Goal: Information Seeking & Learning: Learn about a topic

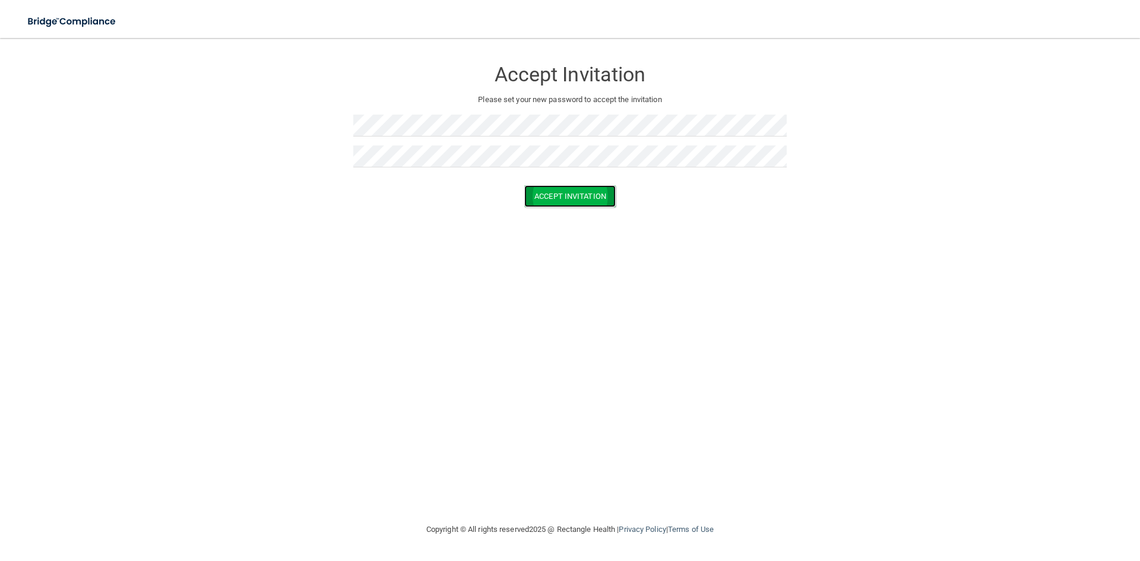
click at [587, 204] on button "Accept Invitation" at bounding box center [569, 196] width 91 height 22
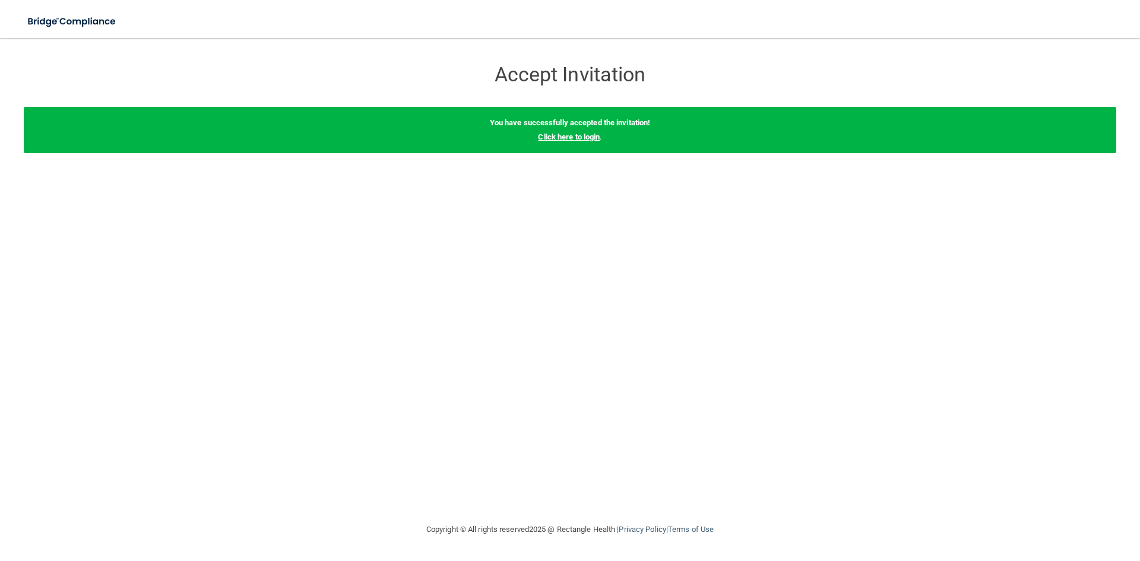
click at [589, 138] on link "Click here to login" at bounding box center [569, 136] width 62 height 9
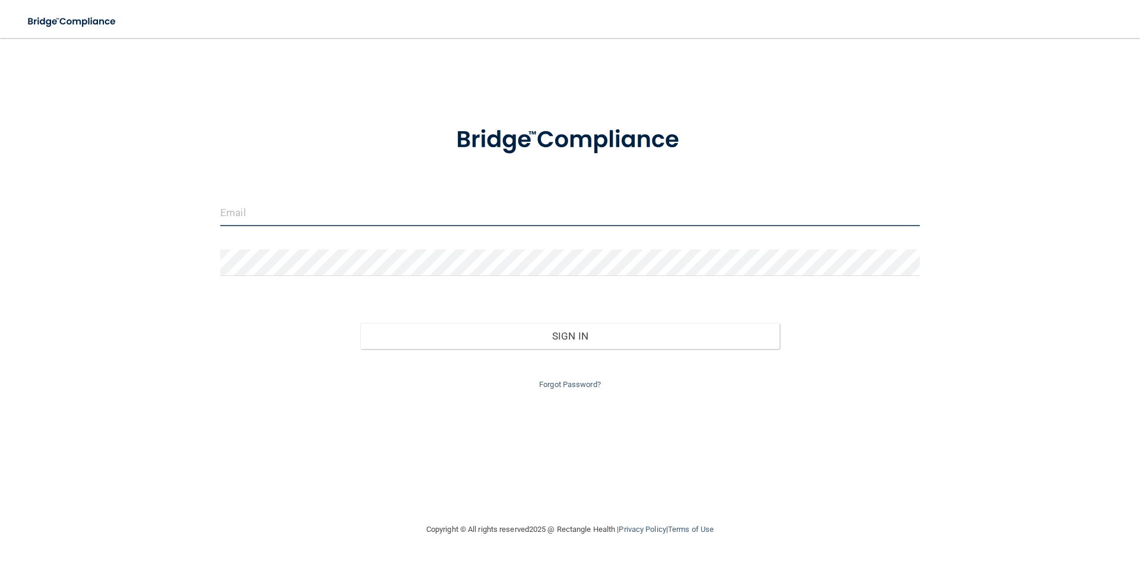
click at [325, 207] on input "email" at bounding box center [569, 212] width 699 height 27
type input "[EMAIL_ADDRESS][DOMAIN_NAME]"
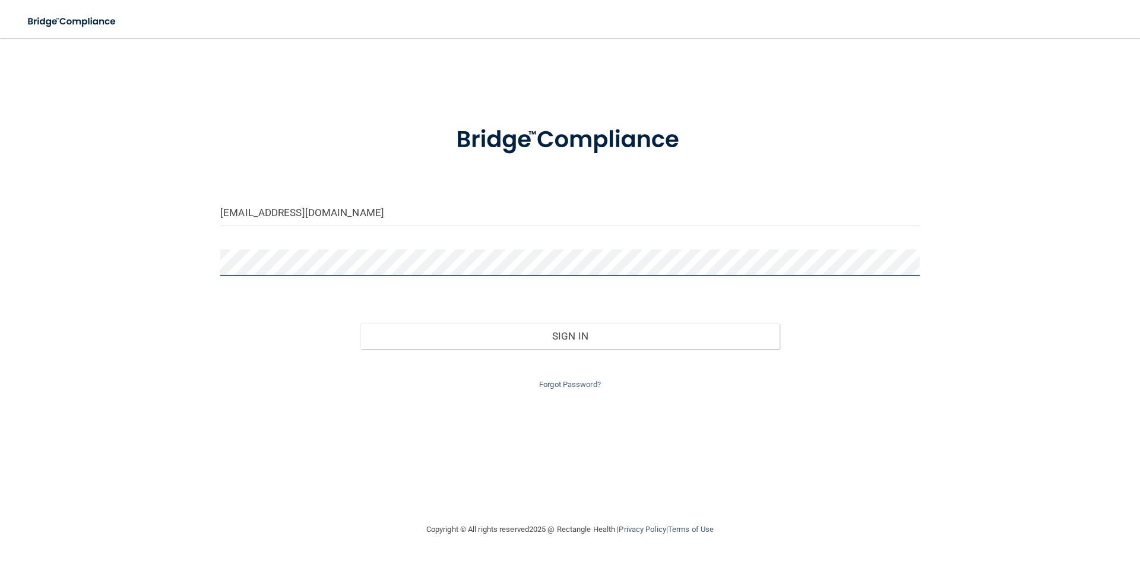
click at [360, 323] on button "Sign In" at bounding box center [570, 336] width 420 height 26
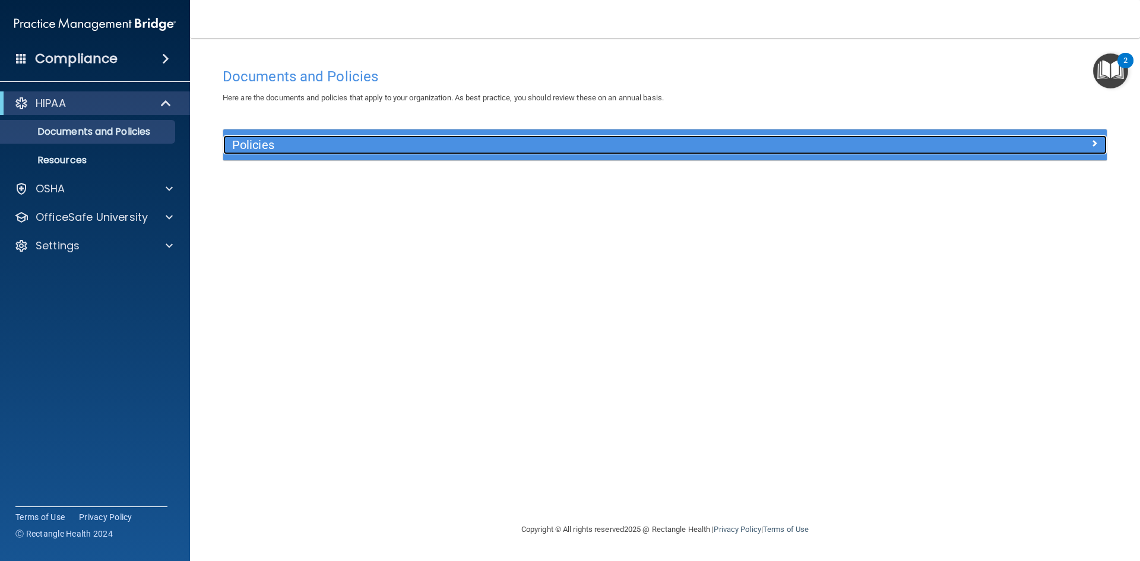
click at [268, 150] on h5 "Policies" at bounding box center [554, 144] width 645 height 13
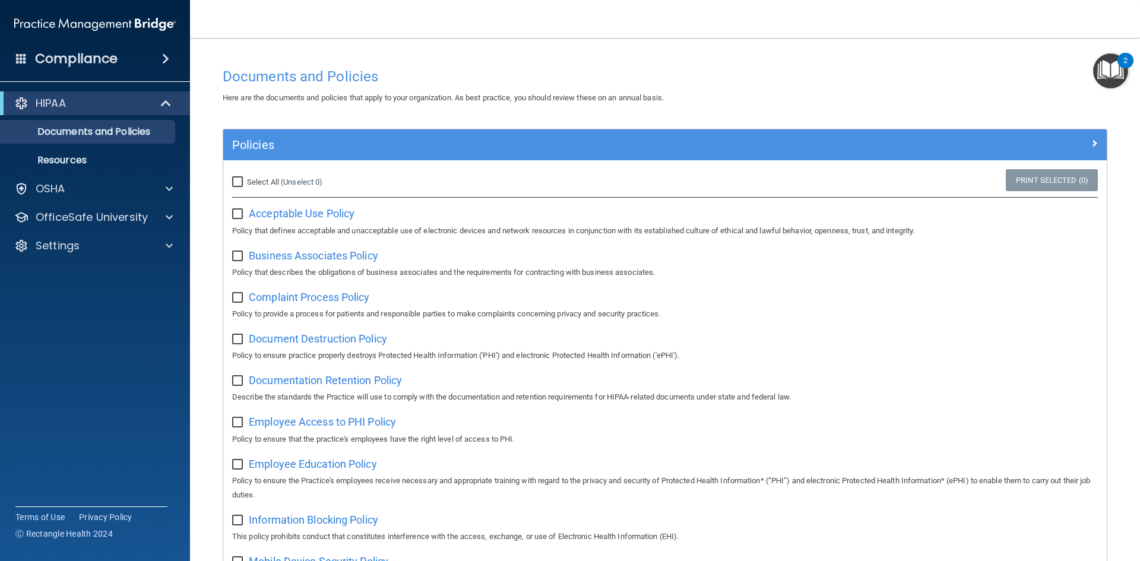
click at [158, 64] on div "Compliance" at bounding box center [95, 59] width 190 height 26
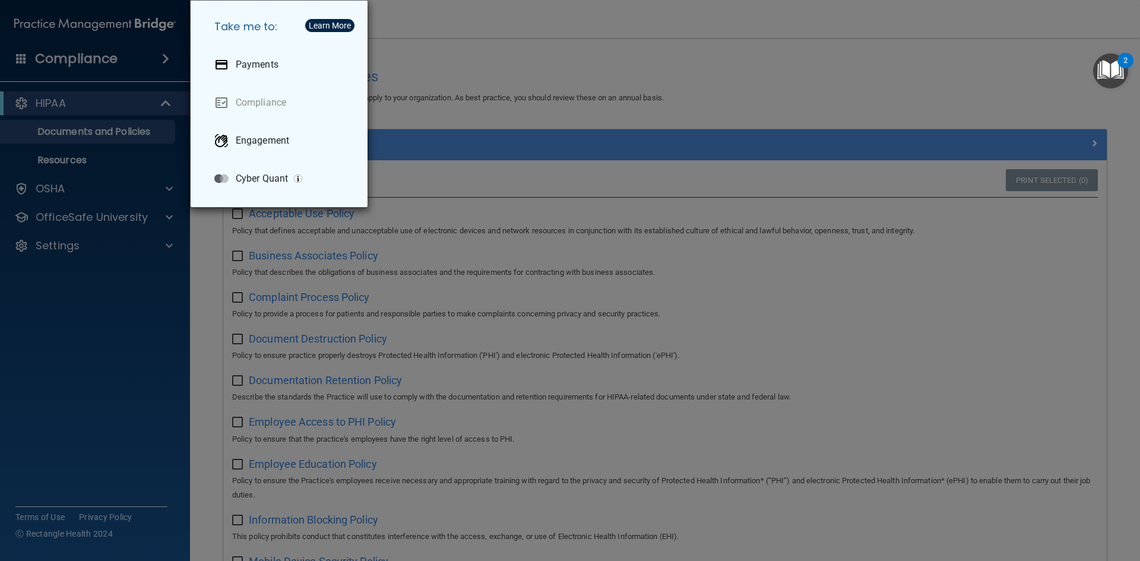
click at [114, 61] on div "Take me to: Payments Compliance Engagement Cyber Quant" at bounding box center [570, 280] width 1140 height 561
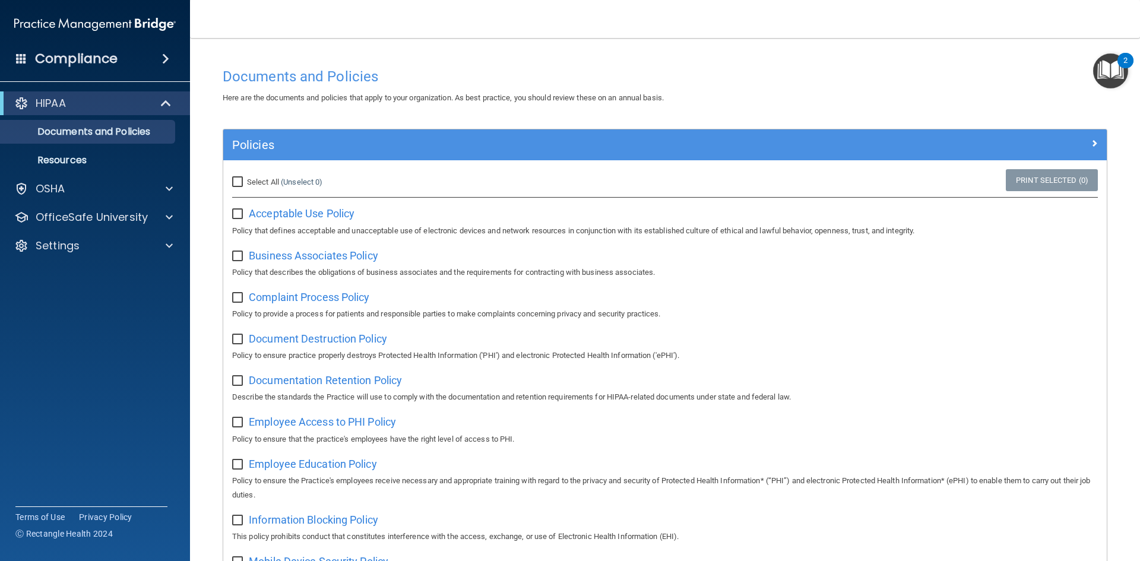
click at [106, 60] on h4 "Compliance" at bounding box center [76, 58] width 83 height 17
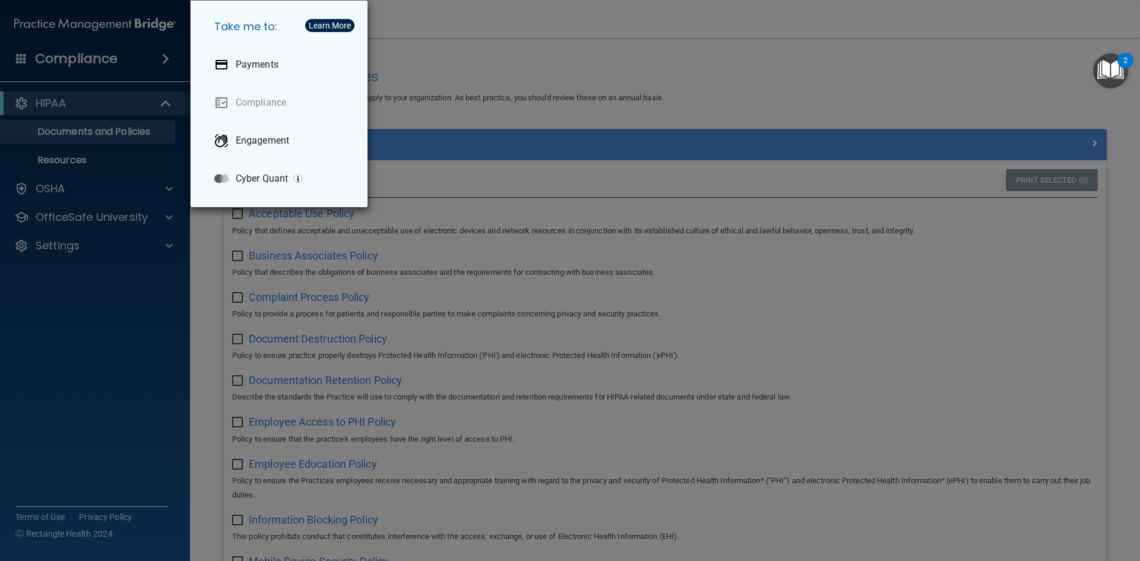
click at [106, 60] on div "Take me to: Payments Compliance Engagement Cyber Quant" at bounding box center [570, 280] width 1140 height 561
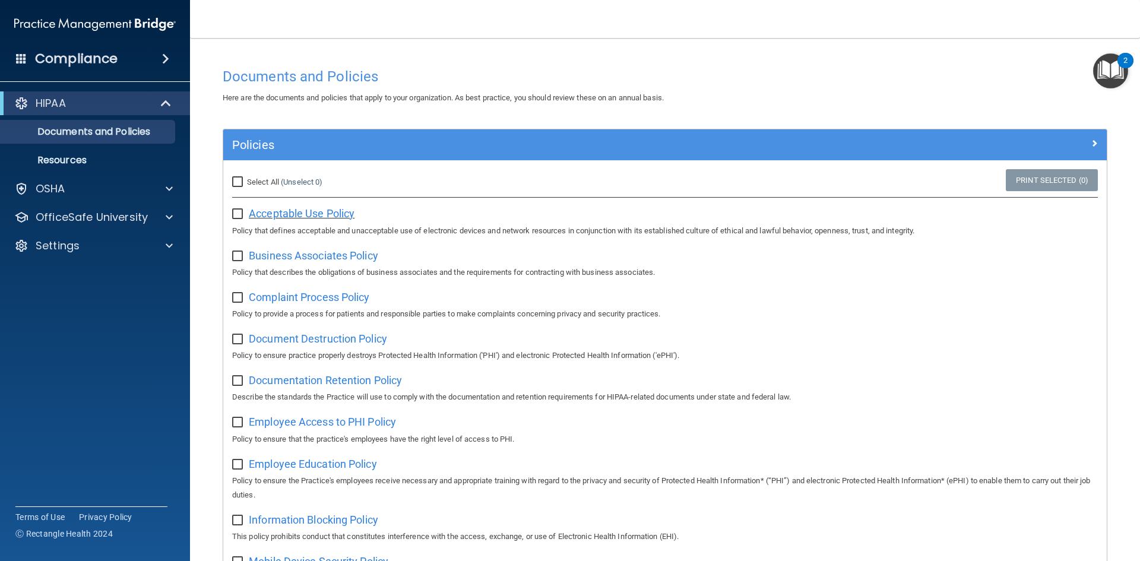
click at [325, 210] on span "Acceptable Use Policy" at bounding box center [302, 213] width 106 height 12
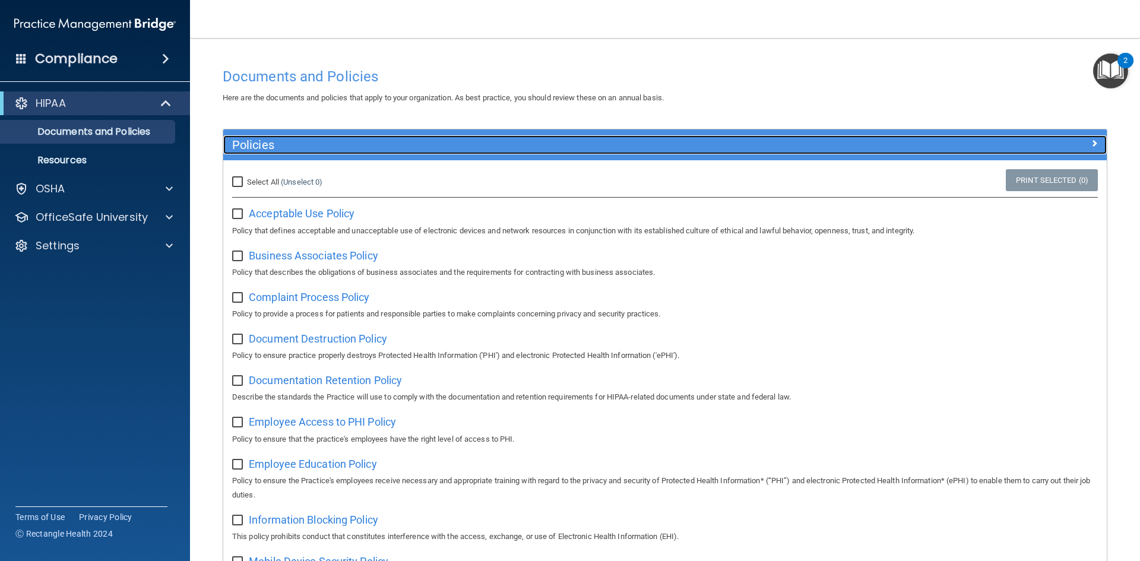
click at [1090, 147] on span at bounding box center [1093, 143] width 7 height 14
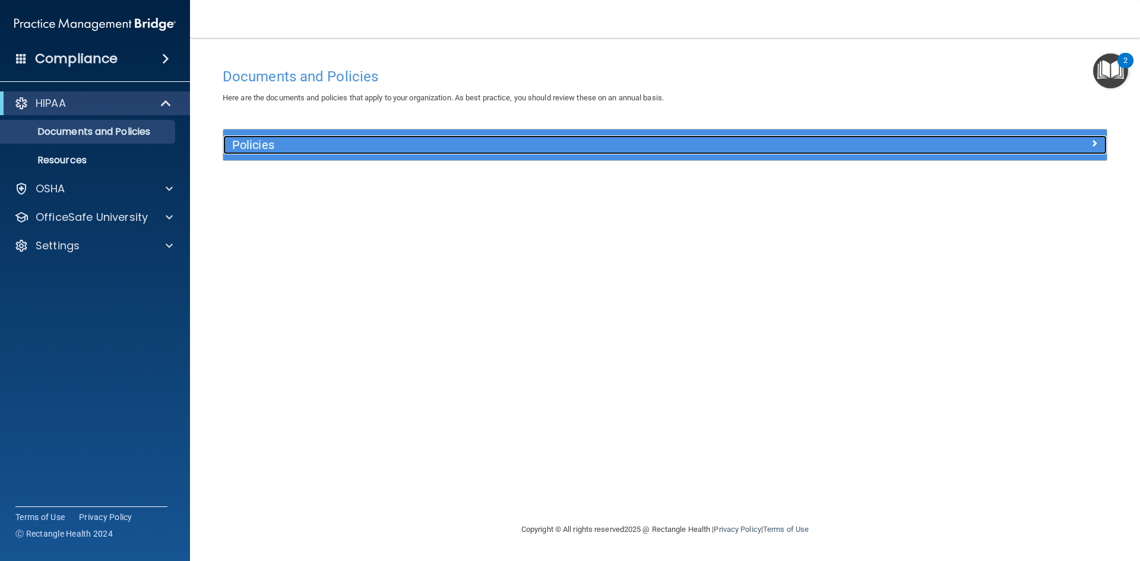
click at [1087, 145] on div at bounding box center [996, 142] width 221 height 14
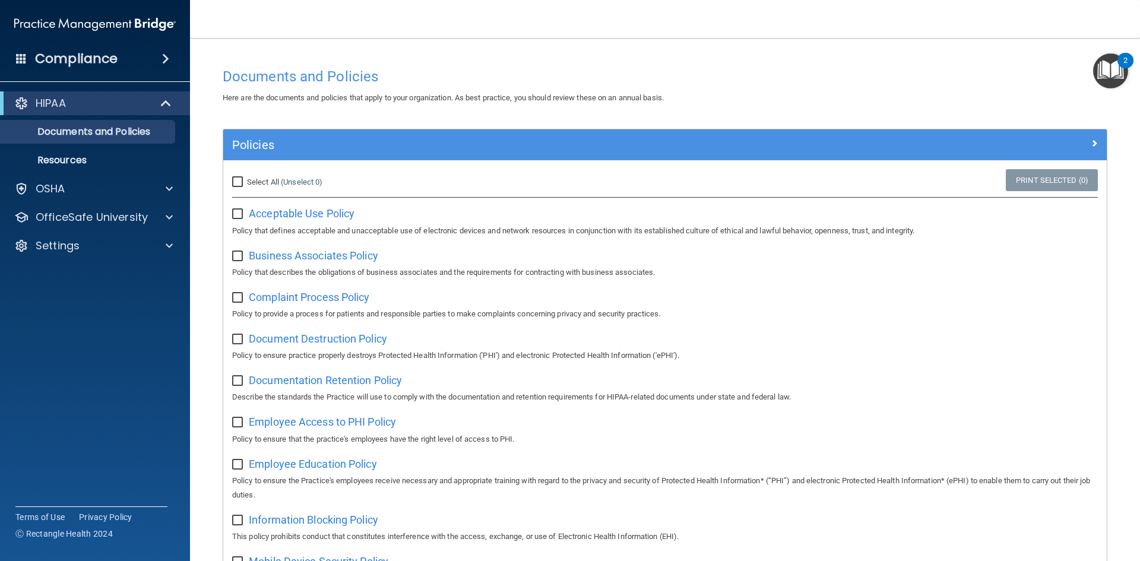
click at [1102, 71] on img "Open Resource Center, 2 new notifications" at bounding box center [1110, 70] width 35 height 35
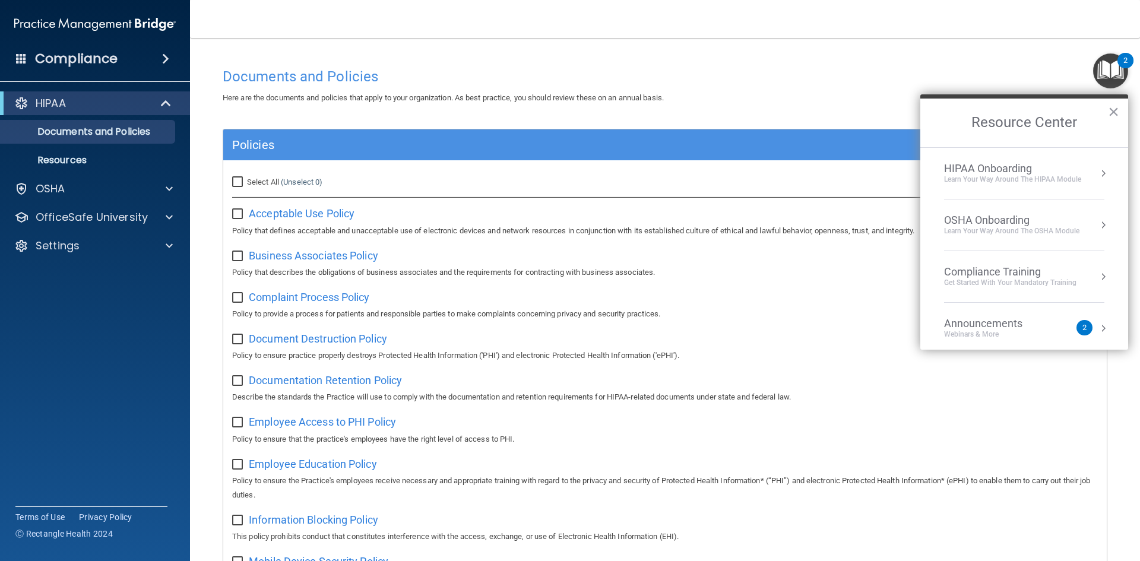
click at [1061, 172] on div "HIPAA Onboarding" at bounding box center [1012, 168] width 137 height 13
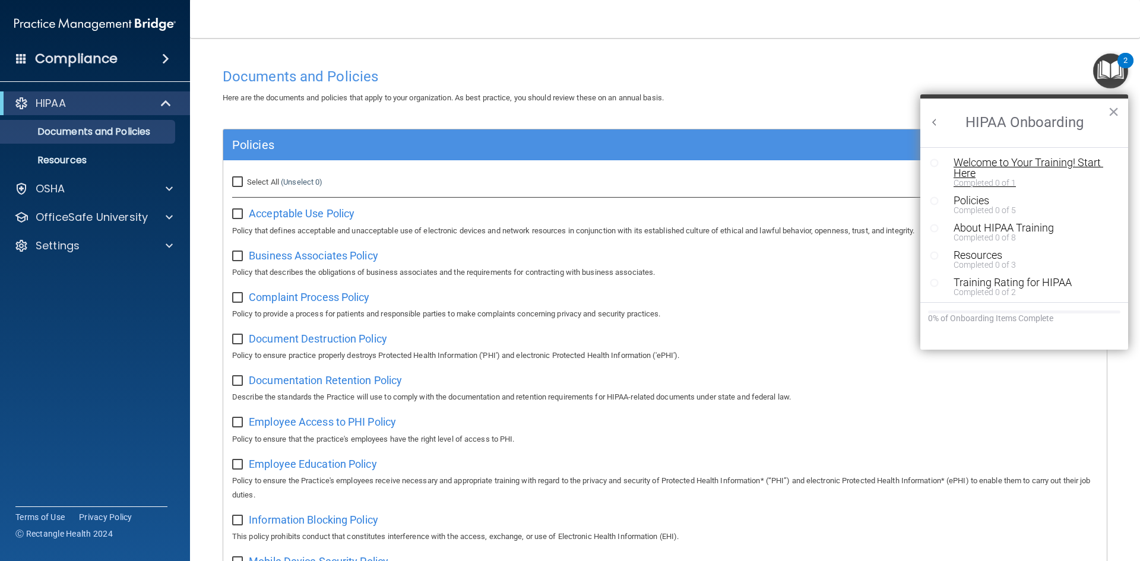
click at [1064, 165] on div "Welcome to Your Training! Start Here" at bounding box center [1028, 167] width 150 height 21
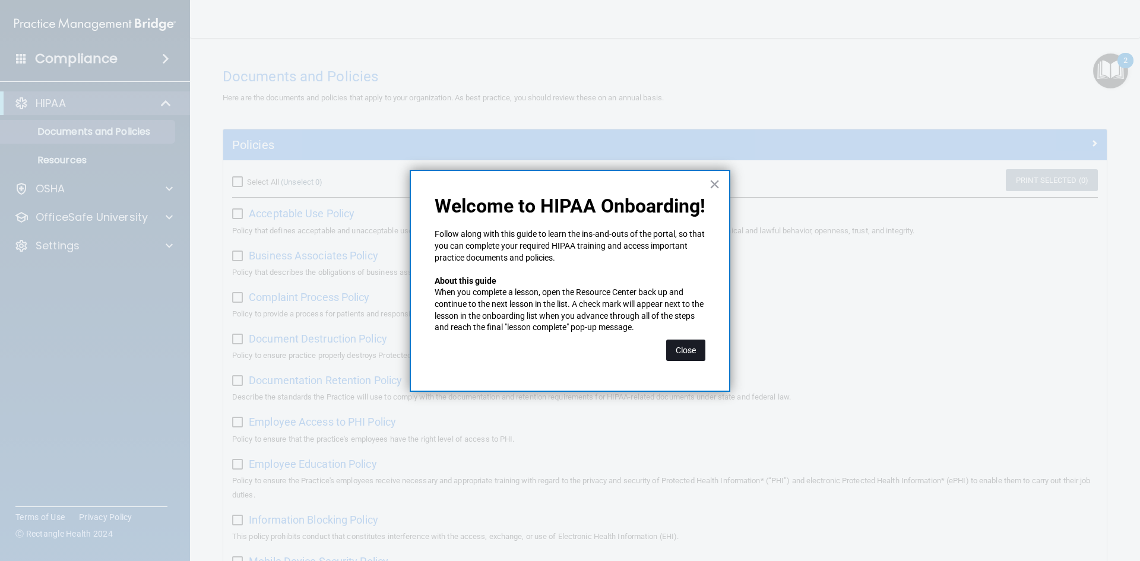
click at [691, 348] on button "Close" at bounding box center [685, 350] width 39 height 21
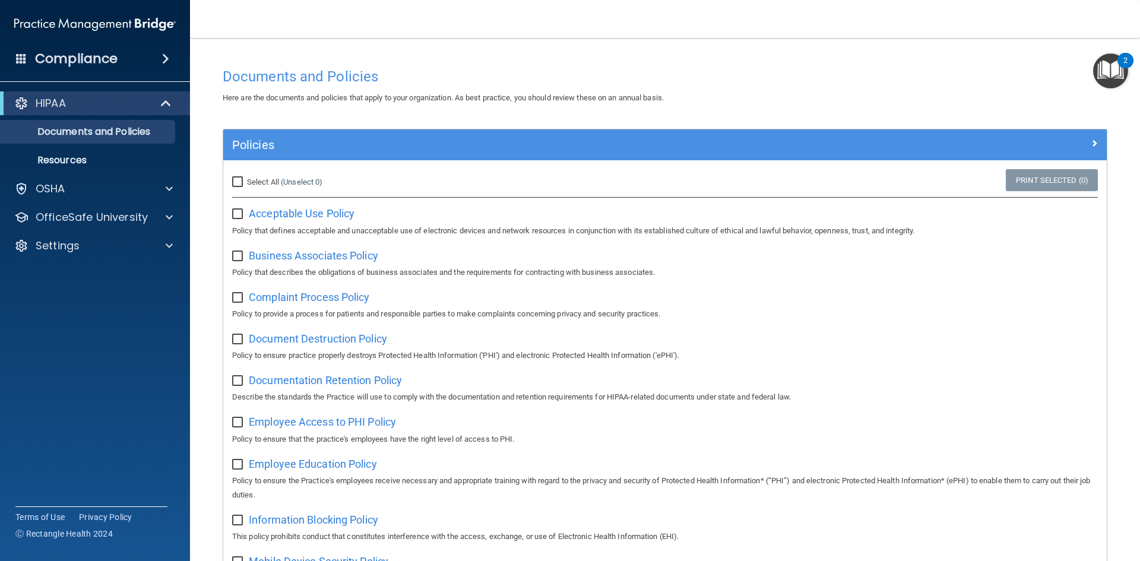
click at [1109, 57] on img "Open Resource Center, 2 new notifications" at bounding box center [1110, 70] width 35 height 35
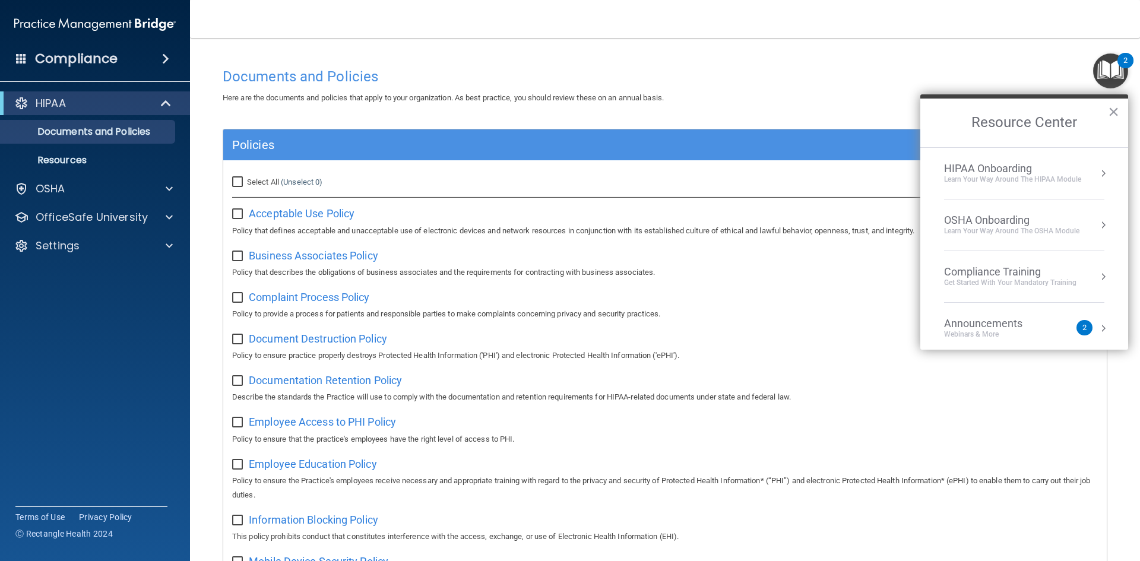
click at [1043, 175] on div "Learn Your Way around the HIPAA module" at bounding box center [1012, 180] width 137 height 10
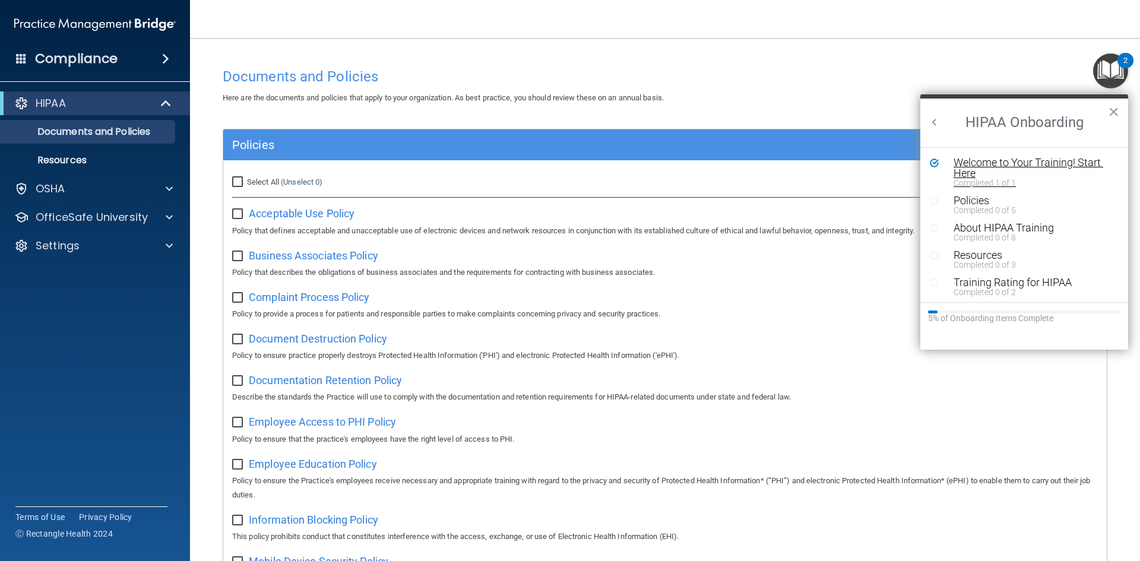
click at [1042, 159] on div "Welcome to Your Training! Start Here" at bounding box center [1028, 167] width 150 height 21
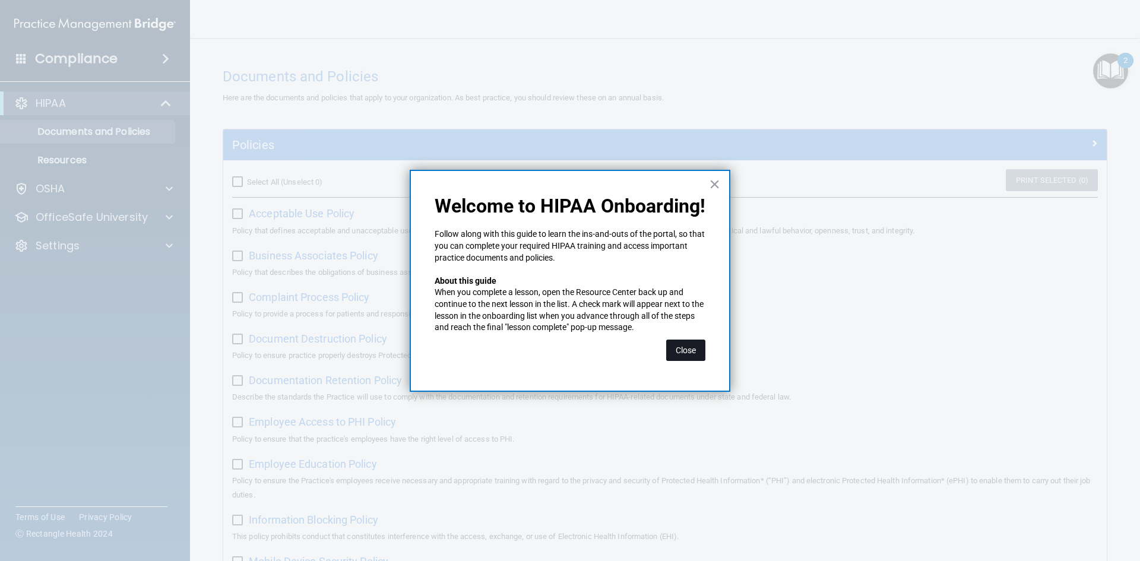
click at [691, 351] on button "Close" at bounding box center [685, 350] width 39 height 21
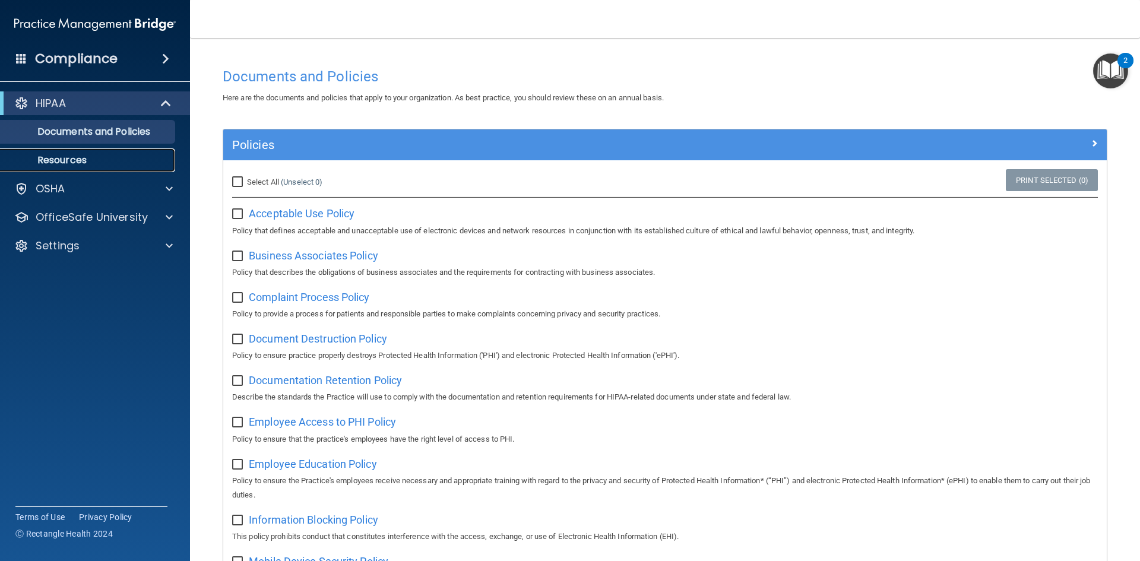
click at [95, 153] on link "Resources" at bounding box center [81, 160] width 187 height 24
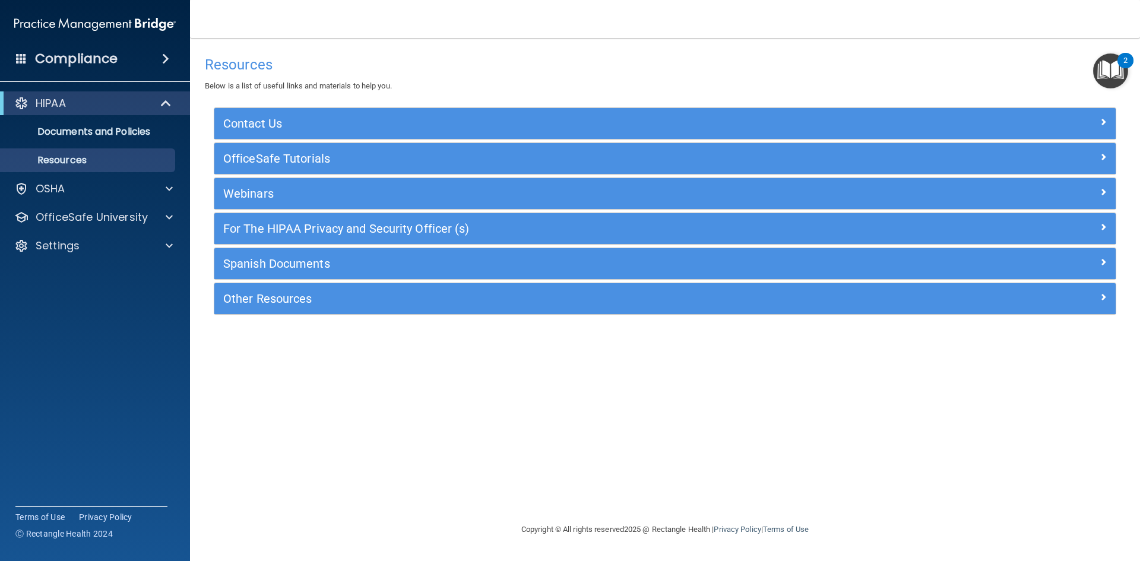
click at [1112, 76] on img "Open Resource Center, 2 new notifications" at bounding box center [1110, 70] width 35 height 35
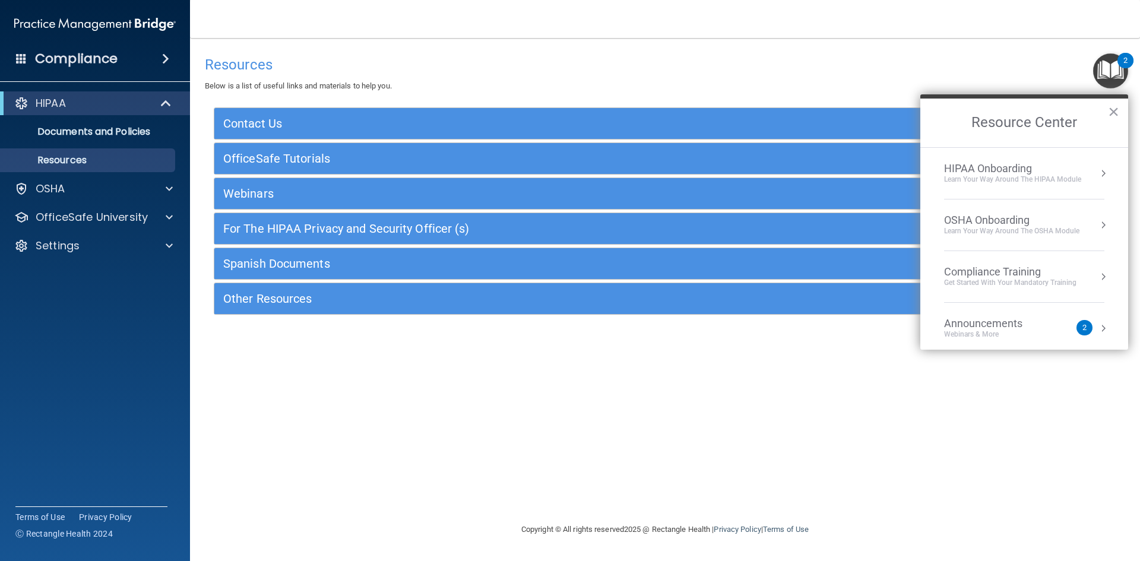
click at [1090, 187] on li "HIPAA Onboarding Learn Your Way around the HIPAA module" at bounding box center [1024, 174] width 160 height 52
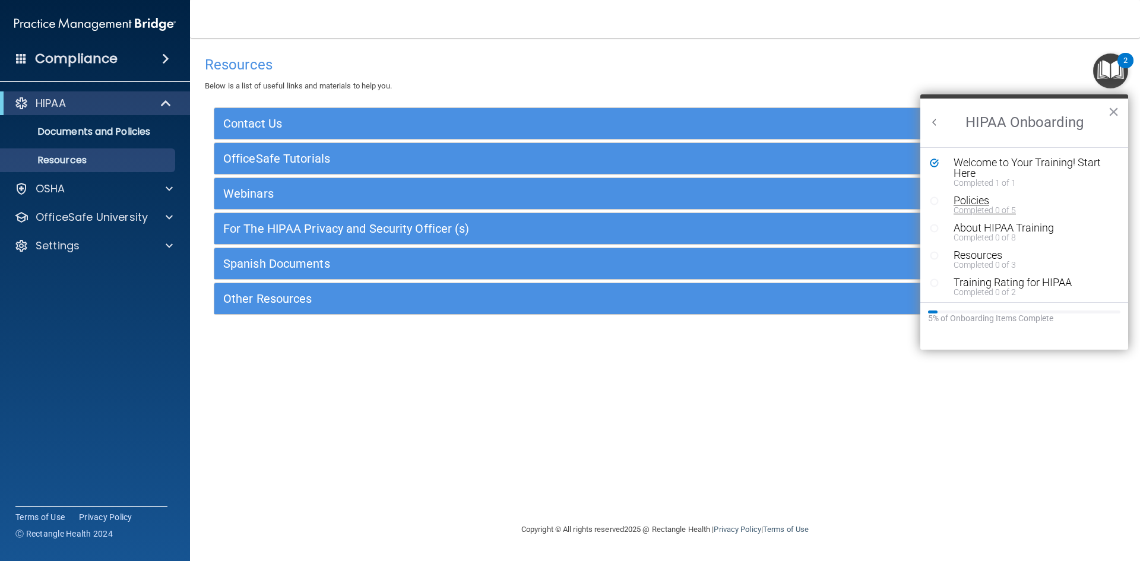
click at [982, 203] on div "Policies" at bounding box center [1028, 200] width 150 height 11
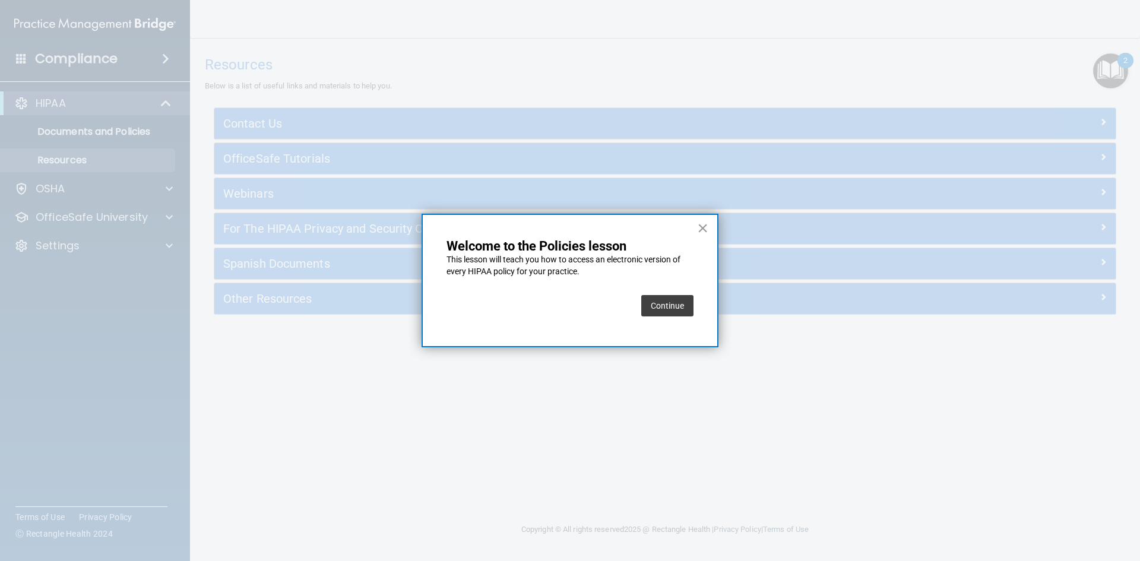
click at [676, 312] on button "Continue" at bounding box center [667, 305] width 52 height 21
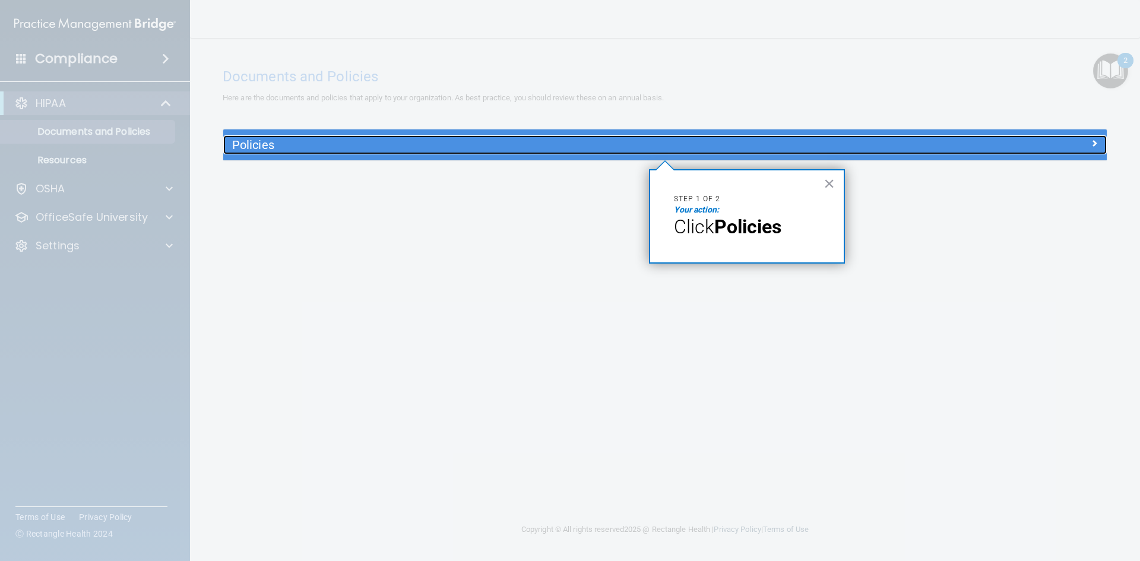
click at [248, 144] on h5 "Policies" at bounding box center [554, 144] width 645 height 13
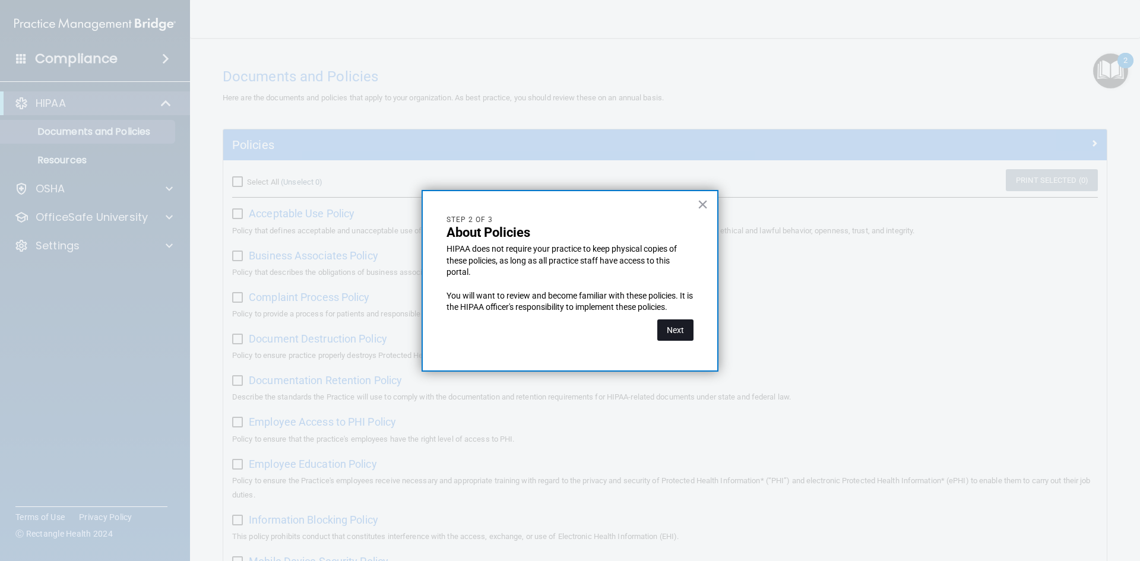
click at [686, 327] on button "Next" at bounding box center [675, 329] width 36 height 21
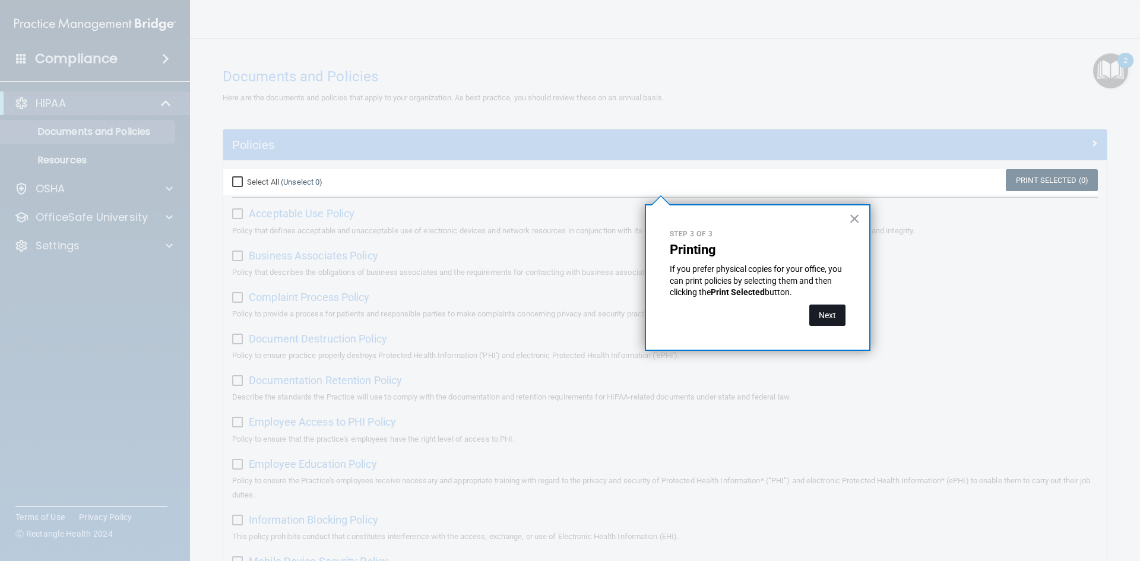
click at [830, 321] on button "Next" at bounding box center [827, 315] width 36 height 21
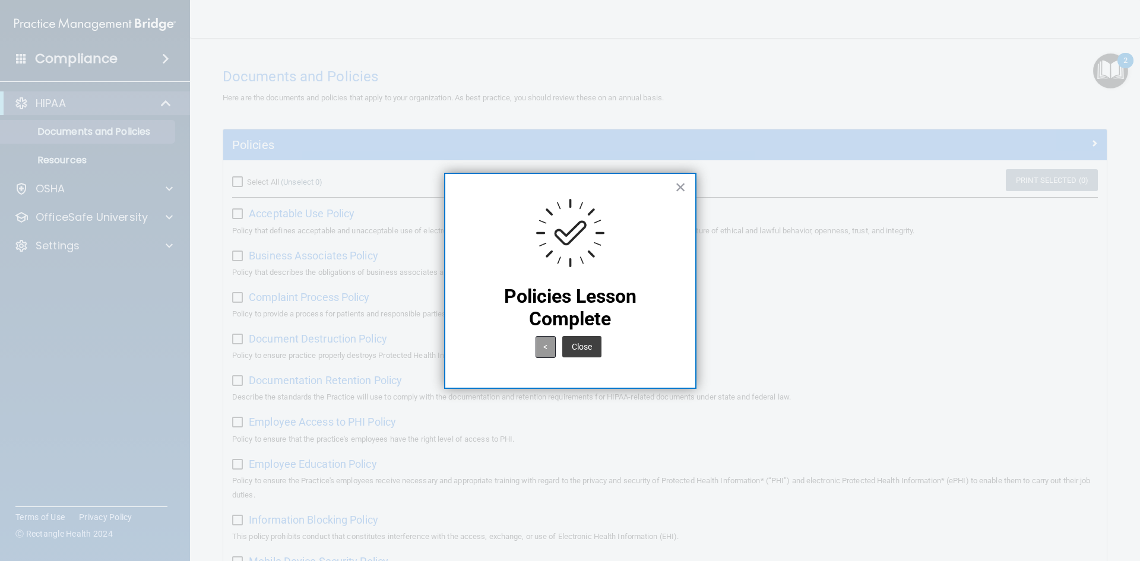
click at [551, 354] on button "<" at bounding box center [545, 347] width 20 height 22
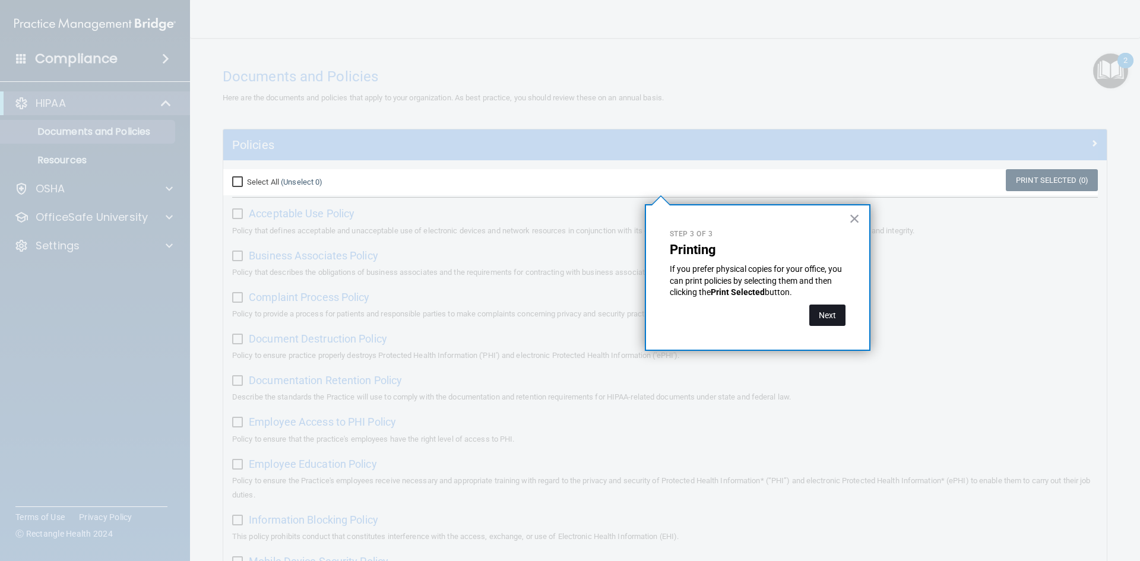
click at [836, 312] on button "Next" at bounding box center [827, 315] width 36 height 21
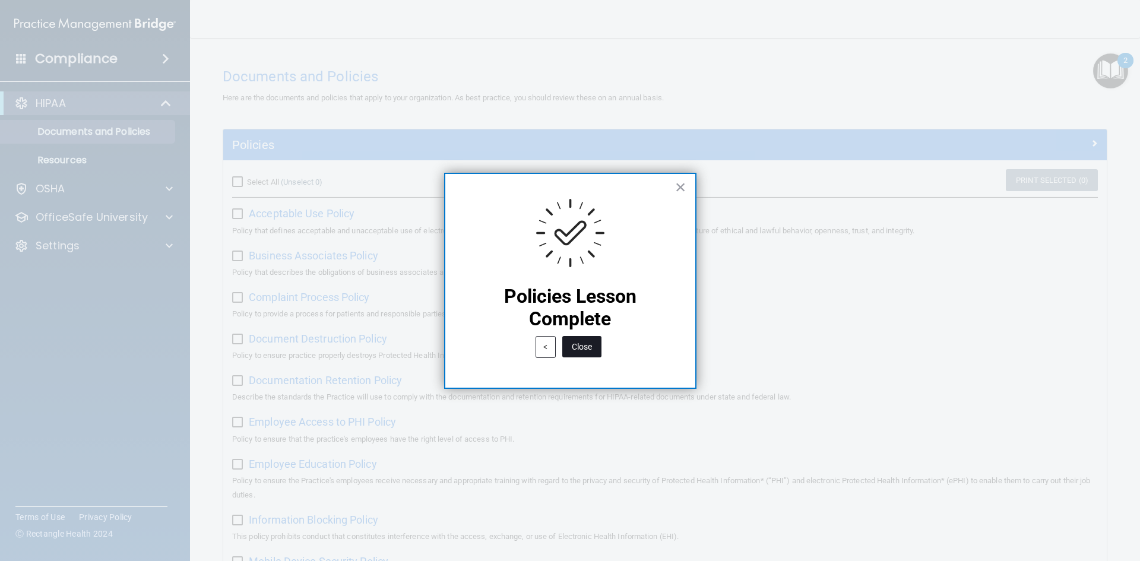
click at [599, 351] on button "Close" at bounding box center [581, 346] width 39 height 21
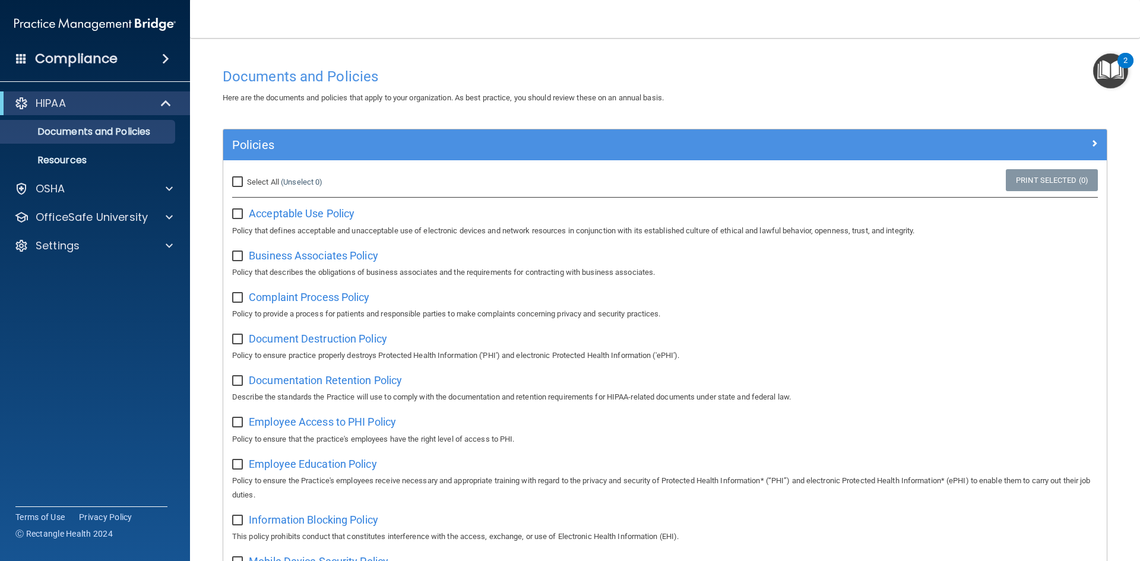
click at [1111, 68] on img "Open Resource Center, 2 new notifications" at bounding box center [1110, 70] width 35 height 35
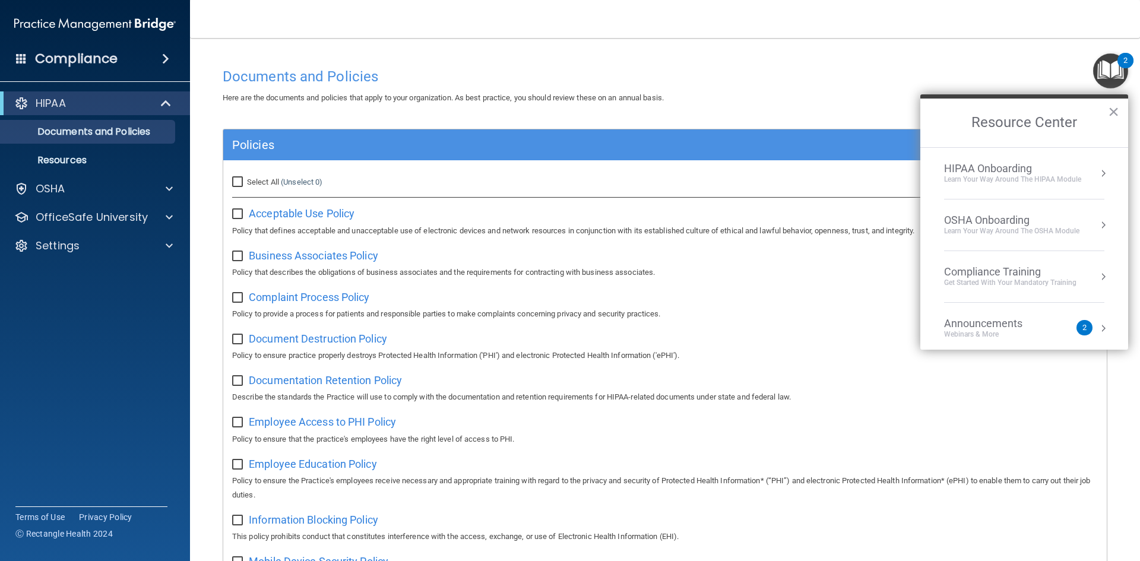
click at [1080, 173] on div "HIPAA Onboarding Learn Your Way around the HIPAA module" at bounding box center [1024, 173] width 160 height 23
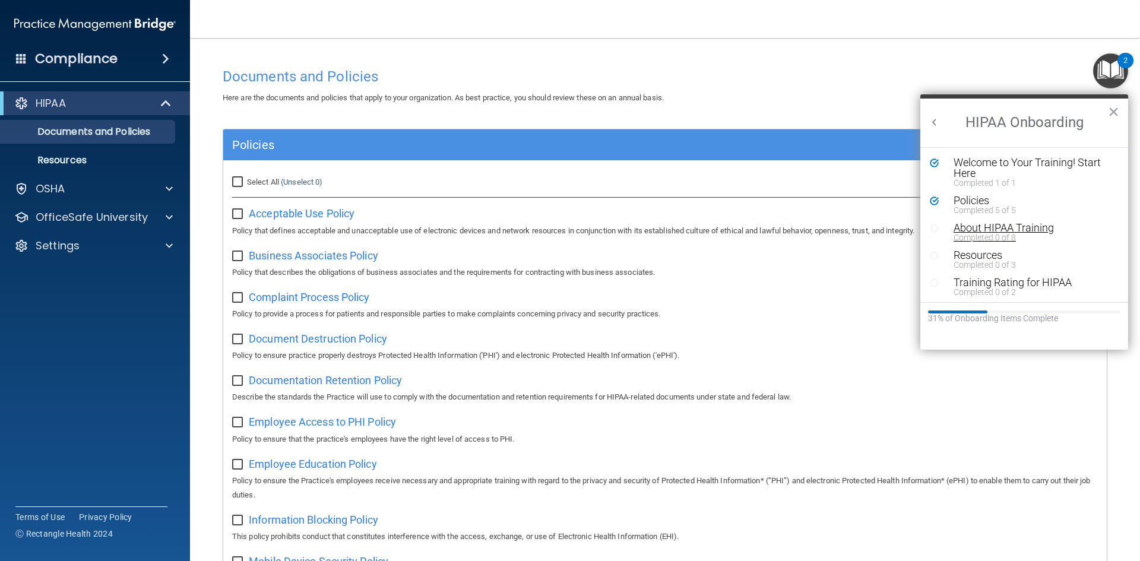
click at [1022, 225] on div "About HIPAA Training" at bounding box center [1028, 228] width 150 height 11
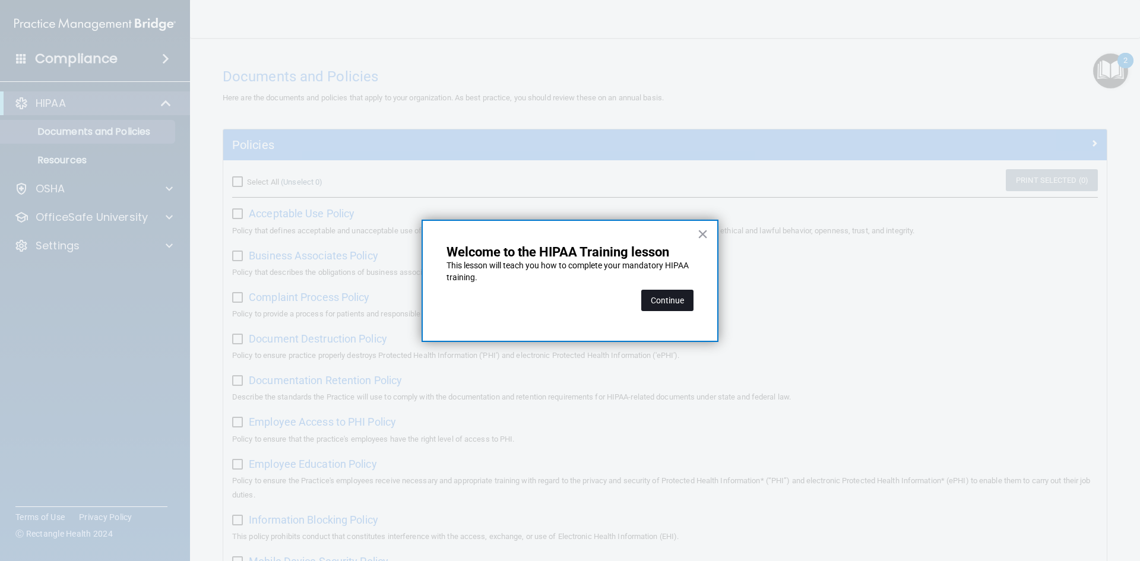
click at [647, 304] on button "Continue" at bounding box center [667, 300] width 52 height 21
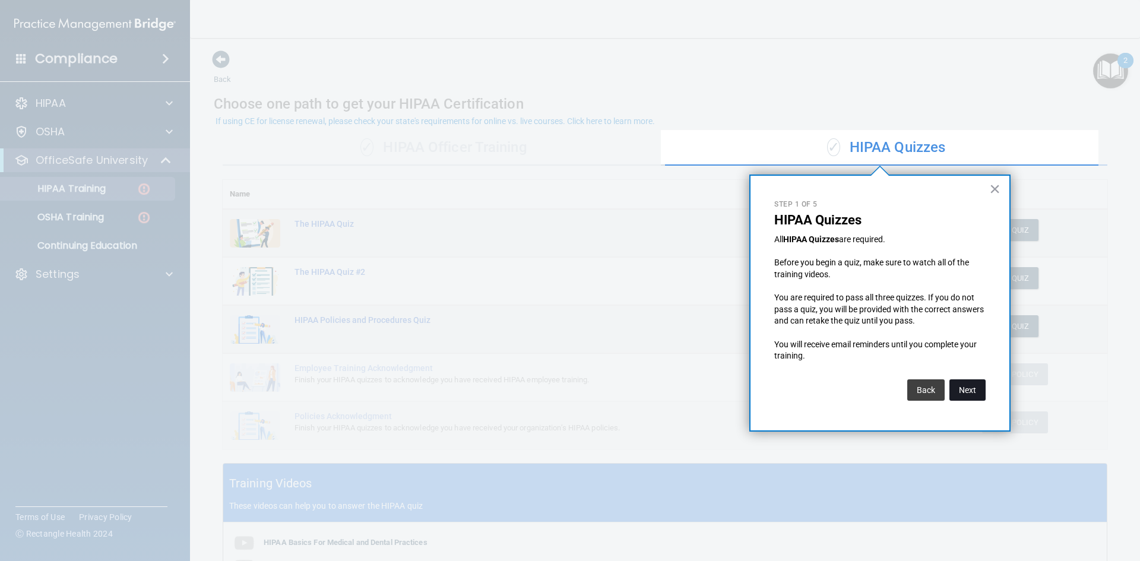
click at [972, 393] on button "Next" at bounding box center [967, 389] width 36 height 21
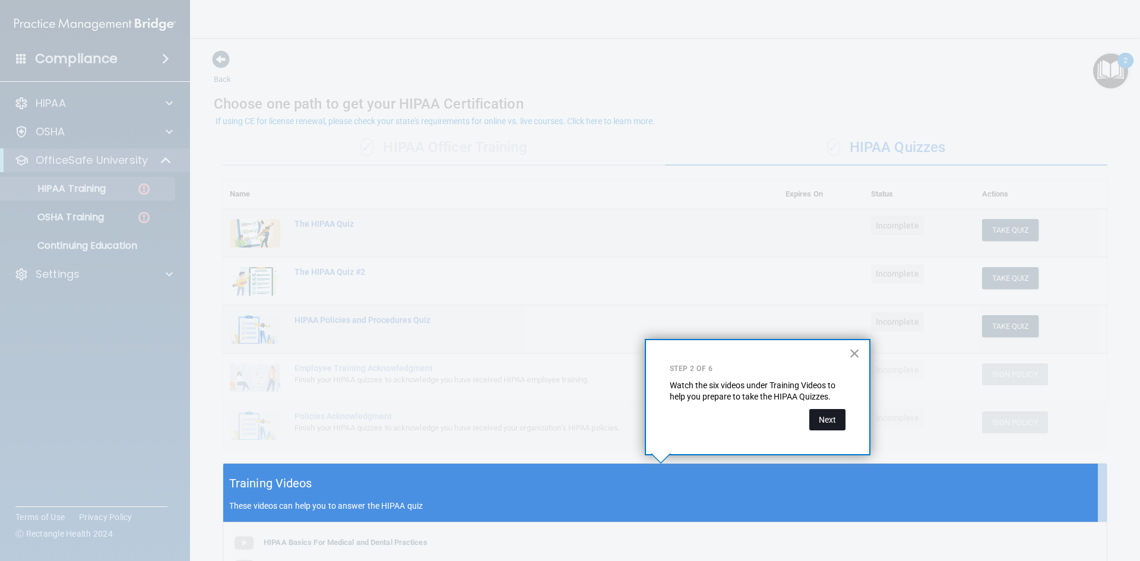
click at [836, 426] on button "Next" at bounding box center [827, 419] width 36 height 21
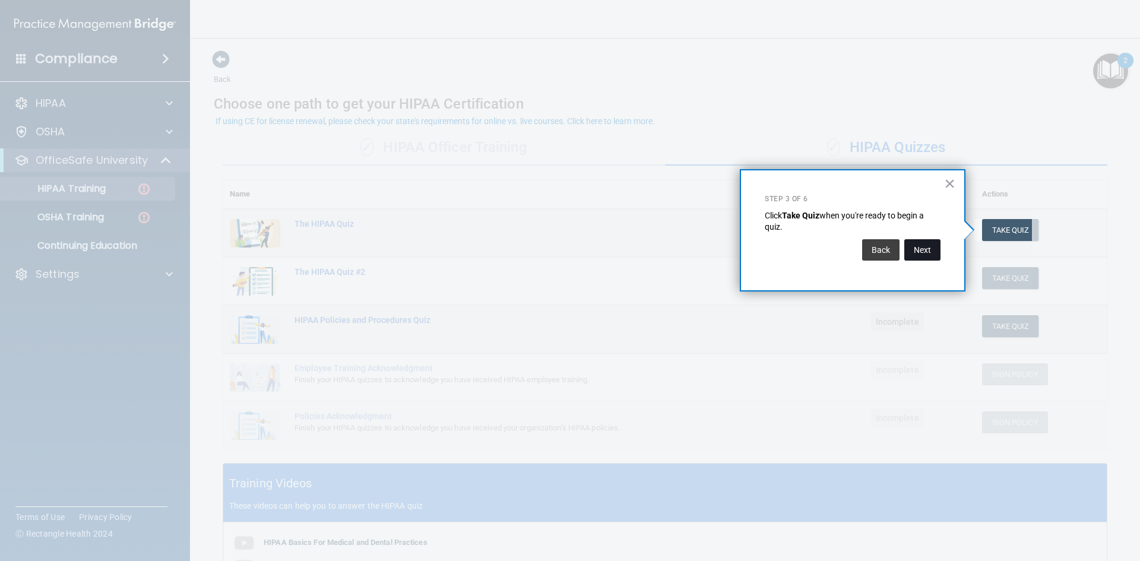
click at [931, 253] on button "Next" at bounding box center [922, 249] width 36 height 21
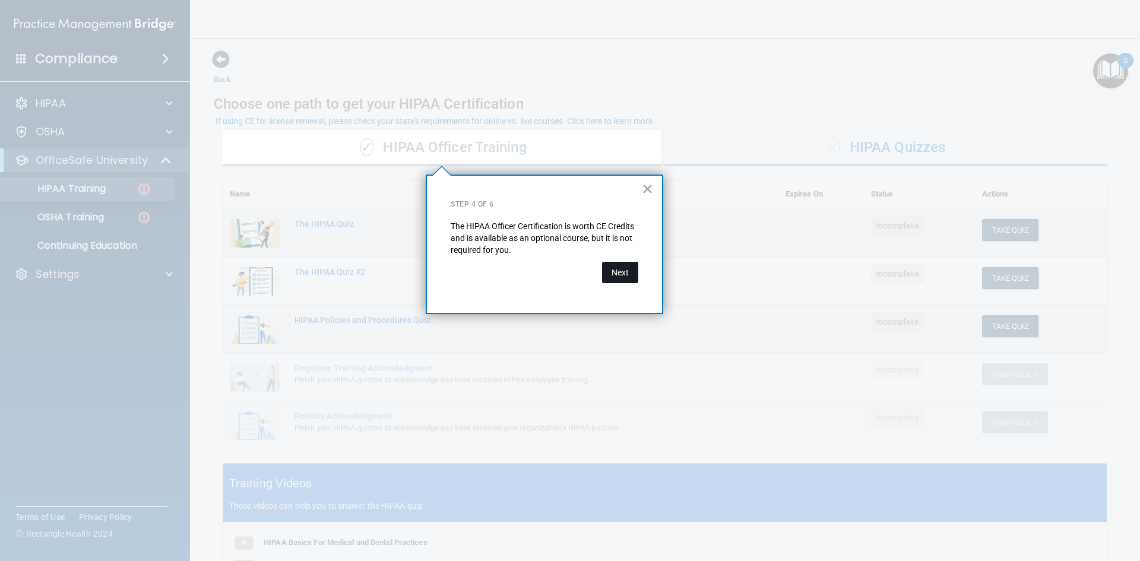
click at [628, 275] on button "Next" at bounding box center [620, 272] width 36 height 21
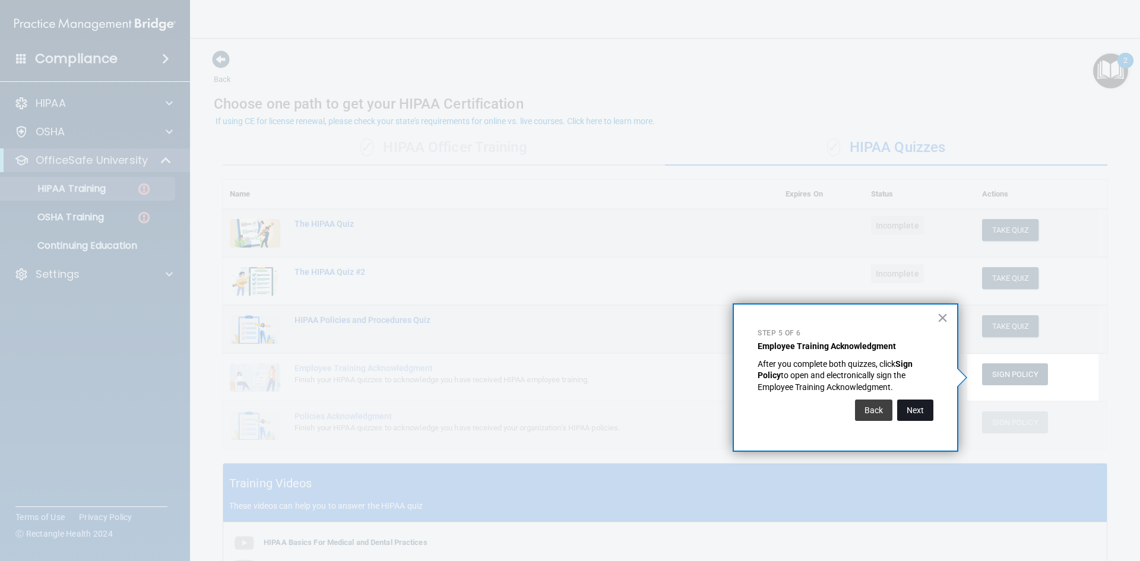
click at [928, 416] on button "Next" at bounding box center [915, 409] width 36 height 21
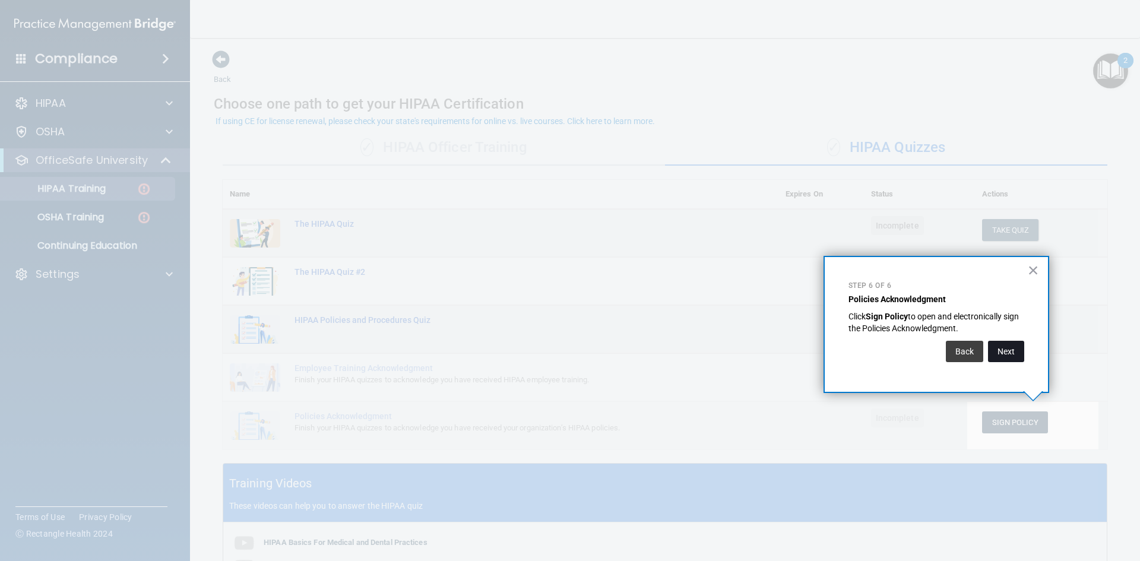
click at [1001, 355] on button "Next" at bounding box center [1006, 351] width 36 height 21
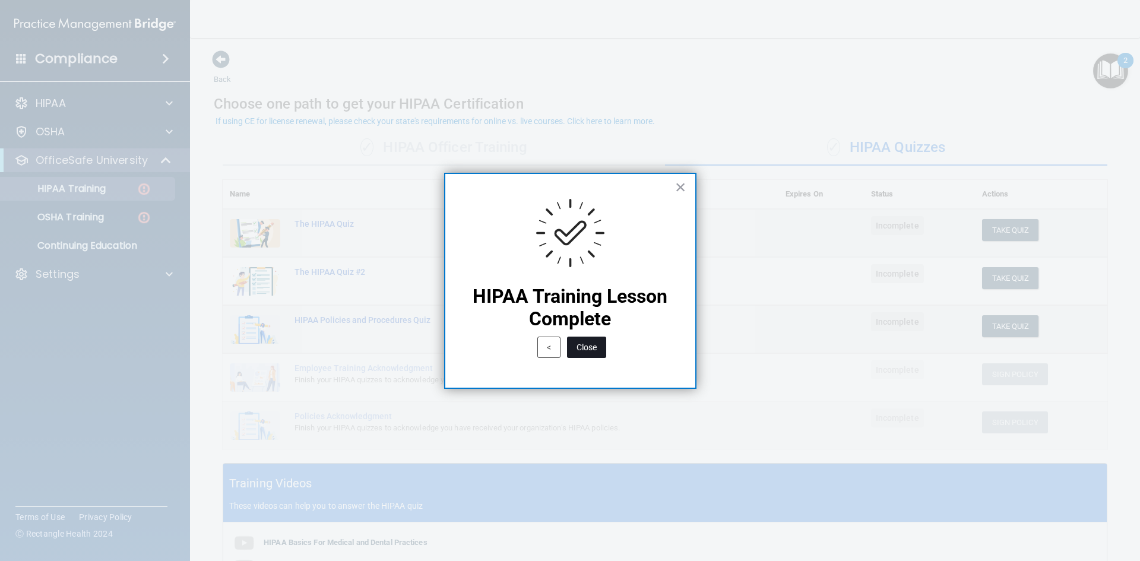
click at [593, 350] on button "Close" at bounding box center [586, 347] width 39 height 21
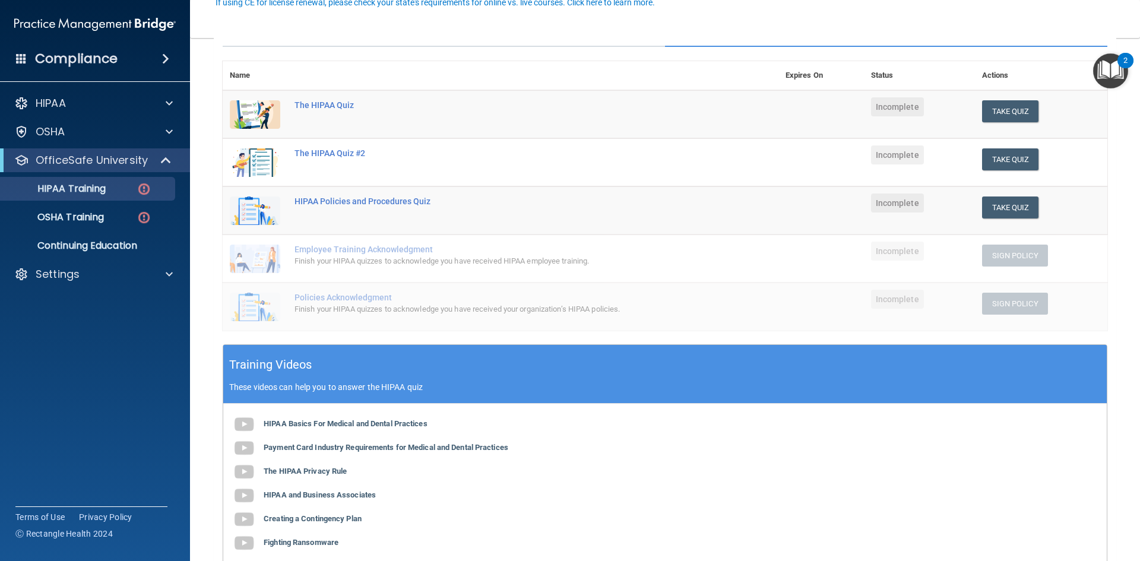
scroll to position [178, 0]
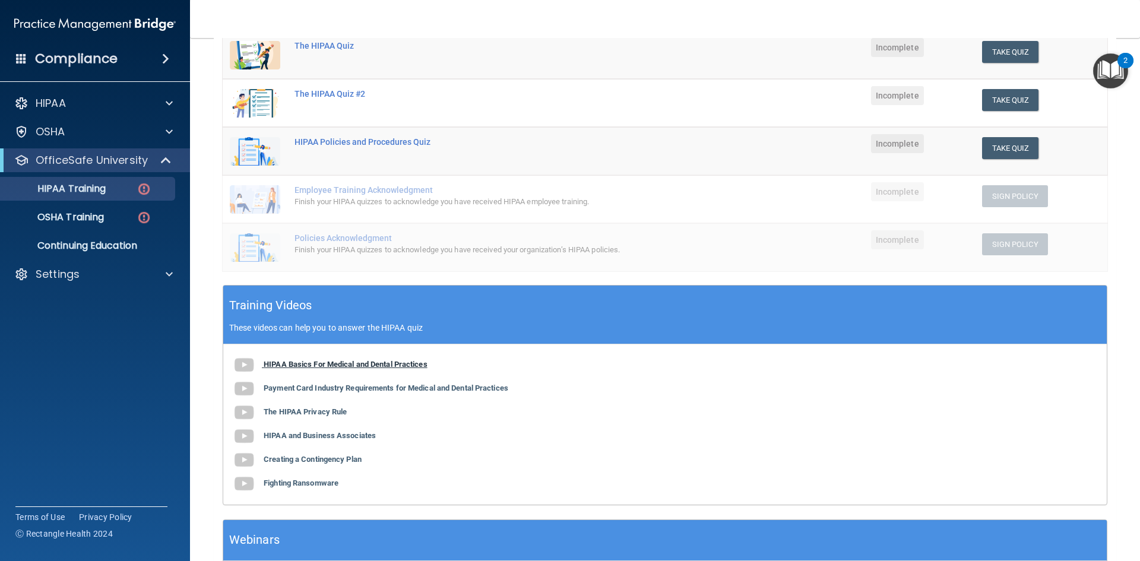
click at [366, 369] on b "HIPAA Basics For Medical and Dental Practices" at bounding box center [346, 364] width 164 height 9
click at [327, 392] on b "Payment Card Industry Requirements for Medical and Dental Practices" at bounding box center [386, 387] width 245 height 9
click at [343, 413] on b "The HIPAA Privacy Rule" at bounding box center [305, 411] width 83 height 9
click at [345, 431] on b "HIPAA and Business Associates" at bounding box center [320, 435] width 112 height 9
click at [360, 455] on b "Creating a Contingency Plan" at bounding box center [313, 459] width 98 height 9
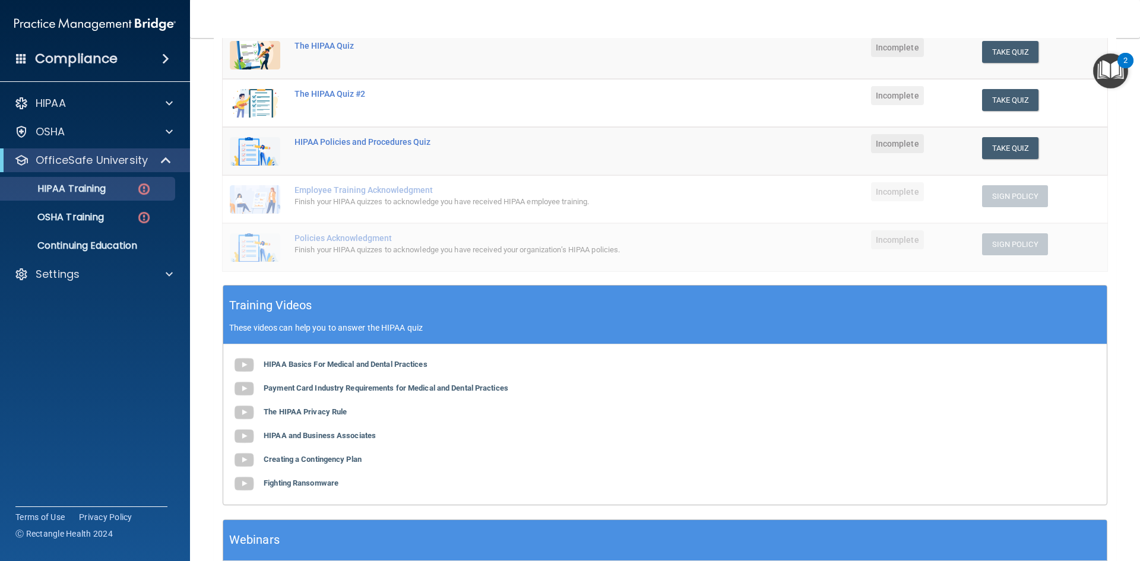
click at [367, 458] on div "HIPAA Basics For Medical and Dental Practices Payment Card Industry Requirement…" at bounding box center [664, 424] width 883 height 160
click at [353, 457] on b "Creating a Contingency Plan" at bounding box center [313, 459] width 98 height 9
click at [294, 487] on b "Fighting Ransomware" at bounding box center [301, 482] width 75 height 9
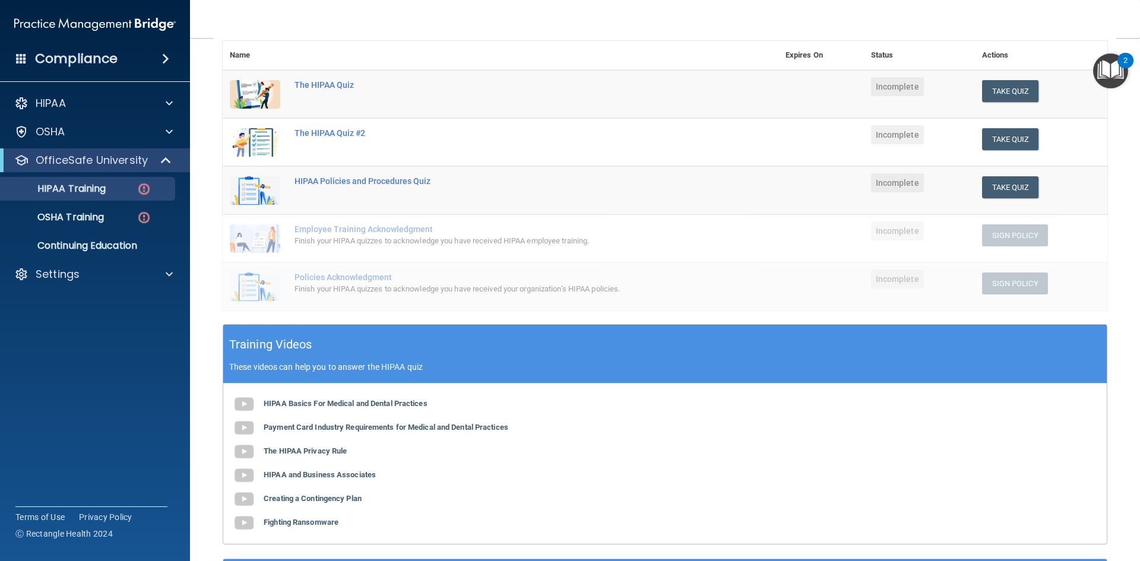
scroll to position [93, 0]
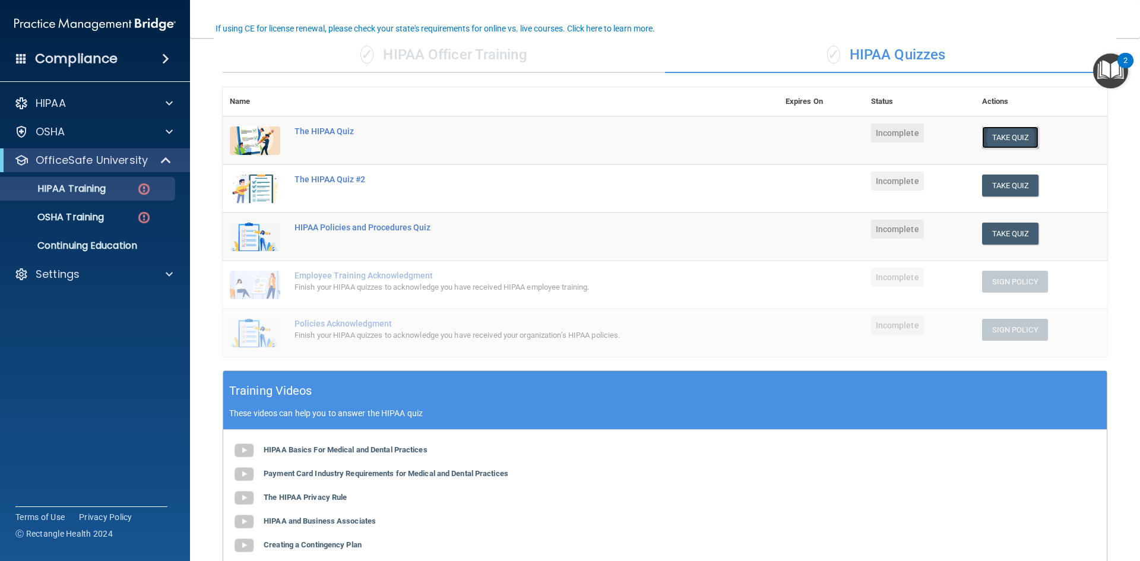
click at [991, 138] on button "Take Quiz" at bounding box center [1010, 137] width 57 height 22
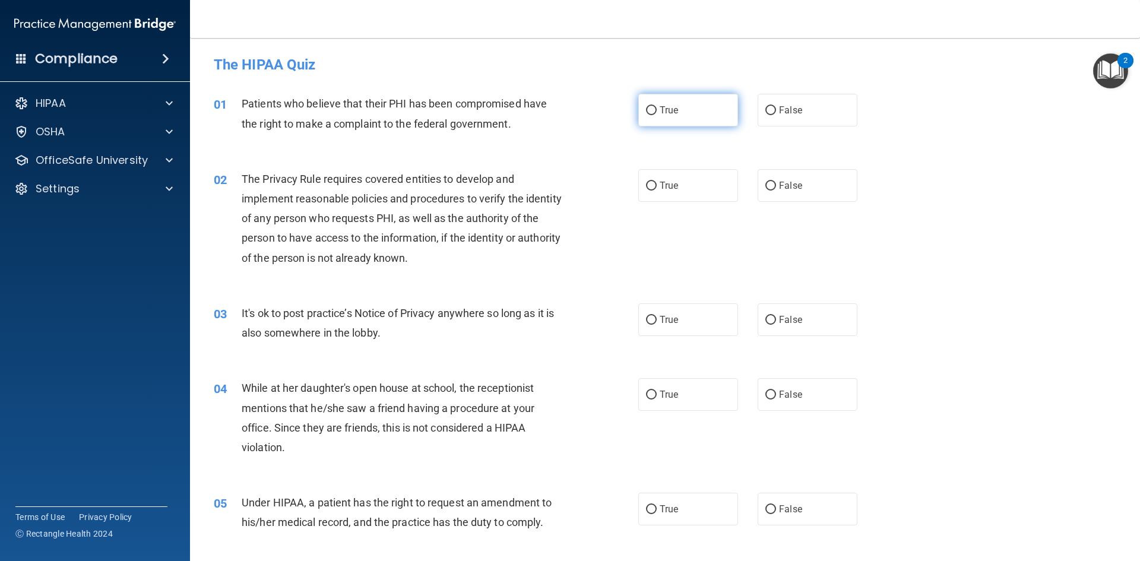
click at [676, 109] on label "True" at bounding box center [688, 110] width 100 height 33
click at [657, 109] on input "True" at bounding box center [651, 110] width 11 height 9
radio input "true"
click at [683, 178] on label "True" at bounding box center [688, 185] width 100 height 33
click at [657, 182] on input "True" at bounding box center [651, 186] width 11 height 9
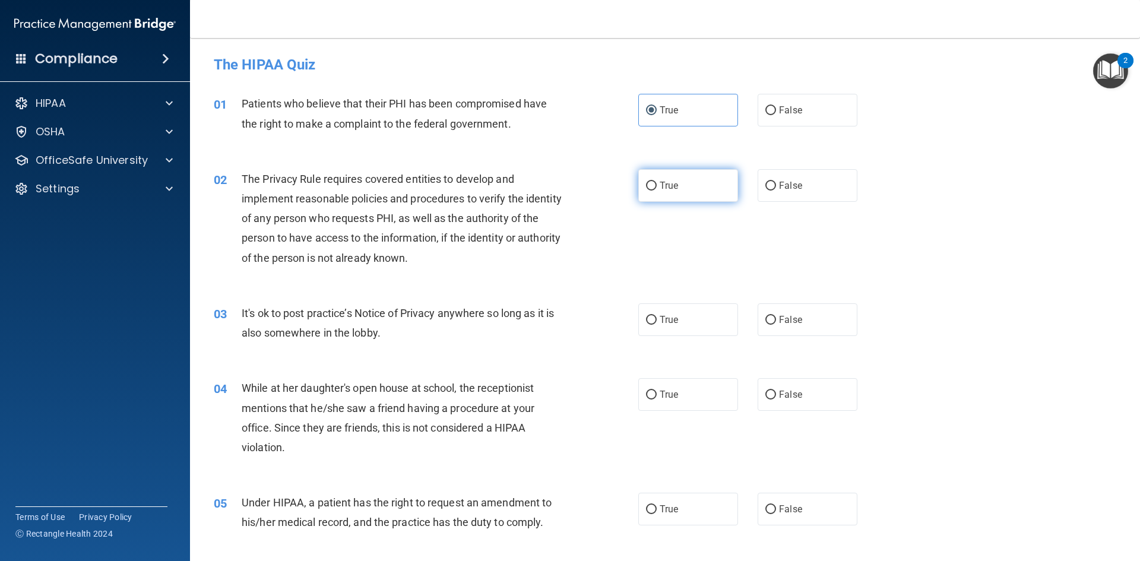
radio input "true"
click at [706, 319] on label "True" at bounding box center [688, 319] width 100 height 33
click at [657, 319] on input "True" at bounding box center [651, 320] width 11 height 9
radio input "true"
click at [773, 405] on label "False" at bounding box center [807, 394] width 100 height 33
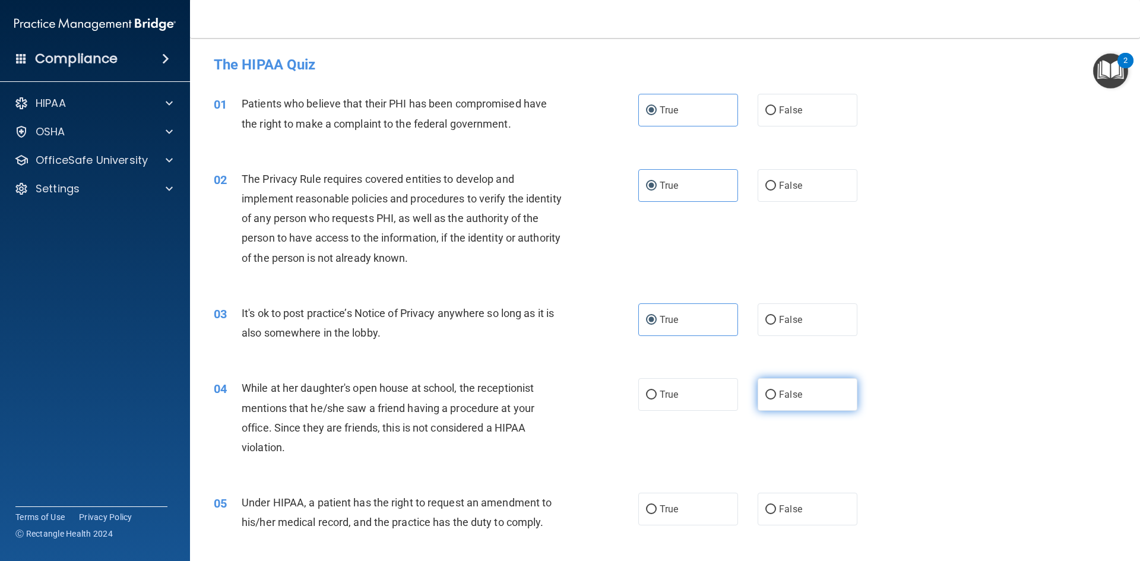
click at [773, 399] on input "False" at bounding box center [770, 395] width 11 height 9
radio input "true"
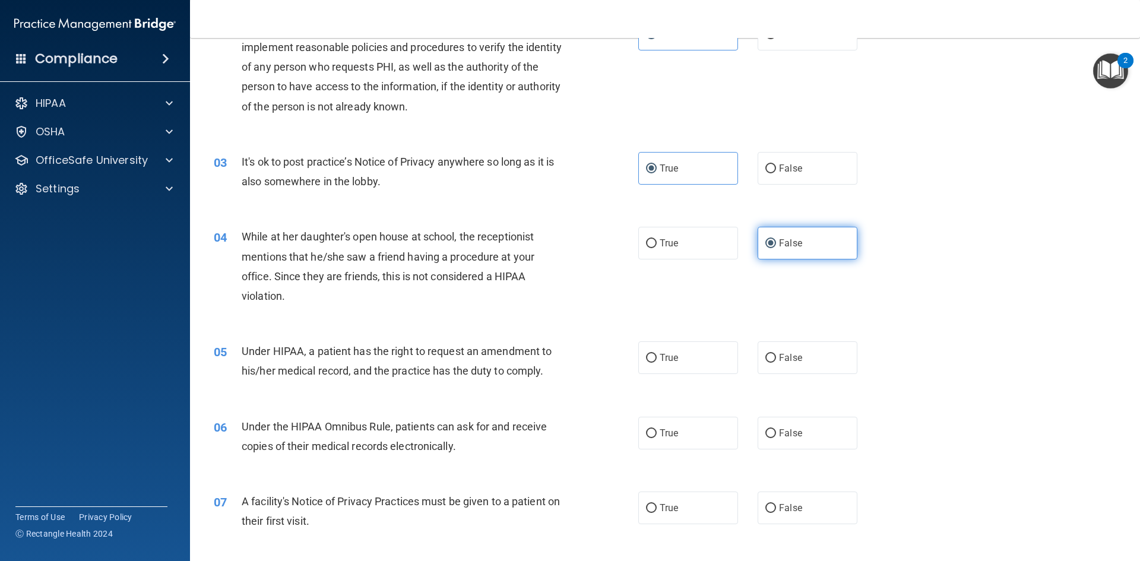
scroll to position [178, 0]
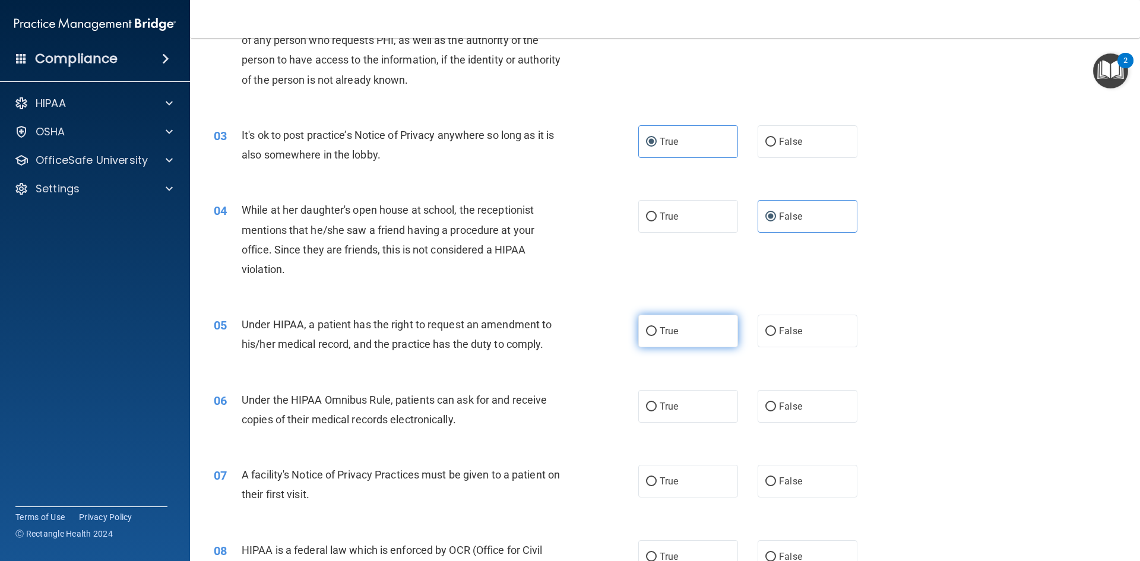
click at [655, 322] on label "True" at bounding box center [688, 331] width 100 height 33
click at [655, 327] on input "True" at bounding box center [651, 331] width 11 height 9
radio input "true"
click at [690, 408] on label "True" at bounding box center [688, 406] width 100 height 33
click at [657, 408] on input "True" at bounding box center [651, 406] width 11 height 9
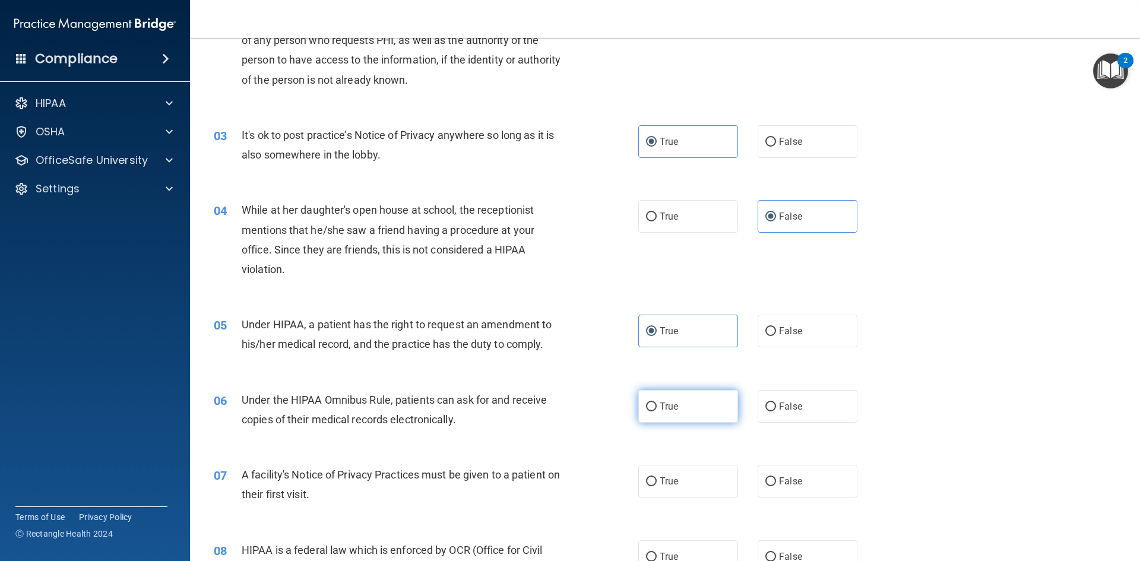
radio input "true"
click at [708, 470] on label "True" at bounding box center [688, 481] width 100 height 33
click at [657, 477] on input "True" at bounding box center [651, 481] width 11 height 9
radio input "true"
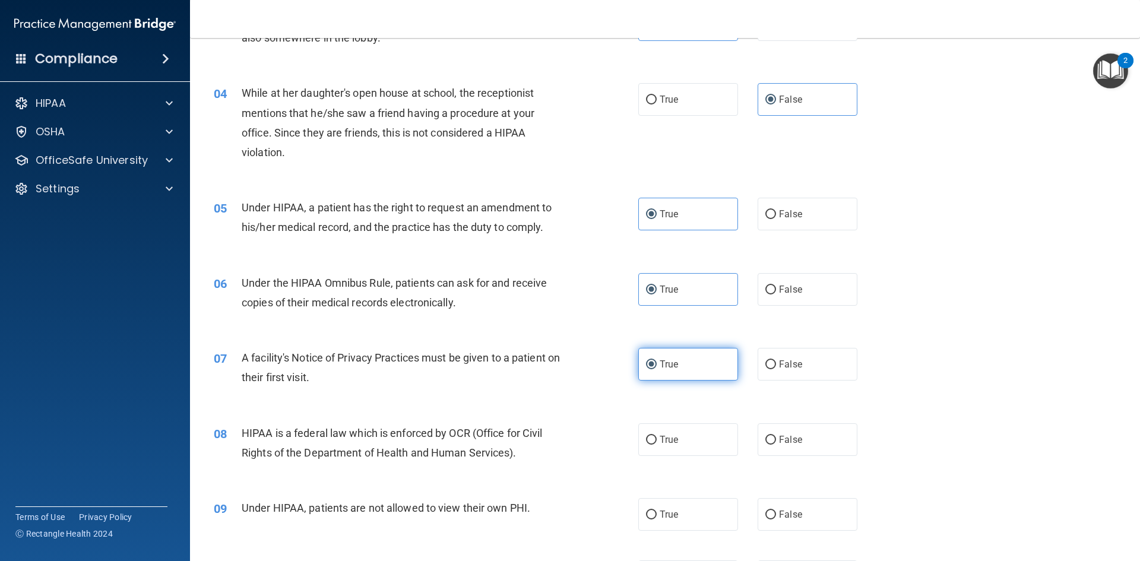
scroll to position [297, 0]
click at [692, 451] on label "True" at bounding box center [688, 437] width 100 height 33
click at [657, 443] on input "True" at bounding box center [651, 438] width 11 height 9
radio input "true"
click at [821, 521] on label "False" at bounding box center [807, 512] width 100 height 33
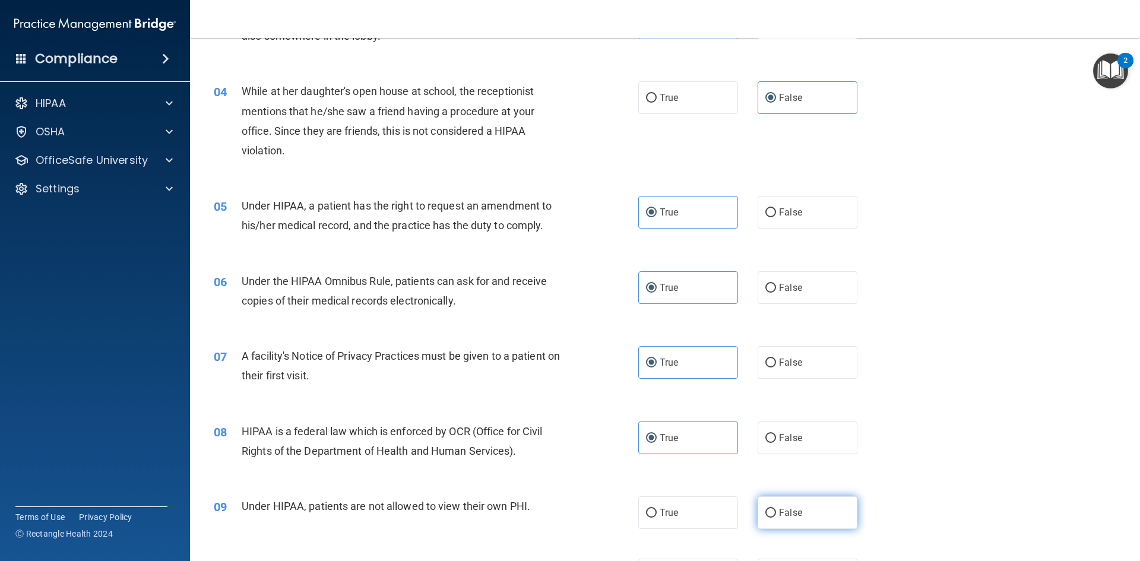
click at [776, 518] on input "False" at bounding box center [770, 513] width 11 height 9
radio input "true"
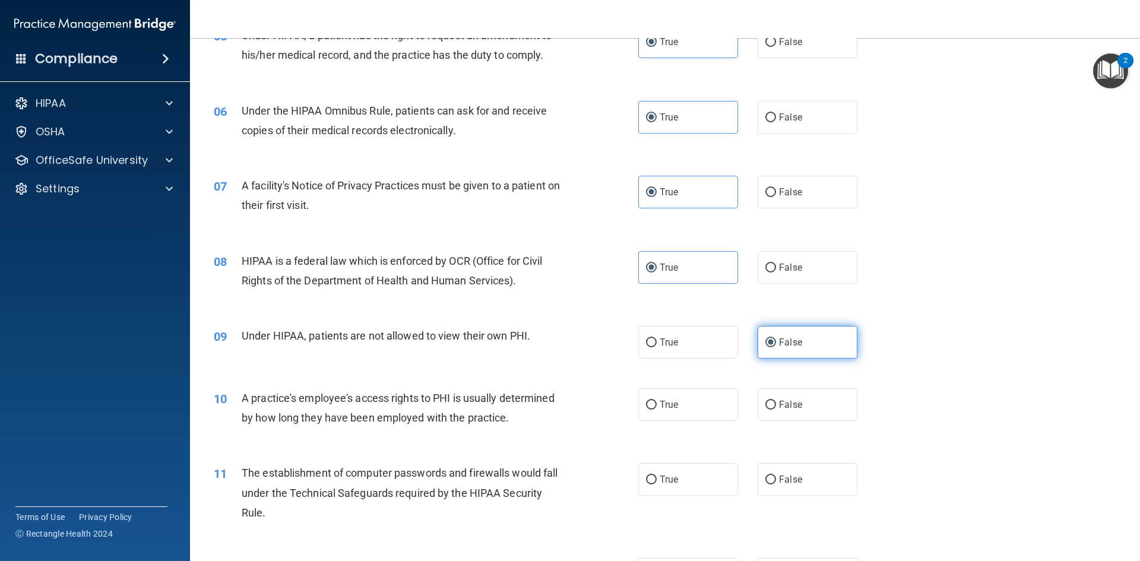
scroll to position [475, 0]
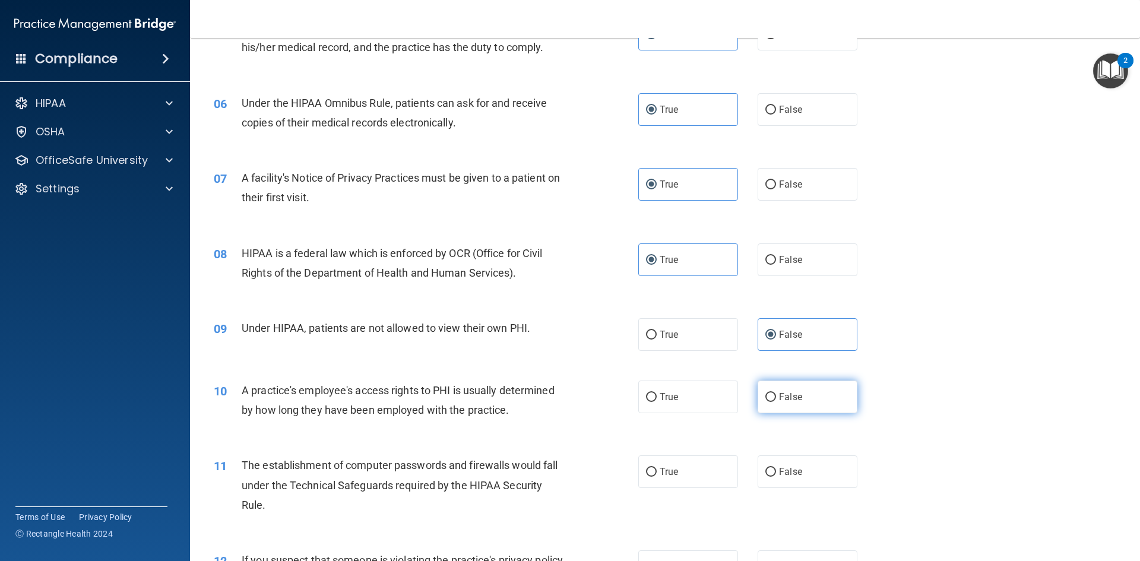
click at [813, 412] on label "False" at bounding box center [807, 396] width 100 height 33
click at [776, 402] on input "False" at bounding box center [770, 397] width 11 height 9
radio input "true"
click at [687, 476] on label "True" at bounding box center [688, 471] width 100 height 33
click at [657, 476] on input "True" at bounding box center [651, 472] width 11 height 9
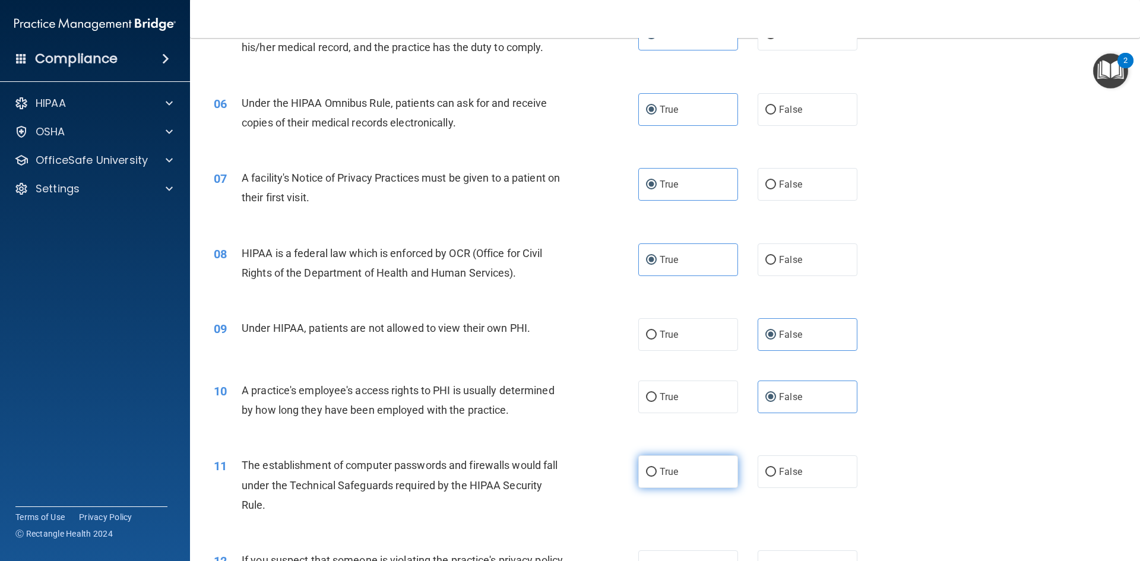
radio input "true"
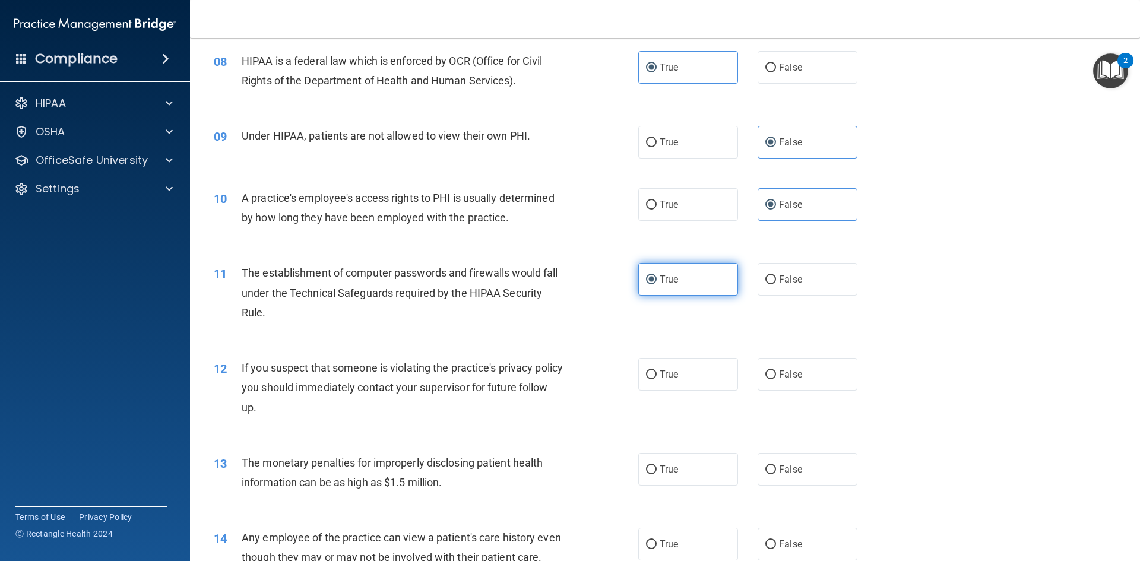
scroll to position [712, 0]
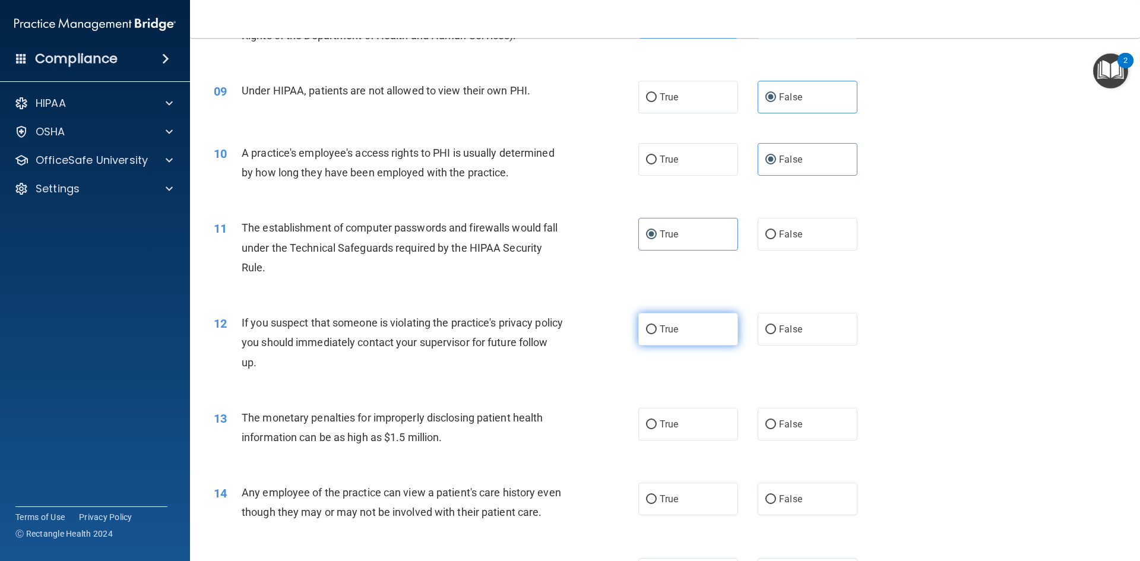
click at [711, 341] on label "True" at bounding box center [688, 329] width 100 height 33
click at [657, 334] on input "True" at bounding box center [651, 329] width 11 height 9
radio input "true"
click at [674, 446] on div "13 The monetary penalties for improperly disclosing patient health information …" at bounding box center [665, 430] width 920 height 75
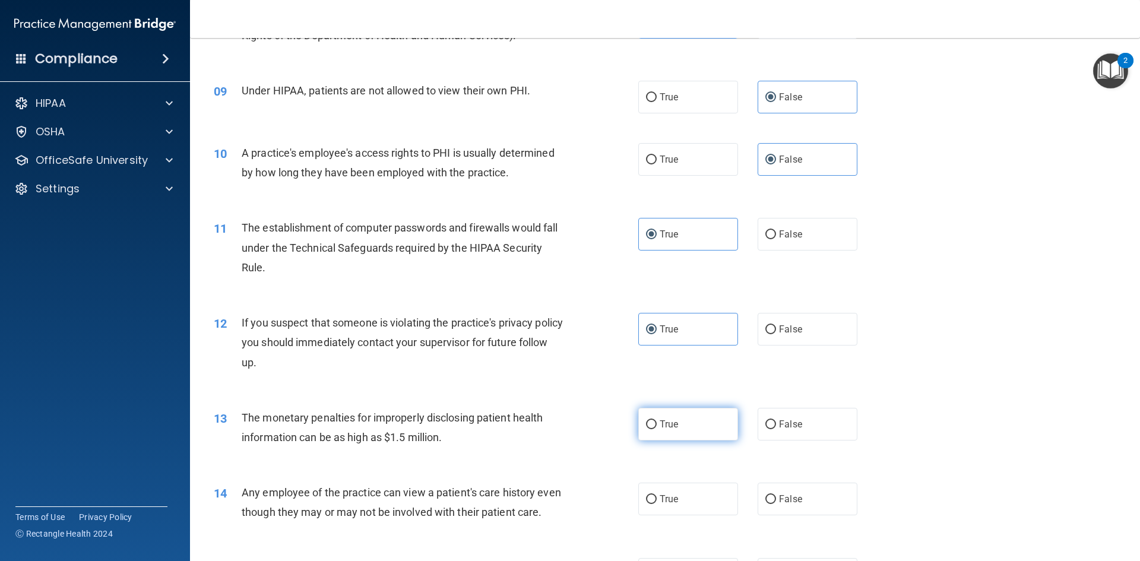
click at [670, 433] on label "True" at bounding box center [688, 424] width 100 height 33
click at [657, 429] on input "True" at bounding box center [651, 424] width 11 height 9
radio input "true"
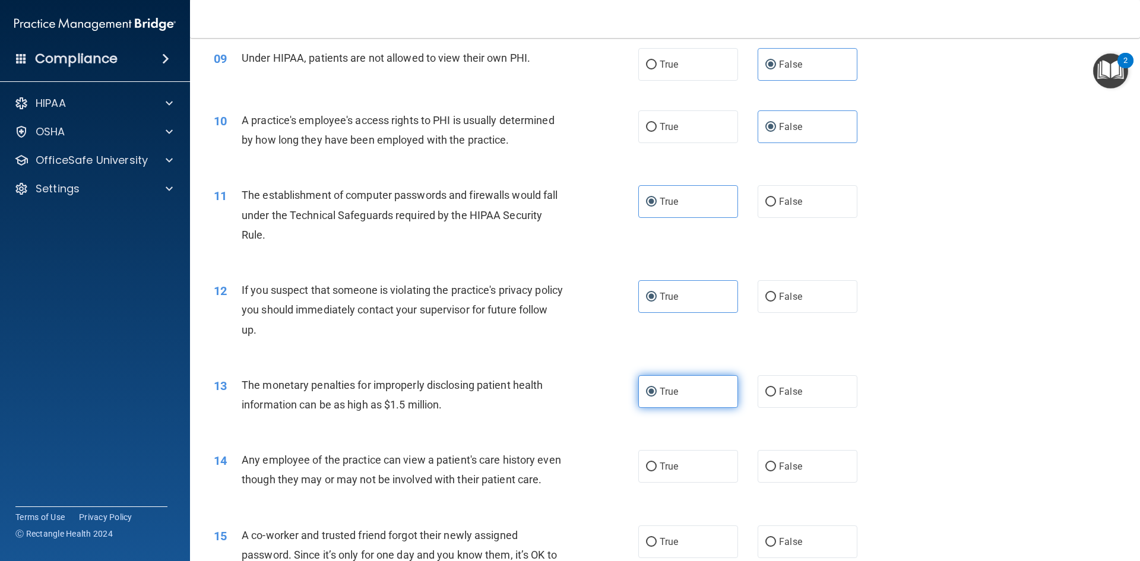
scroll to position [772, 0]
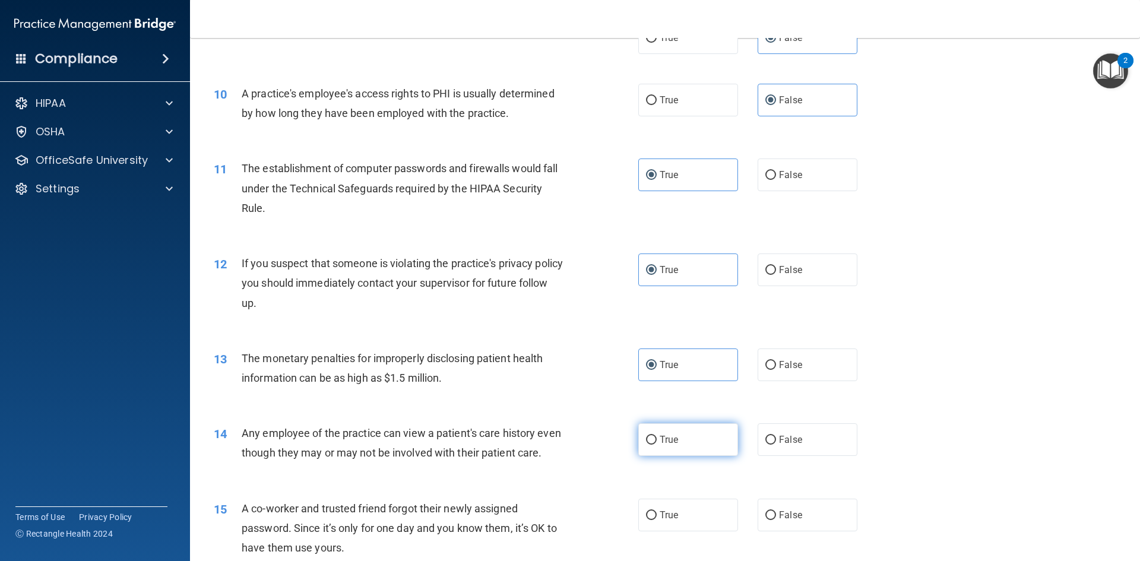
click at [707, 441] on label "True" at bounding box center [688, 439] width 100 height 33
click at [657, 441] on input "True" at bounding box center [651, 440] width 11 height 9
radio input "true"
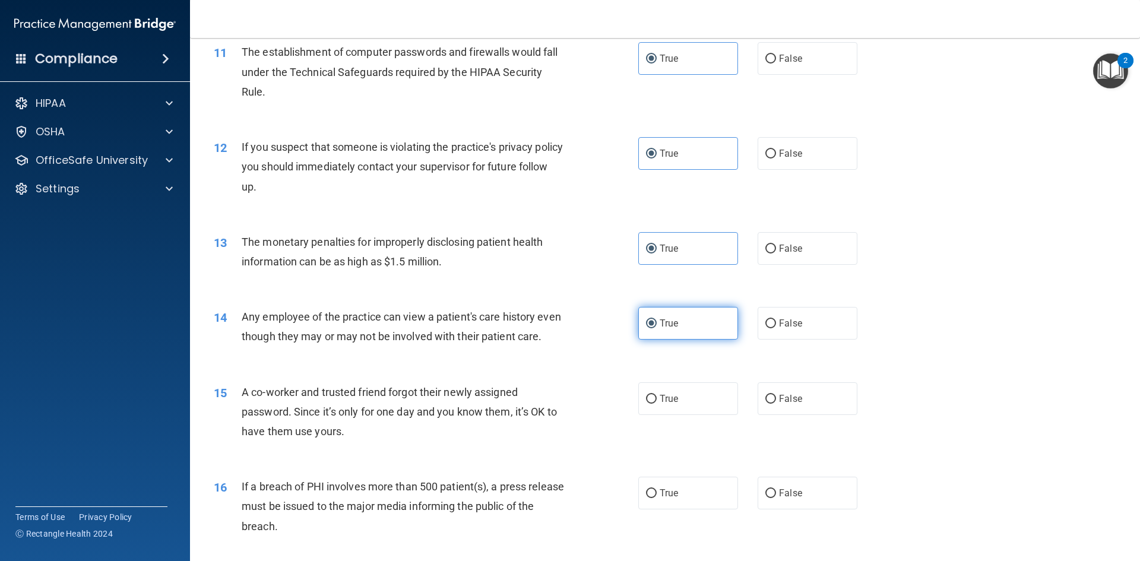
scroll to position [890, 0]
click at [809, 413] on label "False" at bounding box center [807, 396] width 100 height 33
click at [776, 401] on input "False" at bounding box center [770, 396] width 11 height 9
radio input "true"
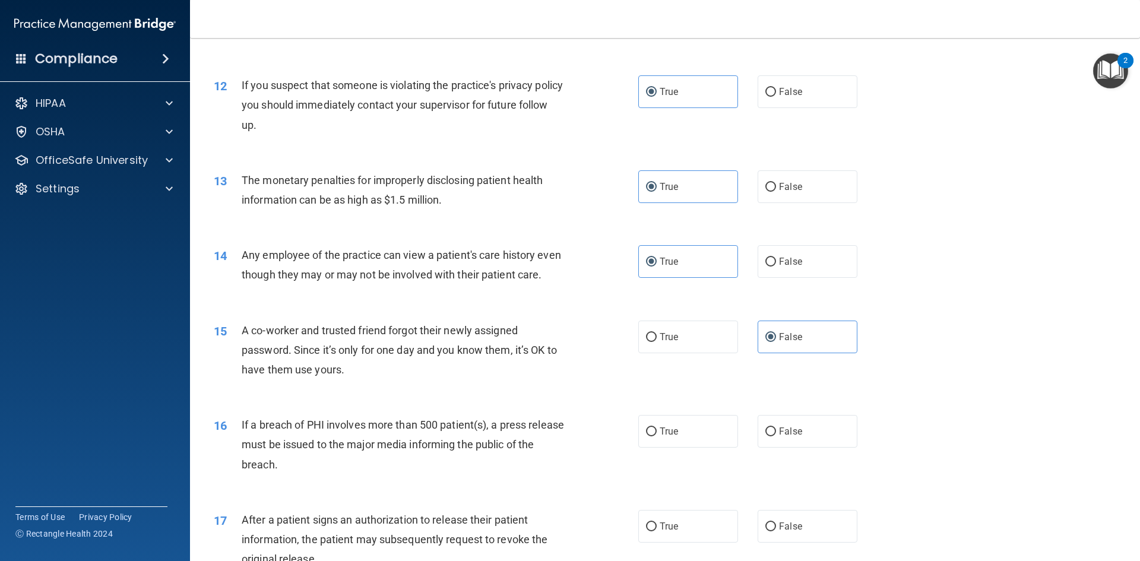
scroll to position [1009, 0]
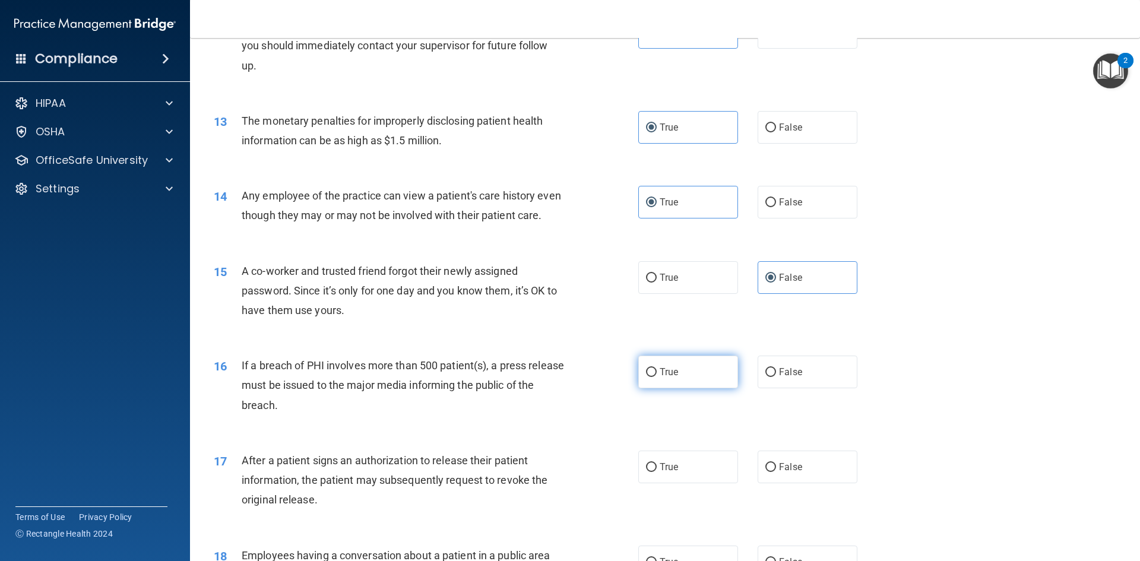
click at [700, 388] on label "True" at bounding box center [688, 372] width 100 height 33
click at [657, 377] on input "True" at bounding box center [651, 372] width 11 height 9
radio input "true"
click at [692, 483] on label "True" at bounding box center [688, 467] width 100 height 33
click at [657, 472] on input "True" at bounding box center [651, 467] width 11 height 9
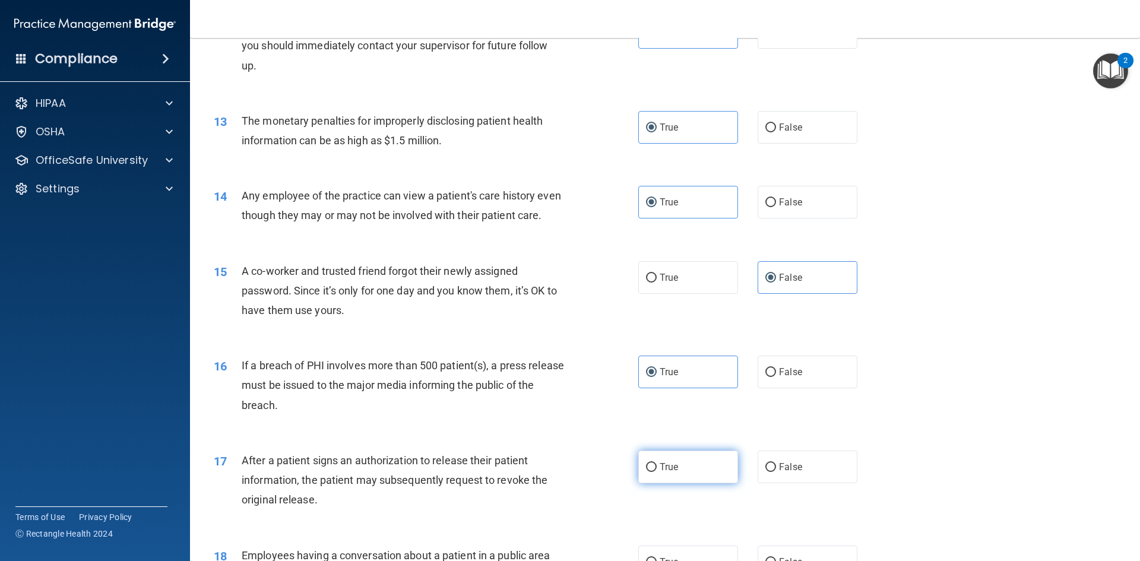
radio input "true"
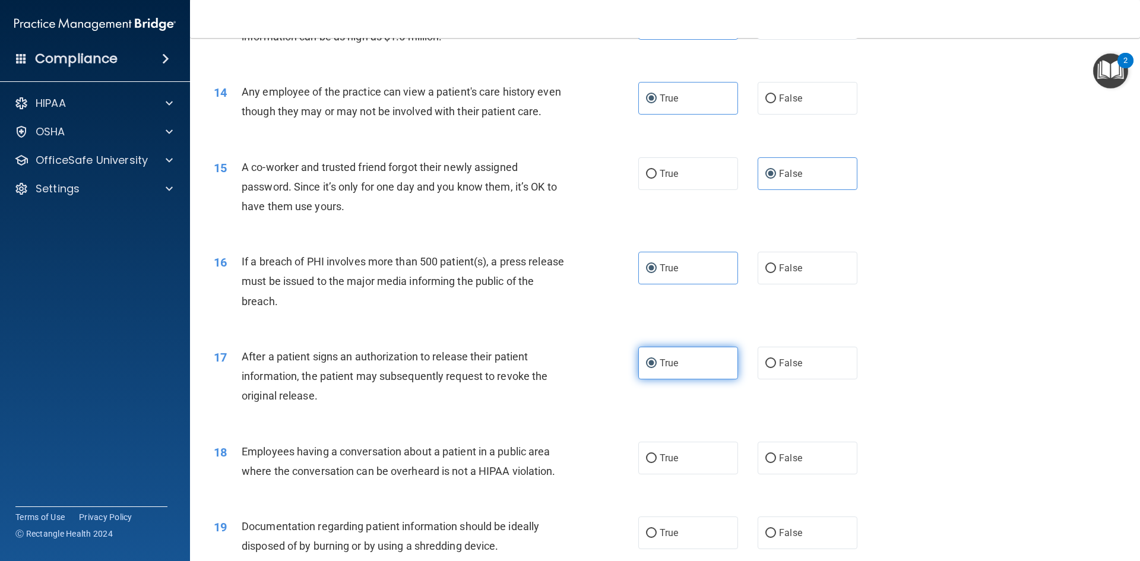
scroll to position [1187, 0]
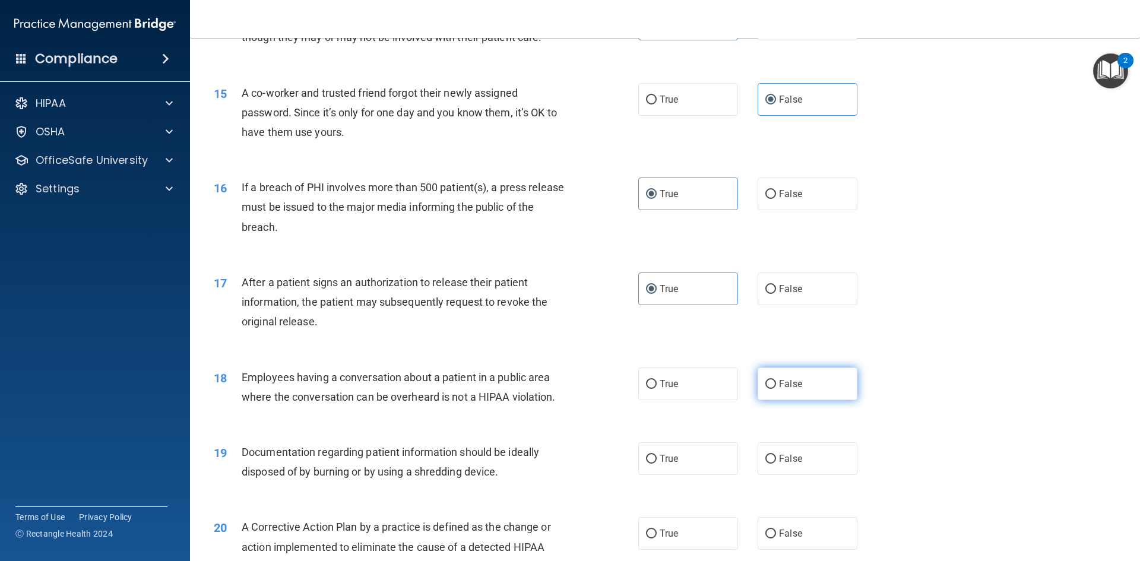
click at [795, 393] on label "False" at bounding box center [807, 383] width 100 height 33
click at [776, 389] on input "False" at bounding box center [770, 384] width 11 height 9
radio input "true"
click at [676, 473] on label "True" at bounding box center [688, 458] width 100 height 33
click at [657, 464] on input "True" at bounding box center [651, 459] width 11 height 9
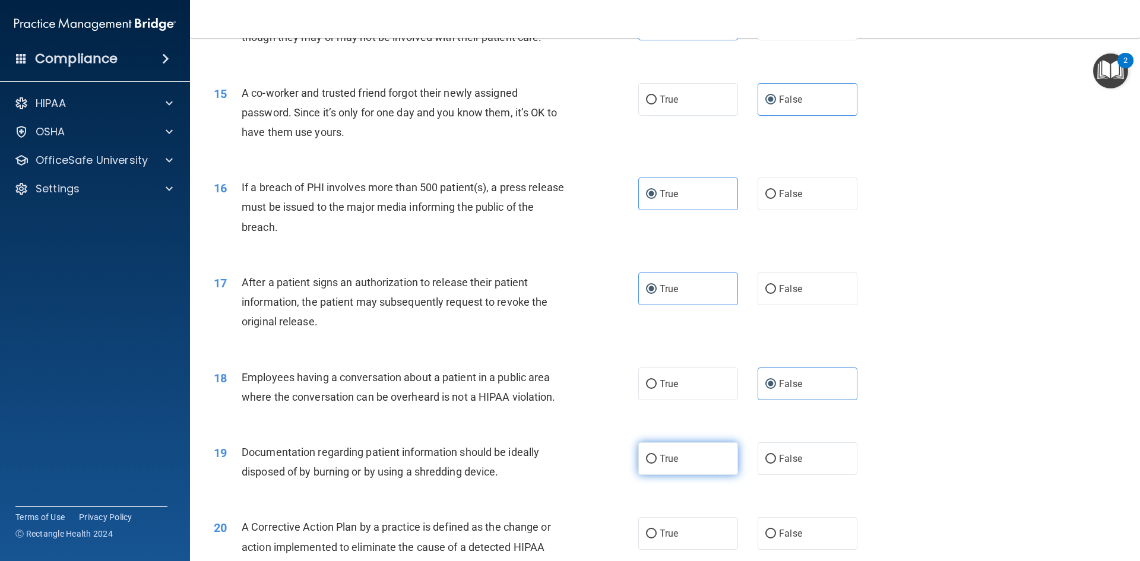
radio input "true"
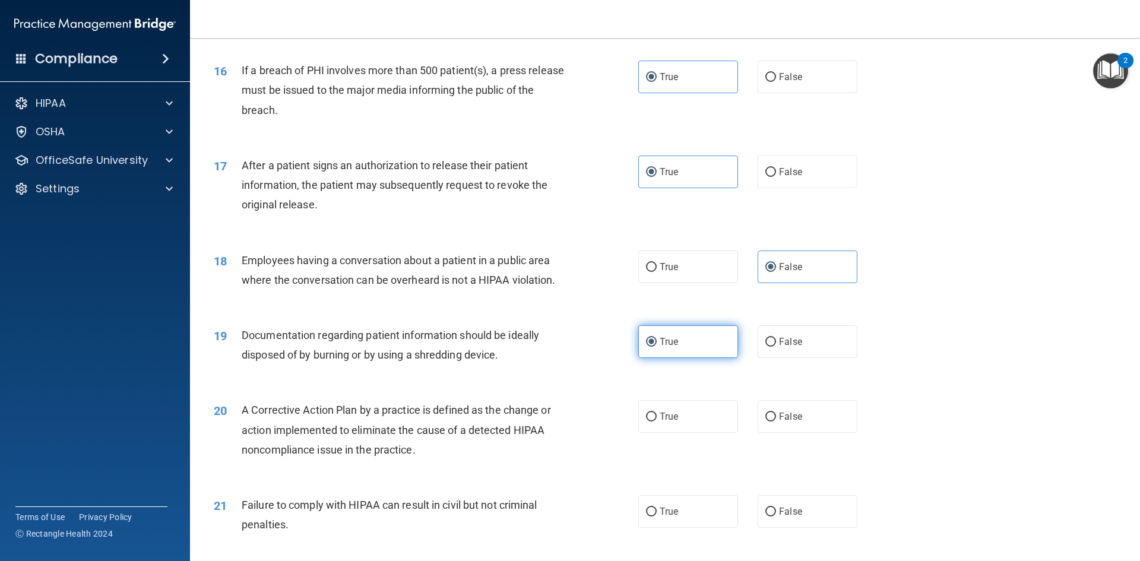
scroll to position [1306, 0]
click at [779, 428] on label "False" at bounding box center [807, 414] width 100 height 33
click at [776, 420] on input "False" at bounding box center [770, 415] width 11 height 9
radio input "true"
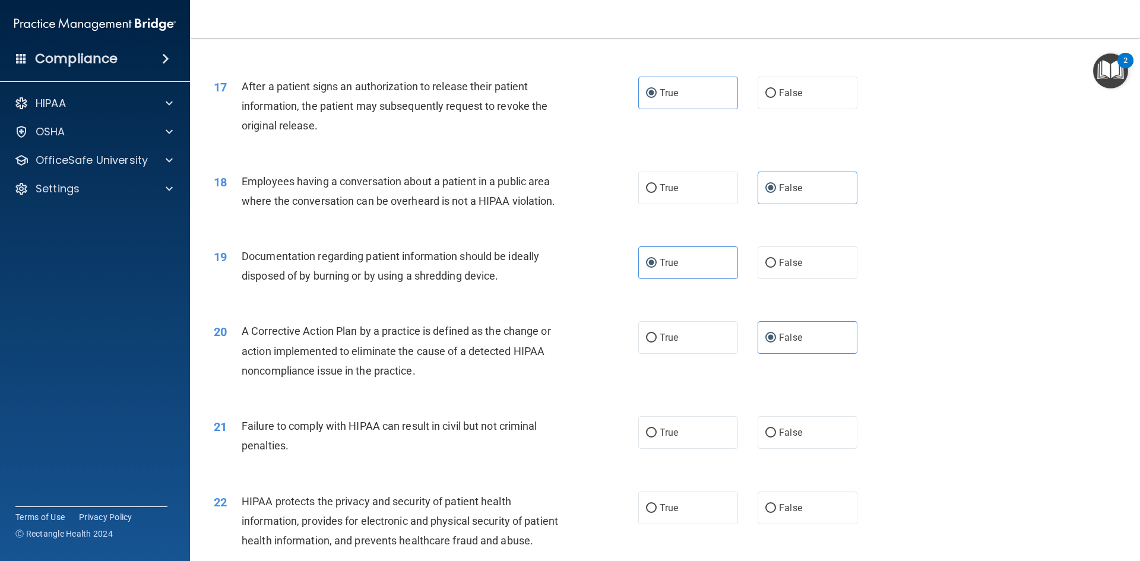
scroll to position [1425, 0]
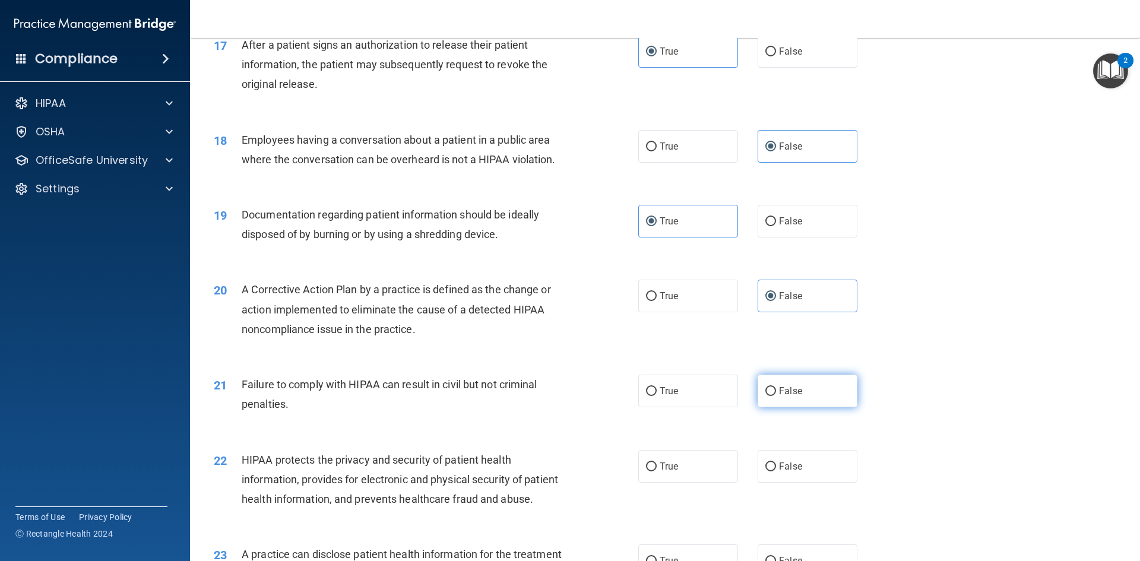
click at [827, 407] on label "False" at bounding box center [807, 391] width 100 height 33
click at [776, 396] on input "False" at bounding box center [770, 391] width 11 height 9
radio input "true"
drag, startPoint x: 709, startPoint y: 505, endPoint x: 706, endPoint y: 496, distance: 9.2
click at [707, 503] on div "22 HIPAA protects the privacy and security of patient health information, provi…" at bounding box center [665, 482] width 920 height 95
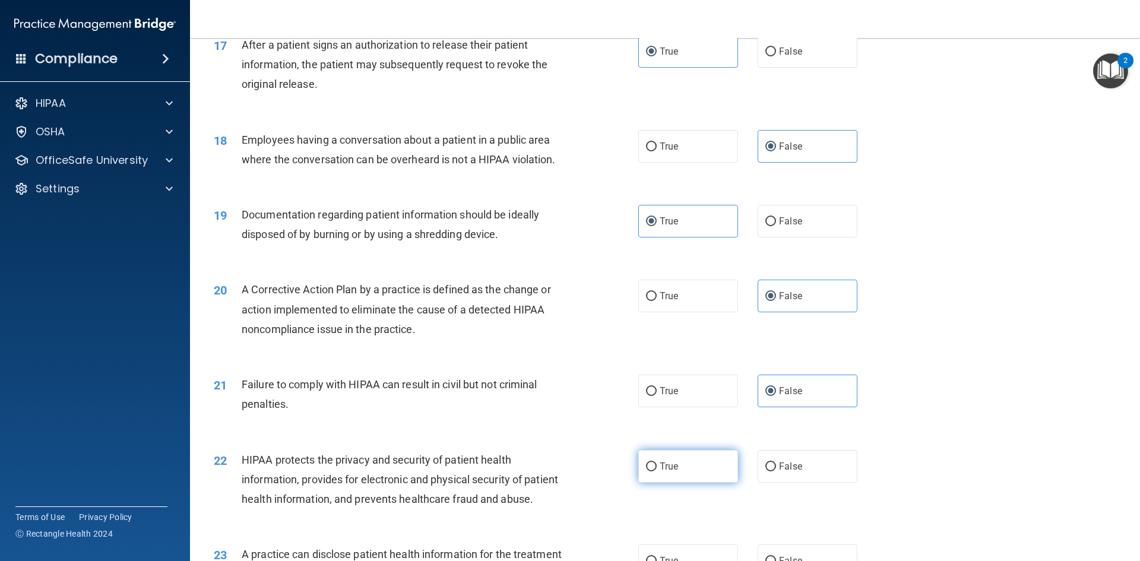
click at [706, 483] on label "True" at bounding box center [688, 466] width 100 height 33
click at [657, 471] on input "True" at bounding box center [651, 466] width 11 height 9
radio input "true"
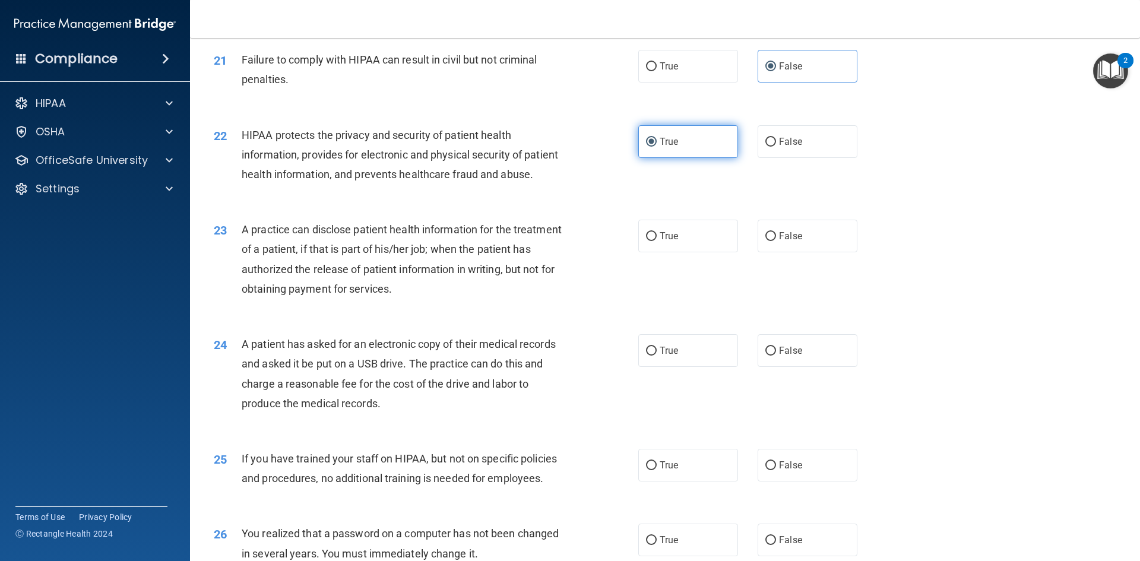
scroll to position [1721, 0]
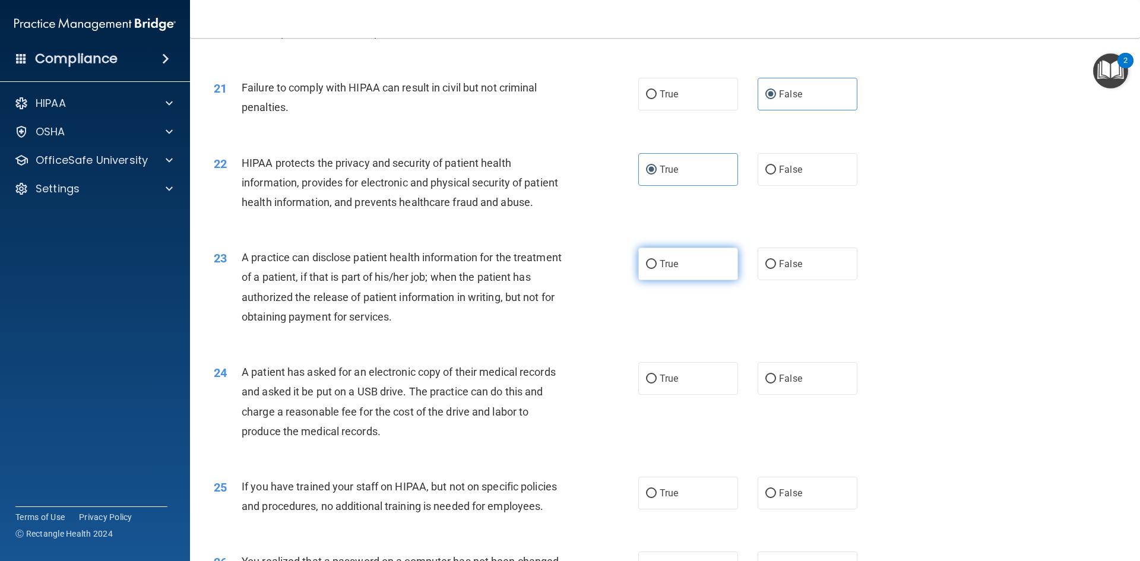
click at [718, 280] on label "True" at bounding box center [688, 264] width 100 height 33
click at [657, 269] on input "True" at bounding box center [651, 264] width 11 height 9
radio input "true"
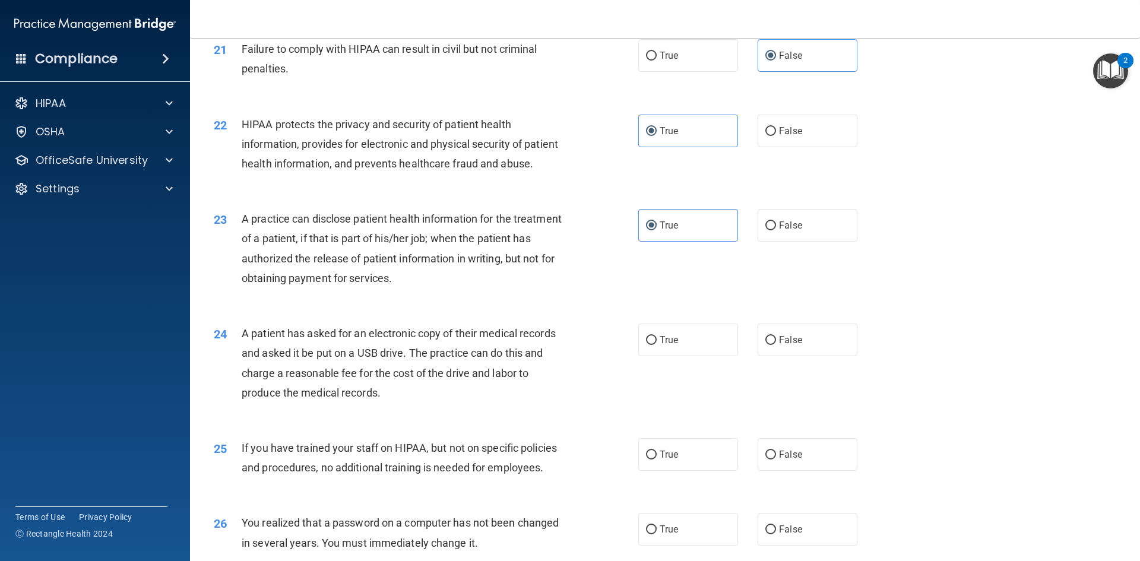
scroll to position [1781, 0]
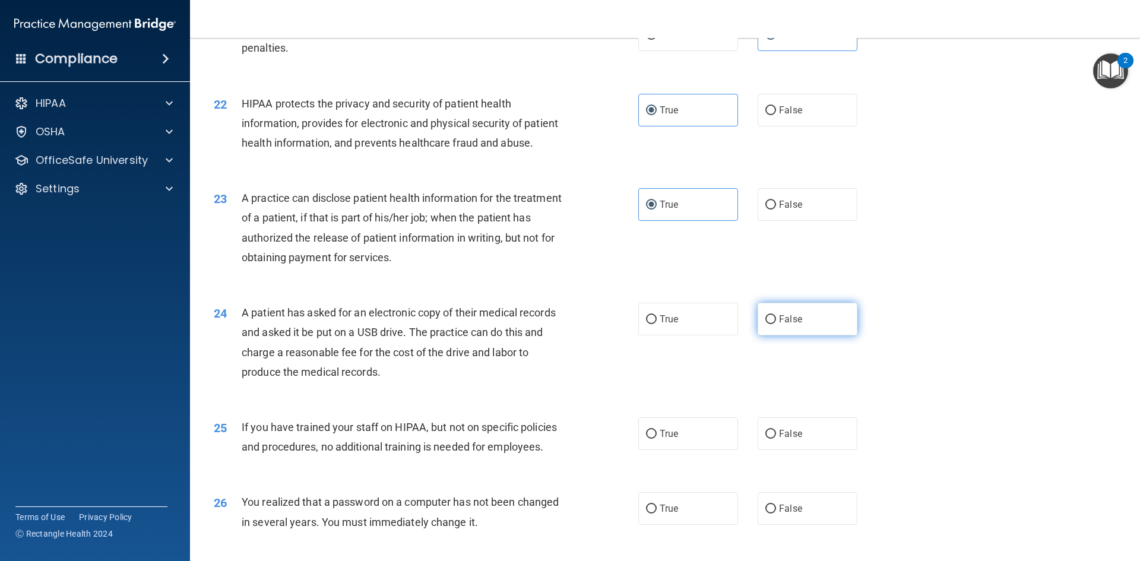
click at [765, 324] on input "False" at bounding box center [770, 319] width 11 height 9
radio input "true"
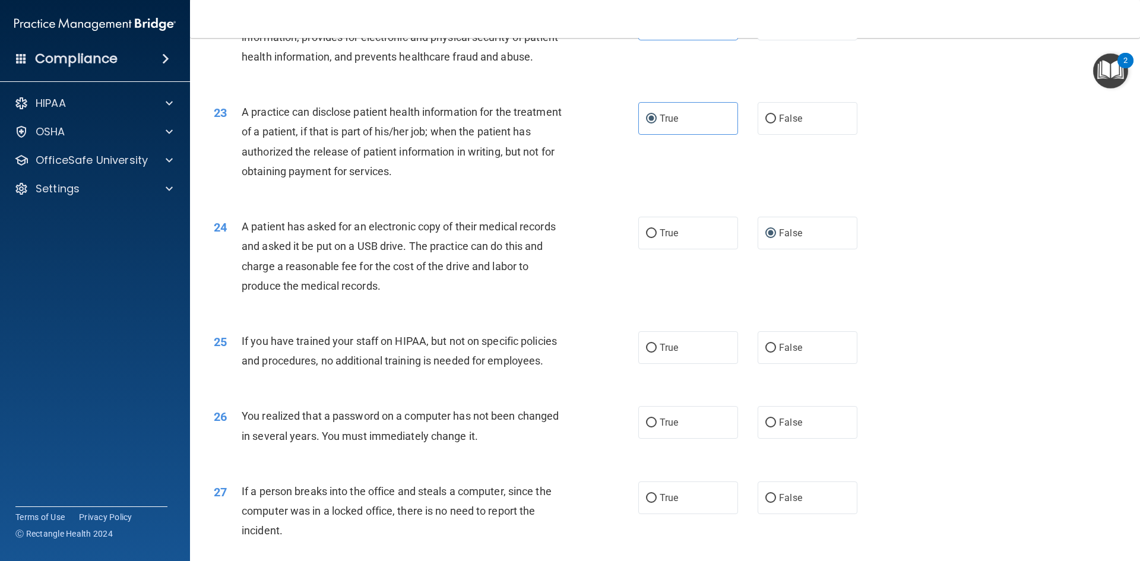
scroll to position [1959, 0]
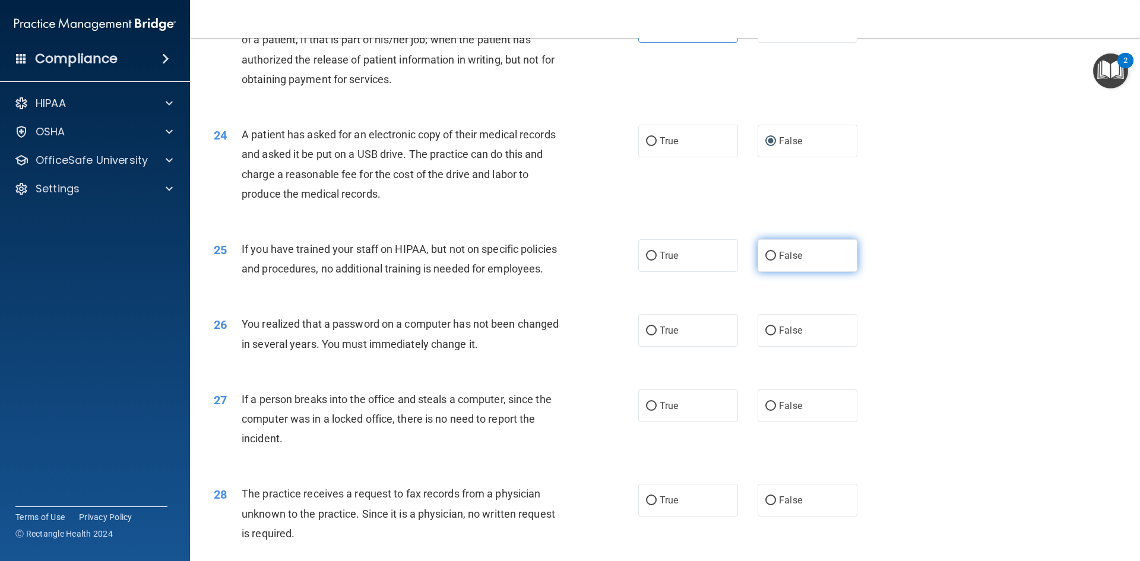
click at [836, 272] on label "False" at bounding box center [807, 255] width 100 height 33
click at [776, 261] on input "False" at bounding box center [770, 256] width 11 height 9
radio input "true"
click at [813, 347] on label "False" at bounding box center [807, 330] width 100 height 33
click at [776, 335] on input "False" at bounding box center [770, 330] width 11 height 9
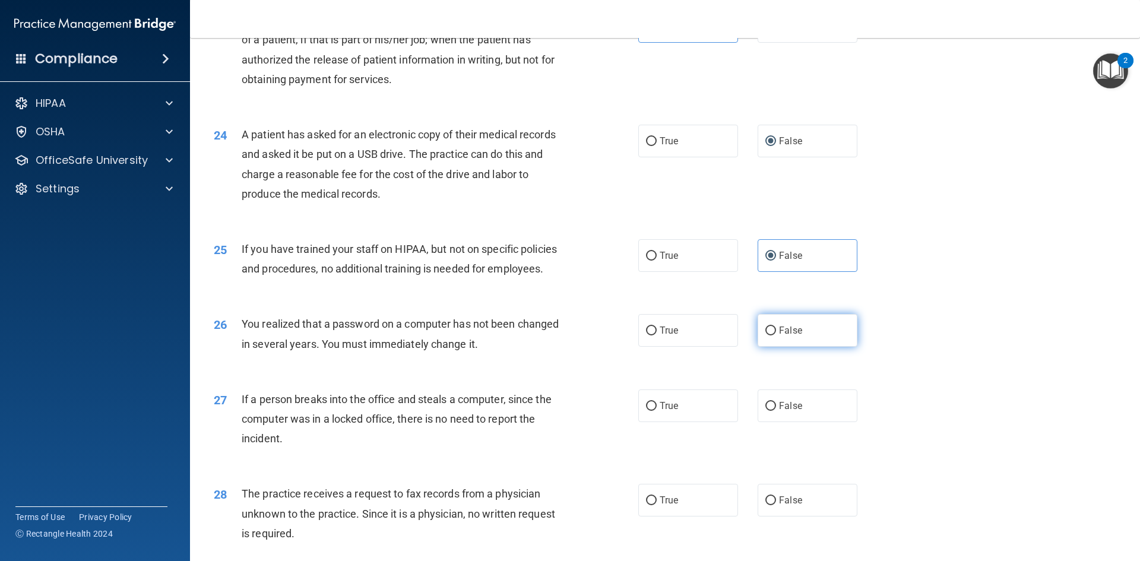
radio input "true"
click at [791, 422] on label "False" at bounding box center [807, 405] width 100 height 33
click at [776, 411] on input "False" at bounding box center [770, 406] width 11 height 9
radio input "true"
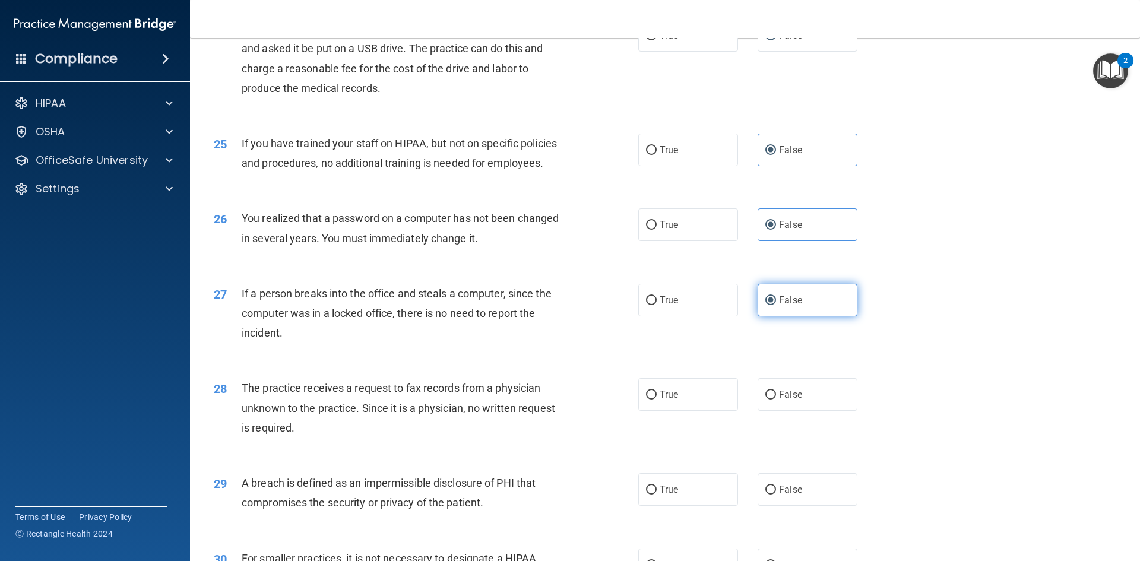
scroll to position [2078, 0]
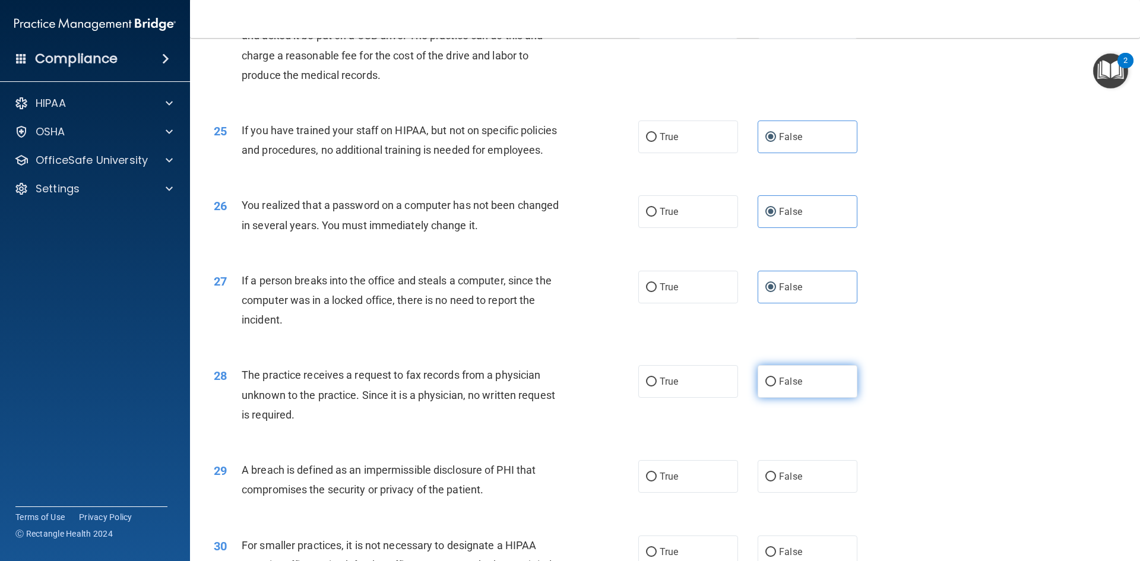
click at [798, 398] on label "False" at bounding box center [807, 381] width 100 height 33
click at [776, 386] on input "False" at bounding box center [770, 382] width 11 height 9
radio input "true"
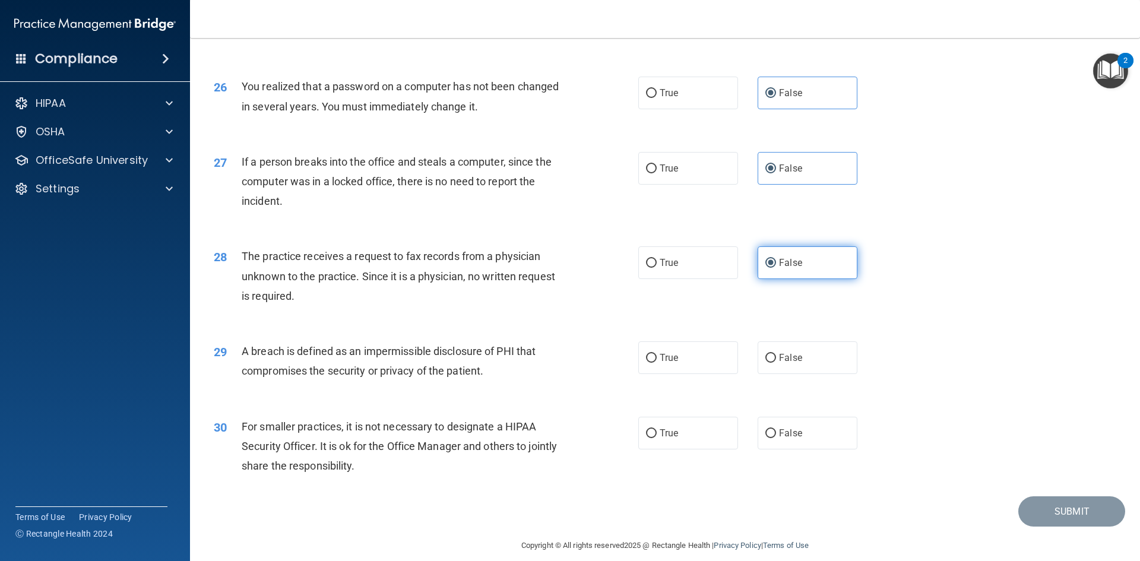
scroll to position [2249, 0]
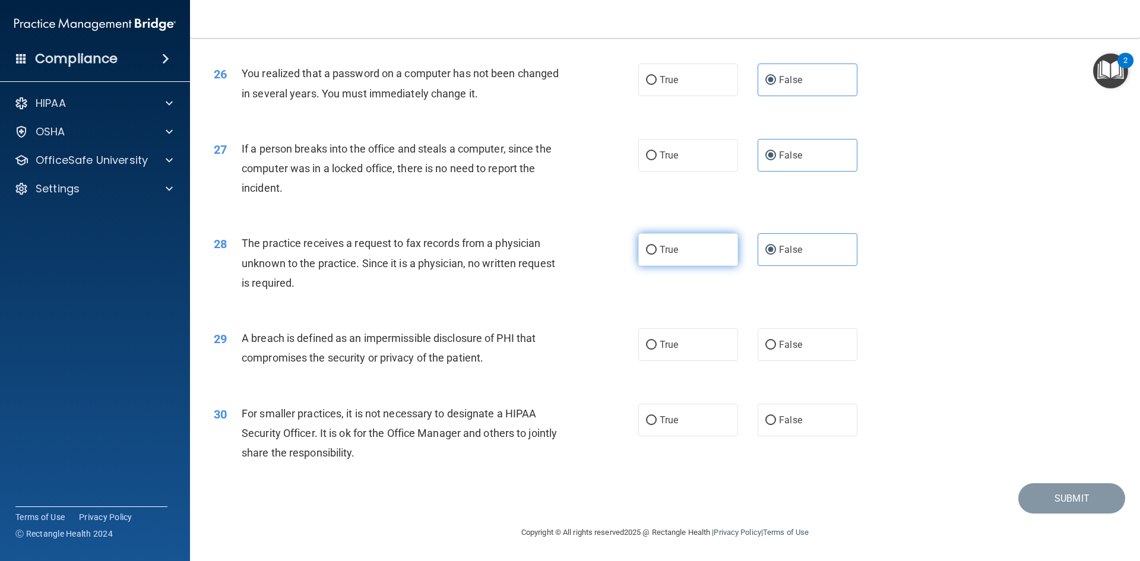
click at [711, 265] on label "True" at bounding box center [688, 249] width 100 height 33
click at [657, 255] on input "True" at bounding box center [651, 250] width 11 height 9
radio input "true"
radio input "false"
click at [692, 344] on label "True" at bounding box center [688, 344] width 100 height 33
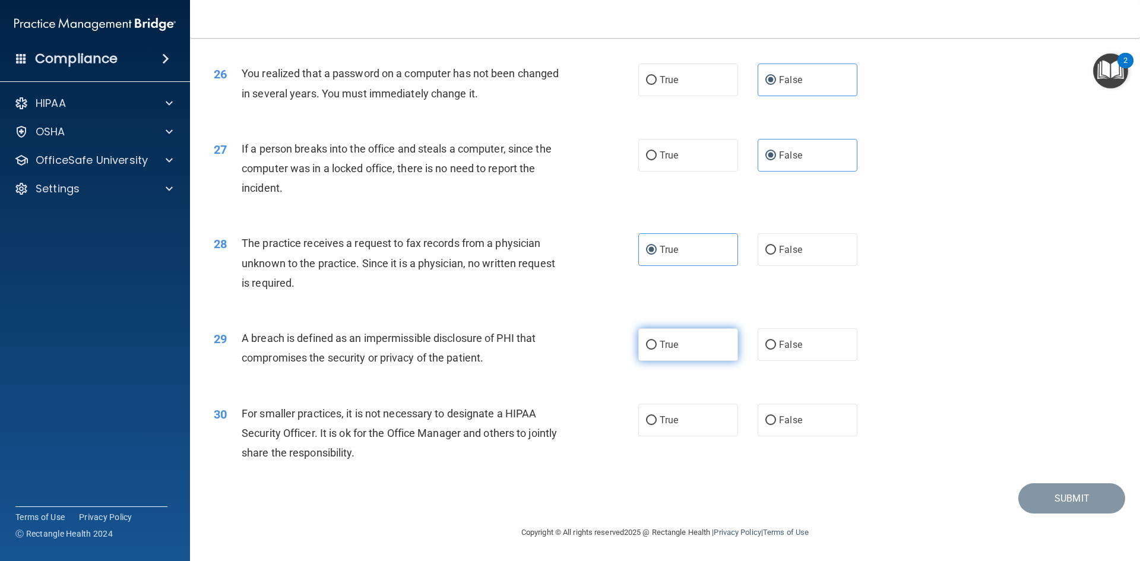
click at [657, 344] on input "True" at bounding box center [651, 345] width 11 height 9
radio input "true"
click at [699, 432] on label "True" at bounding box center [688, 420] width 100 height 33
click at [657, 425] on input "True" at bounding box center [651, 420] width 11 height 9
radio input "true"
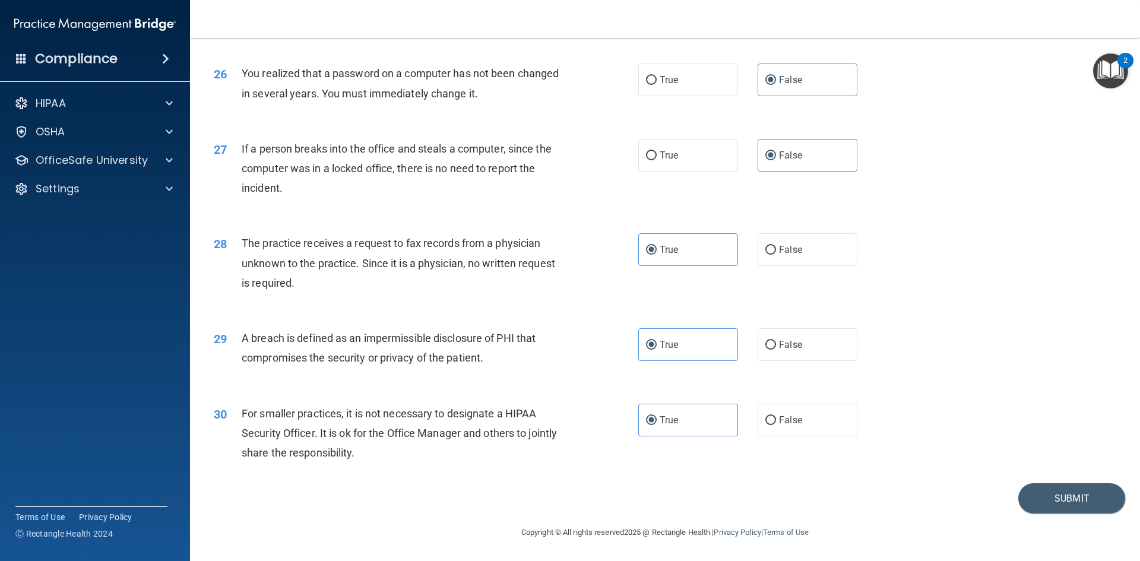
scroll to position [2189, 0]
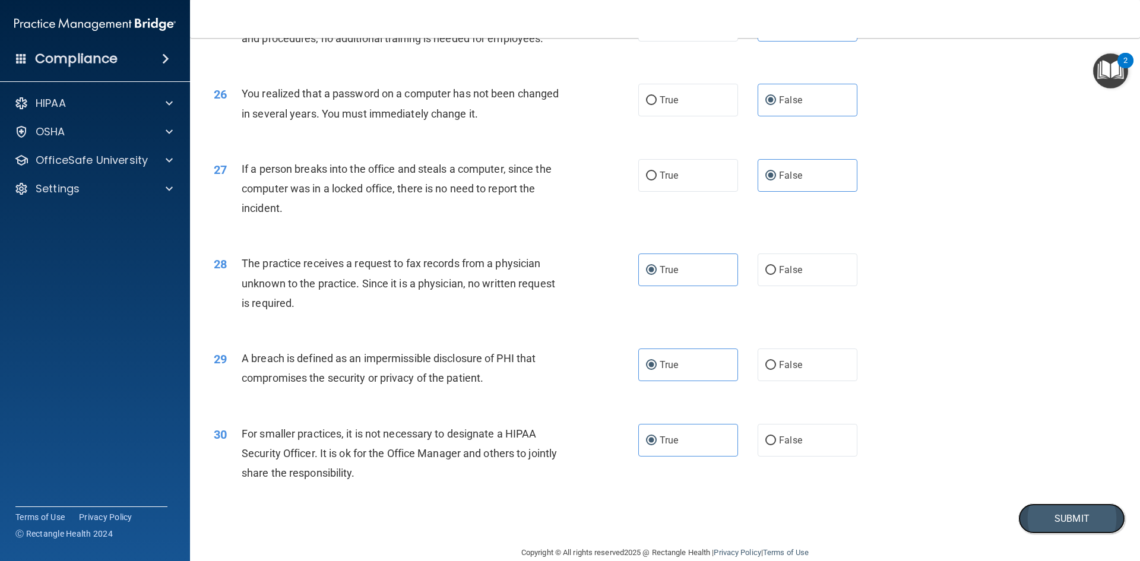
click at [1084, 534] on button "Submit" at bounding box center [1071, 518] width 107 height 30
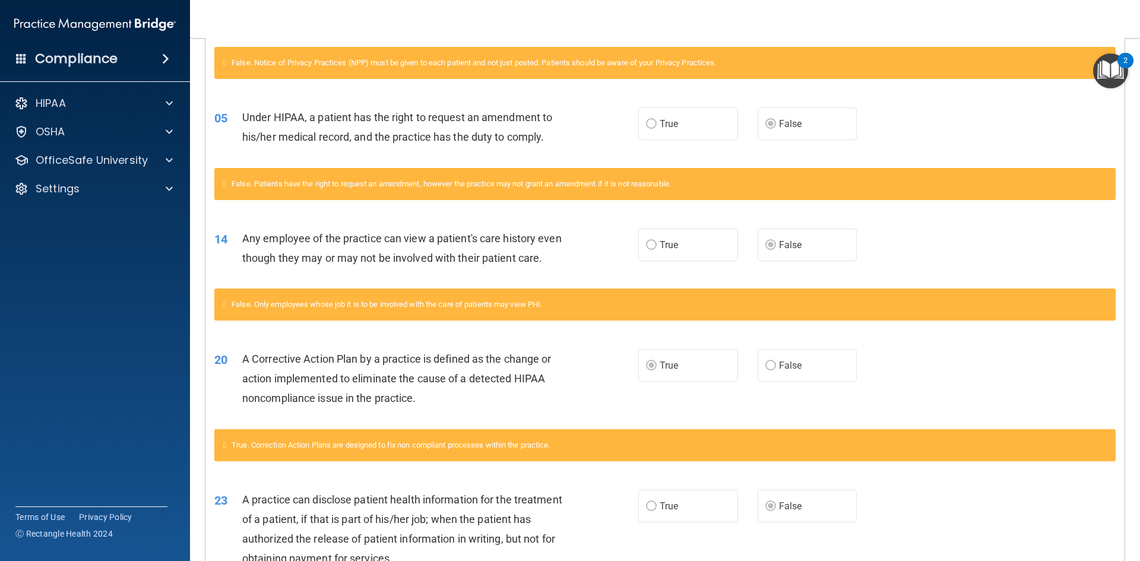
scroll to position [50, 0]
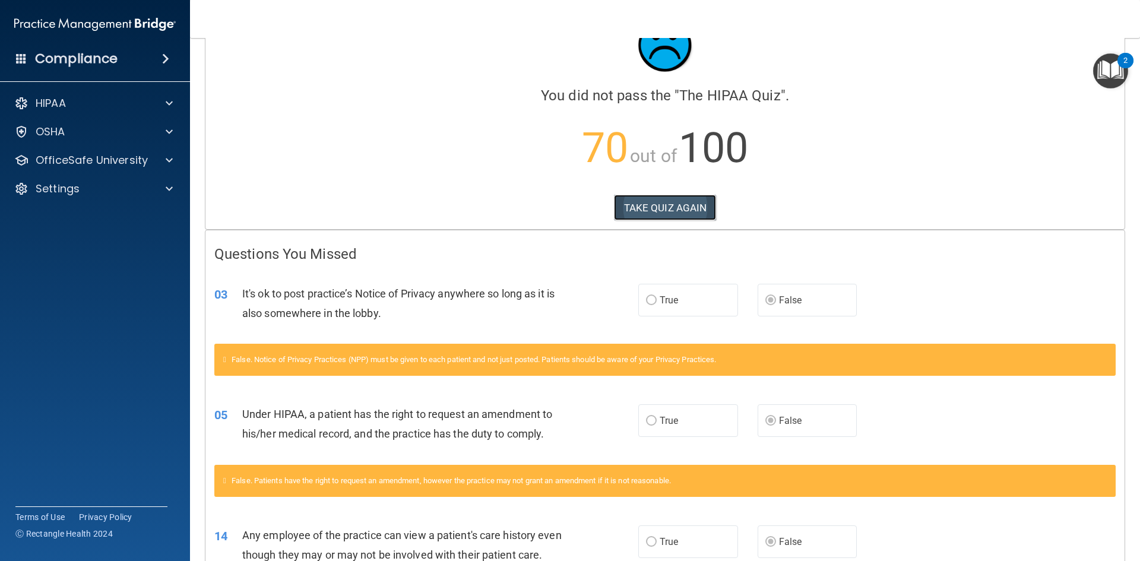
click at [693, 215] on button "TAKE QUIZ AGAIN" at bounding box center [665, 208] width 103 height 26
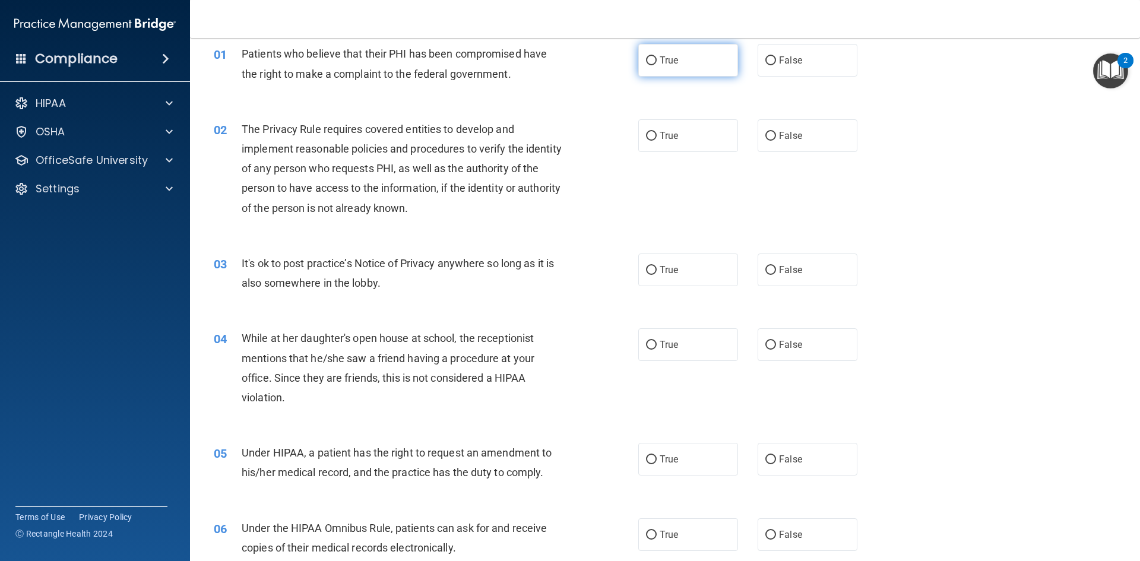
click at [701, 69] on label "True" at bounding box center [688, 60] width 100 height 33
click at [657, 65] on input "True" at bounding box center [651, 60] width 11 height 9
radio input "true"
click at [702, 132] on label "True" at bounding box center [688, 135] width 100 height 33
click at [657, 132] on input "True" at bounding box center [651, 136] width 11 height 9
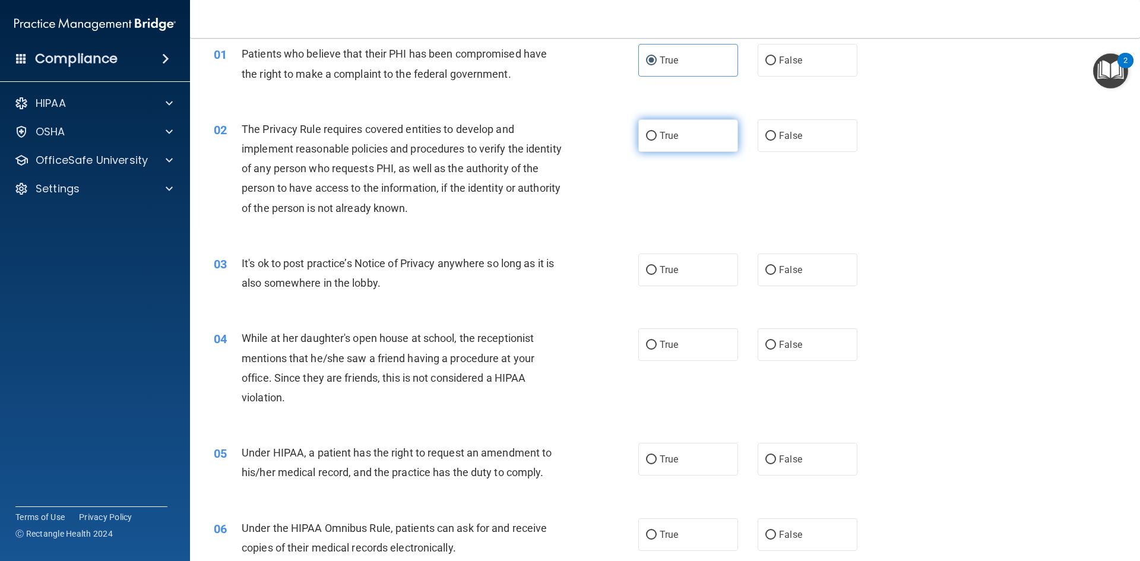
radio input "true"
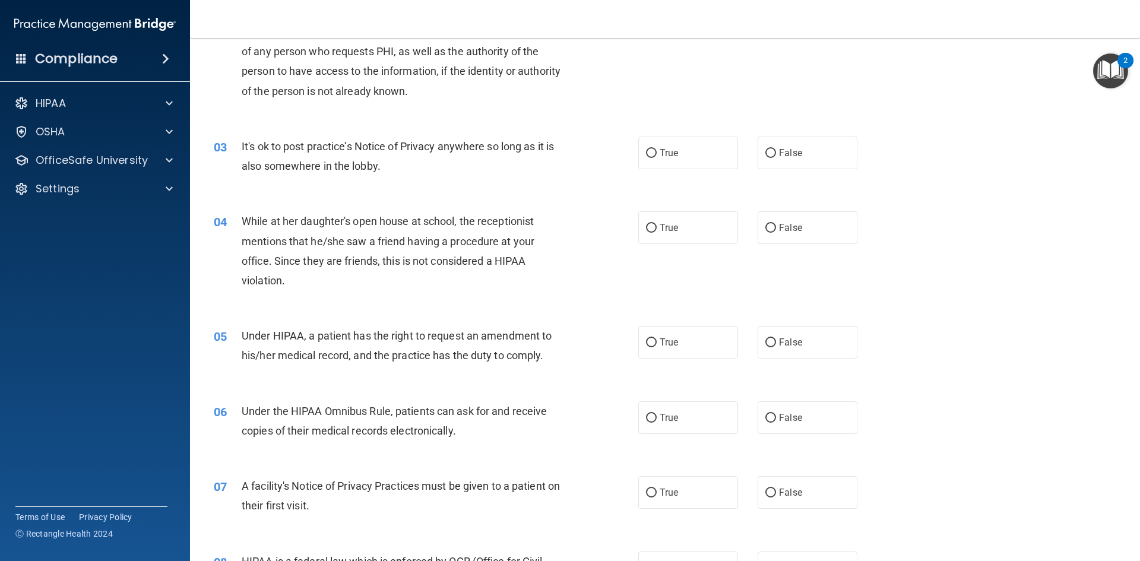
scroll to position [169, 0]
click at [795, 160] on label "False" at bounding box center [807, 151] width 100 height 33
click at [776, 156] on input "False" at bounding box center [770, 151] width 11 height 9
radio input "true"
click at [789, 230] on span "False" at bounding box center [790, 225] width 23 height 11
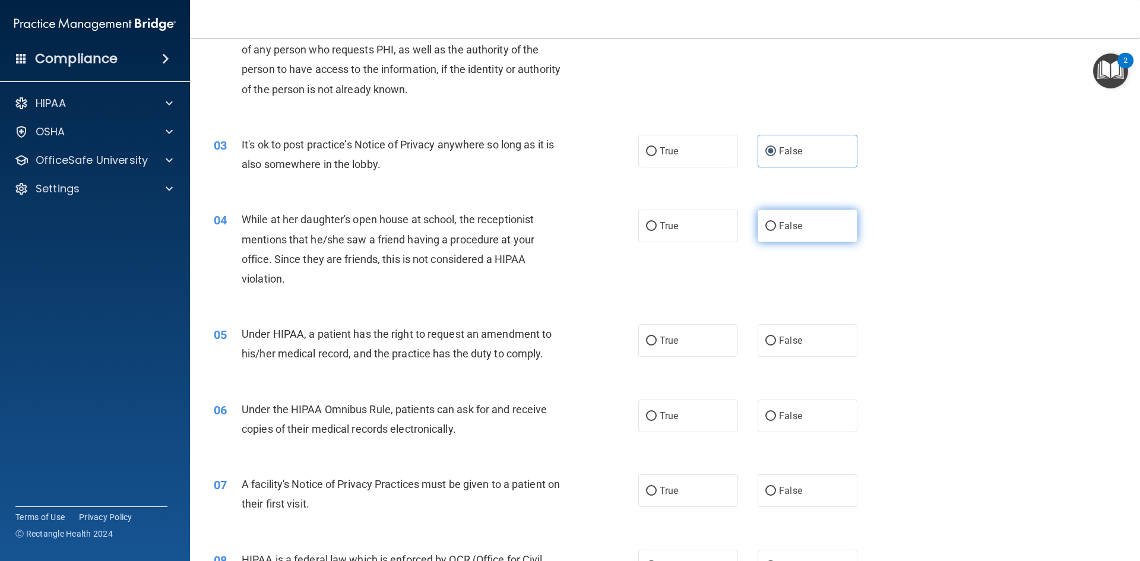
click at [776, 230] on input "False" at bounding box center [770, 226] width 11 height 9
radio input "true"
click at [784, 343] on span "False" at bounding box center [790, 340] width 23 height 11
click at [776, 343] on input "False" at bounding box center [770, 341] width 11 height 9
radio input "true"
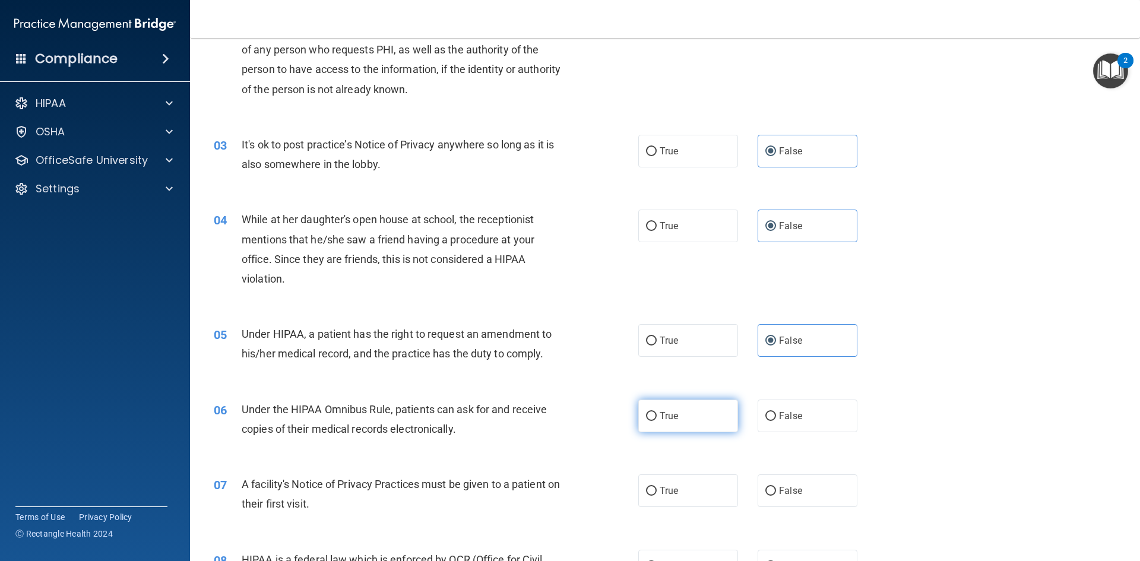
click at [727, 413] on label "True" at bounding box center [688, 415] width 100 height 33
click at [657, 413] on input "True" at bounding box center [651, 416] width 11 height 9
radio input "true"
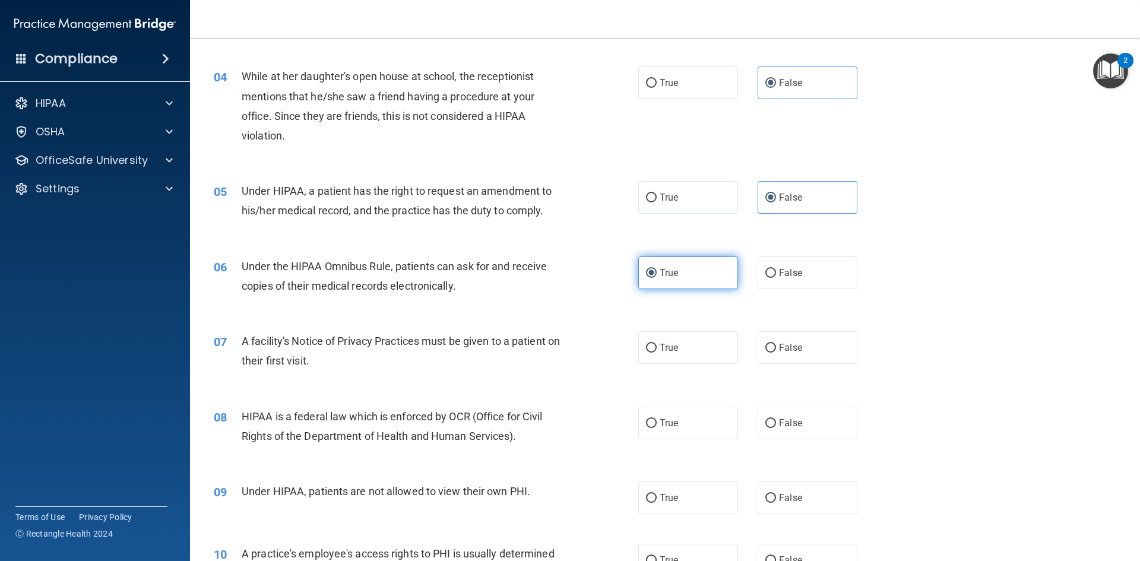
scroll to position [406, 0]
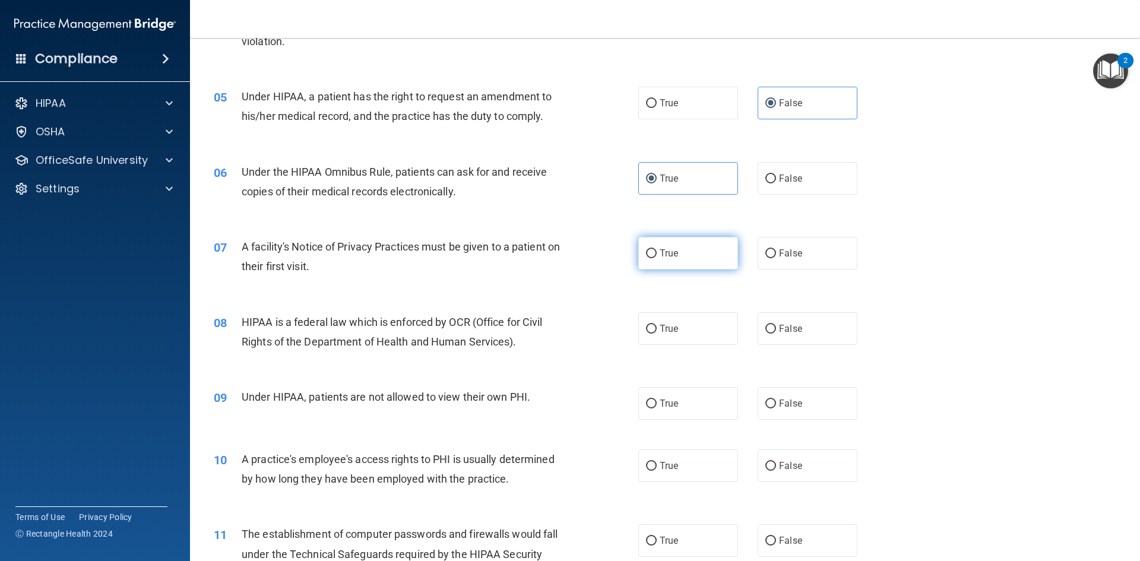
click at [707, 239] on label "True" at bounding box center [688, 253] width 100 height 33
click at [657, 249] on input "True" at bounding box center [651, 253] width 11 height 9
radio input "true"
click at [692, 322] on label "True" at bounding box center [688, 328] width 100 height 33
click at [657, 325] on input "True" at bounding box center [651, 329] width 11 height 9
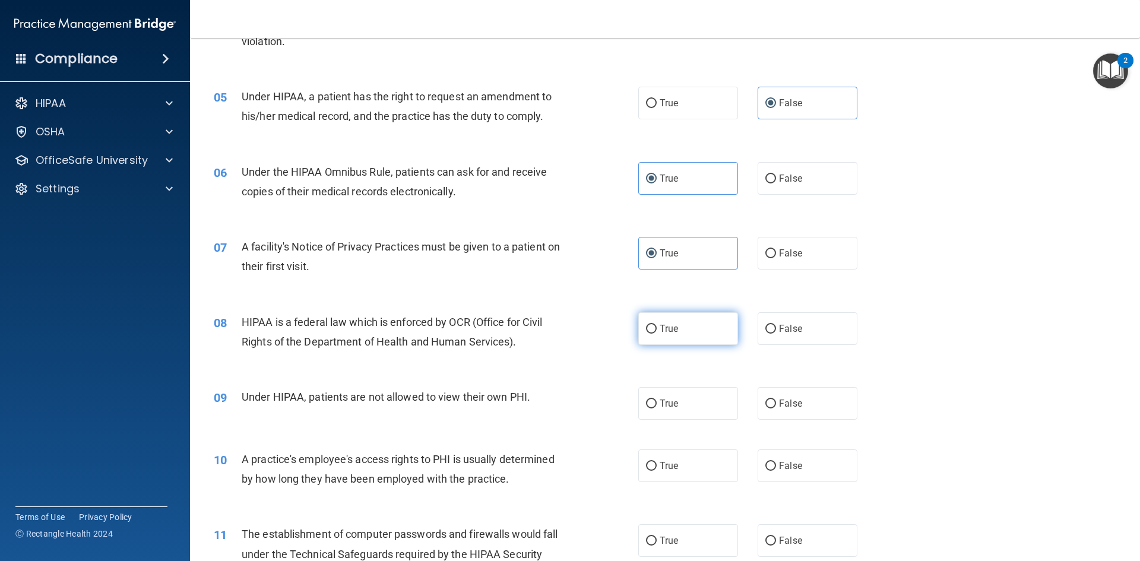
radio input "true"
click at [783, 407] on span "False" at bounding box center [790, 403] width 23 height 11
click at [776, 407] on input "False" at bounding box center [770, 403] width 11 height 9
radio input "true"
click at [792, 474] on label "False" at bounding box center [807, 465] width 100 height 33
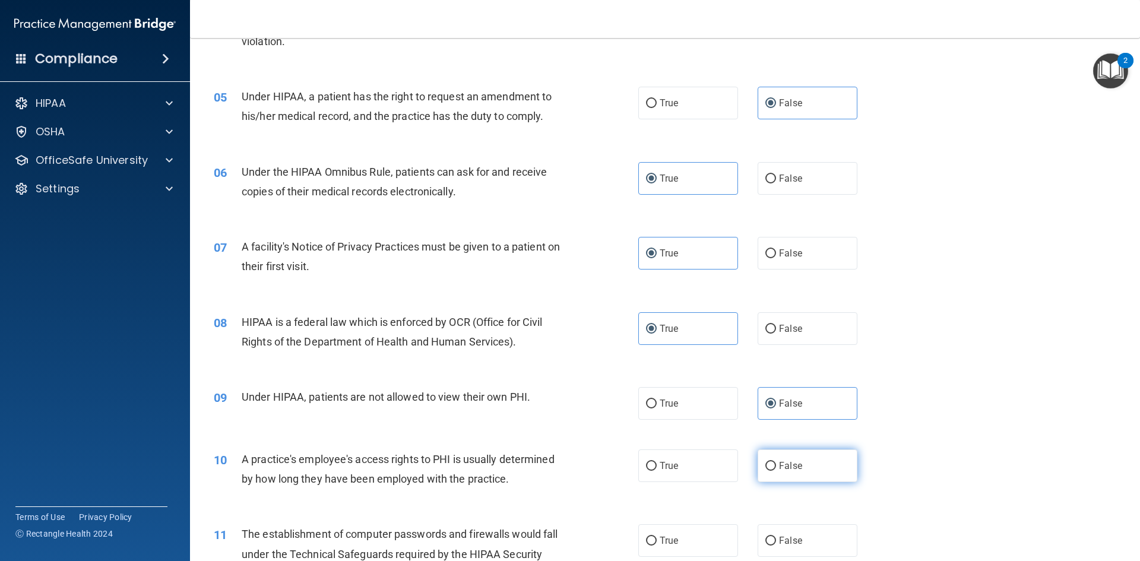
click at [776, 471] on input "False" at bounding box center [770, 466] width 11 height 9
radio input "true"
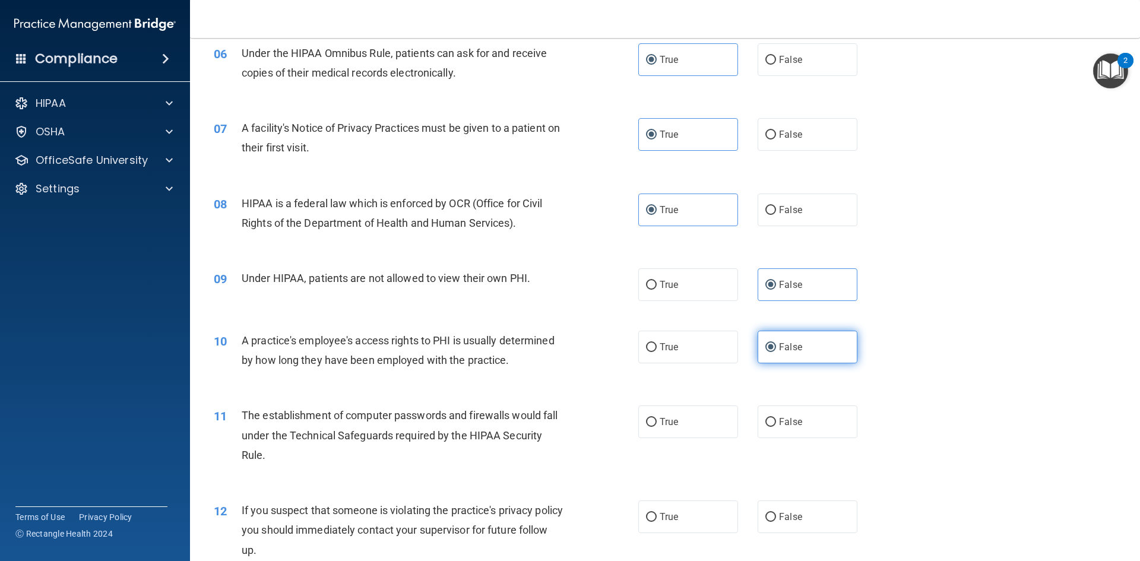
scroll to position [584, 0]
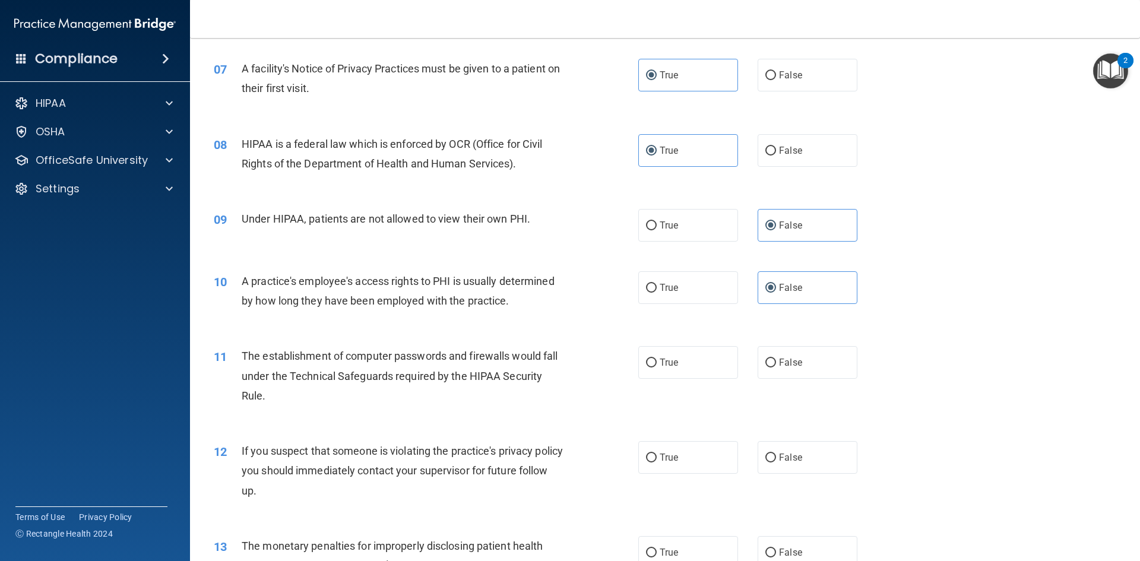
click at [689, 345] on div "11 The establishment of computer passwords and firewalls would fall under the T…" at bounding box center [665, 378] width 920 height 95
click at [689, 353] on label "True" at bounding box center [688, 362] width 100 height 33
click at [657, 359] on input "True" at bounding box center [651, 363] width 11 height 9
radio input "true"
click at [638, 453] on label "True" at bounding box center [688, 457] width 100 height 33
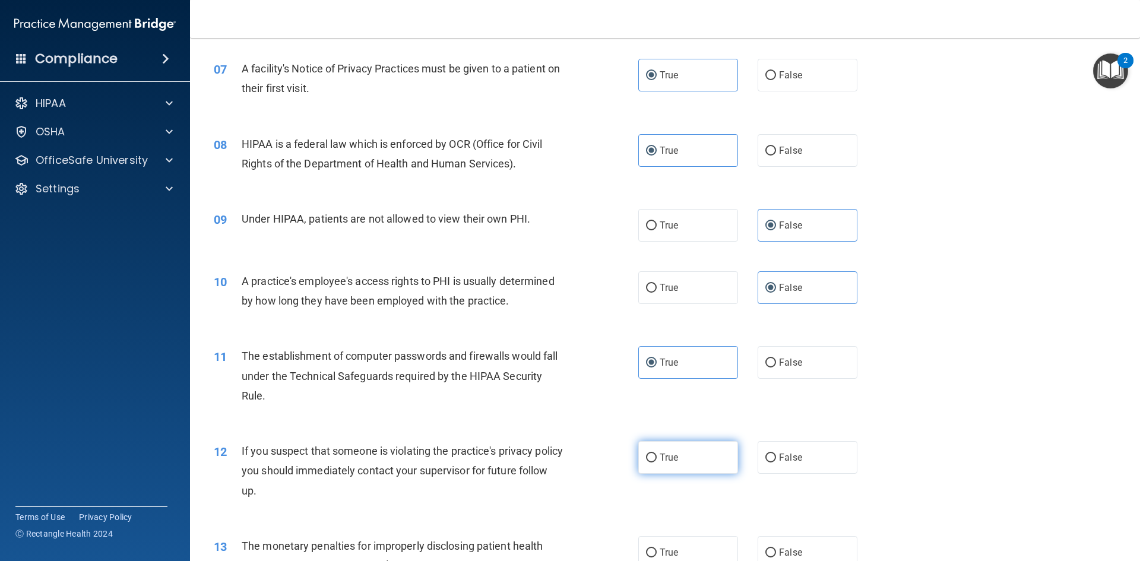
click at [646, 454] on input "True" at bounding box center [651, 458] width 11 height 9
radio input "true"
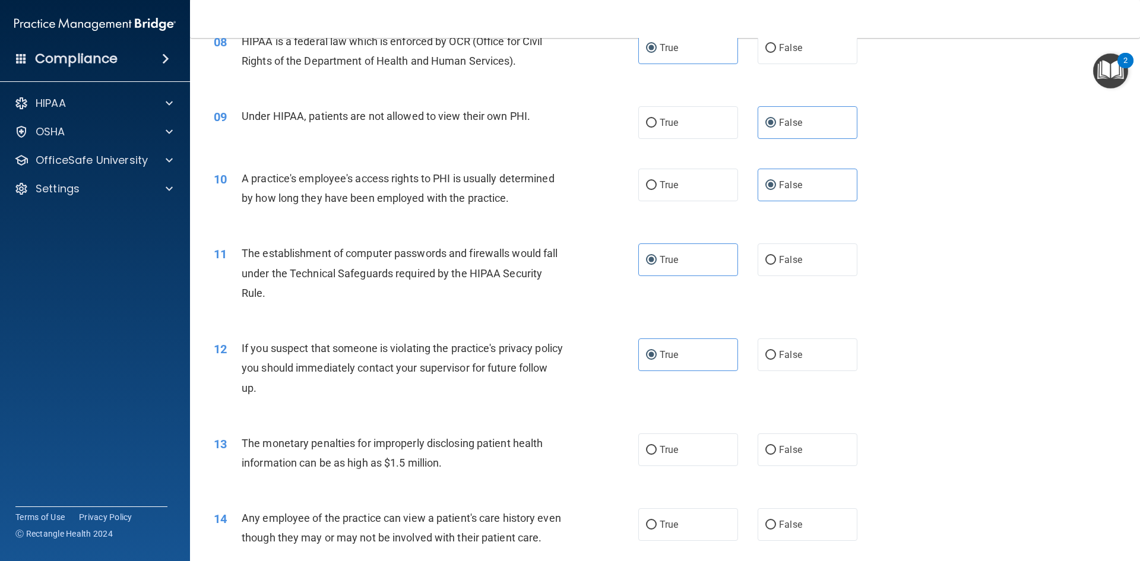
scroll to position [703, 0]
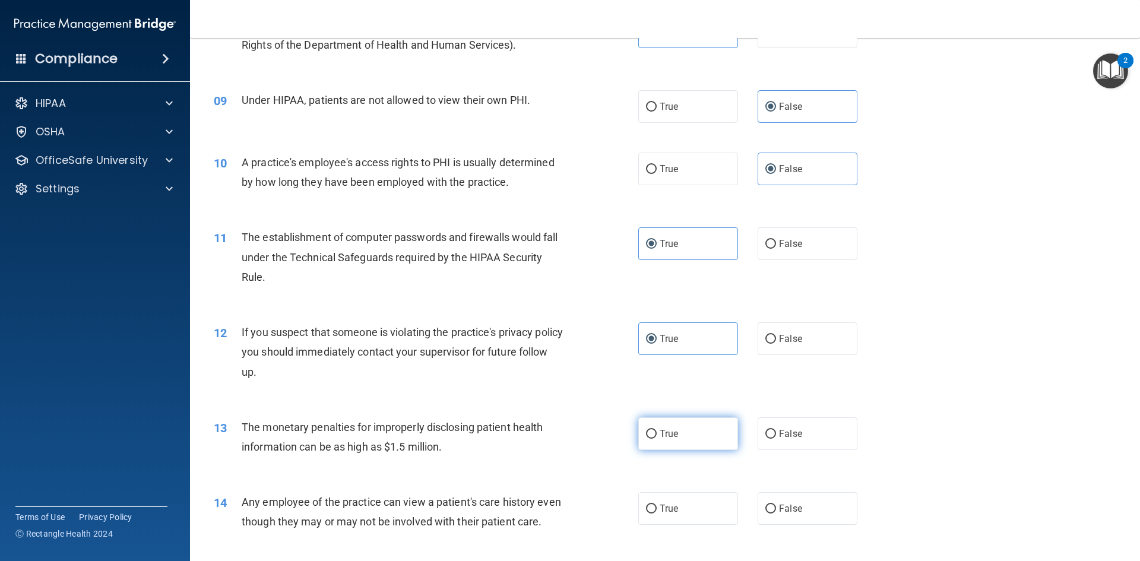
click at [687, 439] on label "True" at bounding box center [688, 433] width 100 height 33
click at [657, 439] on input "True" at bounding box center [651, 434] width 11 height 9
radio input "true"
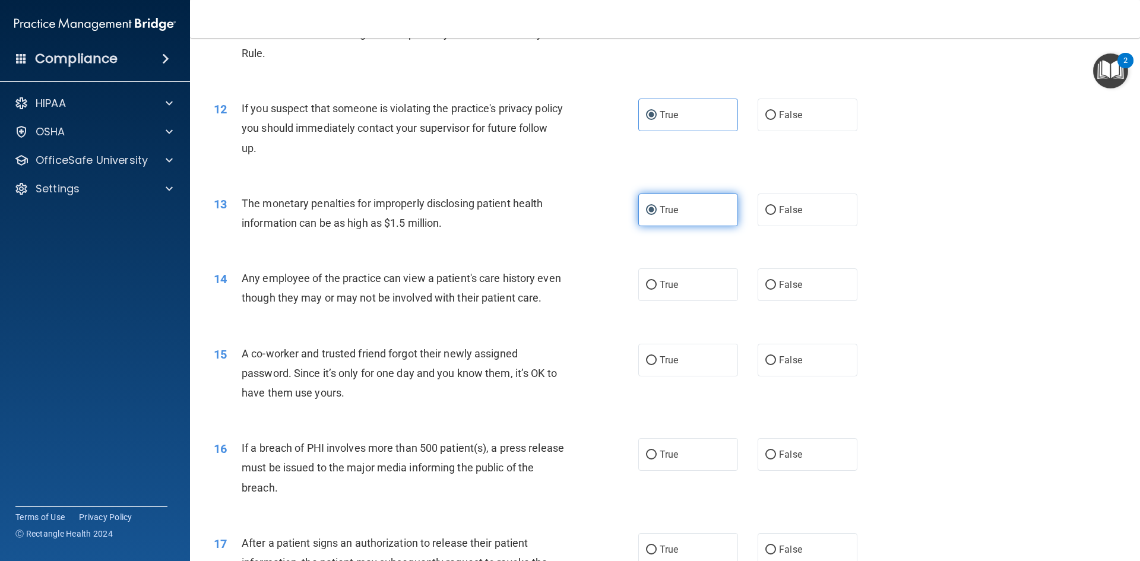
scroll to position [1000, 0]
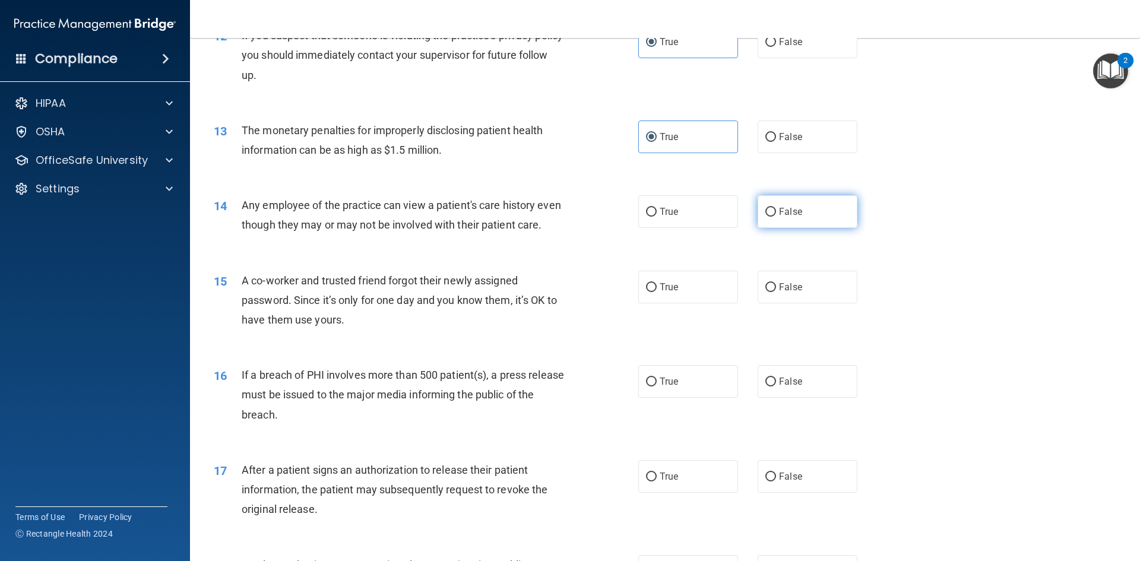
click at [804, 215] on label "False" at bounding box center [807, 211] width 100 height 33
click at [776, 215] on input "False" at bounding box center [770, 212] width 11 height 9
radio input "true"
click at [810, 303] on label "False" at bounding box center [807, 287] width 100 height 33
click at [776, 292] on input "False" at bounding box center [770, 287] width 11 height 9
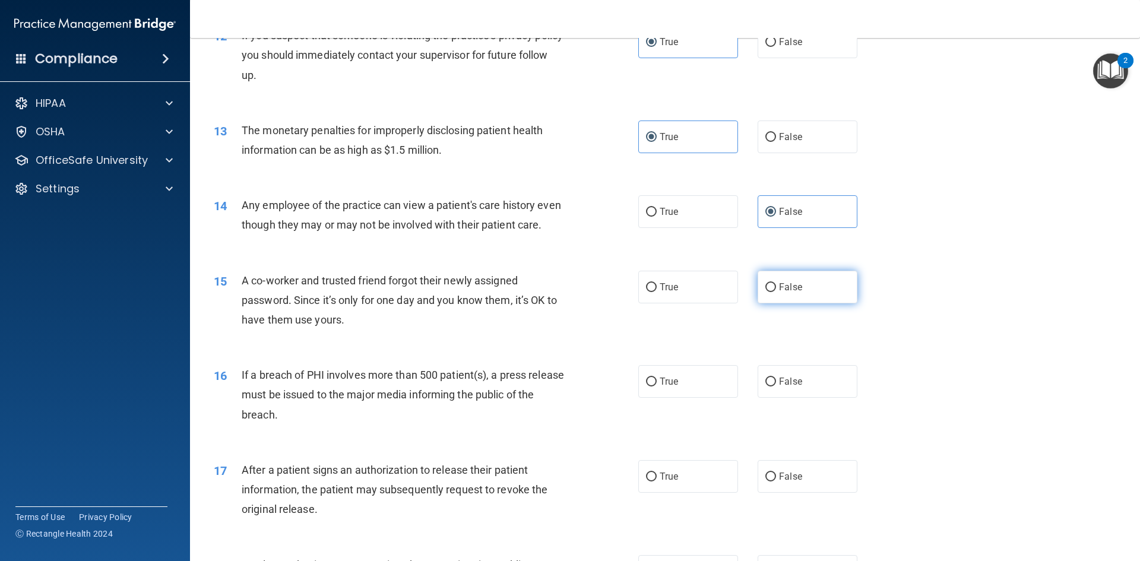
radio input "true"
click at [685, 398] on label "True" at bounding box center [688, 381] width 100 height 33
click at [657, 386] on input "True" at bounding box center [651, 382] width 11 height 9
radio input "true"
click at [693, 491] on label "True" at bounding box center [688, 476] width 100 height 33
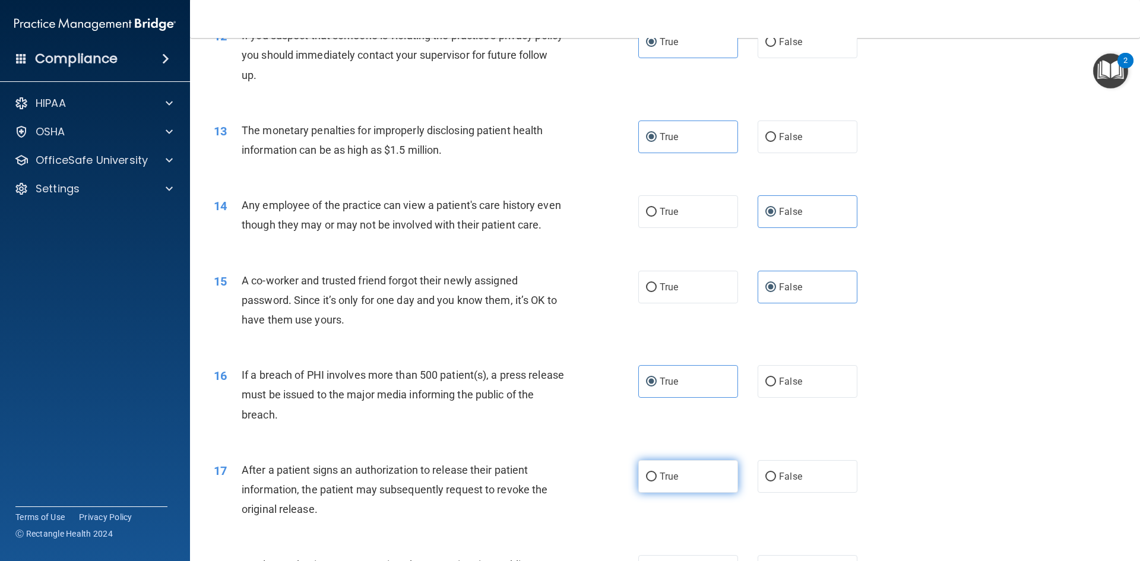
click at [657, 481] on input "True" at bounding box center [651, 477] width 11 height 9
radio input "true"
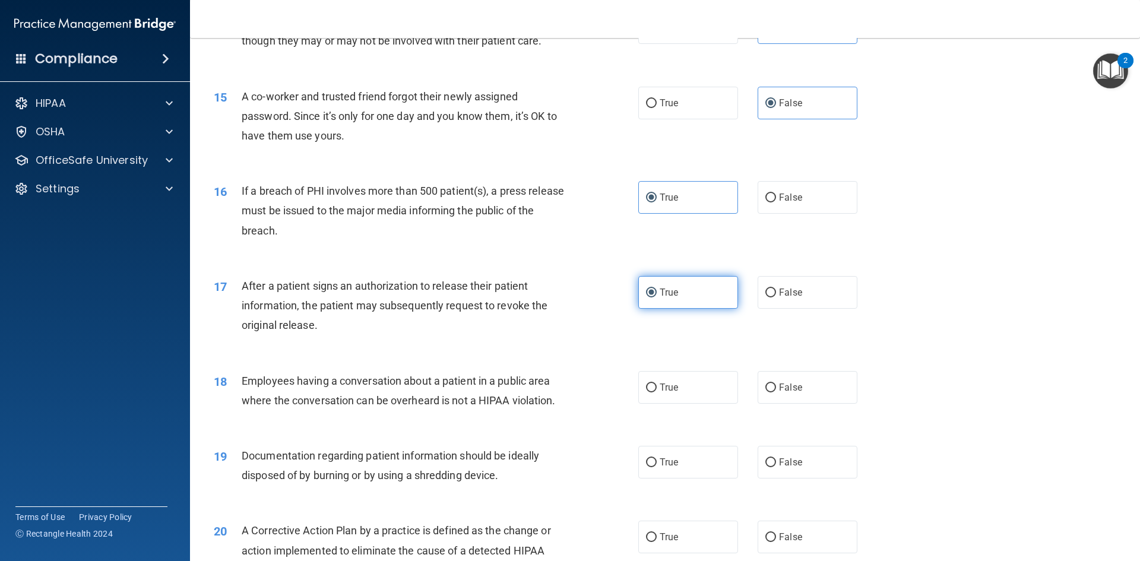
scroll to position [1237, 0]
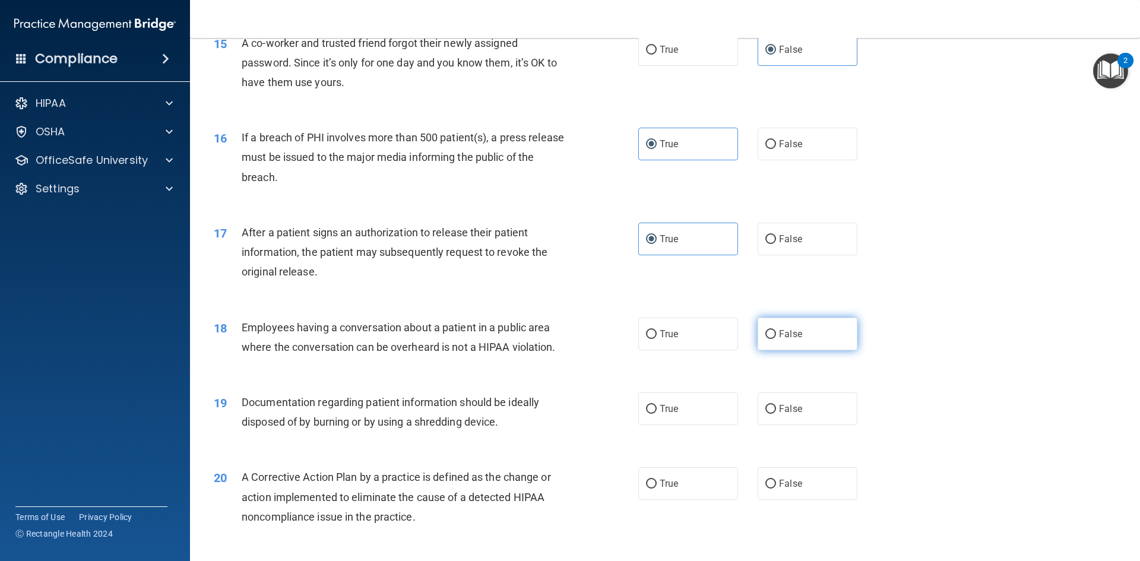
click at [778, 350] on label "False" at bounding box center [807, 334] width 100 height 33
click at [776, 339] on input "False" at bounding box center [770, 334] width 11 height 9
radio input "true"
click at [700, 425] on label "True" at bounding box center [688, 408] width 100 height 33
click at [657, 414] on input "True" at bounding box center [651, 409] width 11 height 9
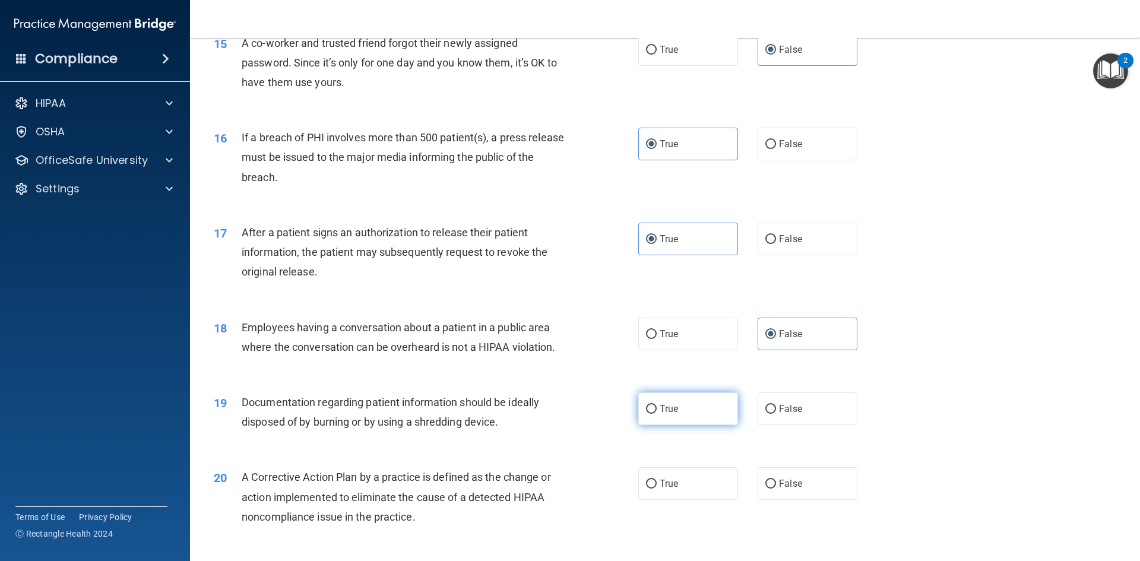
radio input "true"
click at [683, 500] on label "True" at bounding box center [688, 483] width 100 height 33
click at [657, 489] on input "True" at bounding box center [651, 484] width 11 height 9
radio input "true"
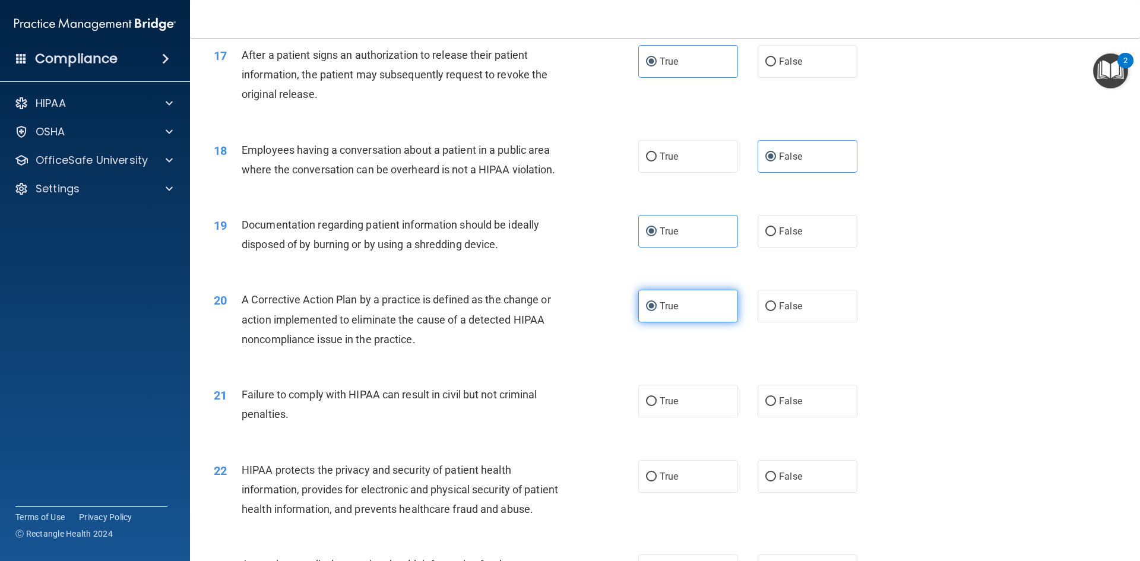
scroll to position [1415, 0]
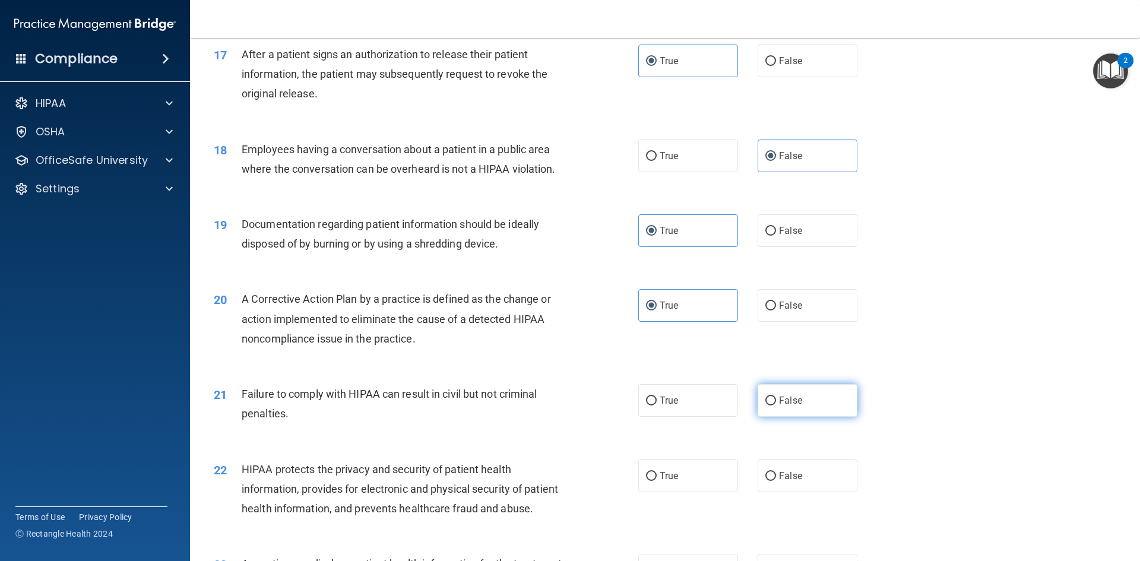
click at [827, 417] on label "False" at bounding box center [807, 400] width 100 height 33
click at [776, 405] on input "False" at bounding box center [770, 401] width 11 height 9
radio input "true"
click at [700, 490] on label "True" at bounding box center [688, 475] width 100 height 33
click at [657, 481] on input "True" at bounding box center [651, 476] width 11 height 9
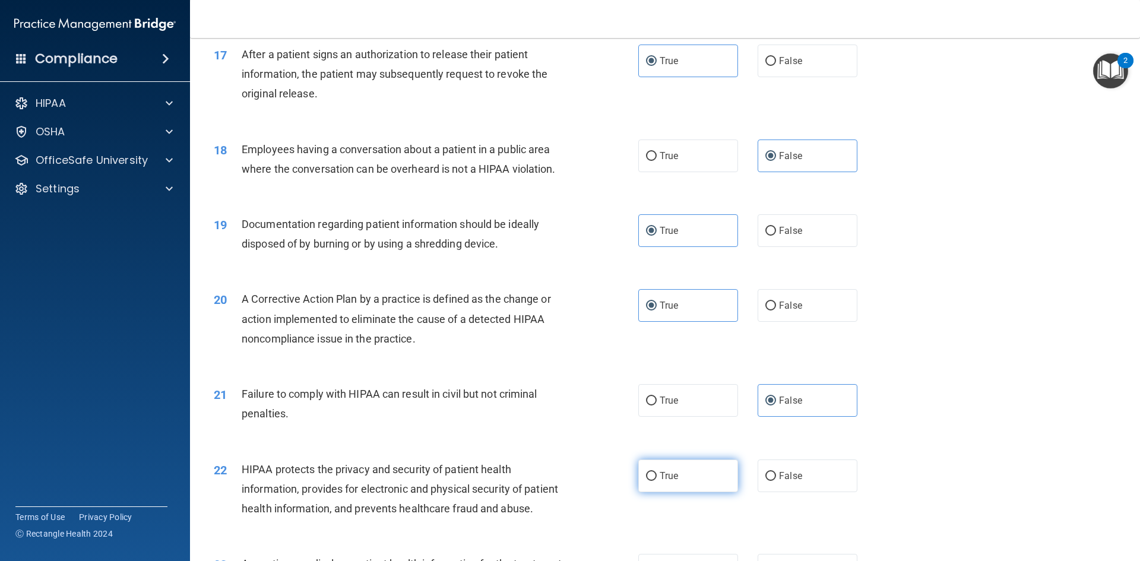
radio input "true"
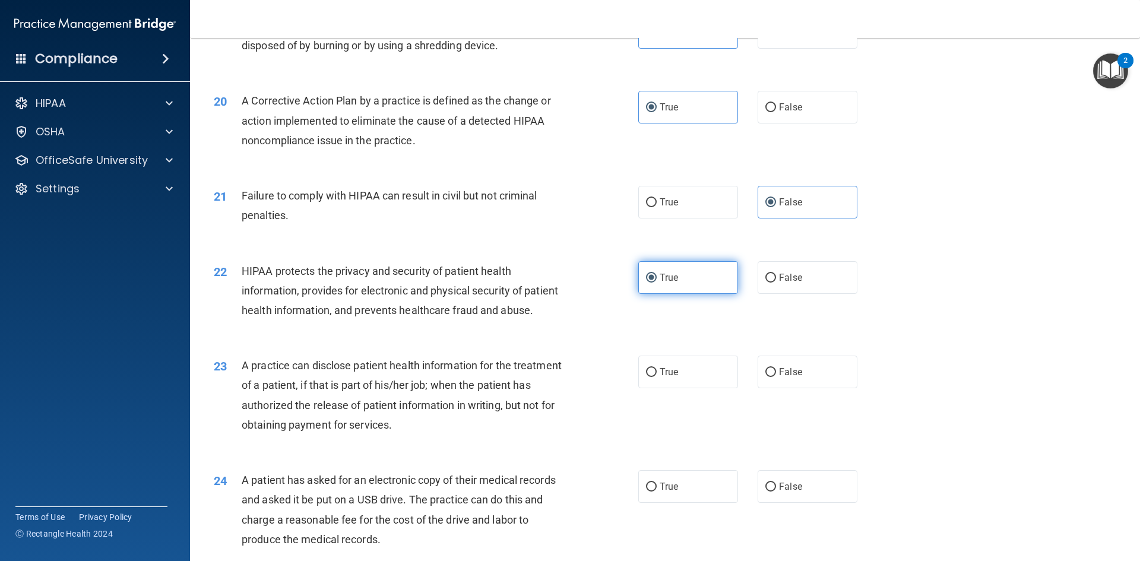
scroll to position [1653, 0]
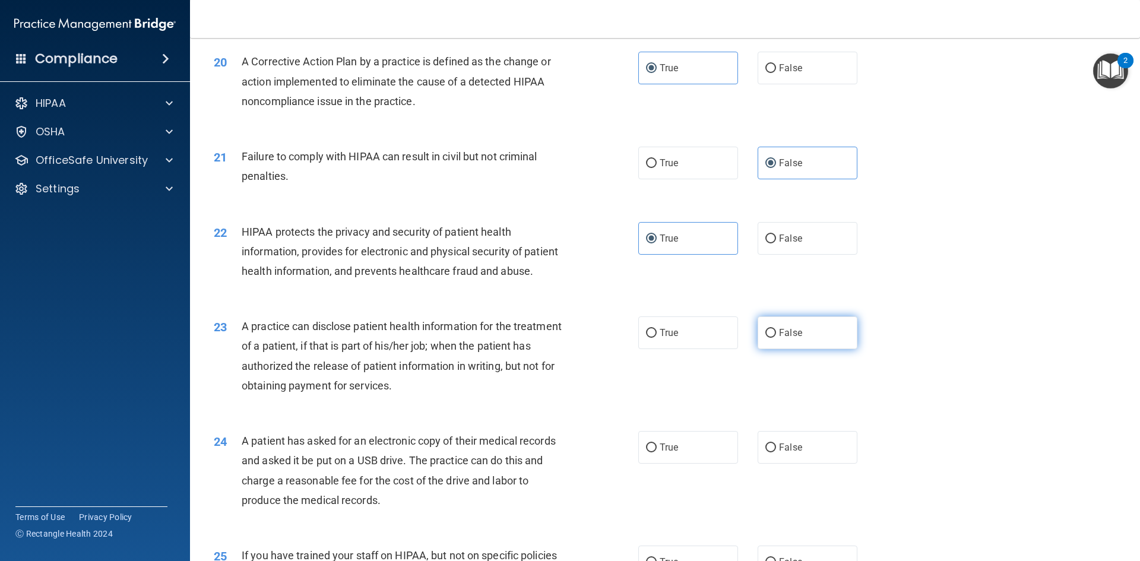
click at [816, 349] on label "False" at bounding box center [807, 332] width 100 height 33
click at [776, 338] on input "False" at bounding box center [770, 333] width 11 height 9
radio input "true"
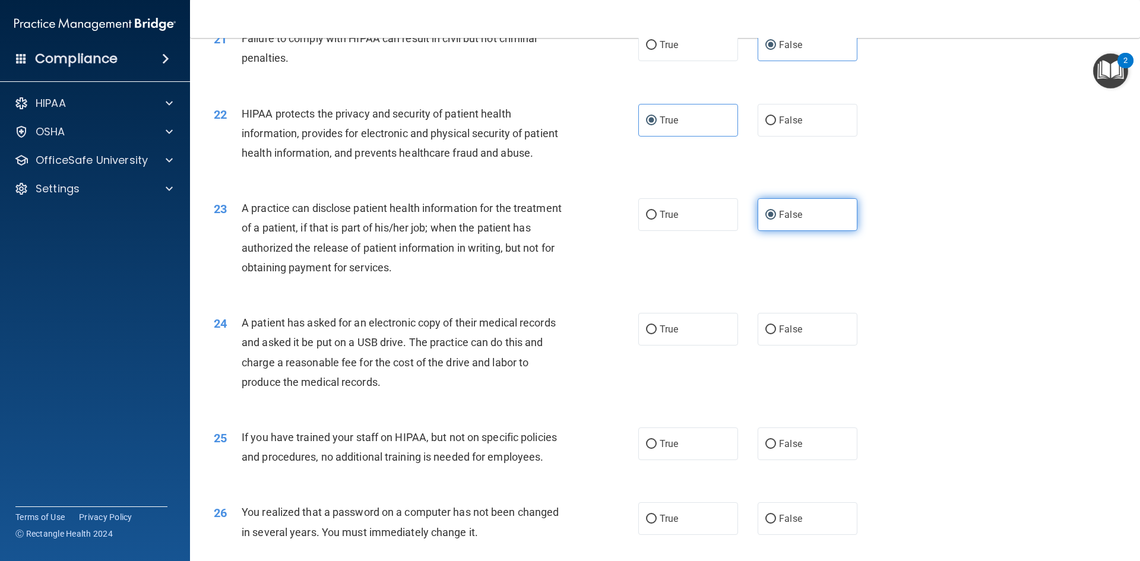
scroll to position [1771, 0]
click at [718, 345] on label "True" at bounding box center [688, 328] width 100 height 33
click at [657, 334] on input "True" at bounding box center [651, 329] width 11 height 9
radio input "true"
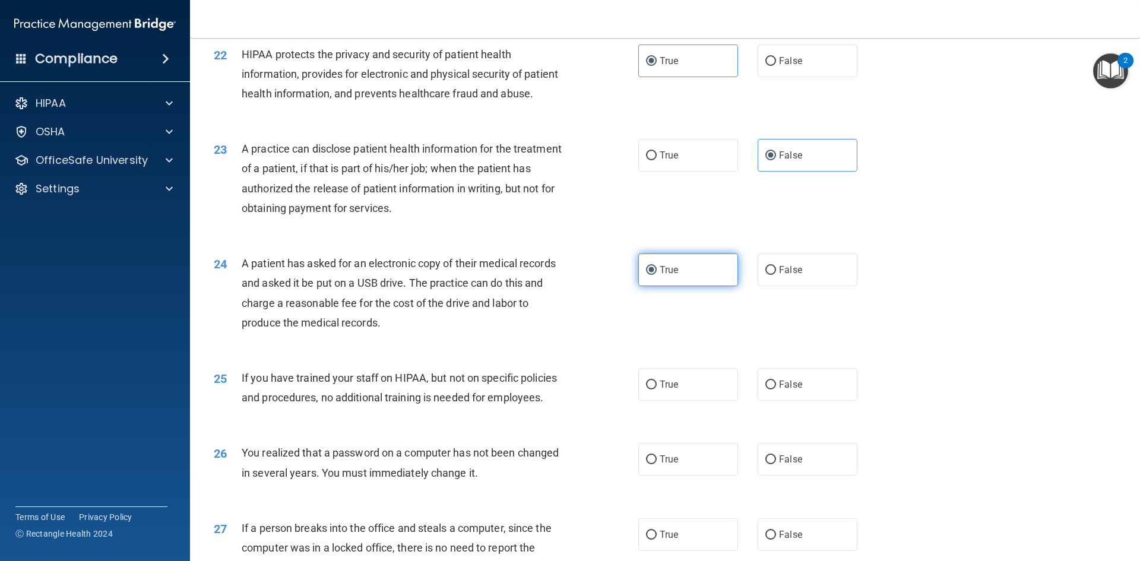
scroll to position [1831, 0]
click at [787, 389] on span "False" at bounding box center [790, 383] width 23 height 11
click at [776, 389] on input "False" at bounding box center [770, 384] width 11 height 9
radio input "true"
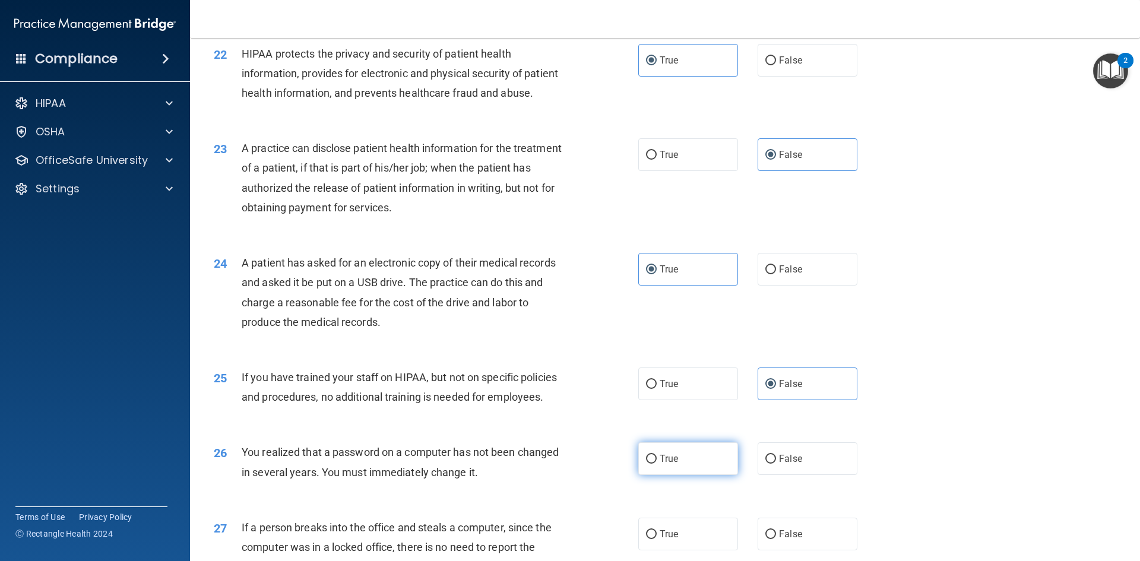
click at [722, 475] on label "True" at bounding box center [688, 458] width 100 height 33
click at [657, 464] on input "True" at bounding box center [651, 459] width 11 height 9
radio input "true"
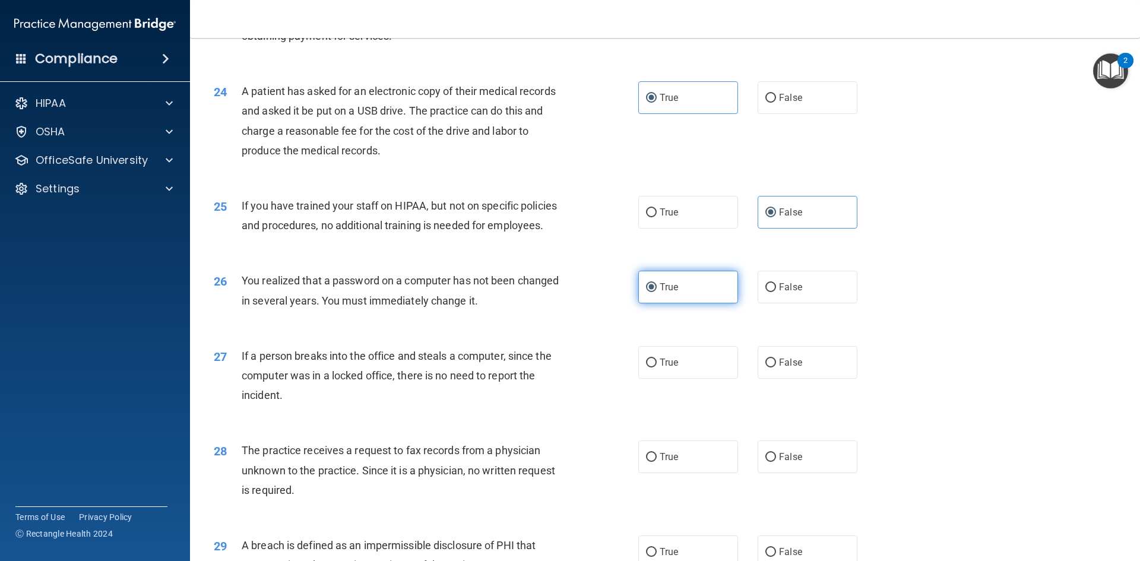
scroll to position [2009, 0]
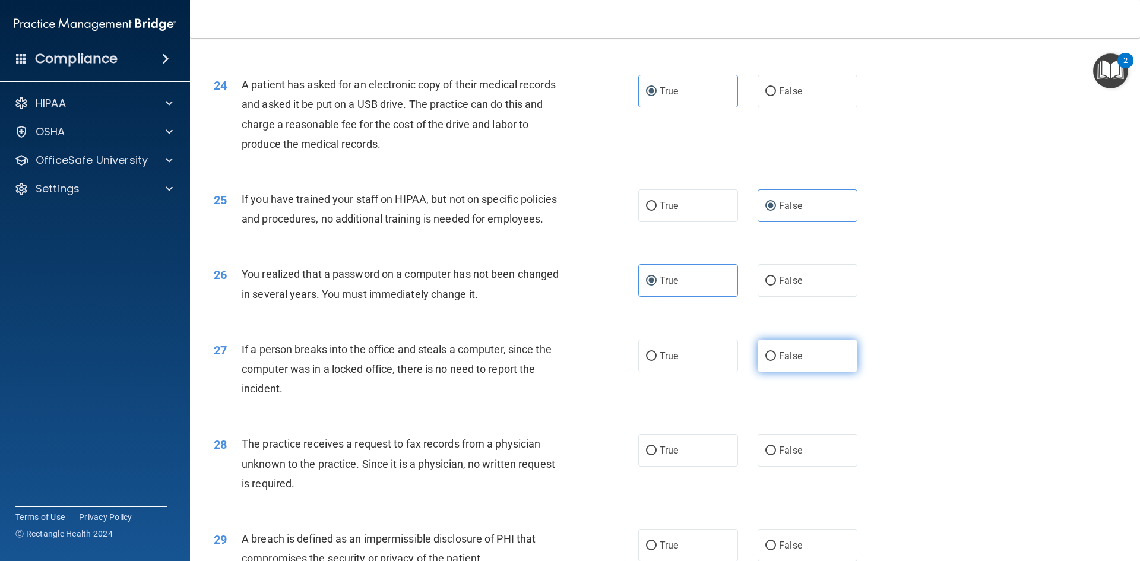
click at [789, 372] on label "False" at bounding box center [807, 356] width 100 height 33
click at [776, 361] on input "False" at bounding box center [770, 356] width 11 height 9
radio input "true"
click at [814, 467] on label "False" at bounding box center [807, 450] width 100 height 33
click at [776, 455] on input "False" at bounding box center [770, 450] width 11 height 9
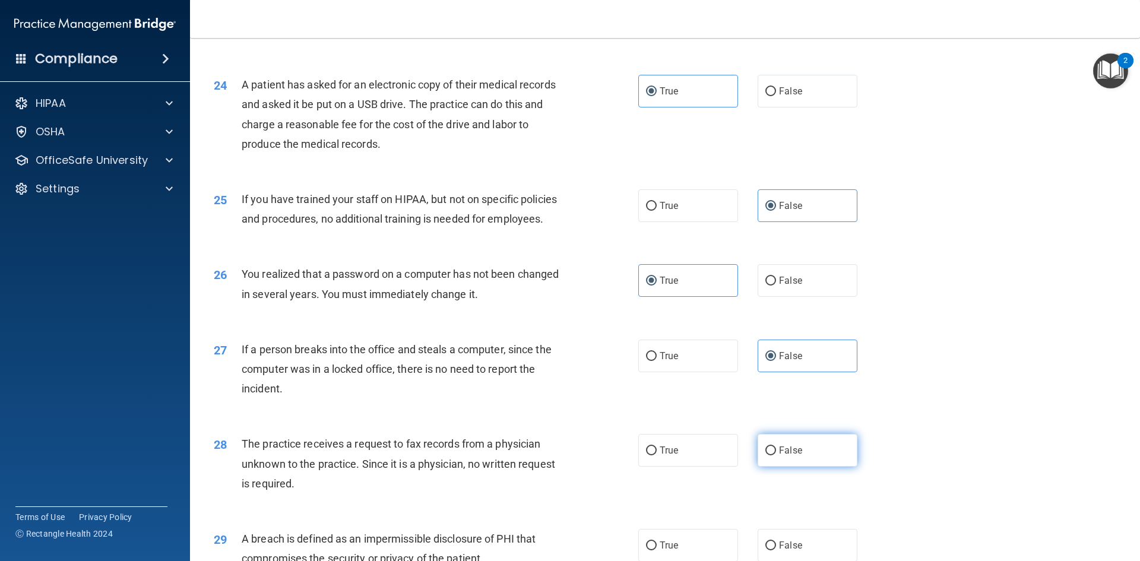
radio input "true"
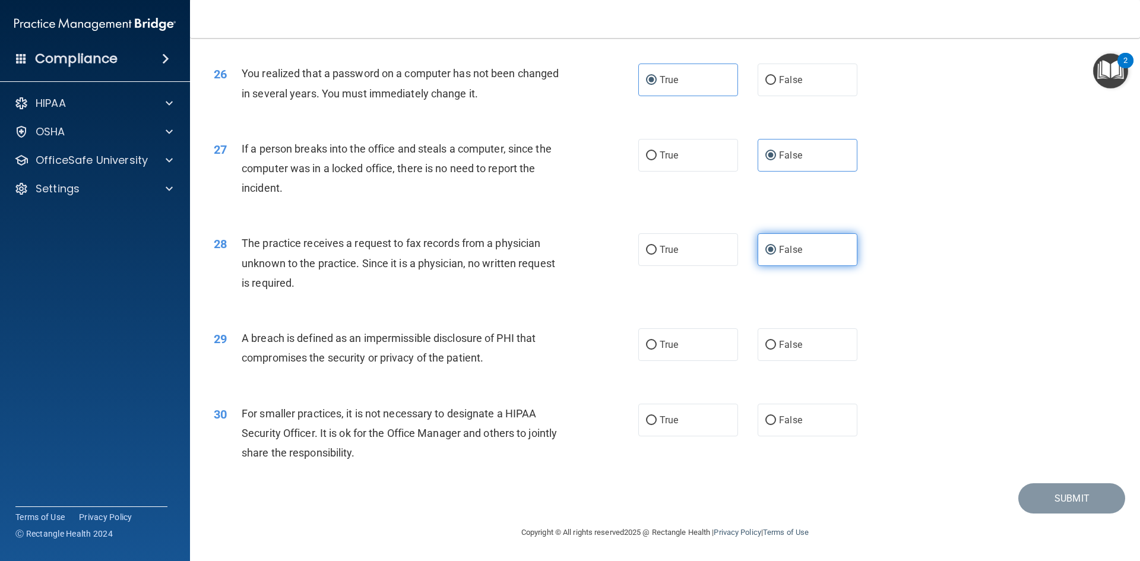
scroll to position [2246, 0]
click at [697, 341] on label "True" at bounding box center [688, 344] width 100 height 33
click at [657, 341] on input "True" at bounding box center [651, 345] width 11 height 9
radio input "true"
click at [683, 419] on label "True" at bounding box center [688, 420] width 100 height 33
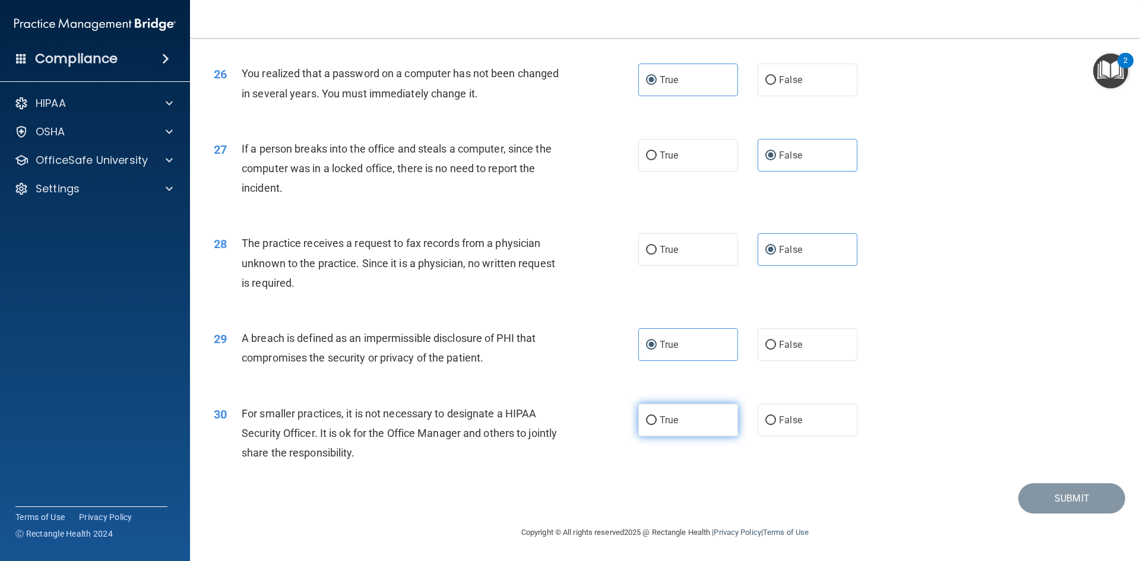
click at [657, 419] on input "True" at bounding box center [651, 420] width 11 height 9
radio input "true"
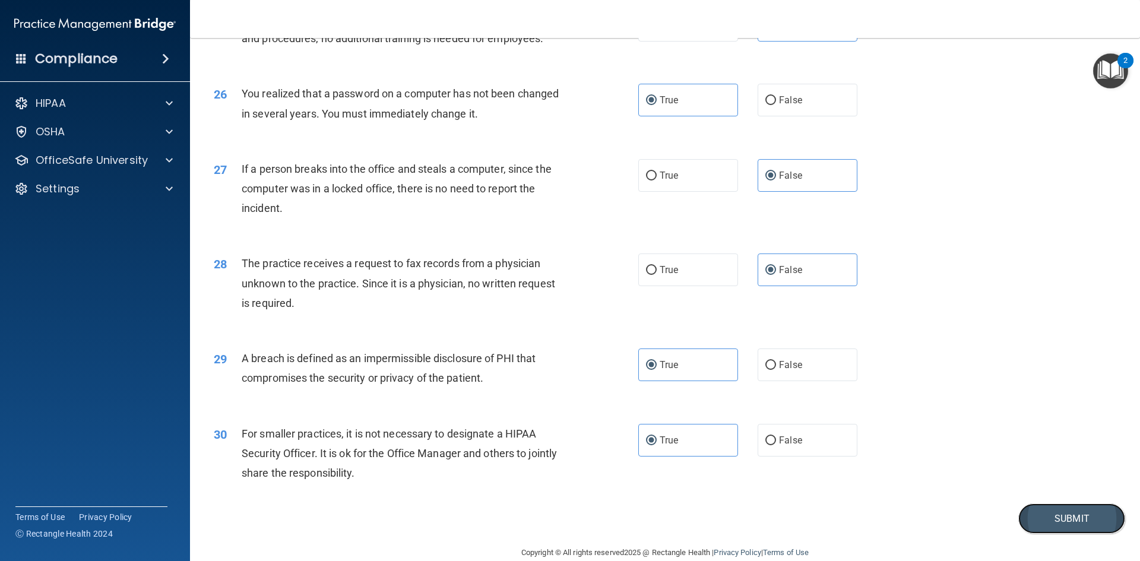
click at [1056, 534] on button "Submit" at bounding box center [1071, 518] width 107 height 30
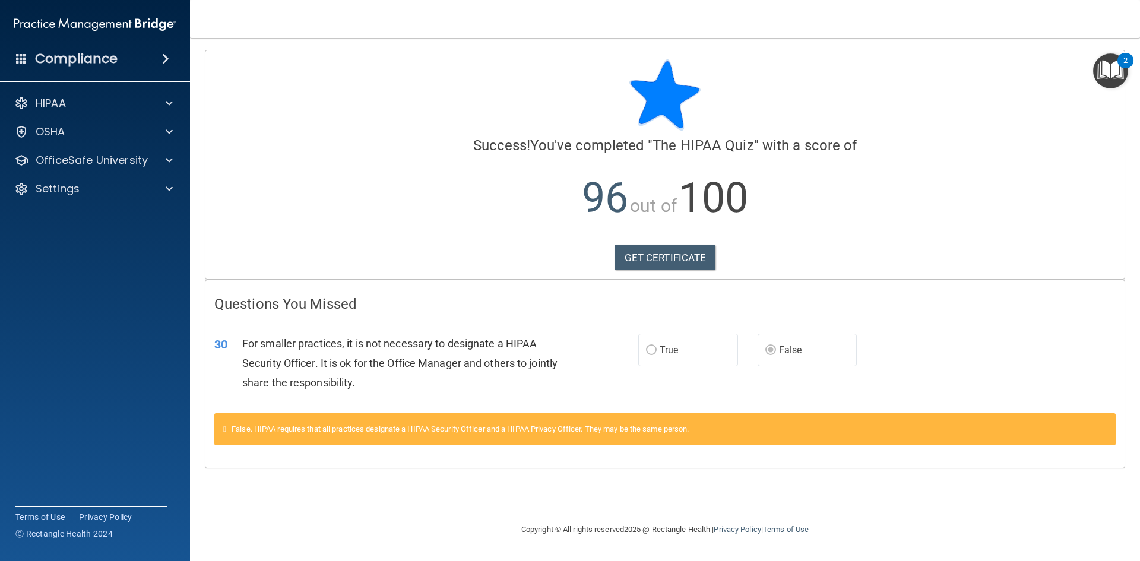
click at [1114, 69] on img "Open Resource Center, 2 new notifications" at bounding box center [1110, 70] width 35 height 35
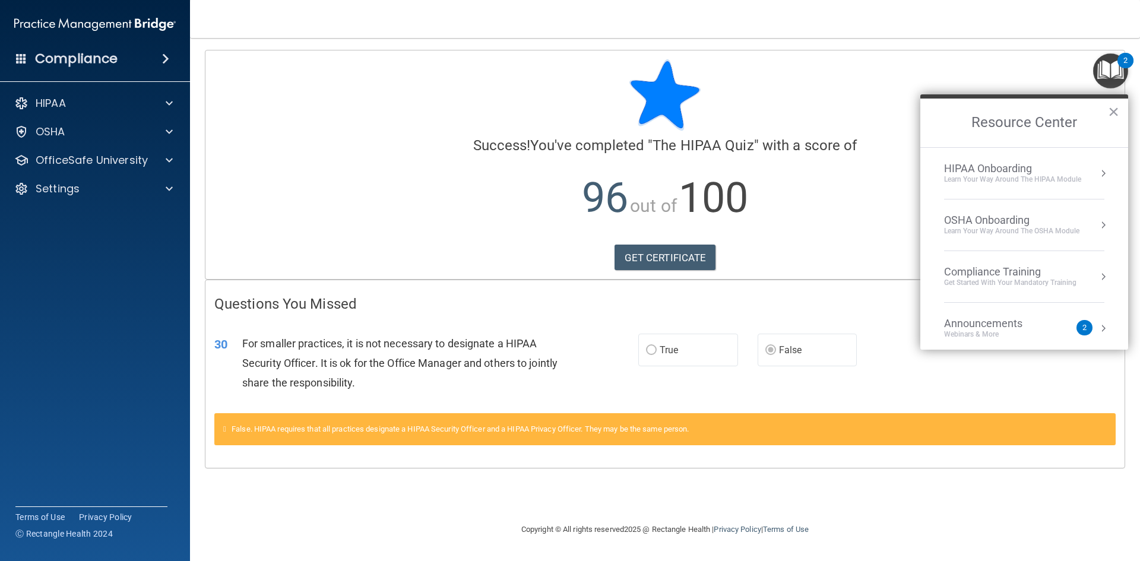
click at [1052, 170] on div "HIPAA Onboarding" at bounding box center [1012, 168] width 137 height 13
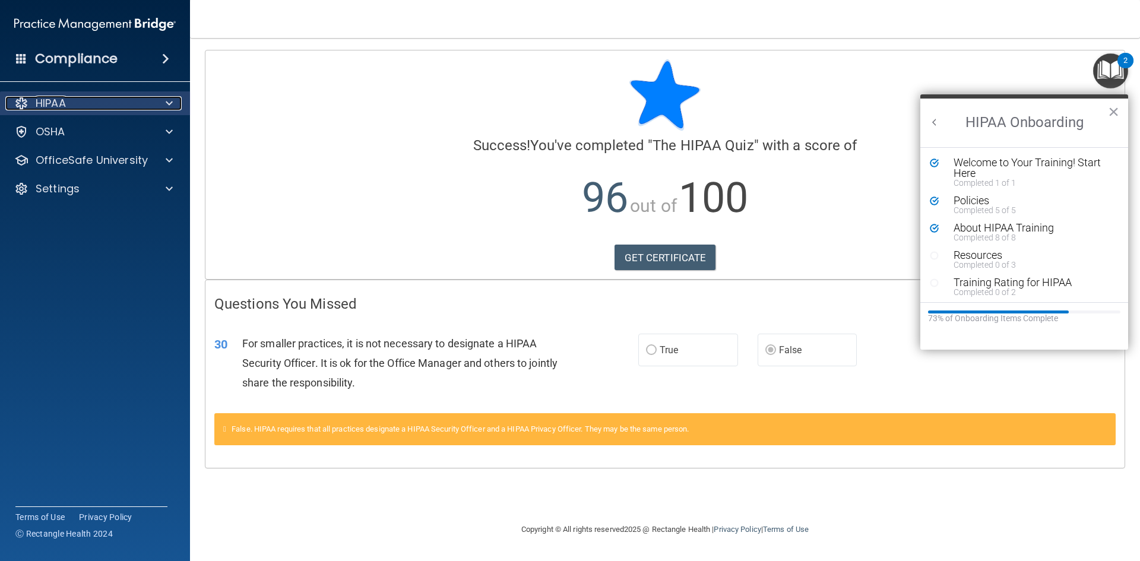
click at [102, 101] on div "HIPAA" at bounding box center [78, 103] width 147 height 14
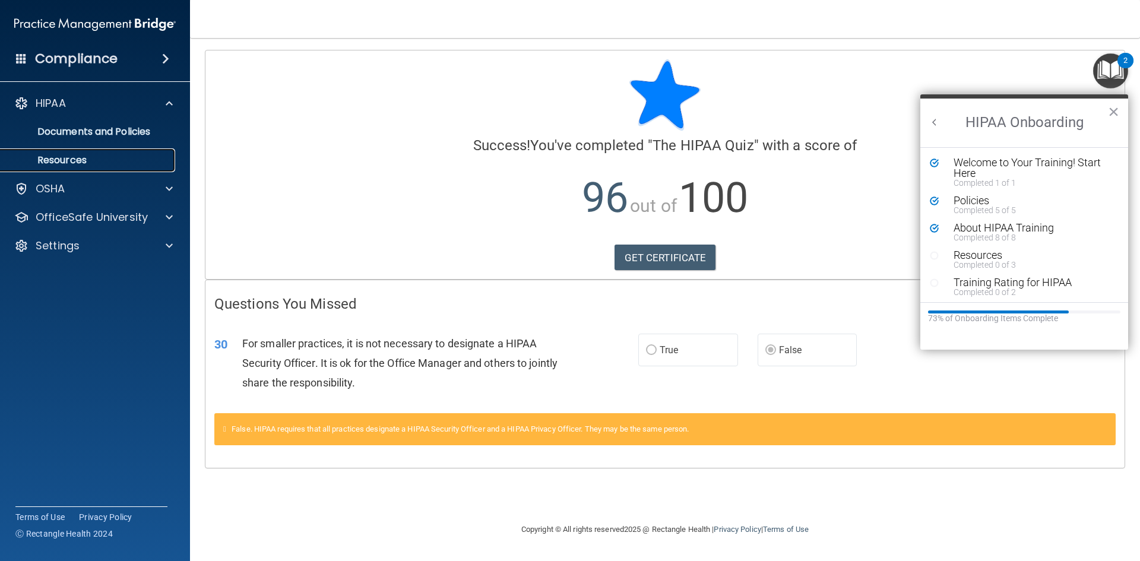
click at [76, 164] on p "Resources" at bounding box center [89, 160] width 162 height 12
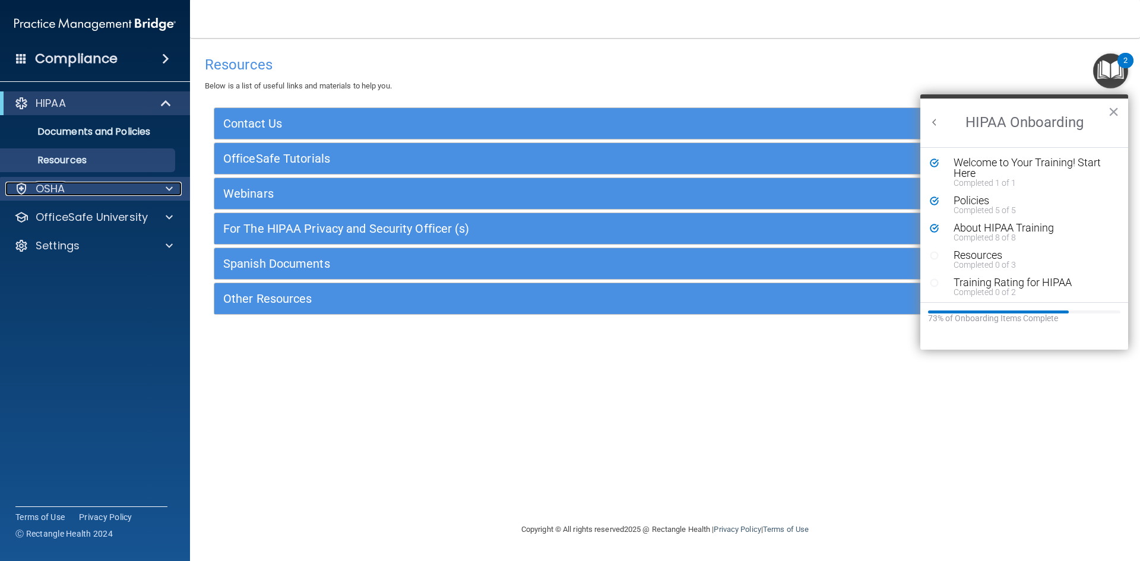
click at [75, 182] on div "OSHA" at bounding box center [78, 189] width 147 height 14
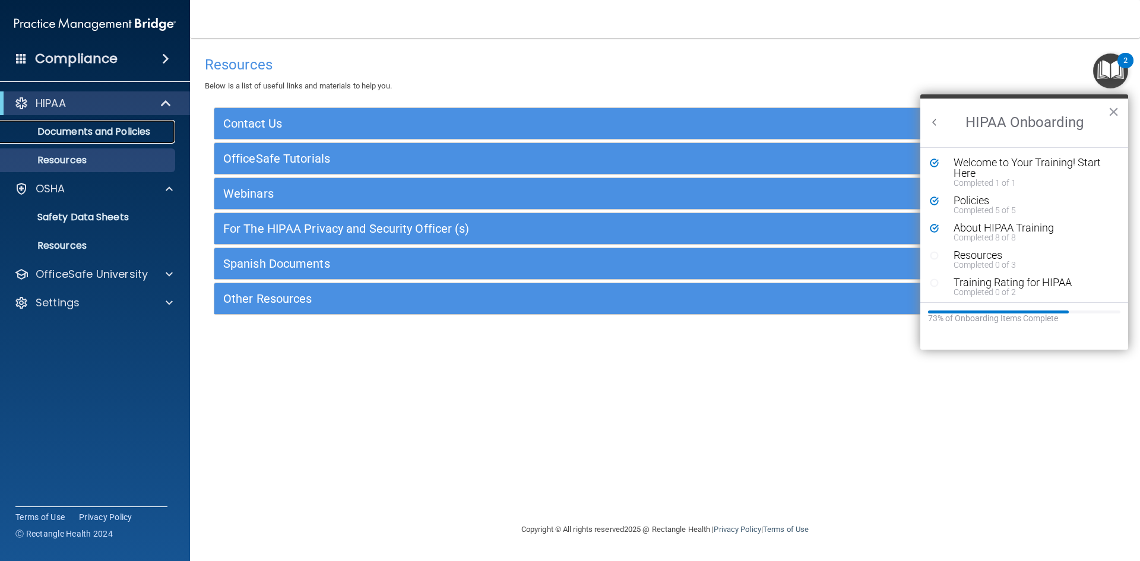
click at [47, 135] on p "Documents and Policies" at bounding box center [89, 132] width 162 height 12
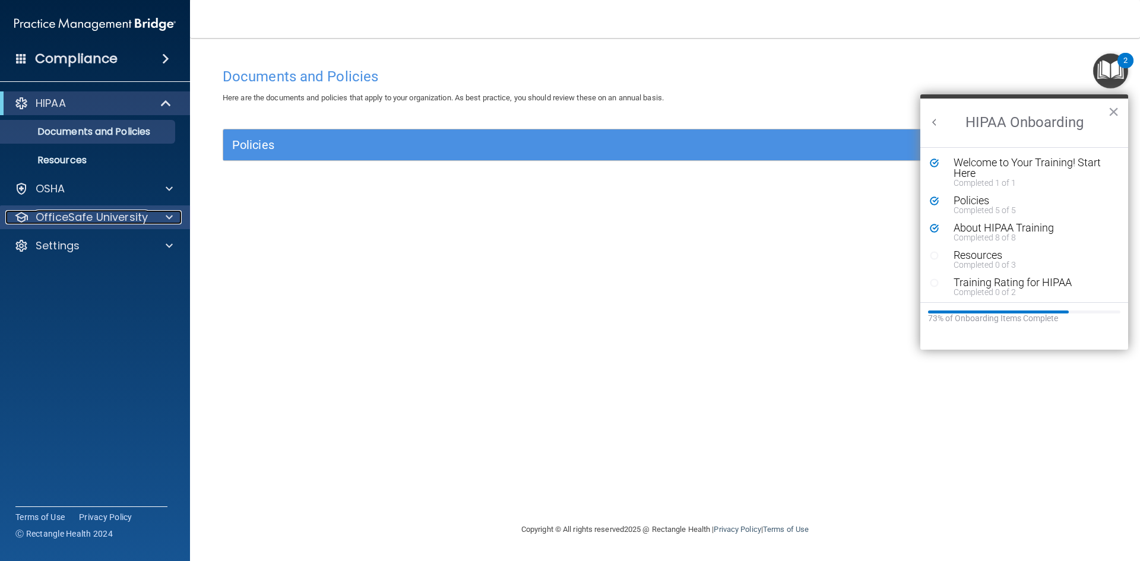
click at [69, 219] on p "OfficeSafe University" at bounding box center [92, 217] width 112 height 14
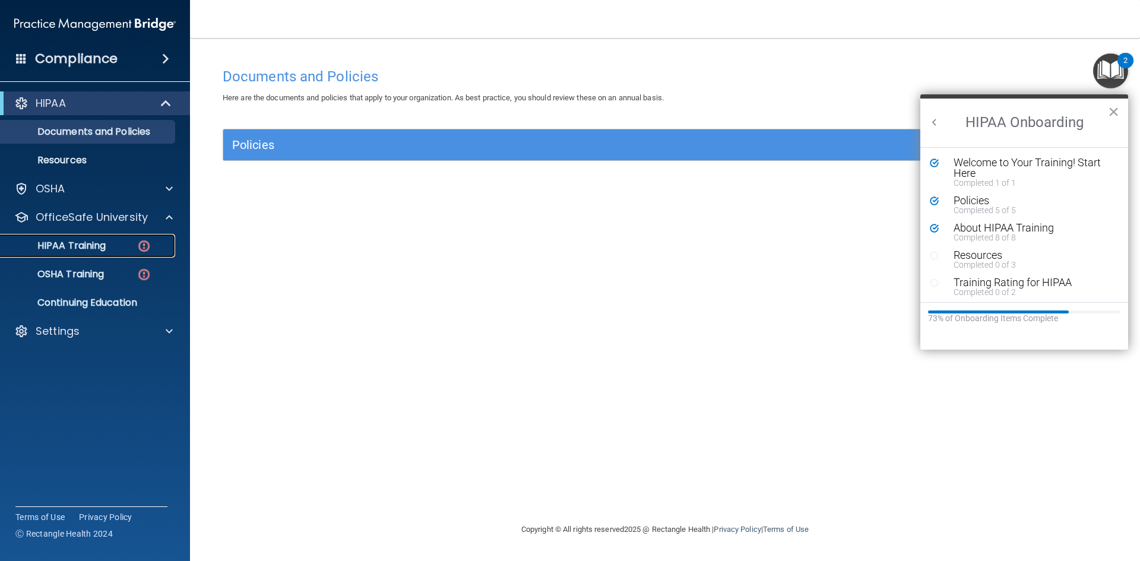
click at [80, 242] on p "HIPAA Training" at bounding box center [57, 246] width 98 height 12
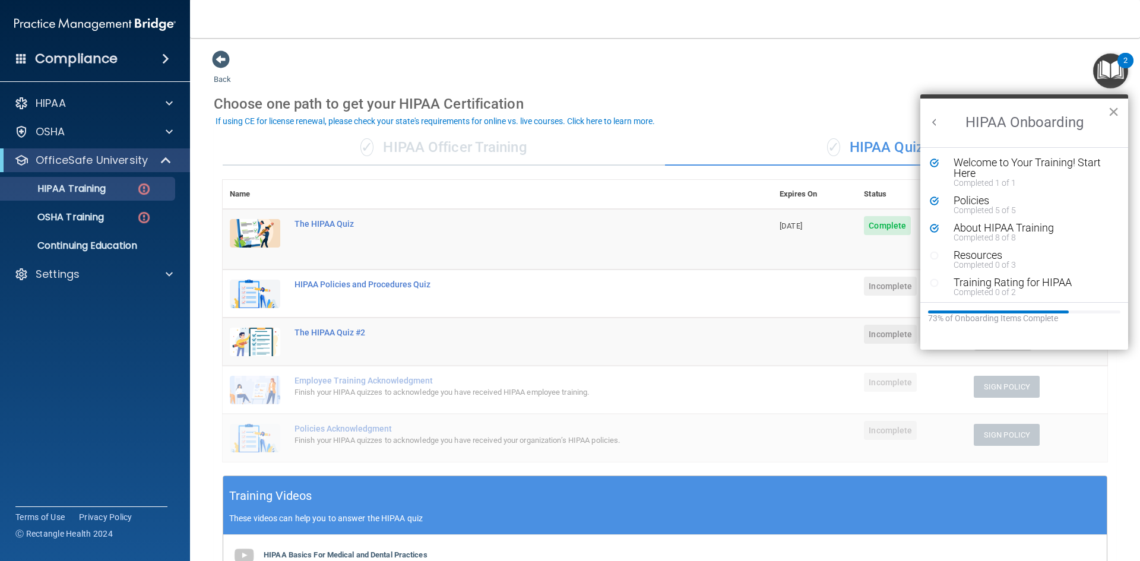
click at [1116, 110] on button "×" at bounding box center [1113, 111] width 11 height 19
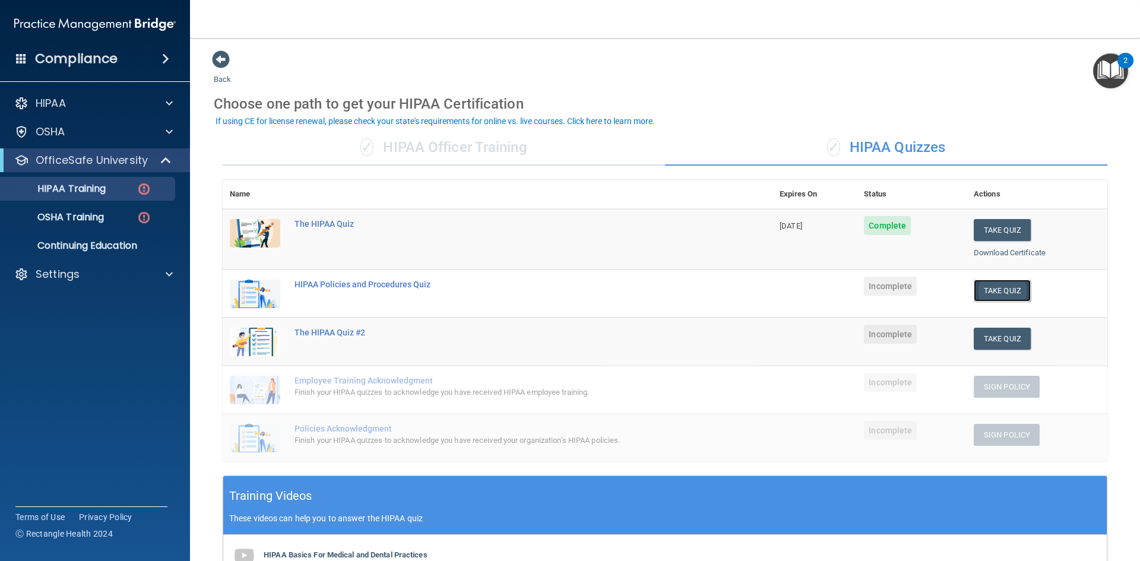
click at [1013, 285] on button "Take Quiz" at bounding box center [1001, 291] width 57 height 22
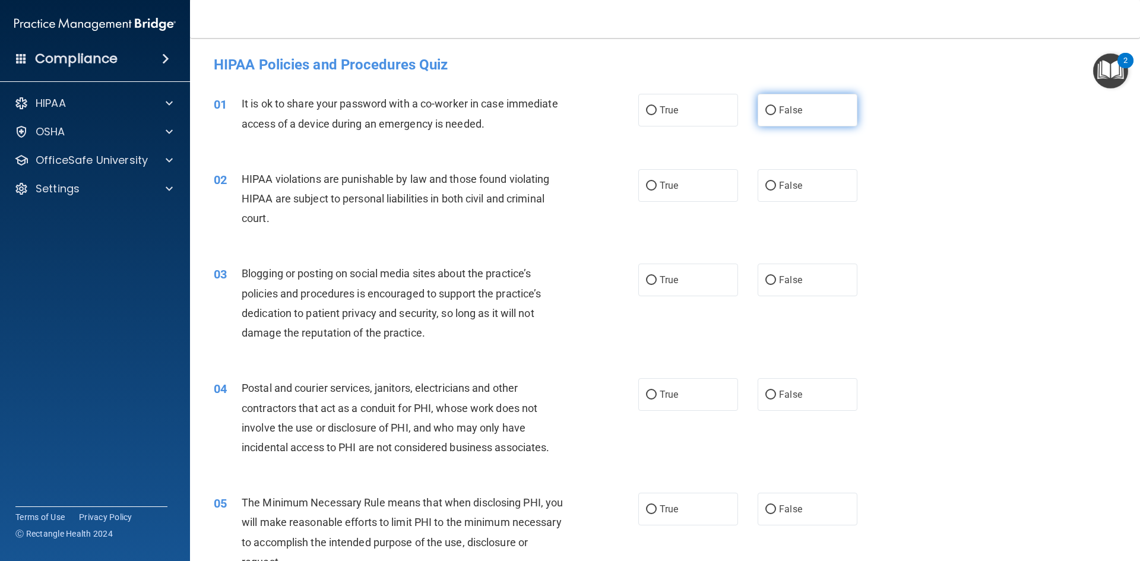
click at [800, 105] on label "False" at bounding box center [807, 110] width 100 height 33
click at [776, 106] on input "False" at bounding box center [770, 110] width 11 height 9
radio input "true"
click at [678, 185] on label "True" at bounding box center [688, 185] width 100 height 33
click at [657, 185] on input "True" at bounding box center [651, 186] width 11 height 9
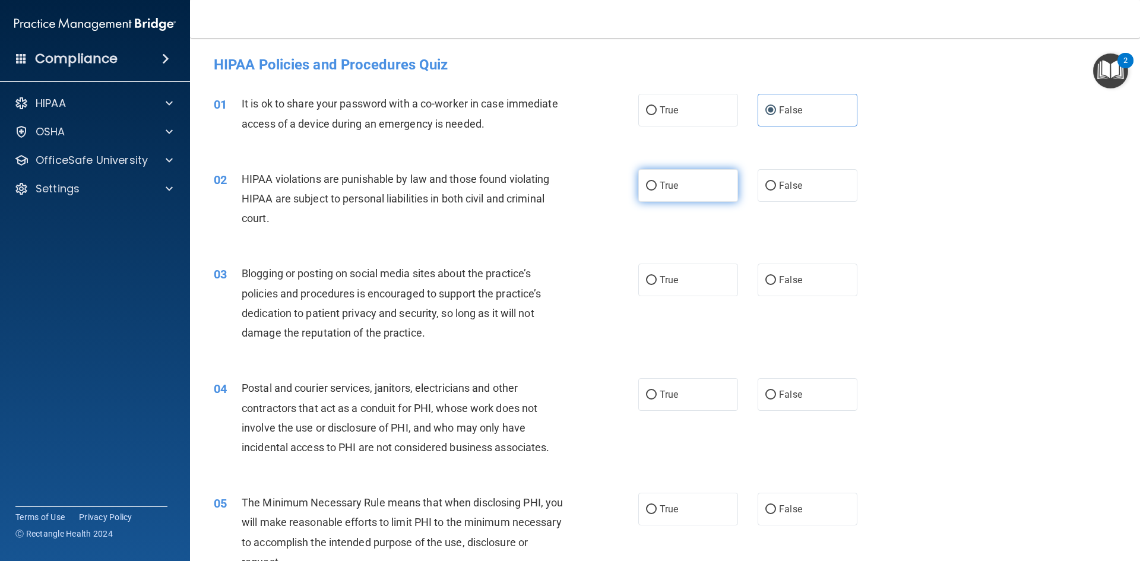
radio input "true"
click at [763, 286] on label "False" at bounding box center [807, 280] width 100 height 33
click at [765, 285] on input "False" at bounding box center [770, 280] width 11 height 9
radio input "true"
click at [711, 287] on label "True" at bounding box center [688, 280] width 100 height 33
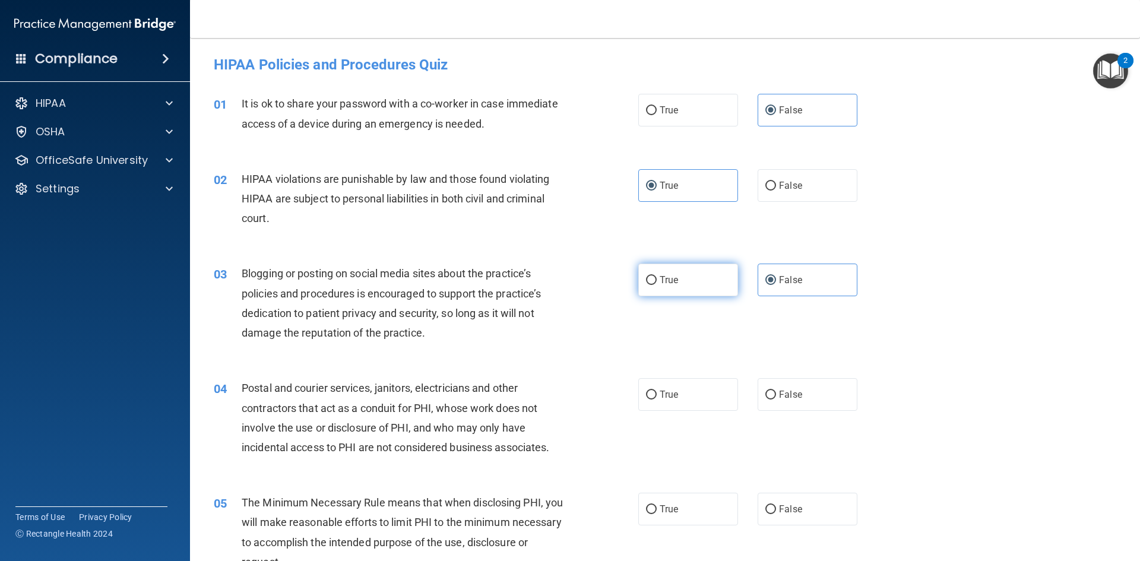
click at [657, 285] on input "True" at bounding box center [651, 280] width 11 height 9
radio input "true"
radio input "false"
click at [787, 407] on label "False" at bounding box center [807, 394] width 100 height 33
click at [776, 399] on input "False" at bounding box center [770, 395] width 11 height 9
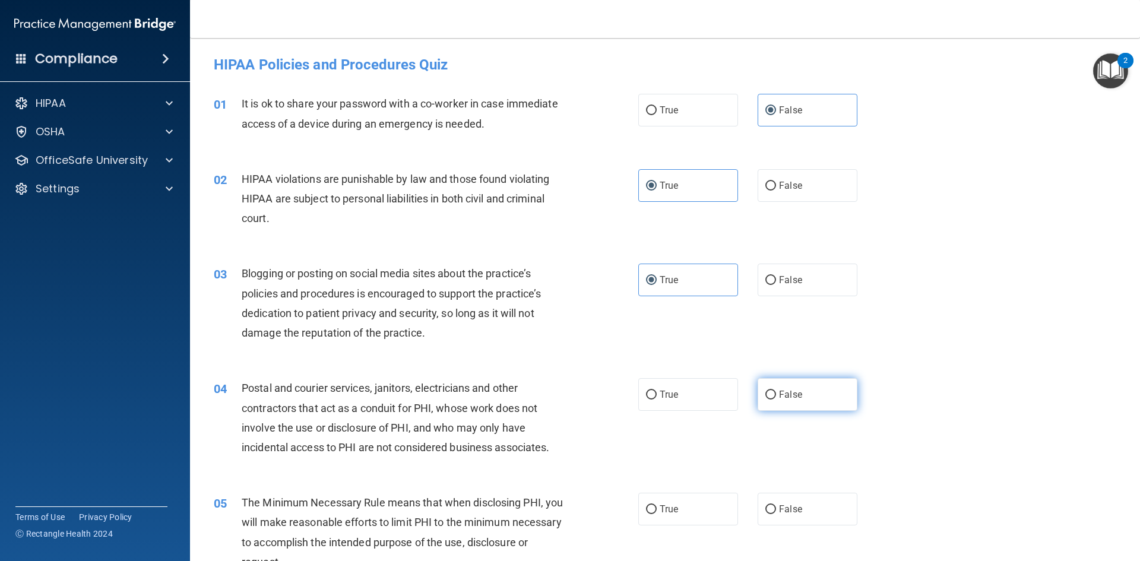
radio input "true"
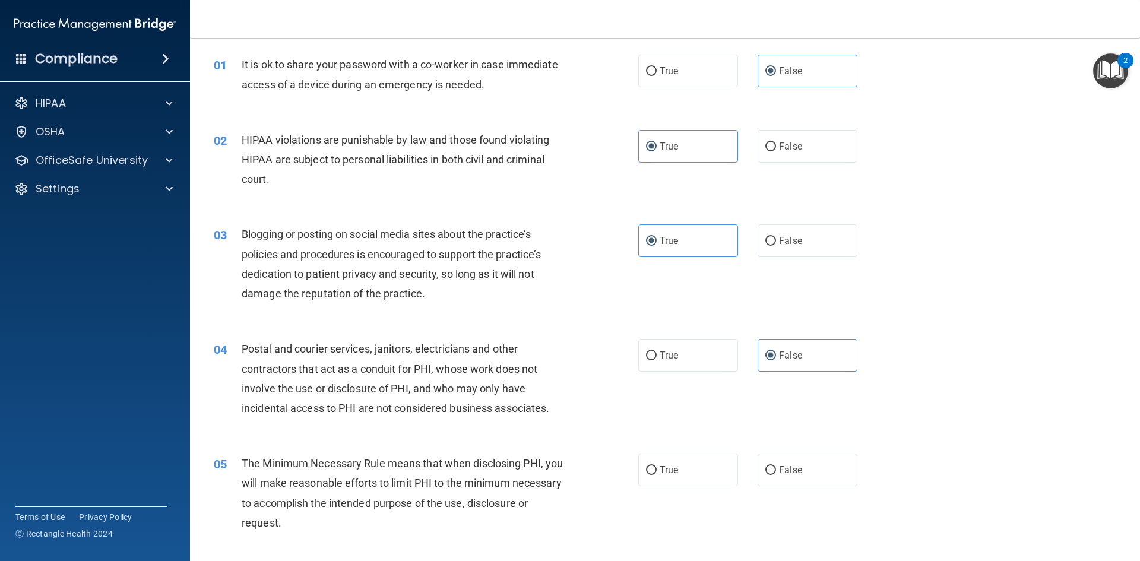
scroll to position [59, 0]
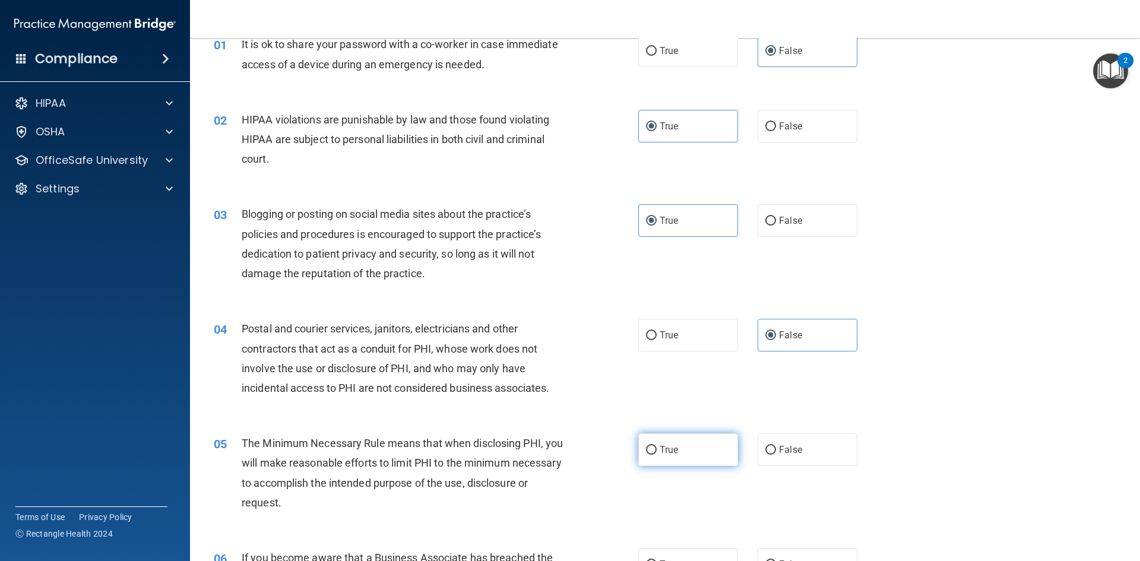
click at [699, 464] on label "True" at bounding box center [688, 449] width 100 height 33
click at [657, 455] on input "True" at bounding box center [651, 450] width 11 height 9
radio input "true"
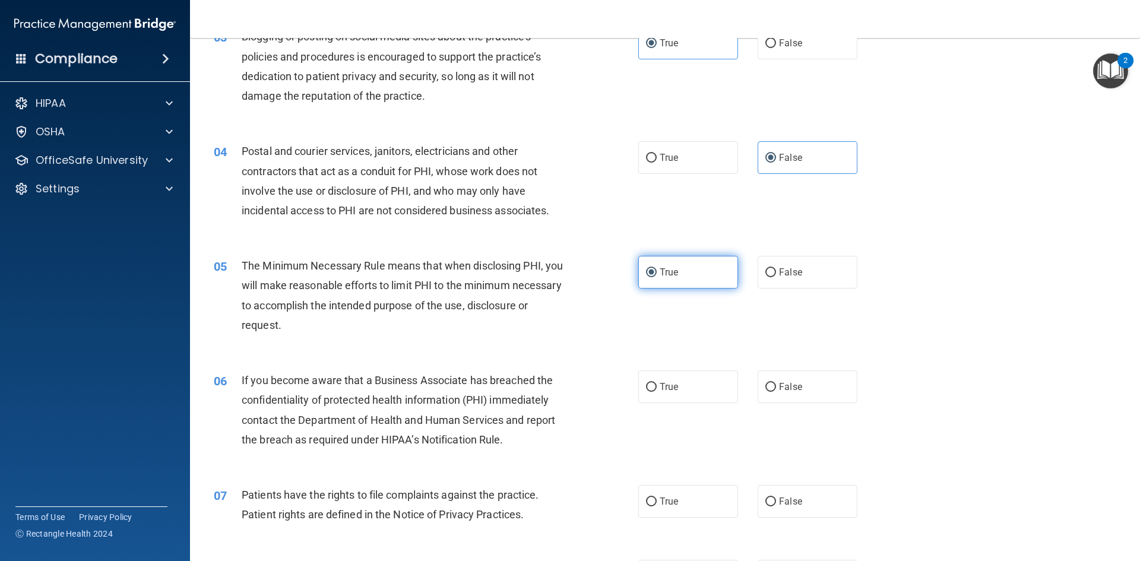
scroll to position [237, 0]
click at [657, 403] on div "06 If you become aware that a Business Associate has breached the confidentiali…" at bounding box center [665, 412] width 920 height 115
click at [657, 402] on label "True" at bounding box center [688, 386] width 100 height 33
click at [657, 391] on input "True" at bounding box center [651, 386] width 11 height 9
radio input "true"
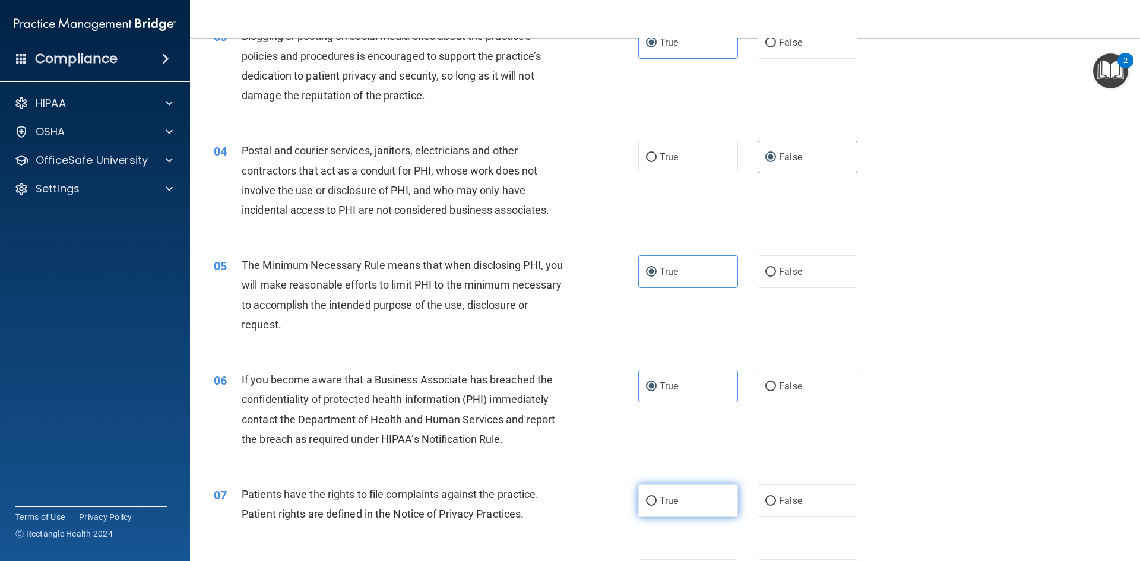
click at [670, 492] on label "True" at bounding box center [688, 500] width 100 height 33
click at [657, 497] on input "True" at bounding box center [651, 501] width 11 height 9
radio input "true"
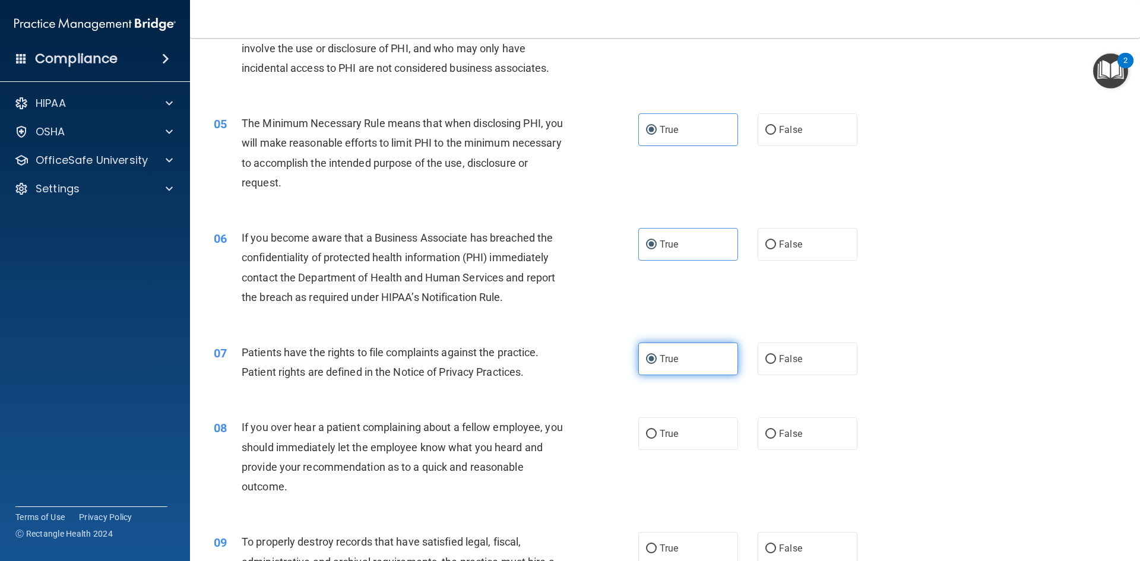
scroll to position [416, 0]
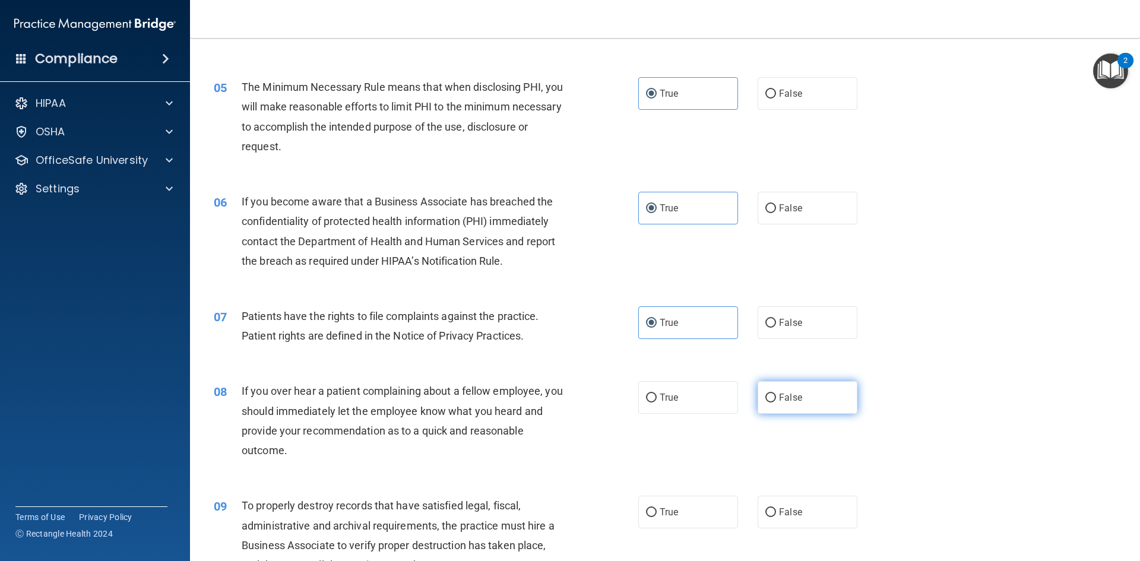
click at [799, 412] on label "False" at bounding box center [807, 397] width 100 height 33
click at [776, 402] on input "False" at bounding box center [770, 398] width 11 height 9
radio input "true"
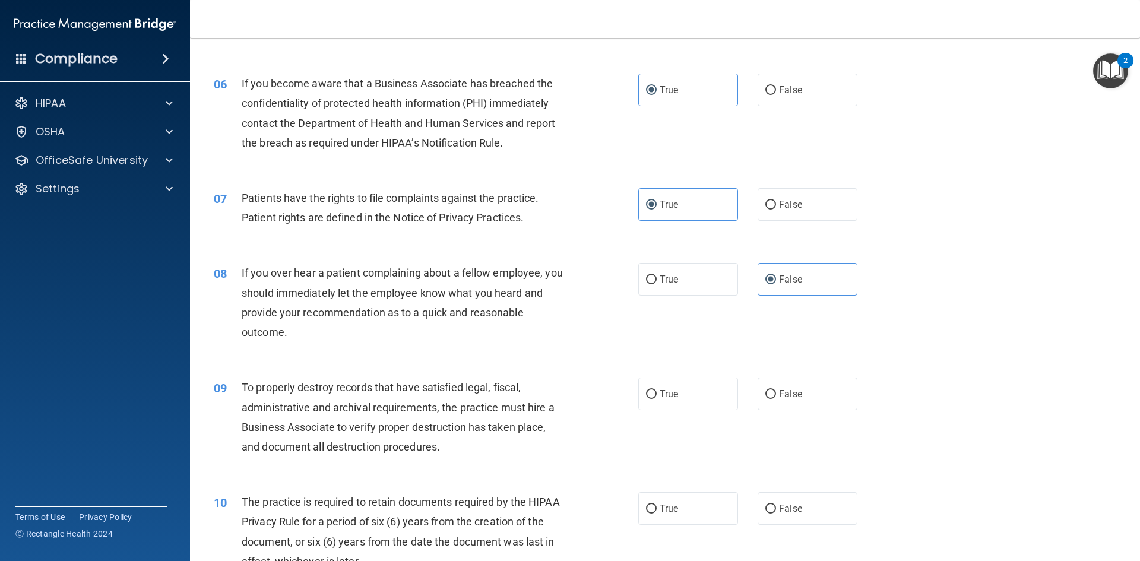
scroll to position [534, 0]
click at [781, 392] on span "False" at bounding box center [790, 393] width 23 height 11
click at [776, 392] on input "False" at bounding box center [770, 393] width 11 height 9
radio input "true"
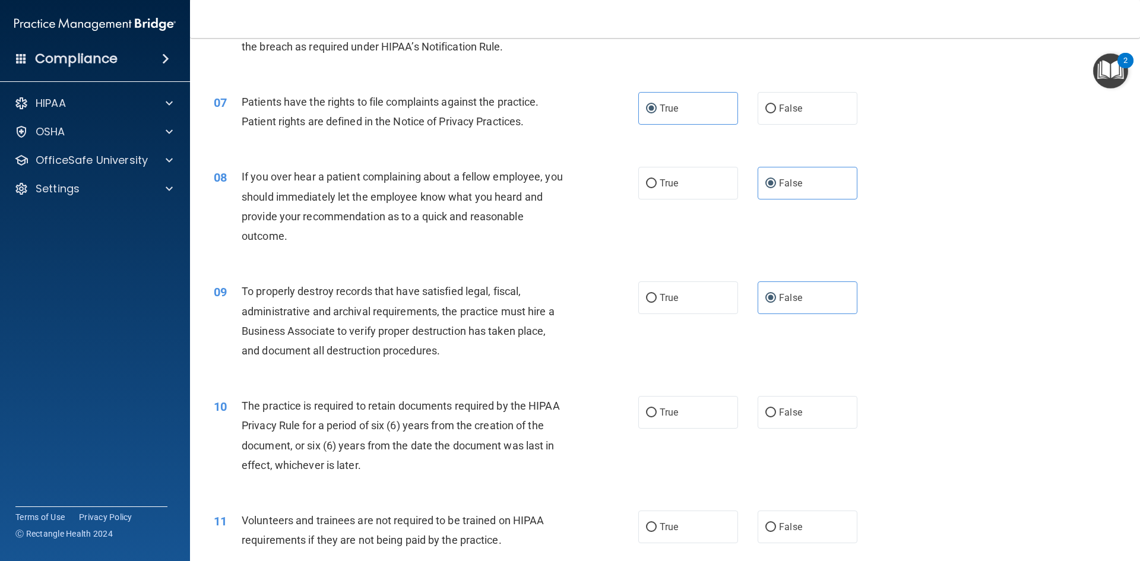
scroll to position [653, 0]
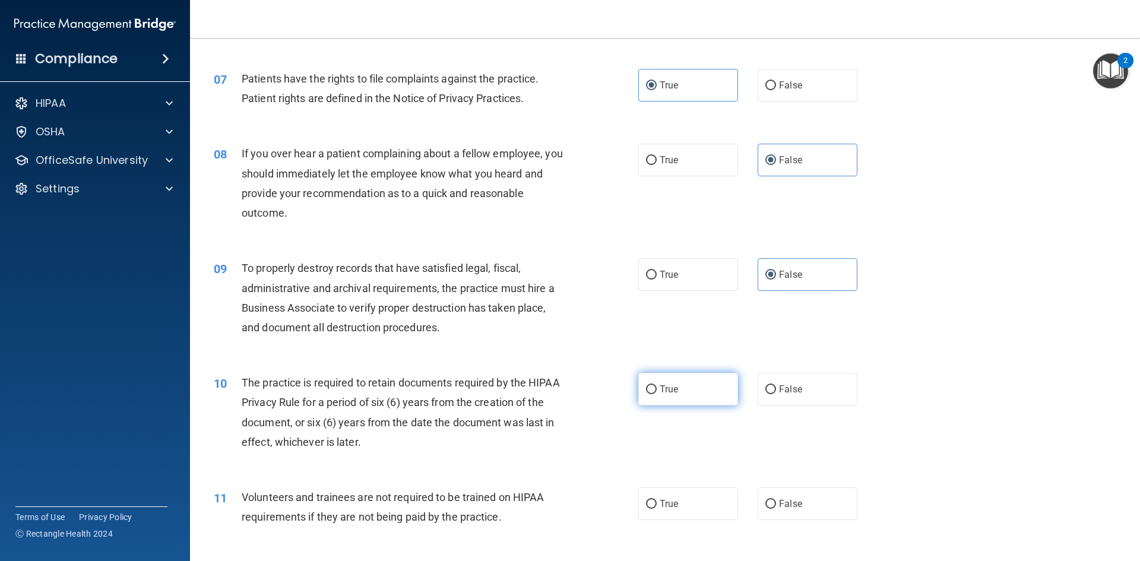
click at [722, 391] on label "True" at bounding box center [688, 389] width 100 height 33
click at [657, 391] on input "True" at bounding box center [651, 389] width 11 height 9
radio input "true"
click at [802, 495] on label "False" at bounding box center [807, 503] width 100 height 33
click at [776, 500] on input "False" at bounding box center [770, 504] width 11 height 9
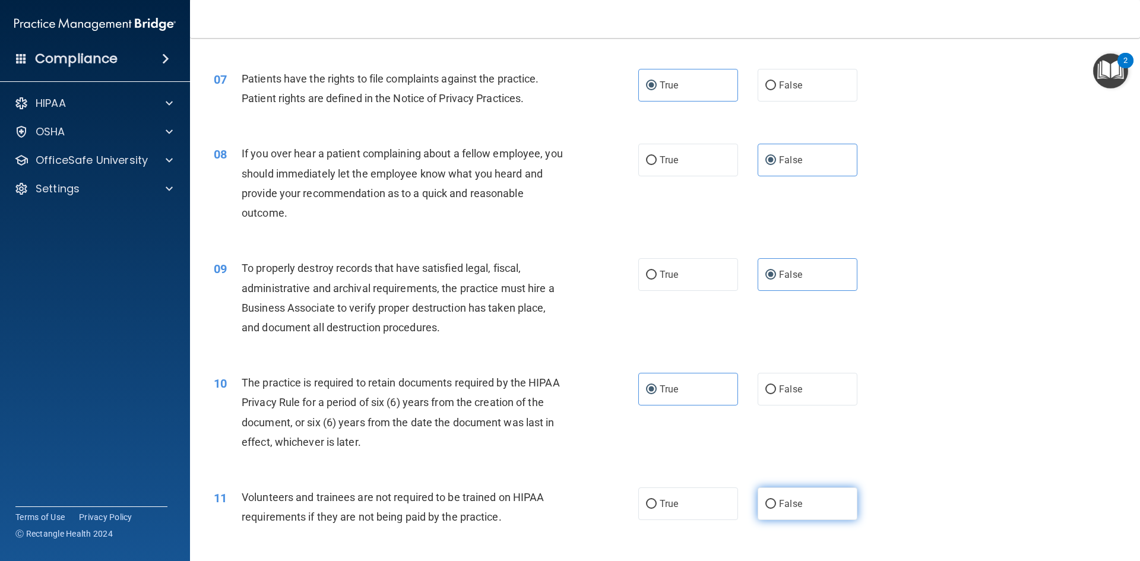
radio input "true"
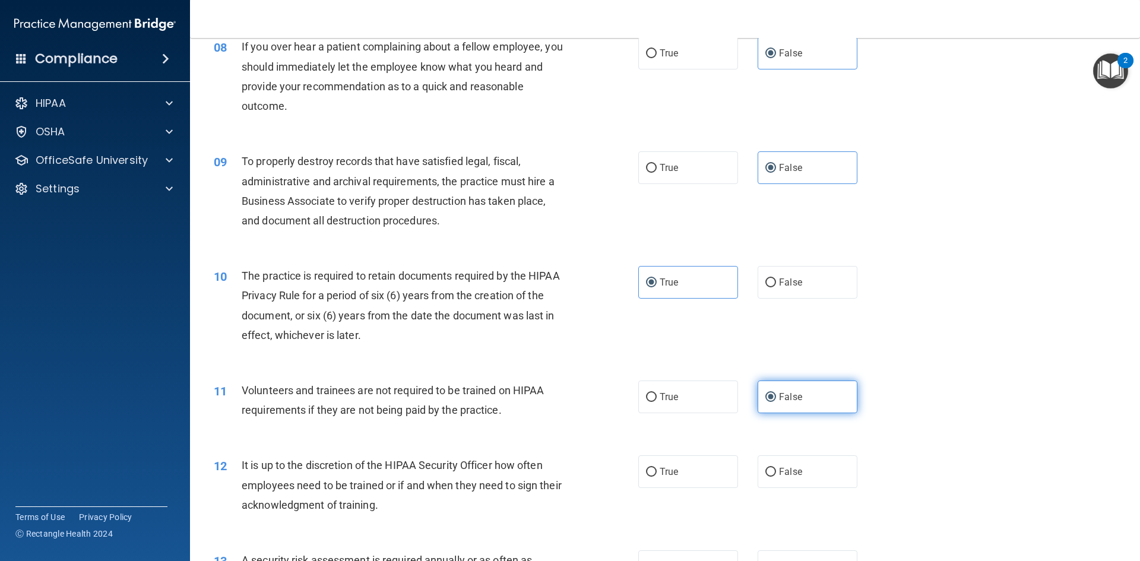
scroll to position [831, 0]
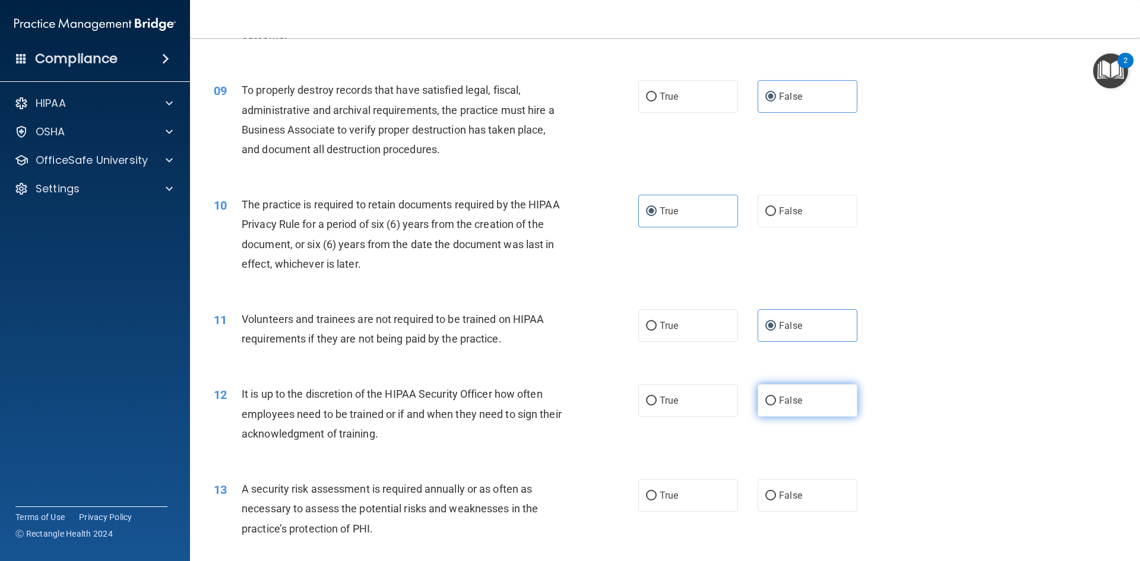
click at [829, 414] on label "False" at bounding box center [807, 400] width 100 height 33
click at [776, 405] on input "False" at bounding box center [770, 401] width 11 height 9
radio input "true"
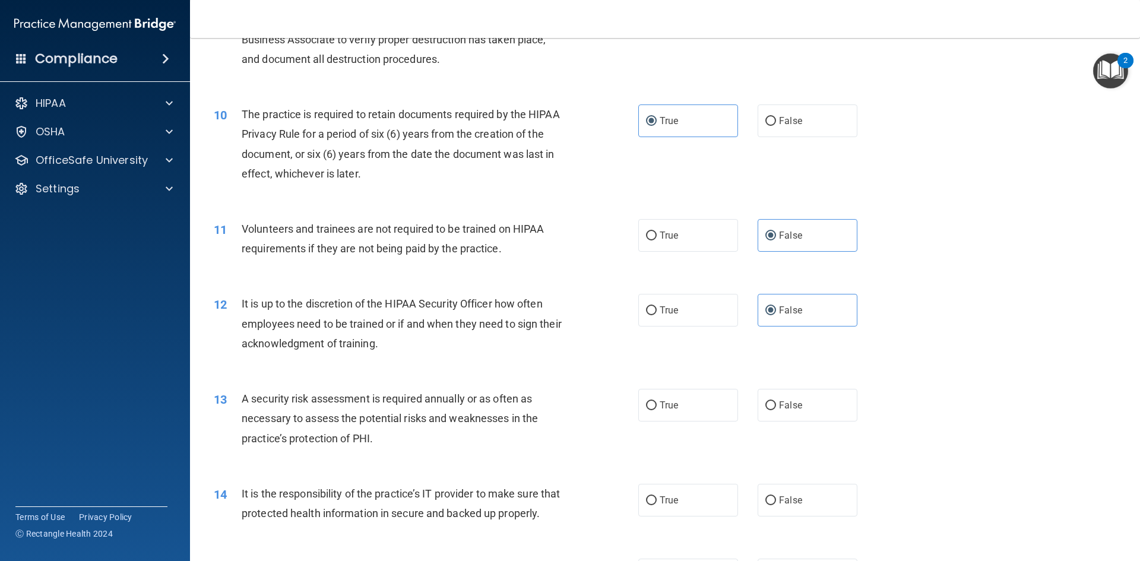
scroll to position [950, 0]
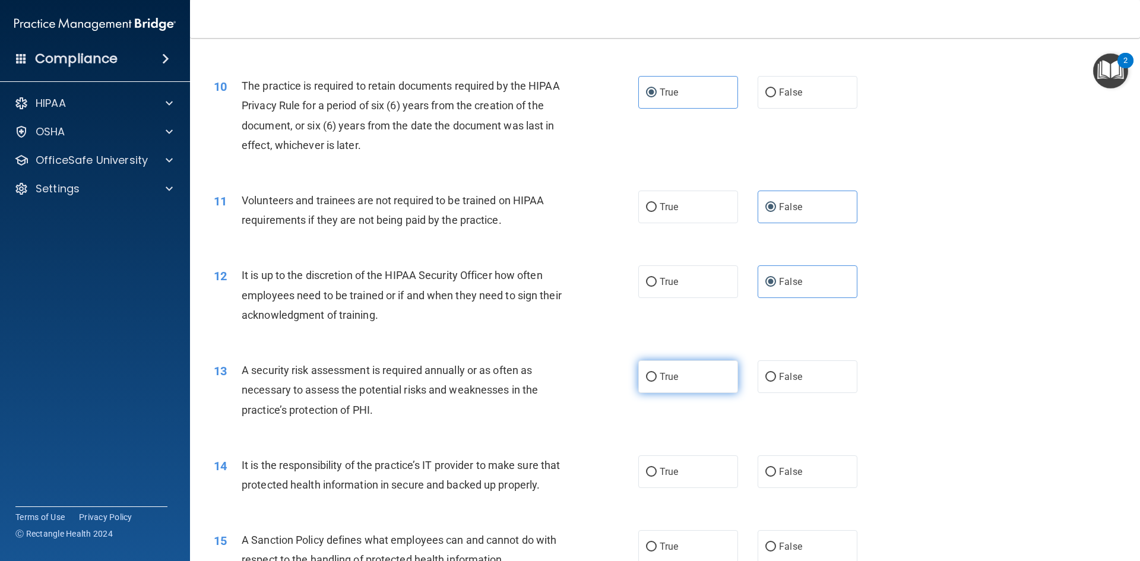
click at [723, 384] on label "True" at bounding box center [688, 376] width 100 height 33
click at [657, 382] on input "True" at bounding box center [651, 377] width 11 height 9
radio input "true"
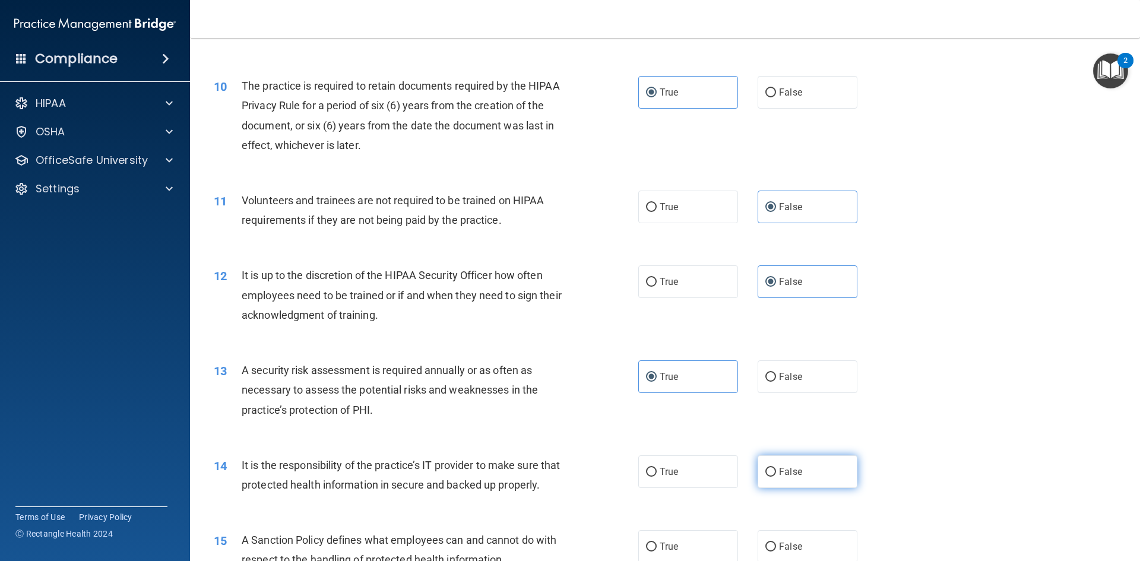
click at [809, 484] on label "False" at bounding box center [807, 471] width 100 height 33
click at [776, 477] on input "False" at bounding box center [770, 472] width 11 height 9
radio input "true"
click at [692, 459] on label "True" at bounding box center [688, 471] width 100 height 33
click at [657, 468] on input "True" at bounding box center [651, 472] width 11 height 9
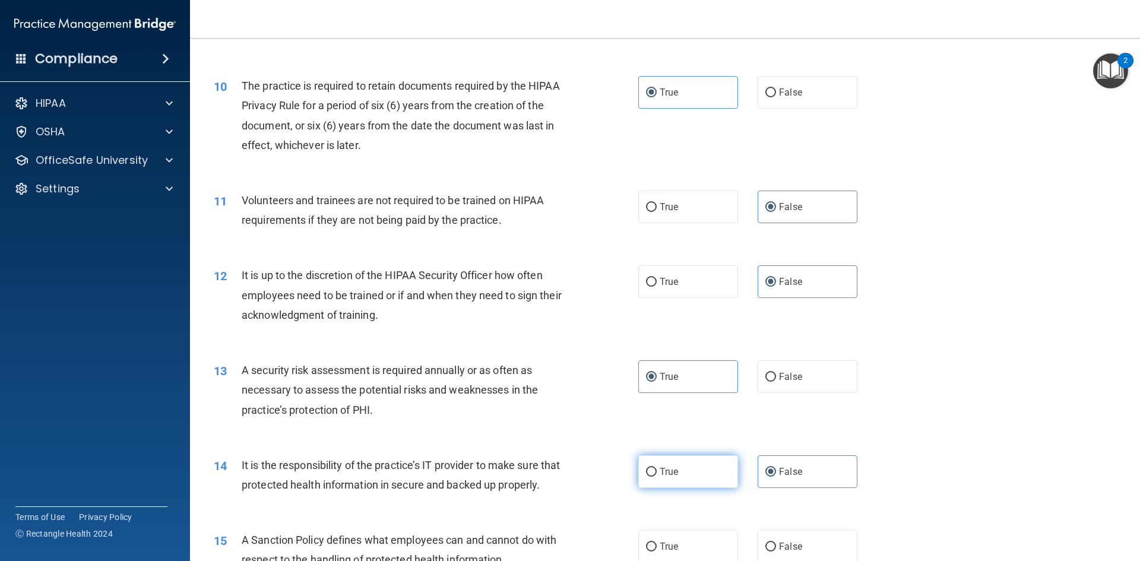
radio input "true"
radio input "false"
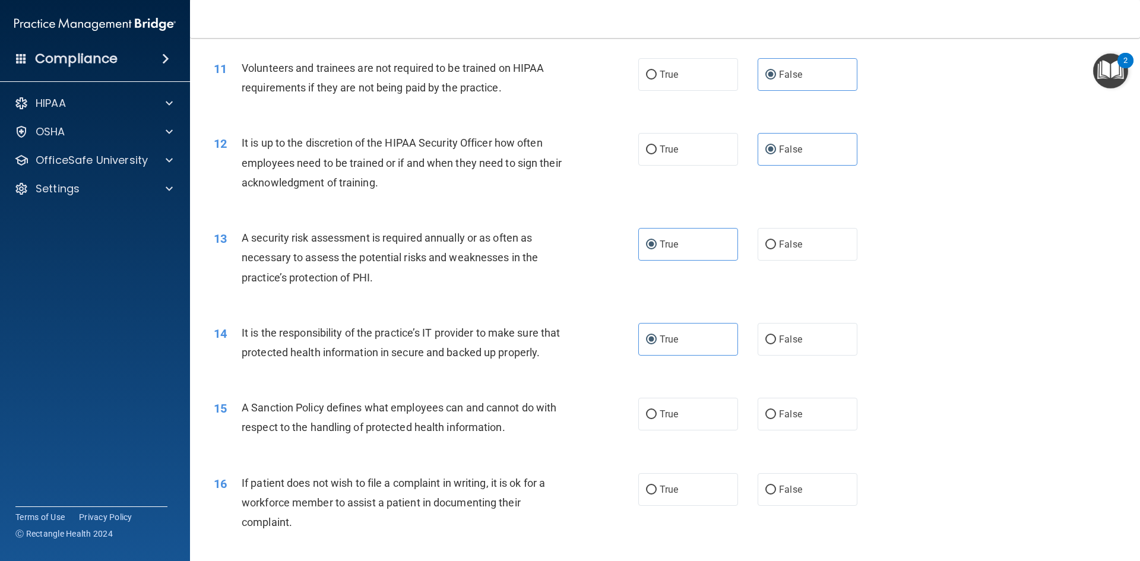
scroll to position [1128, 0]
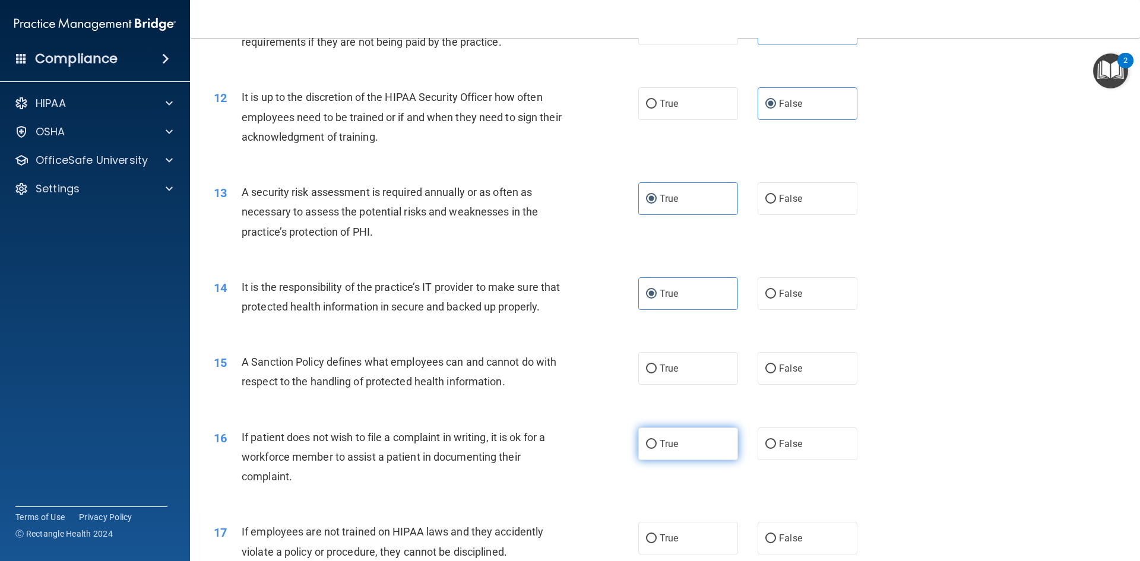
click at [693, 460] on label "True" at bounding box center [688, 443] width 100 height 33
click at [657, 449] on input "True" at bounding box center [651, 444] width 11 height 9
radio input "true"
drag, startPoint x: 326, startPoint y: 383, endPoint x: 242, endPoint y: 381, distance: 84.3
click at [242, 381] on span "A Sanction Policy defines what employees can and cannot do with respect to the …" at bounding box center [399, 372] width 315 height 32
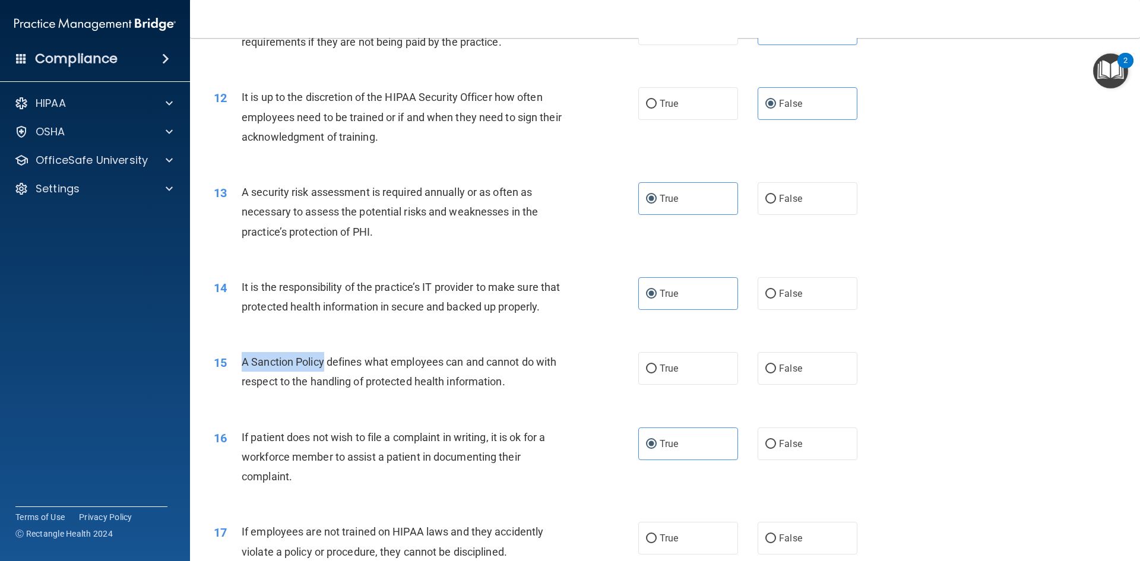
copy span "A Sanction Policy"
click at [832, 385] on label "False" at bounding box center [807, 368] width 100 height 33
click at [776, 373] on input "False" at bounding box center [770, 368] width 11 height 9
radio input "true"
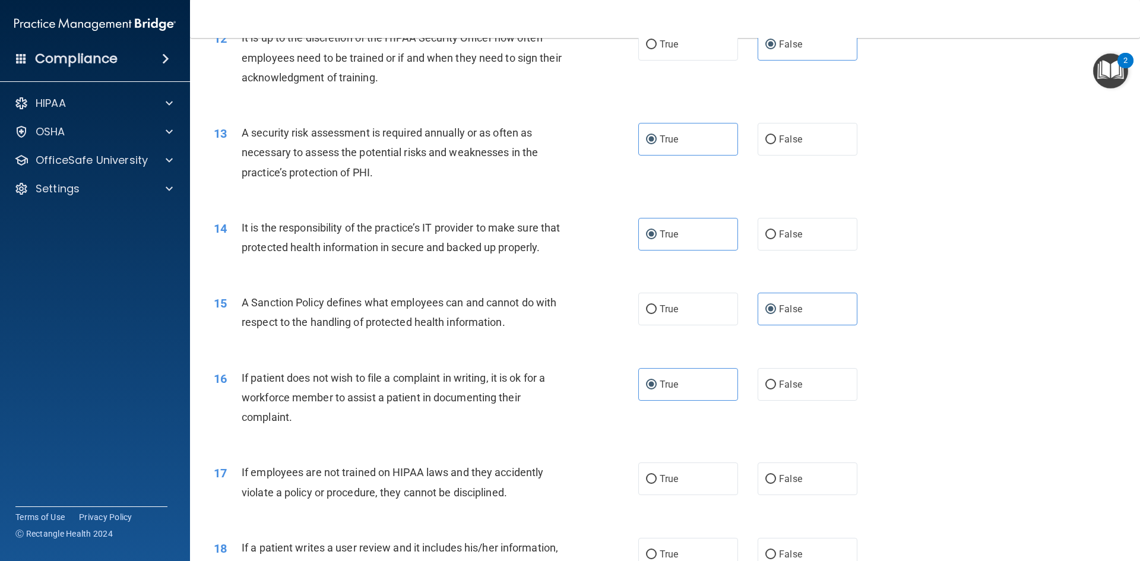
scroll to position [1247, 0]
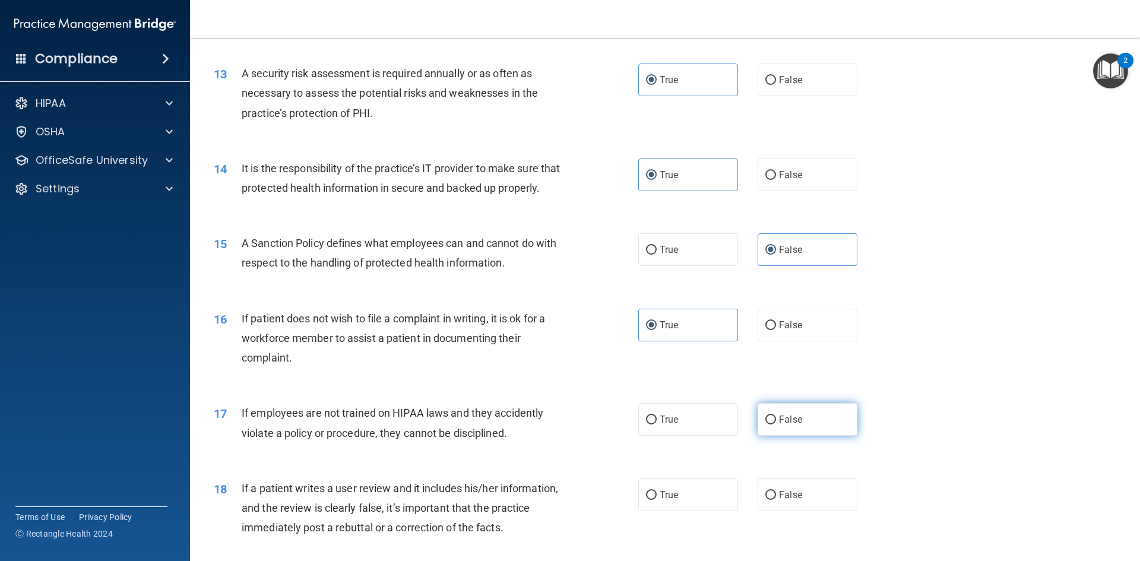
click at [762, 436] on label "False" at bounding box center [807, 419] width 100 height 33
click at [765, 424] on input "False" at bounding box center [770, 420] width 11 height 9
radio input "true"
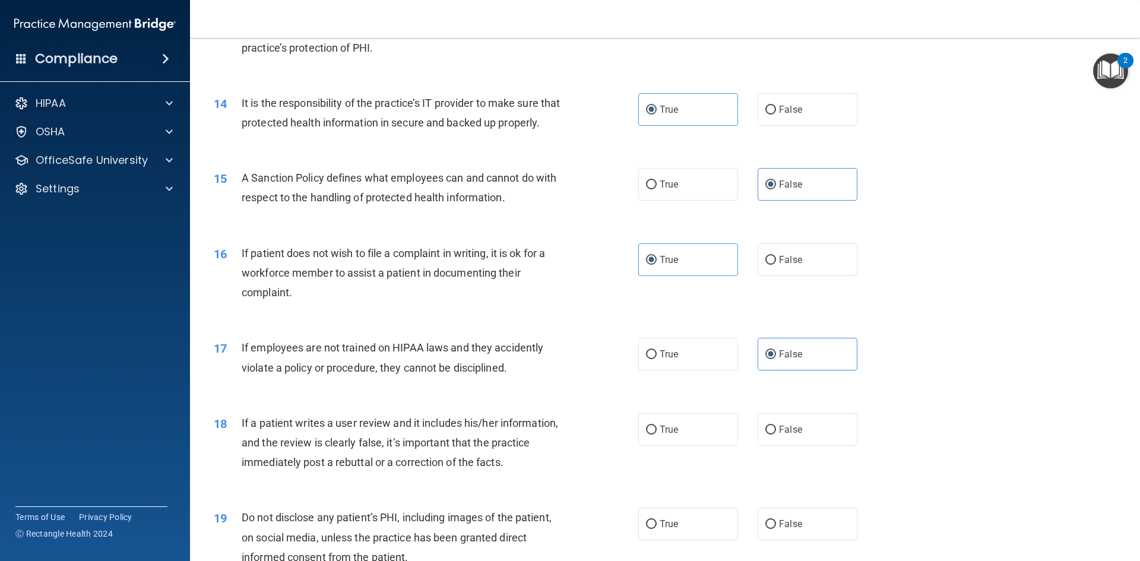
scroll to position [1365, 0]
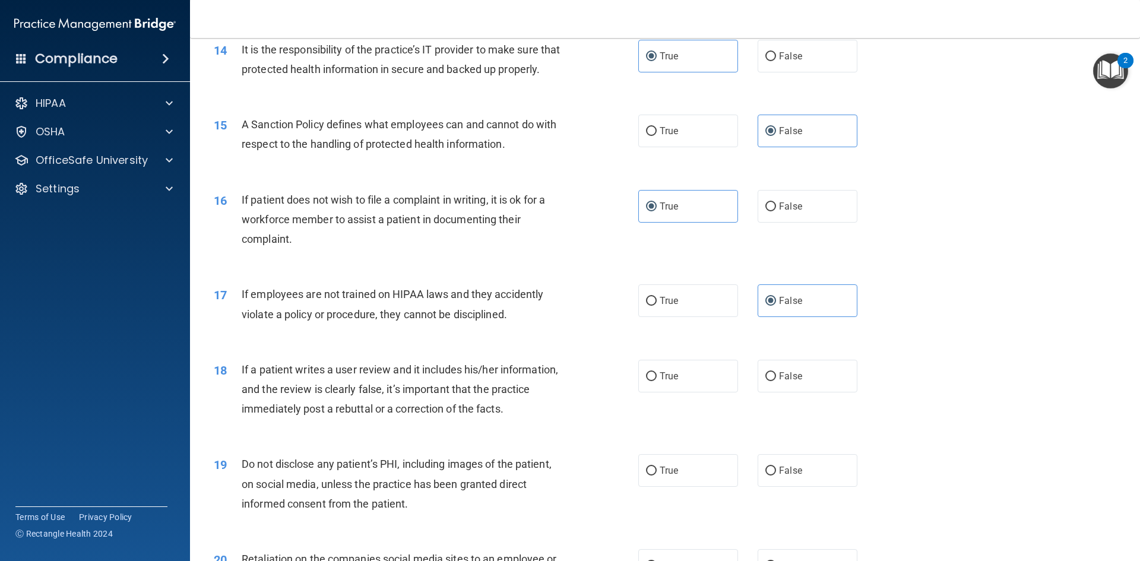
click at [800, 413] on div "18 If a patient writes a user review and it includes his/her information, and t…" at bounding box center [665, 392] width 920 height 95
click at [801, 392] on label "False" at bounding box center [807, 376] width 100 height 33
click at [776, 381] on input "False" at bounding box center [770, 376] width 11 height 9
radio input "true"
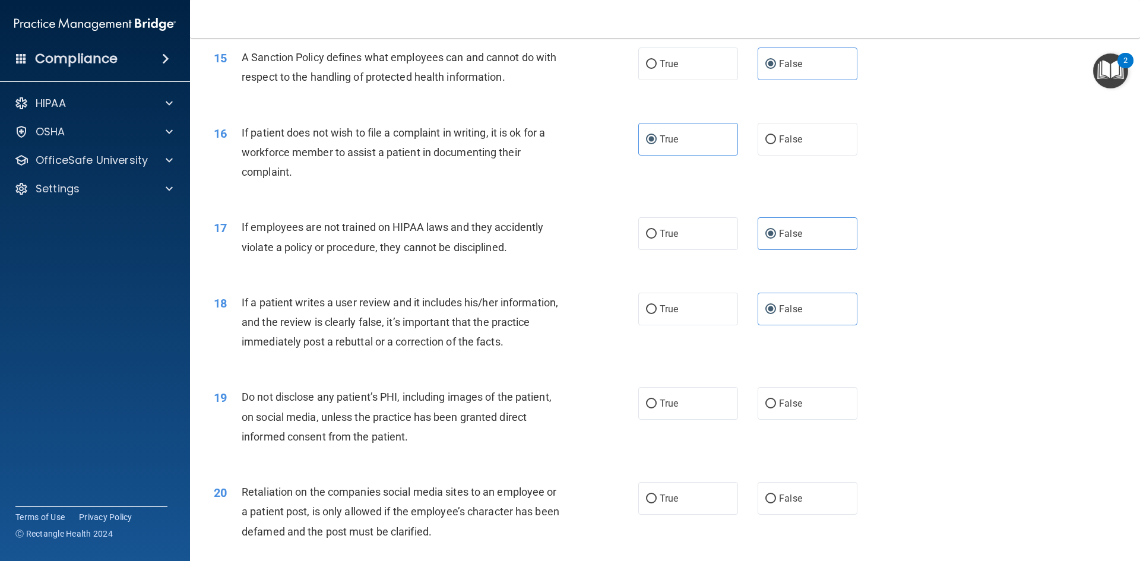
scroll to position [1484, 0]
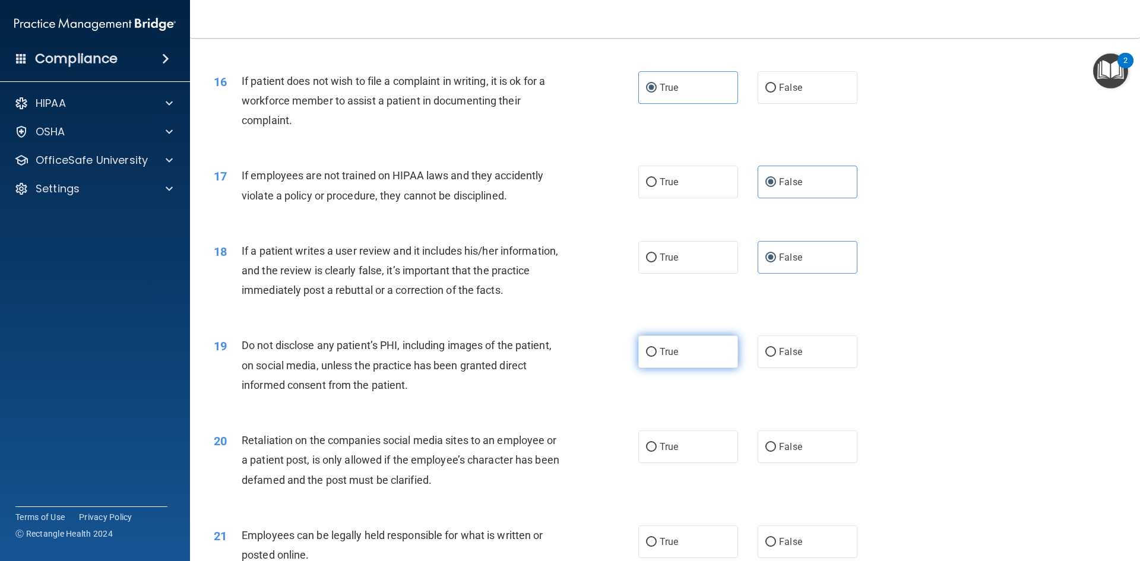
click at [706, 368] on label "True" at bounding box center [688, 351] width 100 height 33
click at [657, 357] on input "True" at bounding box center [651, 352] width 11 height 9
radio input "true"
click at [779, 452] on span "False" at bounding box center [790, 446] width 23 height 11
click at [774, 452] on input "False" at bounding box center [770, 447] width 11 height 9
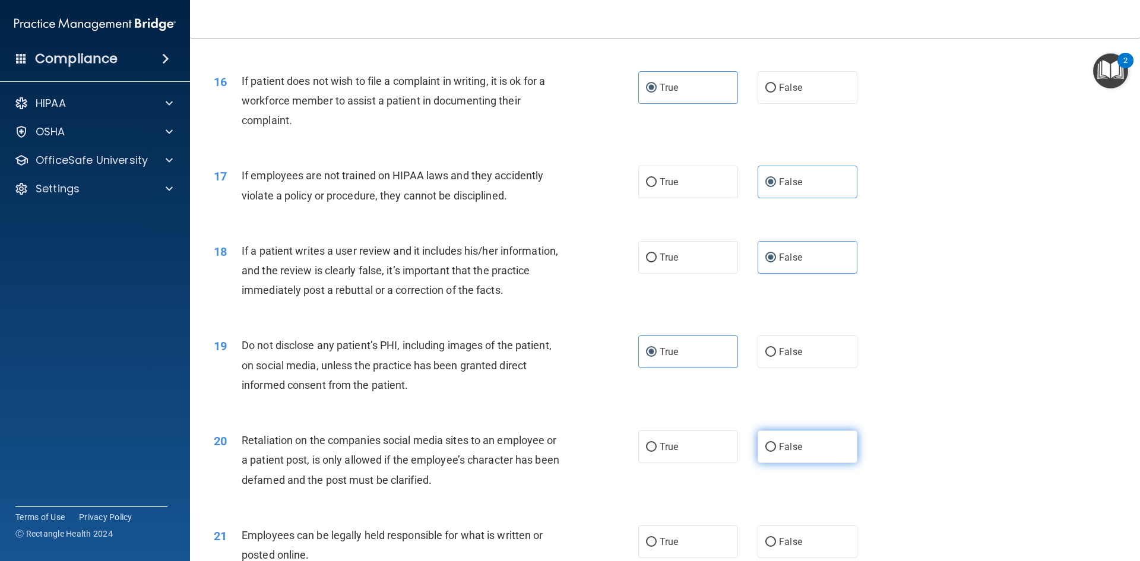
radio input "true"
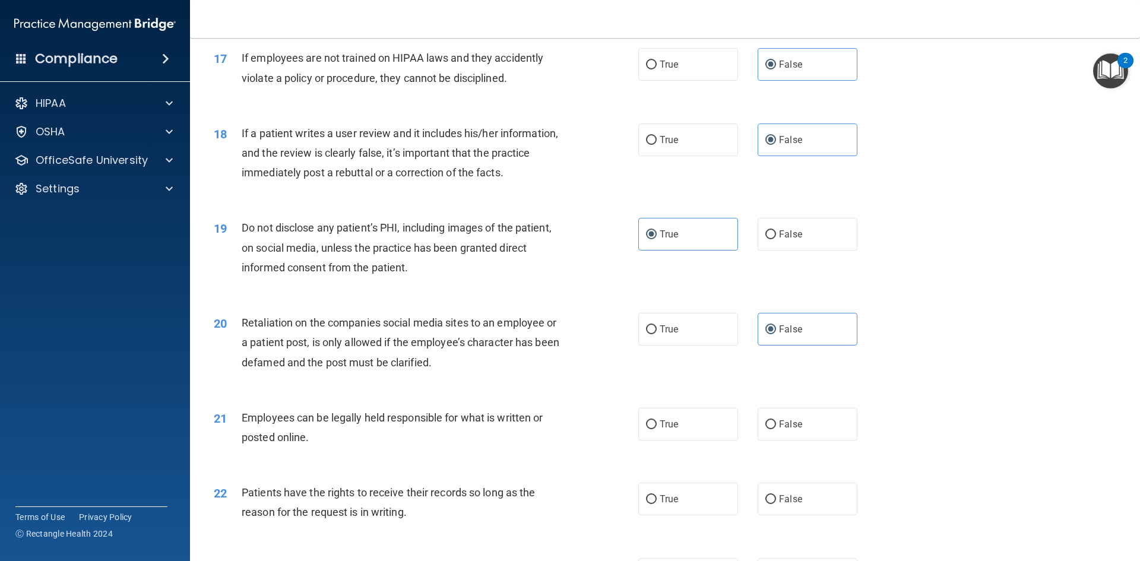
scroll to position [1603, 0]
click at [698, 434] on label "True" at bounding box center [688, 423] width 100 height 33
click at [657, 428] on input "True" at bounding box center [651, 423] width 11 height 9
radio input "true"
click at [697, 514] on label "True" at bounding box center [688, 497] width 100 height 33
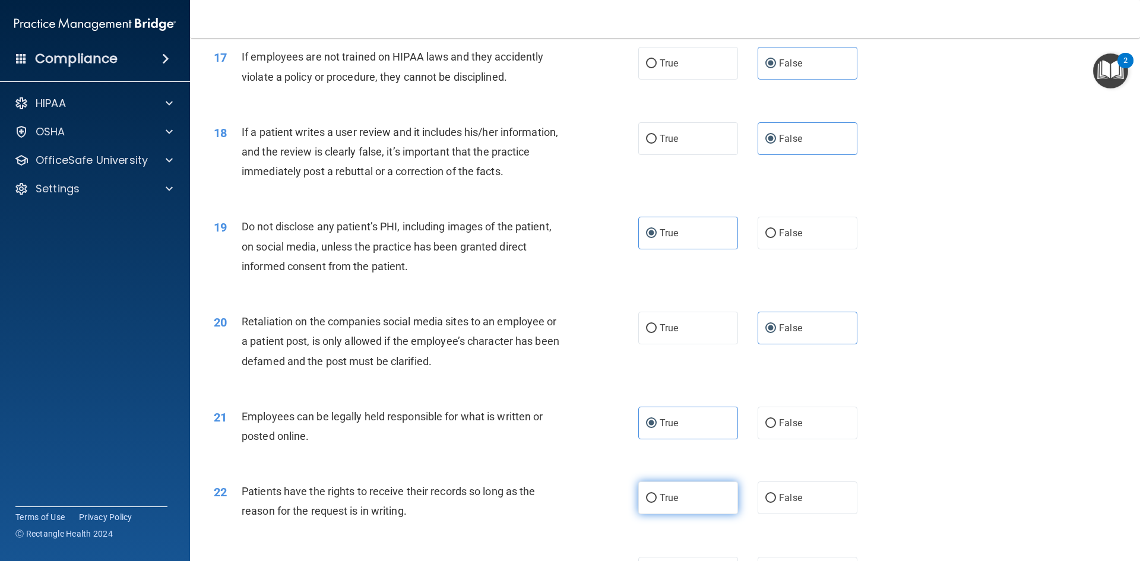
click at [657, 503] on input "True" at bounding box center [651, 498] width 11 height 9
radio input "true"
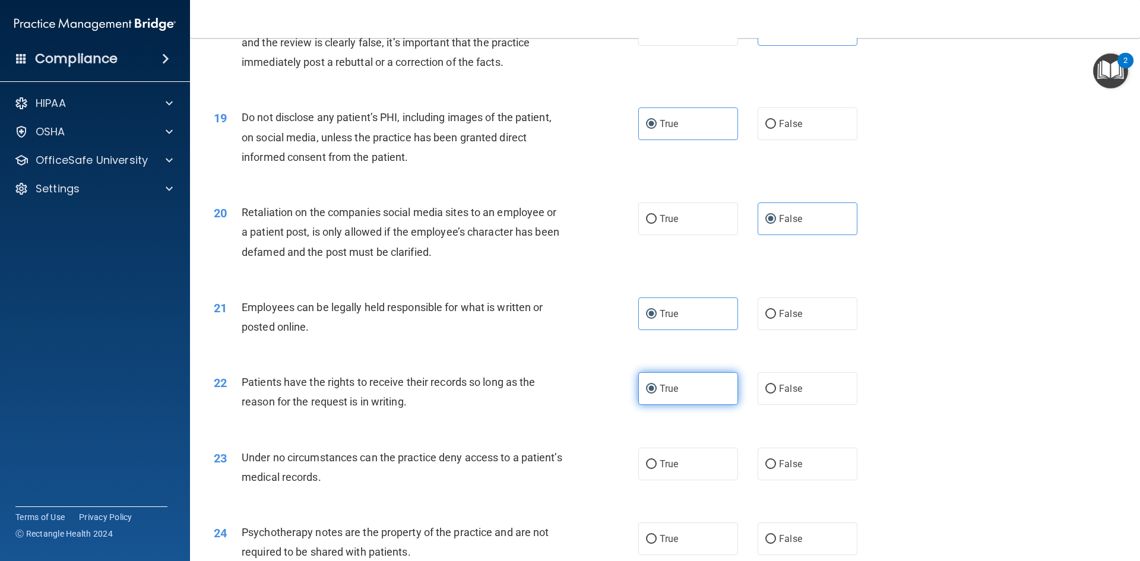
scroll to position [1721, 0]
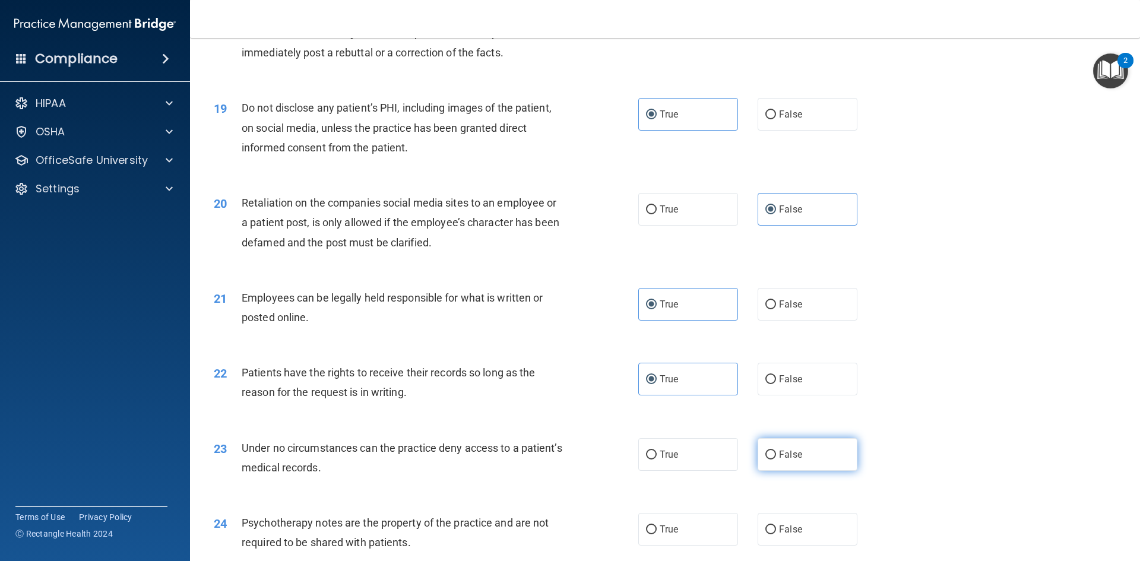
click at [778, 471] on label "False" at bounding box center [807, 454] width 100 height 33
click at [776, 459] on input "False" at bounding box center [770, 455] width 11 height 9
radio input "true"
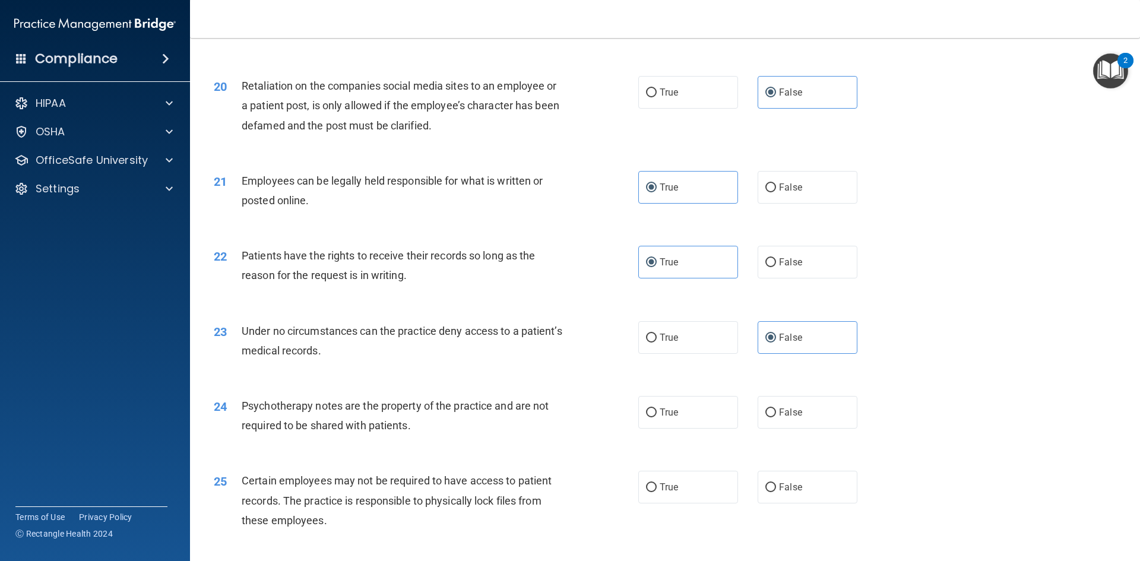
scroll to position [1840, 0]
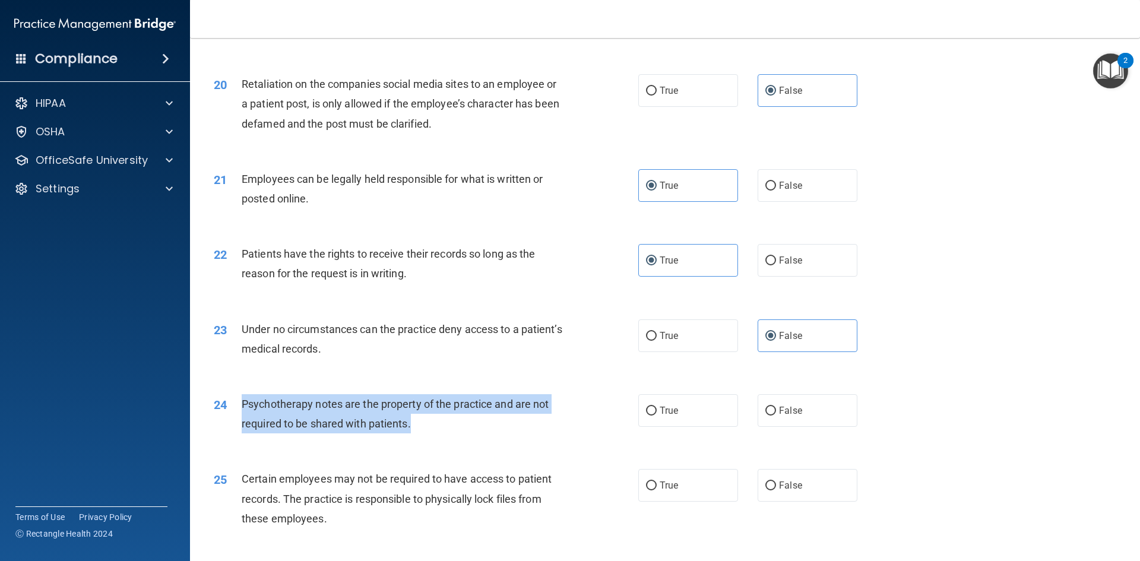
drag, startPoint x: 239, startPoint y: 424, endPoint x: 413, endPoint y: 442, distance: 174.2
click at [413, 439] on div "24 Psychotherapy notes are the property of the practice and are not required to…" at bounding box center [426, 416] width 460 height 45
copy div "Psychotherapy notes are the property of the practice and are not required to be…"
click at [582, 439] on div "24 Psychotherapy notes are the property of the practice and are not required to…" at bounding box center [426, 416] width 460 height 45
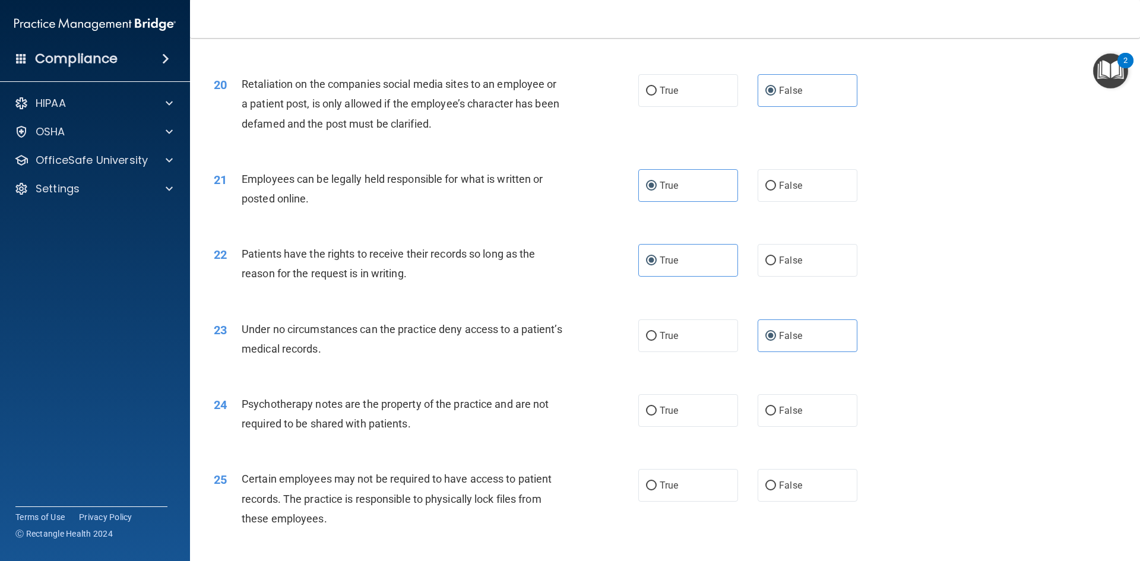
click at [736, 427] on div "True False" at bounding box center [757, 410] width 239 height 33
click at [709, 427] on label "True" at bounding box center [688, 410] width 100 height 33
click at [657, 416] on input "True" at bounding box center [651, 411] width 11 height 9
radio input "true"
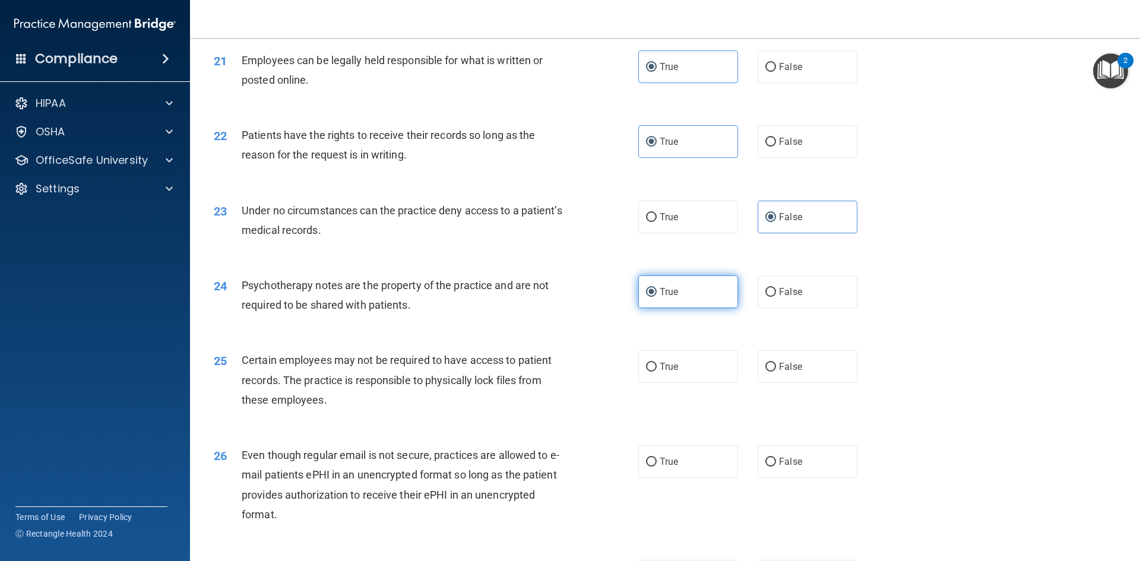
scroll to position [2018, 0]
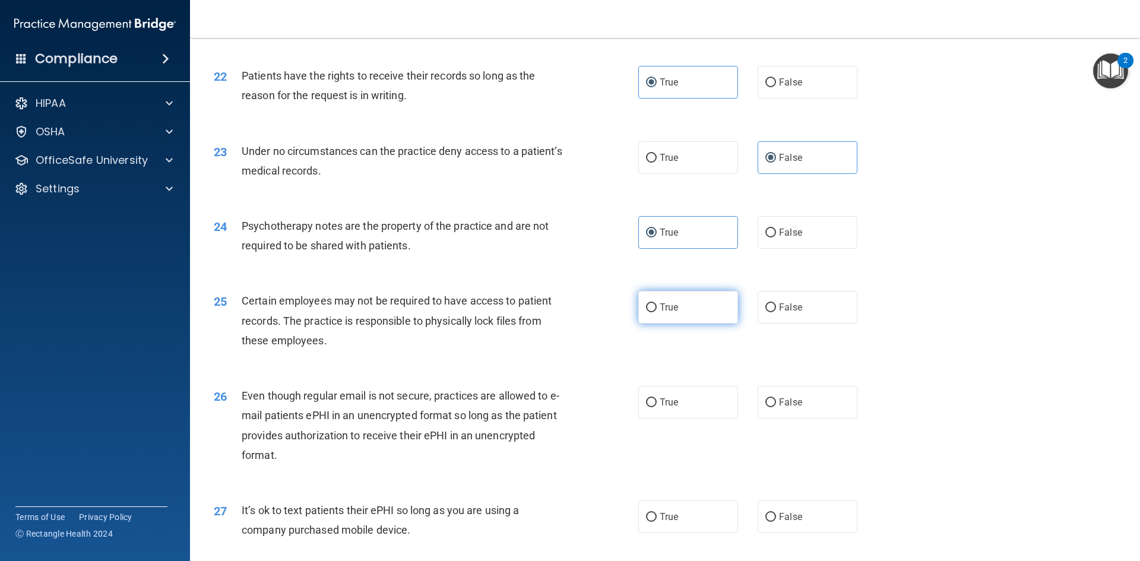
click at [689, 324] on label "True" at bounding box center [688, 307] width 100 height 33
click at [657, 312] on input "True" at bounding box center [651, 307] width 11 height 9
radio input "true"
click at [751, 414] on div "True False" at bounding box center [757, 402] width 239 height 33
click at [738, 418] on div "True False" at bounding box center [757, 402] width 239 height 33
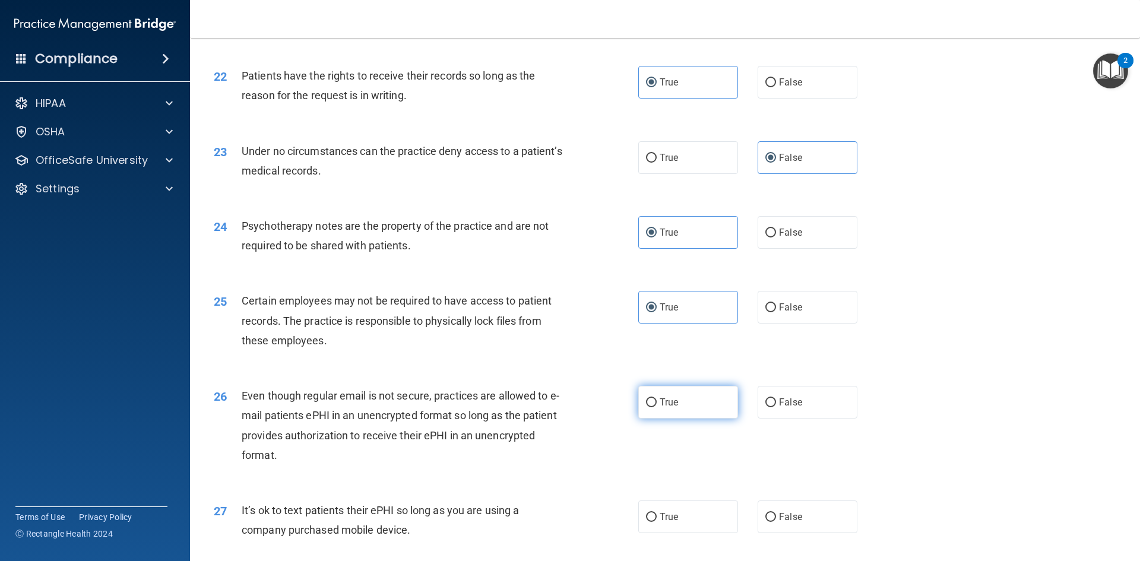
click at [702, 418] on label "True" at bounding box center [688, 402] width 100 height 33
click at [657, 407] on input "True" at bounding box center [651, 402] width 11 height 9
radio input "true"
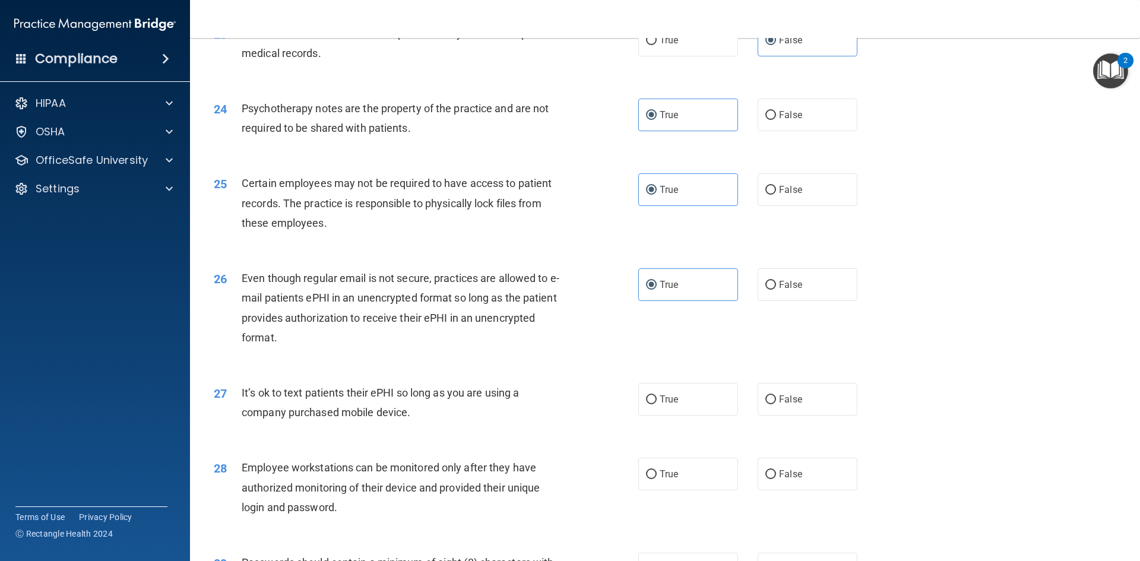
scroll to position [2137, 0]
click at [801, 411] on label "False" at bounding box center [807, 398] width 100 height 33
click at [776, 403] on input "False" at bounding box center [770, 398] width 11 height 9
radio input "true"
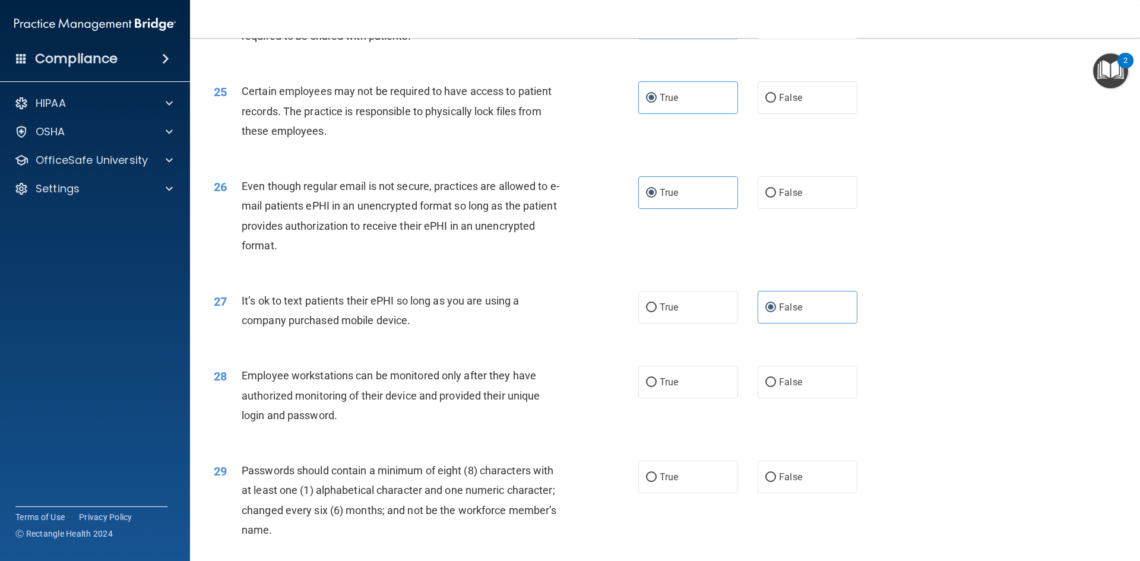
scroll to position [2256, 0]
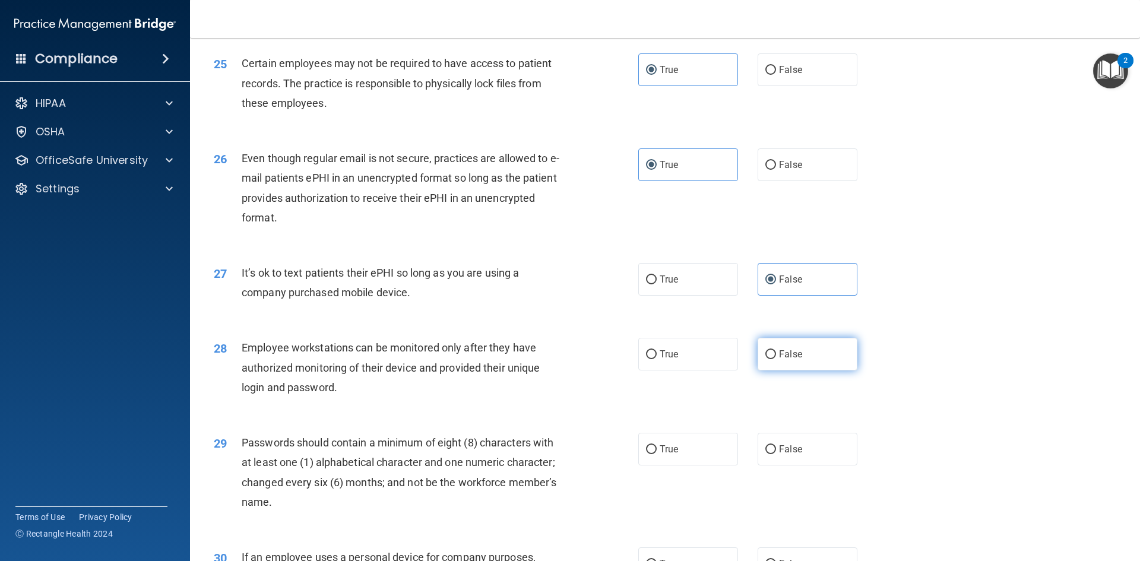
click at [792, 360] on span "False" at bounding box center [790, 353] width 23 height 11
click at [776, 359] on input "False" at bounding box center [770, 354] width 11 height 9
radio input "true"
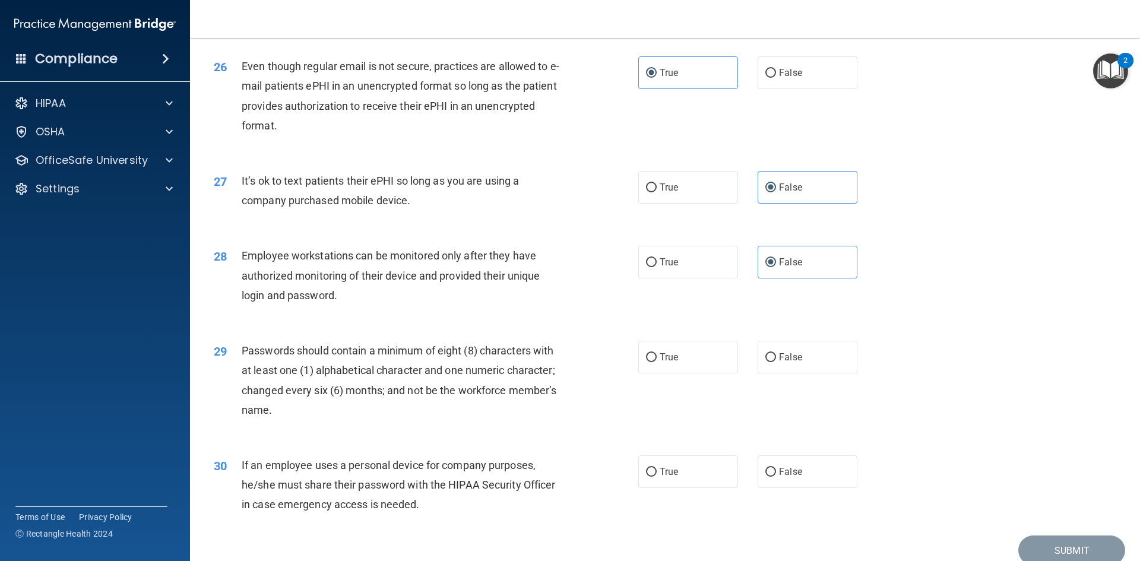
scroll to position [2374, 0]
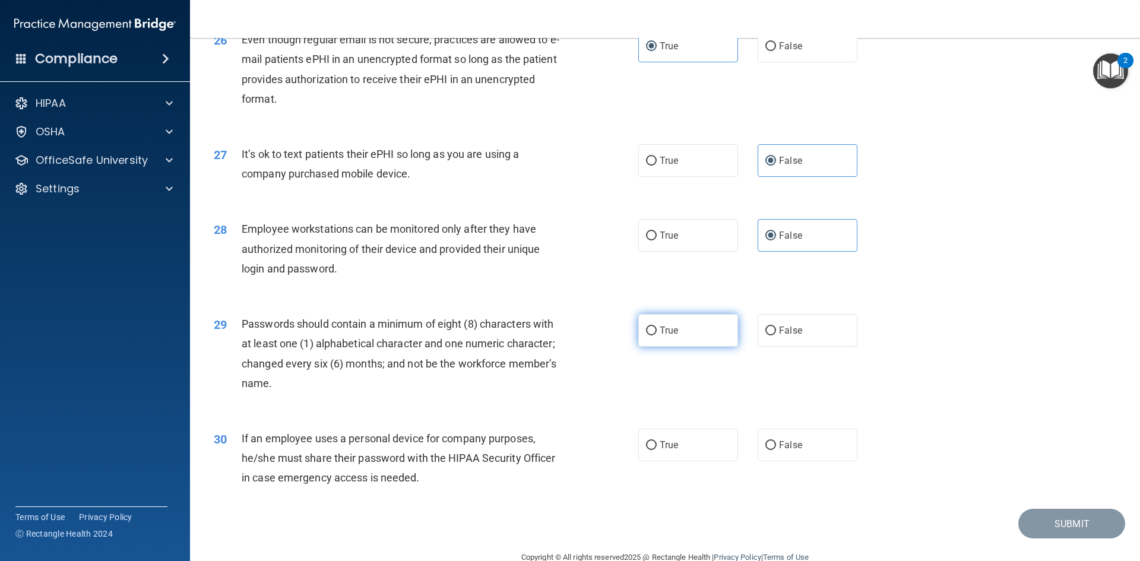
click at [705, 347] on label "True" at bounding box center [688, 330] width 100 height 33
click at [657, 335] on input "True" at bounding box center [651, 330] width 11 height 9
radio input "true"
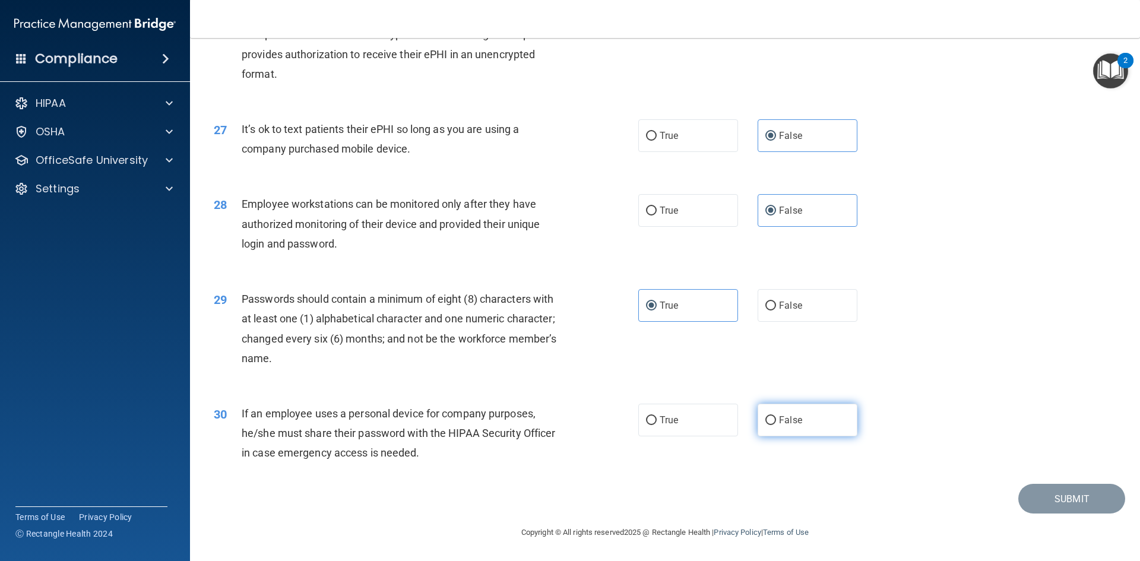
click at [810, 428] on label "False" at bounding box center [807, 420] width 100 height 33
click at [776, 425] on input "False" at bounding box center [770, 420] width 11 height 9
radio input "true"
click at [1035, 505] on button "Submit" at bounding box center [1071, 499] width 107 height 30
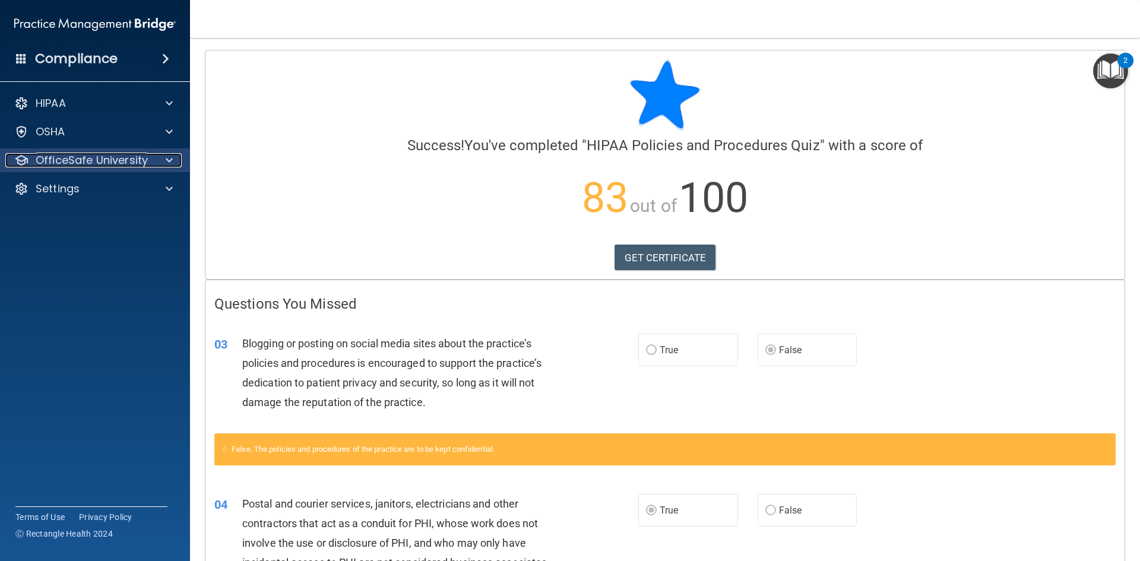
click at [94, 159] on p "OfficeSafe University" at bounding box center [92, 160] width 112 height 14
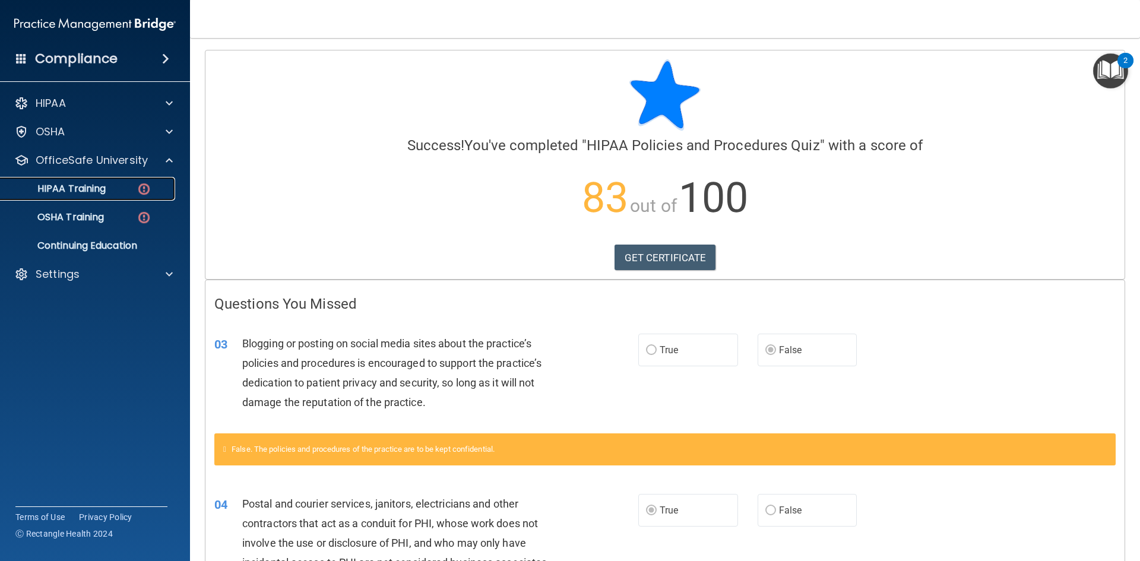
click at [101, 191] on p "HIPAA Training" at bounding box center [57, 189] width 98 height 12
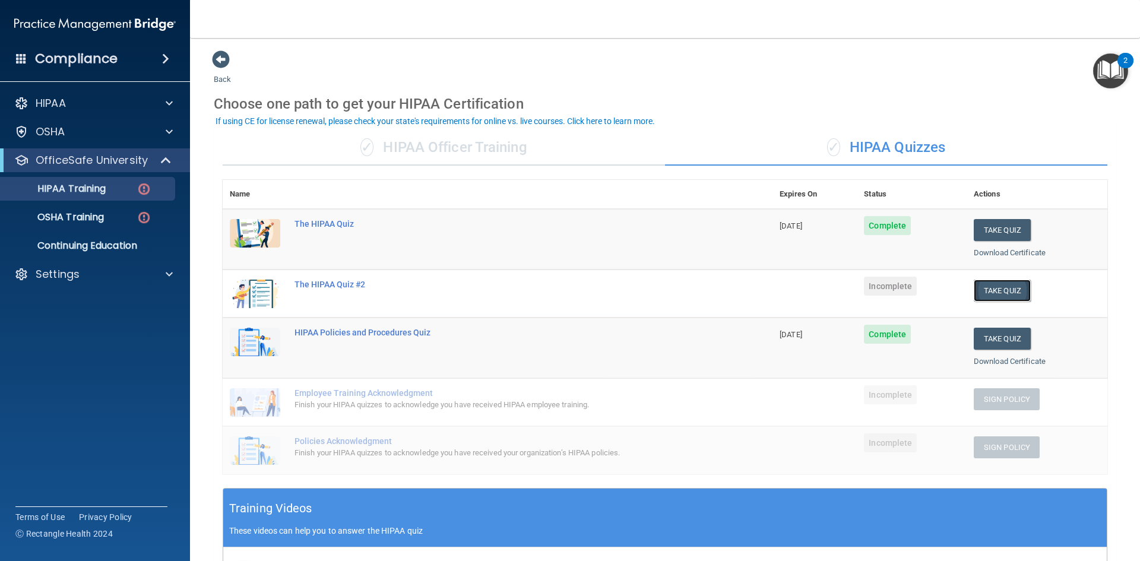
click at [1001, 284] on button "Take Quiz" at bounding box center [1001, 291] width 57 height 22
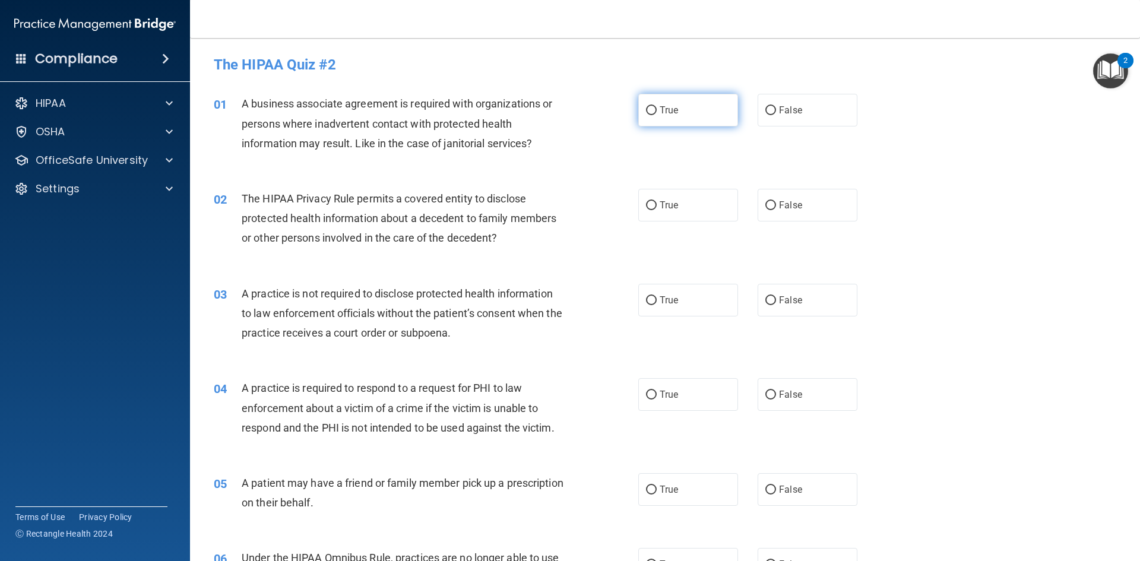
click at [719, 123] on label "True" at bounding box center [688, 110] width 100 height 33
click at [657, 115] on input "True" at bounding box center [651, 110] width 11 height 9
radio input "true"
click at [714, 212] on label "True" at bounding box center [688, 205] width 100 height 33
click at [657, 210] on input "True" at bounding box center [651, 205] width 11 height 9
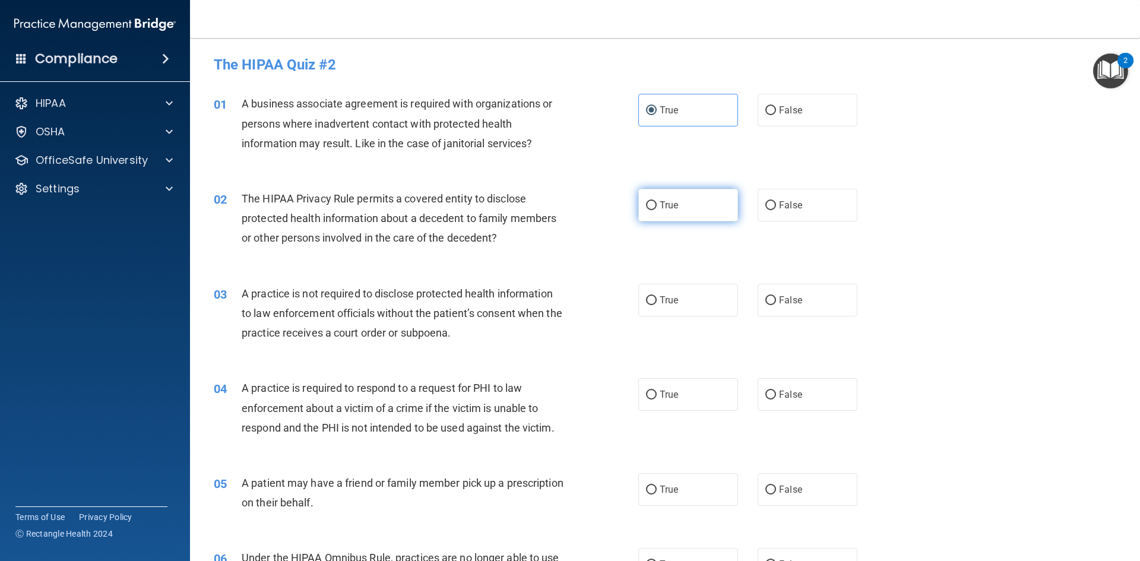
radio input "true"
drag, startPoint x: 792, startPoint y: 300, endPoint x: 912, endPoint y: 398, distance: 154.8
click at [791, 300] on span "False" at bounding box center [790, 299] width 23 height 11
click at [776, 300] on input "False" at bounding box center [770, 300] width 11 height 9
radio input "true"
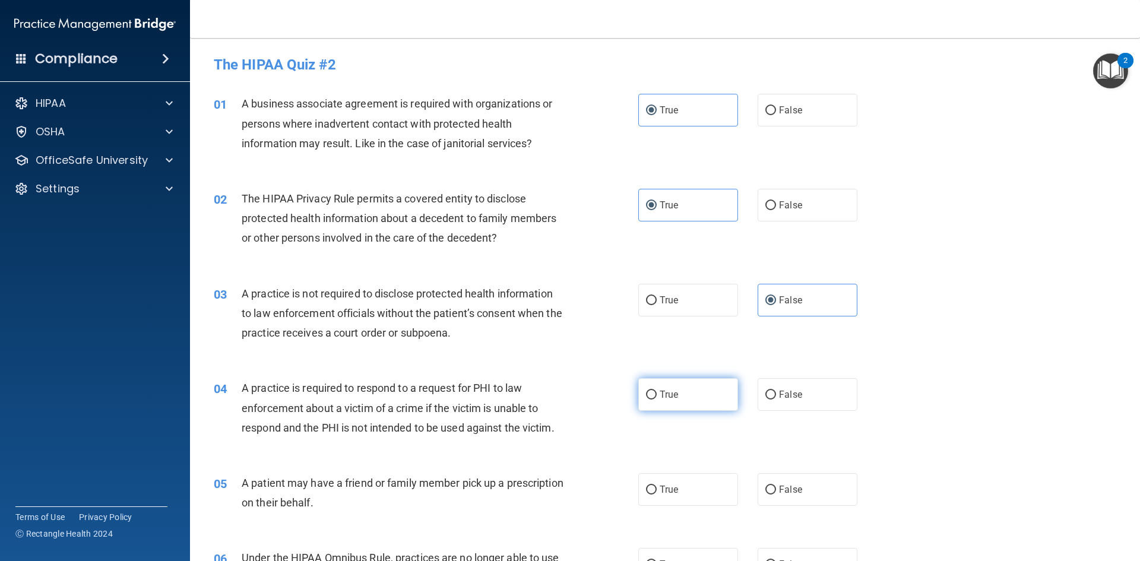
click at [726, 391] on label "True" at bounding box center [688, 394] width 100 height 33
click at [657, 391] on input "True" at bounding box center [651, 395] width 11 height 9
radio input "true"
click at [681, 500] on label "True" at bounding box center [688, 489] width 100 height 33
click at [657, 494] on input "True" at bounding box center [651, 490] width 11 height 9
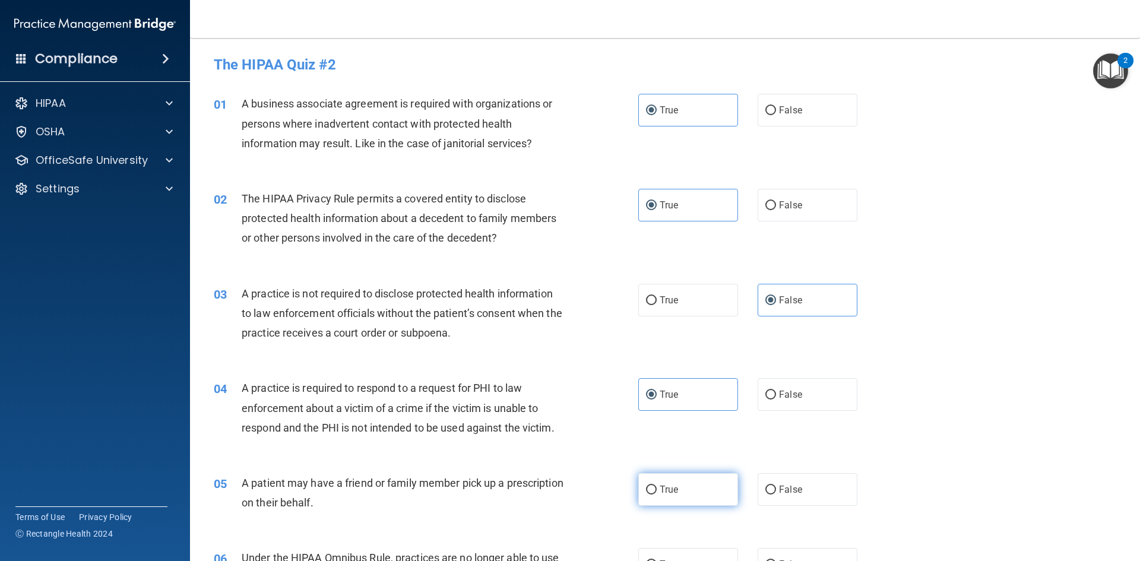
radio input "true"
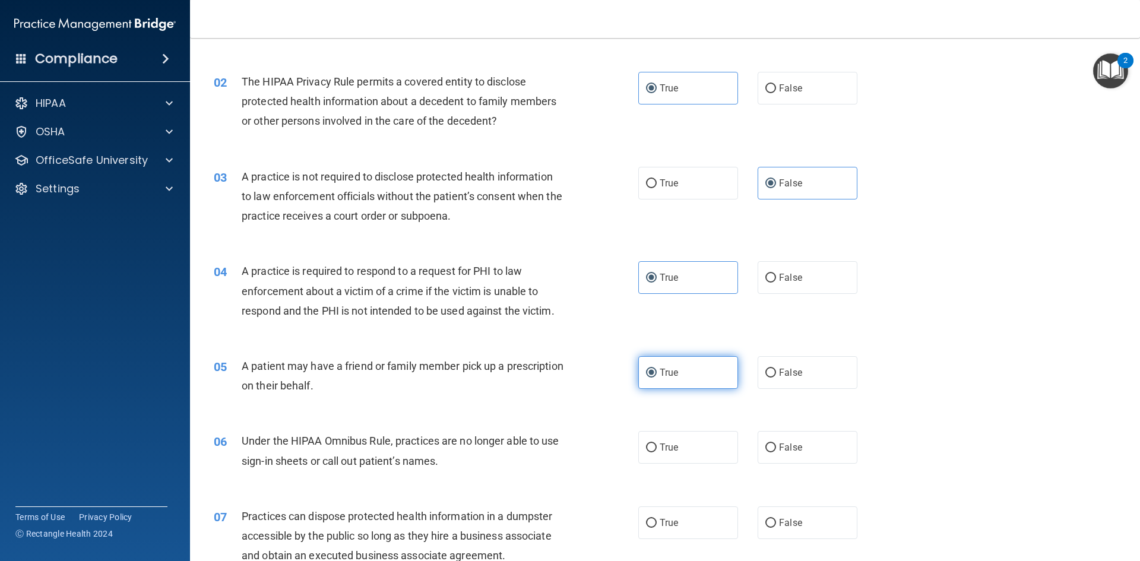
scroll to position [119, 0]
click at [765, 445] on input "False" at bounding box center [770, 446] width 11 height 9
radio input "true"
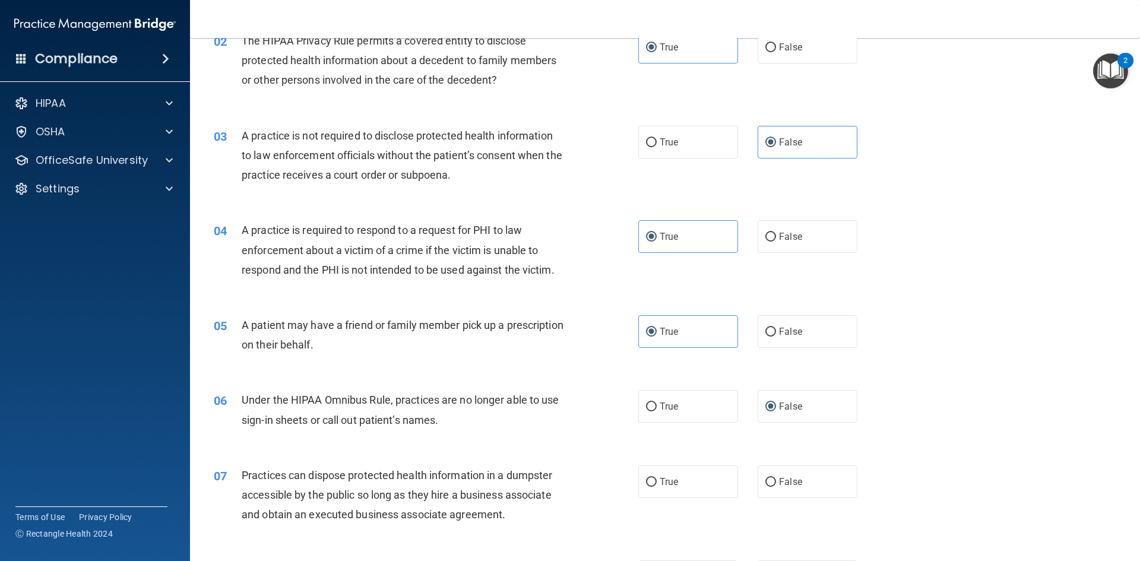
scroll to position [178, 0]
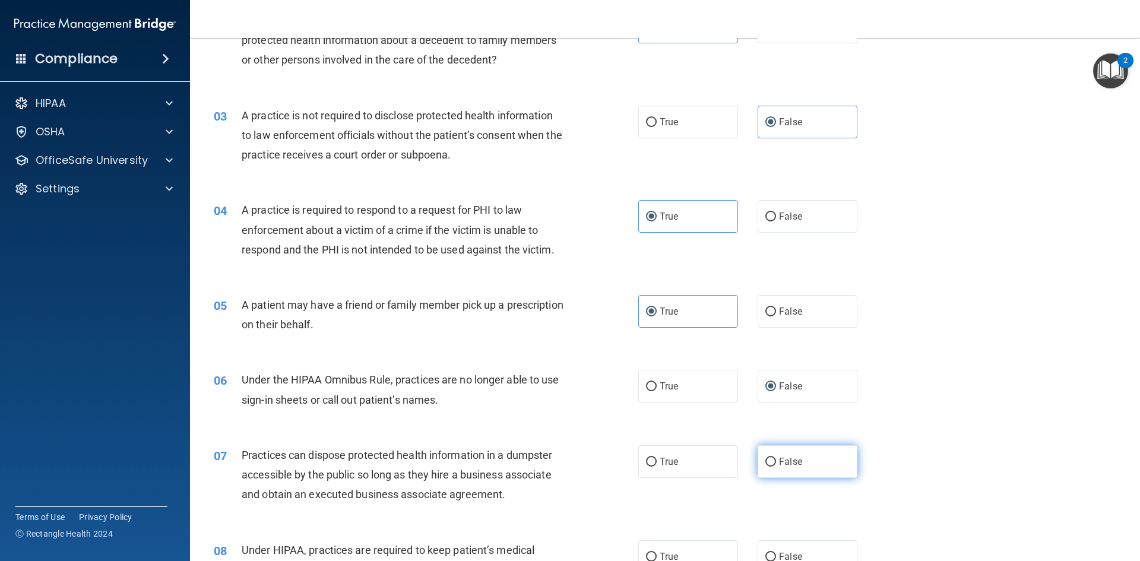
click at [779, 465] on span "False" at bounding box center [790, 461] width 23 height 11
click at [776, 465] on input "False" at bounding box center [770, 462] width 11 height 9
radio input "true"
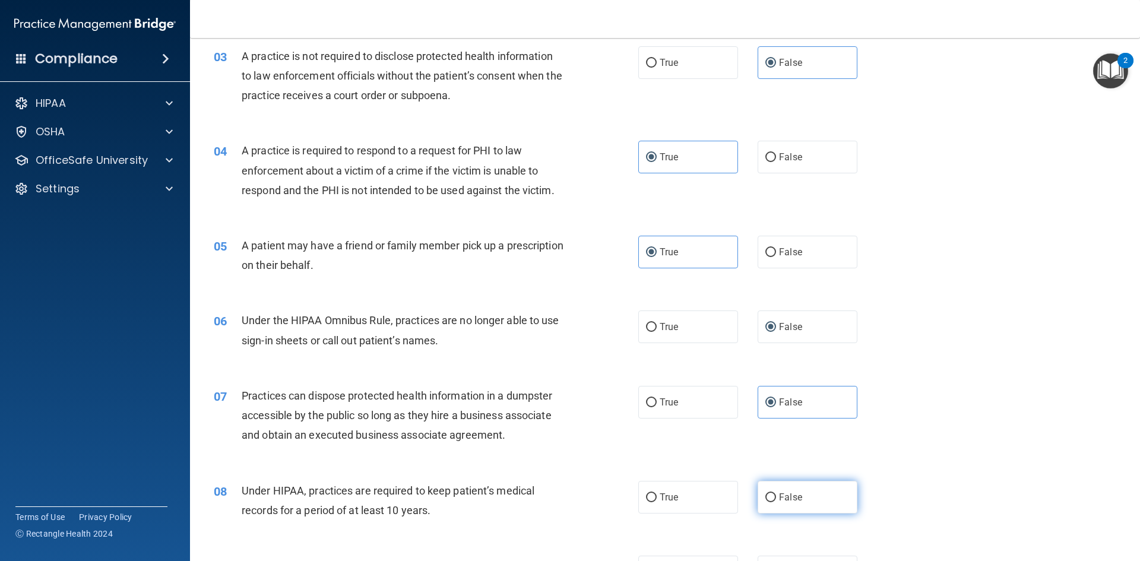
click at [779, 494] on span "False" at bounding box center [790, 496] width 23 height 11
click at [776, 494] on input "False" at bounding box center [770, 497] width 11 height 9
radio input "true"
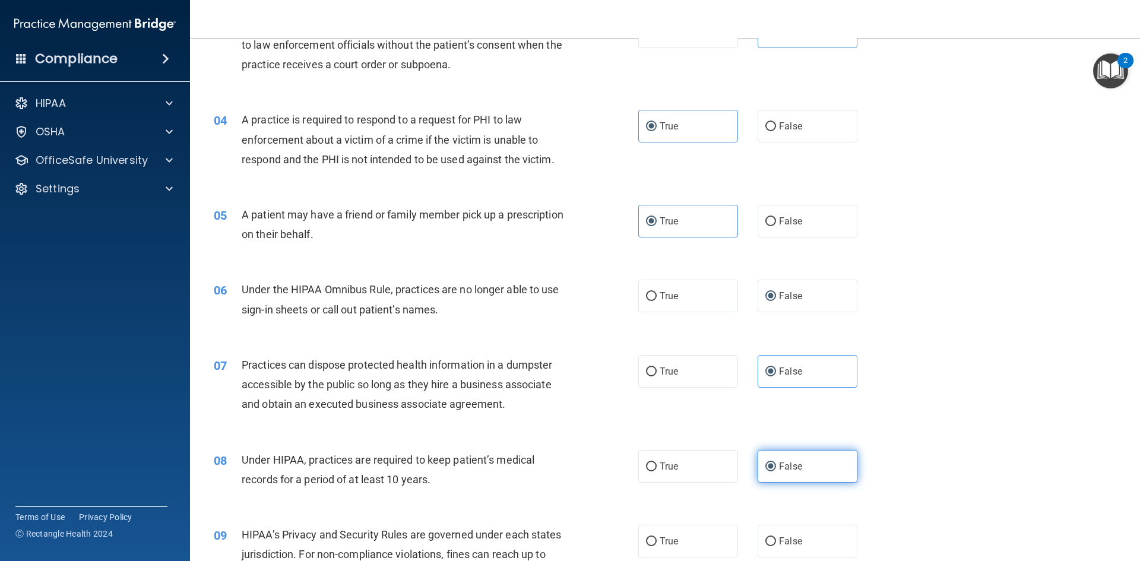
scroll to position [297, 0]
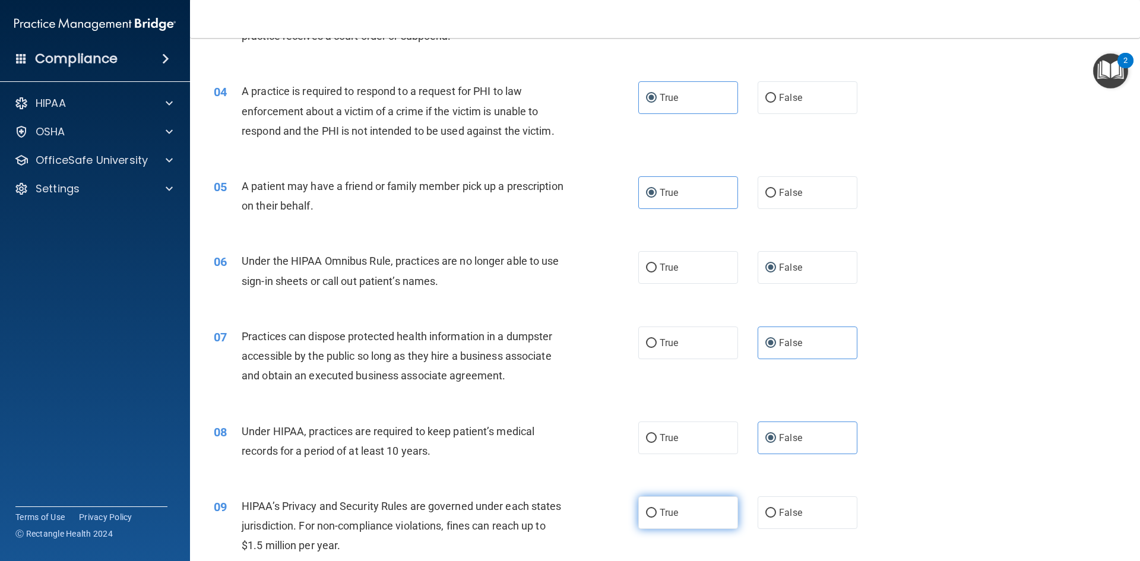
click at [696, 522] on label "True" at bounding box center [688, 512] width 100 height 33
click at [657, 518] on input "True" at bounding box center [651, 513] width 11 height 9
radio input "true"
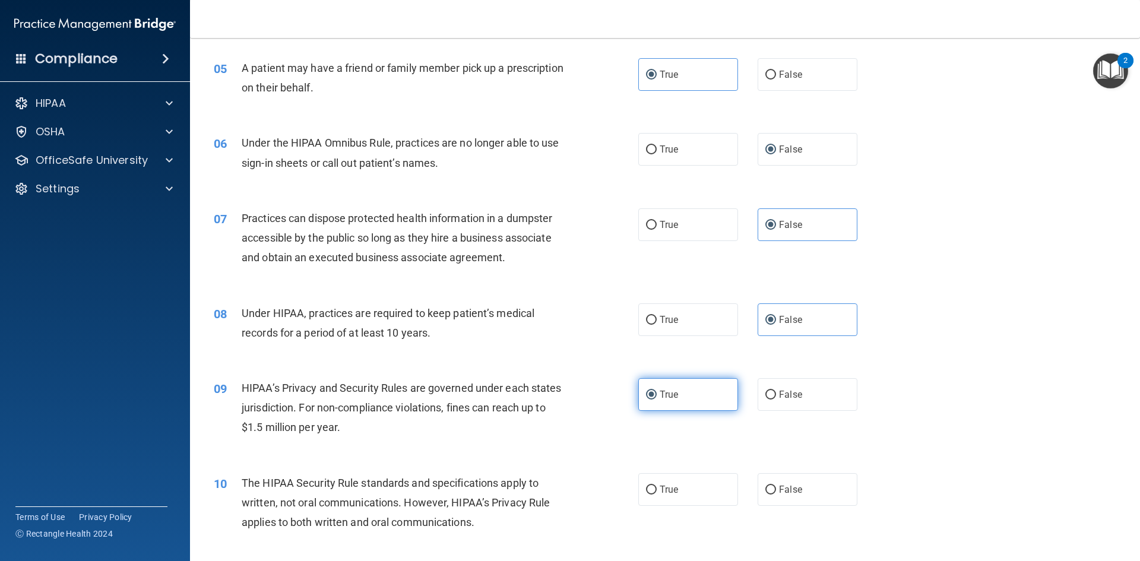
scroll to position [416, 0]
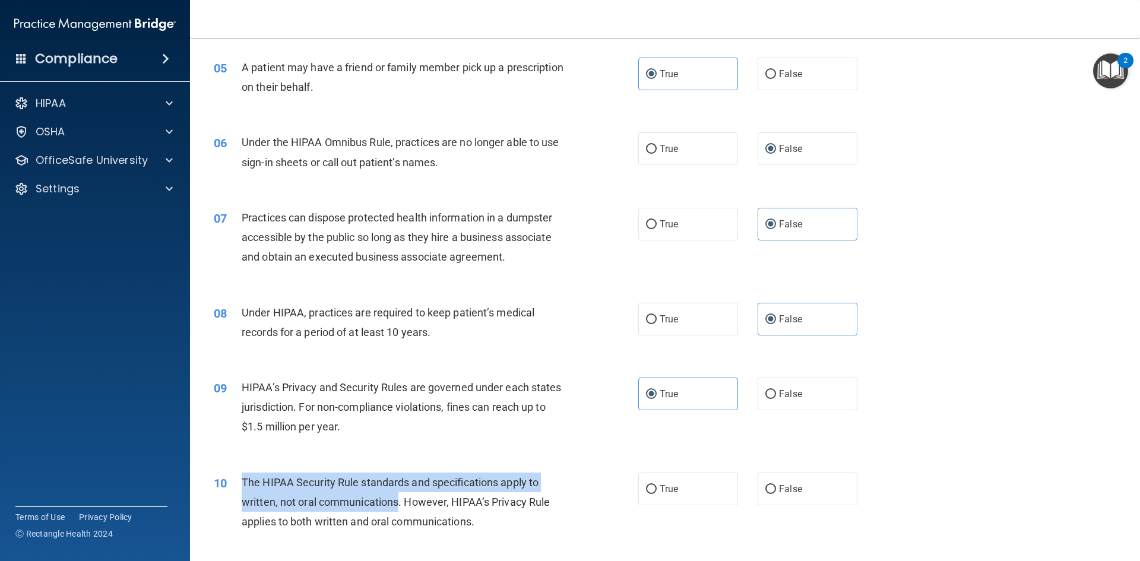
drag, startPoint x: 242, startPoint y: 478, endPoint x: 399, endPoint y: 505, distance: 160.2
click at [399, 505] on span "The HIPAA Security Rule standards and specifications apply to written, not oral…" at bounding box center [396, 502] width 308 height 52
copy span "The HIPAA Security Rule standards and specifications apply to written, not oral…"
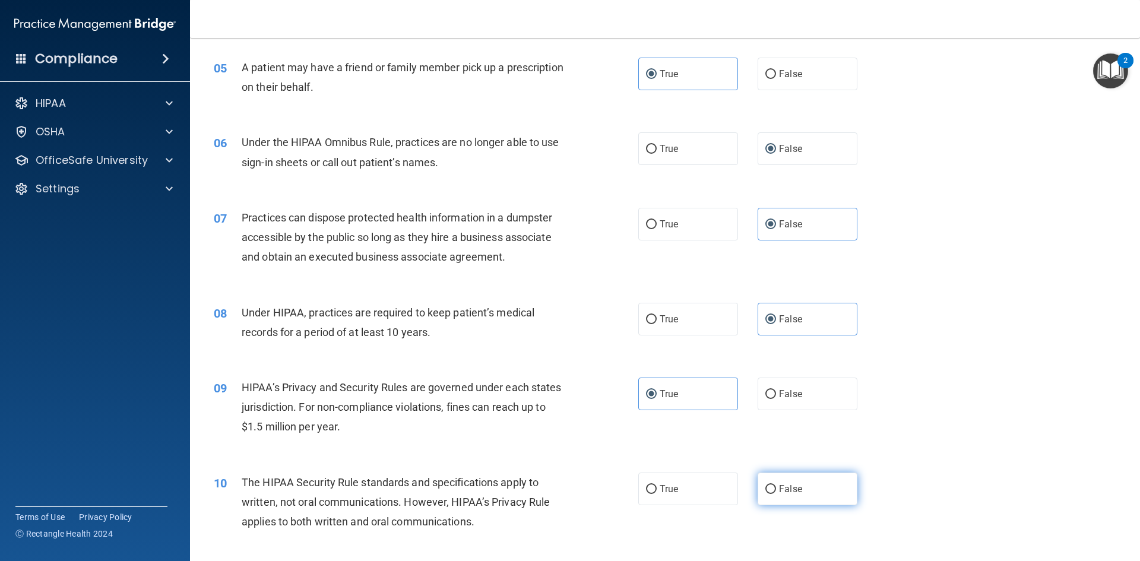
click at [832, 494] on label "False" at bounding box center [807, 489] width 100 height 33
click at [776, 494] on input "False" at bounding box center [770, 489] width 11 height 9
radio input "true"
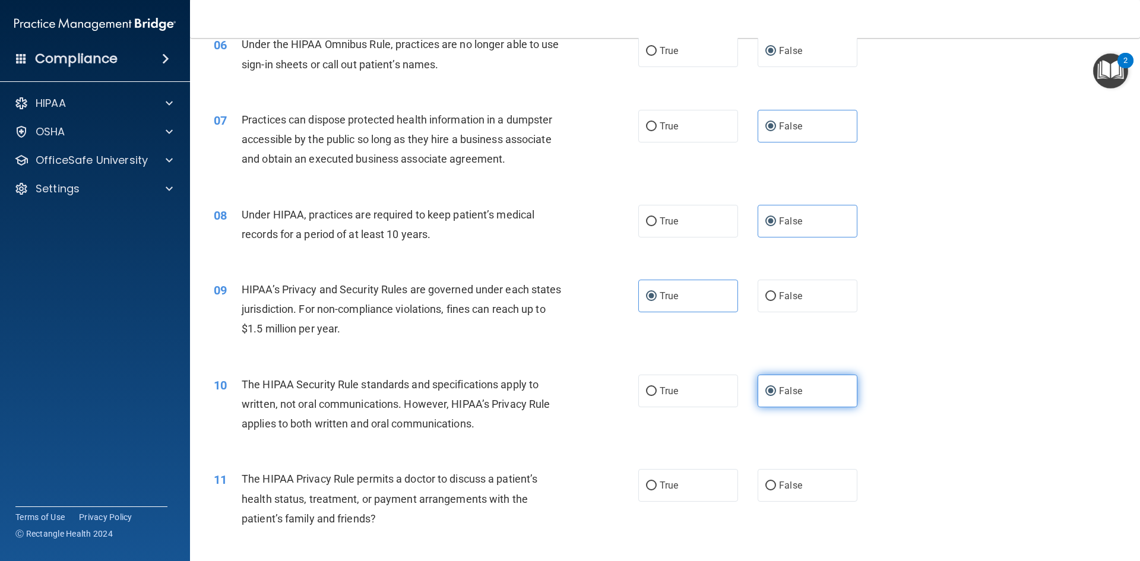
scroll to position [534, 0]
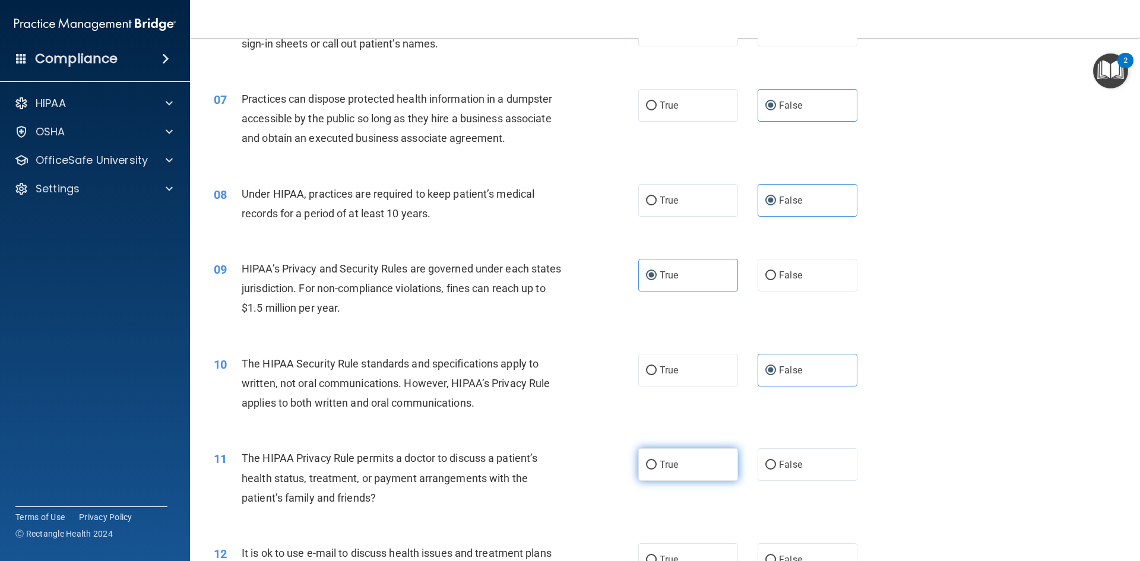
click at [706, 470] on label "True" at bounding box center [688, 464] width 100 height 33
click at [657, 470] on input "True" at bounding box center [651, 465] width 11 height 9
radio input "true"
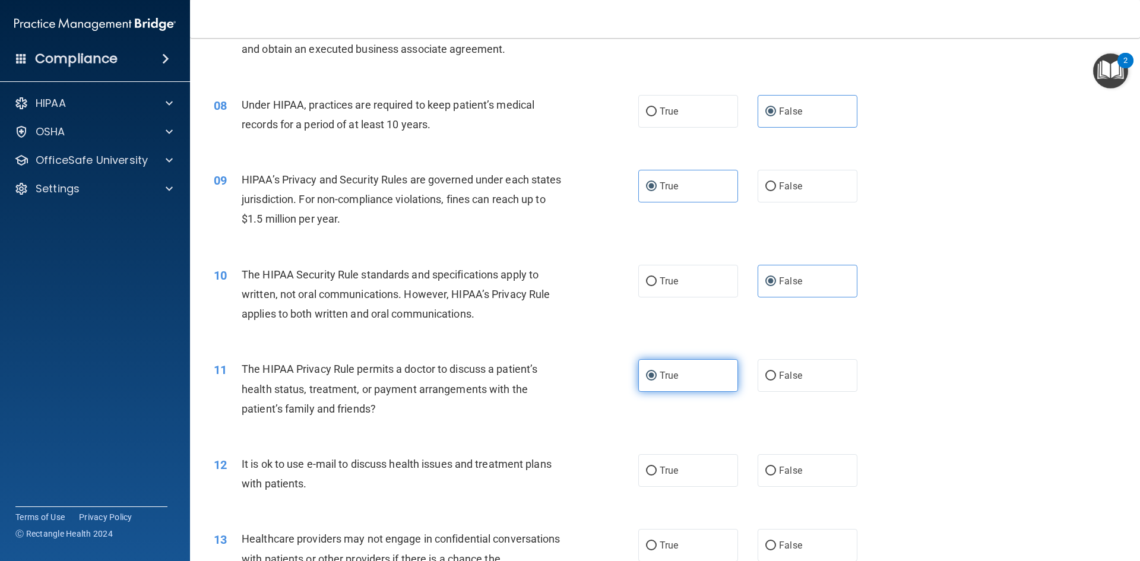
scroll to position [653, 0]
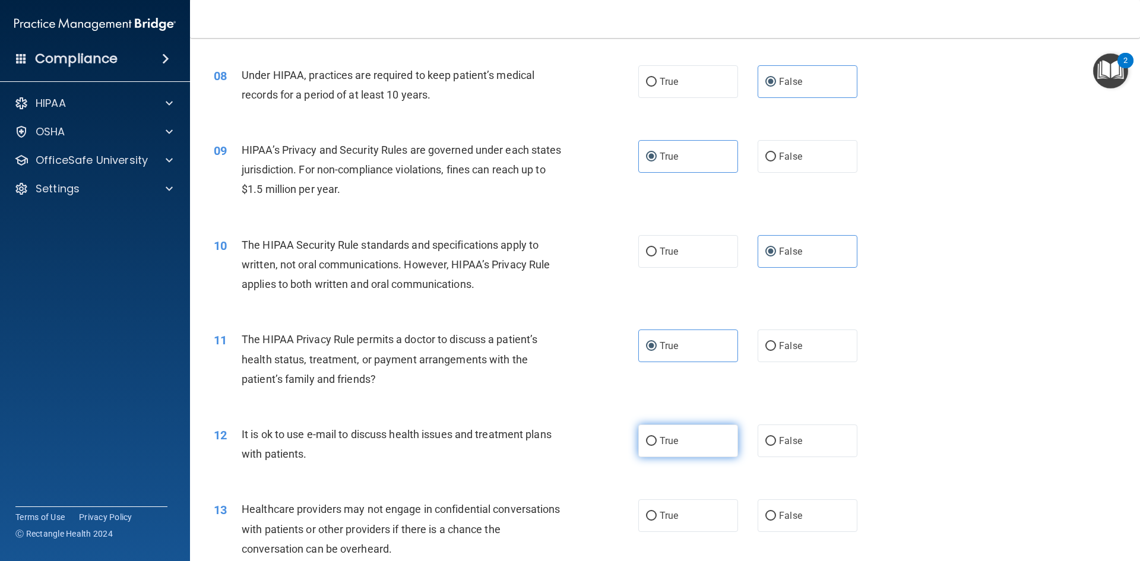
click at [692, 442] on label "True" at bounding box center [688, 440] width 100 height 33
click at [657, 442] on input "True" at bounding box center [651, 441] width 11 height 9
radio input "true"
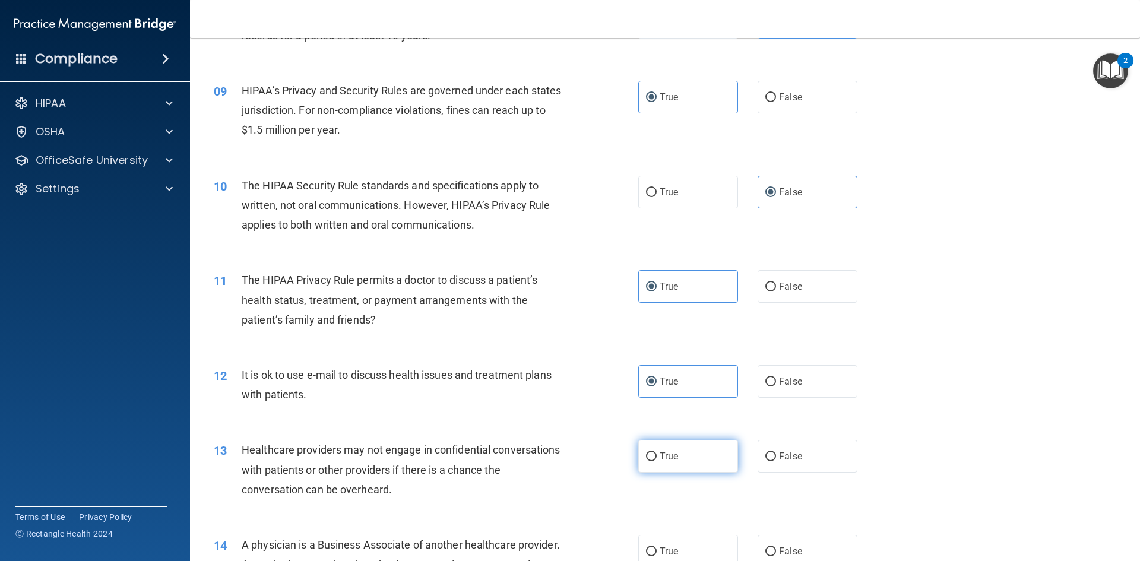
click at [692, 448] on label "True" at bounding box center [688, 456] width 100 height 33
click at [657, 452] on input "True" at bounding box center [651, 456] width 11 height 9
radio input "true"
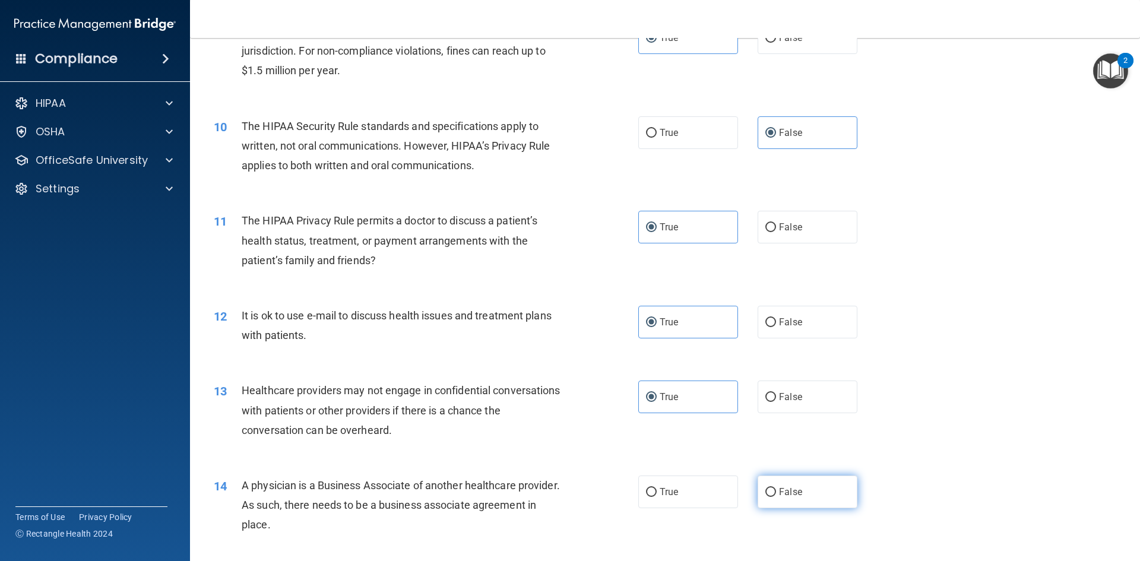
click at [764, 502] on label "False" at bounding box center [807, 491] width 100 height 33
click at [765, 497] on input "False" at bounding box center [770, 492] width 11 height 9
radio input "true"
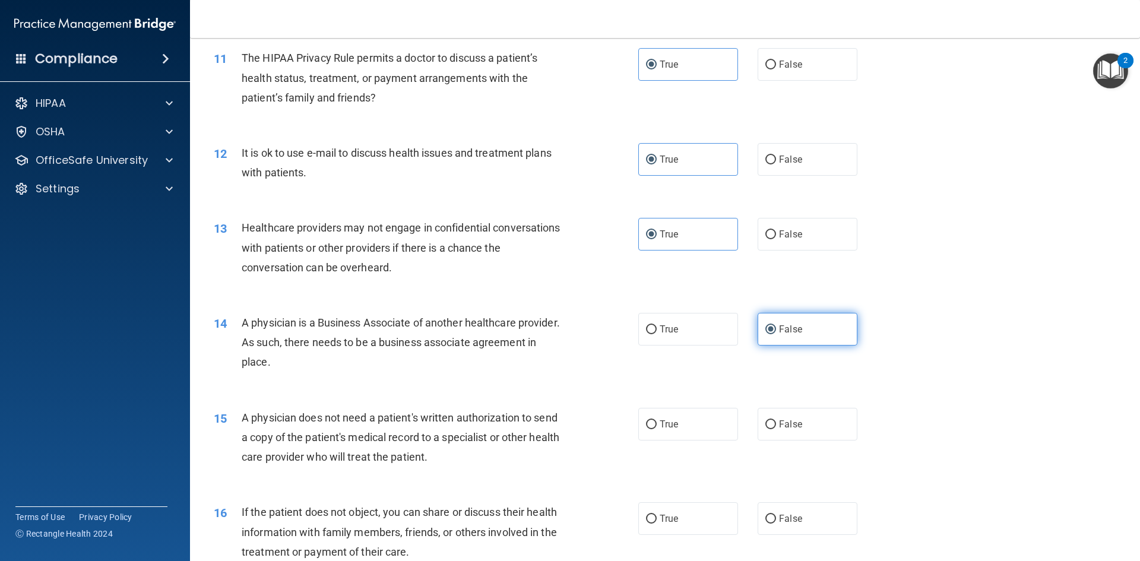
scroll to position [950, 0]
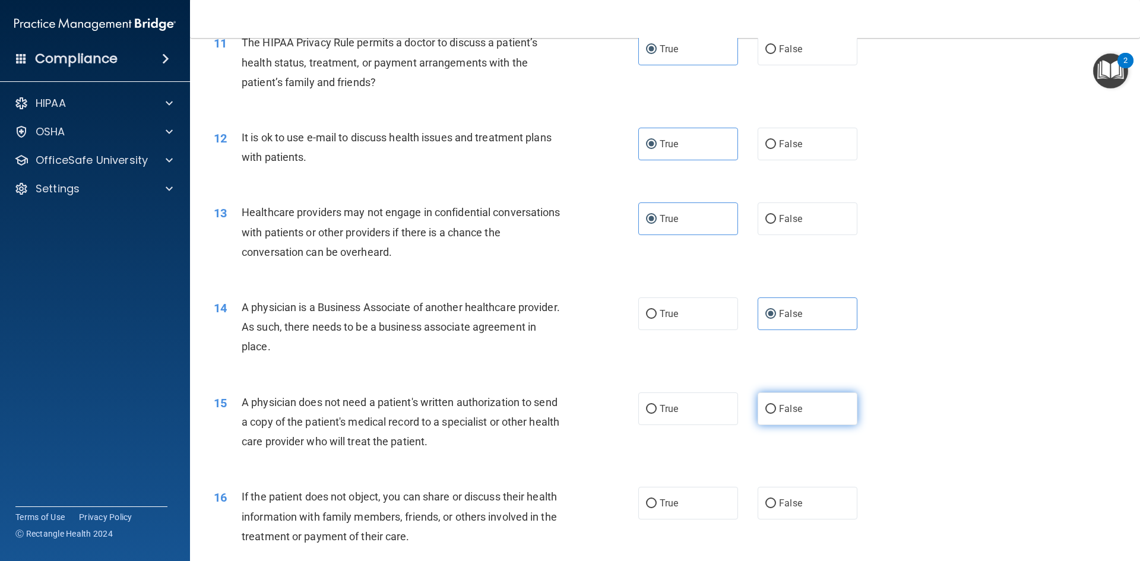
click at [826, 405] on label "False" at bounding box center [807, 408] width 100 height 33
click at [776, 405] on input "False" at bounding box center [770, 409] width 11 height 9
radio input "true"
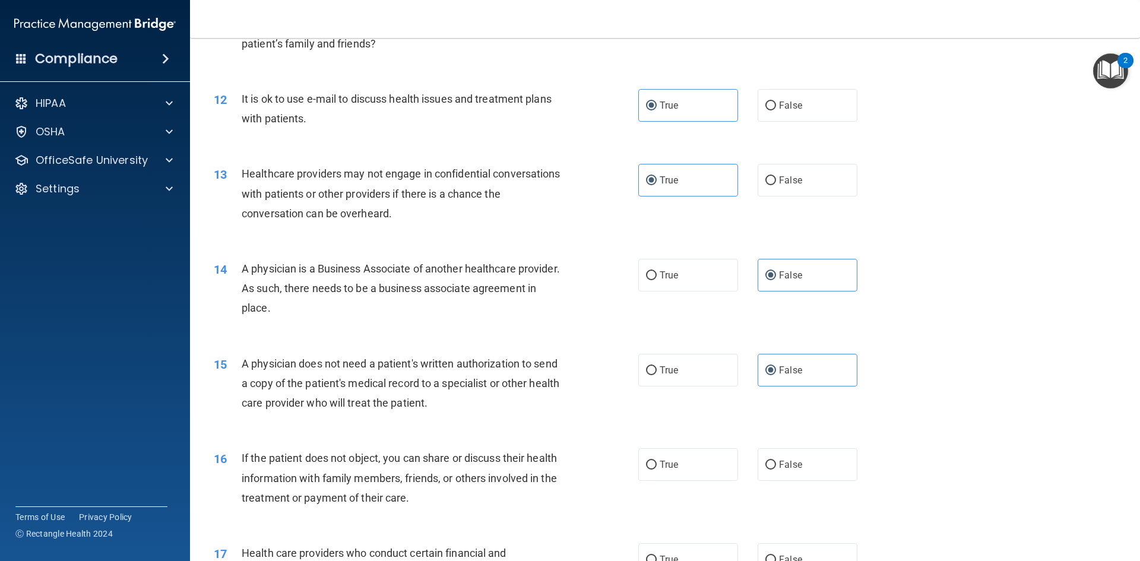
scroll to position [1009, 0]
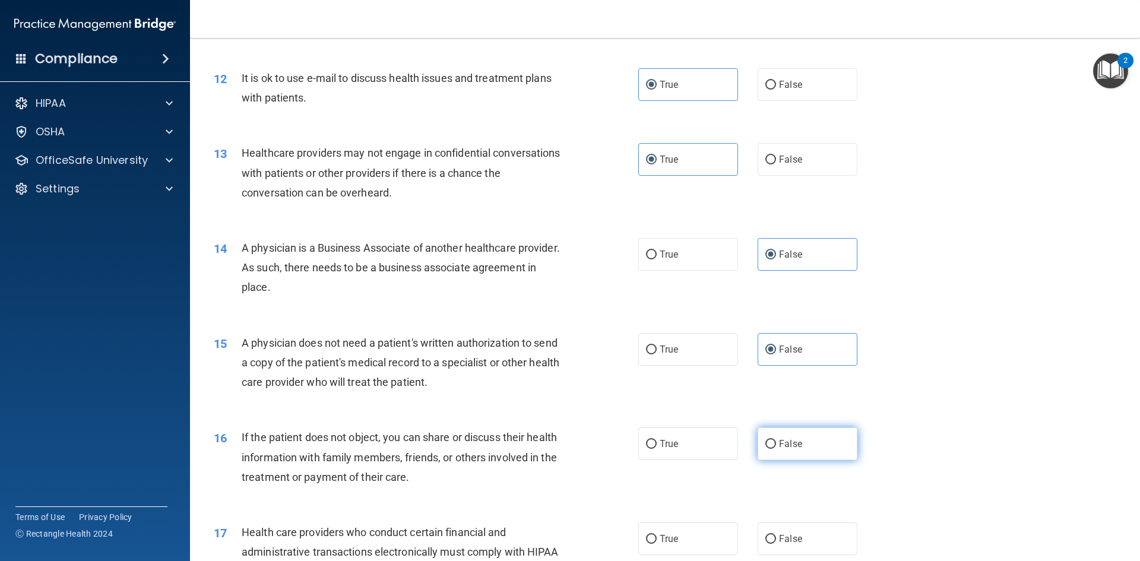
click at [805, 443] on label "False" at bounding box center [807, 443] width 100 height 33
click at [776, 443] on input "False" at bounding box center [770, 444] width 11 height 9
radio input "true"
click at [722, 448] on label "True" at bounding box center [688, 443] width 100 height 33
click at [657, 448] on input "True" at bounding box center [651, 444] width 11 height 9
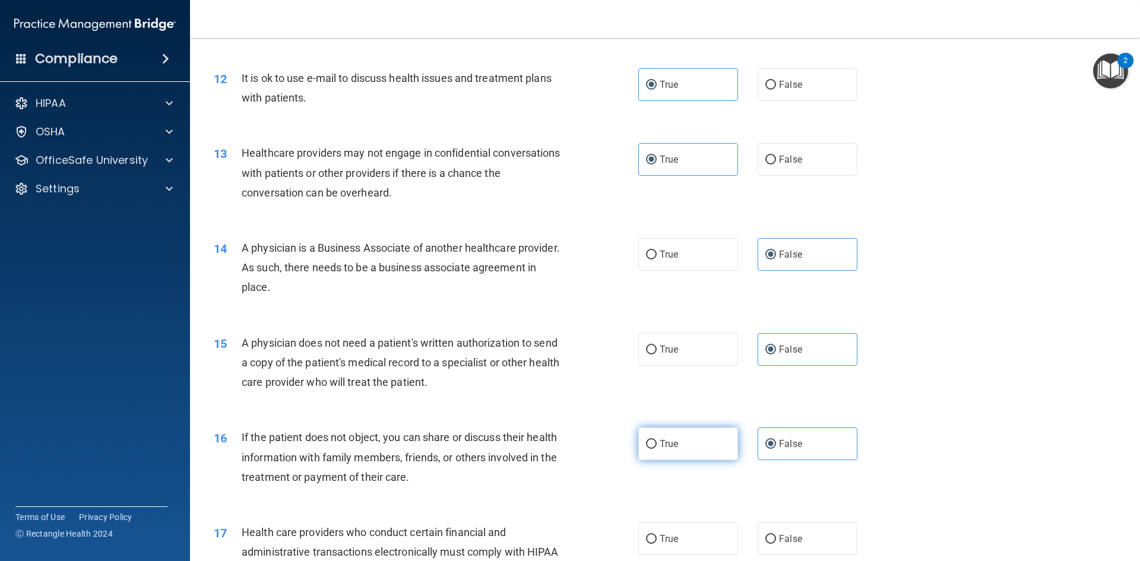
radio input "true"
radio input "false"
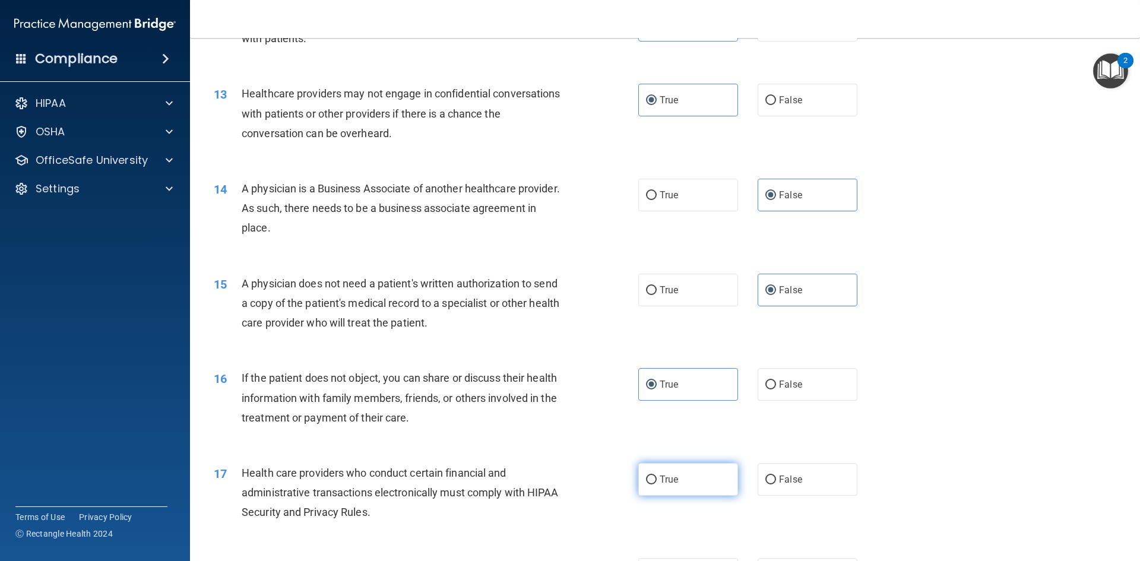
click at [705, 486] on label "True" at bounding box center [688, 479] width 100 height 33
click at [657, 484] on input "True" at bounding box center [651, 479] width 11 height 9
radio input "true"
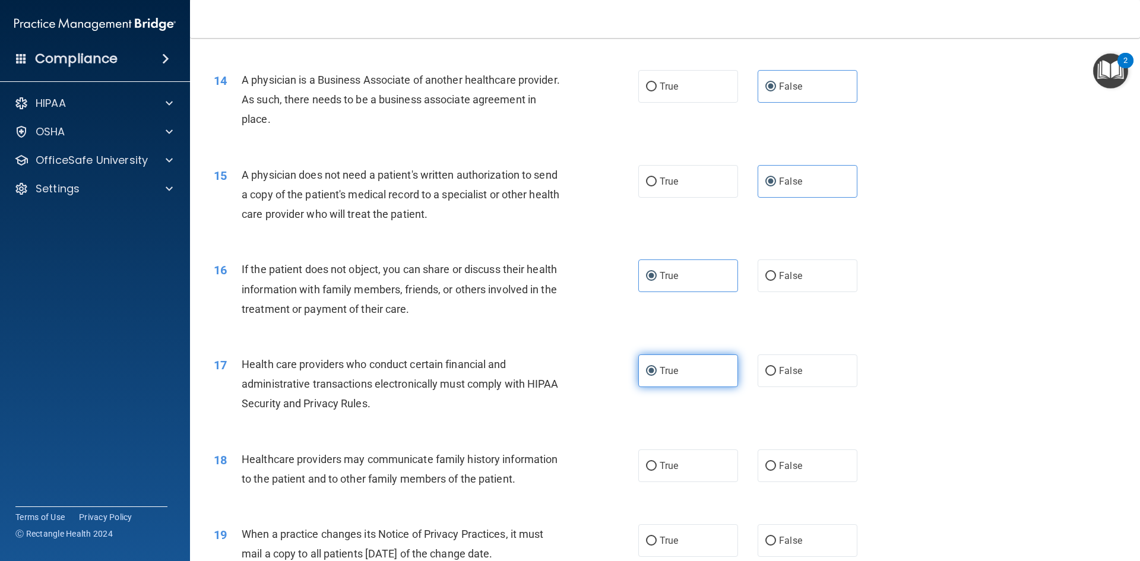
scroll to position [1187, 0]
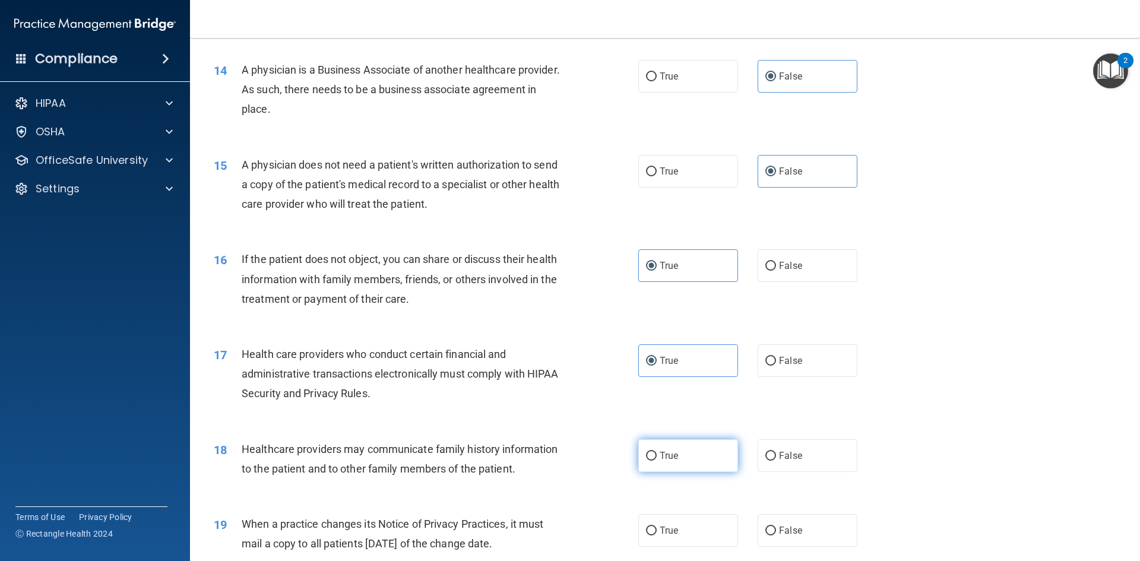
click at [724, 467] on label "True" at bounding box center [688, 455] width 100 height 33
click at [657, 461] on input "True" at bounding box center [651, 456] width 11 height 9
radio input "true"
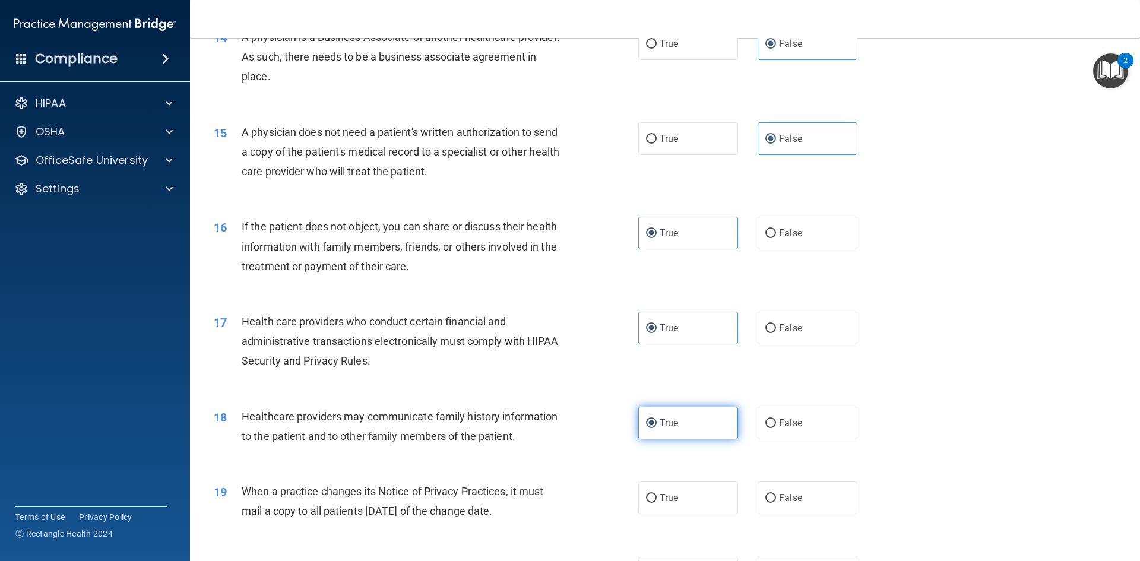
scroll to position [1247, 0]
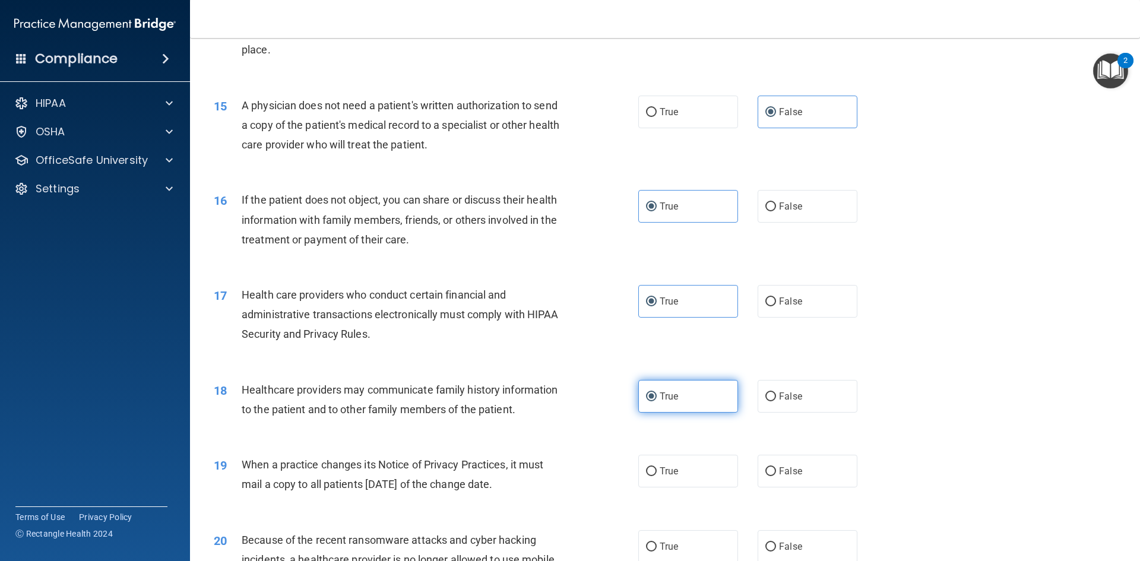
click at [724, 467] on label "True" at bounding box center [688, 471] width 100 height 33
click at [657, 467] on input "True" at bounding box center [651, 471] width 11 height 9
radio input "true"
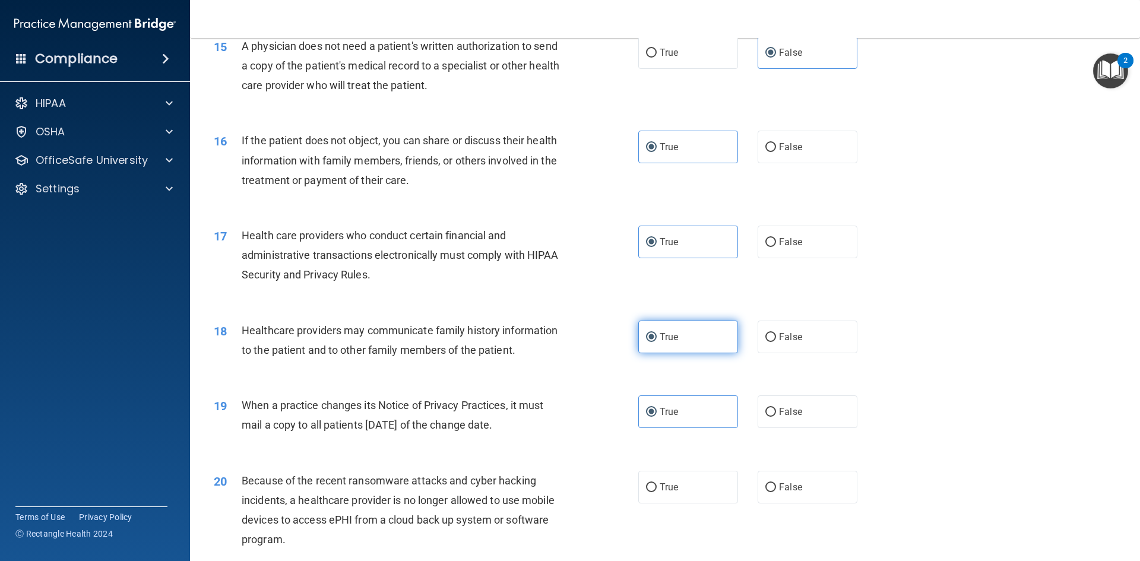
scroll to position [1365, 0]
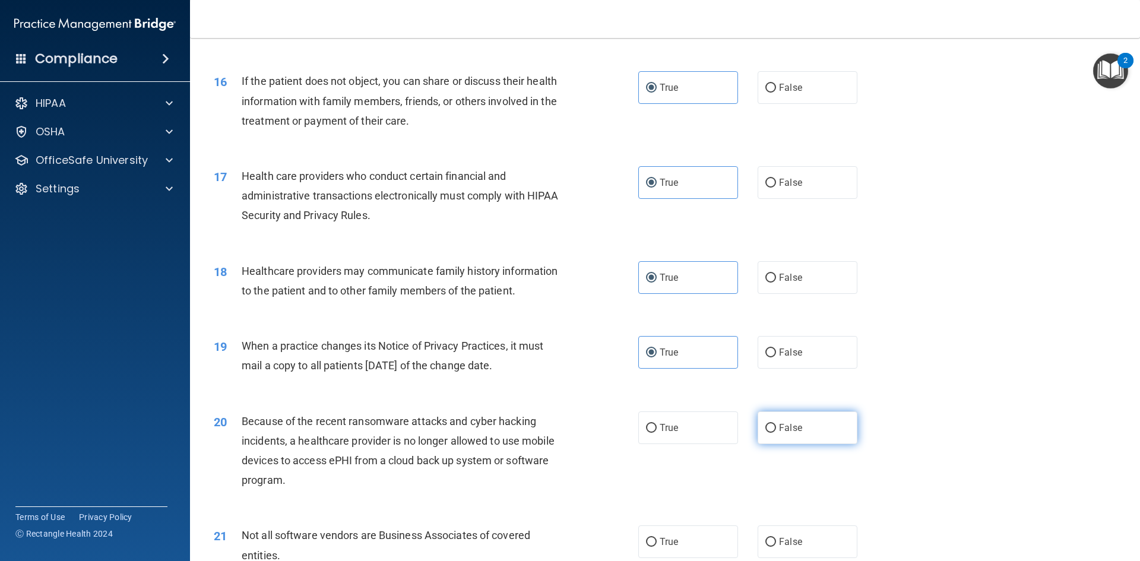
click at [785, 436] on label "False" at bounding box center [807, 427] width 100 height 33
click at [776, 433] on input "False" at bounding box center [770, 428] width 11 height 9
radio input "true"
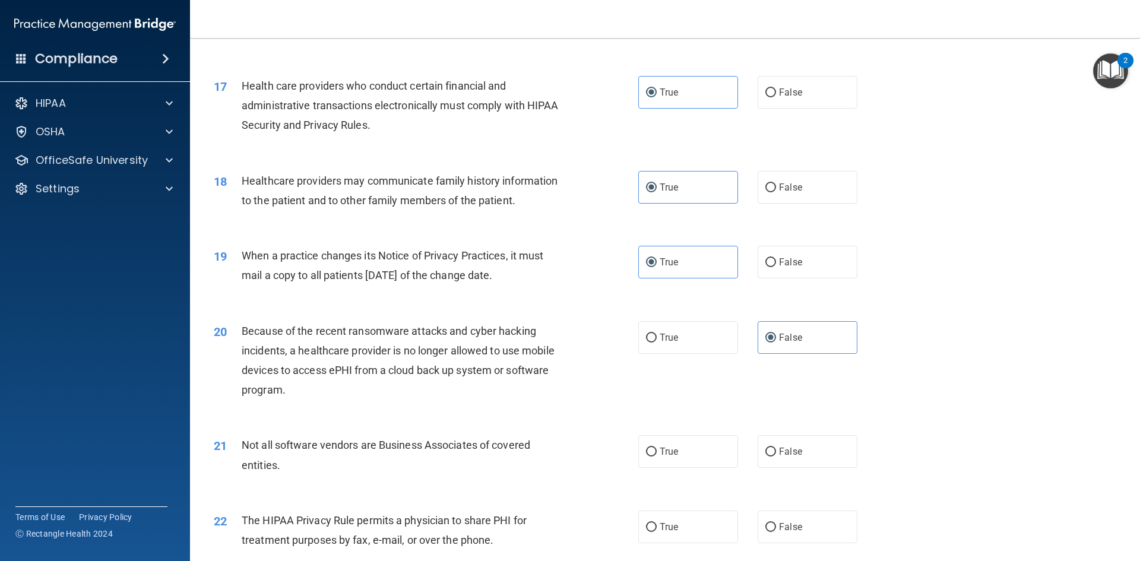
scroll to position [1484, 0]
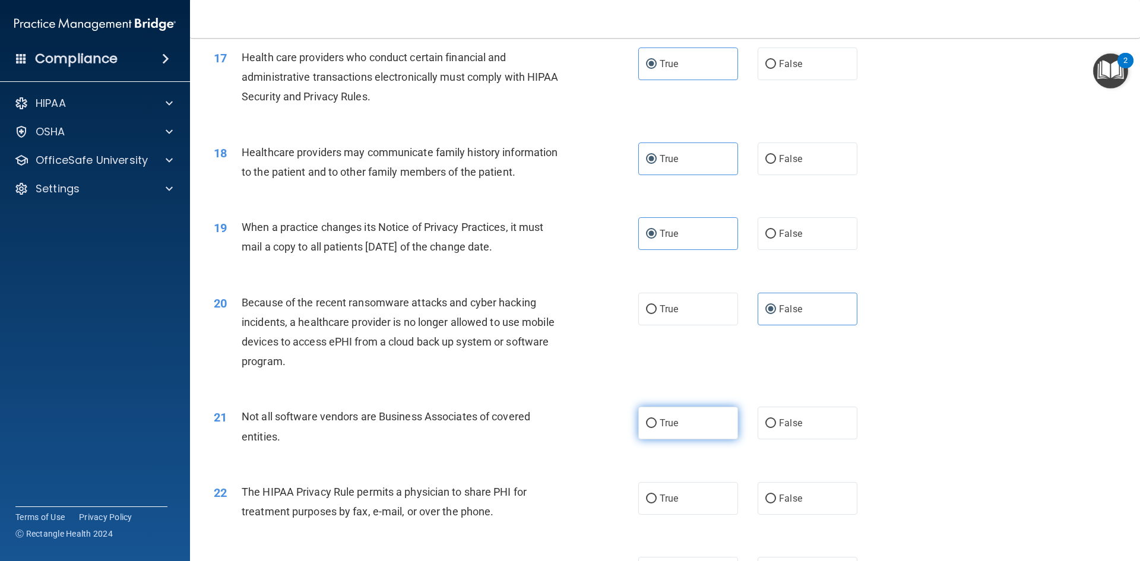
click at [706, 432] on label "True" at bounding box center [688, 423] width 100 height 33
click at [657, 428] on input "True" at bounding box center [651, 423] width 11 height 9
radio input "true"
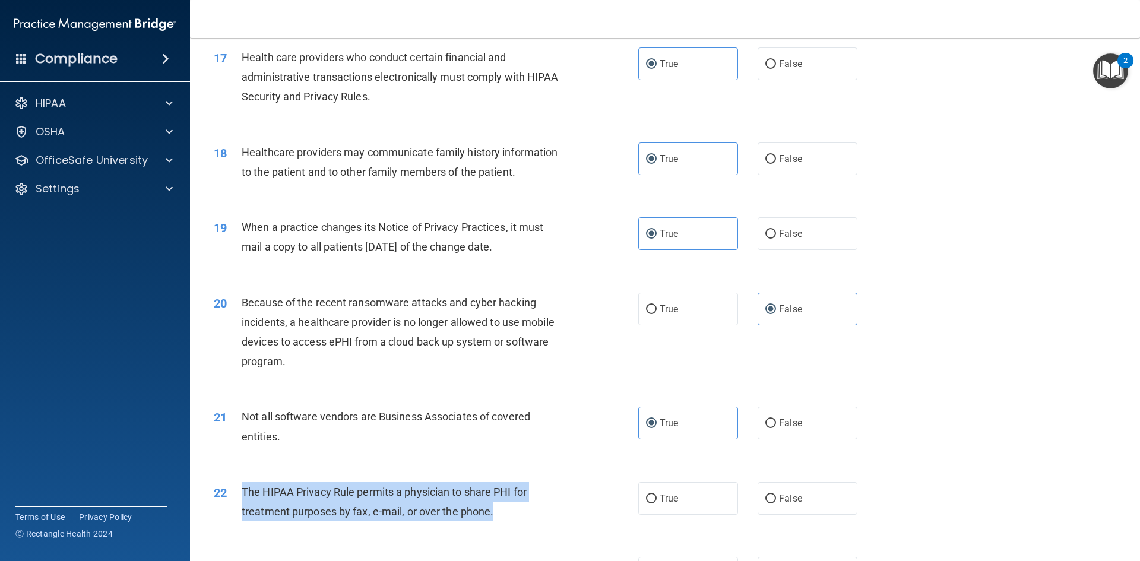
drag, startPoint x: 240, startPoint y: 488, endPoint x: 499, endPoint y: 519, distance: 261.2
click at [499, 519] on div "22 The HIPAA Privacy Rule permits a physician to share PHI for treatment purpos…" at bounding box center [426, 504] width 460 height 45
copy div "The HIPAA Privacy Rule permits a physician to share PHI for treatment purposes …"
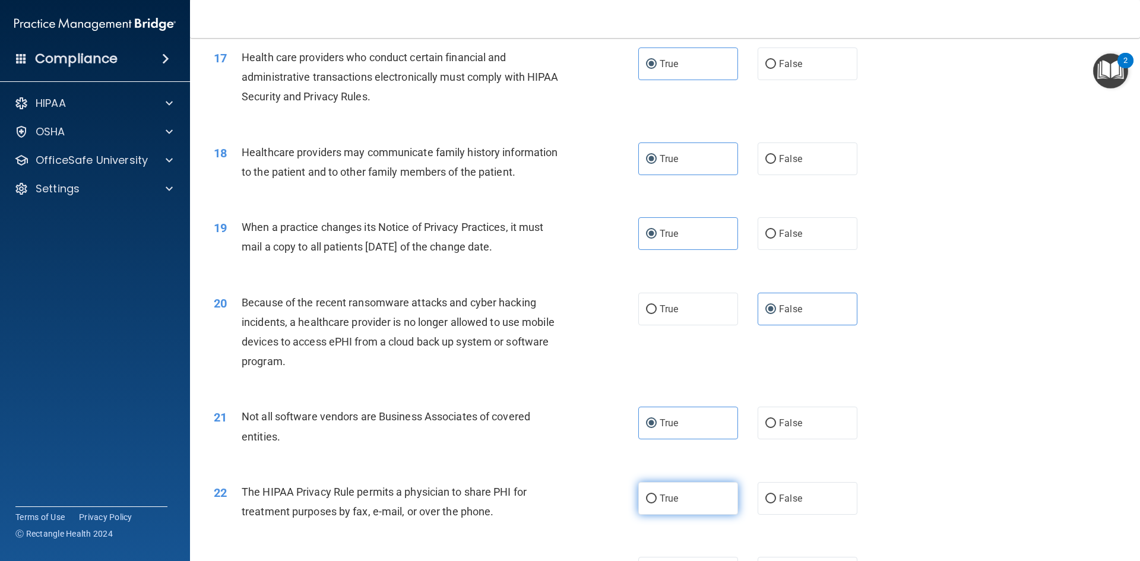
click at [652, 507] on label "True" at bounding box center [688, 498] width 100 height 33
click at [652, 503] on input "True" at bounding box center [651, 498] width 11 height 9
radio input "true"
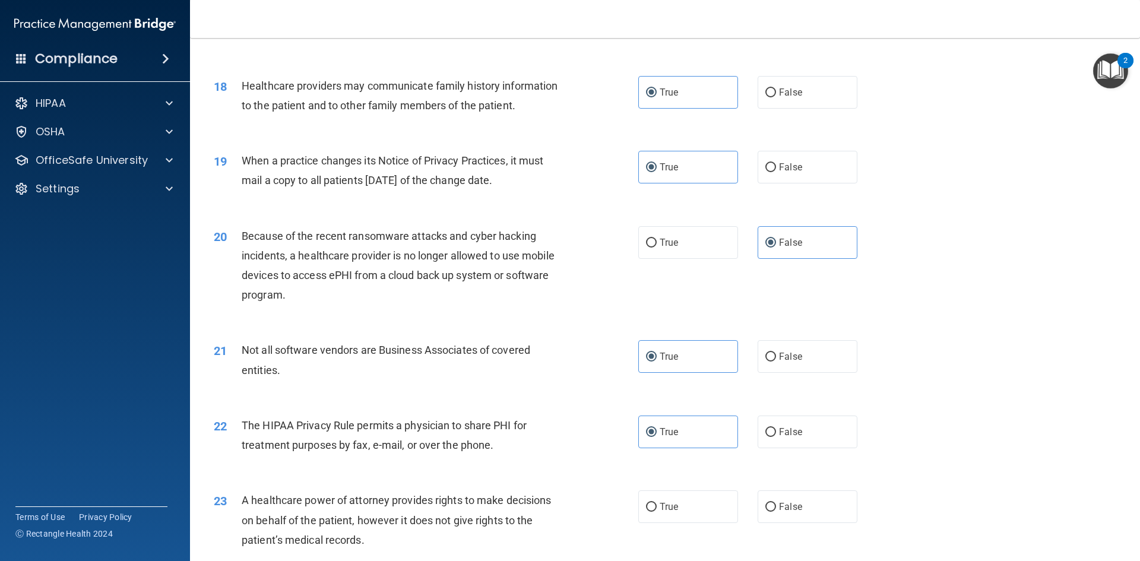
scroll to position [1603, 0]
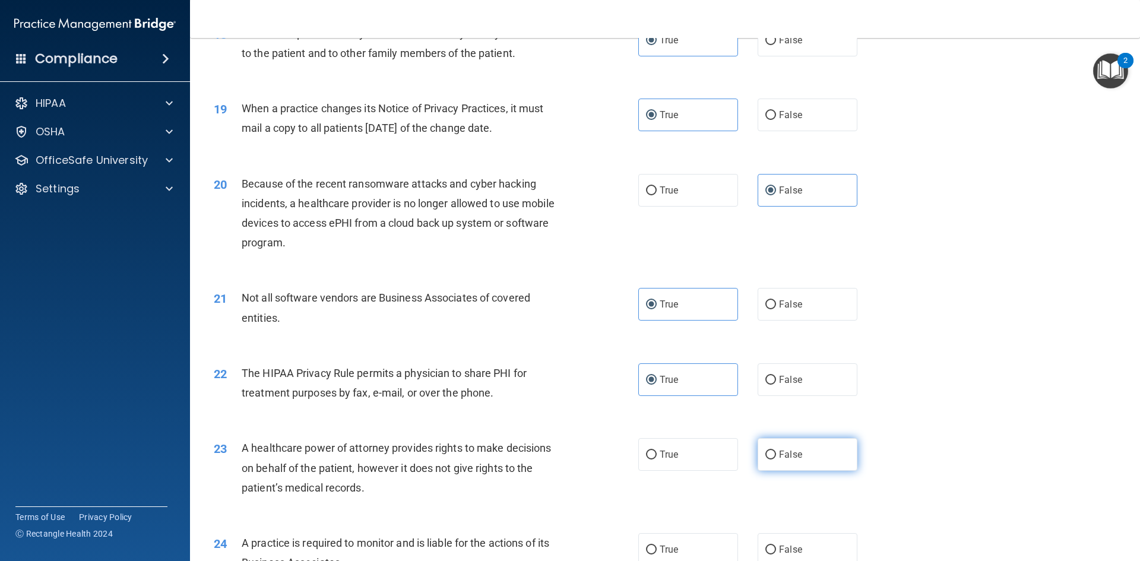
click at [765, 455] on input "False" at bounding box center [770, 455] width 11 height 9
radio input "true"
click at [681, 461] on label "True" at bounding box center [688, 454] width 100 height 33
click at [657, 459] on input "True" at bounding box center [651, 455] width 11 height 9
radio input "true"
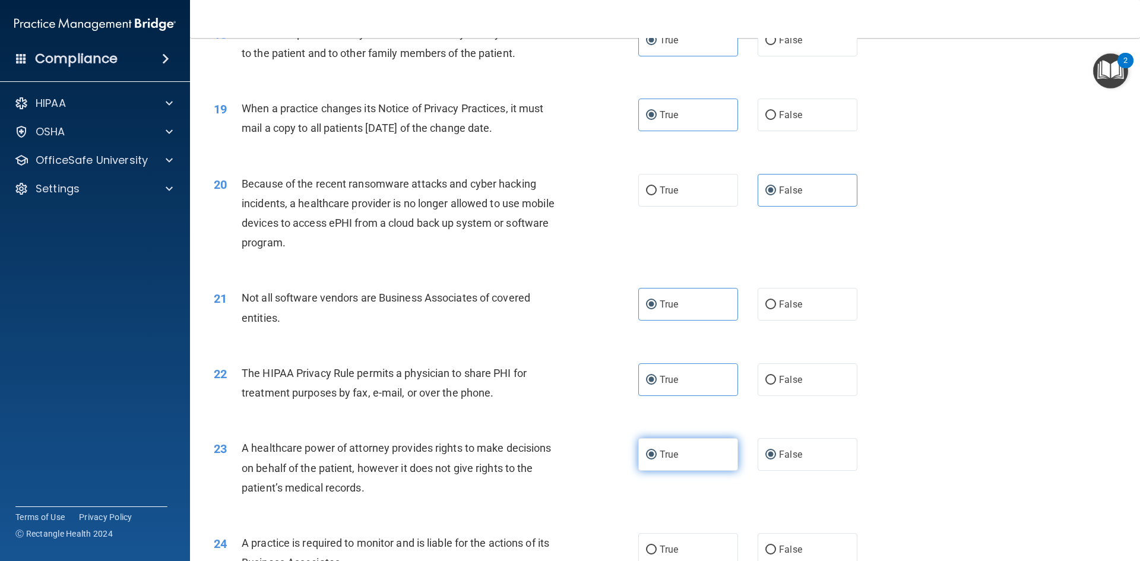
radio input "false"
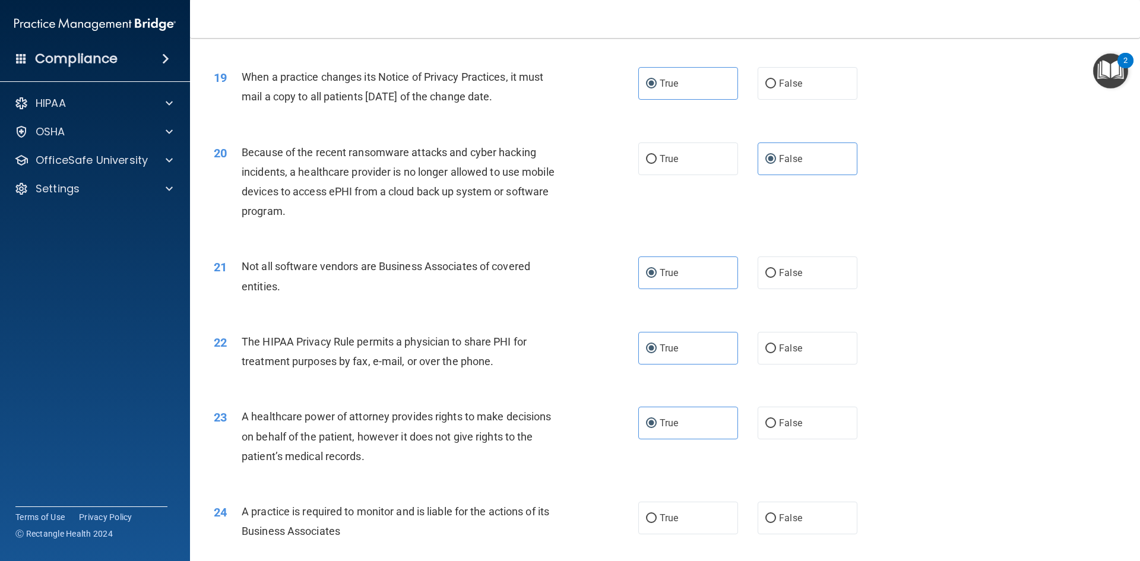
scroll to position [1662, 0]
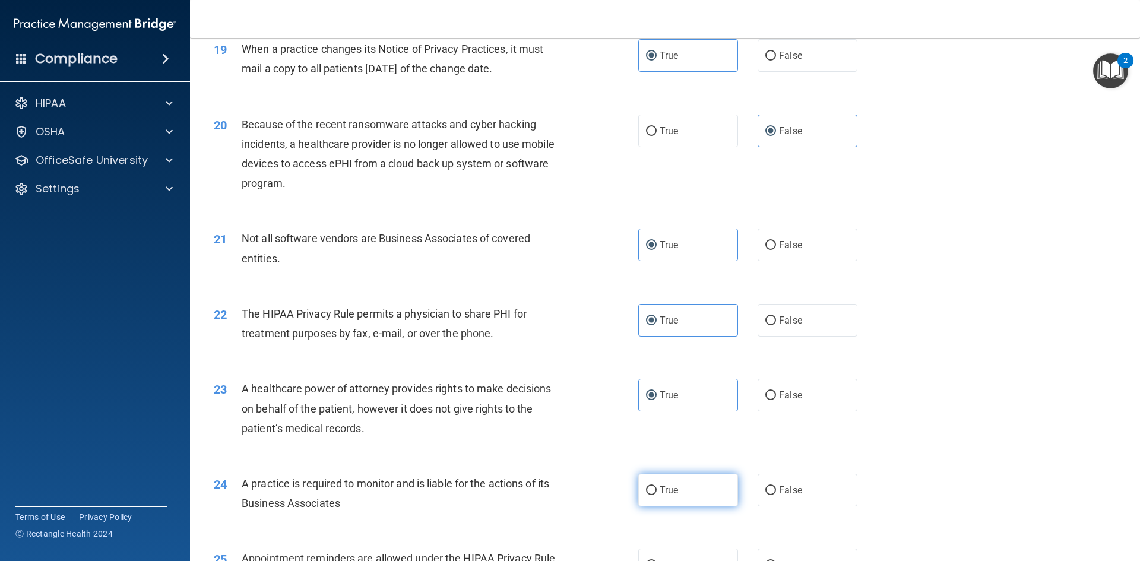
click at [724, 497] on label "True" at bounding box center [688, 490] width 100 height 33
click at [657, 495] on input "True" at bounding box center [651, 490] width 11 height 9
radio input "true"
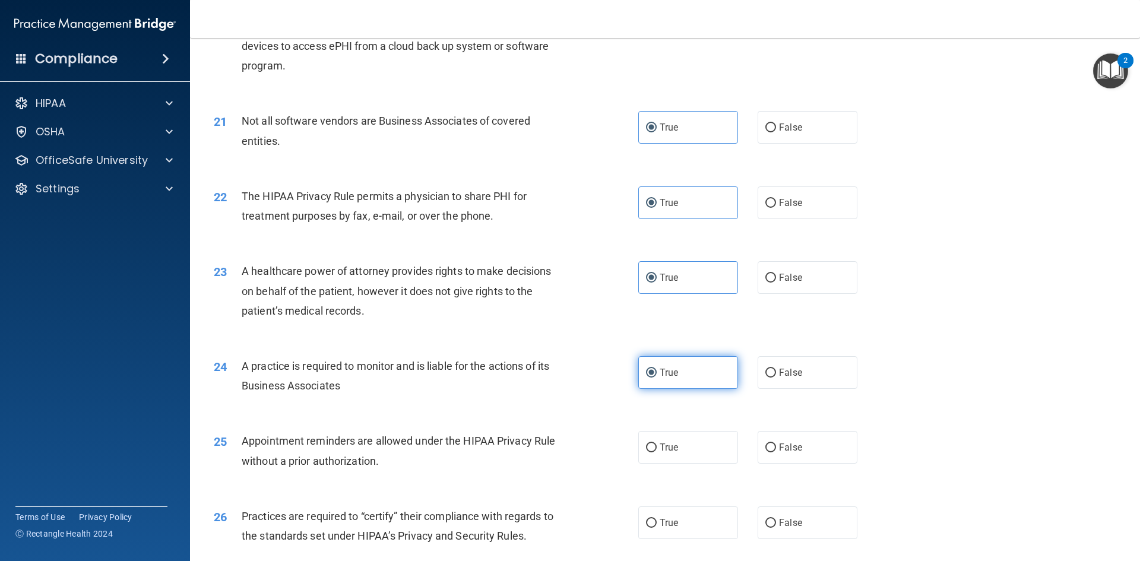
scroll to position [1781, 0]
click at [795, 459] on label "False" at bounding box center [807, 446] width 100 height 33
click at [776, 451] on input "False" at bounding box center [770, 446] width 11 height 9
radio input "true"
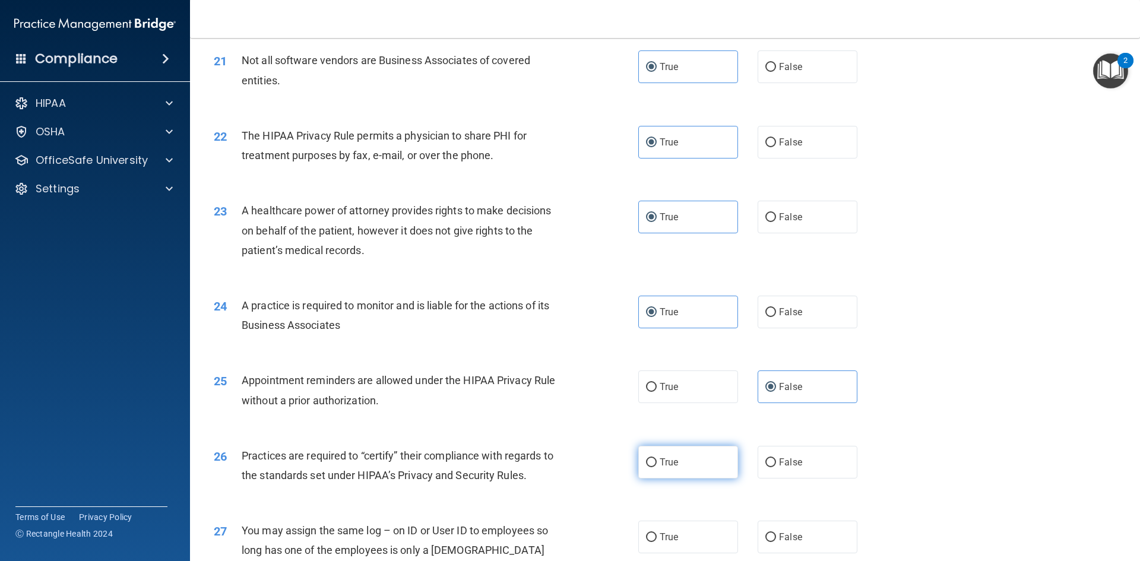
click at [673, 458] on span "True" at bounding box center [668, 461] width 18 height 11
click at [657, 458] on input "True" at bounding box center [651, 462] width 11 height 9
radio input "true"
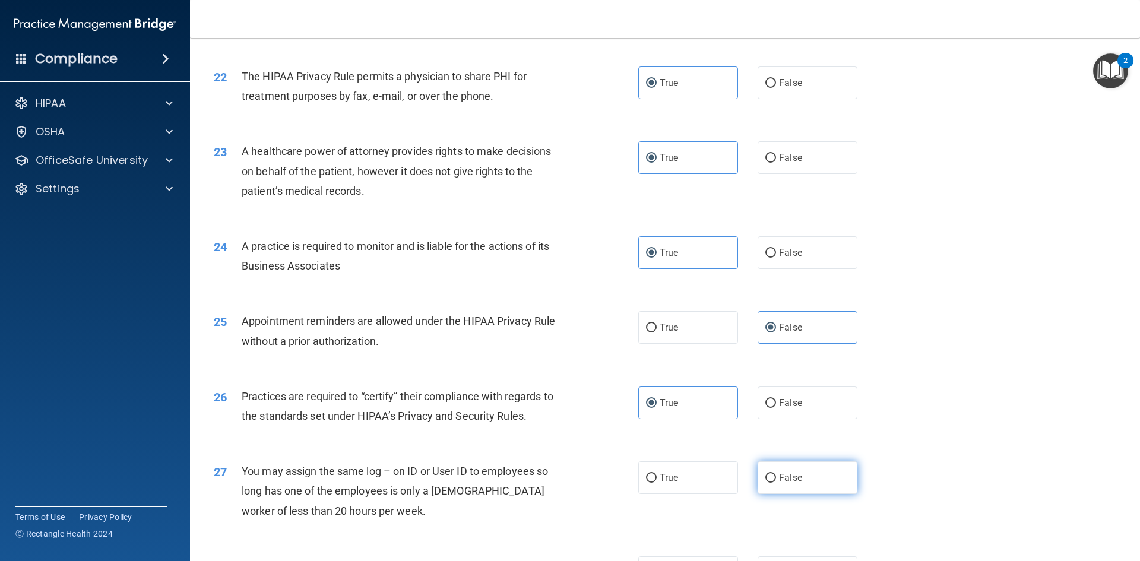
click at [770, 480] on input "False" at bounding box center [770, 478] width 11 height 9
radio input "true"
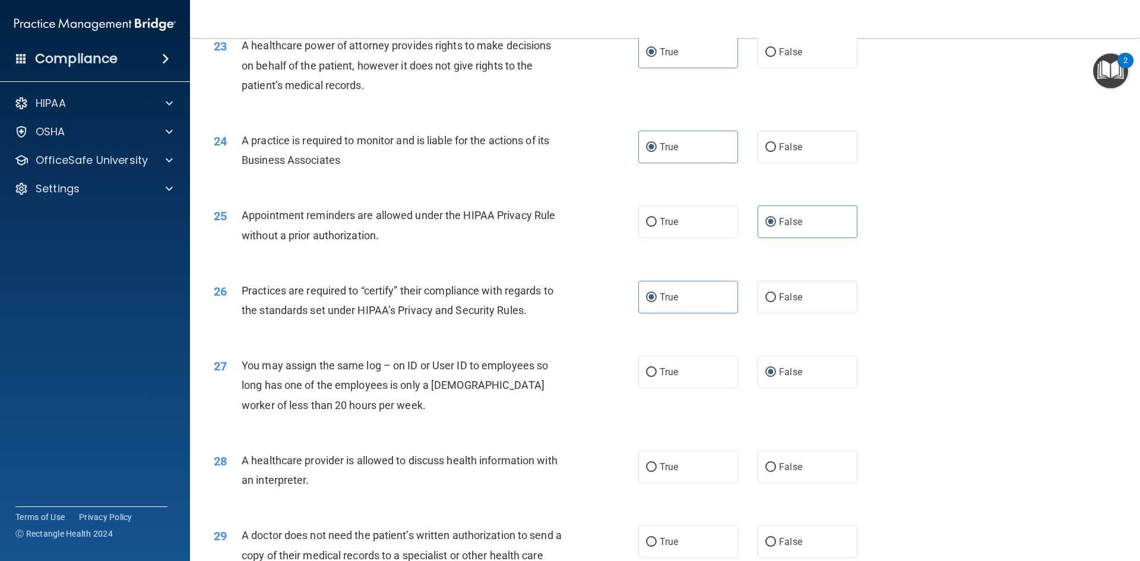
scroll to position [2018, 0]
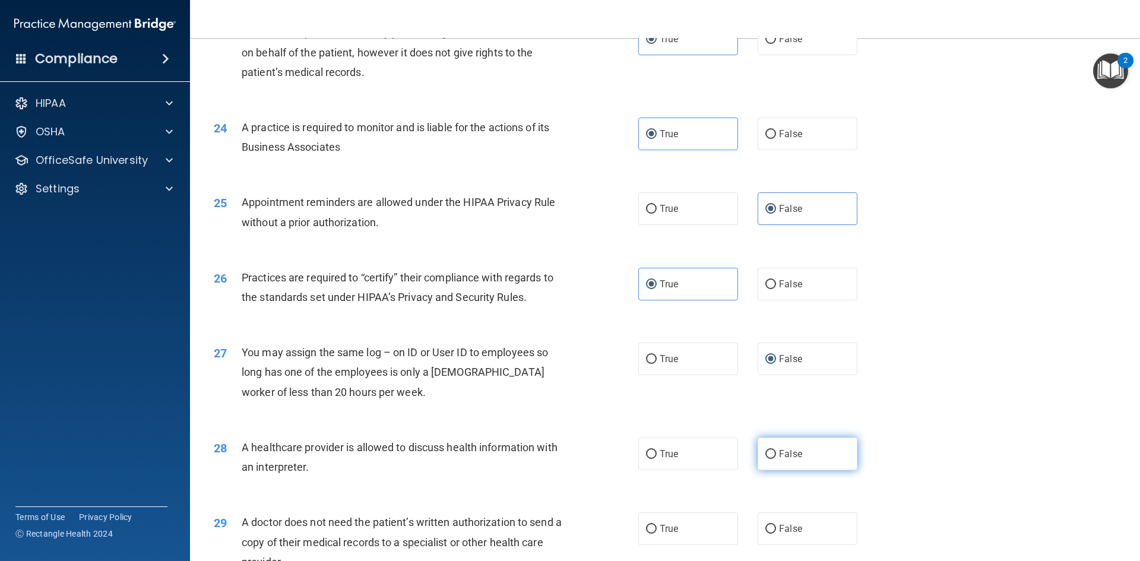
click at [794, 448] on label "False" at bounding box center [807, 453] width 100 height 33
click at [776, 450] on input "False" at bounding box center [770, 454] width 11 height 9
radio input "true"
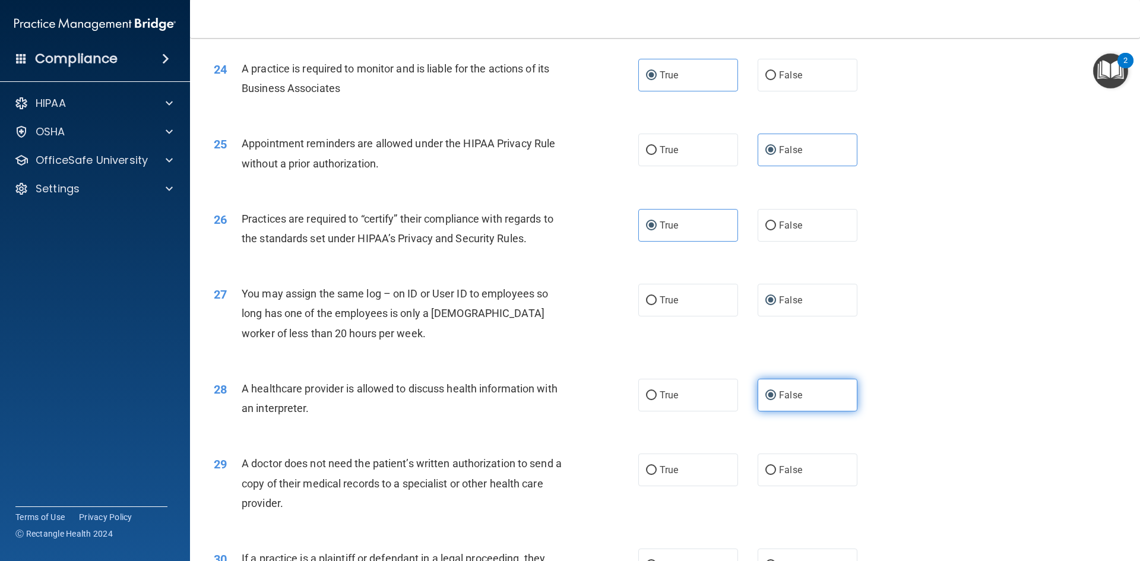
scroll to position [2078, 0]
click at [787, 465] on span "False" at bounding box center [790, 469] width 23 height 11
click at [776, 465] on input "False" at bounding box center [770, 469] width 11 height 9
radio input "true"
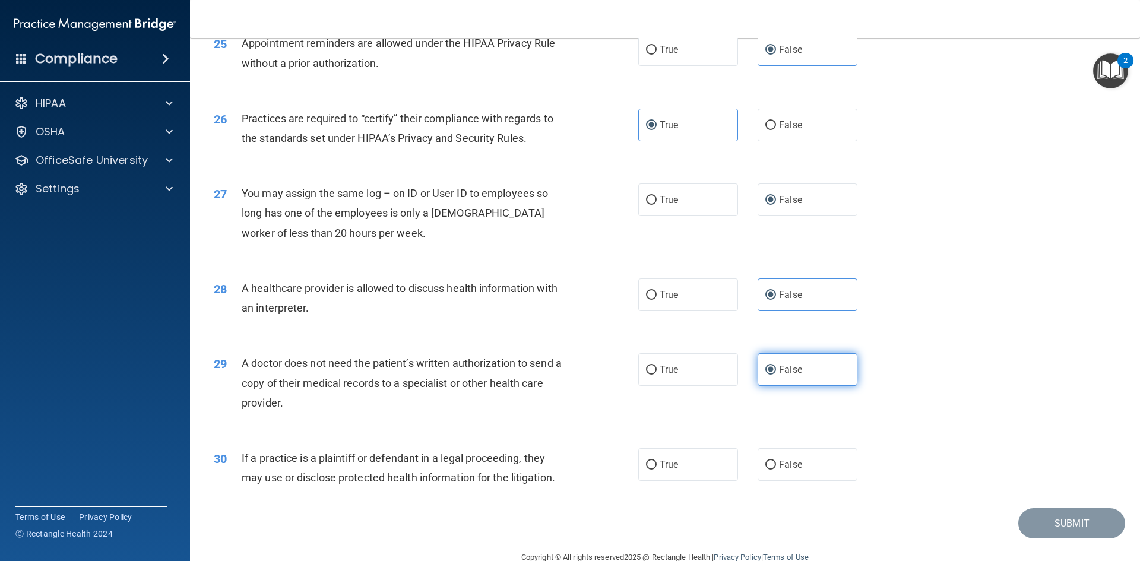
scroll to position [2196, 0]
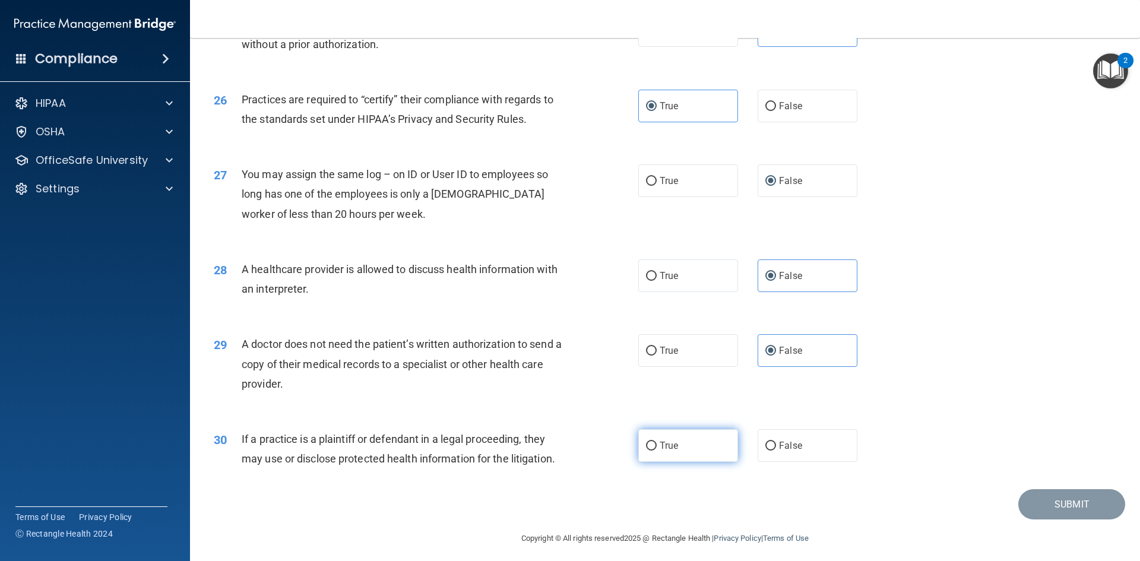
click at [661, 440] on span "True" at bounding box center [668, 445] width 18 height 11
click at [657, 442] on input "True" at bounding box center [651, 446] width 11 height 9
radio input "true"
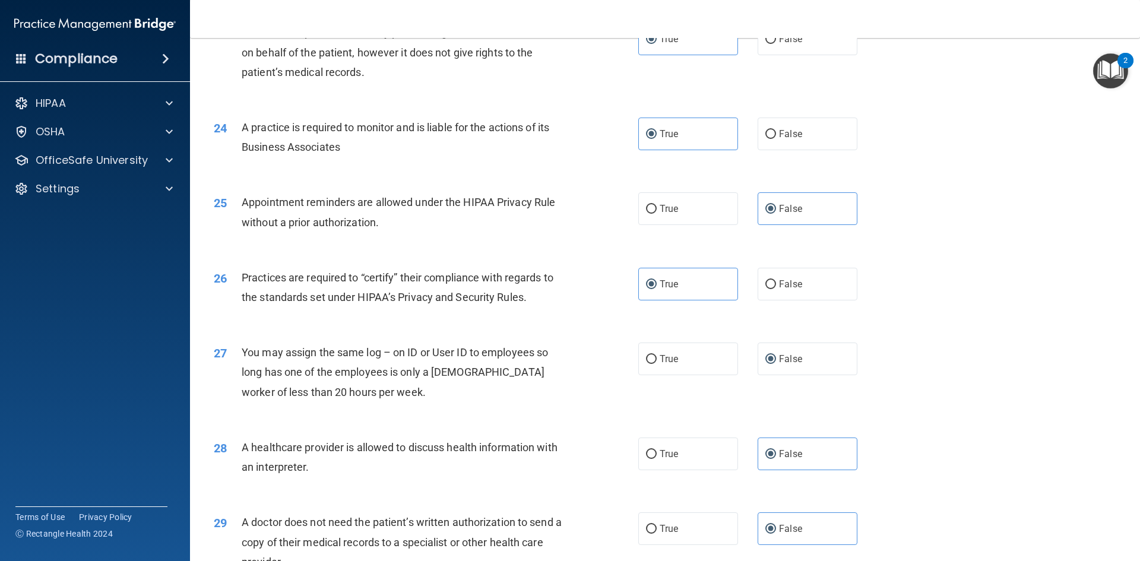
scroll to position [2202, 0]
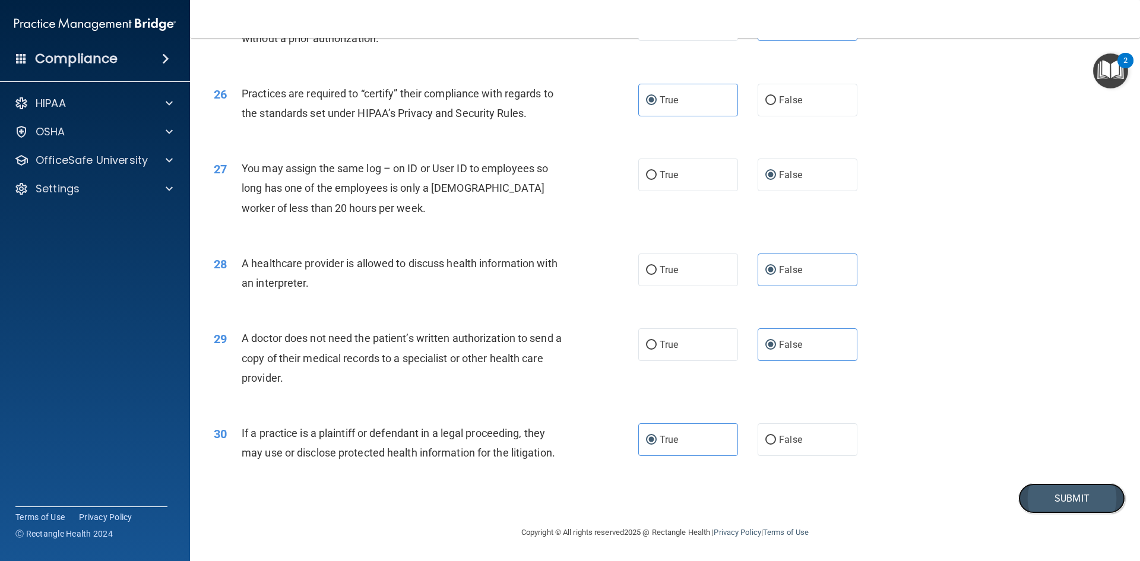
click at [1050, 494] on button "Submit" at bounding box center [1071, 498] width 107 height 30
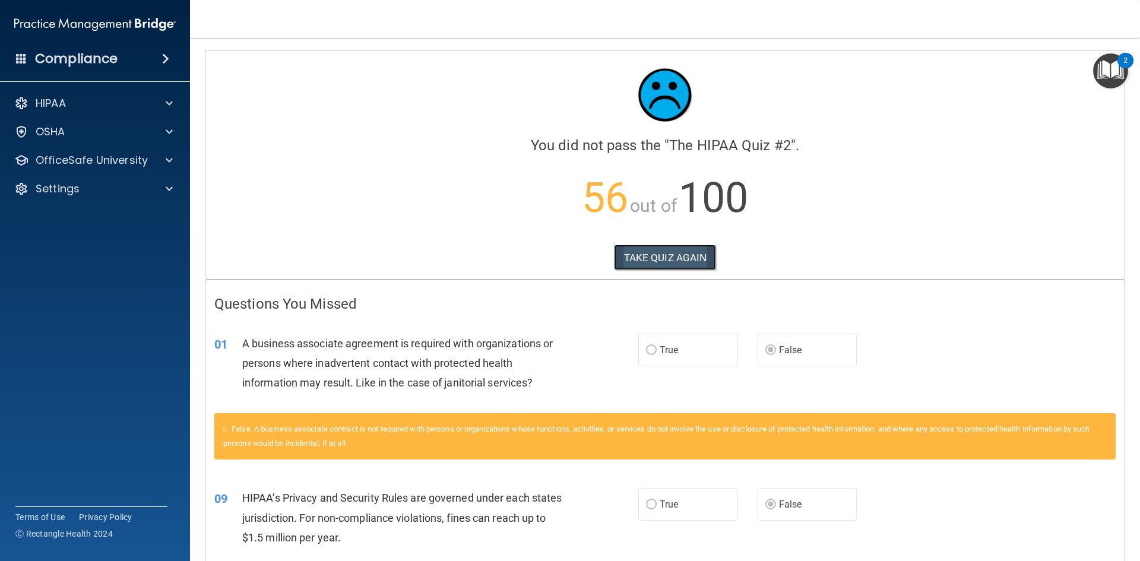
click at [659, 258] on button "TAKE QUIZ AGAIN" at bounding box center [665, 258] width 103 height 26
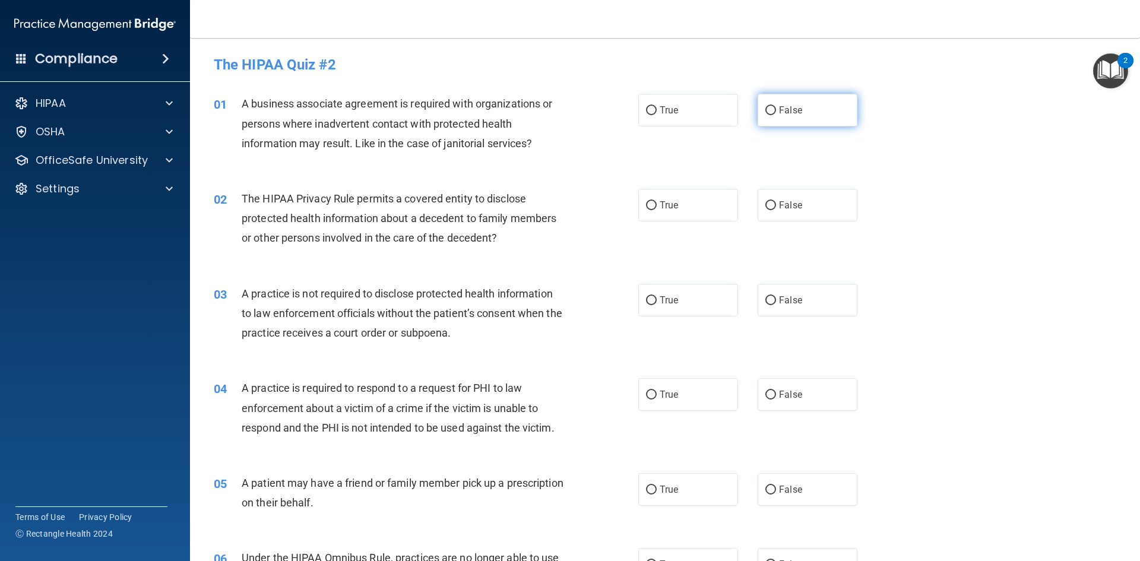
click at [794, 101] on label "False" at bounding box center [807, 110] width 100 height 33
click at [776, 106] on input "False" at bounding box center [770, 110] width 11 height 9
radio input "true"
click at [671, 192] on label "True" at bounding box center [688, 205] width 100 height 33
click at [657, 201] on input "True" at bounding box center [651, 205] width 11 height 9
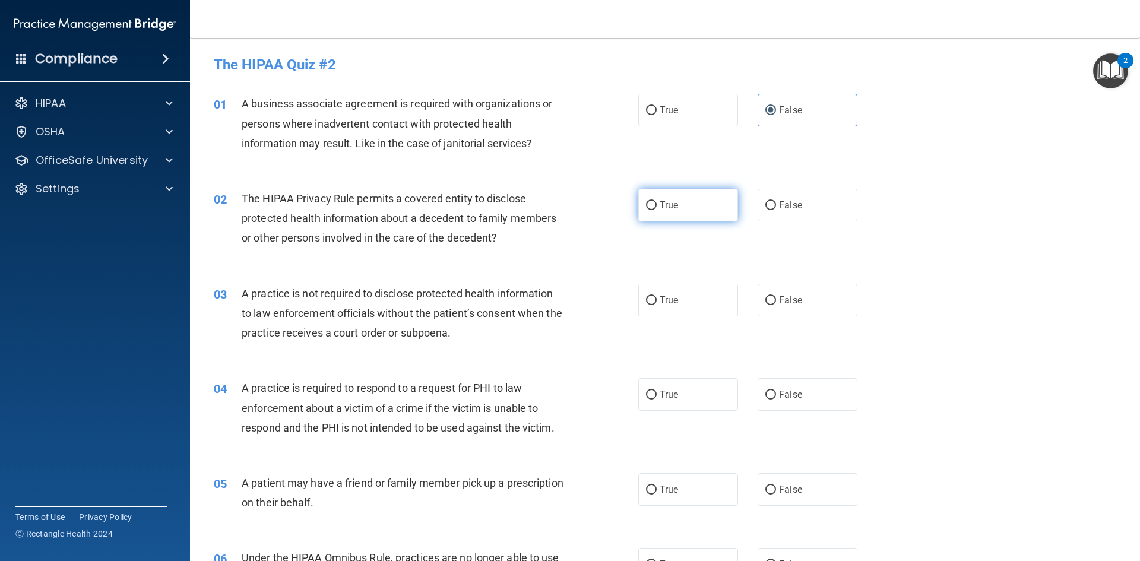
radio input "true"
click at [786, 307] on label "False" at bounding box center [807, 300] width 100 height 33
click at [776, 305] on input "False" at bounding box center [770, 300] width 11 height 9
radio input "true"
click at [682, 402] on label "True" at bounding box center [688, 394] width 100 height 33
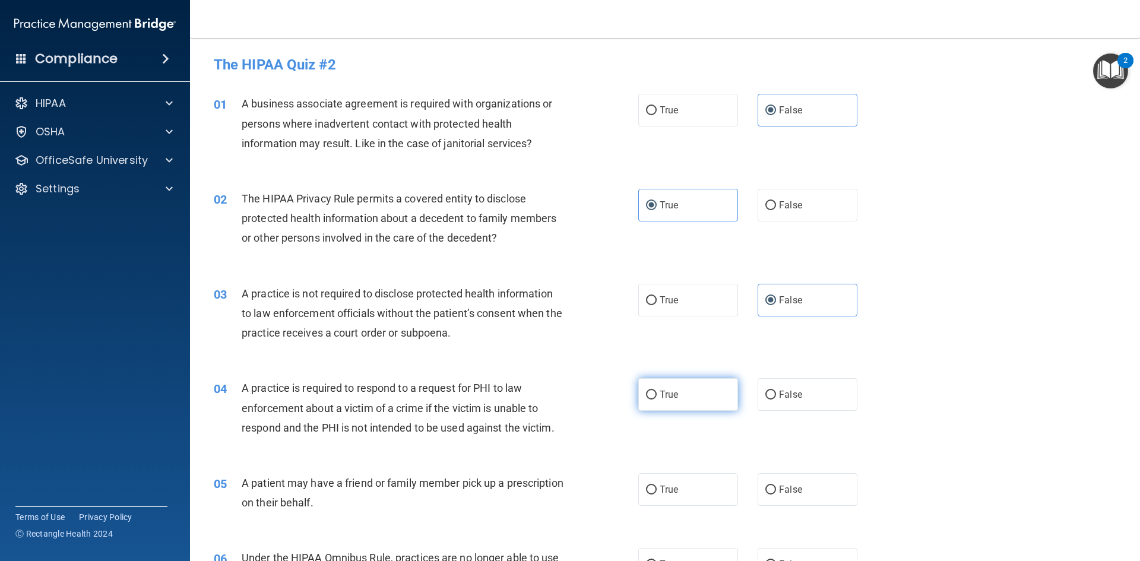
click at [657, 399] on input "True" at bounding box center [651, 395] width 11 height 9
radio input "true"
click at [700, 493] on label "True" at bounding box center [688, 489] width 100 height 33
click at [657, 493] on input "True" at bounding box center [651, 490] width 11 height 9
radio input "true"
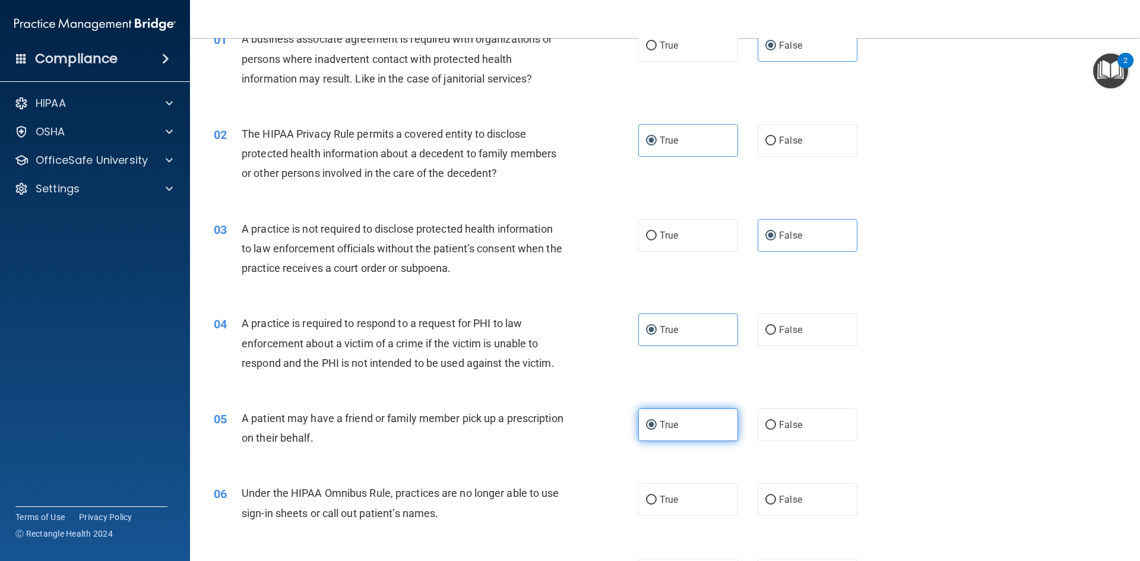
scroll to position [119, 0]
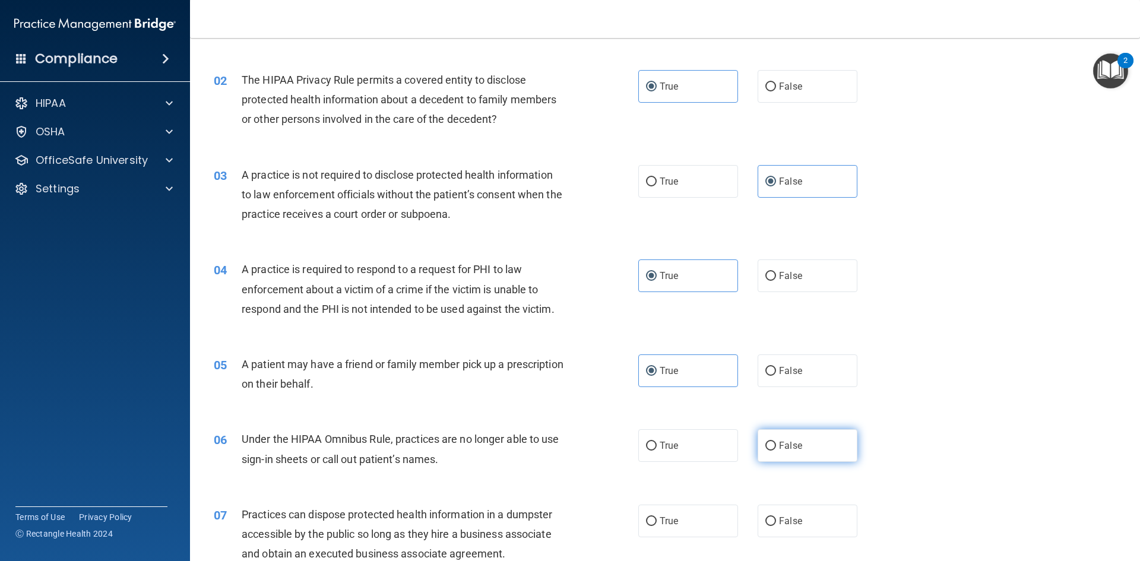
click at [794, 460] on label "False" at bounding box center [807, 445] width 100 height 33
click at [776, 451] on input "False" at bounding box center [770, 446] width 11 height 9
radio input "true"
click at [800, 511] on label "False" at bounding box center [807, 521] width 100 height 33
click at [776, 517] on input "False" at bounding box center [770, 521] width 11 height 9
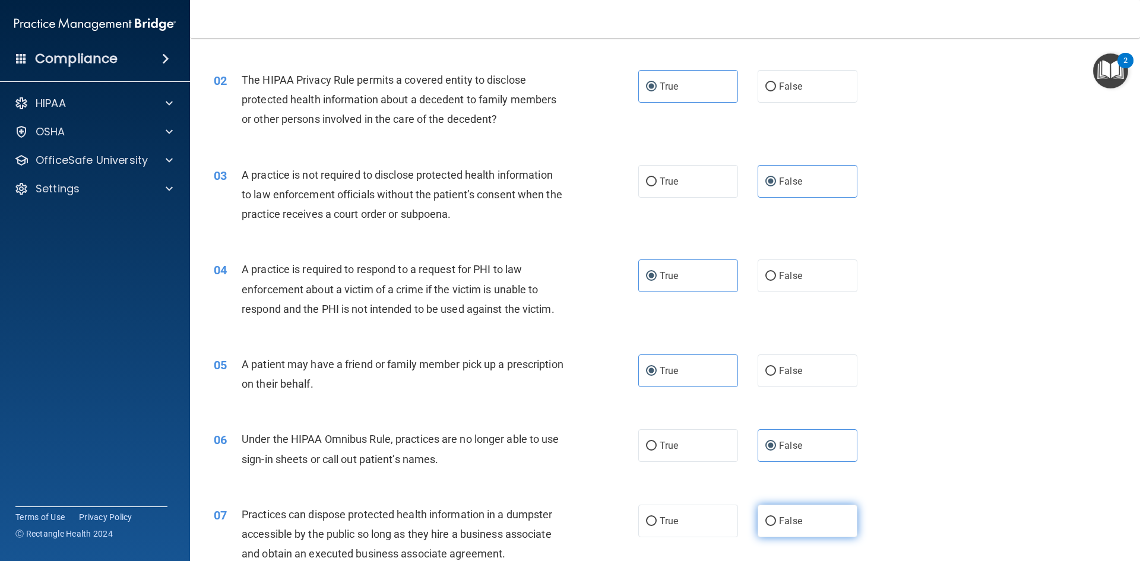
radio input "true"
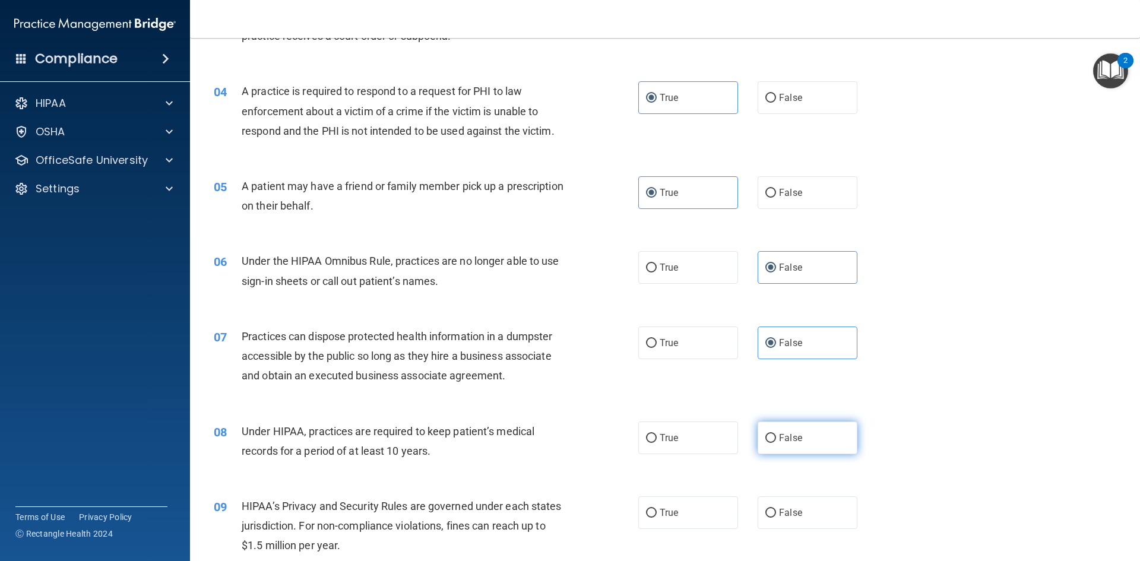
click at [807, 452] on label "False" at bounding box center [807, 437] width 100 height 33
click at [776, 443] on input "False" at bounding box center [770, 438] width 11 height 9
radio input "true"
click at [811, 509] on label "False" at bounding box center [807, 512] width 100 height 33
click at [776, 509] on input "False" at bounding box center [770, 513] width 11 height 9
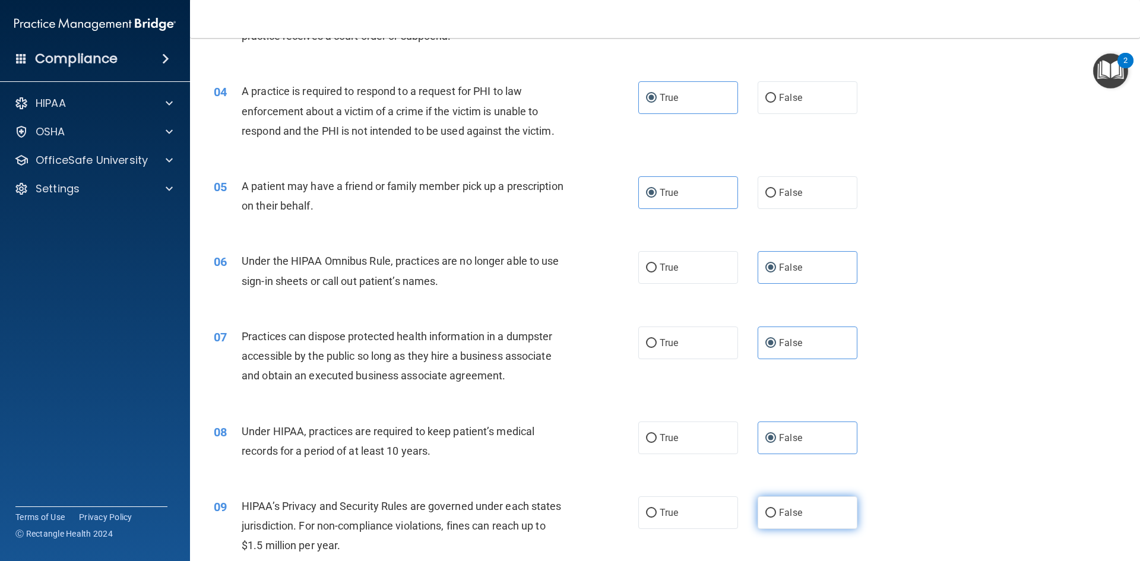
radio input "true"
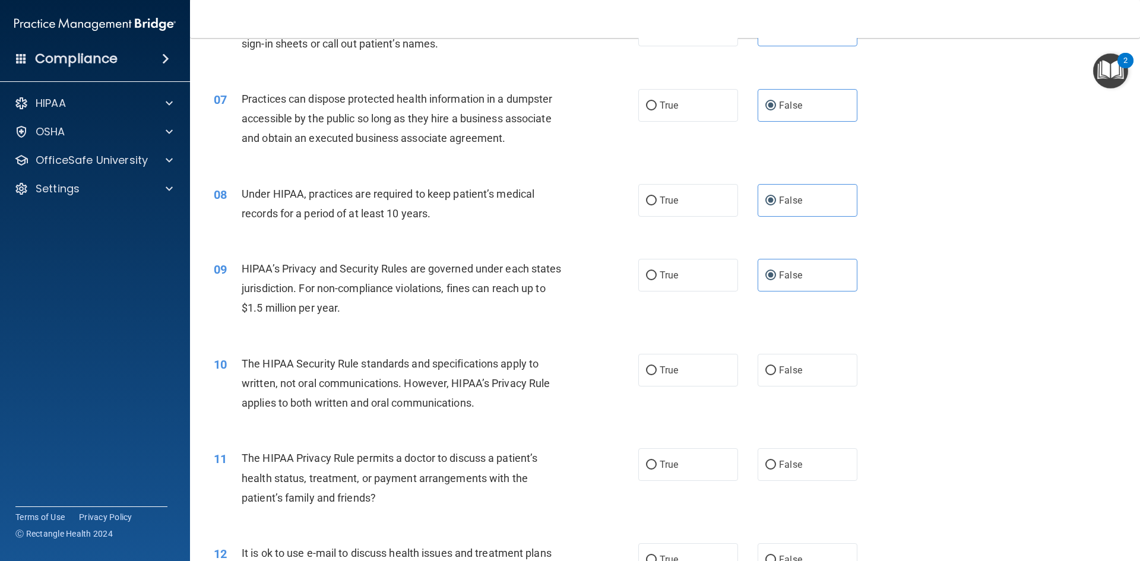
scroll to position [594, 0]
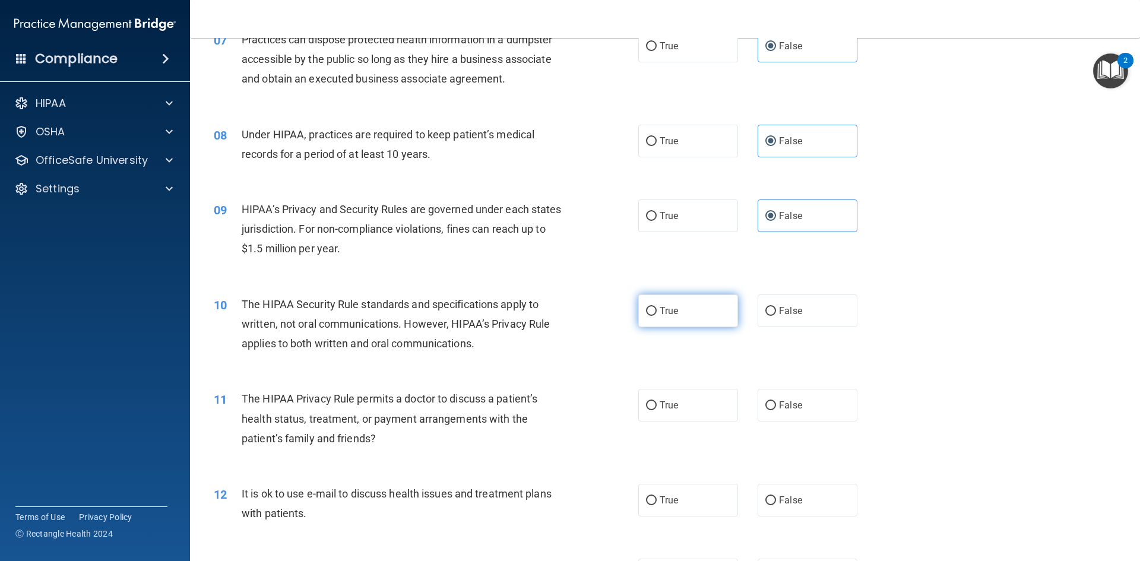
click at [714, 318] on label "True" at bounding box center [688, 310] width 100 height 33
click at [657, 316] on input "True" at bounding box center [651, 311] width 11 height 9
radio input "true"
click at [709, 403] on label "True" at bounding box center [688, 405] width 100 height 33
click at [657, 403] on input "True" at bounding box center [651, 405] width 11 height 9
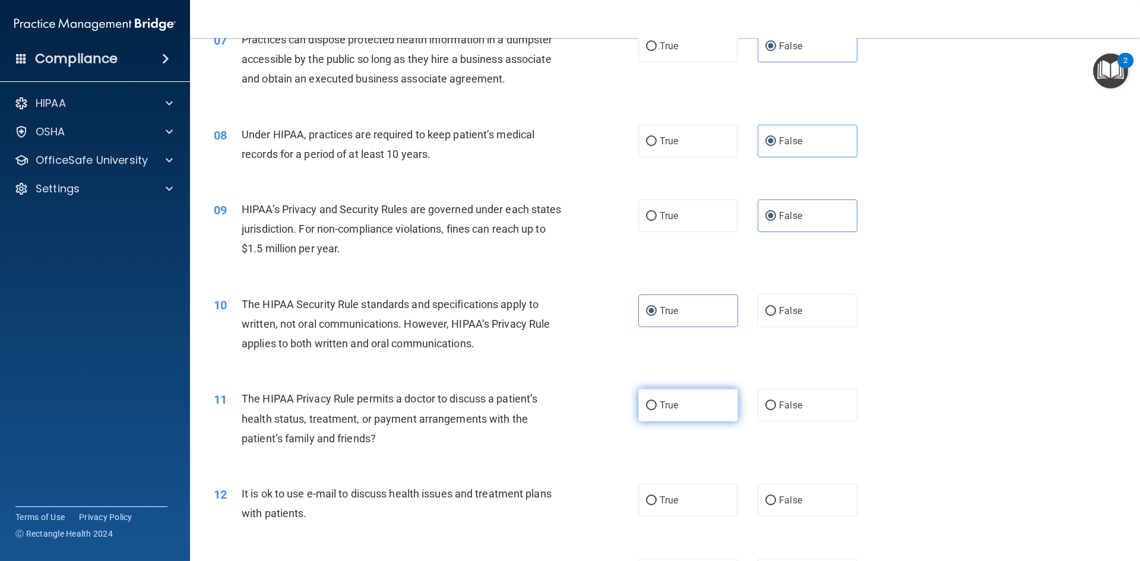
radio input "true"
click at [699, 491] on label "True" at bounding box center [688, 500] width 100 height 33
click at [657, 496] on input "True" at bounding box center [651, 500] width 11 height 9
radio input "true"
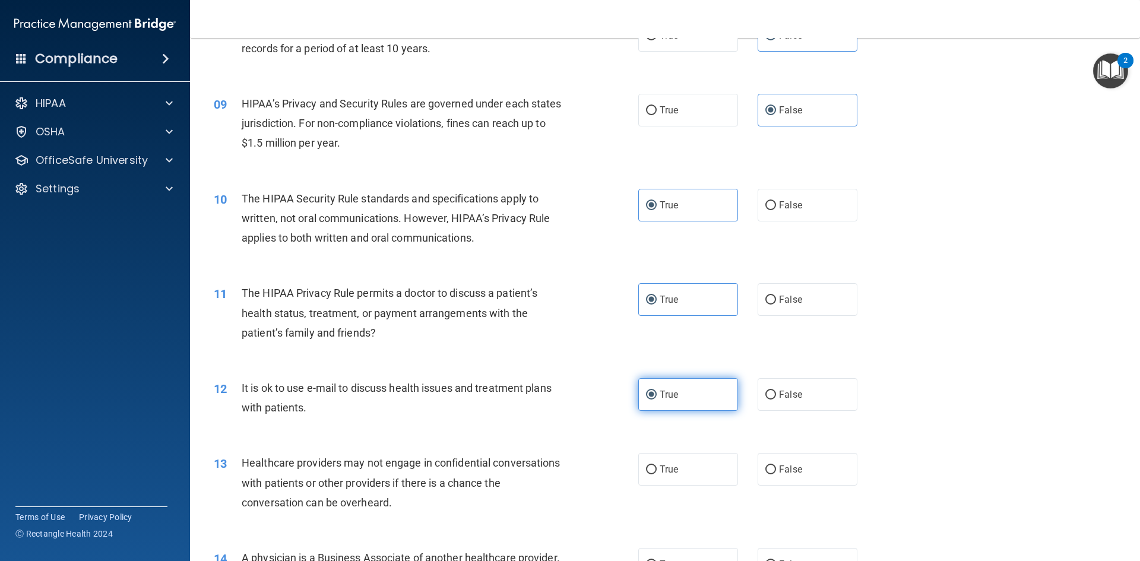
scroll to position [712, 0]
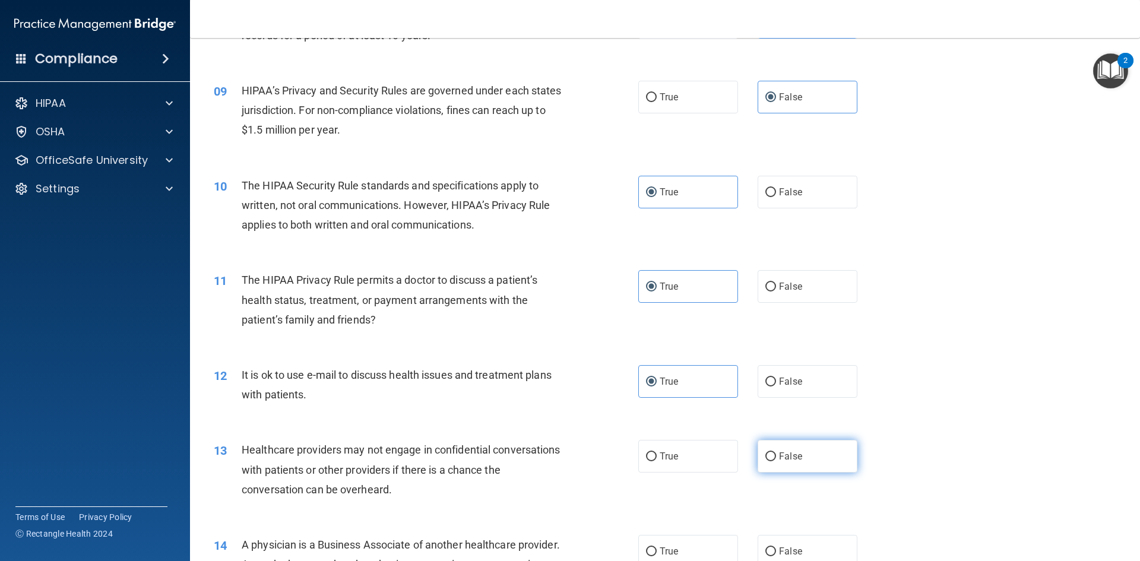
click at [795, 459] on span "False" at bounding box center [790, 456] width 23 height 11
click at [776, 459] on input "False" at bounding box center [770, 456] width 11 height 9
radio input "true"
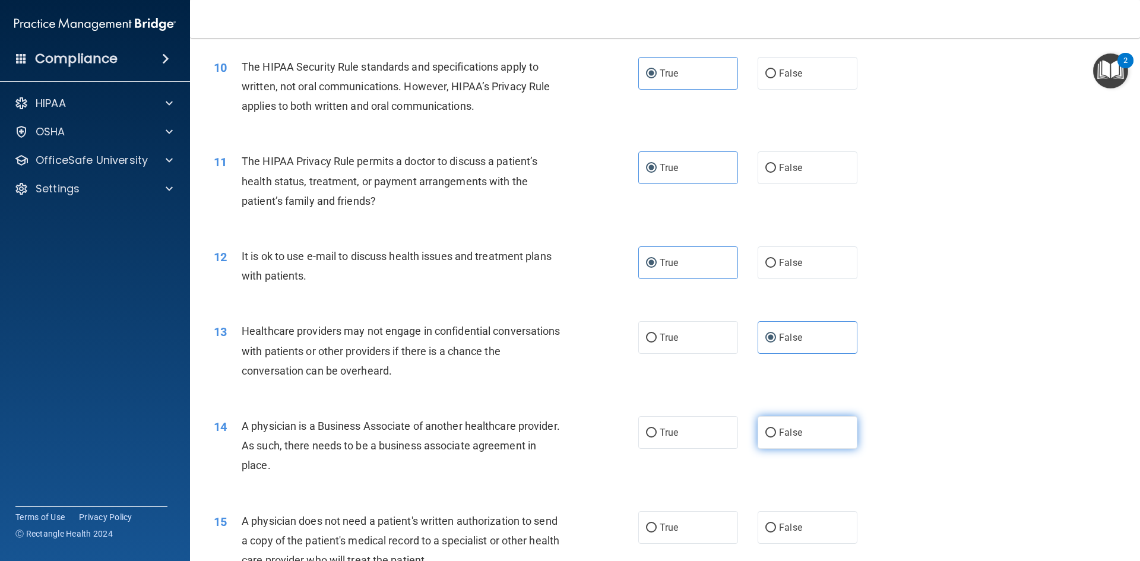
click at [834, 431] on label "False" at bounding box center [807, 432] width 100 height 33
click at [776, 431] on input "False" at bounding box center [770, 433] width 11 height 9
radio input "true"
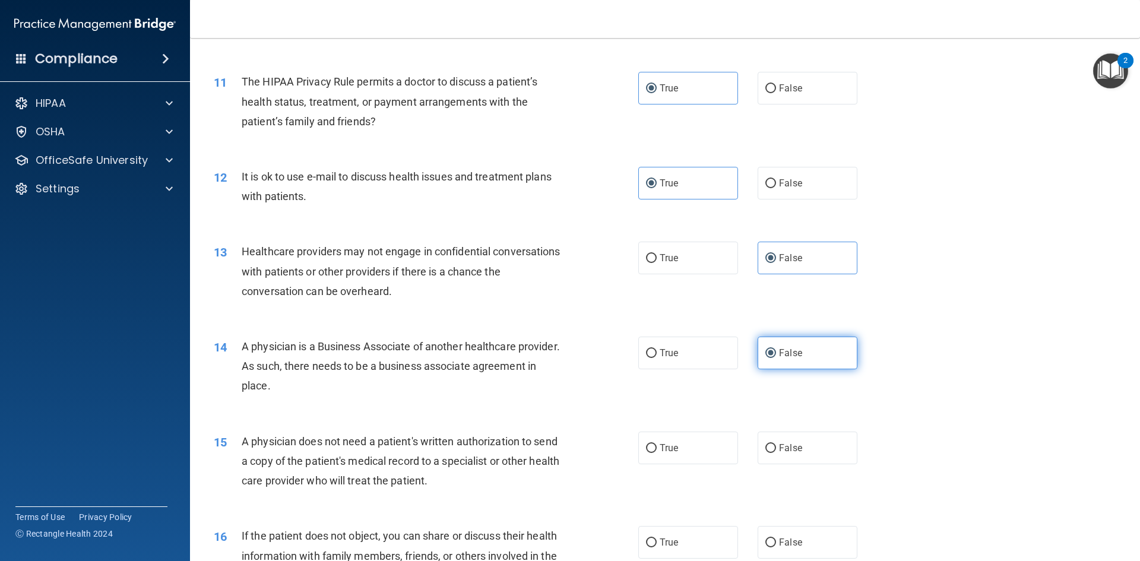
scroll to position [950, 0]
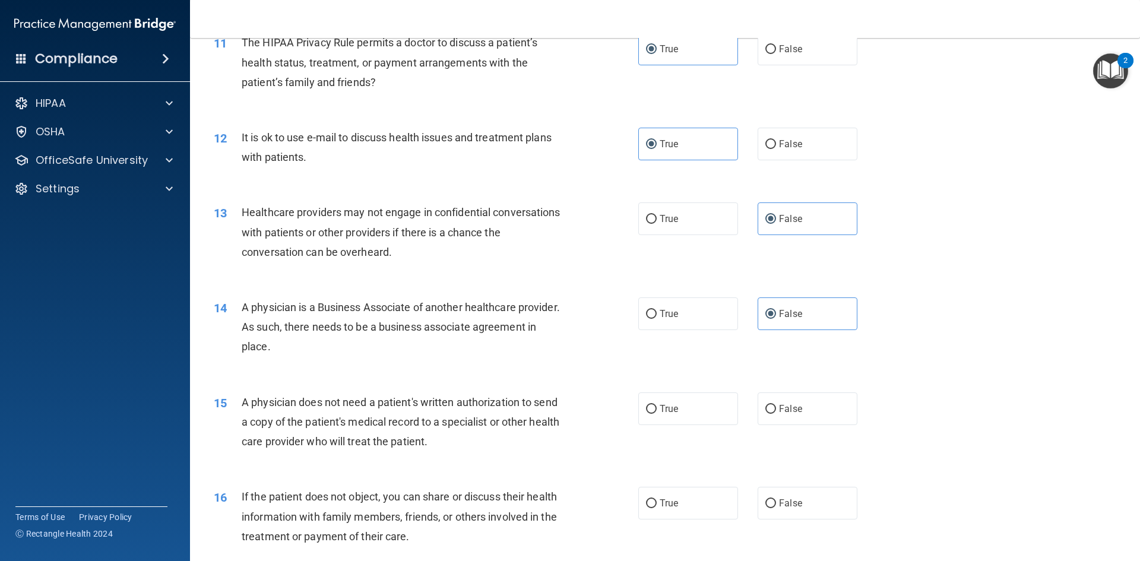
click at [725, 425] on div "15 A physician does not need a patient's written authorization to send a copy o…" at bounding box center [665, 425] width 920 height 95
click at [725, 419] on label "True" at bounding box center [688, 408] width 100 height 33
click at [657, 414] on input "True" at bounding box center [651, 409] width 11 height 9
radio input "true"
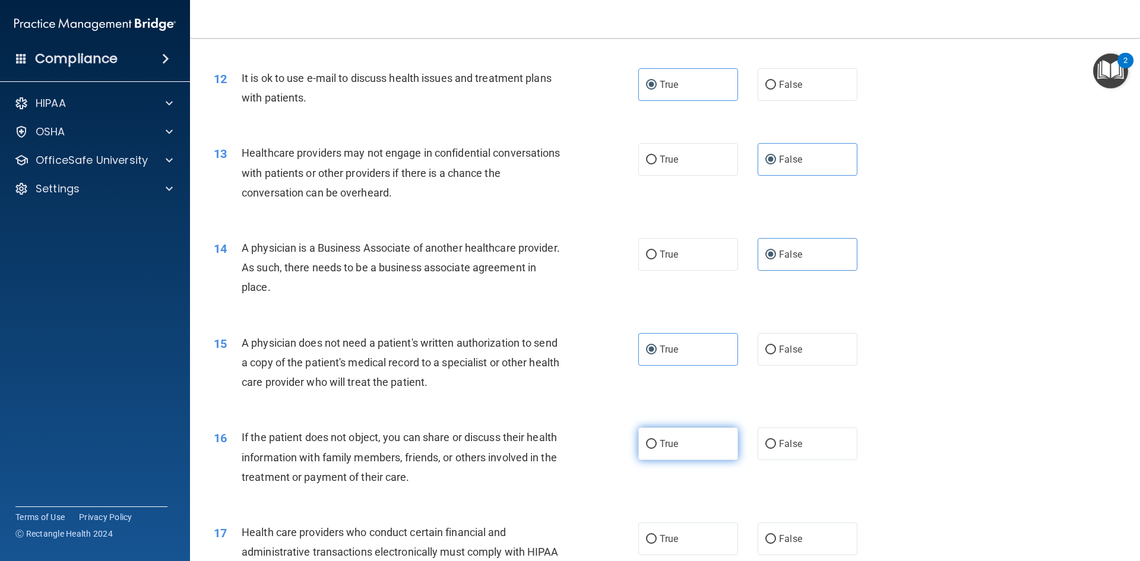
click at [724, 438] on label "True" at bounding box center [688, 443] width 100 height 33
click at [657, 440] on input "True" at bounding box center [651, 444] width 11 height 9
radio input "true"
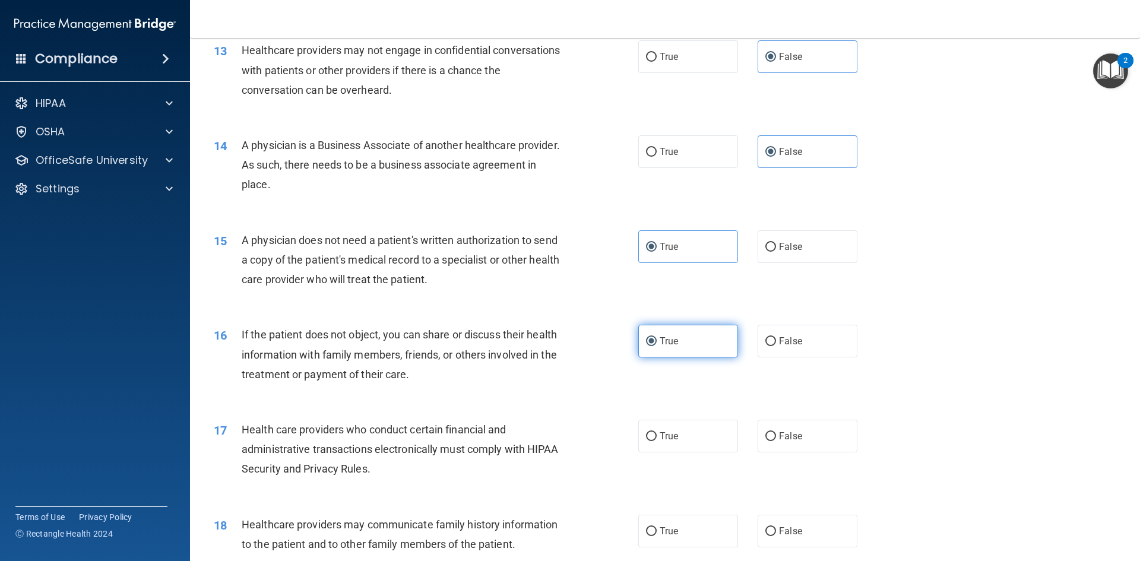
scroll to position [1128, 0]
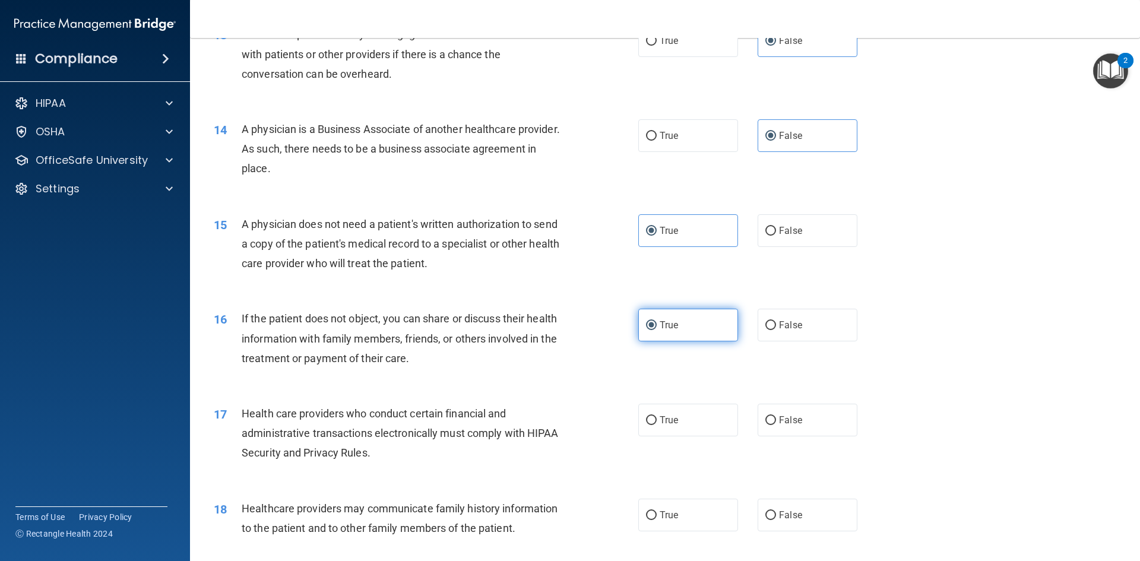
click at [724, 438] on div "17 Health care providers who conduct certain financial and administrative trans…" at bounding box center [665, 436] width 920 height 95
click at [714, 429] on label "True" at bounding box center [688, 420] width 100 height 33
click at [657, 425] on input "True" at bounding box center [651, 420] width 11 height 9
radio input "true"
click at [795, 518] on span "False" at bounding box center [790, 514] width 23 height 11
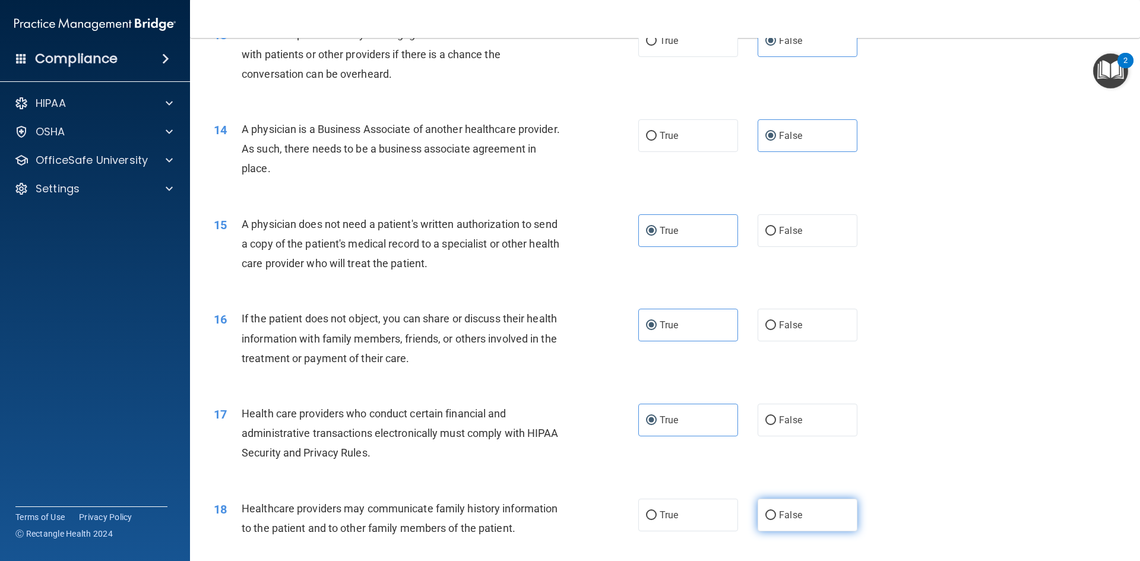
click at [776, 518] on input "False" at bounding box center [770, 515] width 11 height 9
radio input "true"
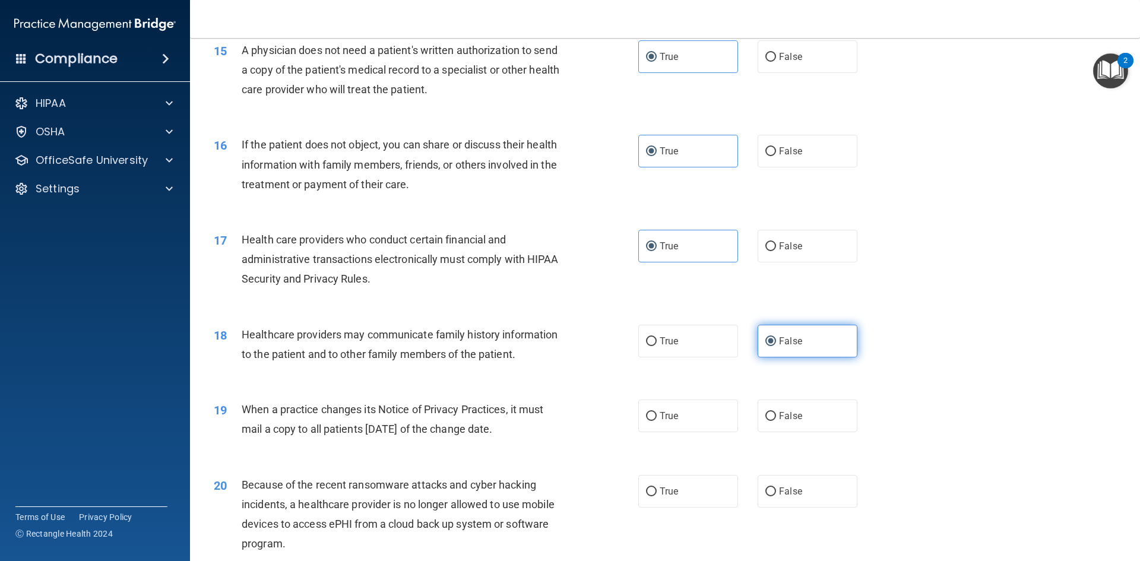
scroll to position [1306, 0]
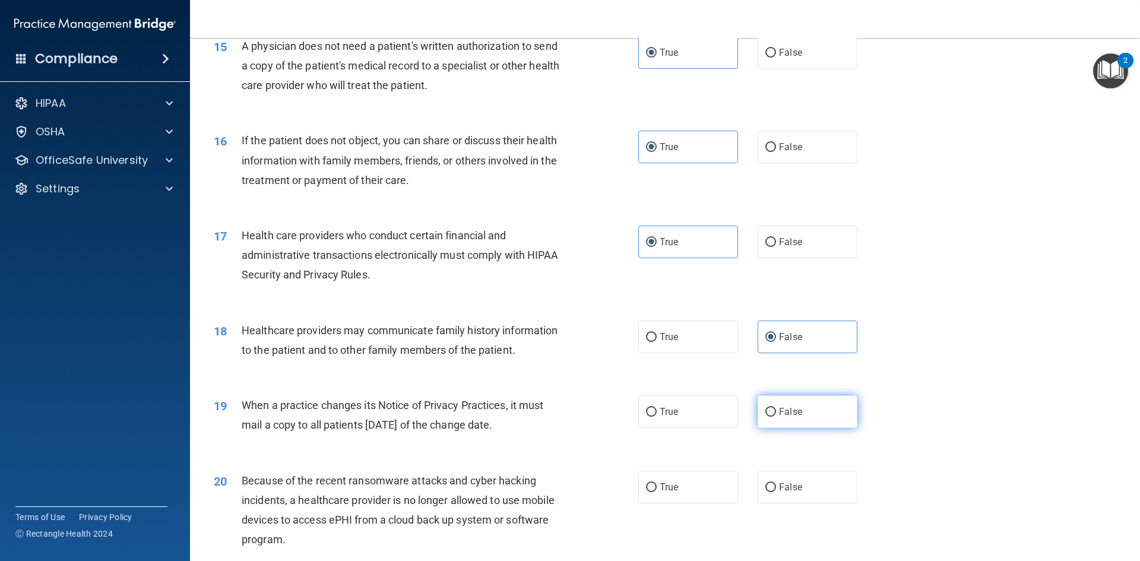
click at [804, 407] on label "False" at bounding box center [807, 411] width 100 height 33
click at [776, 408] on input "False" at bounding box center [770, 412] width 11 height 9
radio input "true"
click at [785, 502] on label "False" at bounding box center [807, 487] width 100 height 33
click at [776, 492] on input "False" at bounding box center [770, 487] width 11 height 9
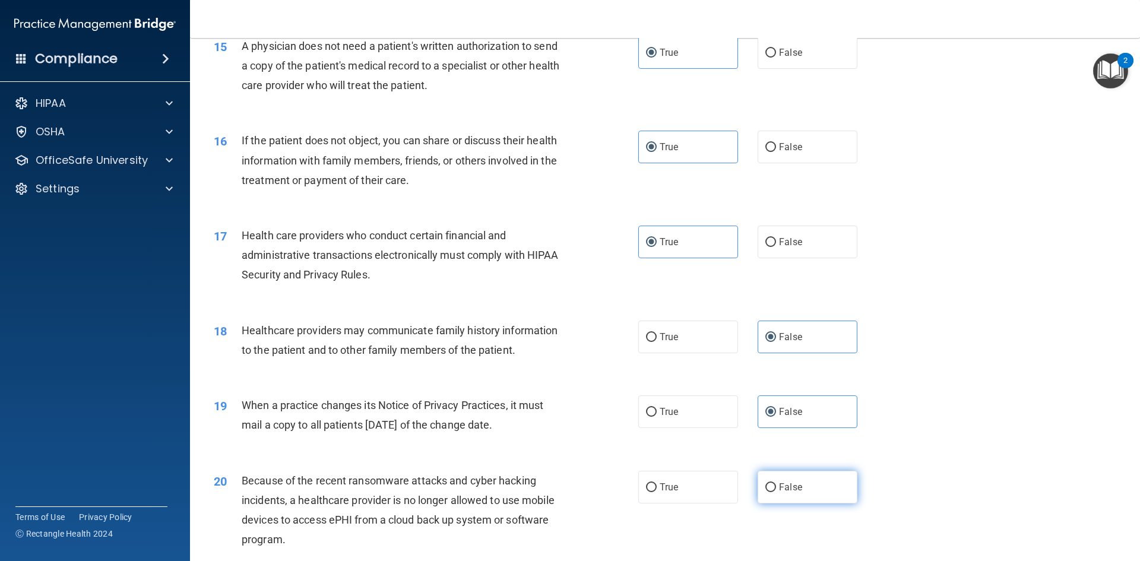
radio input "true"
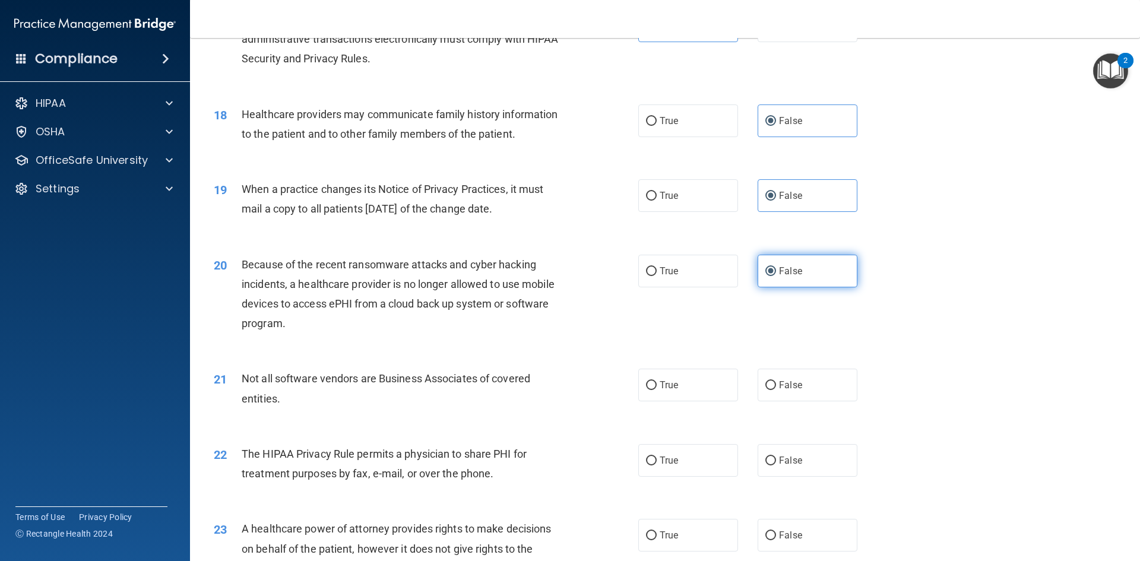
scroll to position [1543, 0]
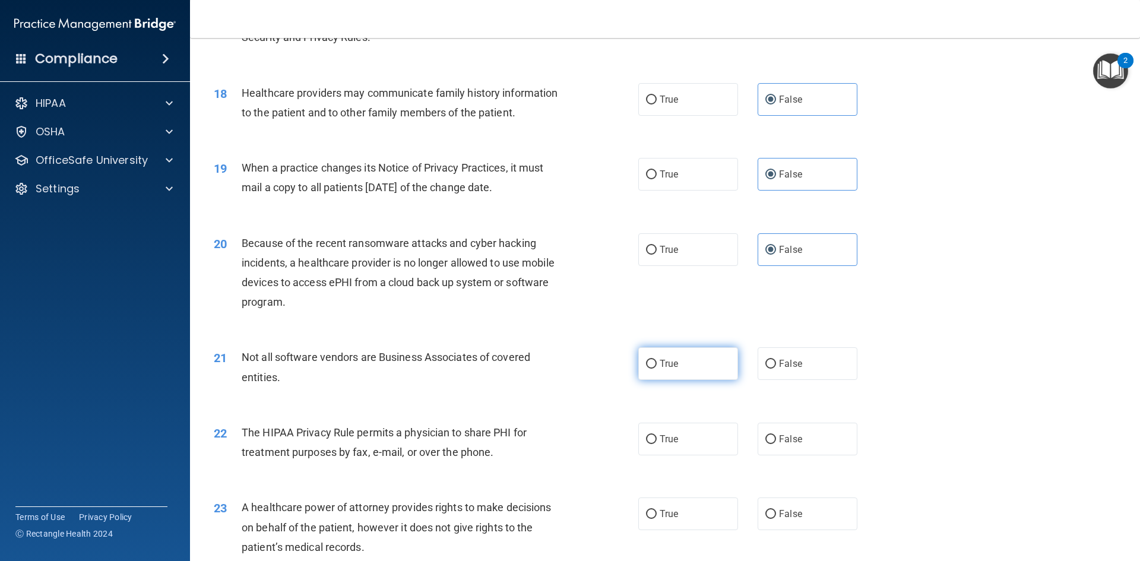
click at [717, 373] on label "True" at bounding box center [688, 363] width 100 height 33
click at [657, 369] on input "True" at bounding box center [651, 364] width 11 height 9
radio input "true"
click at [709, 434] on label "True" at bounding box center [688, 439] width 100 height 33
click at [657, 435] on input "True" at bounding box center [651, 439] width 11 height 9
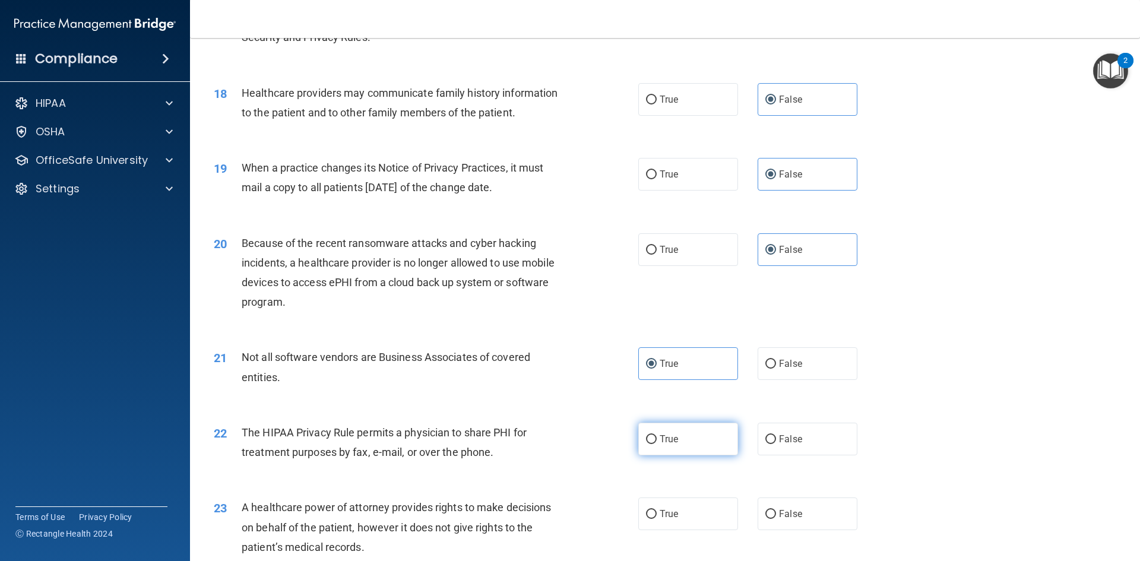
radio input "true"
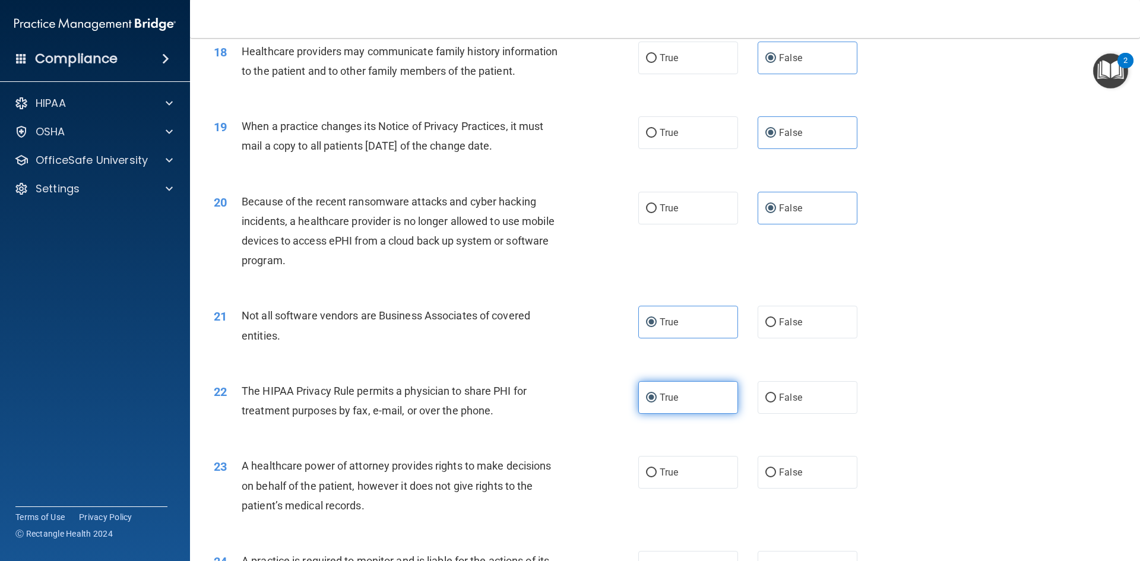
scroll to position [1603, 0]
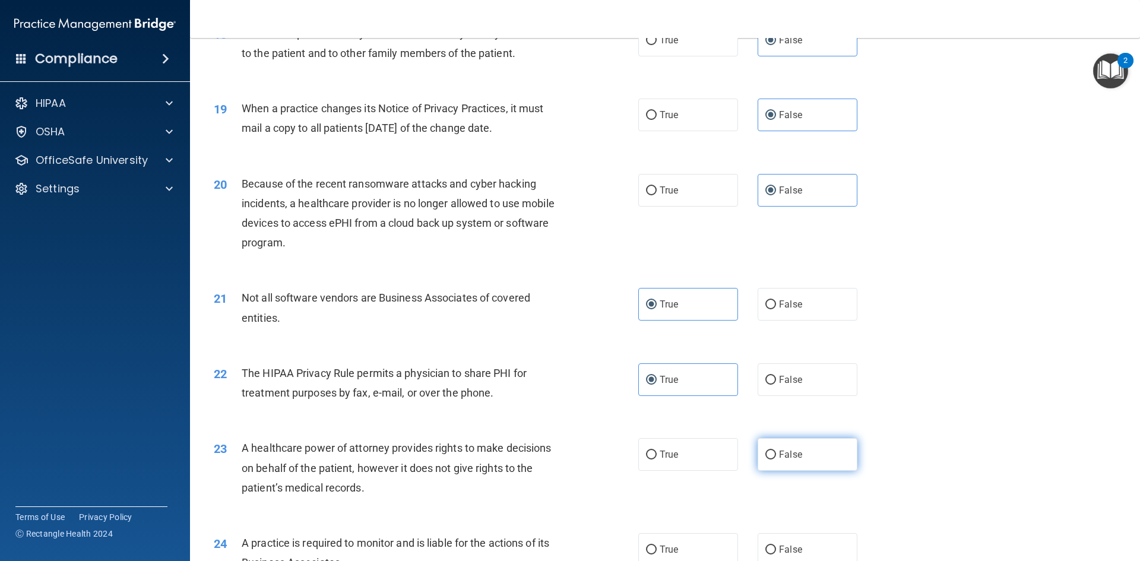
click at [799, 462] on label "False" at bounding box center [807, 454] width 100 height 33
click at [776, 459] on input "False" at bounding box center [770, 455] width 11 height 9
radio input "true"
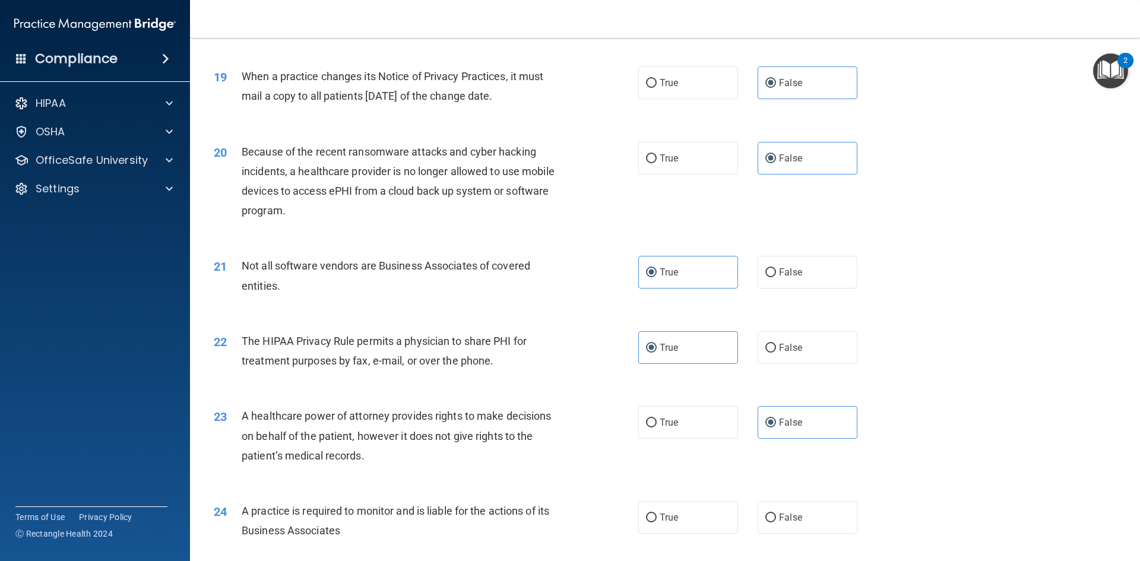
scroll to position [1662, 0]
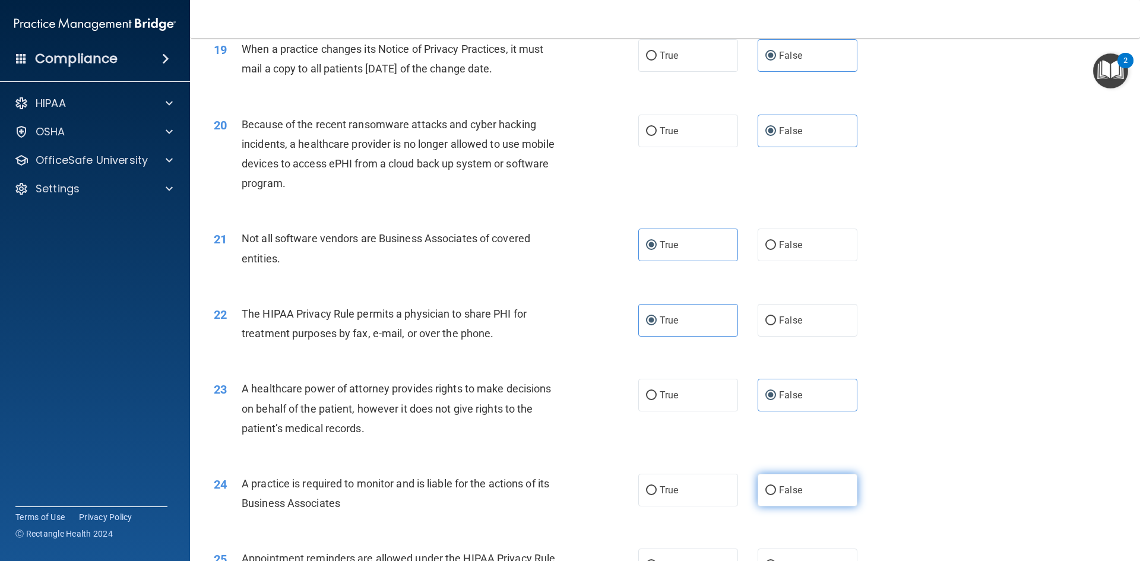
click at [831, 490] on label "False" at bounding box center [807, 490] width 100 height 33
click at [776, 490] on input "False" at bounding box center [770, 490] width 11 height 9
radio input "true"
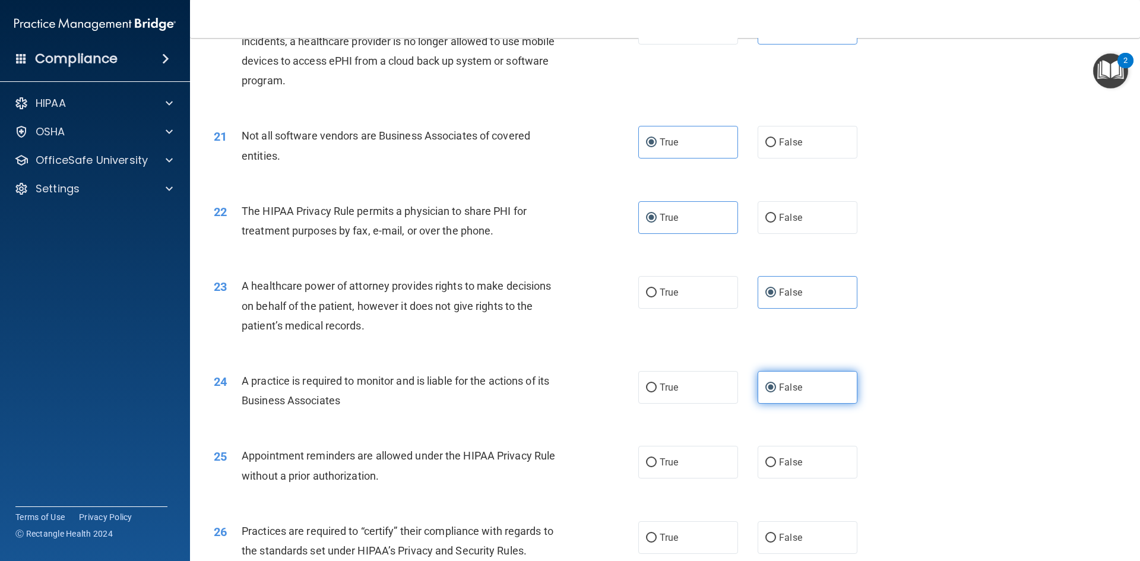
scroll to position [1781, 0]
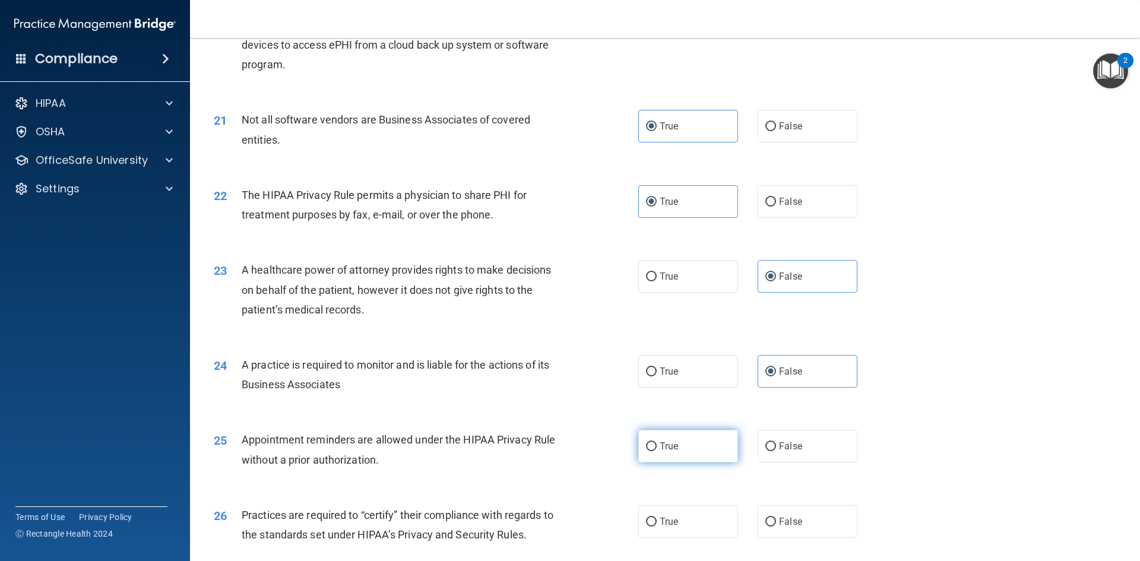
click at [679, 448] on label "True" at bounding box center [688, 446] width 100 height 33
click at [657, 448] on input "True" at bounding box center [651, 446] width 11 height 9
radio input "true"
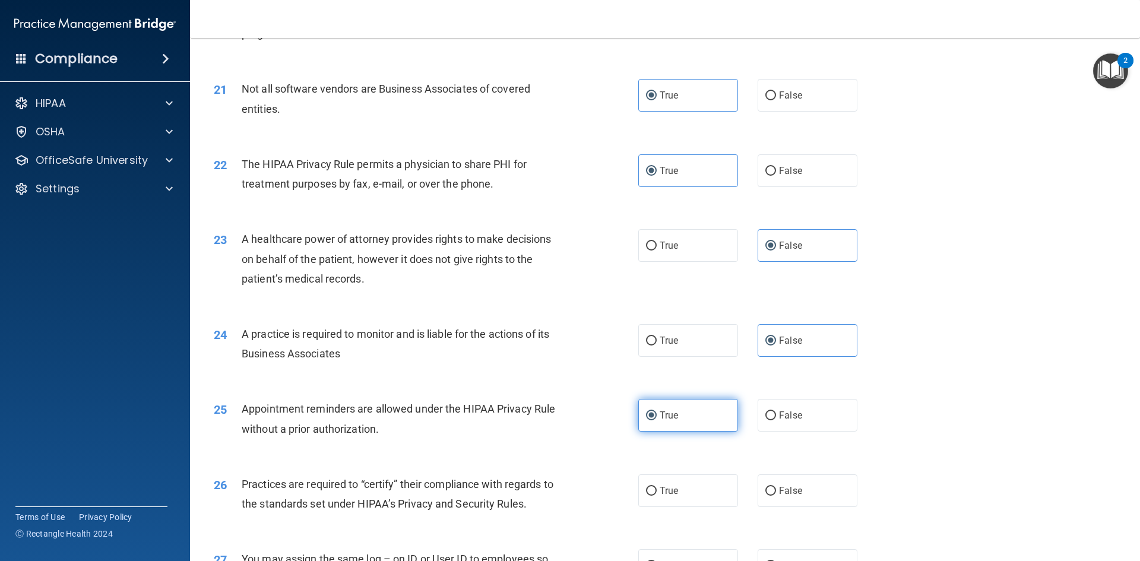
scroll to position [1840, 0]
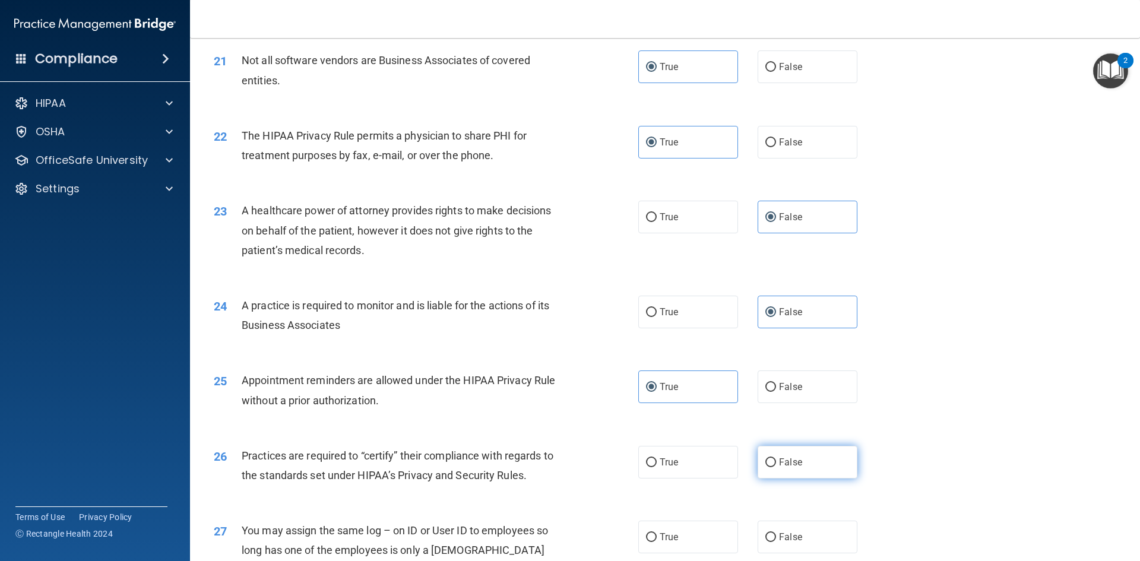
click at [765, 463] on input "False" at bounding box center [770, 462] width 11 height 9
radio input "true"
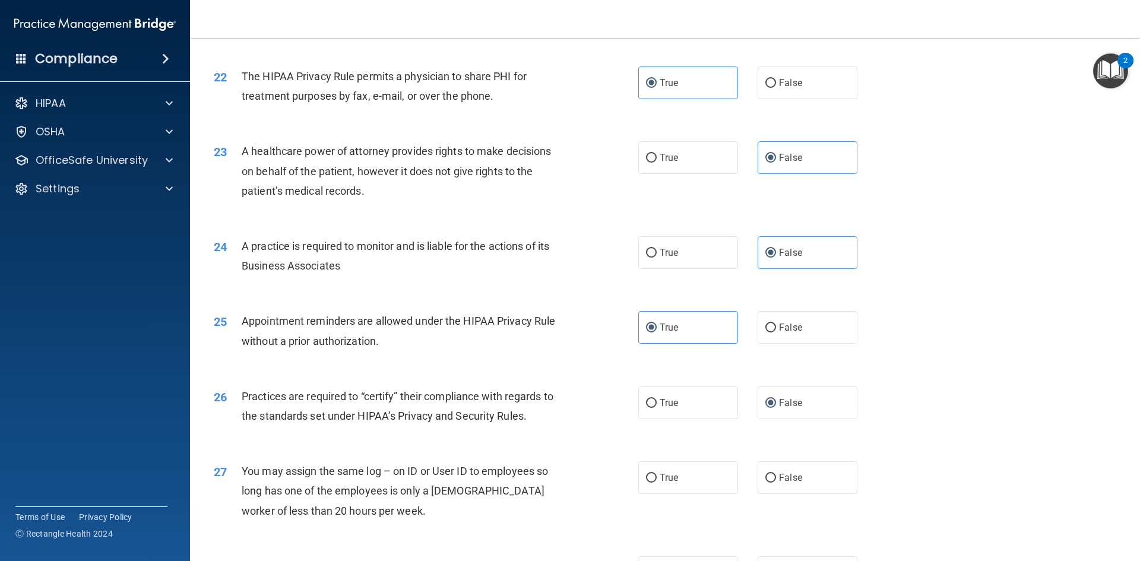
scroll to position [1959, 0]
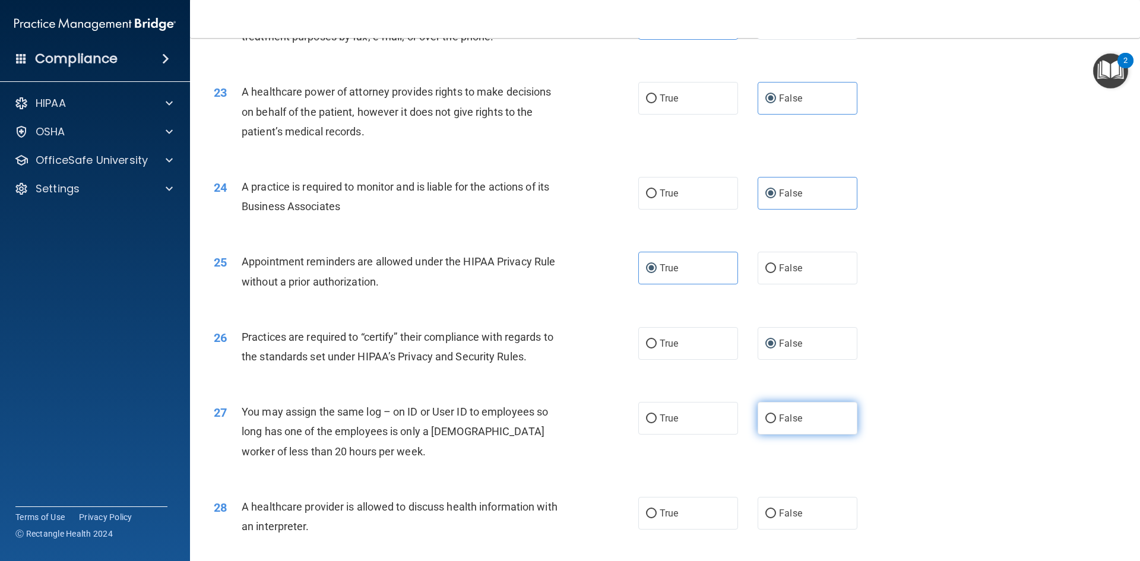
click at [792, 430] on label "False" at bounding box center [807, 418] width 100 height 33
click at [776, 423] on input "False" at bounding box center [770, 418] width 11 height 9
radio input "true"
click at [693, 499] on label "True" at bounding box center [688, 513] width 100 height 33
click at [657, 509] on input "True" at bounding box center [651, 513] width 11 height 9
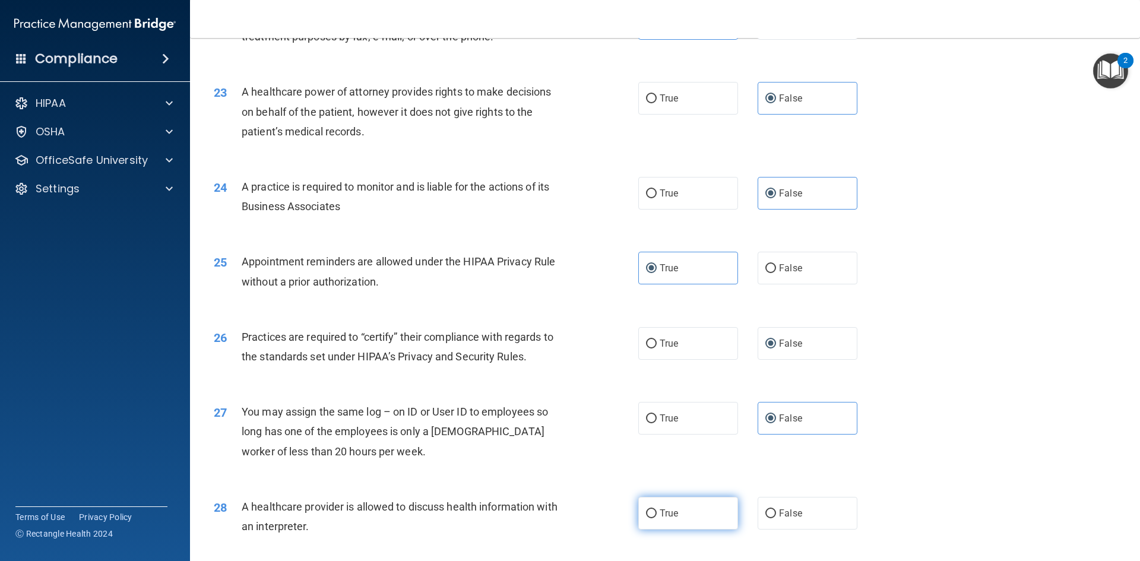
radio input "true"
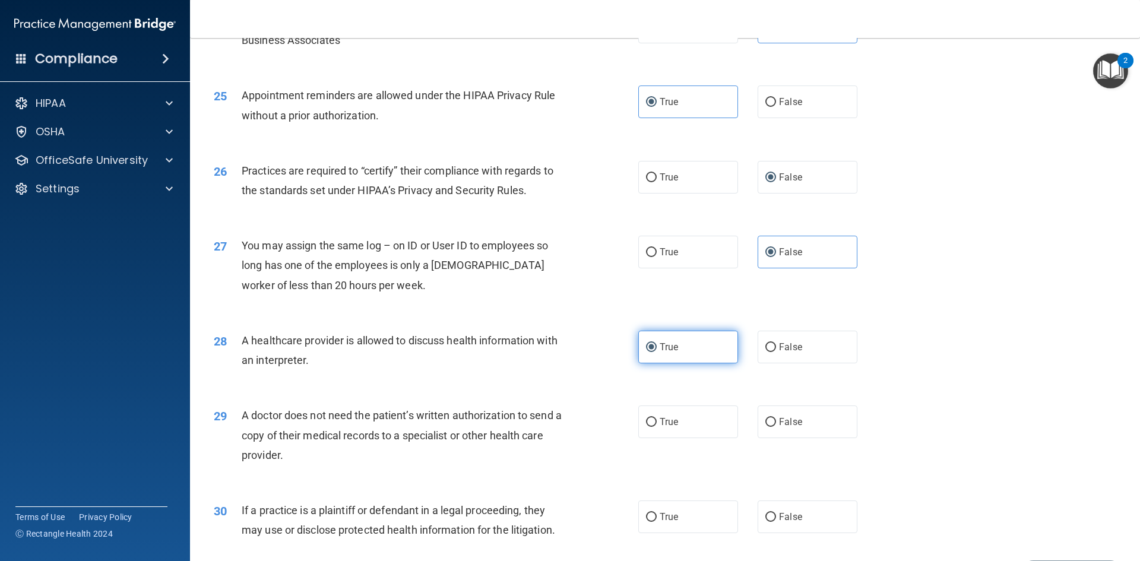
scroll to position [2137, 0]
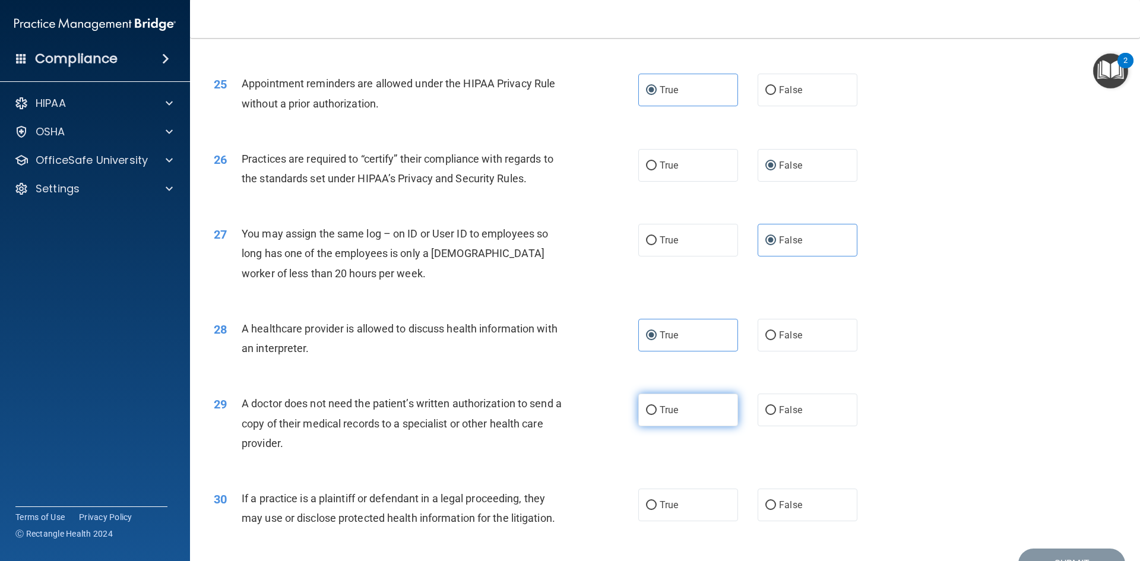
click at [718, 423] on label "True" at bounding box center [688, 410] width 100 height 33
click at [657, 415] on input "True" at bounding box center [651, 410] width 11 height 9
radio input "true"
click at [714, 503] on label "True" at bounding box center [688, 505] width 100 height 33
click at [657, 503] on input "True" at bounding box center [651, 505] width 11 height 9
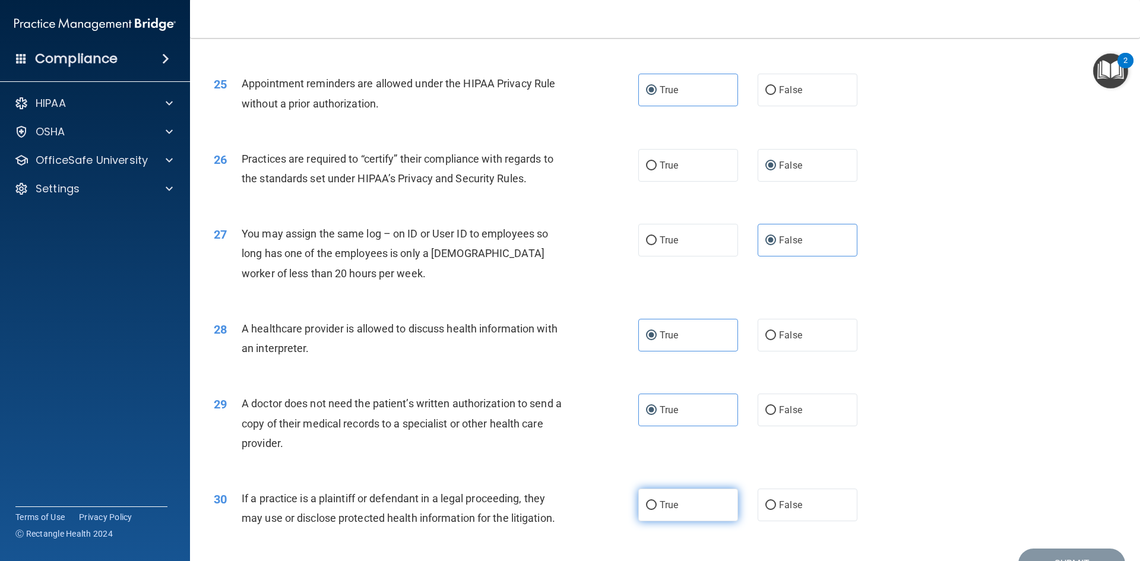
radio input "true"
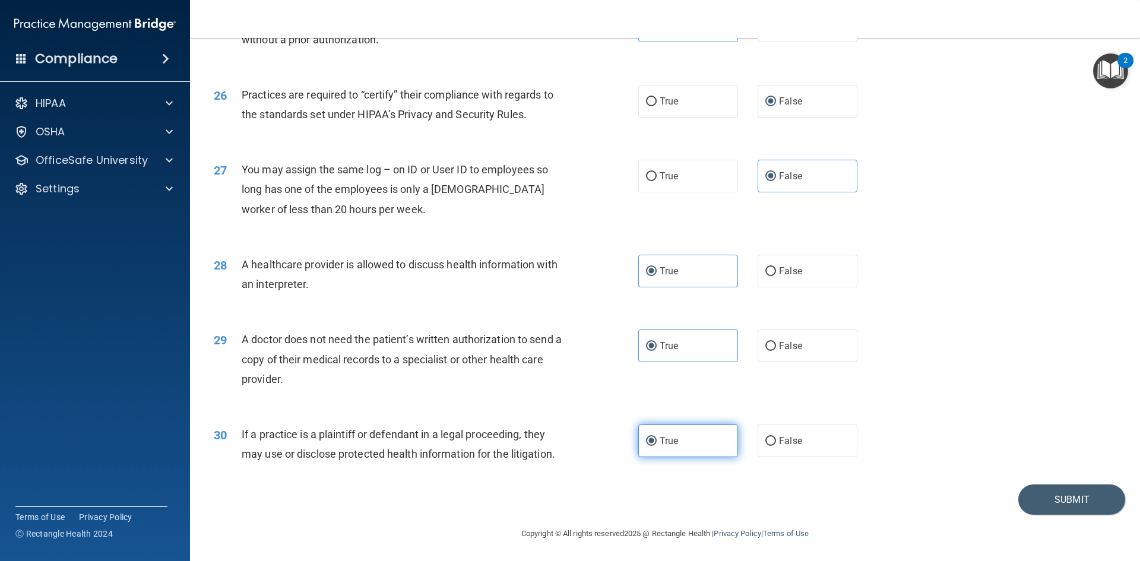
scroll to position [2202, 0]
click at [1048, 506] on button "Submit" at bounding box center [1071, 498] width 107 height 30
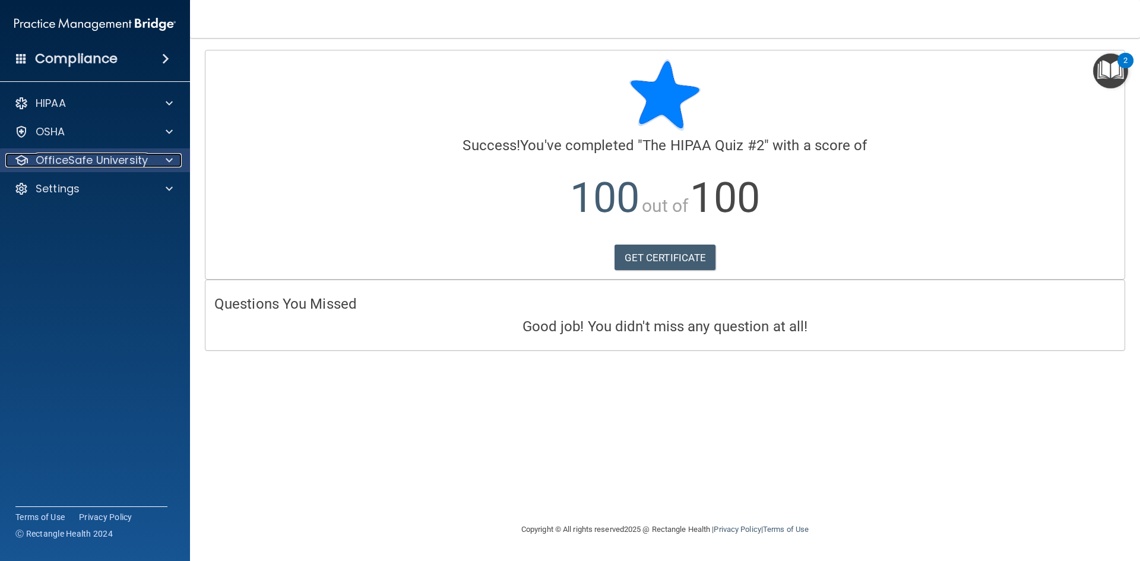
click at [88, 158] on p "OfficeSafe University" at bounding box center [92, 160] width 112 height 14
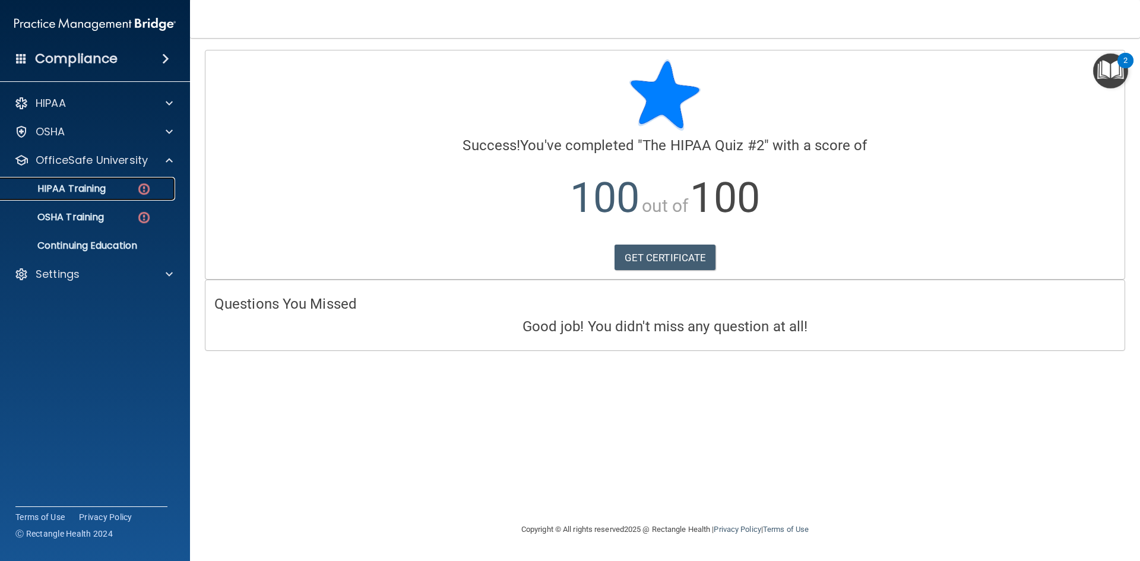
click at [85, 188] on p "HIPAA Training" at bounding box center [57, 189] width 98 height 12
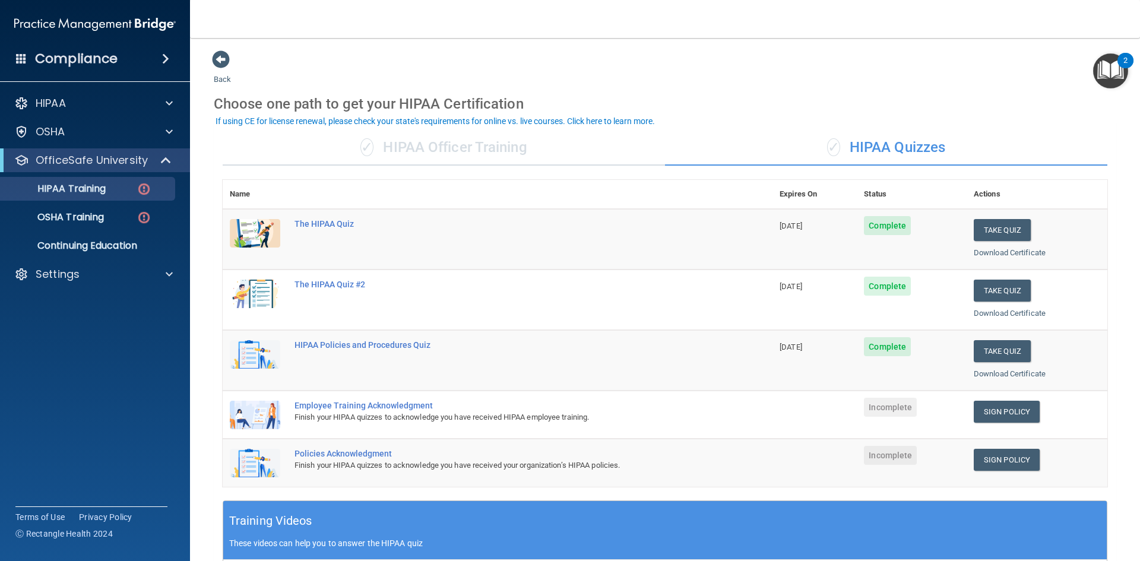
click at [1099, 74] on img "Open Resource Center, 2 new notifications" at bounding box center [1110, 70] width 35 height 35
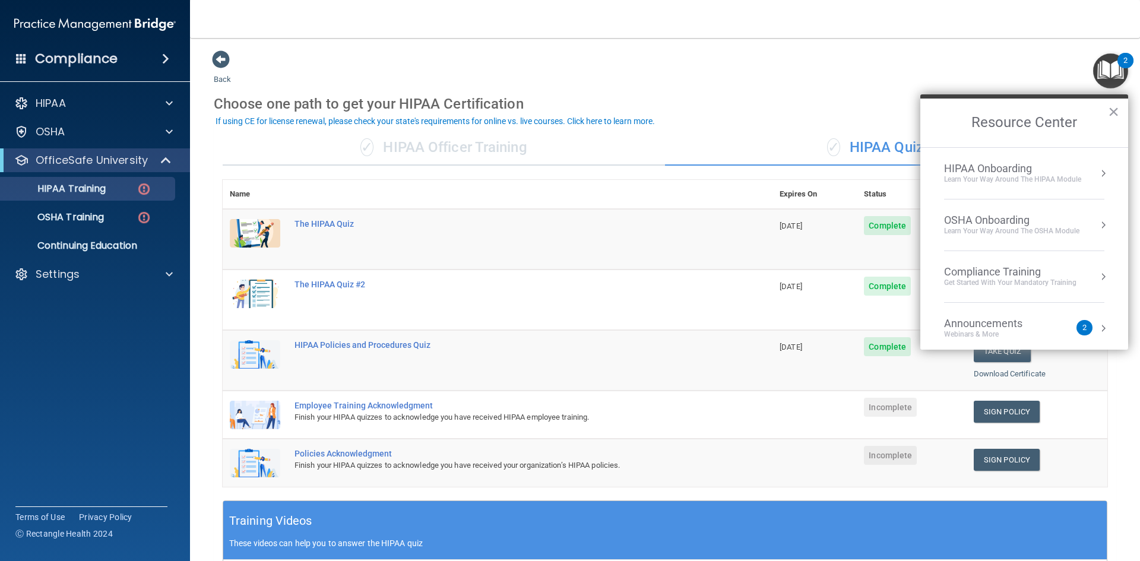
click at [1097, 169] on button "Resource Center" at bounding box center [1103, 173] width 12 height 12
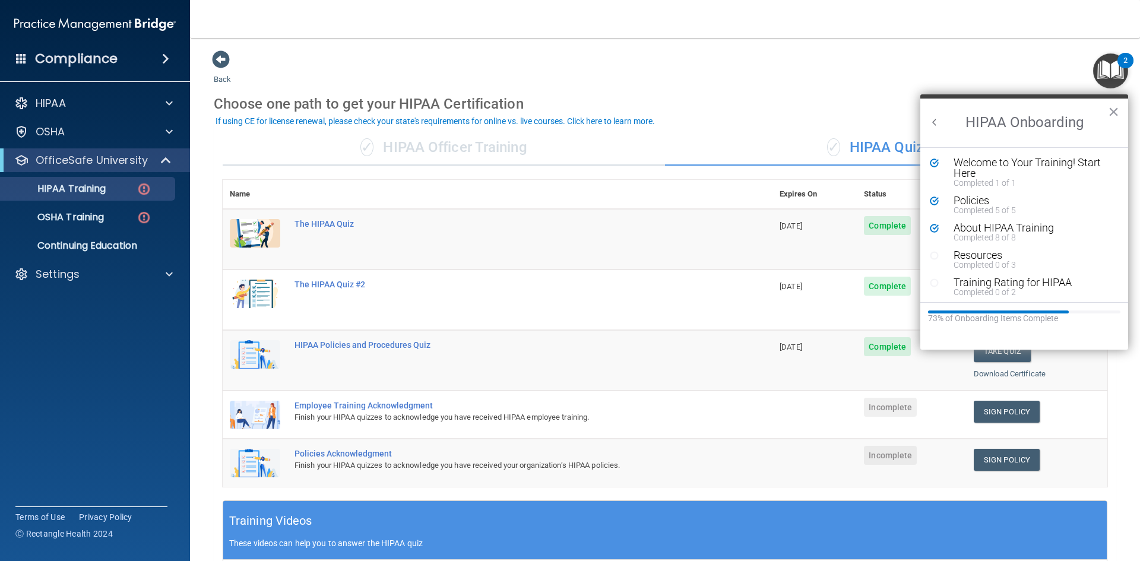
scroll to position [2, 0]
click at [1117, 106] on button "×" at bounding box center [1113, 111] width 11 height 19
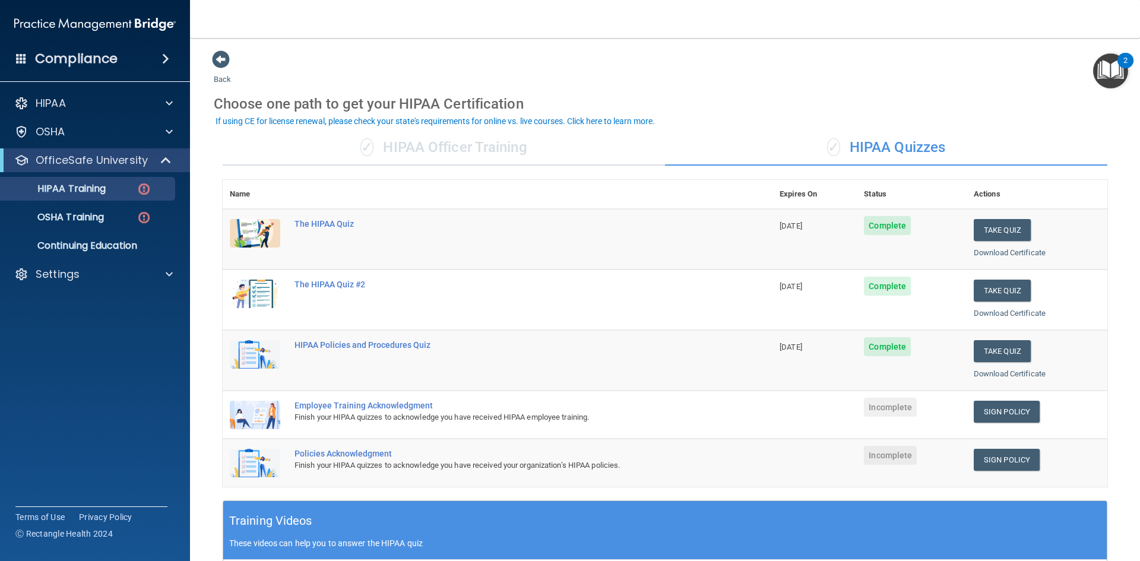
click at [1106, 72] on img "Open Resource Center, 2 new notifications" at bounding box center [1110, 70] width 35 height 35
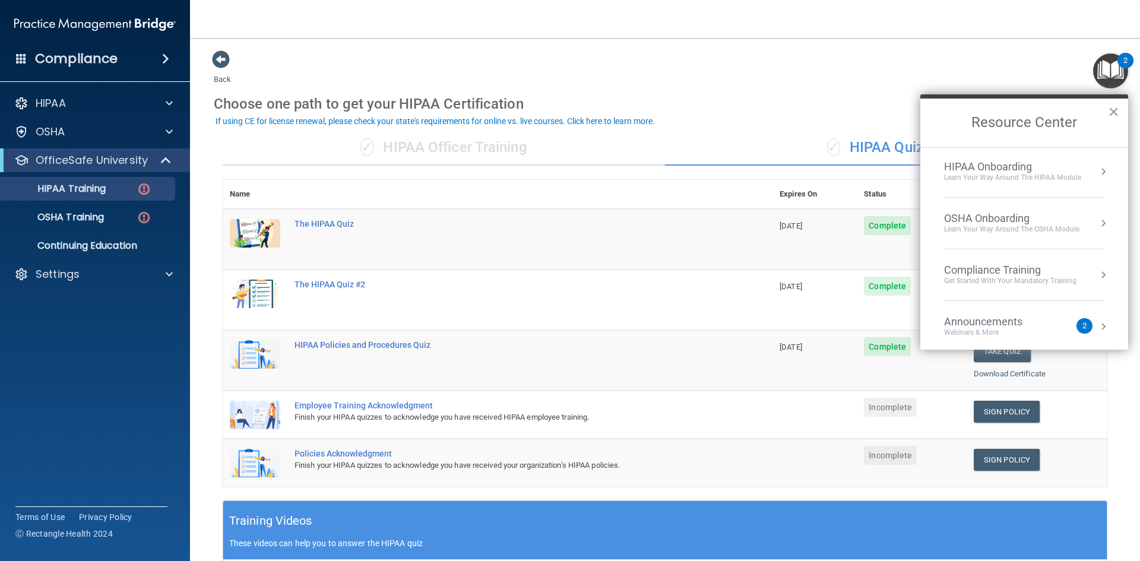
scroll to position [0, 0]
click at [1115, 112] on button "×" at bounding box center [1113, 111] width 11 height 19
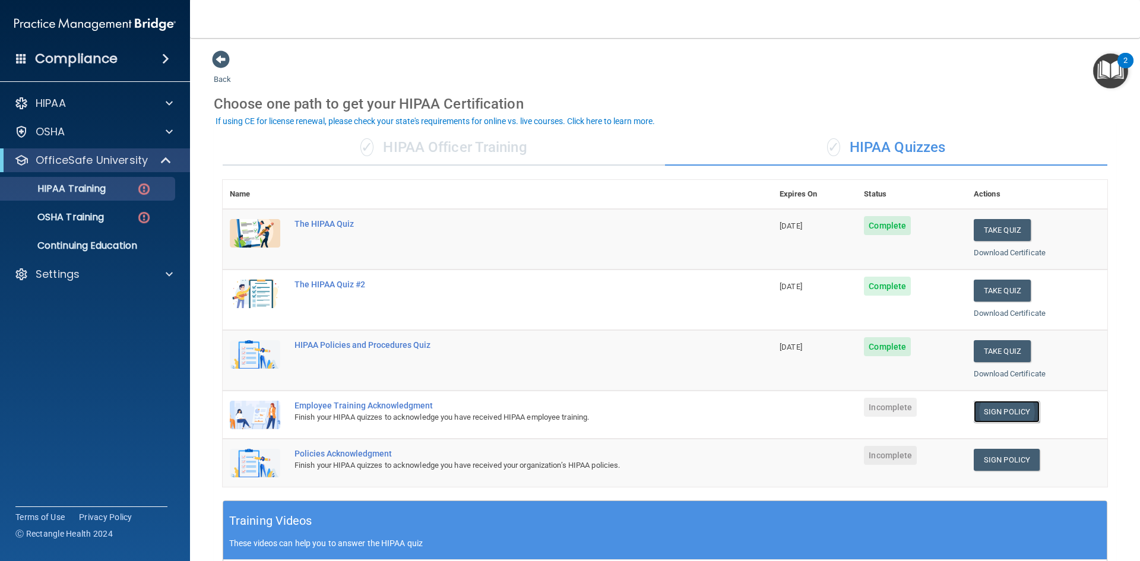
click at [1023, 413] on link "Sign Policy" at bounding box center [1006, 412] width 66 height 22
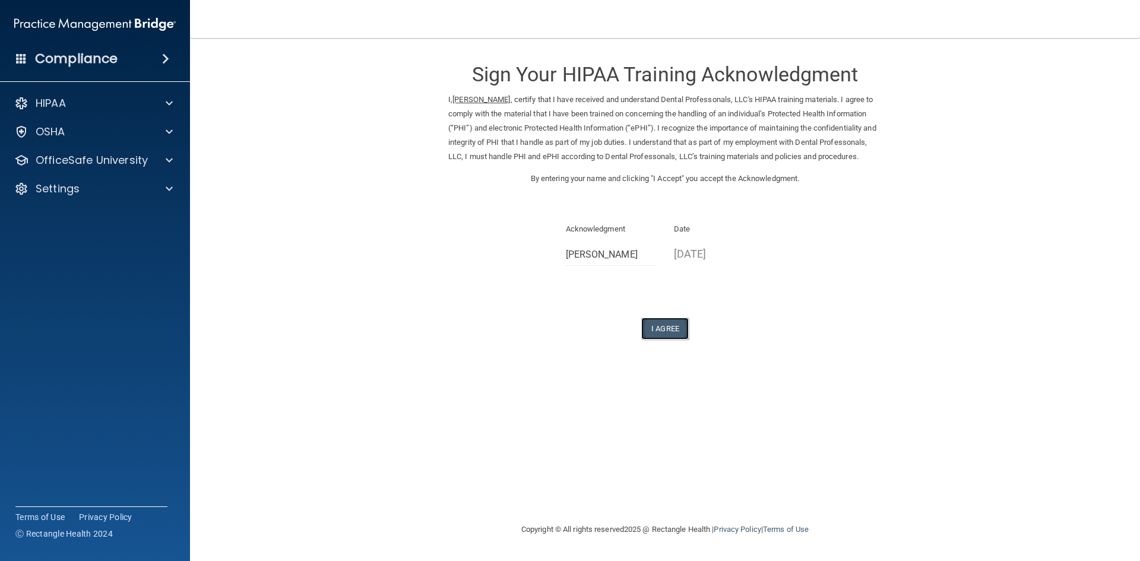
click at [679, 340] on button "I Agree" at bounding box center [664, 329] width 47 height 22
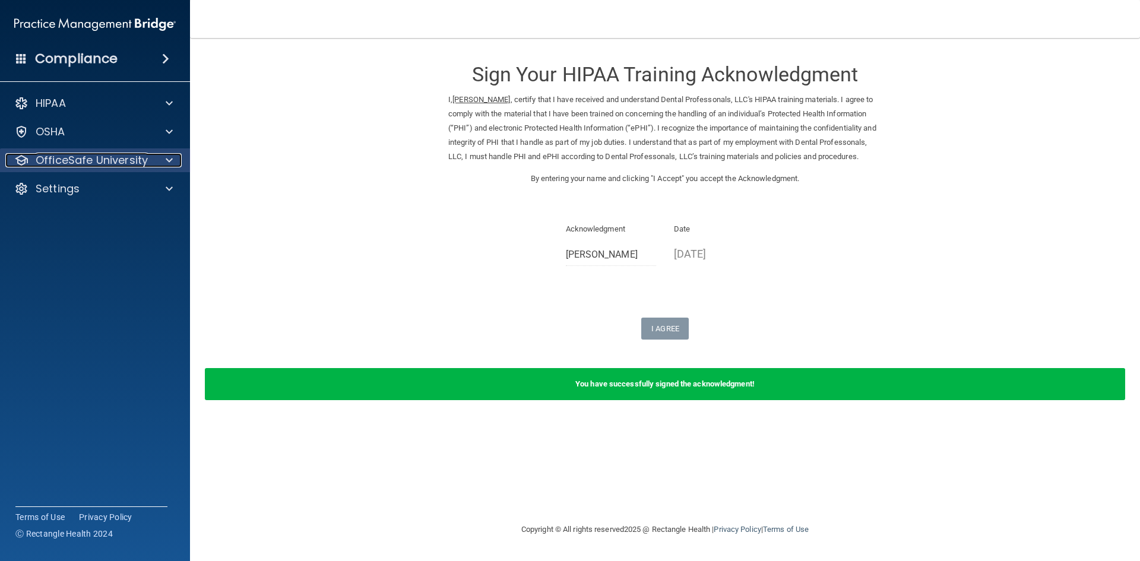
click at [85, 161] on p "OfficeSafe University" at bounding box center [92, 160] width 112 height 14
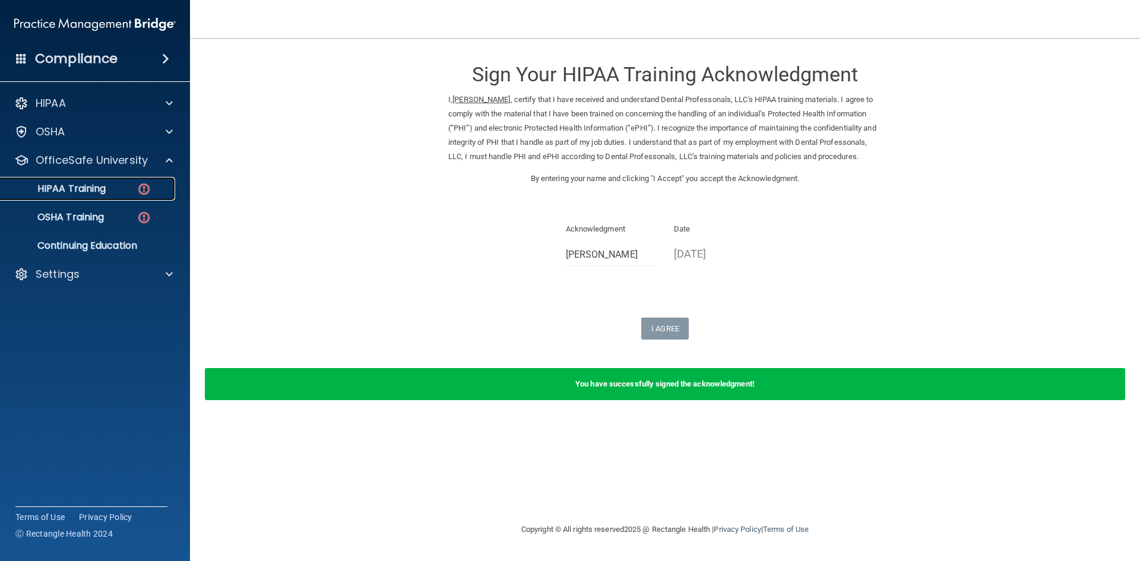
click at [80, 186] on p "HIPAA Training" at bounding box center [57, 189] width 98 height 12
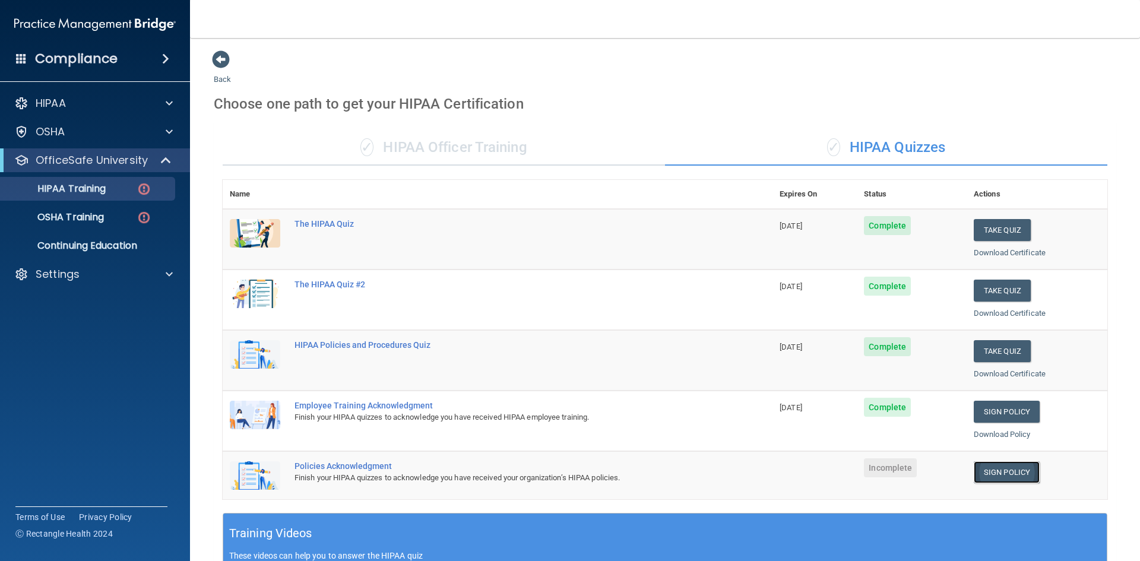
click at [1018, 481] on link "Sign Policy" at bounding box center [1006, 472] width 66 height 22
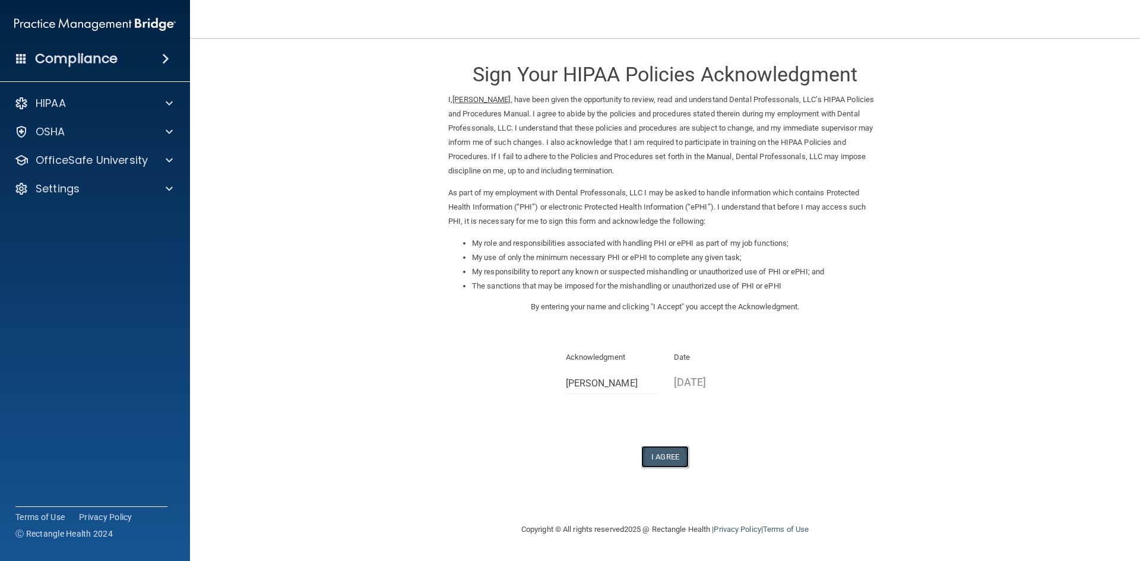
click at [680, 455] on button "I Agree" at bounding box center [664, 457] width 47 height 22
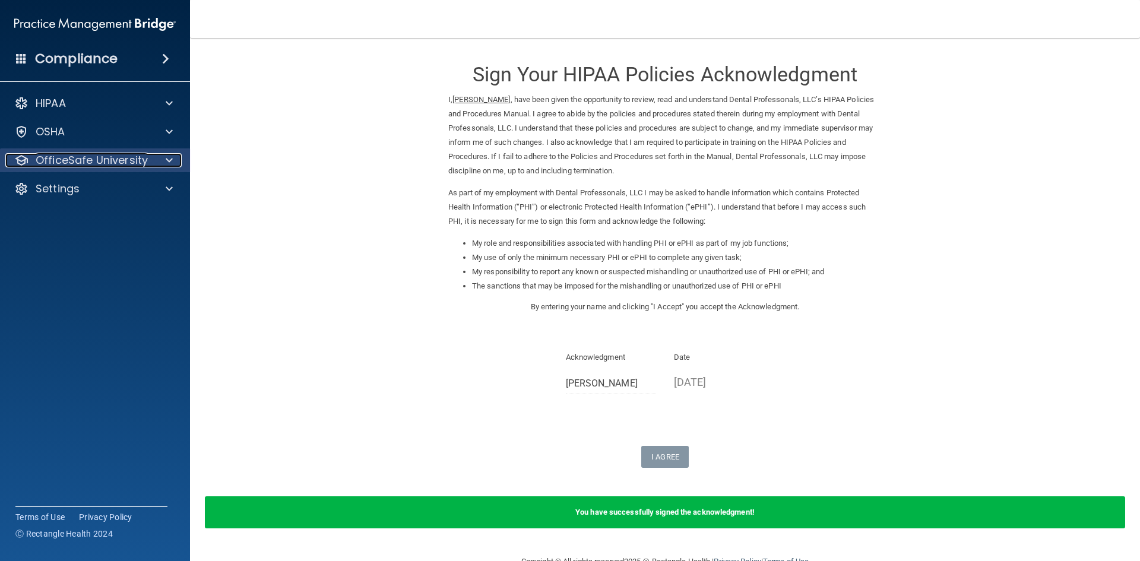
click at [92, 154] on p "OfficeSafe University" at bounding box center [92, 160] width 112 height 14
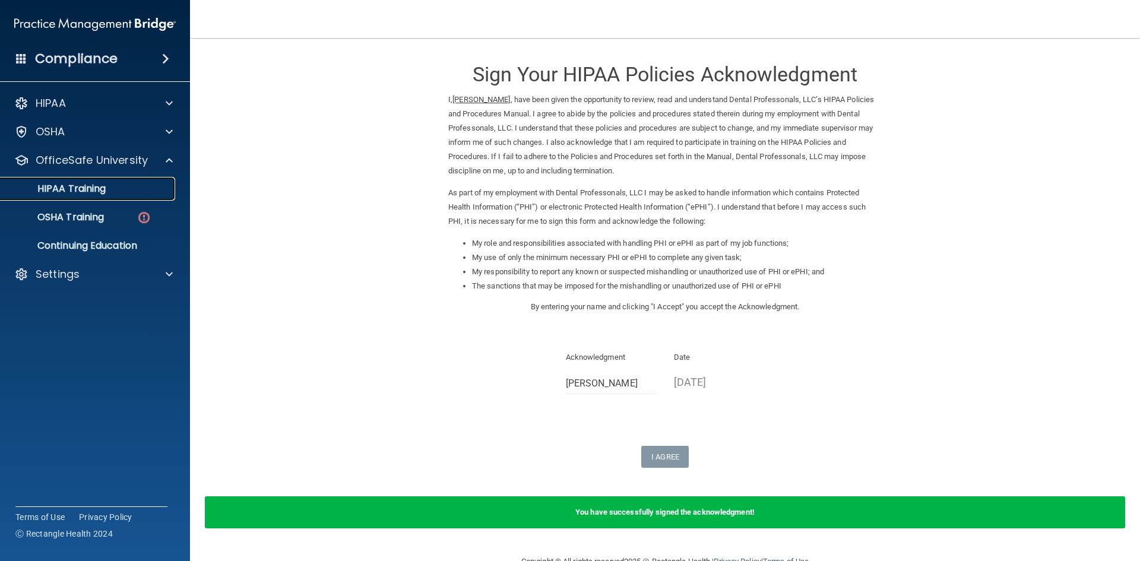
click at [91, 189] on p "HIPAA Training" at bounding box center [57, 189] width 98 height 12
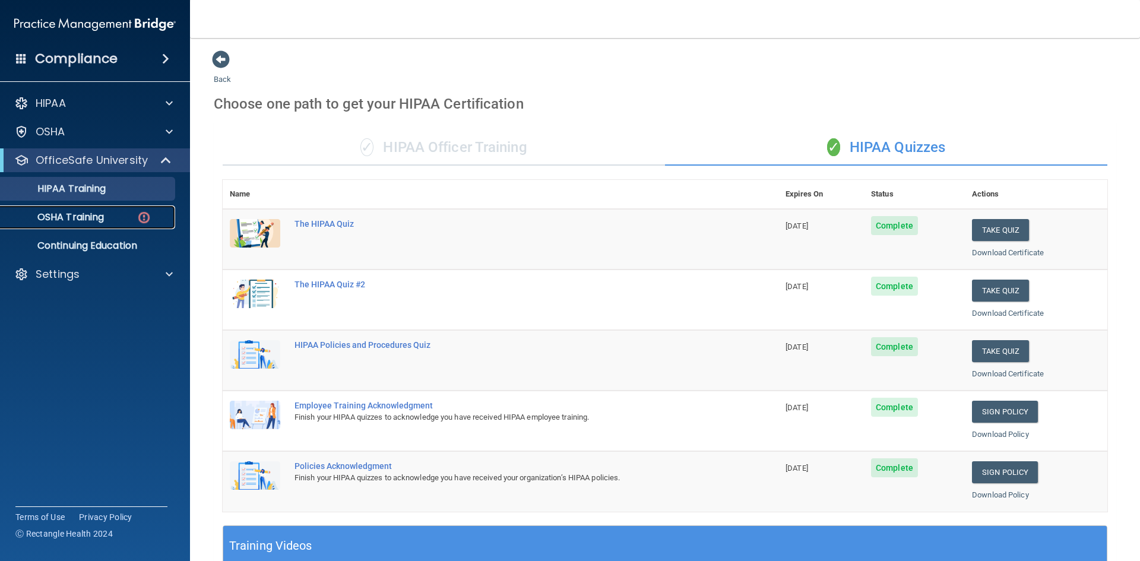
click at [102, 217] on p "OSHA Training" at bounding box center [56, 217] width 96 height 12
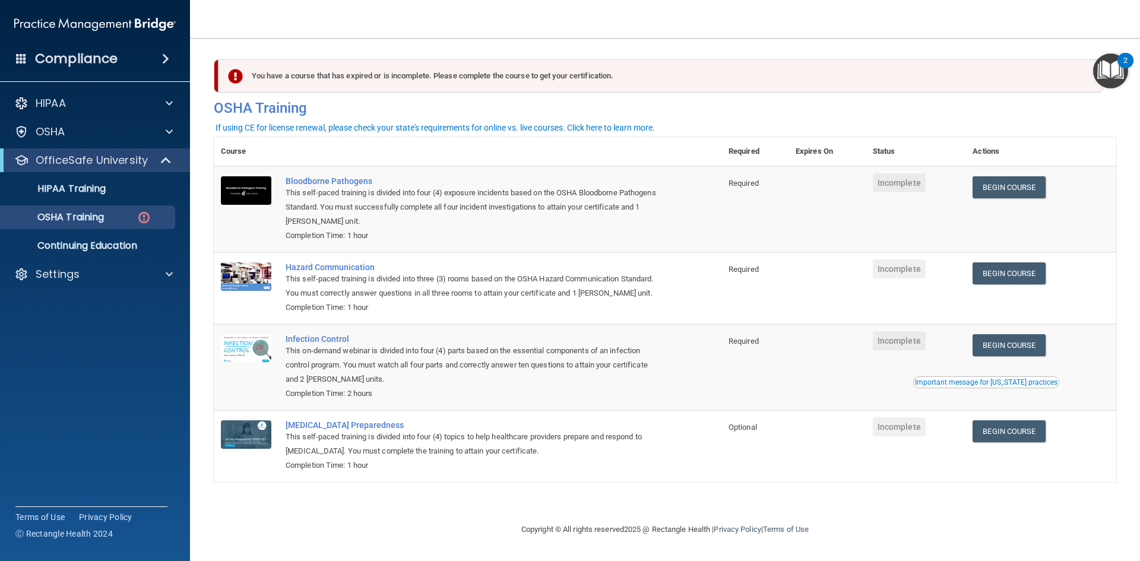
click at [1117, 75] on img "Open Resource Center, 2 new notifications" at bounding box center [1110, 70] width 35 height 35
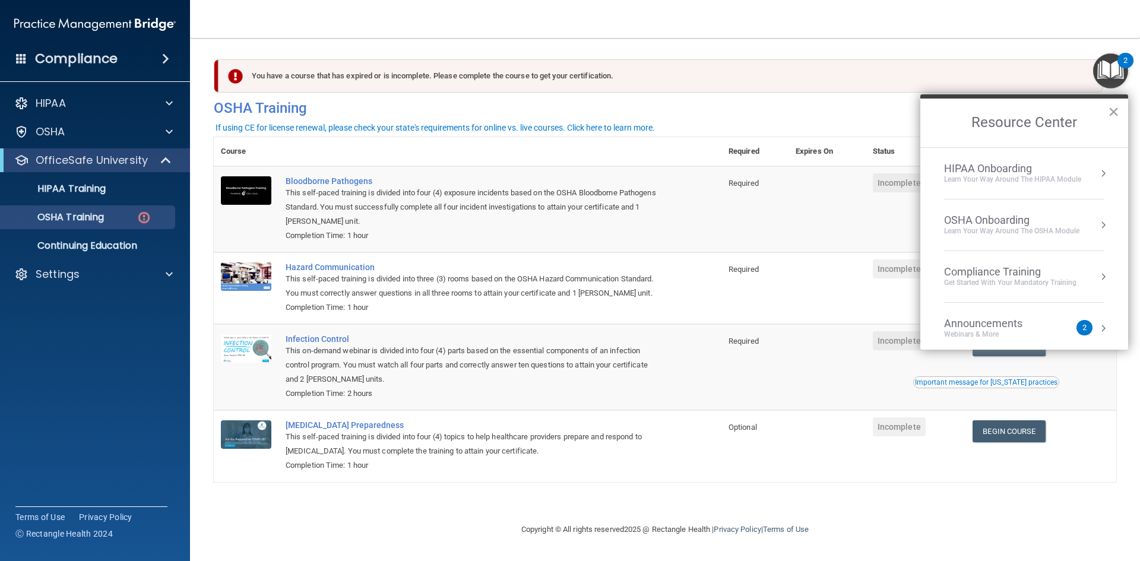
click at [1083, 165] on div "HIPAA Onboarding Learn Your Way around the HIPAA module" at bounding box center [1024, 173] width 160 height 23
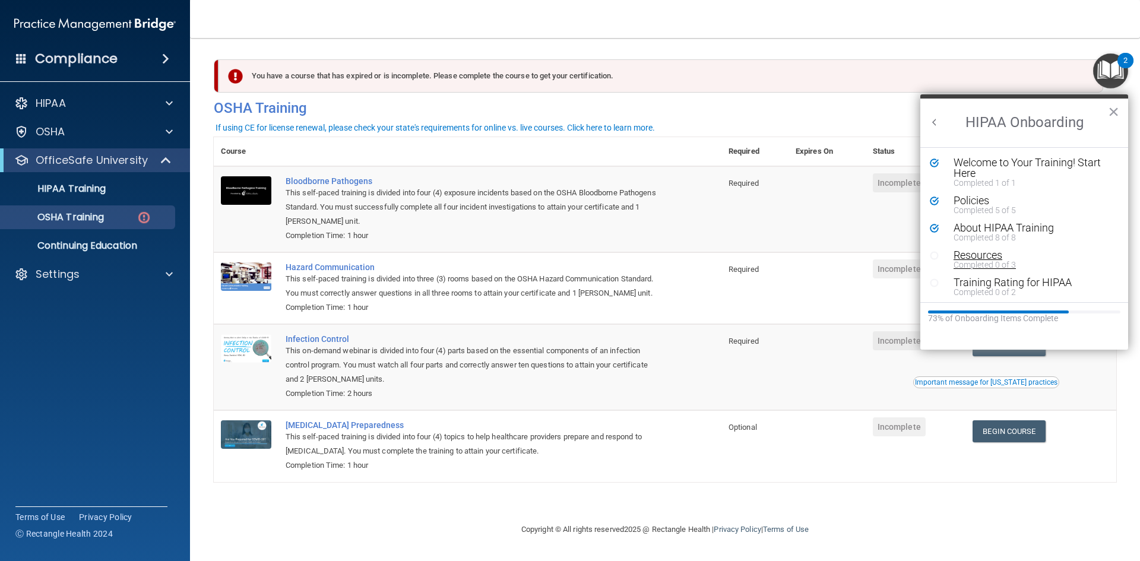
click at [975, 253] on div "Resources" at bounding box center [1028, 255] width 150 height 11
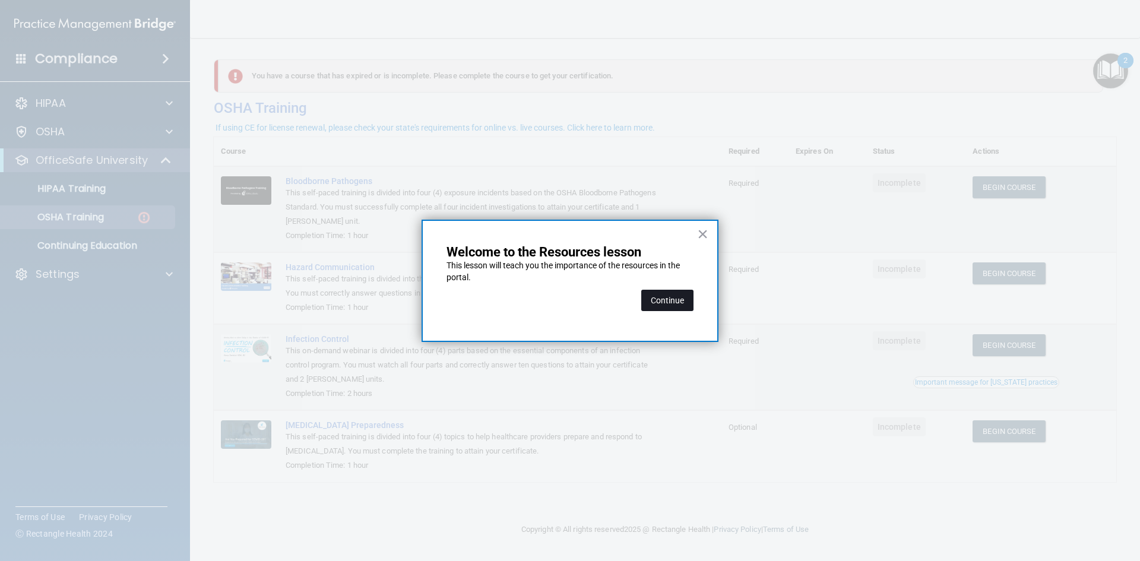
click at [657, 305] on button "Continue" at bounding box center [667, 300] width 52 height 21
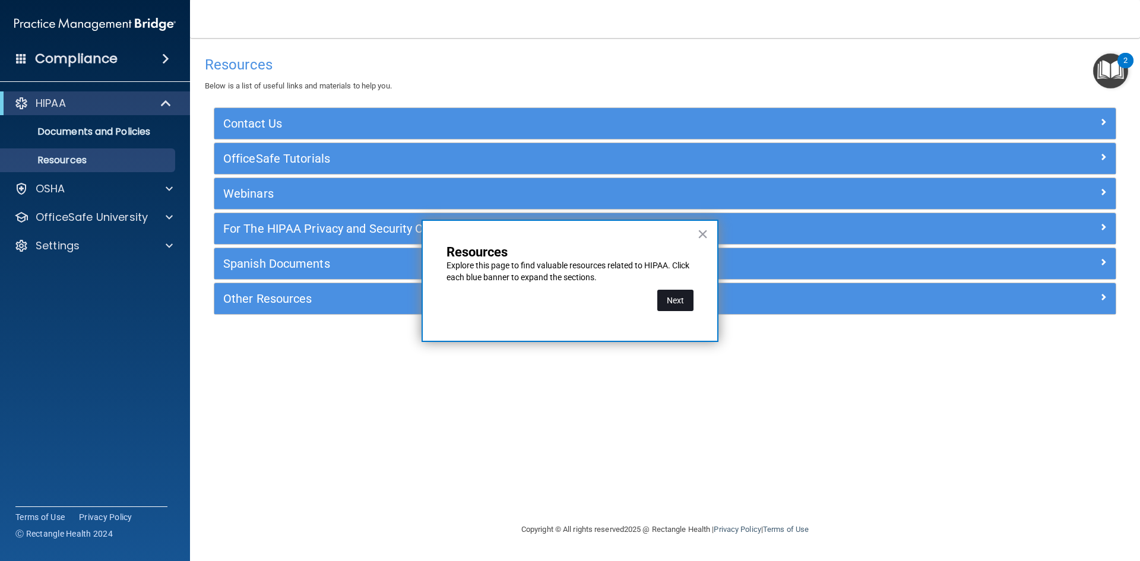
click at [675, 295] on button "Next" at bounding box center [675, 300] width 36 height 21
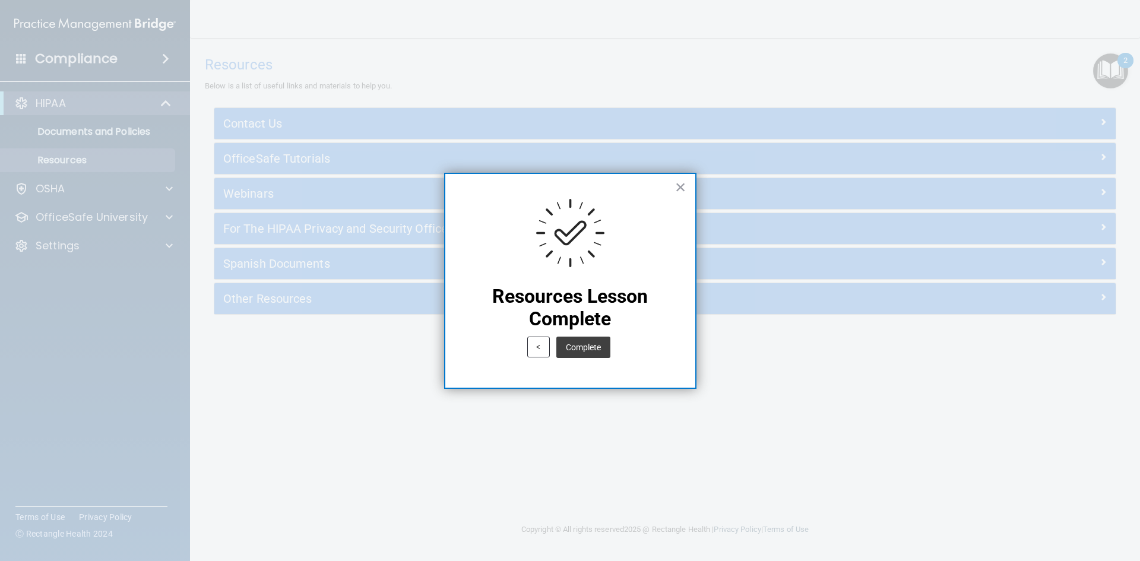
click at [570, 354] on button "Complete" at bounding box center [583, 347] width 54 height 21
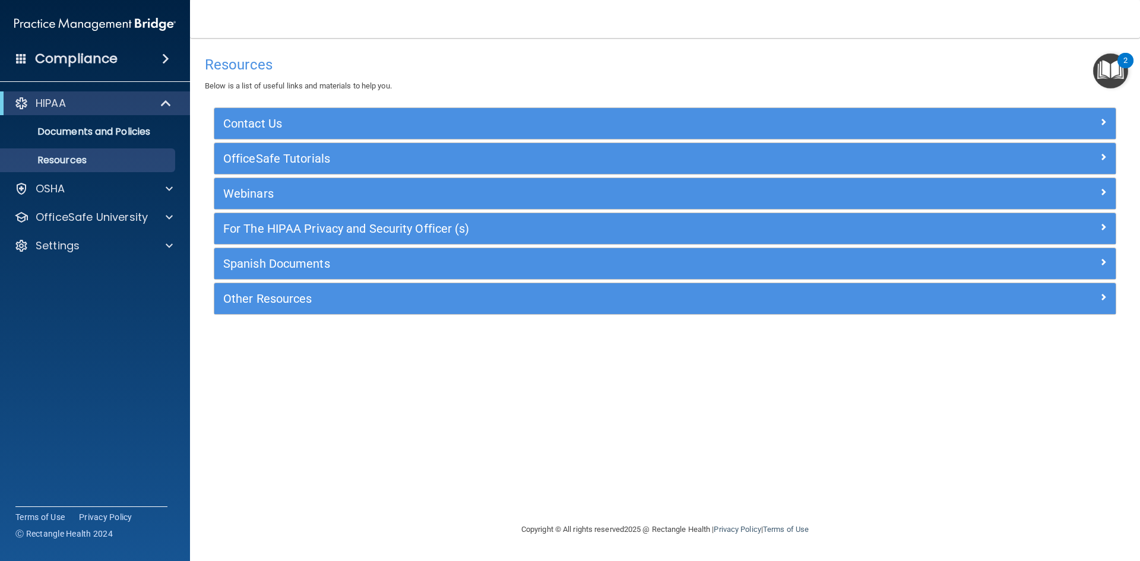
click at [1120, 62] on div "2" at bounding box center [1125, 60] width 16 height 15
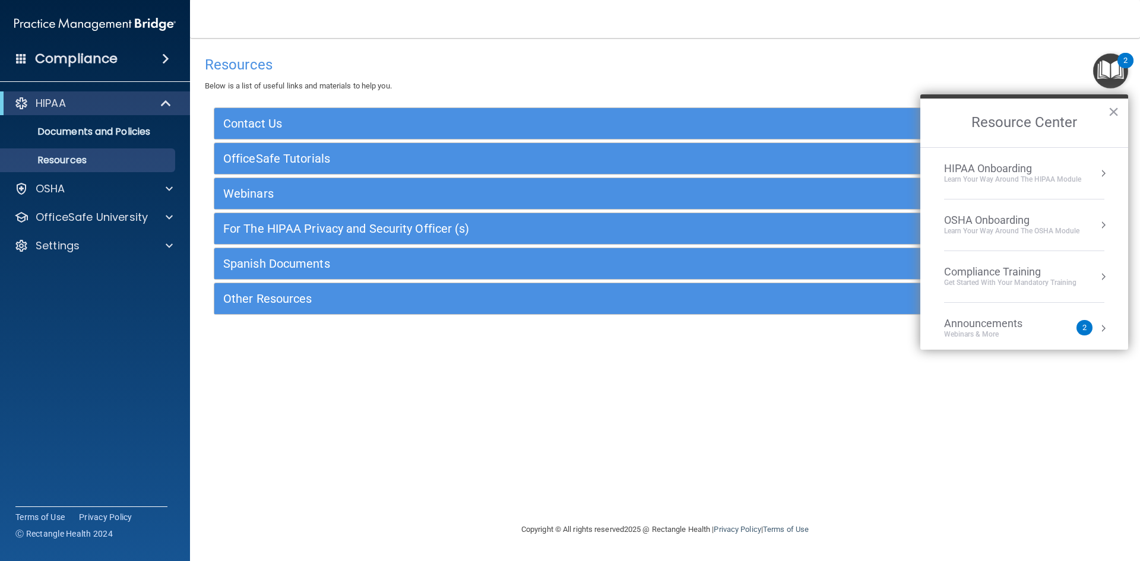
click at [1069, 173] on div "HIPAA Onboarding" at bounding box center [1012, 168] width 137 height 13
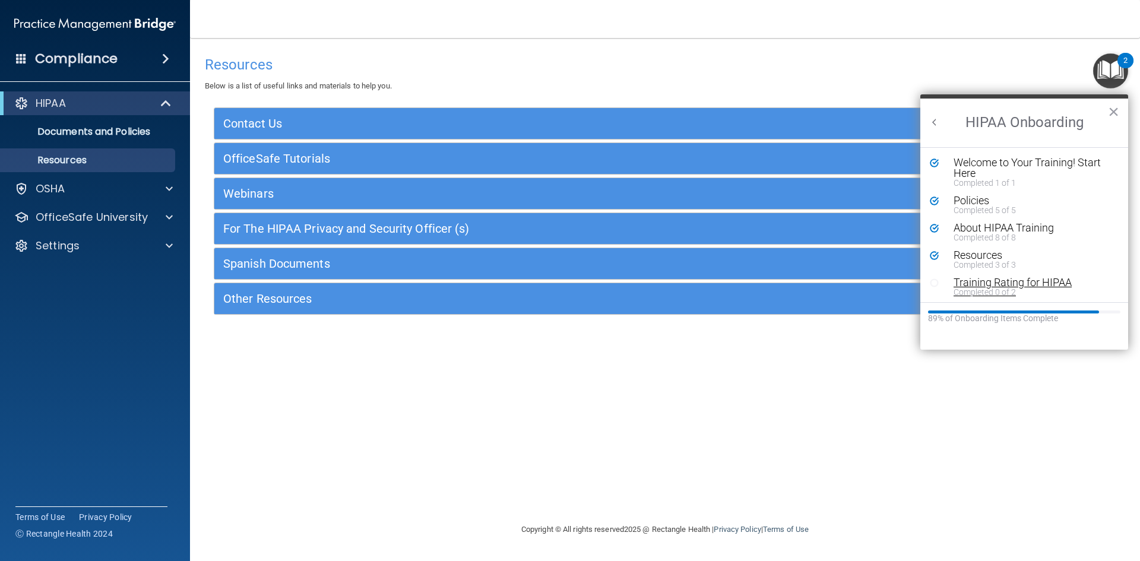
click at [1019, 286] on div "Training Rating for HIPAA" at bounding box center [1028, 282] width 150 height 11
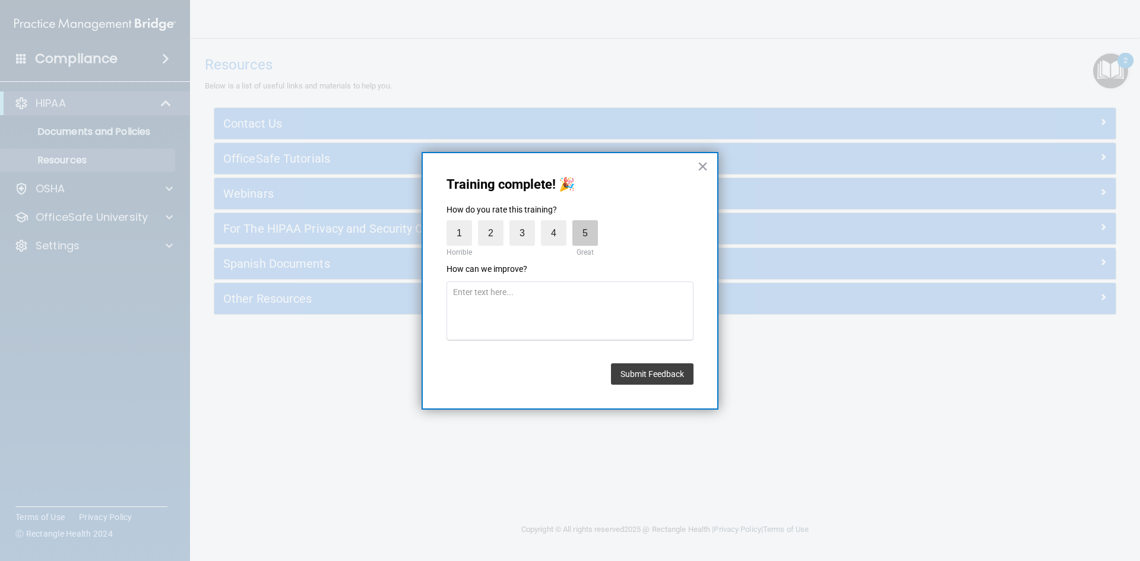
click at [592, 233] on label "5" at bounding box center [585, 233] width 26 height 26
click at [557, 223] on input "5" at bounding box center [557, 223] width 0 height 0
click at [676, 369] on button "Submit Feedback" at bounding box center [652, 373] width 83 height 21
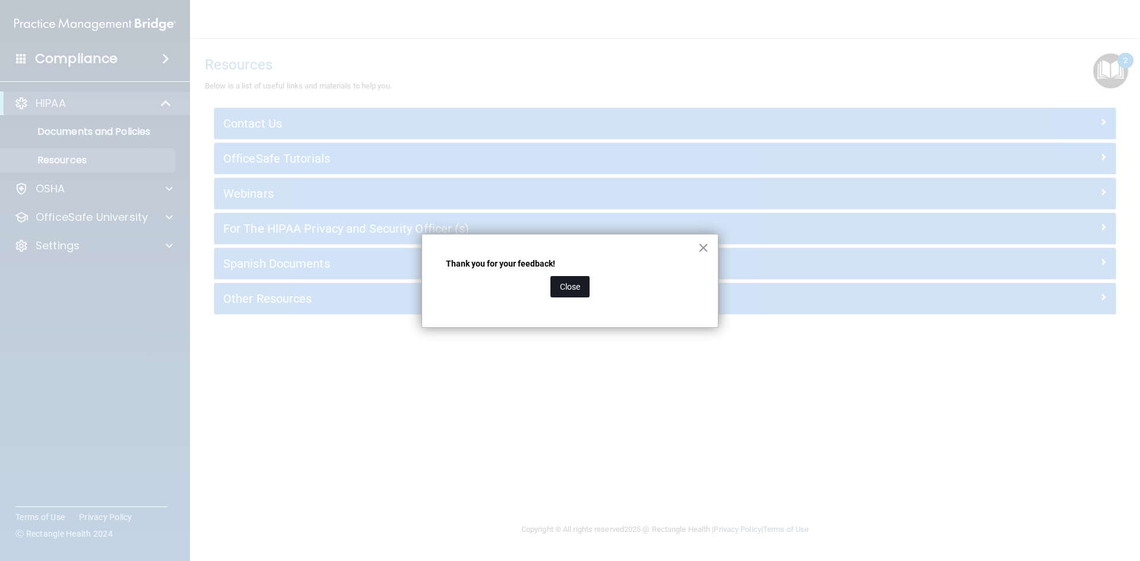
click at [584, 285] on button "Close" at bounding box center [569, 286] width 39 height 21
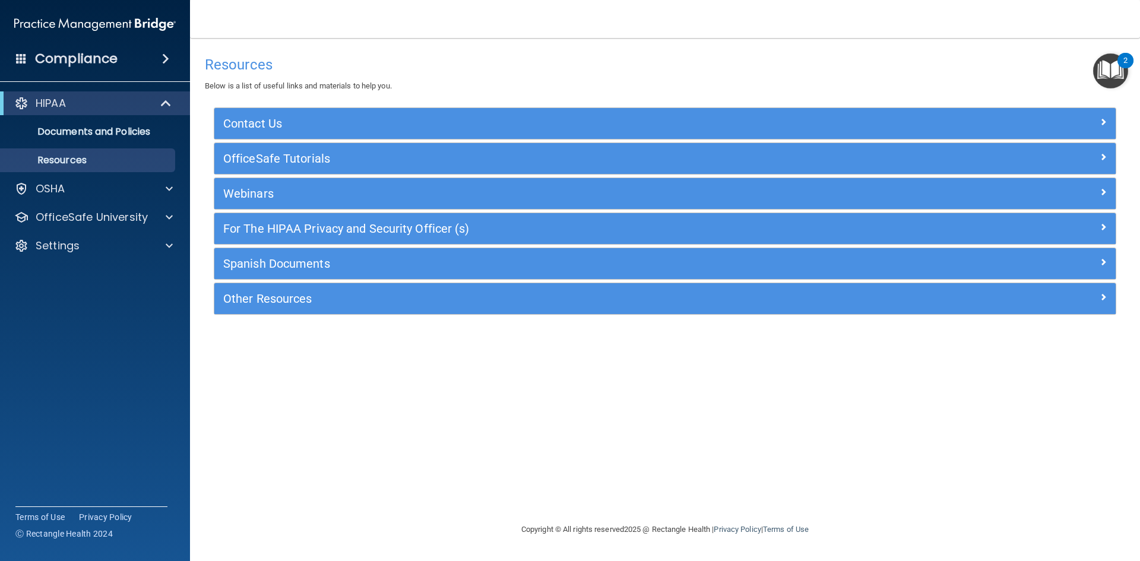
click at [1105, 60] on img "Open Resource Center, 2 new notifications" at bounding box center [1110, 70] width 35 height 35
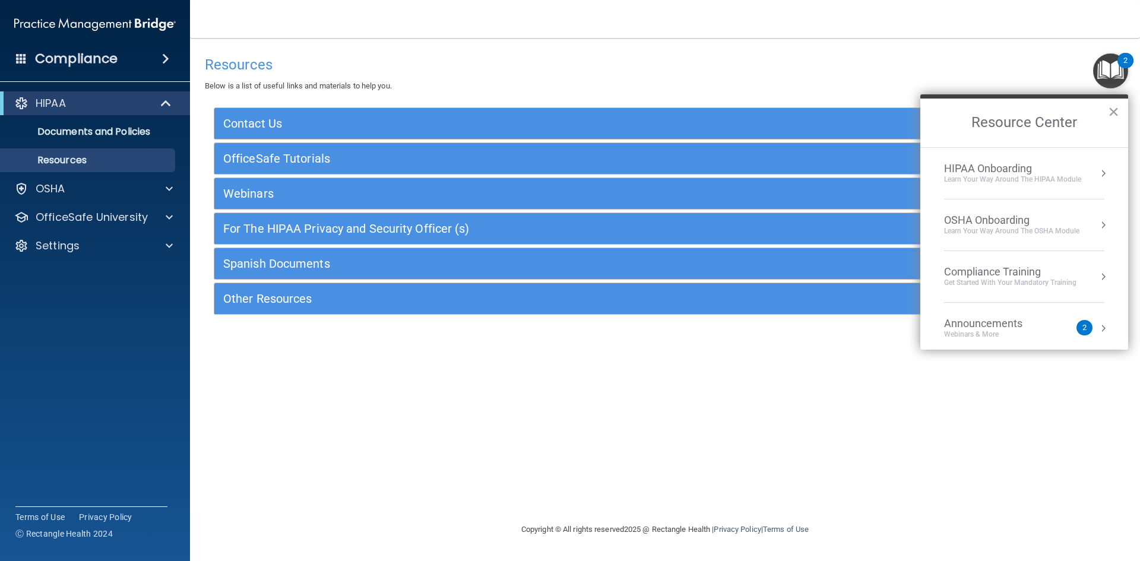
click at [1046, 169] on div "HIPAA Onboarding" at bounding box center [1012, 168] width 137 height 13
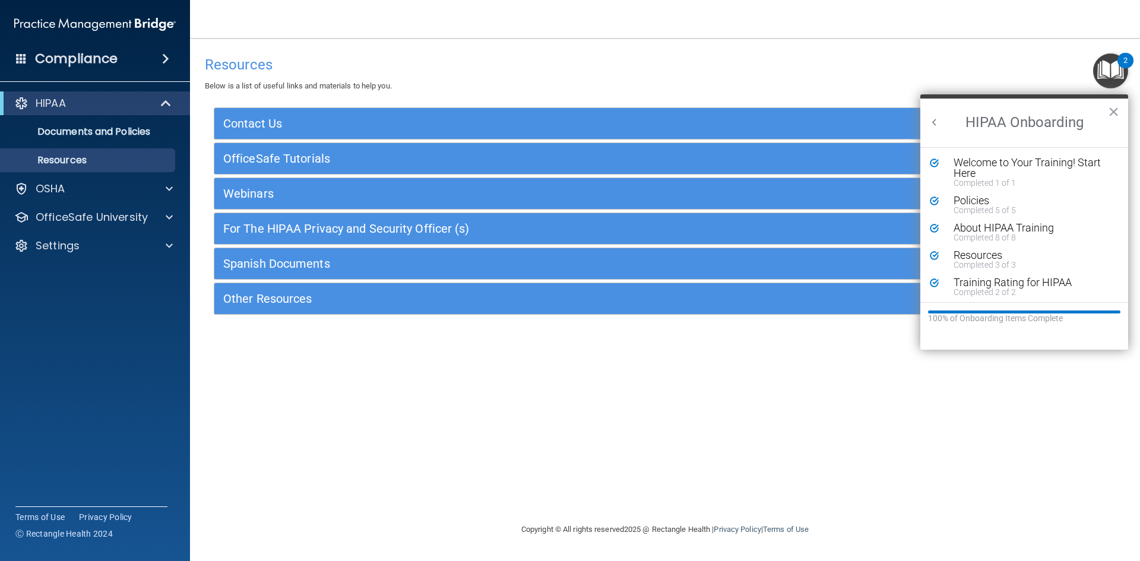
click at [937, 122] on button "Back to Resource Center Home" at bounding box center [934, 122] width 12 height 12
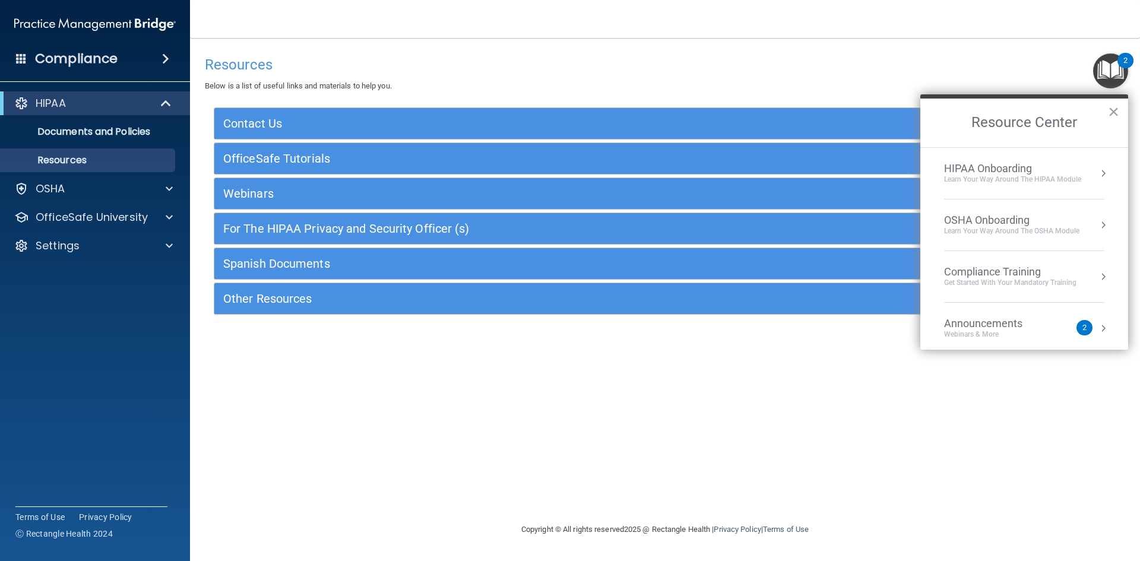
click at [973, 227] on div "Learn your way around the OSHA module" at bounding box center [1011, 231] width 135 height 10
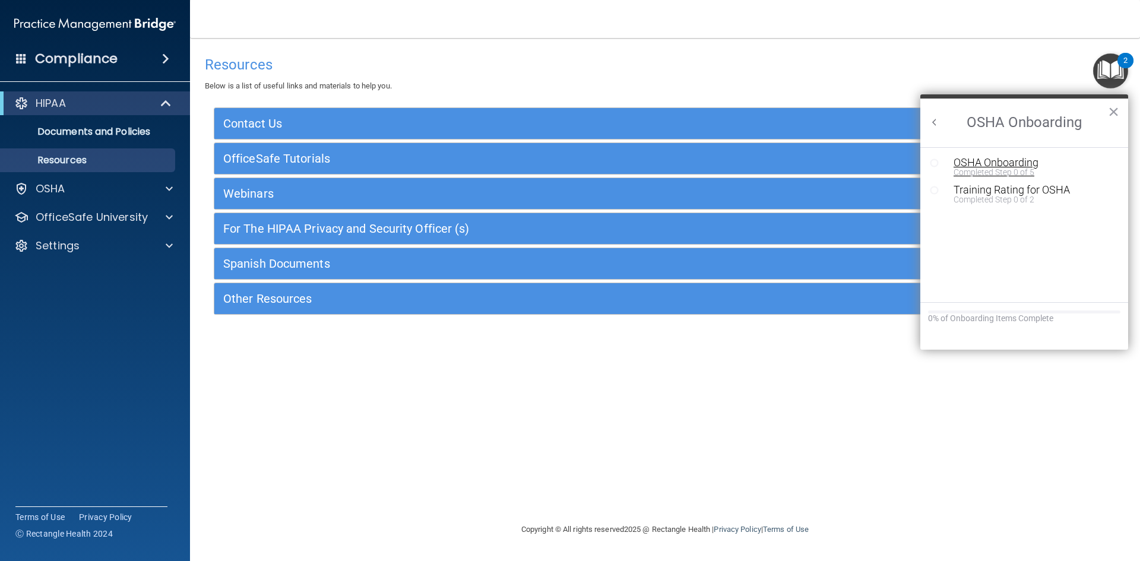
click at [1003, 176] on div "Completed Step 0 of 5" at bounding box center [1032, 172] width 159 height 8
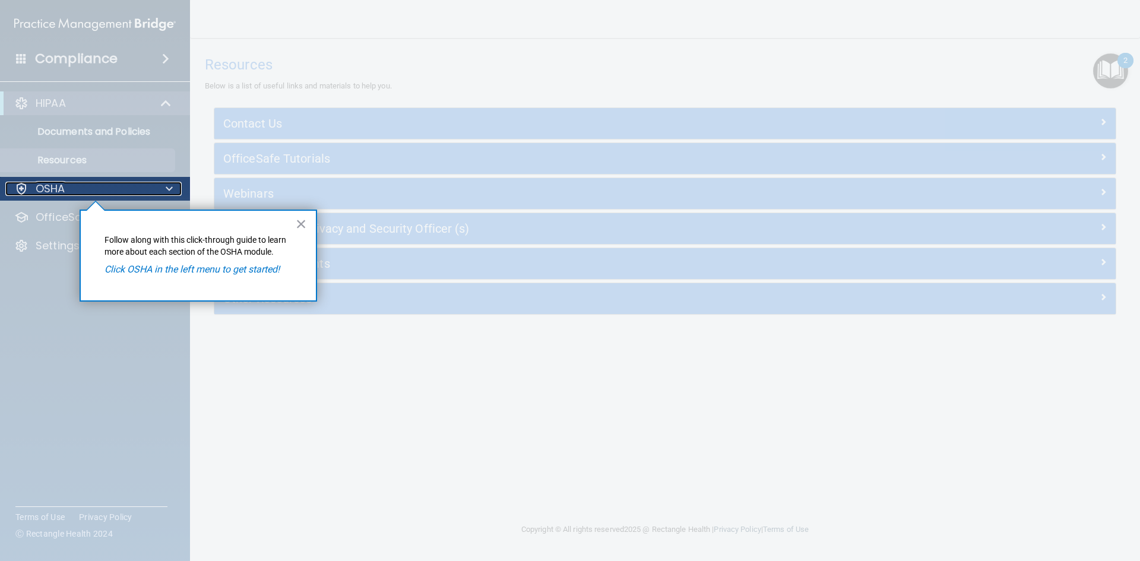
click at [64, 183] on p "OSHA" at bounding box center [51, 189] width 30 height 14
click at [123, 265] on em "Click OSHA in the left menu to get started!" at bounding box center [191, 269] width 175 height 11
click at [36, 183] on p "OSHA" at bounding box center [51, 189] width 30 height 14
click at [57, 213] on div at bounding box center [95, 381] width 191 height 360
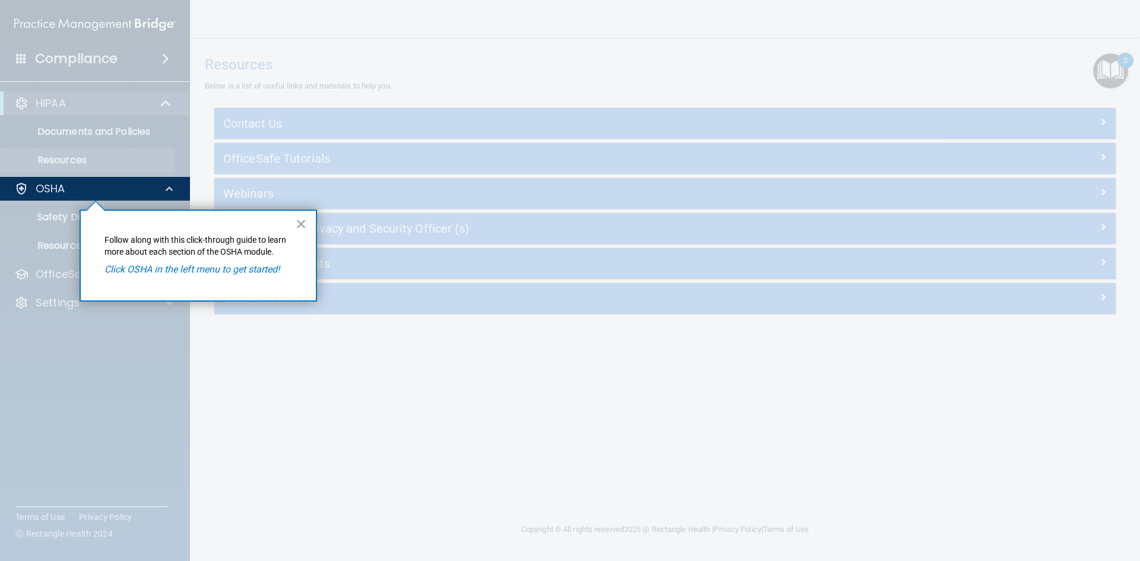
click at [57, 213] on div at bounding box center [95, 381] width 191 height 360
click at [164, 188] on div at bounding box center [168, 189] width 30 height 14
click at [18, 191] on div at bounding box center [21, 189] width 14 height 14
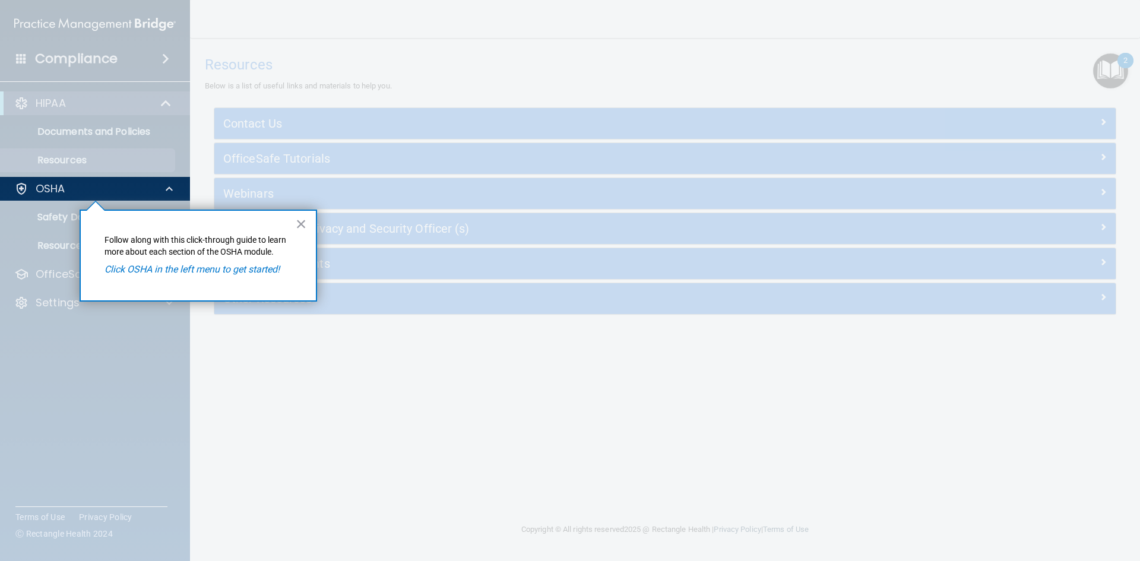
drag, startPoint x: 34, startPoint y: 224, endPoint x: 44, endPoint y: 219, distance: 11.4
click at [34, 224] on div at bounding box center [95, 381] width 191 height 360
click at [45, 218] on div at bounding box center [95, 381] width 191 height 360
click at [58, 247] on div at bounding box center [95, 381] width 191 height 360
click at [305, 227] on button "×" at bounding box center [301, 223] width 11 height 19
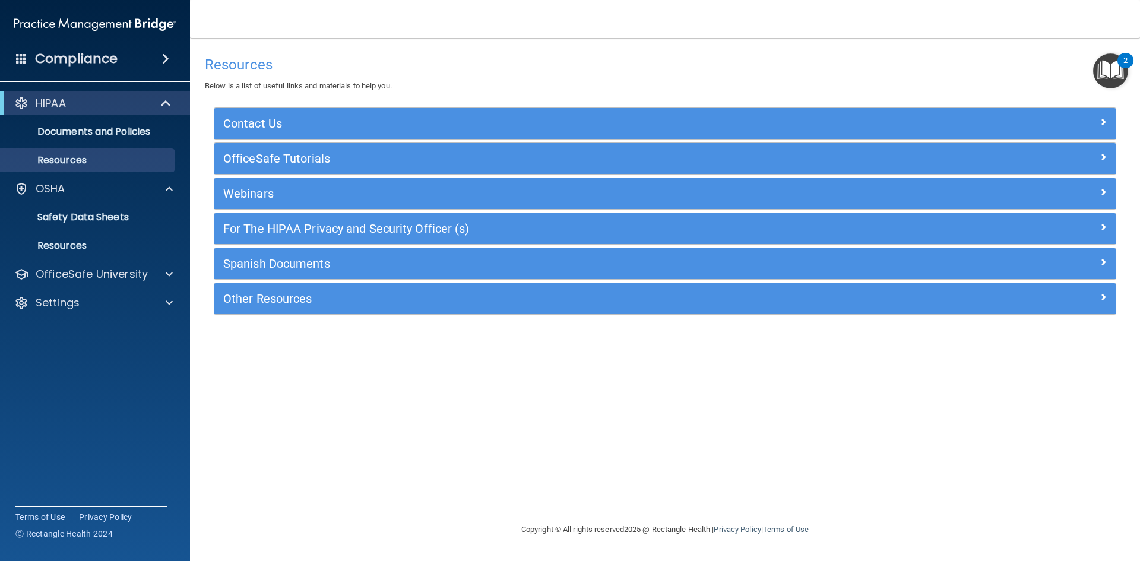
click at [1099, 72] on img "Open Resource Center, 2 new notifications" at bounding box center [1110, 70] width 35 height 35
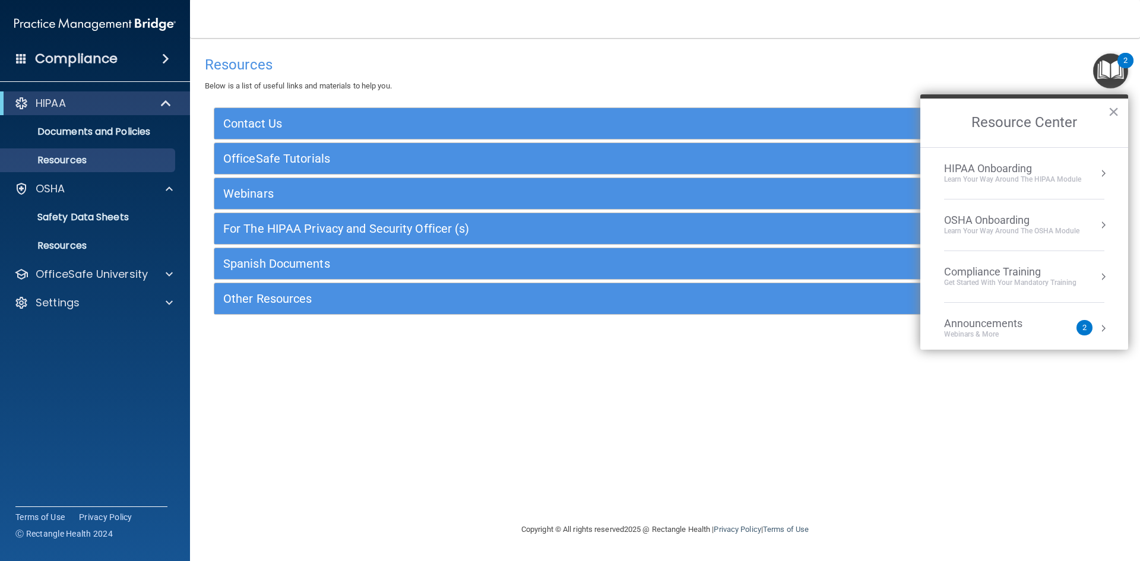
click at [1017, 217] on div "OSHA Onboarding" at bounding box center [1011, 220] width 135 height 13
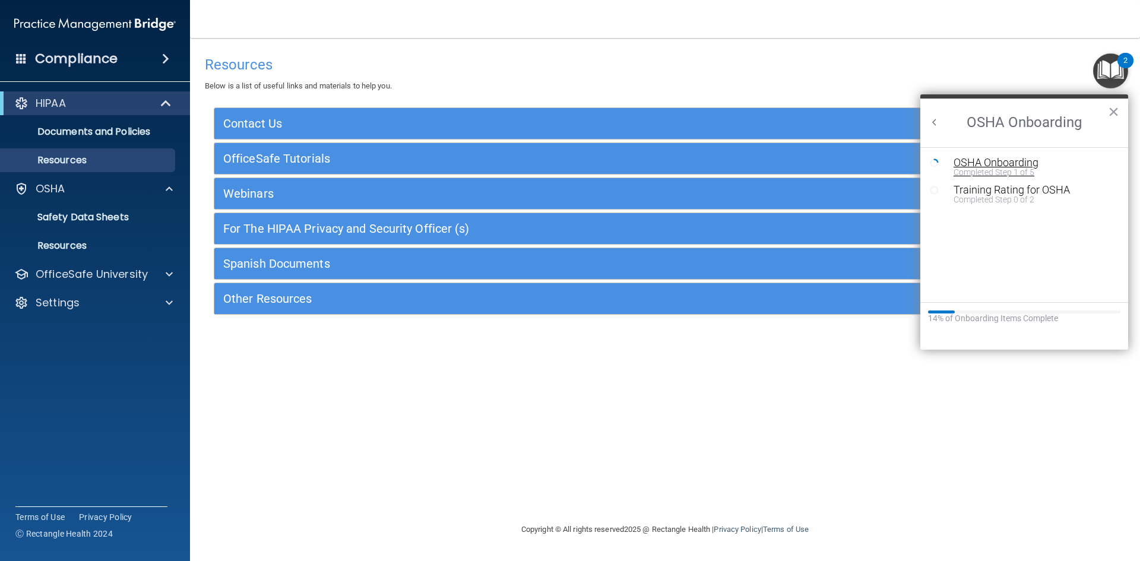
click at [1016, 160] on div "OSHA Onboarding" at bounding box center [1032, 162] width 159 height 11
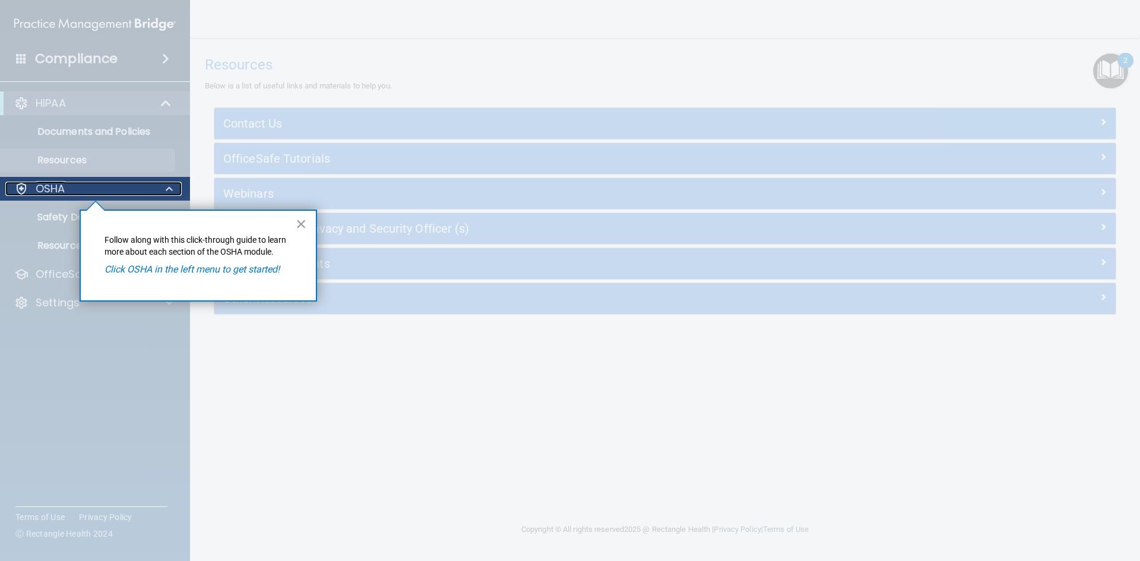
click at [41, 192] on p "OSHA" at bounding box center [51, 189] width 30 height 14
click at [109, 265] on em "Click OSHA in the left menu to get started!" at bounding box center [191, 269] width 175 height 11
click at [104, 219] on div "× Follow along with this click-through guide to learn more about each section o…" at bounding box center [198, 256] width 237 height 92
click at [24, 190] on div at bounding box center [21, 189] width 14 height 14
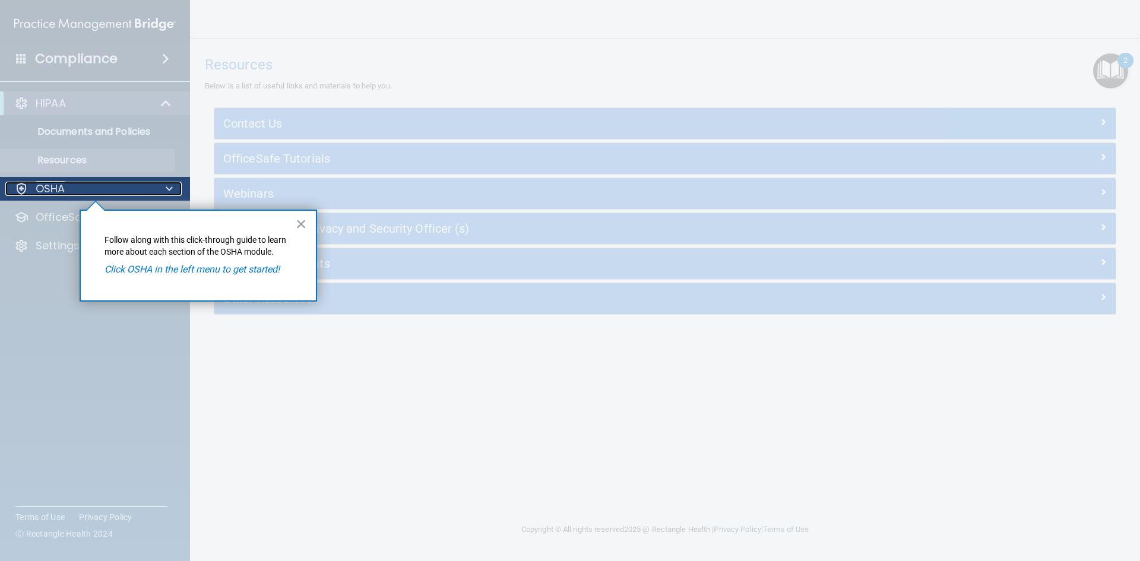
click at [24, 190] on div at bounding box center [21, 189] width 14 height 14
click at [43, 211] on div at bounding box center [95, 381] width 191 height 360
click at [43, 212] on div at bounding box center [95, 381] width 191 height 360
click at [41, 239] on div at bounding box center [95, 381] width 191 height 360
click at [47, 271] on div at bounding box center [95, 381] width 191 height 360
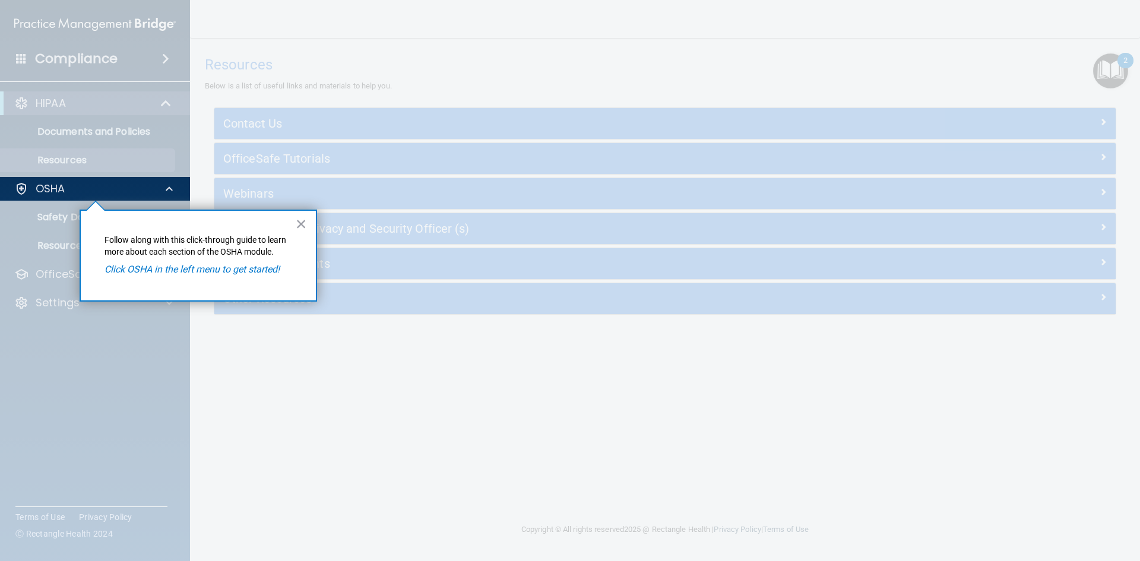
click at [49, 300] on div at bounding box center [95, 381] width 191 height 360
click at [126, 267] on em "Click OSHA in the left menu to get started!" at bounding box center [191, 269] width 175 height 11
click at [30, 192] on div "OSHA" at bounding box center [78, 189] width 147 height 14
click at [54, 215] on div at bounding box center [95, 381] width 191 height 360
click at [300, 227] on button "×" at bounding box center [301, 223] width 11 height 19
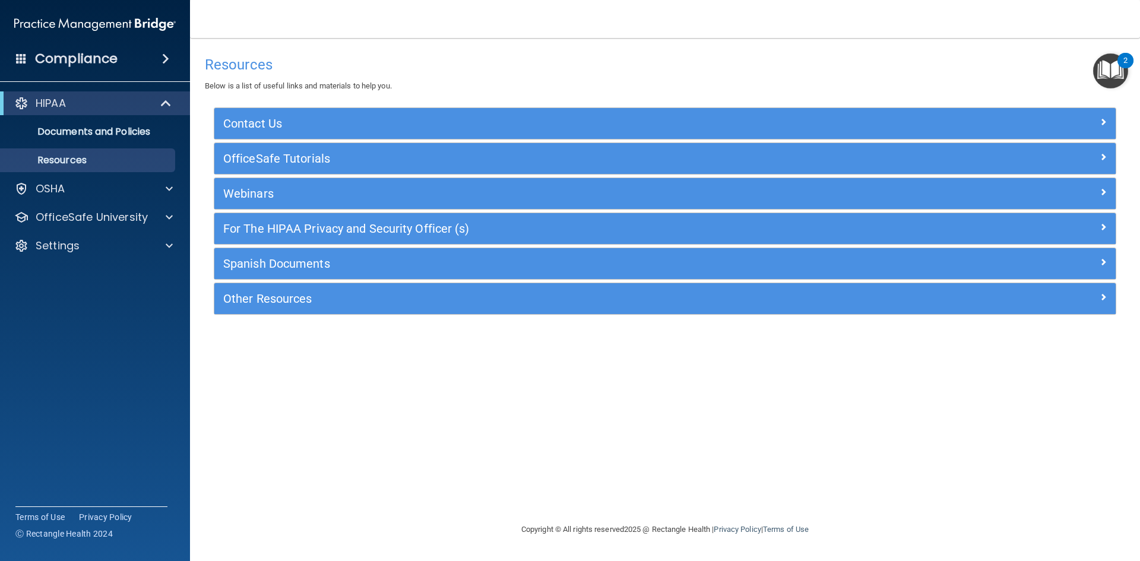
click at [157, 172] on div "HIPAA Documents and Policies Report an Incident Business Associates Emergency P…" at bounding box center [95, 177] width 191 height 180
click at [164, 177] on div "OSHA" at bounding box center [95, 189] width 191 height 24
click at [164, 185] on div at bounding box center [168, 189] width 30 height 14
click at [126, 217] on p "Safety Data Sheets" at bounding box center [89, 217] width 162 height 12
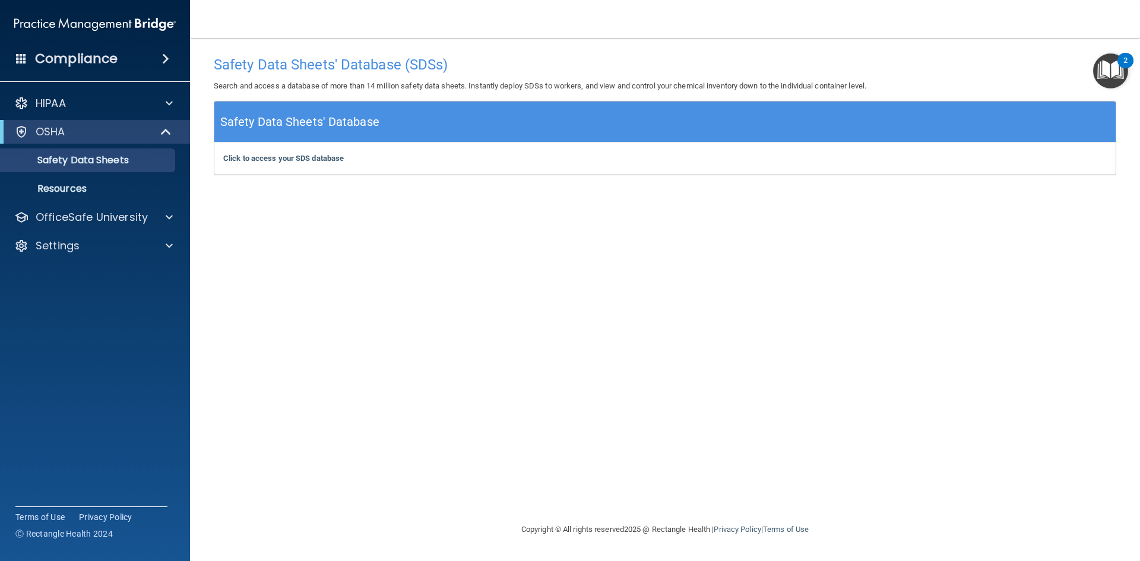
click at [1107, 78] on img "Open Resource Center, 2 new notifications" at bounding box center [1110, 70] width 35 height 35
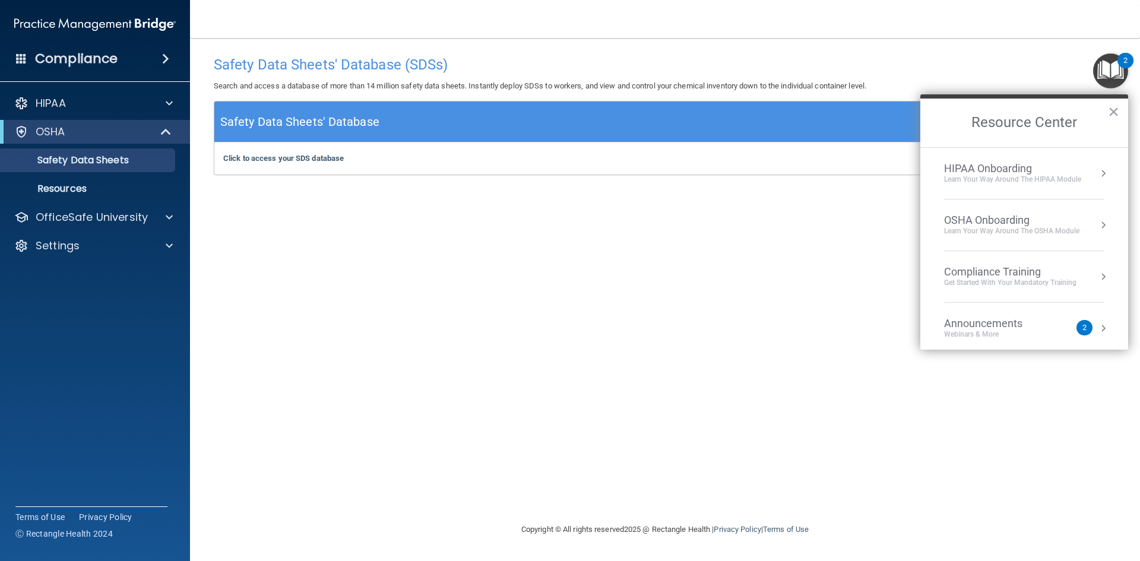
click at [1026, 216] on div "OSHA Onboarding" at bounding box center [1011, 220] width 135 height 13
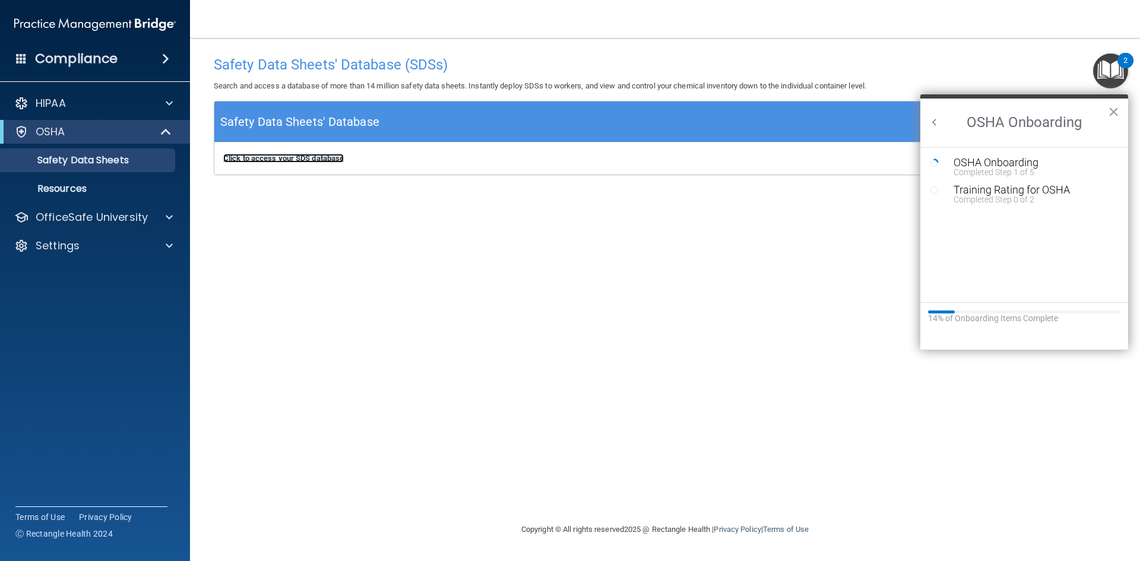
click at [299, 155] on b "Click to access your SDS database" at bounding box center [283, 158] width 120 height 9
click at [75, 192] on p "Resources" at bounding box center [89, 189] width 162 height 12
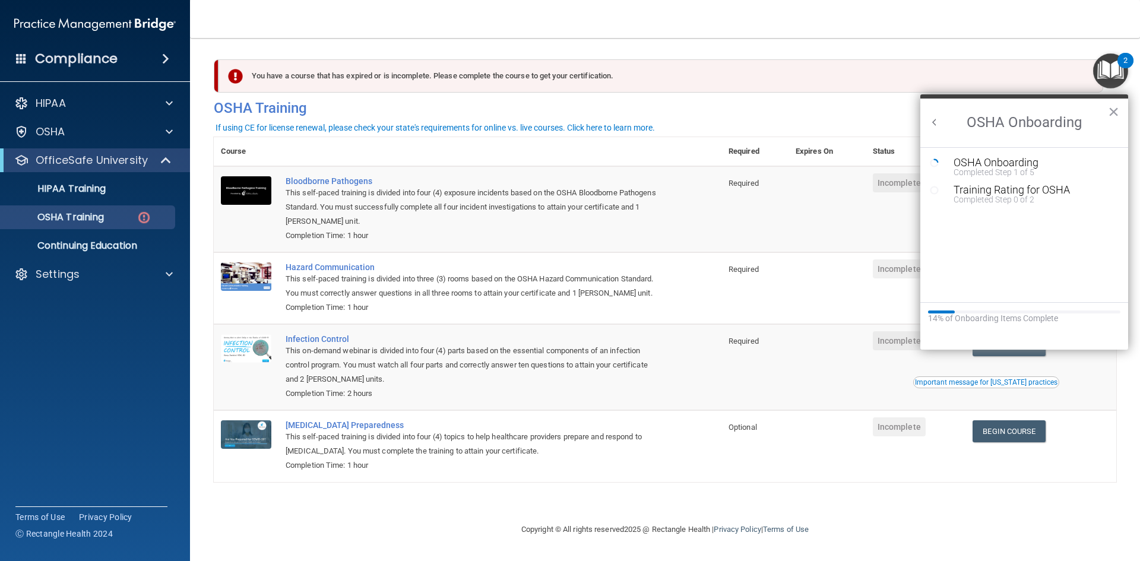
click at [971, 186] on div "Training Rating for OSHA" at bounding box center [1032, 190] width 159 height 11
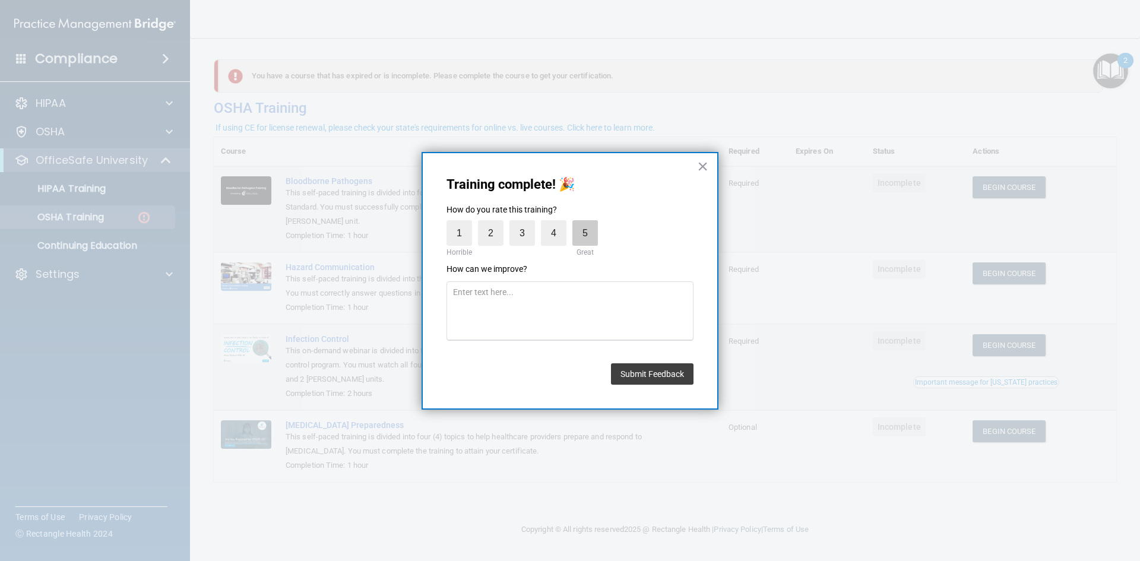
click at [585, 229] on label "5" at bounding box center [585, 233] width 26 height 26
click at [557, 223] on input "5" at bounding box center [557, 223] width 0 height 0
click at [663, 375] on button "Submit Feedback" at bounding box center [652, 373] width 83 height 21
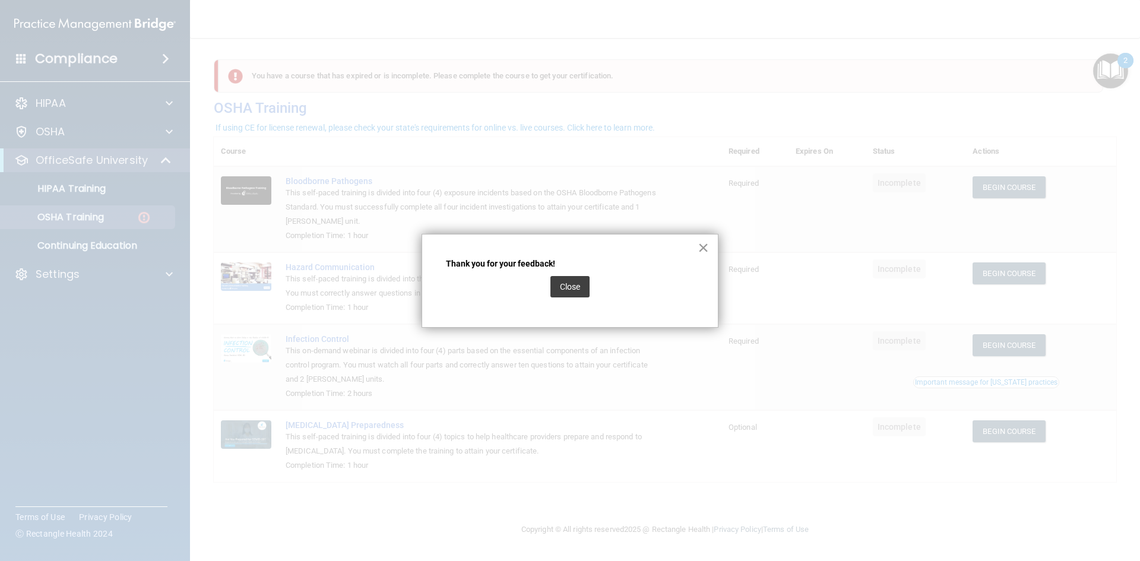
click at [700, 253] on button "×" at bounding box center [702, 247] width 11 height 19
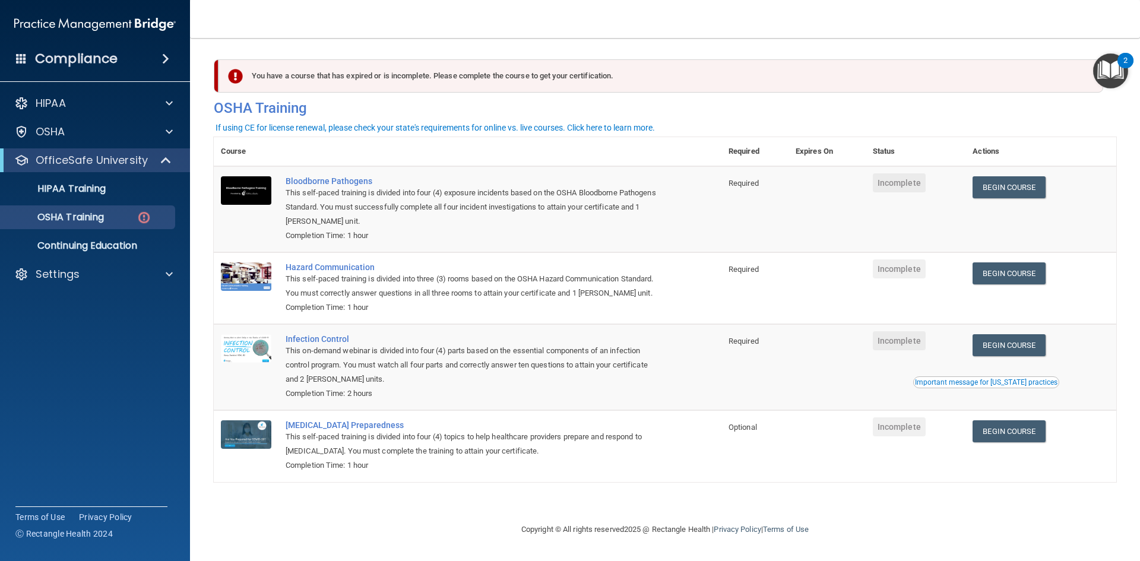
click at [1118, 81] on img "Open Resource Center, 2 new notifications" at bounding box center [1110, 70] width 35 height 35
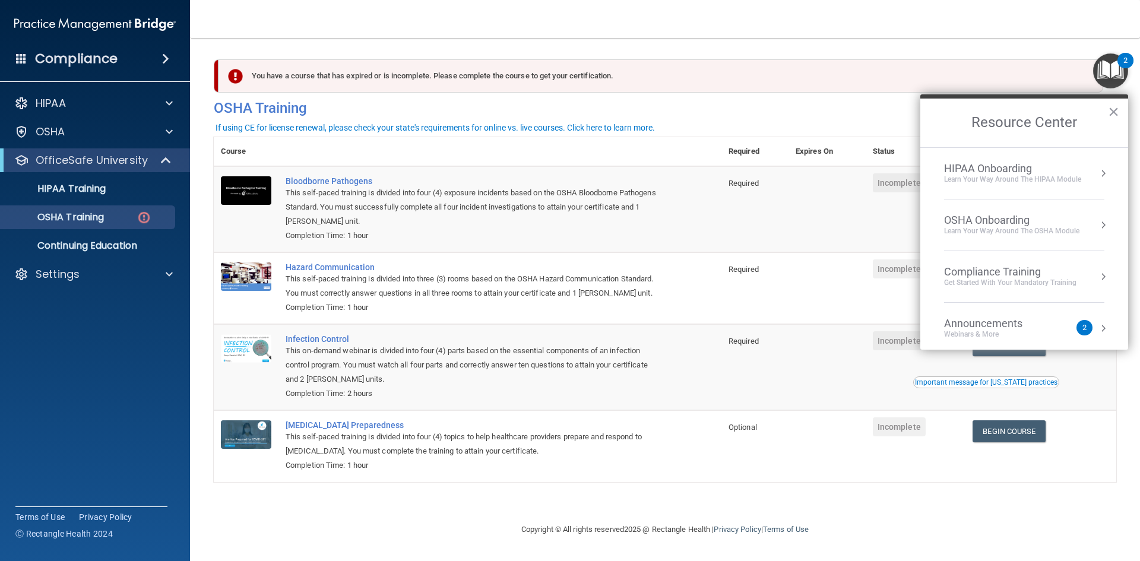
click at [1082, 217] on div "OSHA Onboarding Learn your way around the OSHA module" at bounding box center [1024, 225] width 160 height 23
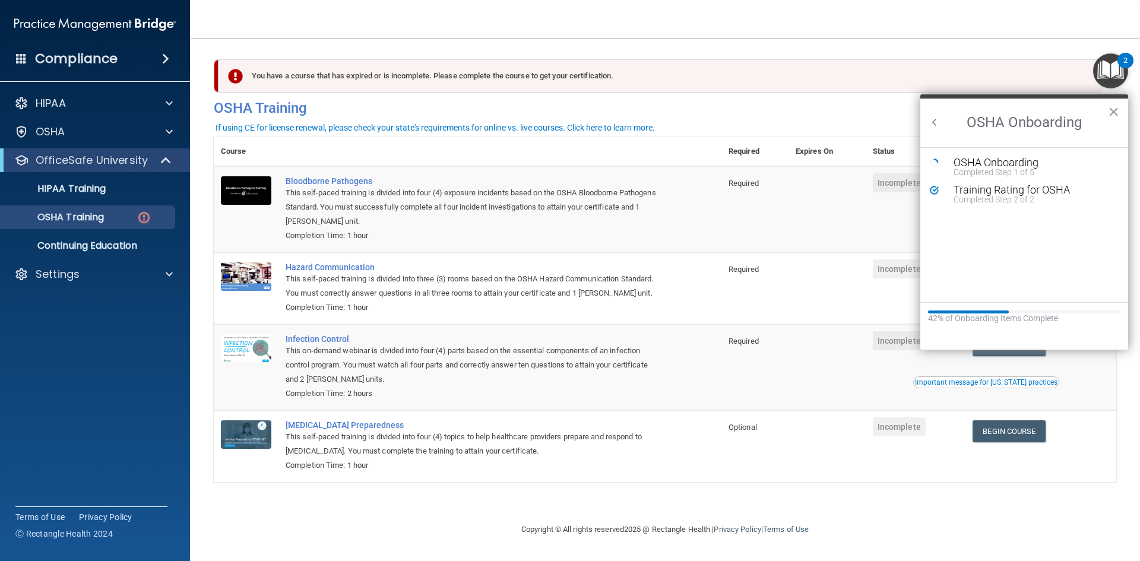
click at [940, 121] on h2 "OSHA Onboarding" at bounding box center [1024, 123] width 208 height 49
click at [937, 118] on button "Back to Resource Center Home" at bounding box center [934, 122] width 12 height 12
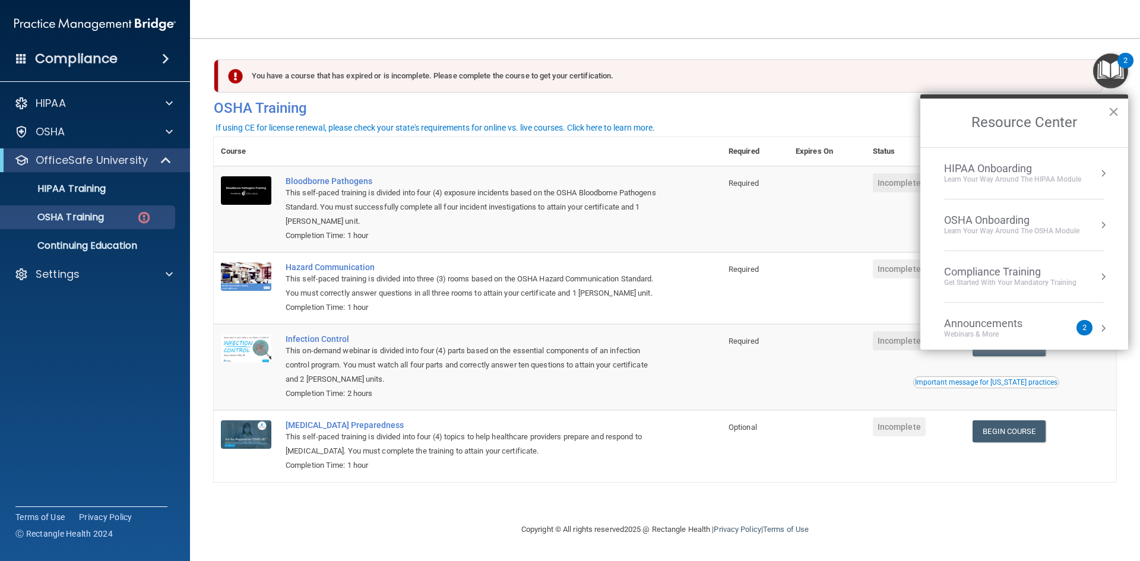
click at [981, 266] on div "Compliance Training" at bounding box center [1010, 271] width 132 height 13
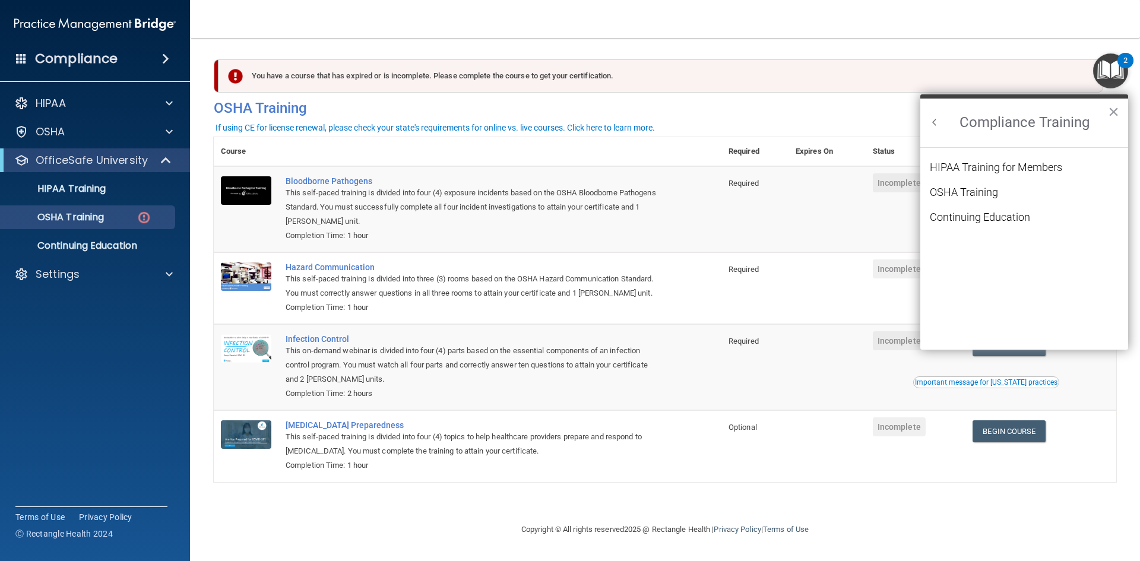
click at [986, 160] on ol "HIPAA Training for Members OSHA Training Continuing Education" at bounding box center [1024, 249] width 189 height 202
click at [987, 166] on div "HIPAA Training for Members" at bounding box center [996, 167] width 132 height 11
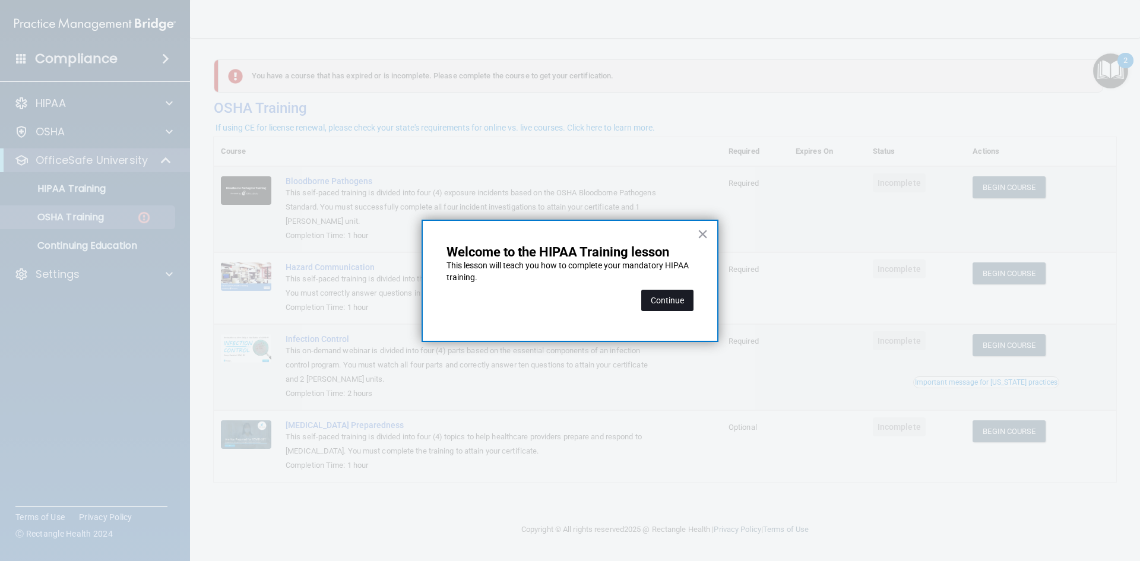
click at [688, 299] on button "Continue" at bounding box center [667, 300] width 52 height 21
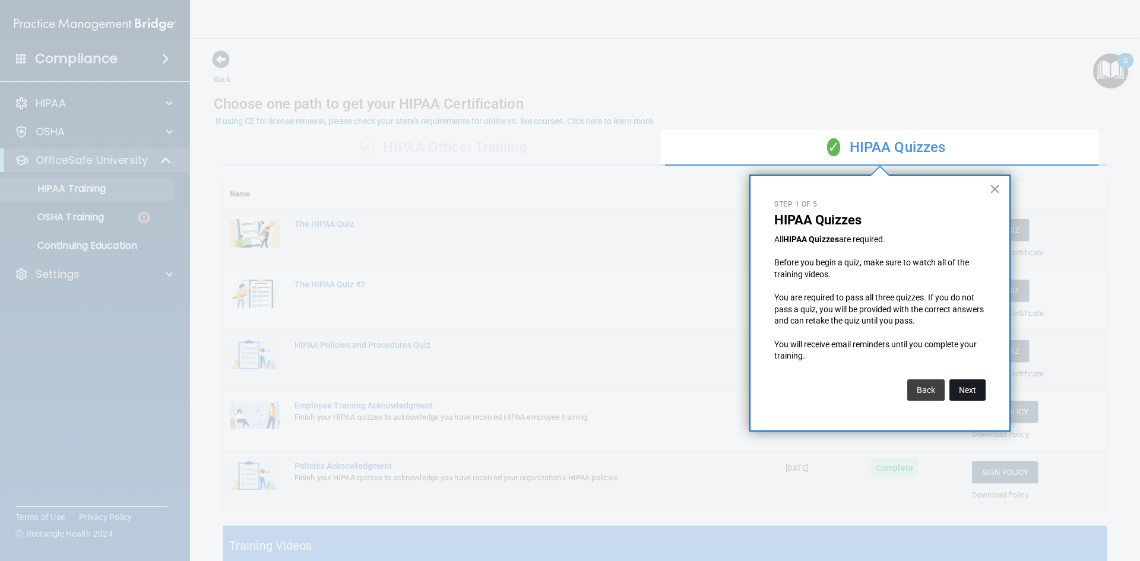
click at [973, 393] on button "Next" at bounding box center [967, 389] width 36 height 21
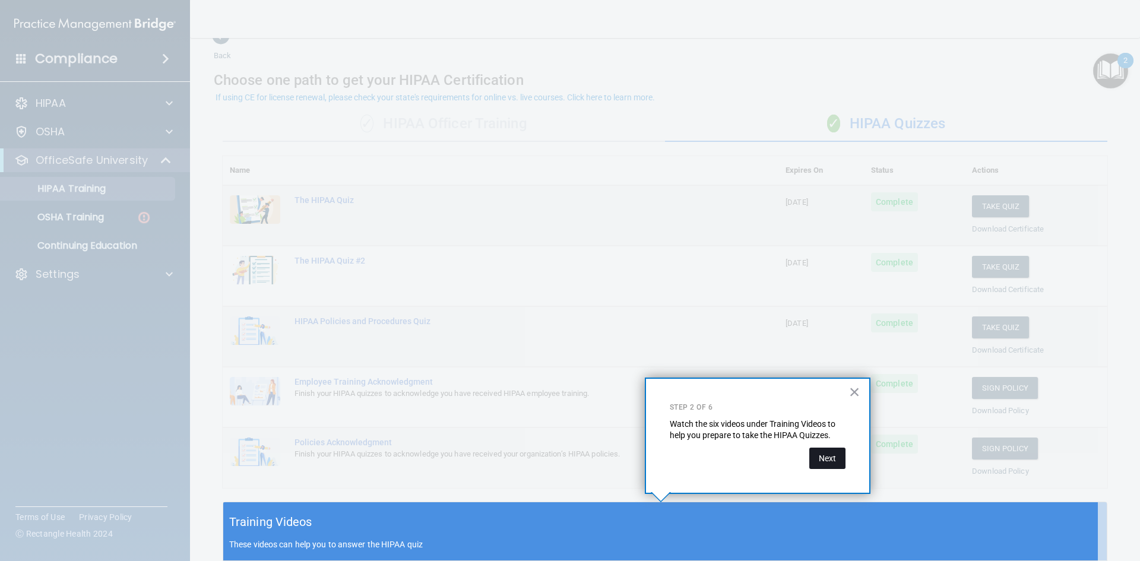
click at [818, 465] on button "Next" at bounding box center [827, 458] width 36 height 21
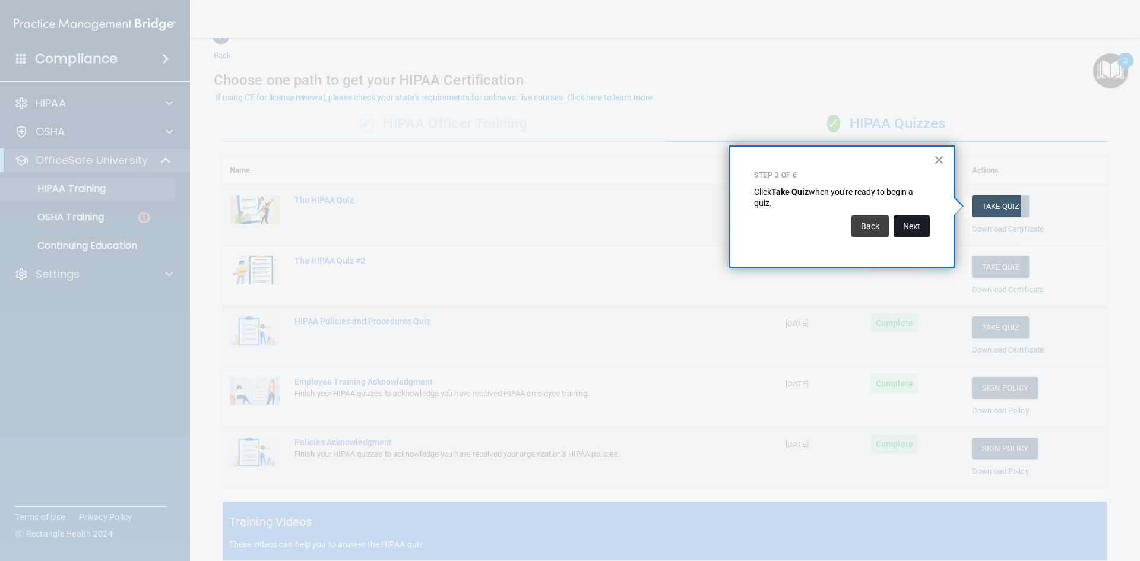
click at [927, 230] on button "Next" at bounding box center [911, 225] width 36 height 21
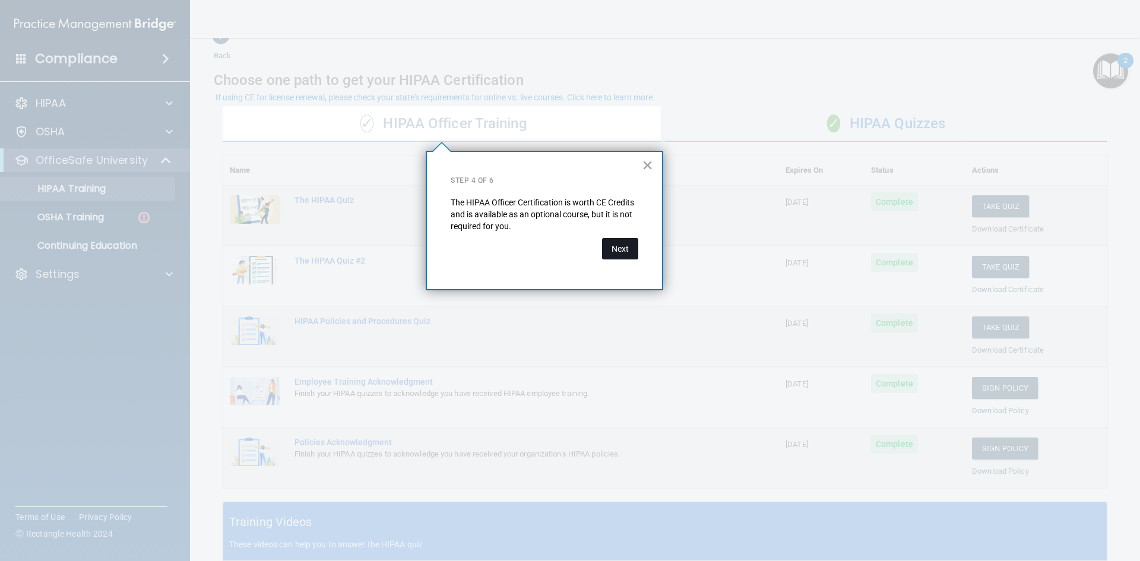
click at [623, 250] on button "Next" at bounding box center [620, 248] width 36 height 21
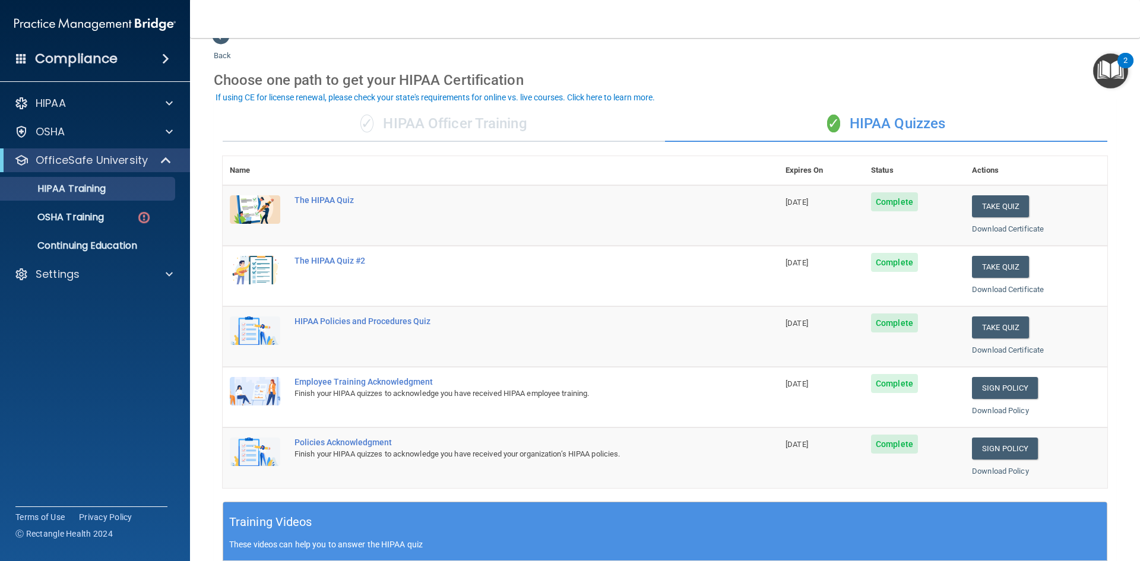
click at [1111, 78] on img "Open Resource Center, 2 new notifications" at bounding box center [1110, 70] width 35 height 35
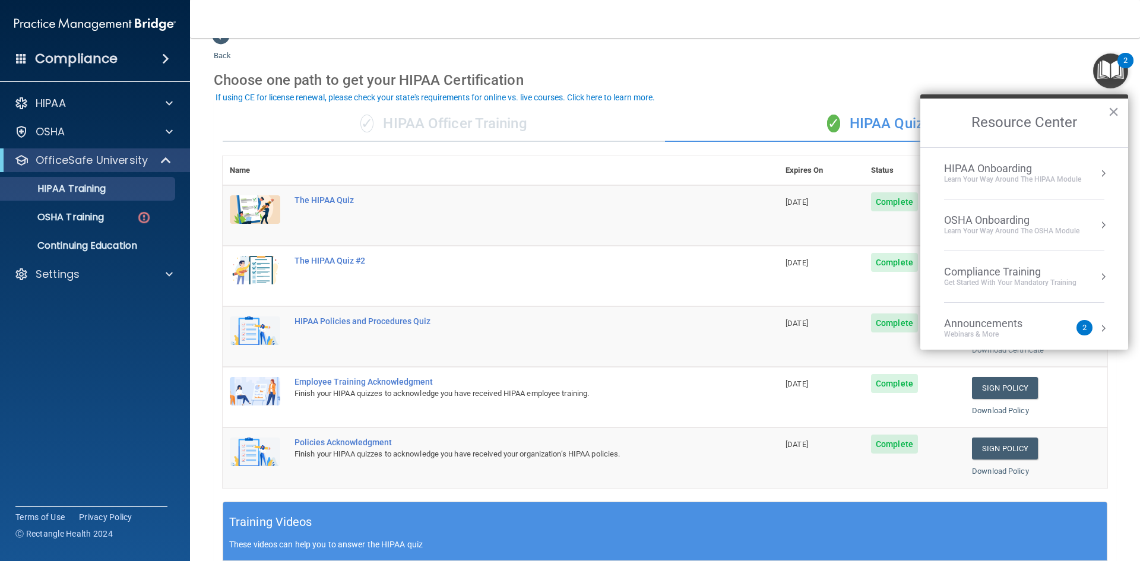
click at [1068, 267] on div "Compliance Training" at bounding box center [1010, 271] width 132 height 13
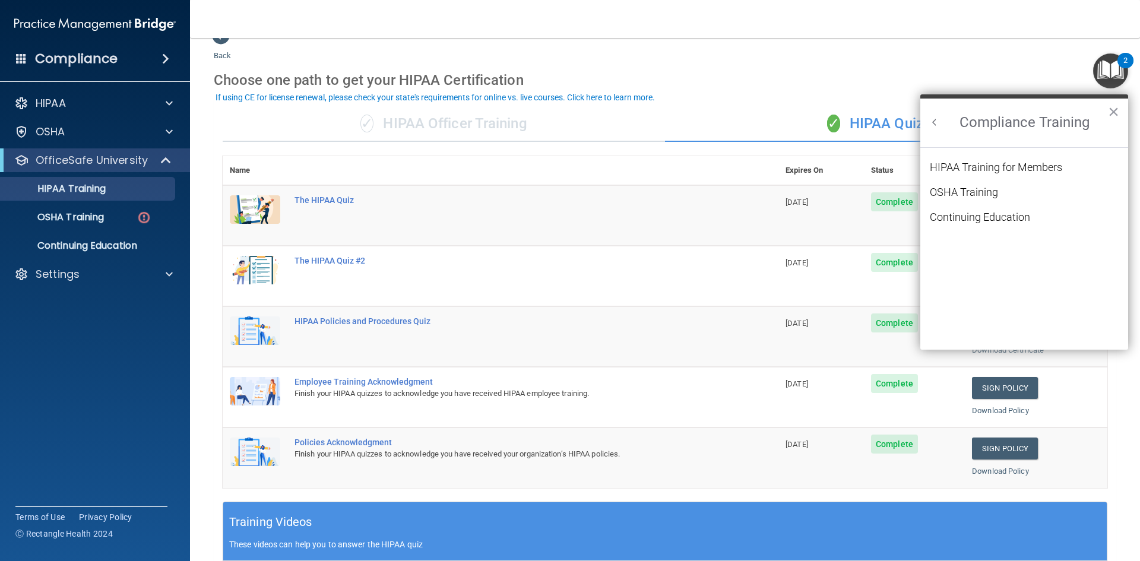
scroll to position [0, 0]
click at [990, 184] on li "HIPAA Training for Members" at bounding box center [1024, 174] width 189 height 25
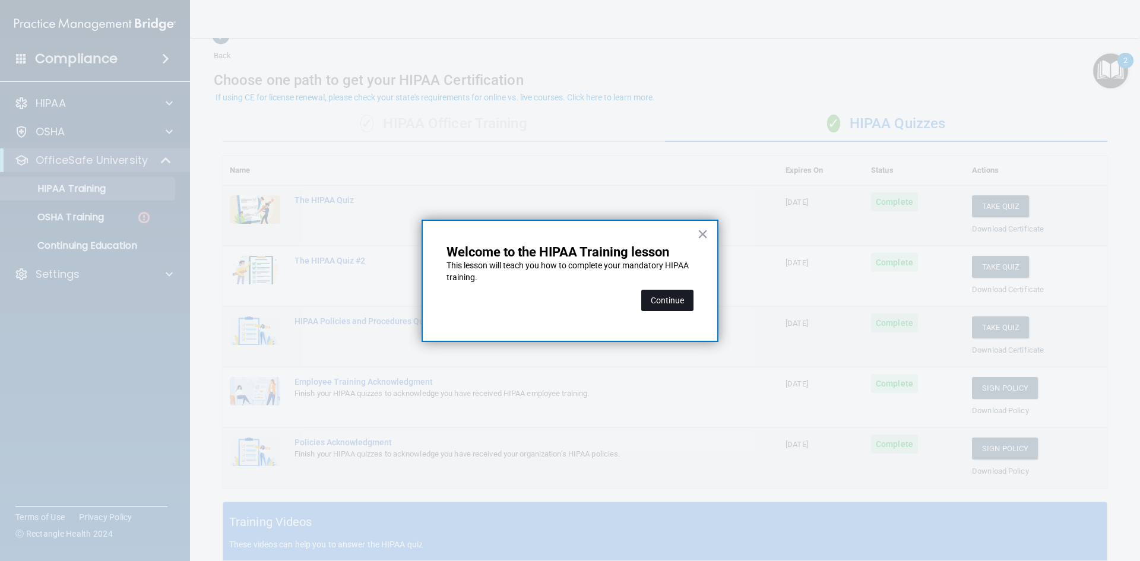
click at [690, 300] on button "Continue" at bounding box center [667, 300] width 52 height 21
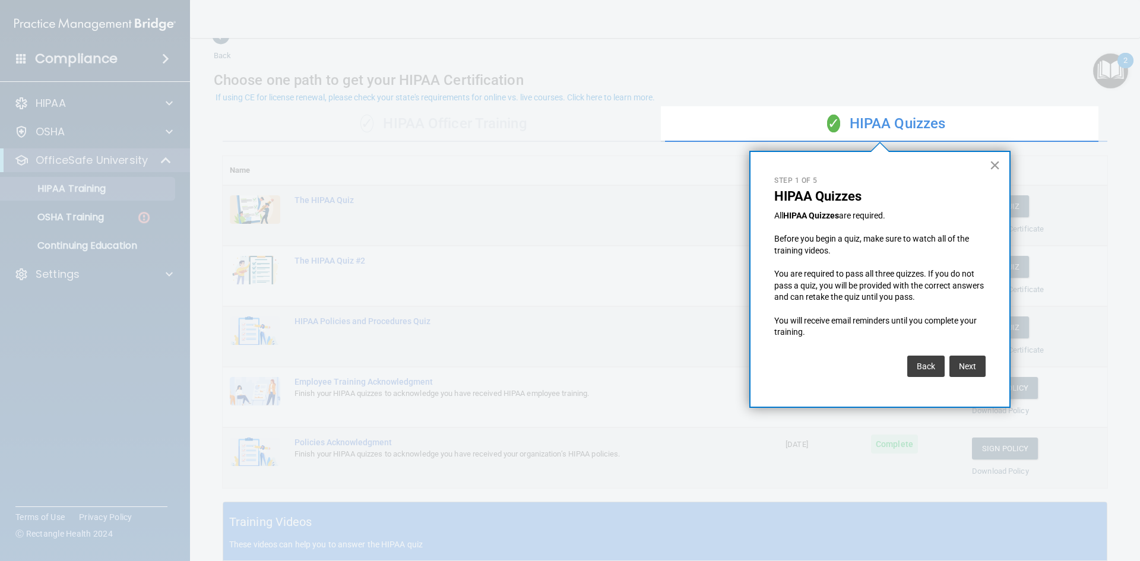
click at [998, 161] on button "×" at bounding box center [994, 165] width 11 height 19
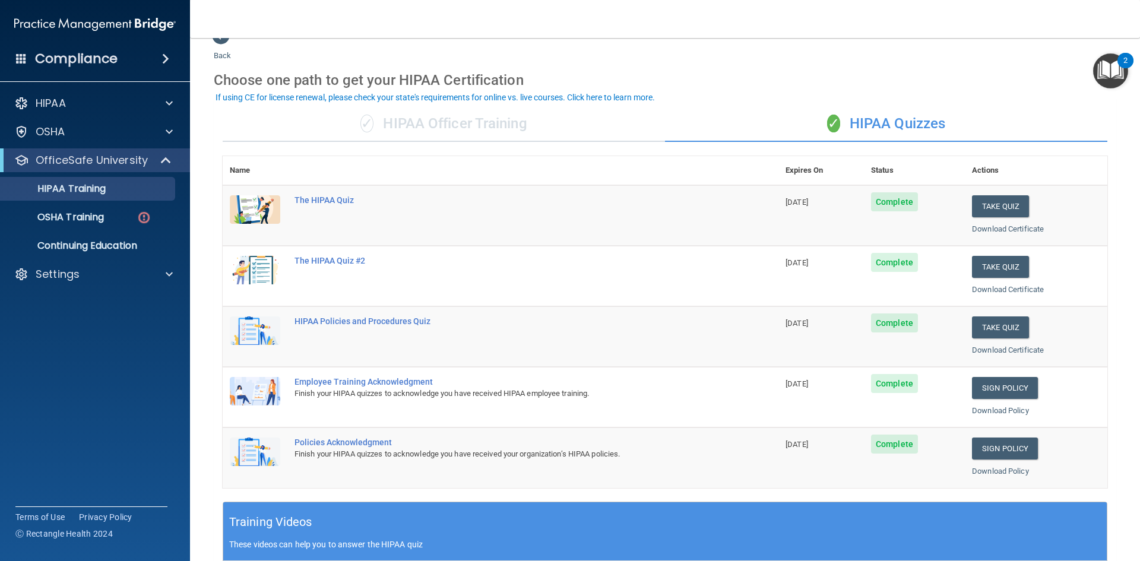
click at [1100, 72] on img "Open Resource Center, 2 new notifications" at bounding box center [1110, 70] width 35 height 35
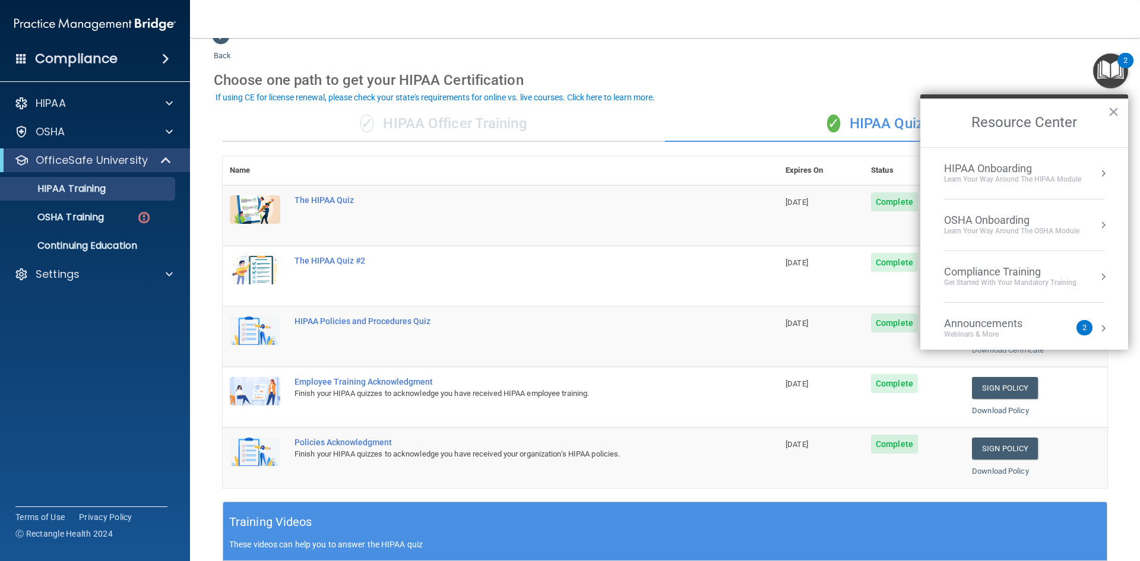
click at [984, 270] on div "Compliance Training" at bounding box center [1010, 271] width 132 height 13
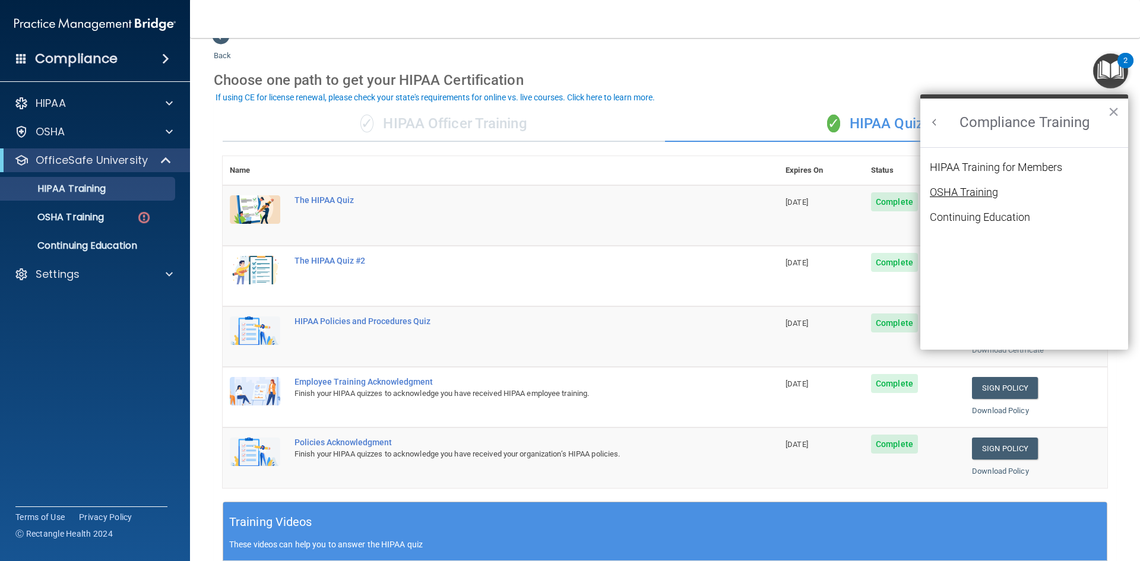
click at [978, 190] on div "OSHA Training" at bounding box center [964, 192] width 68 height 11
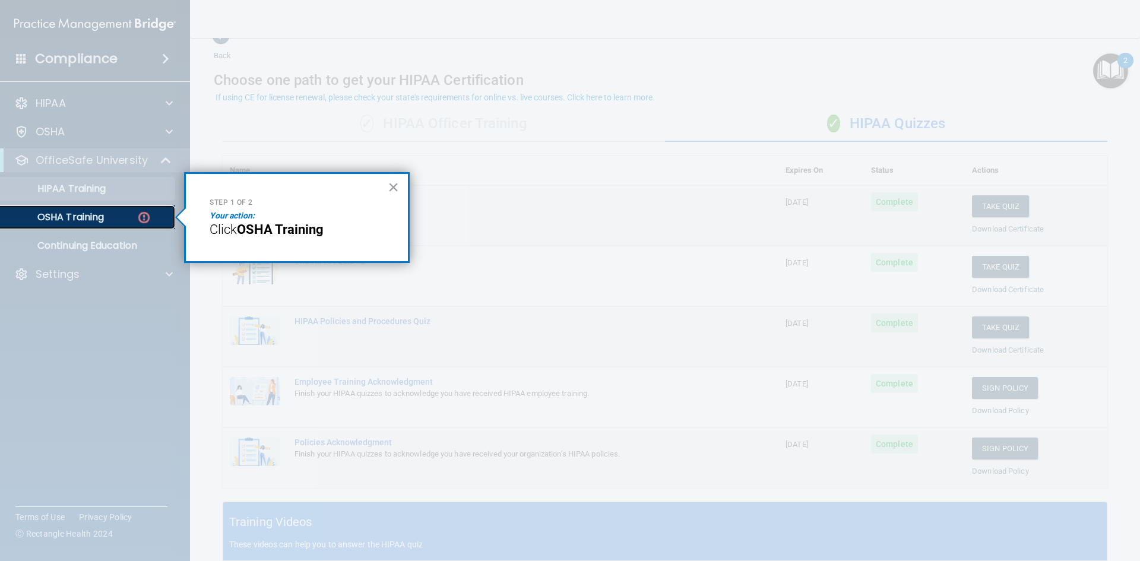
click at [81, 223] on p "OSHA Training" at bounding box center [56, 217] width 96 height 12
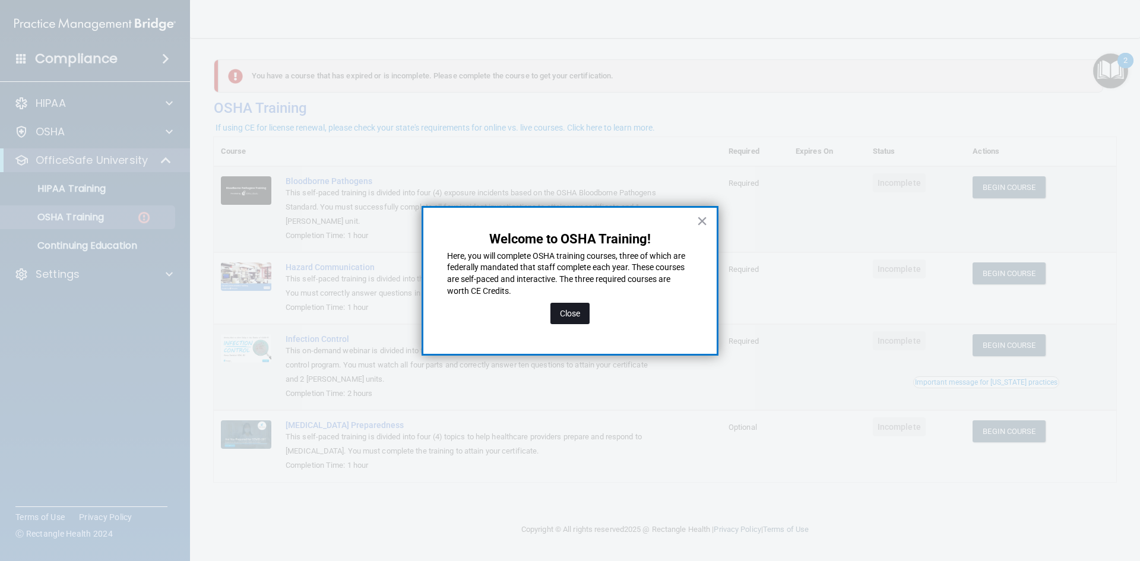
click at [570, 318] on button "Close" at bounding box center [569, 313] width 39 height 21
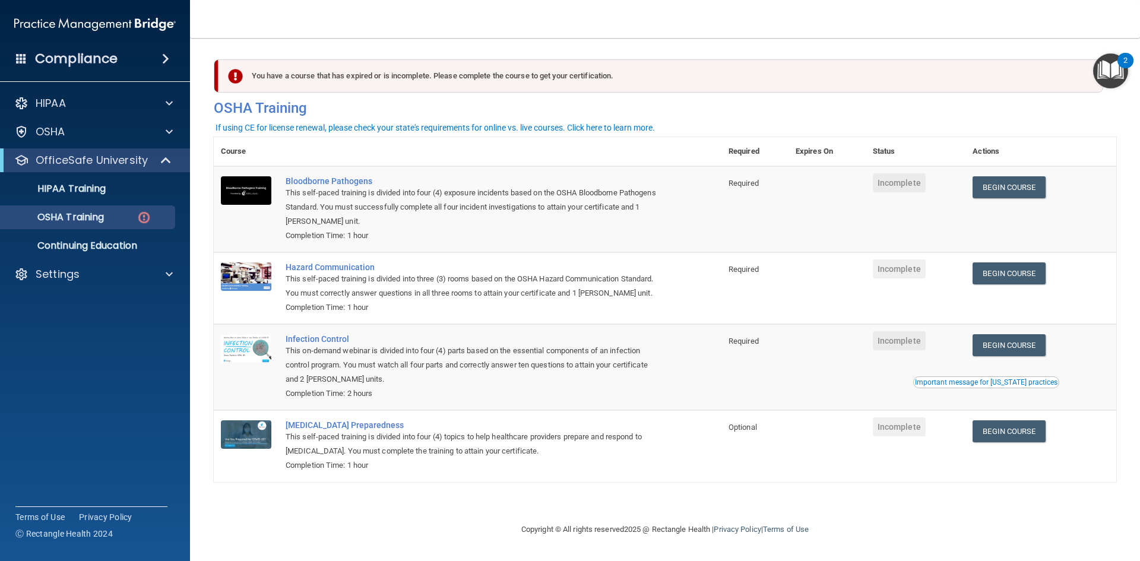
click at [1124, 74] on div "2" at bounding box center [1125, 68] width 4 height 15
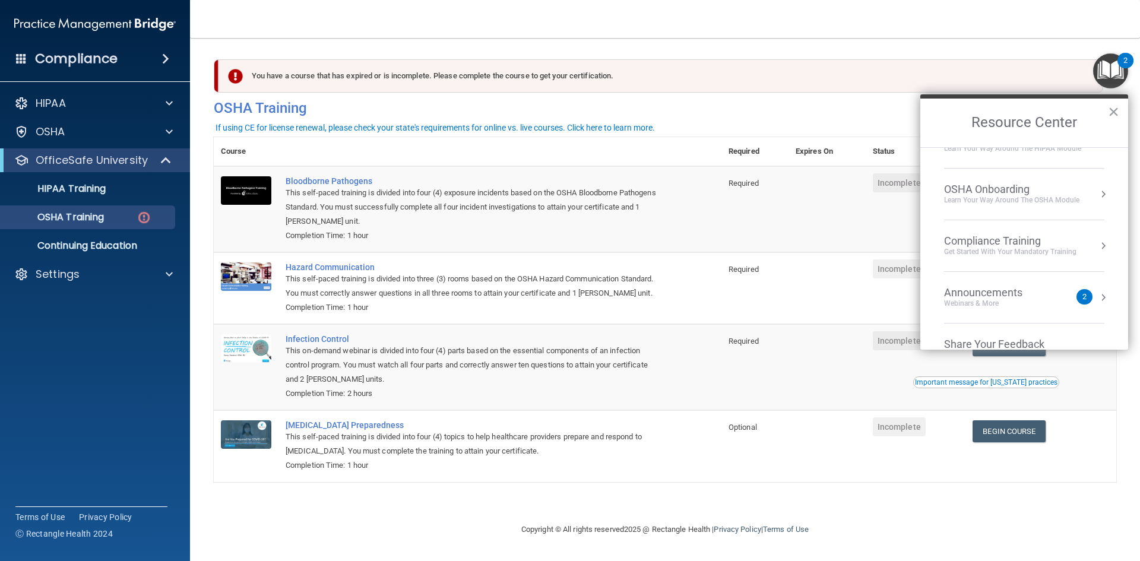
scroll to position [59, 0]
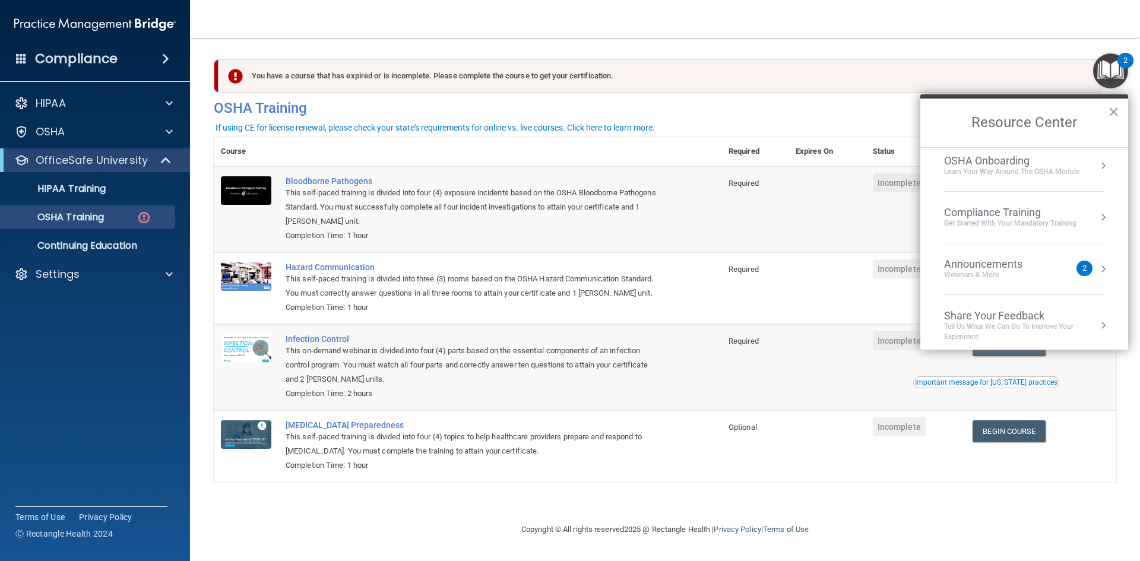
click at [1066, 206] on div "Compliance Training" at bounding box center [1010, 212] width 132 height 13
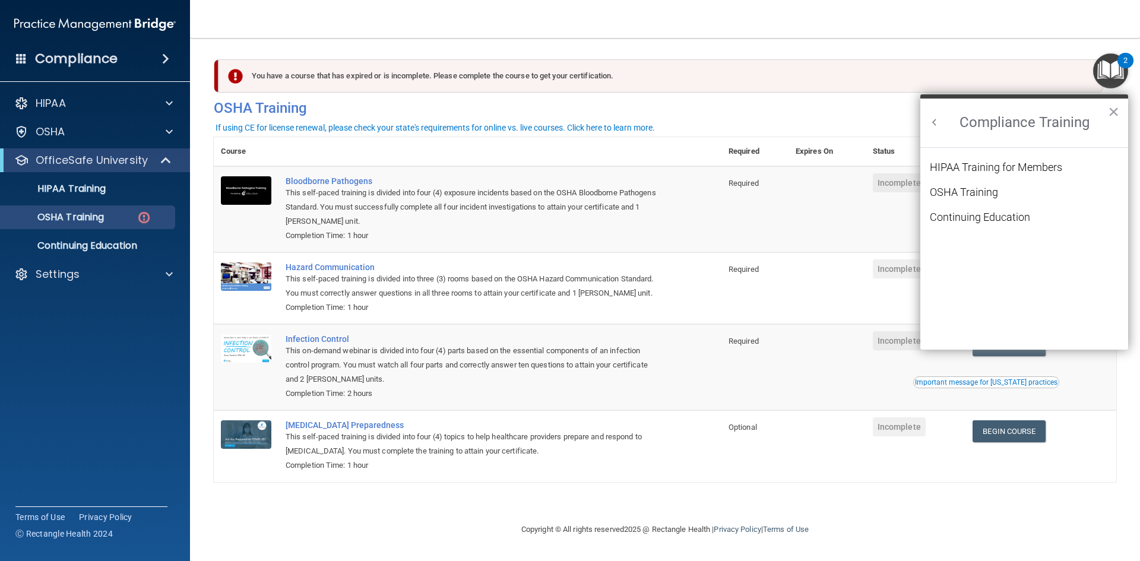
scroll to position [0, 0]
click at [933, 129] on h2 "Compliance Training" at bounding box center [1024, 123] width 208 height 49
click at [937, 122] on button "Back to Resource Center Home" at bounding box center [934, 122] width 12 height 12
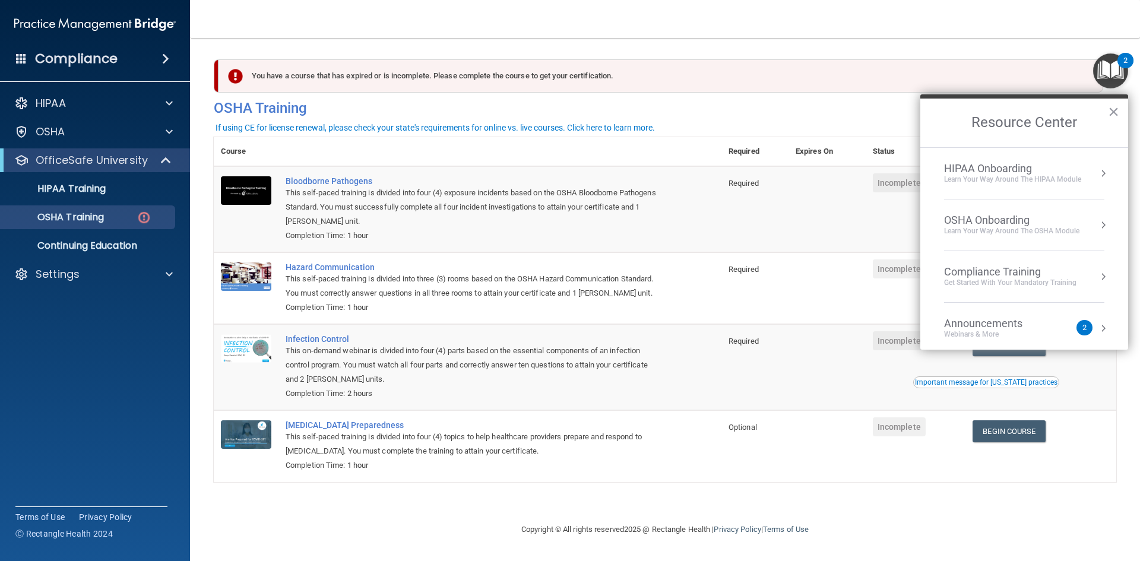
click at [962, 223] on div "OSHA Onboarding" at bounding box center [1011, 220] width 135 height 13
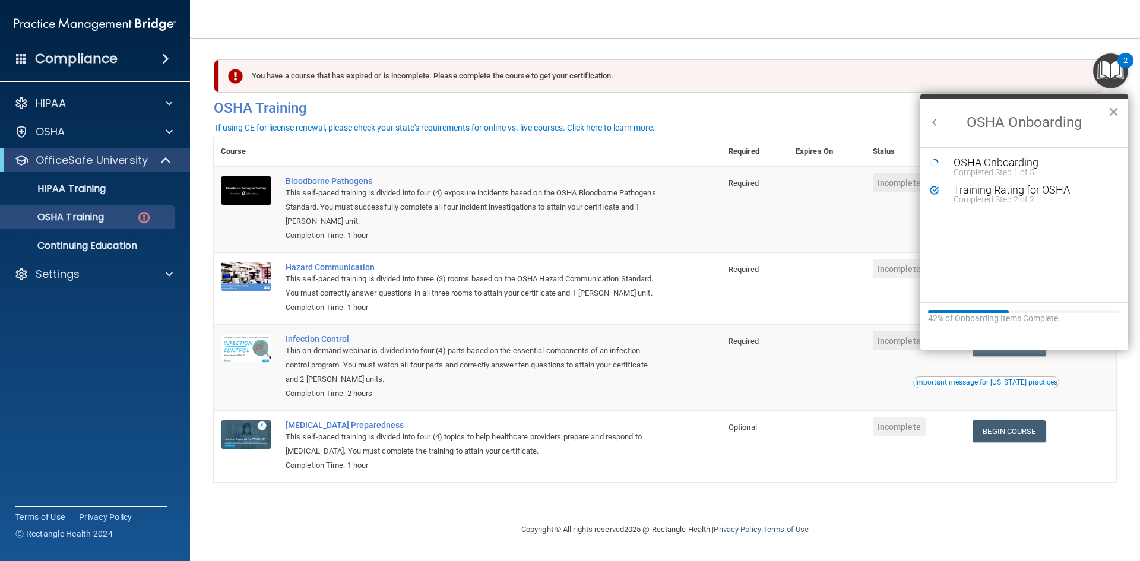
click at [934, 118] on button "Back to Resource Center Home" at bounding box center [934, 122] width 12 height 12
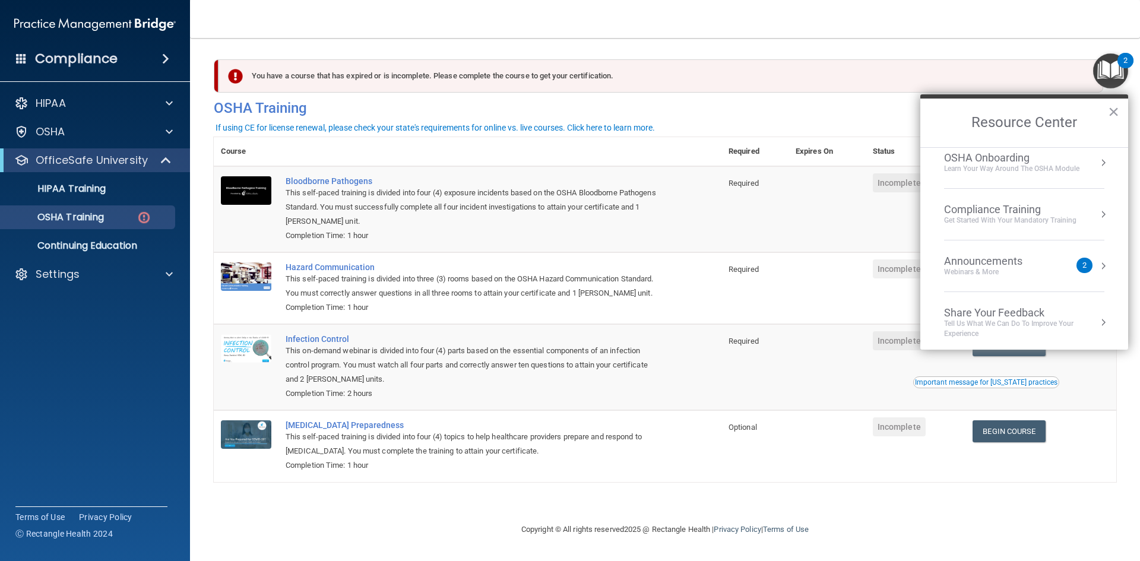
scroll to position [66, 0]
click at [981, 274] on li "Announcements Webinars & More 2" at bounding box center [1024, 262] width 160 height 52
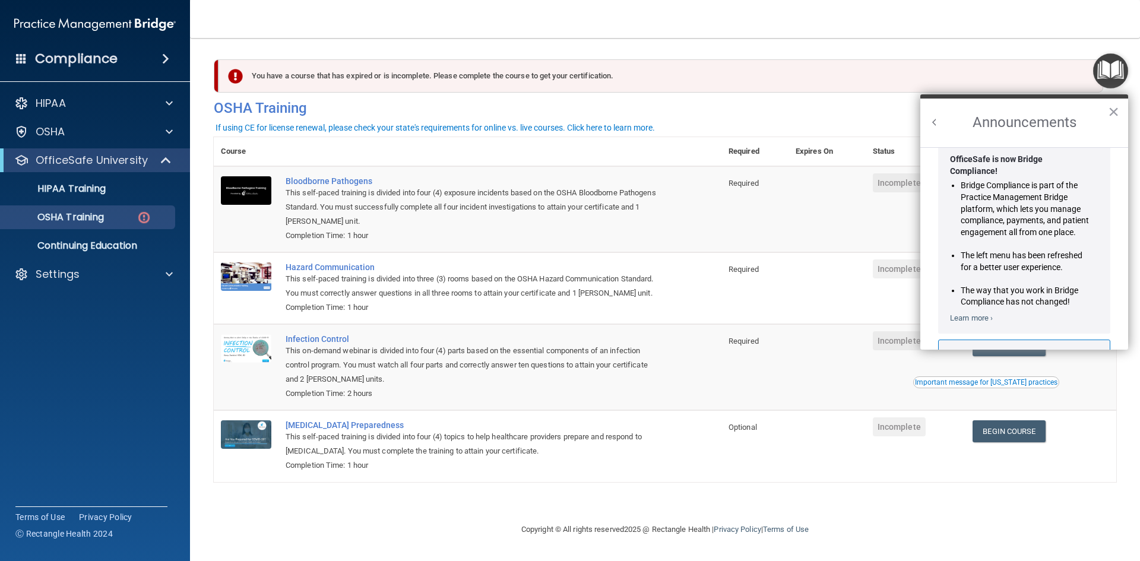
scroll to position [0, 0]
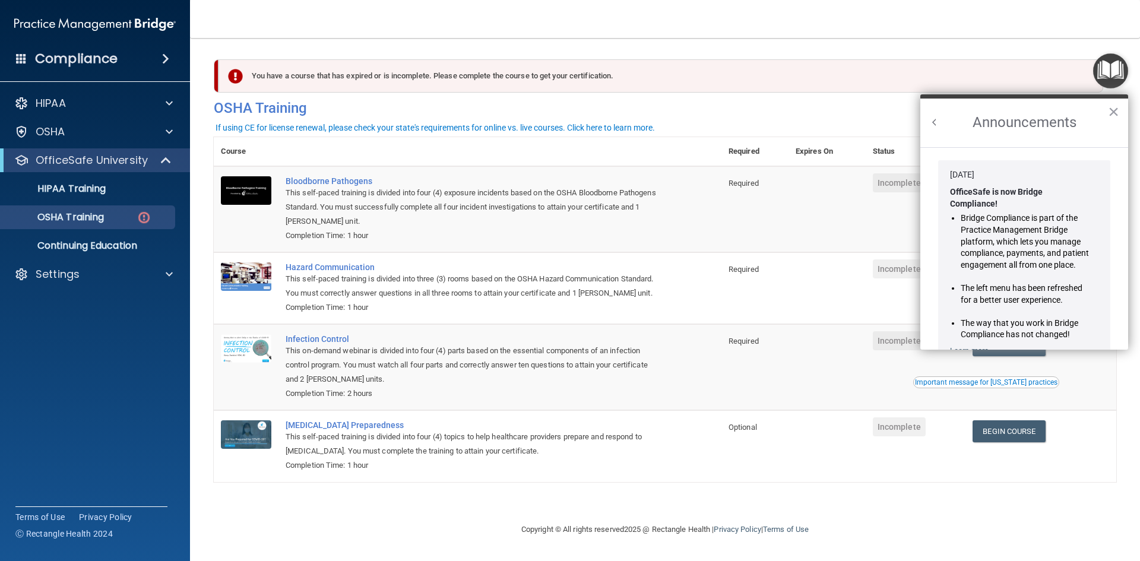
click at [931, 126] on button "Back to Resource Center Home" at bounding box center [934, 122] width 12 height 12
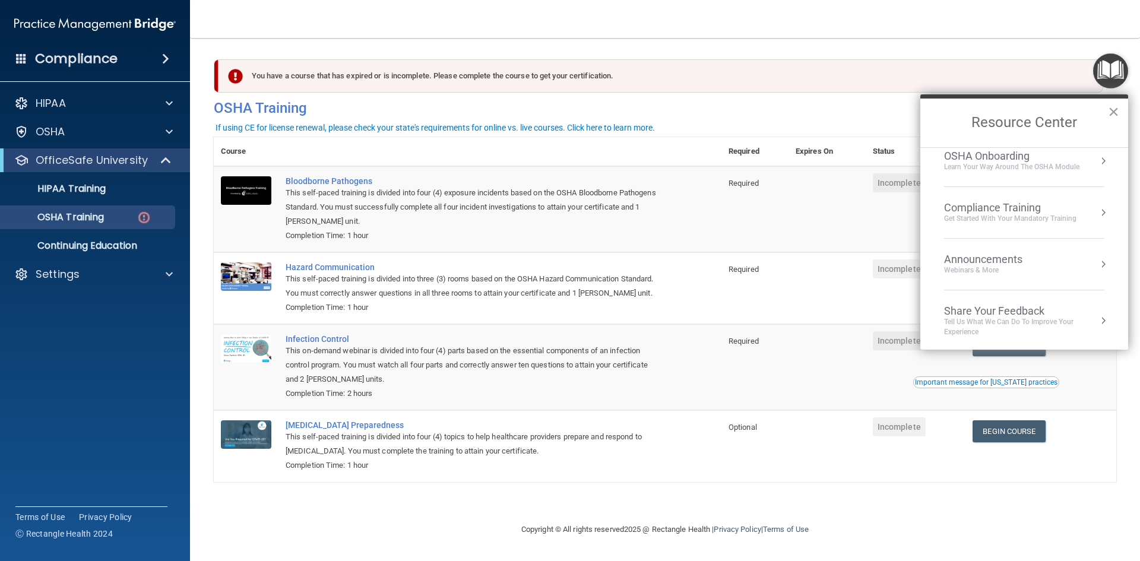
scroll to position [66, 0]
click at [1120, 108] on h2 "Resource Center" at bounding box center [1024, 123] width 208 height 49
click at [1115, 110] on button "×" at bounding box center [1113, 111] width 11 height 19
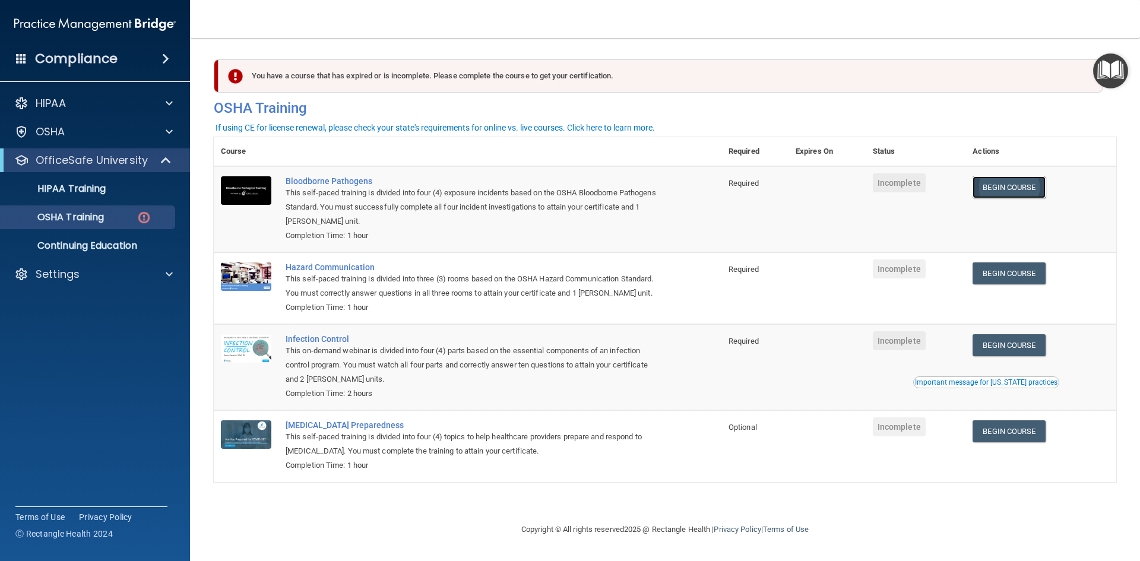
click at [1045, 196] on link "Begin Course" at bounding box center [1008, 187] width 72 height 22
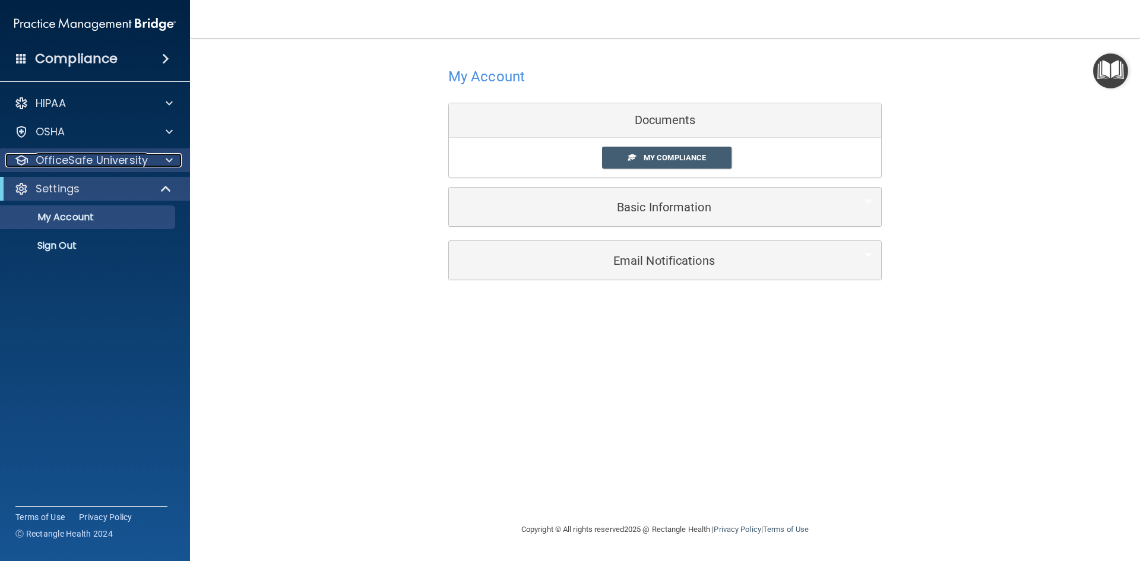
click at [88, 167] on p "OfficeSafe University" at bounding box center [92, 160] width 112 height 14
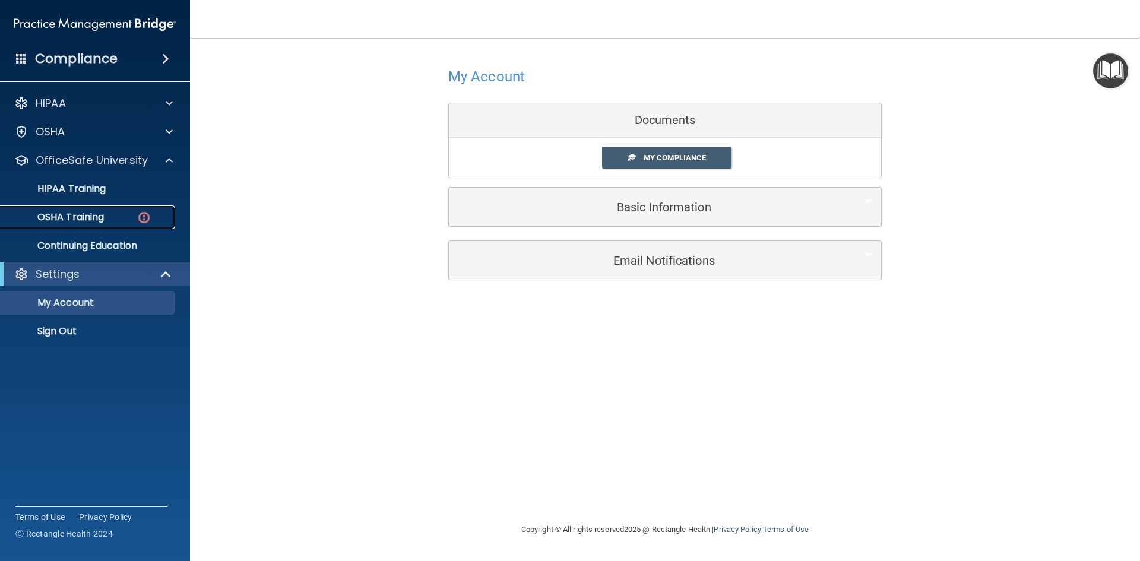
click at [94, 215] on p "OSHA Training" at bounding box center [56, 217] width 96 height 12
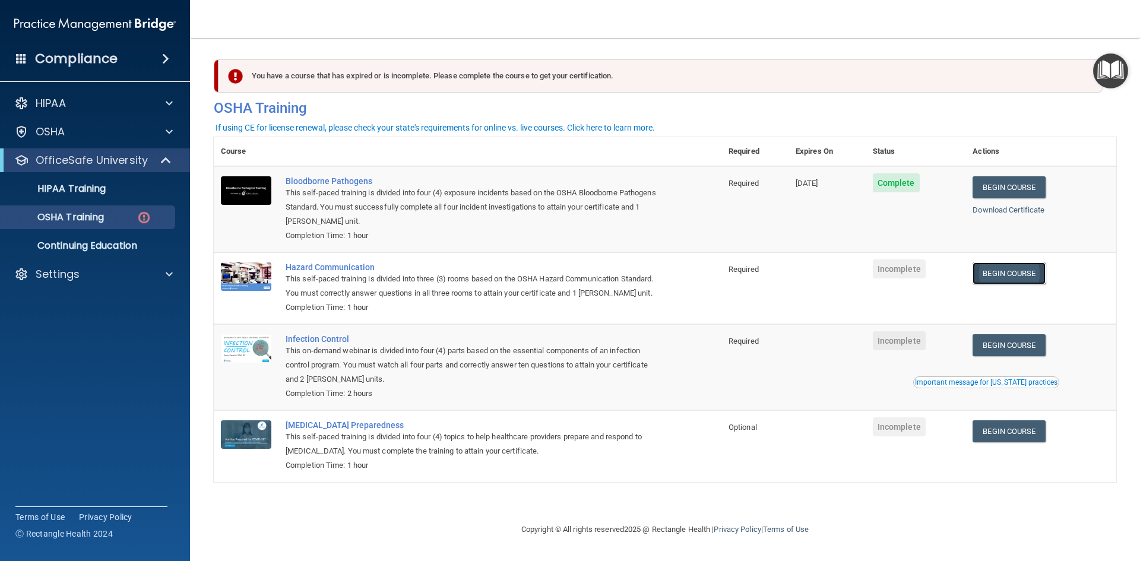
click at [1006, 269] on link "Begin Course" at bounding box center [1008, 273] width 72 height 22
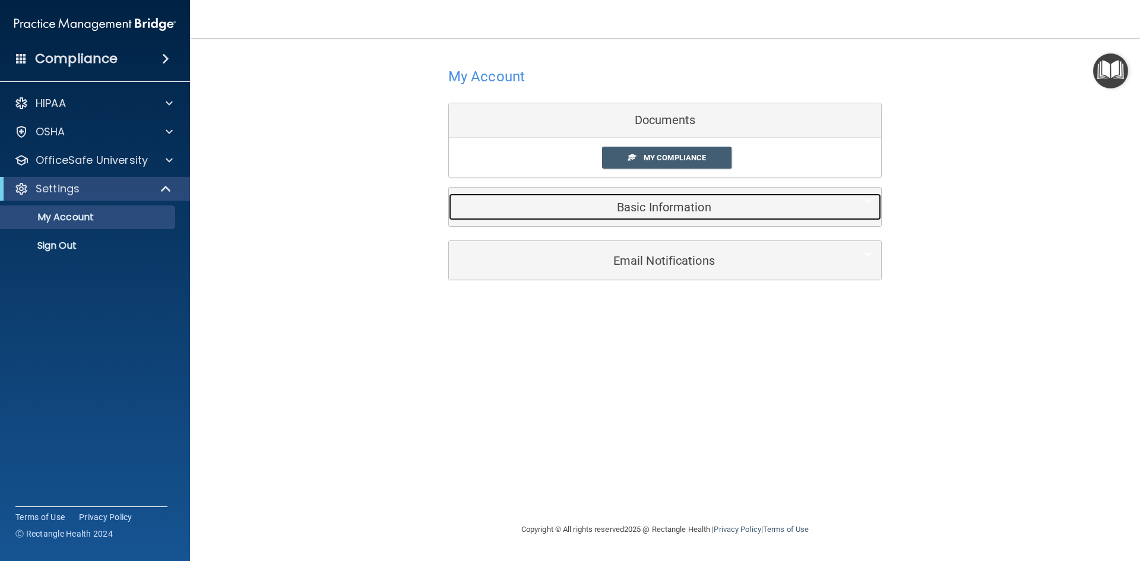
click at [664, 216] on div "Basic Information" at bounding box center [647, 207] width 396 height 27
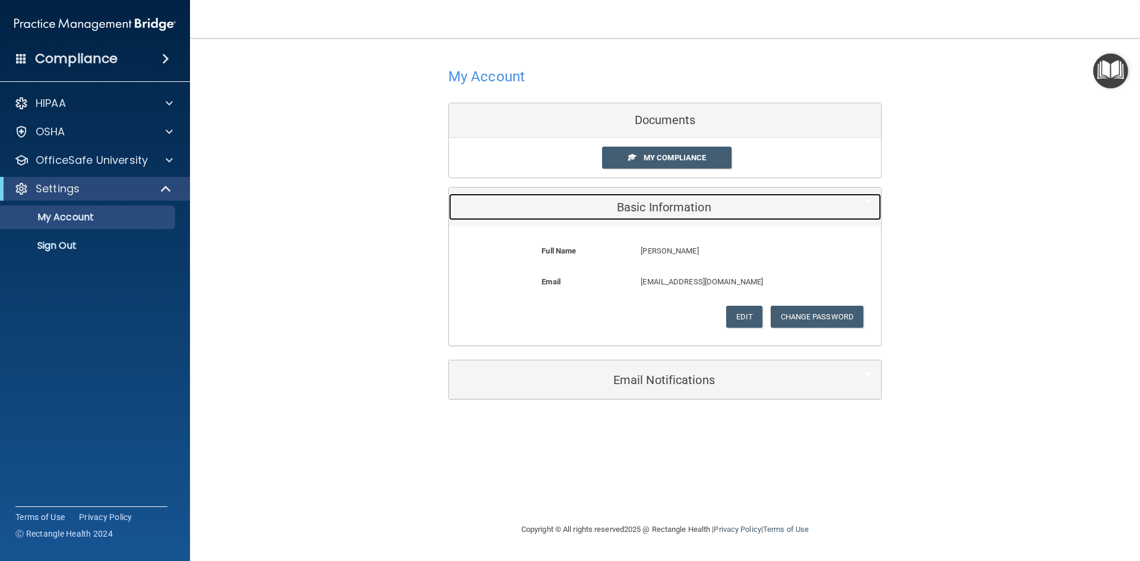
click at [664, 216] on div "Basic Information" at bounding box center [647, 207] width 396 height 27
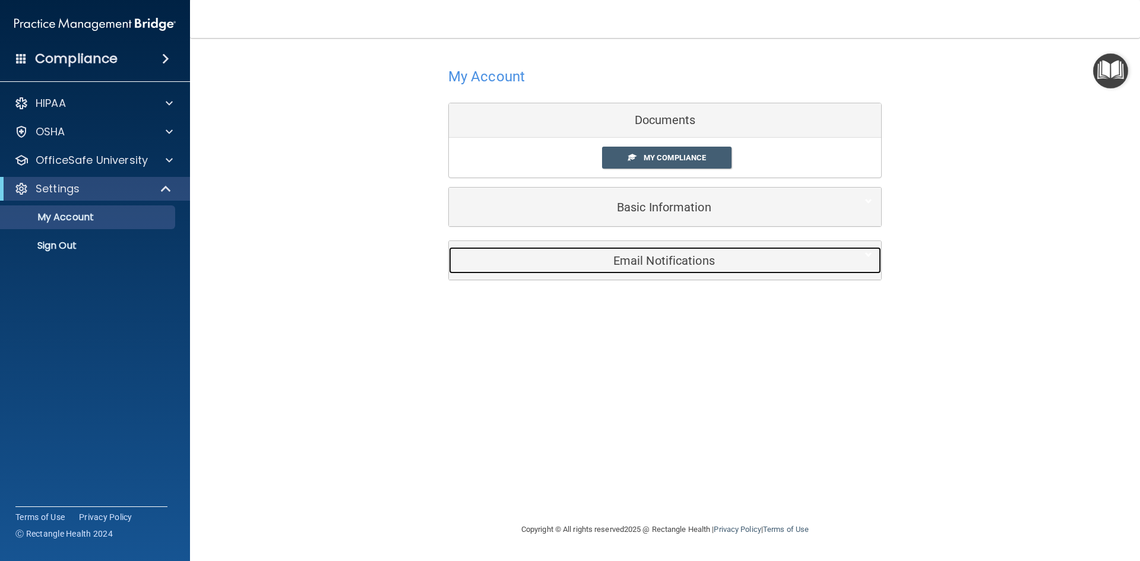
click at [661, 264] on h5 "Email Notifications" at bounding box center [647, 260] width 378 height 13
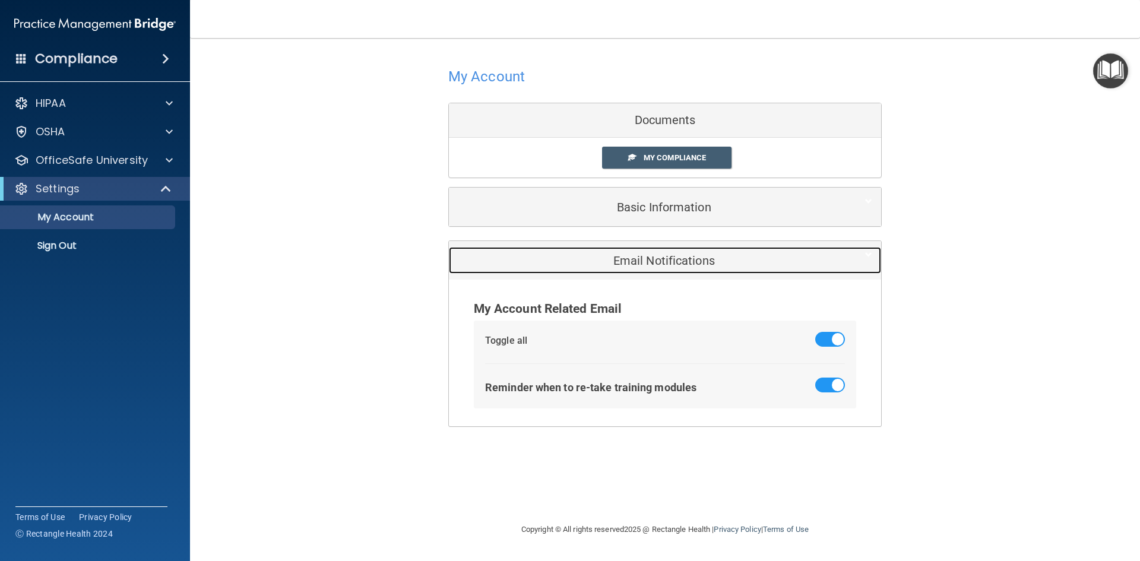
click at [661, 264] on h5 "Email Notifications" at bounding box center [647, 260] width 378 height 13
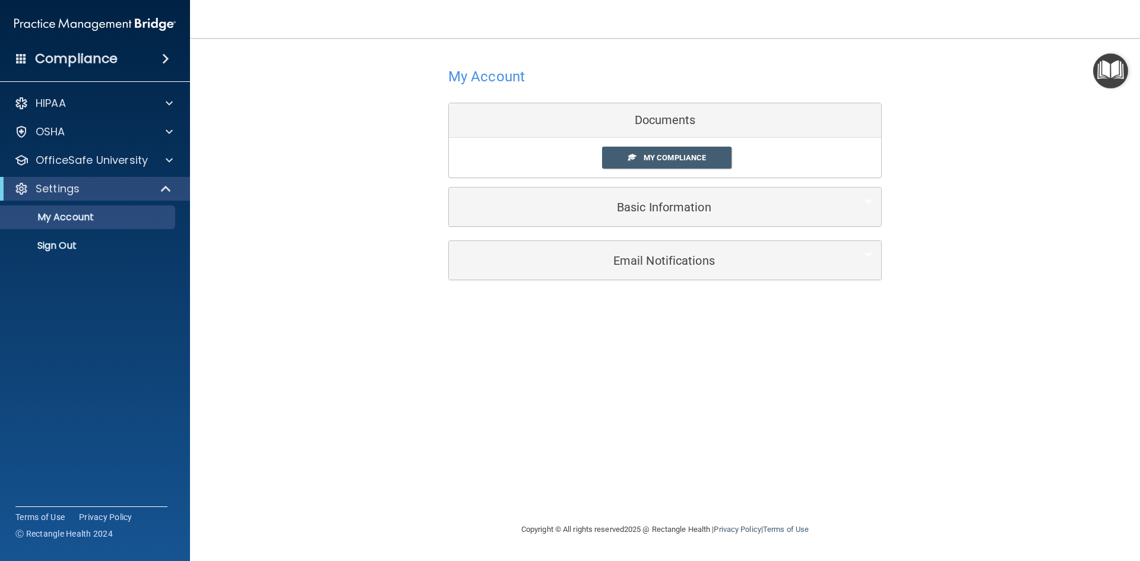
click at [688, 169] on div "My Compliance My Compliance My BAA" at bounding box center [665, 158] width 432 height 40
click at [696, 161] on span "My Compliance" at bounding box center [674, 157] width 62 height 9
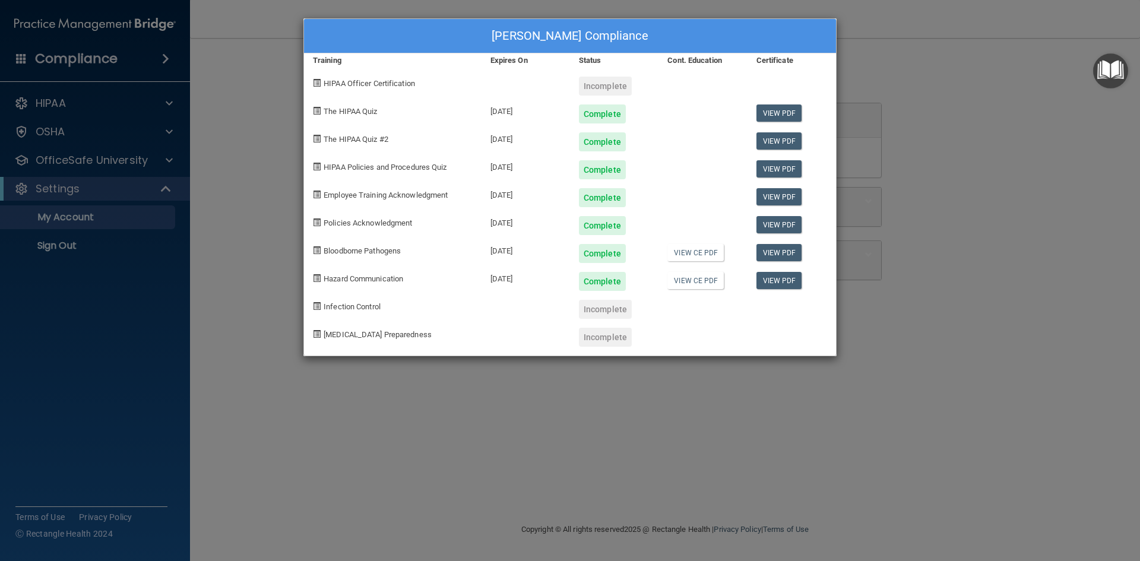
click at [844, 12] on div "Carol Shaver's Compliance Training Expires On Status Cont. Education Certificat…" at bounding box center [570, 280] width 1140 height 561
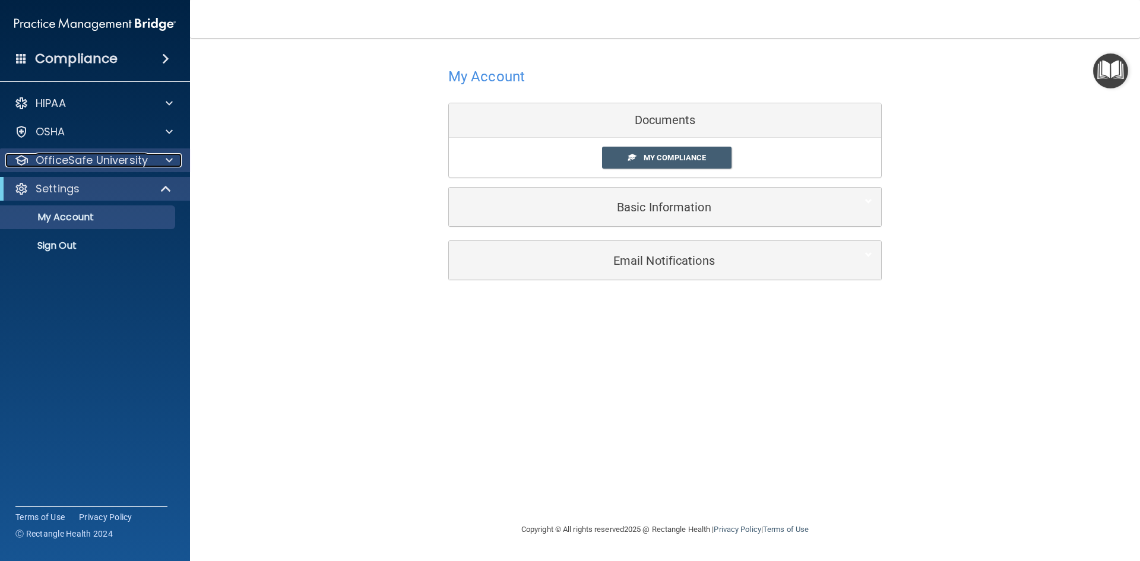
click at [99, 158] on p "OfficeSafe University" at bounding box center [92, 160] width 112 height 14
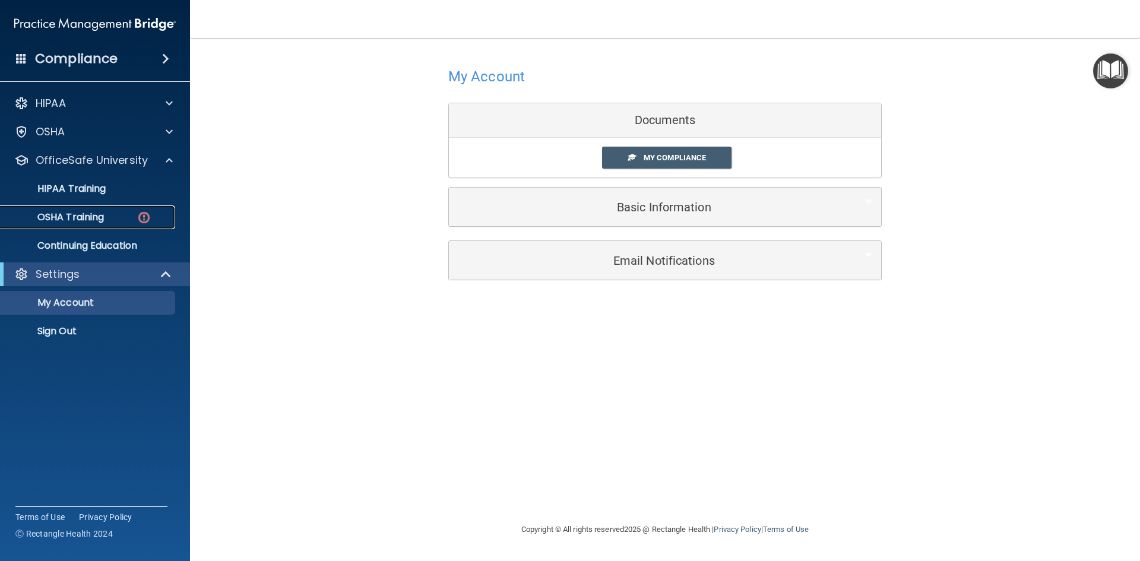
click at [97, 208] on link "OSHA Training" at bounding box center [81, 217] width 187 height 24
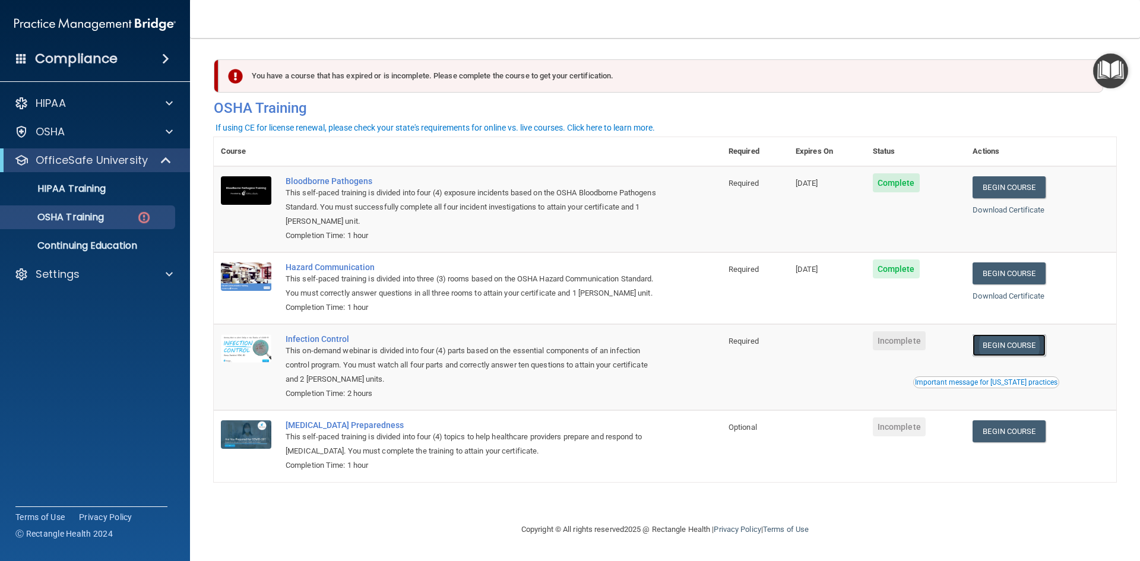
click at [1030, 356] on link "Begin Course" at bounding box center [1008, 345] width 72 height 22
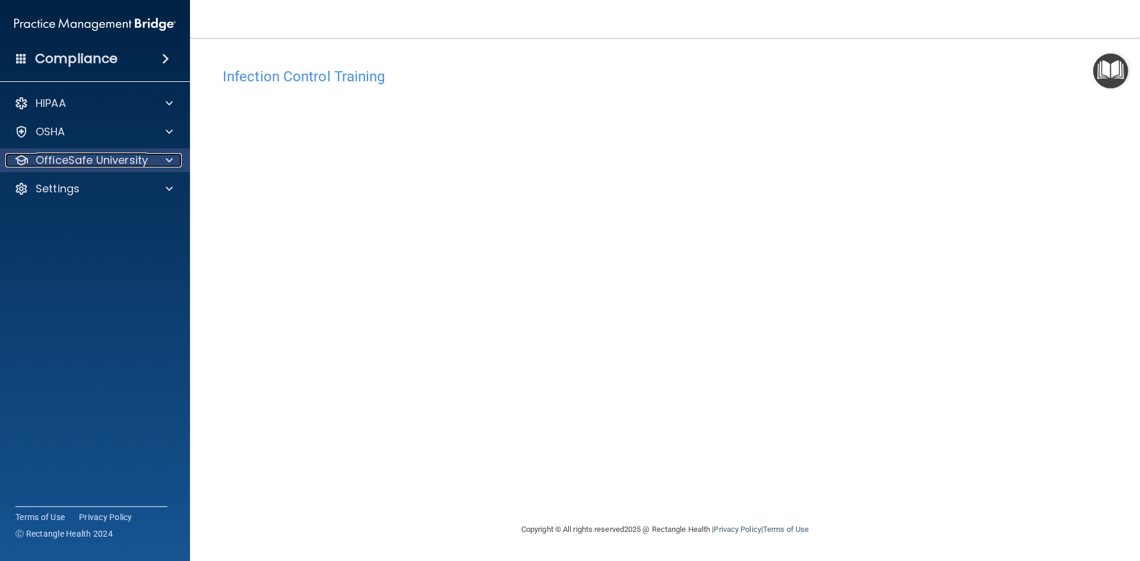
click at [112, 156] on p "OfficeSafe University" at bounding box center [92, 160] width 112 height 14
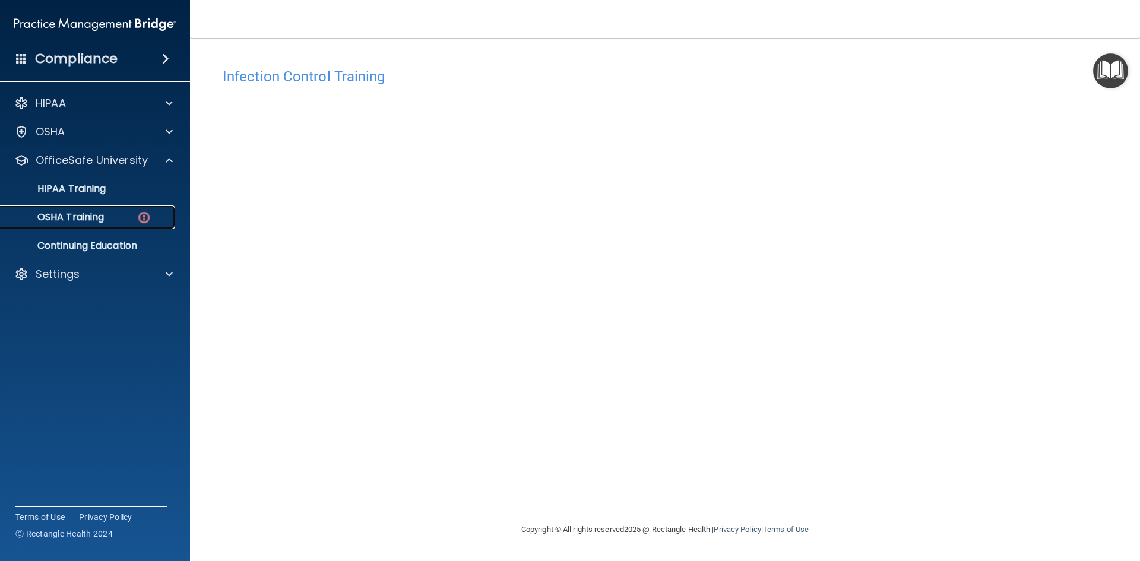
click at [113, 210] on link "OSHA Training" at bounding box center [81, 217] width 187 height 24
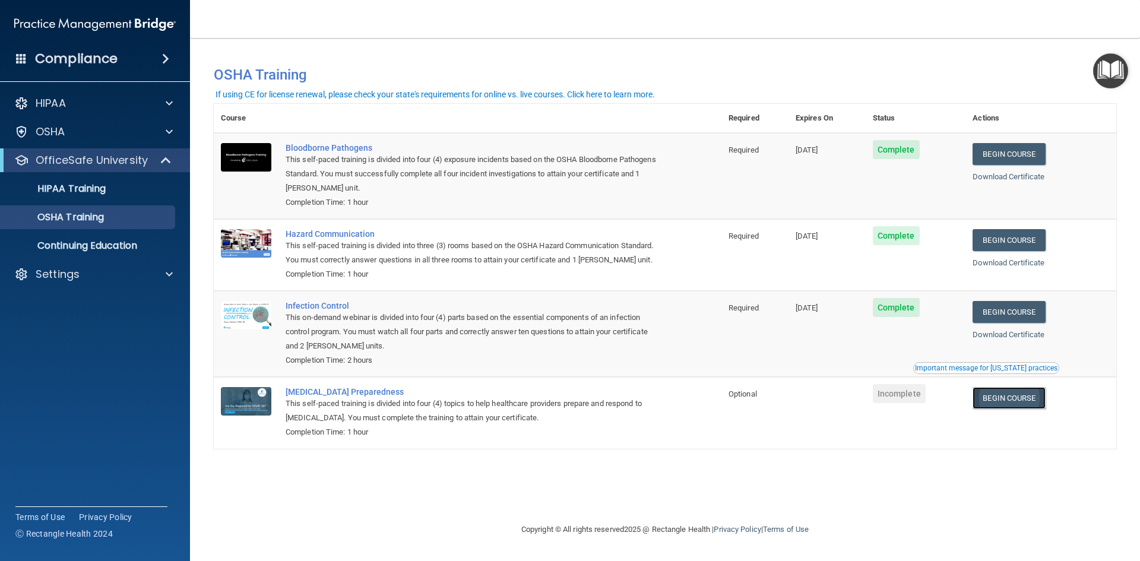
click at [1014, 397] on link "Begin Course" at bounding box center [1008, 398] width 72 height 22
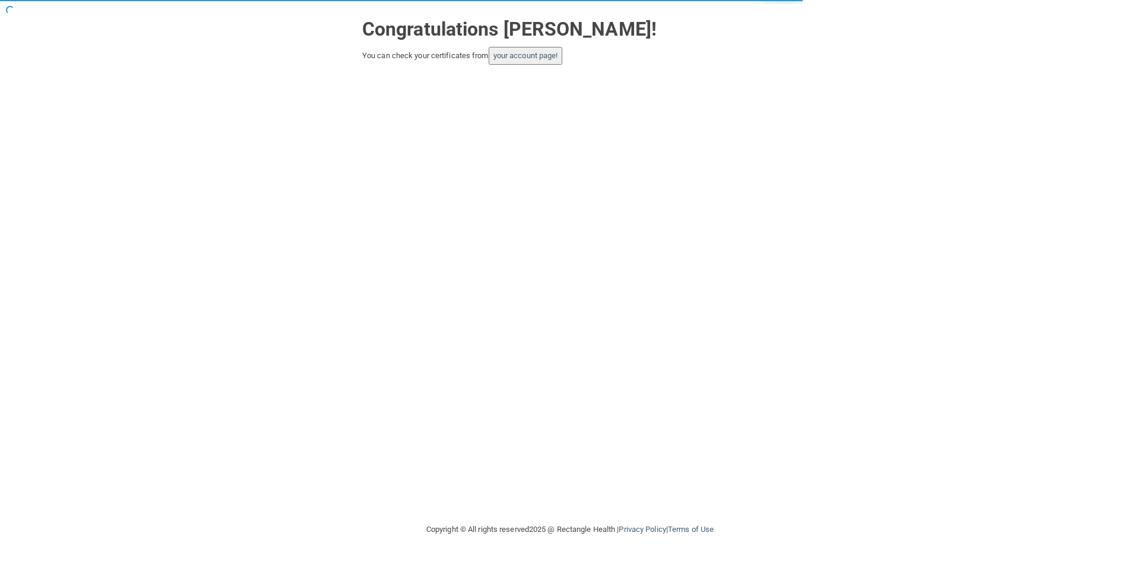
click at [553, 62] on button "your account page!" at bounding box center [526, 56] width 74 height 18
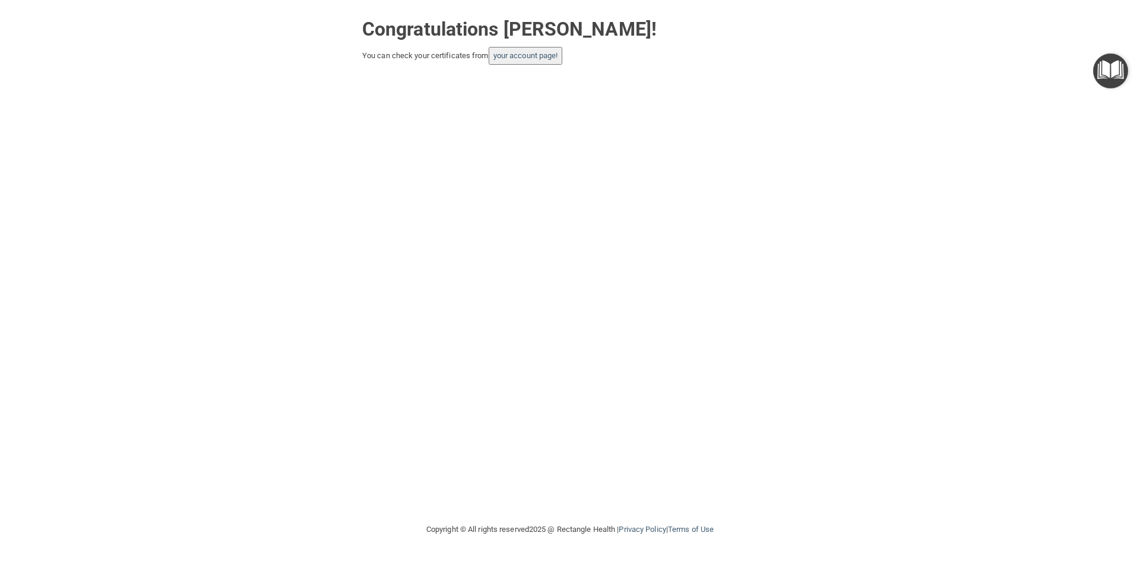
click at [522, 49] on button "your account page!" at bounding box center [526, 56] width 74 height 18
click at [527, 55] on link "your account page!" at bounding box center [525, 55] width 65 height 9
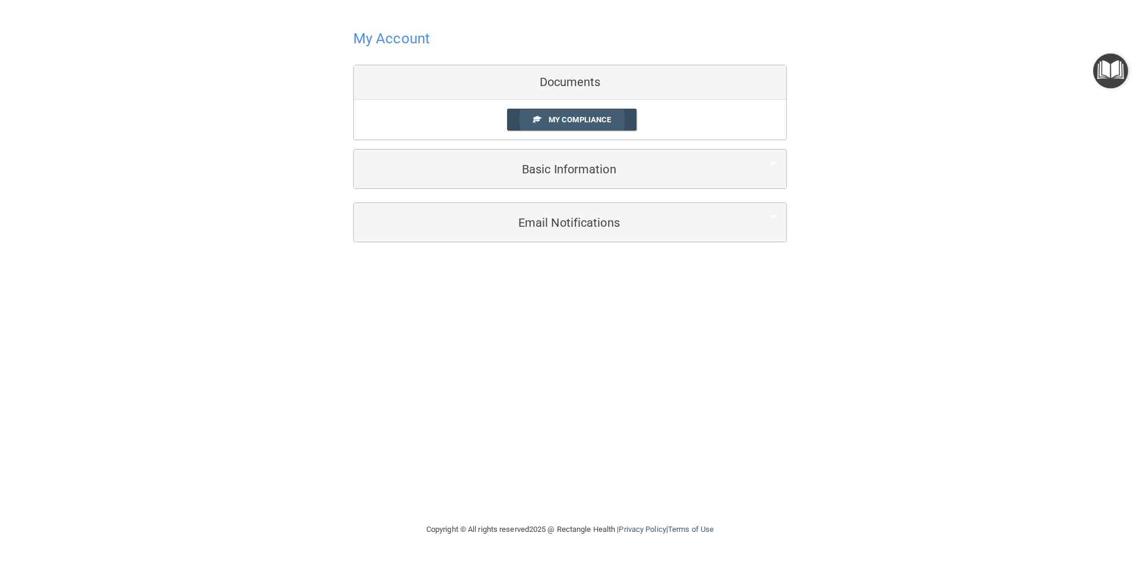
click at [581, 124] on span "My Compliance" at bounding box center [579, 119] width 62 height 9
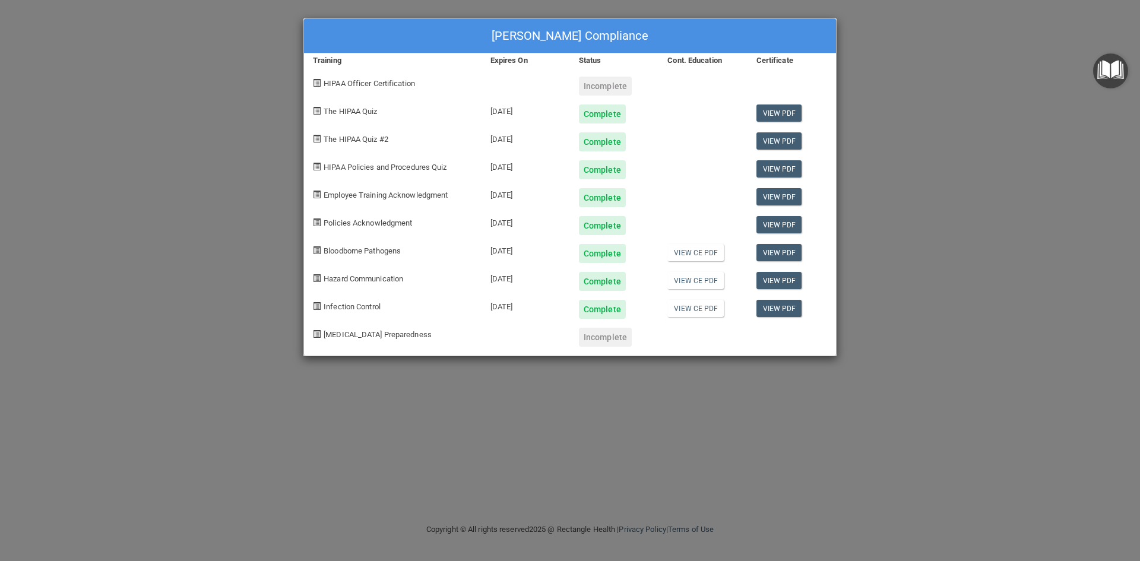
click at [602, 81] on div "Incomplete" at bounding box center [605, 86] width 53 height 19
click at [404, 82] on span "HIPAA Officer Certification" at bounding box center [369, 83] width 91 height 9
click at [1044, 105] on div "Carol Shaver's Compliance Training Expires On Status Cont. Education Certificat…" at bounding box center [570, 280] width 1140 height 561
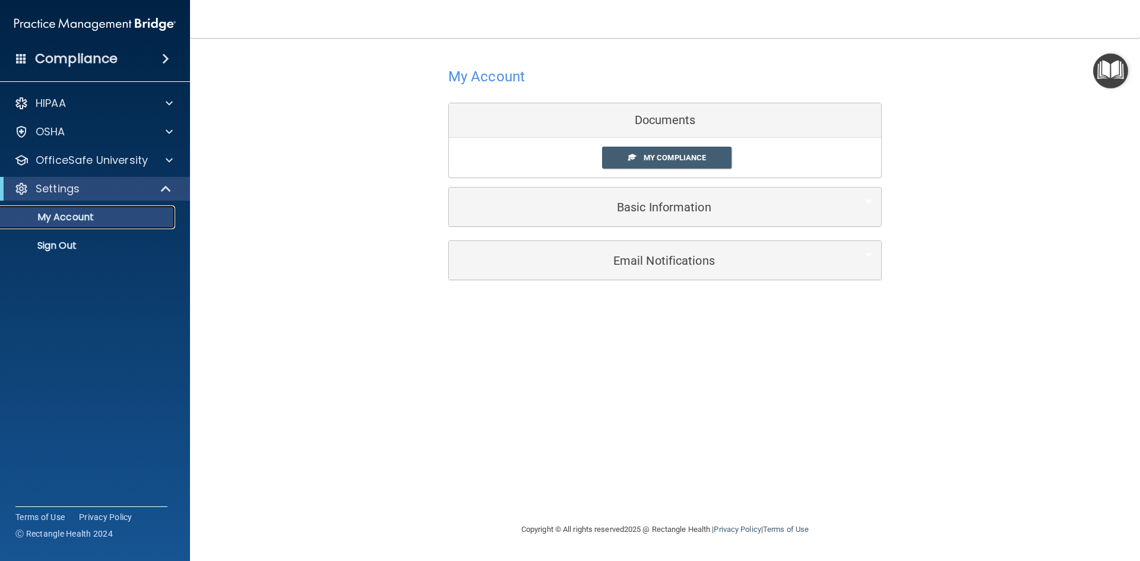
click at [86, 217] on p "My Account" at bounding box center [89, 217] width 162 height 12
click at [628, 157] on span at bounding box center [632, 157] width 8 height 8
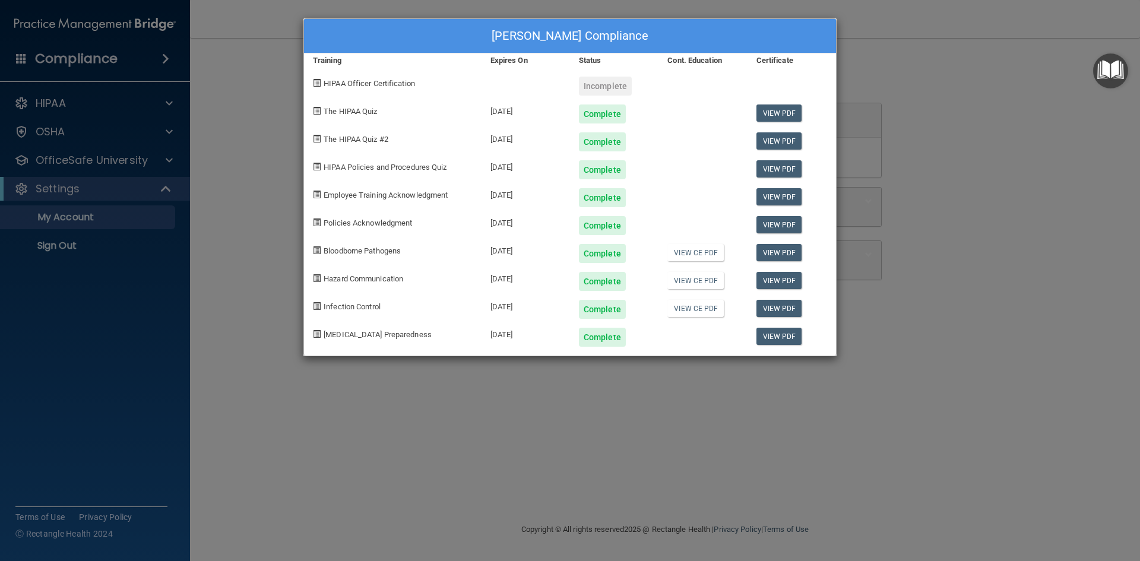
drag, startPoint x: 586, startPoint y: 84, endPoint x: 237, endPoint y: 33, distance: 352.2
click at [582, 85] on div "Incomplete" at bounding box center [605, 86] width 53 height 19
click at [328, 80] on span "HIPAA Officer Certification" at bounding box center [369, 83] width 91 height 9
drag, startPoint x: 316, startPoint y: 80, endPoint x: 322, endPoint y: 83, distance: 6.6
click at [316, 82] on span at bounding box center [317, 83] width 8 height 8
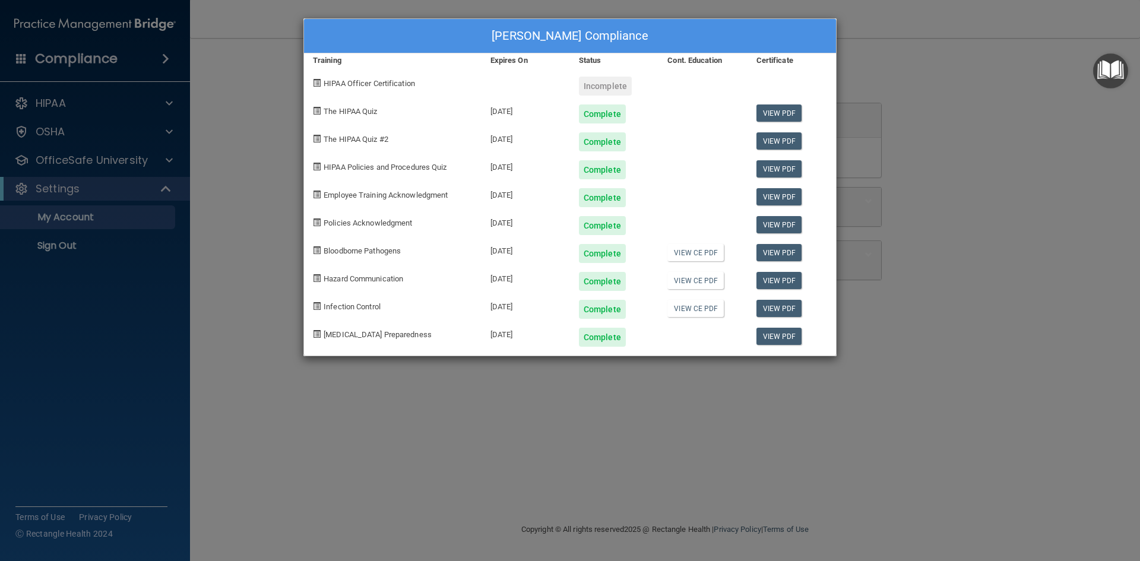
click at [944, 60] on div "[PERSON_NAME] Compliance Training Expires On Status Cont. Education Certificate…" at bounding box center [570, 280] width 1140 height 561
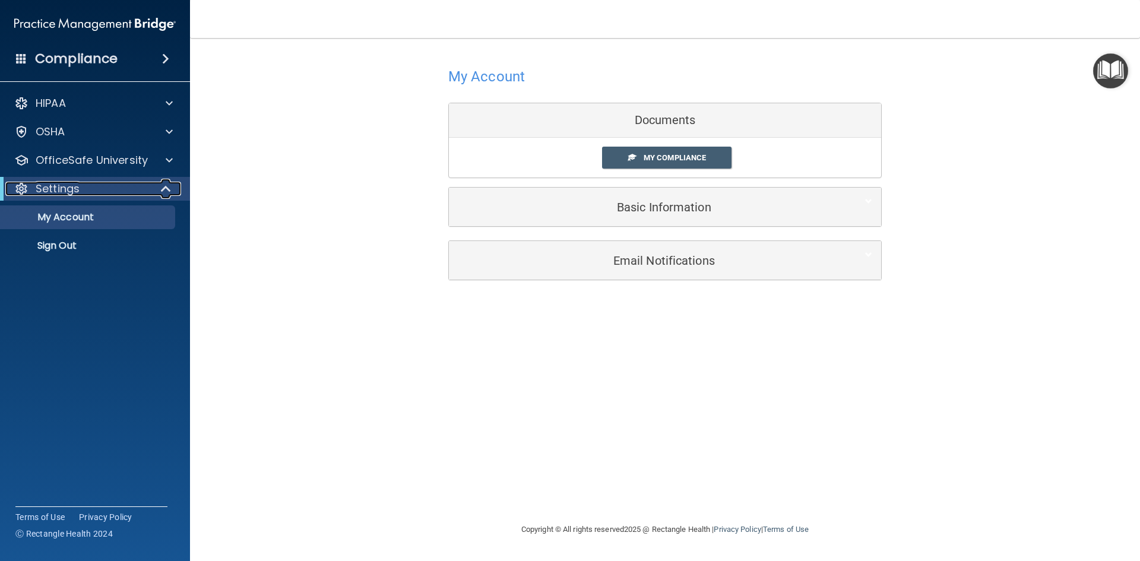
click at [91, 183] on div "Settings" at bounding box center [78, 189] width 147 height 14
click at [99, 172] on div "OfficeSafe University" at bounding box center [95, 160] width 191 height 24
click at [163, 167] on div at bounding box center [168, 160] width 30 height 14
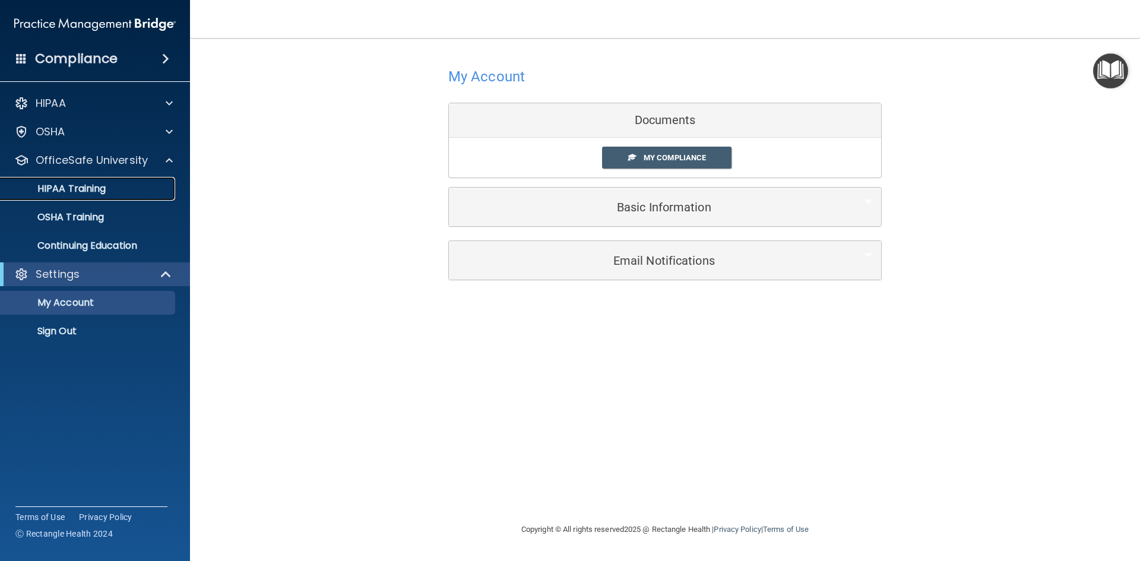
click at [104, 191] on p "HIPAA Training" at bounding box center [57, 189] width 98 height 12
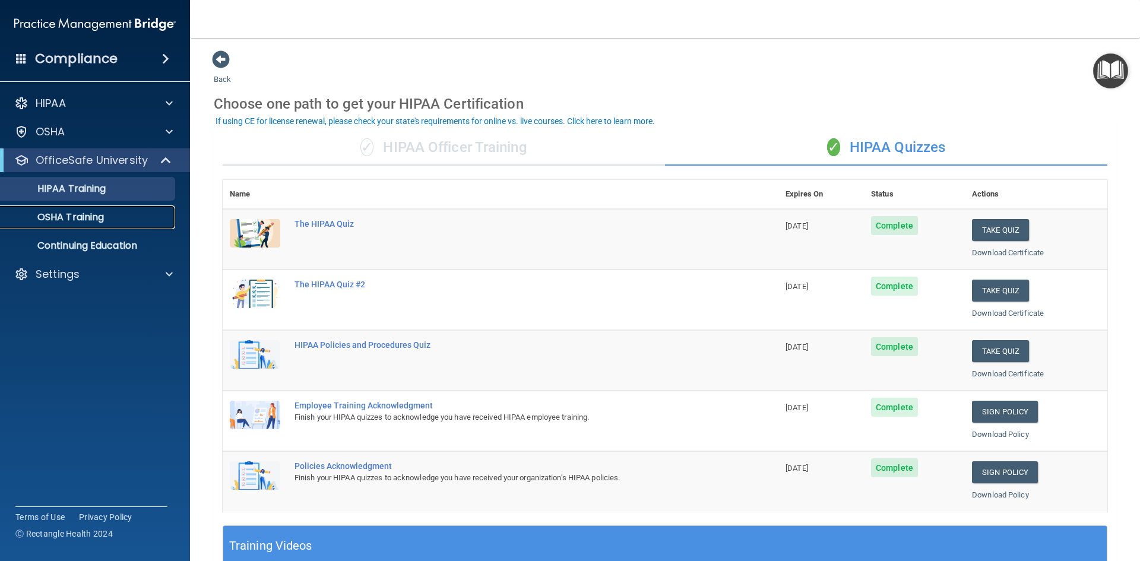
click at [128, 221] on div "OSHA Training" at bounding box center [89, 217] width 162 height 12
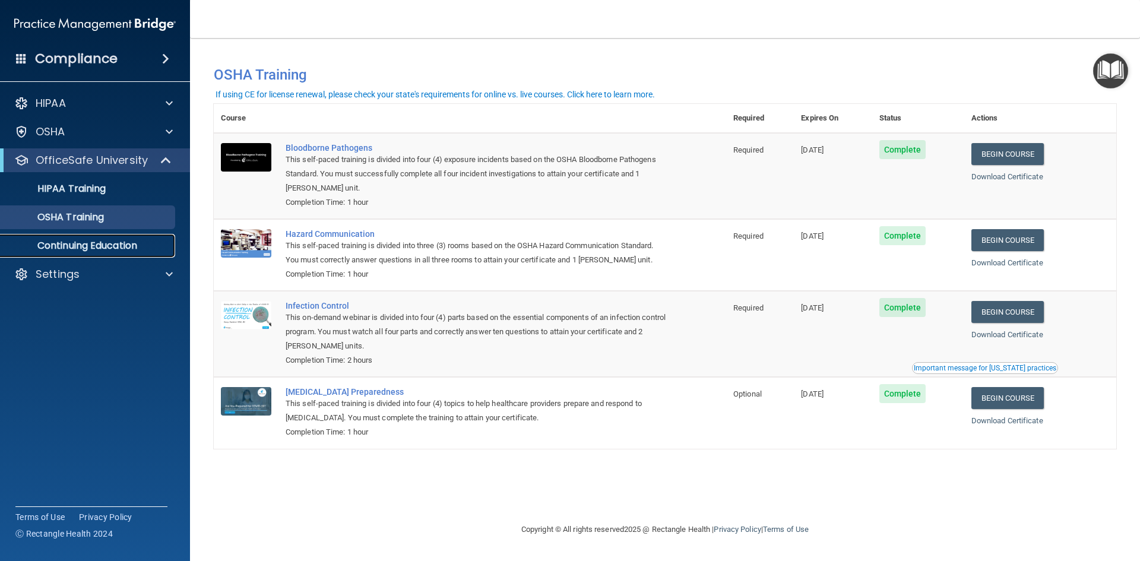
click at [132, 251] on p "Continuing Education" at bounding box center [89, 246] width 162 height 12
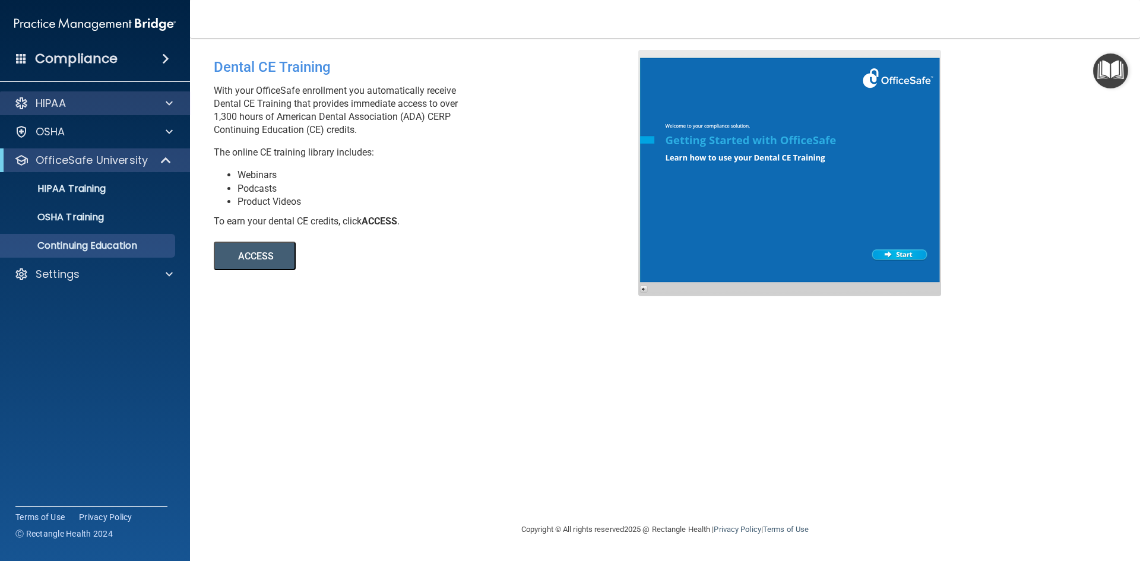
click at [160, 114] on div "HIPAA" at bounding box center [95, 103] width 191 height 24
click at [161, 113] on div "HIPAA" at bounding box center [95, 103] width 191 height 24
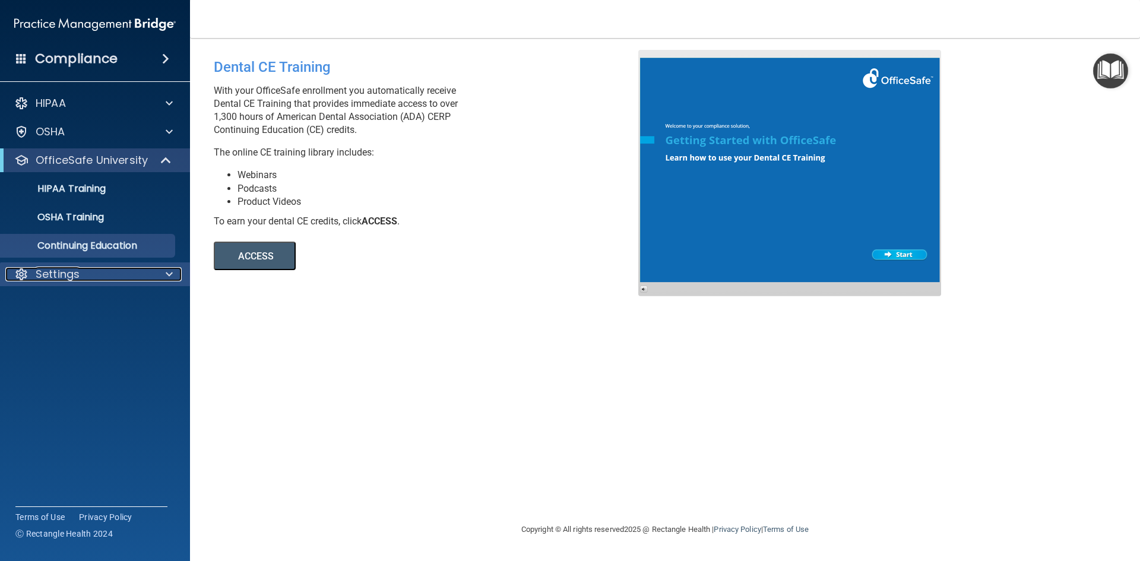
click at [126, 278] on div "Settings" at bounding box center [78, 274] width 147 height 14
click at [85, 300] on p "My Account" at bounding box center [89, 303] width 162 height 12
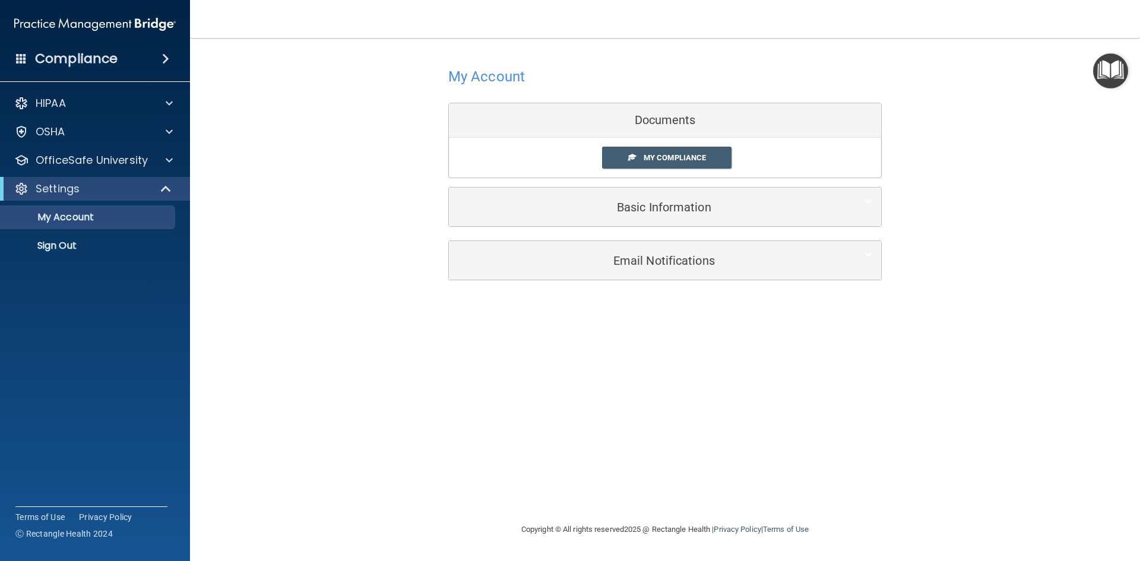
click at [1112, 82] on img "Open Resource Center" at bounding box center [1110, 70] width 35 height 35
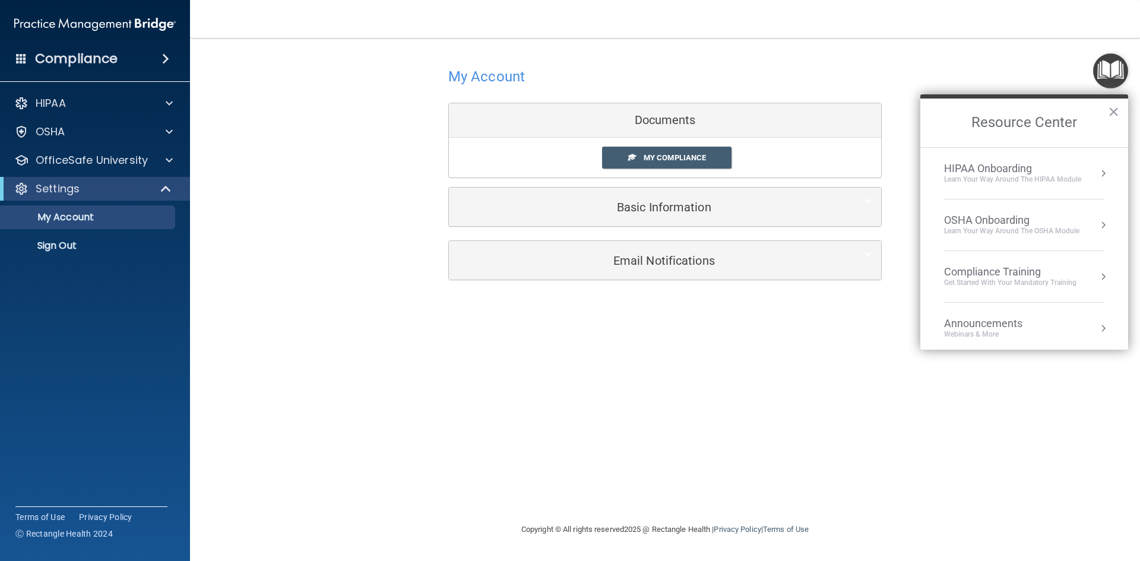
click at [1040, 283] on div "Get Started with your mandatory training" at bounding box center [1010, 283] width 132 height 10
click at [932, 126] on button "Back to Resource Center Home" at bounding box center [934, 122] width 12 height 12
click at [1025, 237] on li "OSHA Onboarding Learn your way around the OSHA module" at bounding box center [1024, 225] width 160 height 52
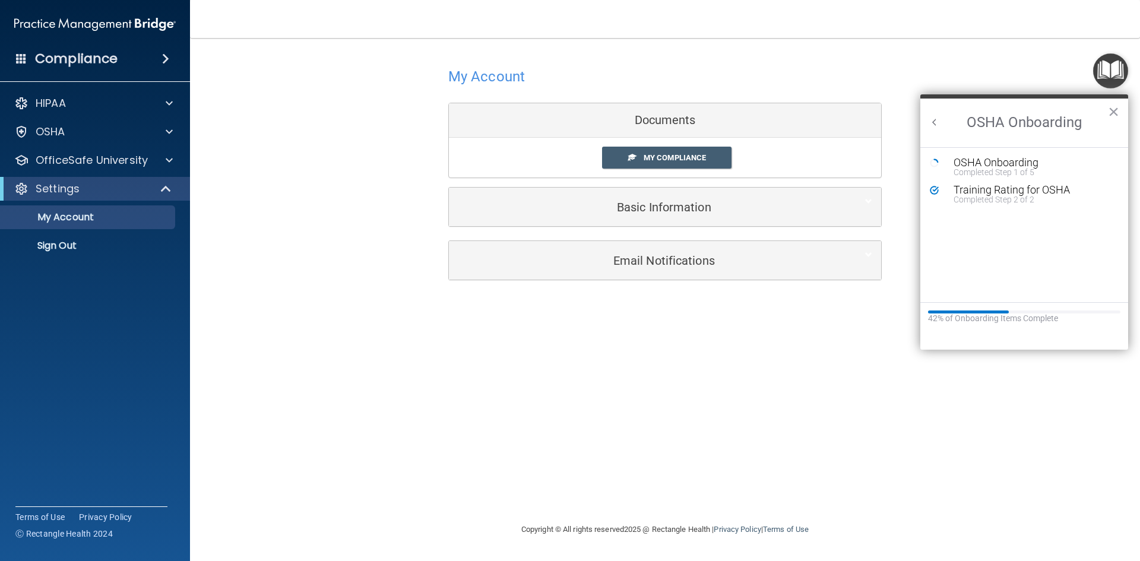
click at [1031, 177] on li "OSHA Onboarding Completed Step 1 of 5" at bounding box center [1024, 170] width 189 height 27
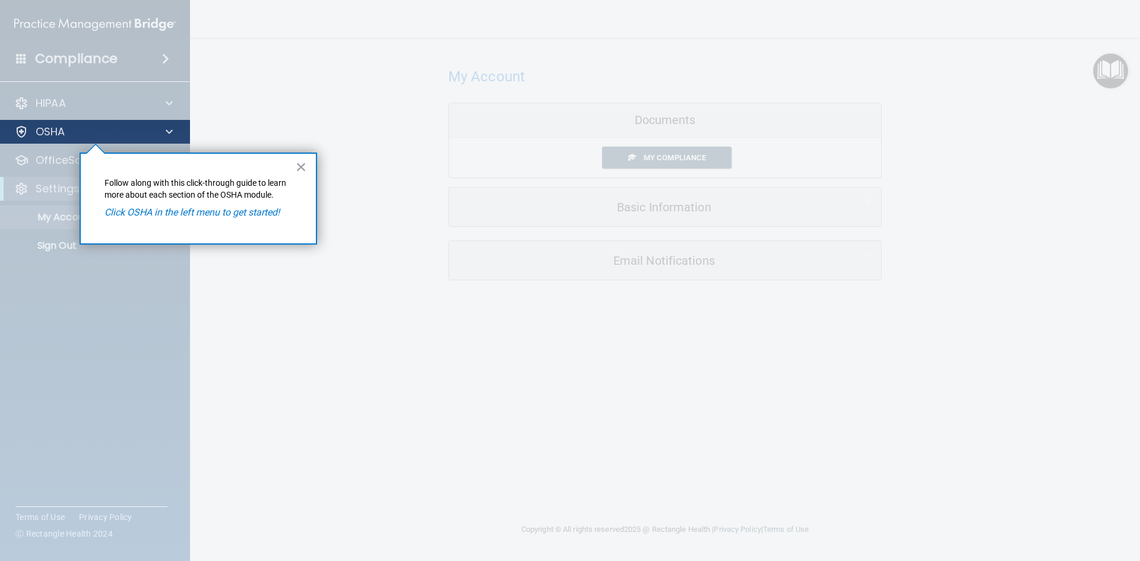
click at [43, 139] on div "OSHA" at bounding box center [95, 132] width 191 height 24
click at [68, 124] on div "OSHA" at bounding box center [95, 132] width 191 height 24
click at [64, 126] on p "OSHA" at bounding box center [51, 132] width 30 height 14
click at [167, 210] on em "Click OSHA in the left menu to get started!" at bounding box center [191, 212] width 175 height 11
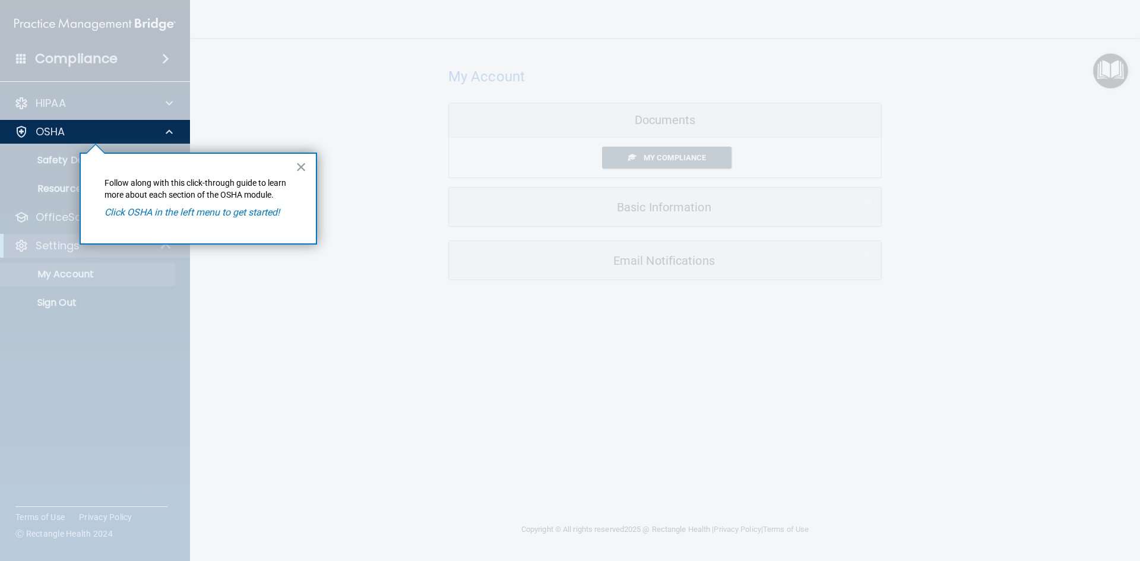
click at [136, 204] on div "× Follow along with this click-through guide to learn more about each section o…" at bounding box center [198, 199] width 237 height 92
click at [143, 212] on em "Click OSHA in the left menu to get started!" at bounding box center [191, 212] width 175 height 11
click at [144, 211] on em "Click OSHA in the left menu to get started!" at bounding box center [191, 212] width 175 height 11
click at [56, 132] on p "OSHA" at bounding box center [51, 132] width 30 height 14
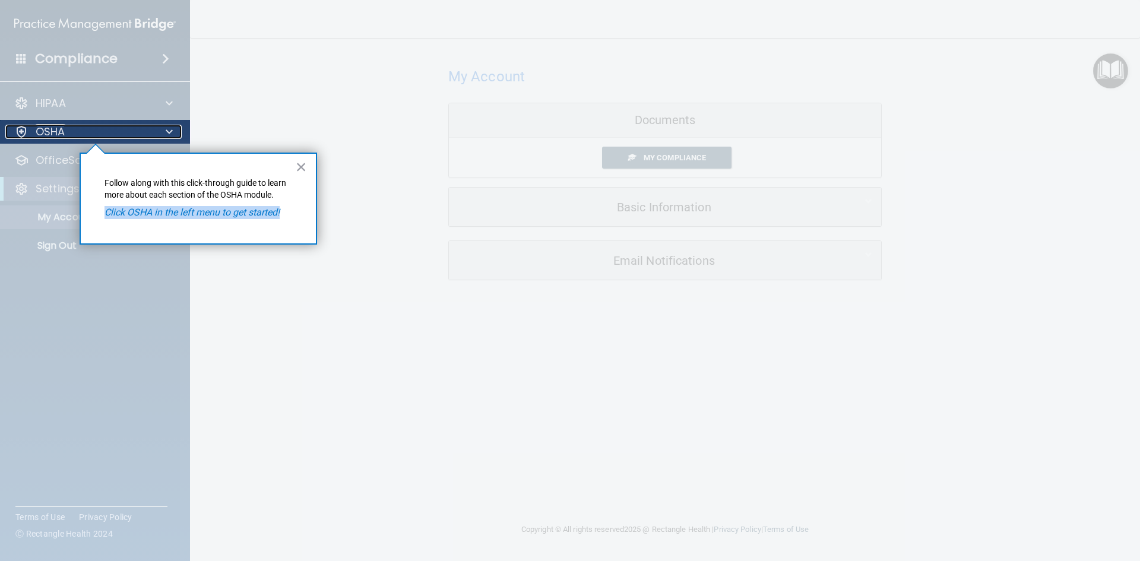
click at [56, 132] on p "OSHA" at bounding box center [51, 132] width 30 height 14
click at [298, 165] on button "×" at bounding box center [301, 166] width 11 height 19
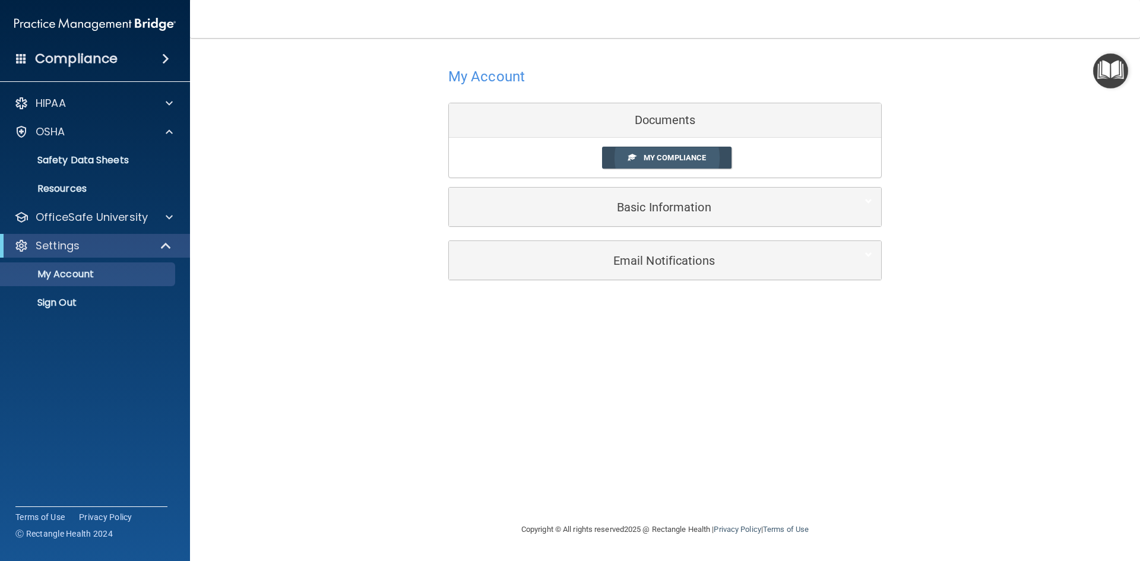
click at [677, 151] on link "My Compliance" at bounding box center [667, 158] width 130 height 22
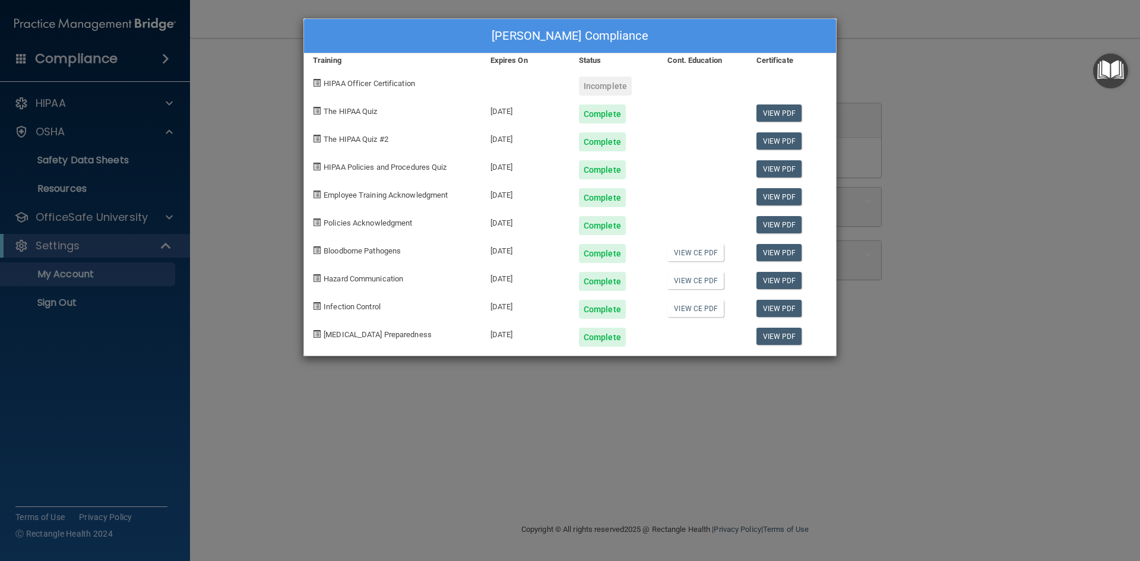
click at [599, 89] on div "Incomplete" at bounding box center [605, 86] width 53 height 19
click at [380, 89] on div "HIPAA Officer Certification" at bounding box center [392, 82] width 177 height 28
click at [864, 77] on div "[PERSON_NAME] Compliance Training Expires On Status Cont. Education Certificate…" at bounding box center [570, 280] width 1140 height 561
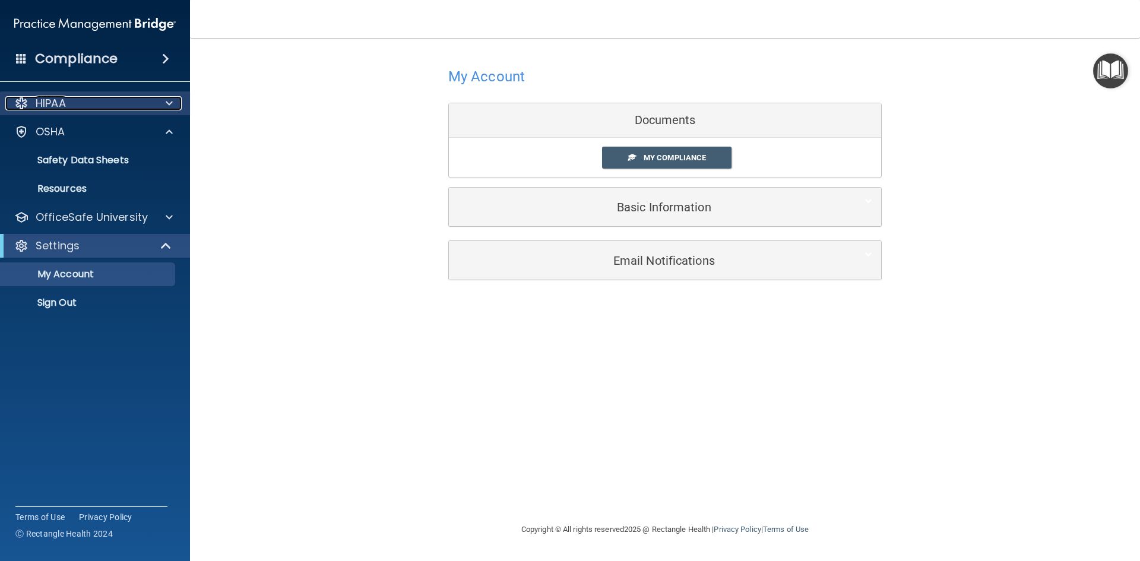
click at [123, 106] on div "HIPAA" at bounding box center [78, 103] width 147 height 14
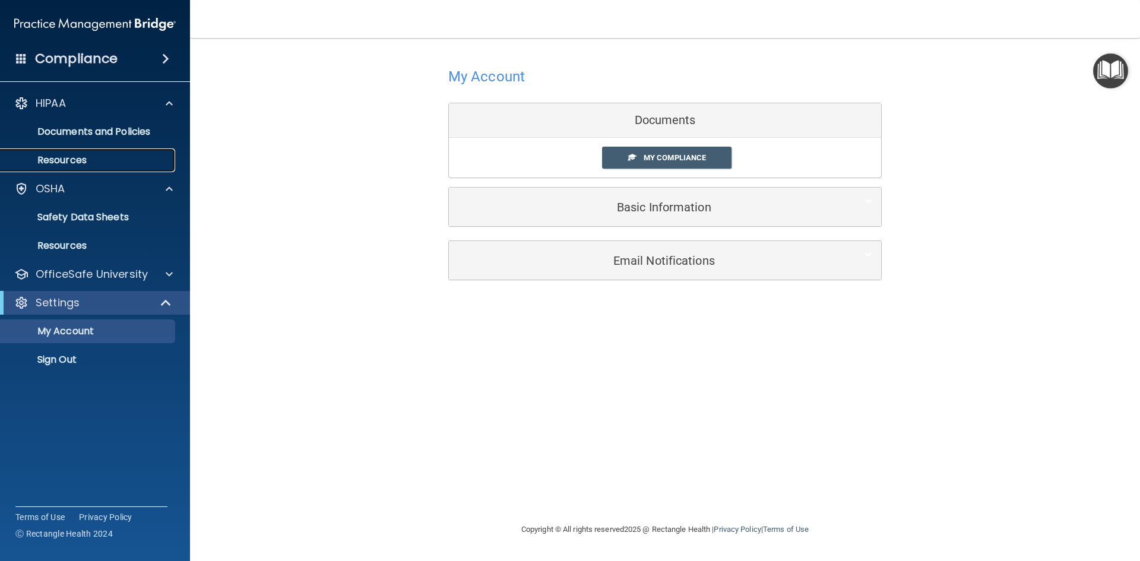
click at [84, 155] on p "Resources" at bounding box center [89, 160] width 162 height 12
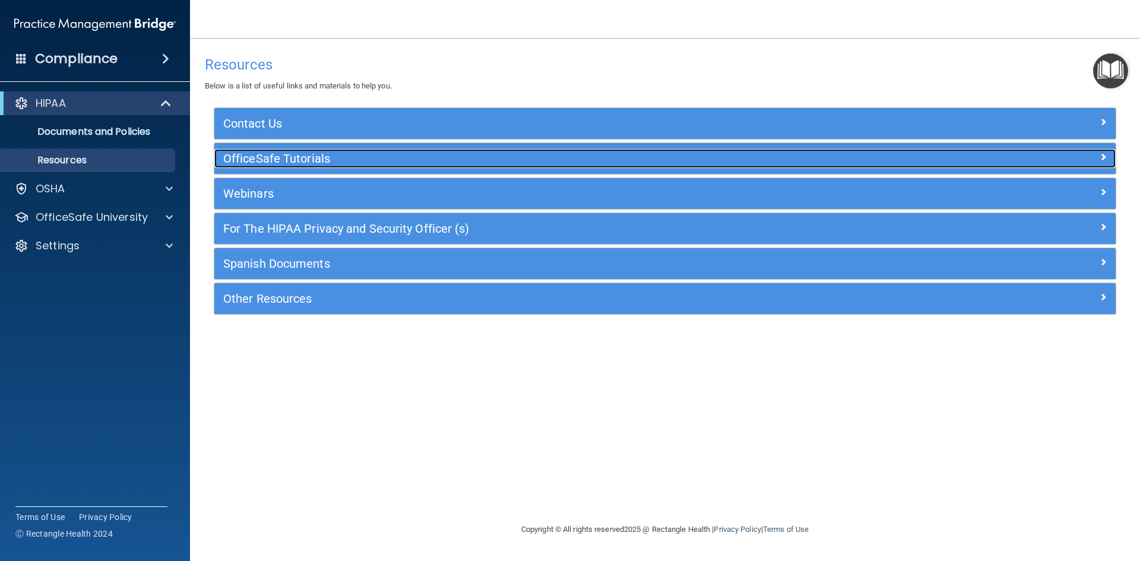
click at [329, 162] on h5 "OfficeSafe Tutorials" at bounding box center [552, 158] width 658 height 13
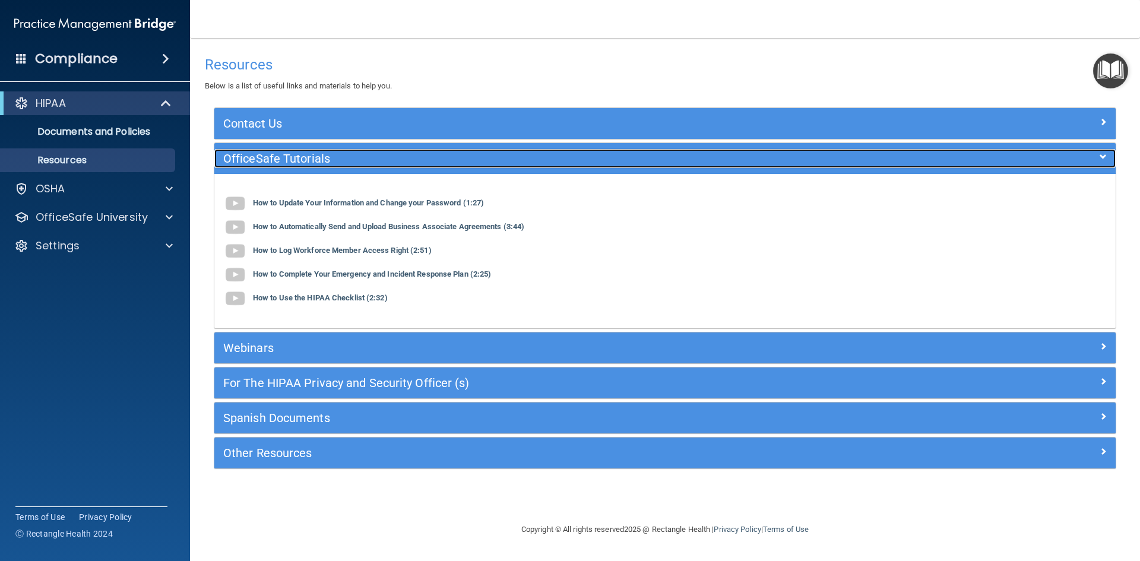
click at [380, 167] on div "OfficeSafe Tutorials" at bounding box center [552, 158] width 676 height 19
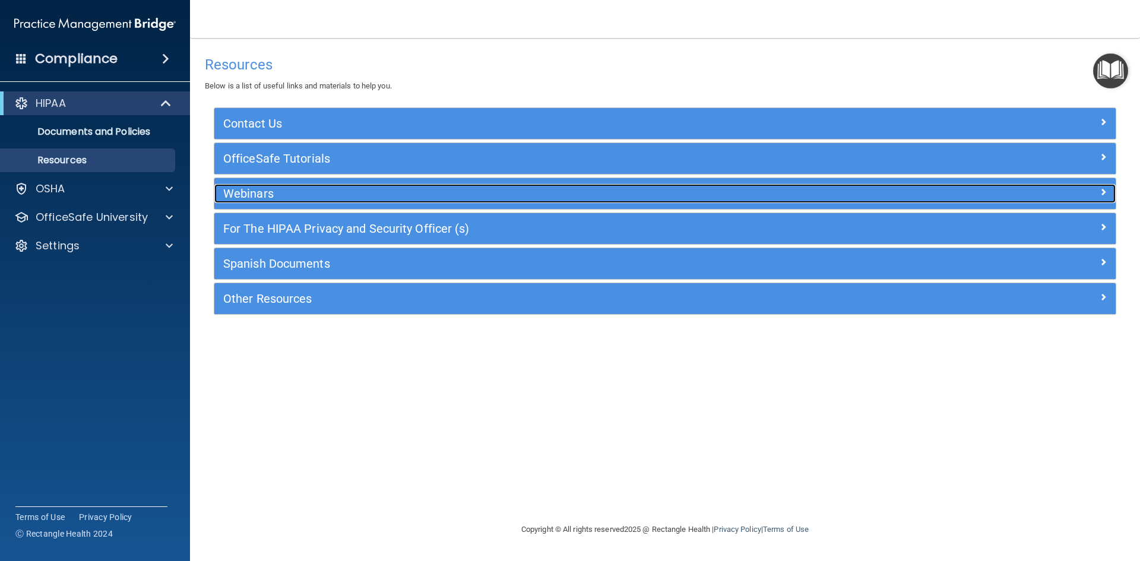
click at [369, 202] on div "Webinars" at bounding box center [552, 193] width 676 height 19
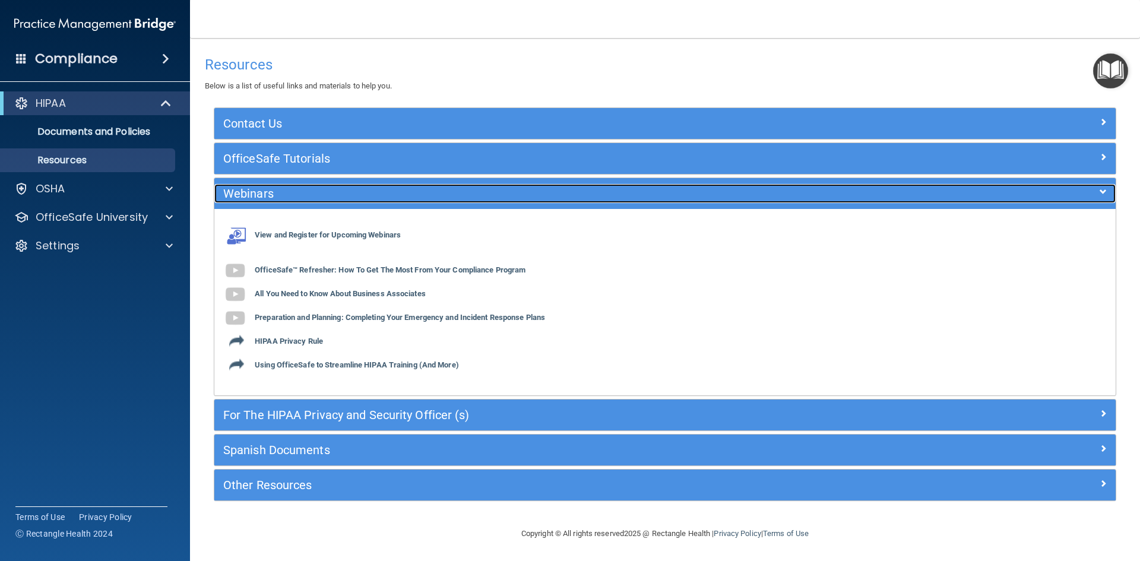
click at [369, 202] on div "Webinars" at bounding box center [552, 193] width 676 height 19
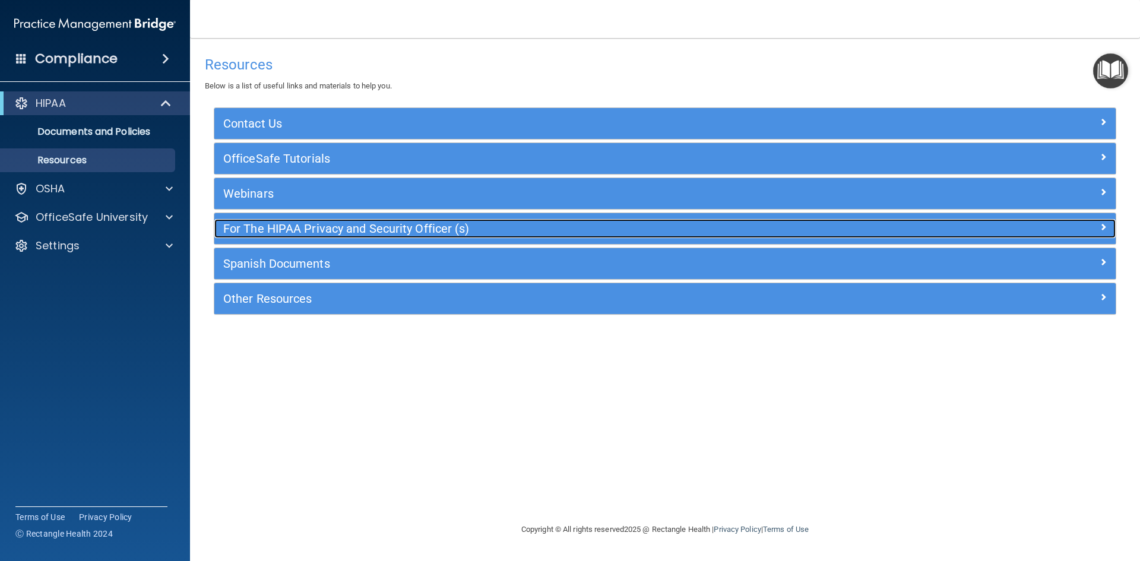
click at [383, 229] on h5 "For The HIPAA Privacy and Security Officer (s)" at bounding box center [552, 228] width 658 height 13
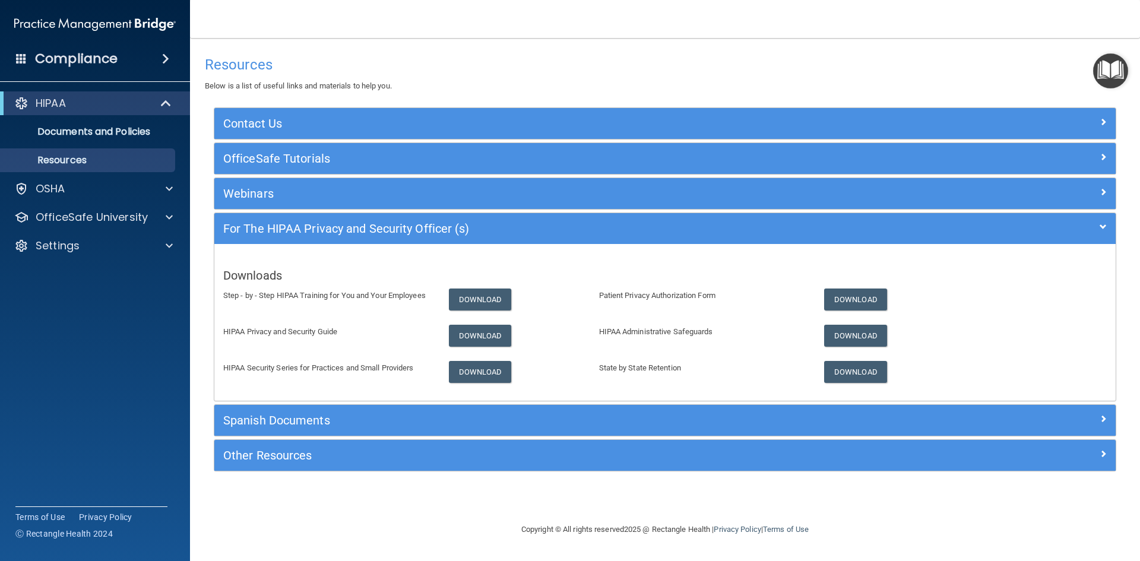
click at [381, 215] on div "For The HIPAA Privacy and Security Officer (s)" at bounding box center [664, 228] width 901 height 31
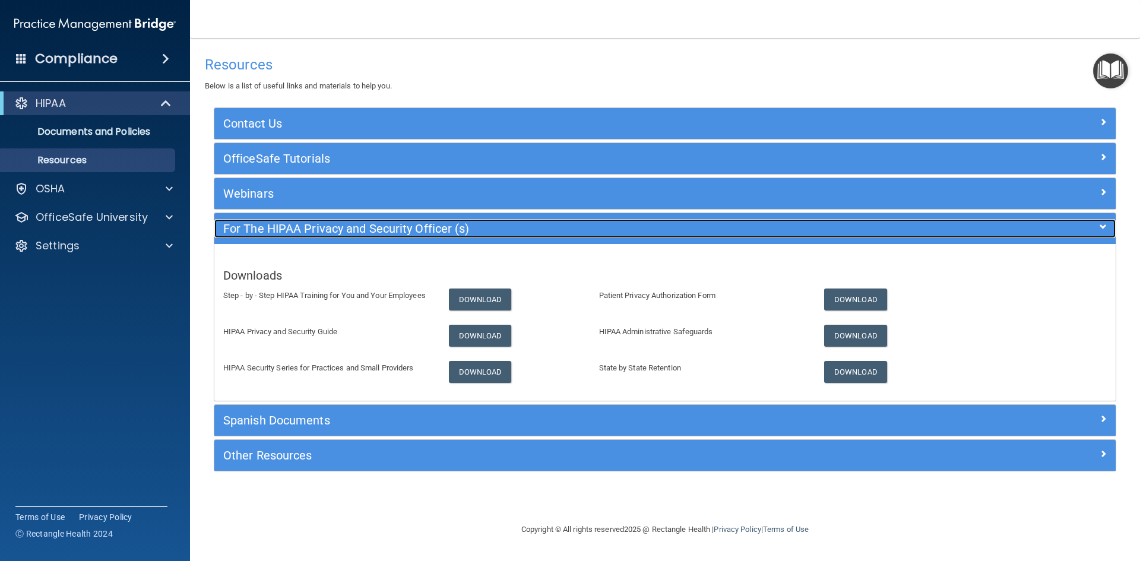
click at [382, 225] on h5 "For The HIPAA Privacy and Security Officer (s)" at bounding box center [552, 228] width 658 height 13
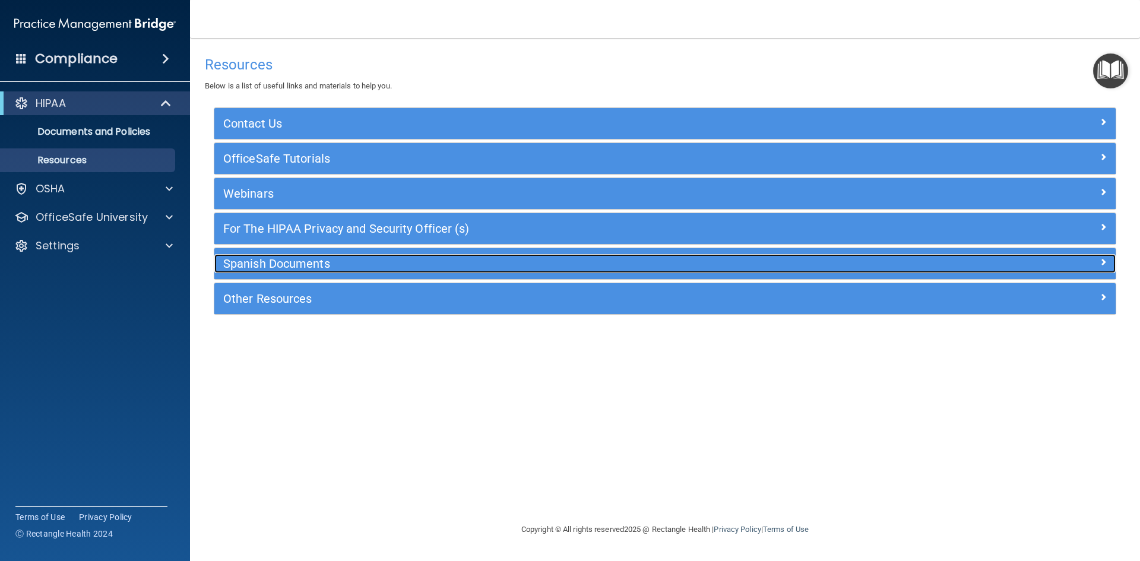
click at [368, 258] on h5 "Spanish Documents" at bounding box center [552, 263] width 658 height 13
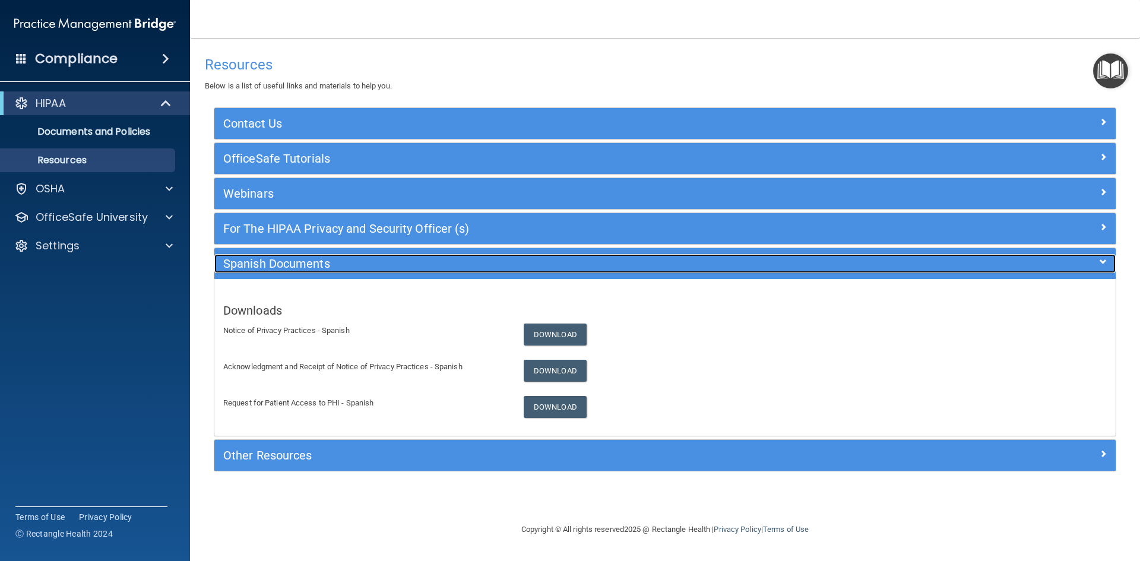
click at [368, 258] on h5 "Spanish Documents" at bounding box center [552, 263] width 658 height 13
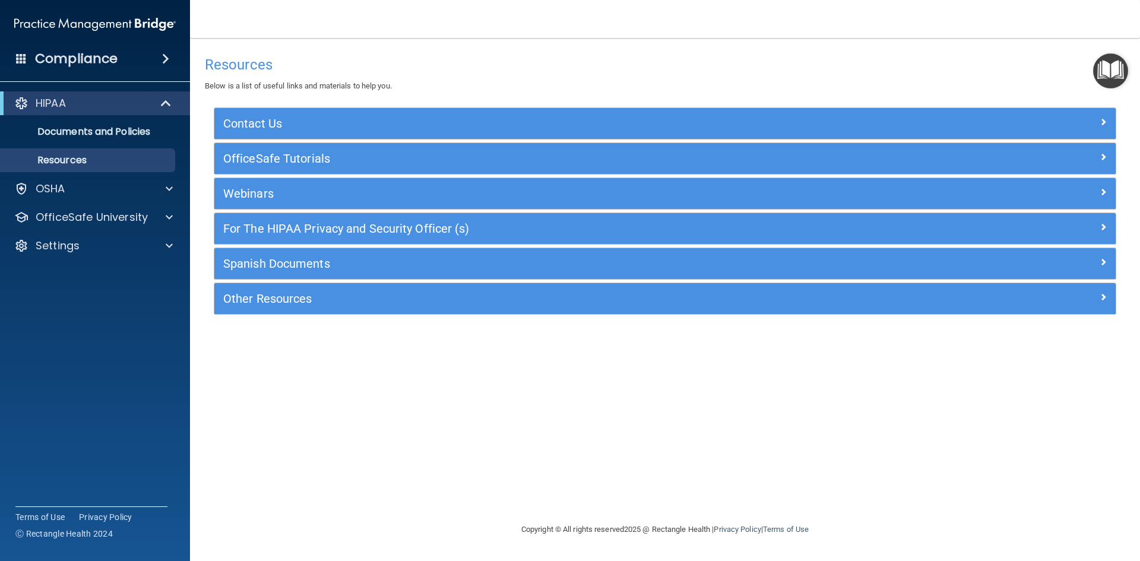
click at [364, 286] on div "Other Resources" at bounding box center [664, 298] width 901 height 31
click at [364, 288] on div "Other Resources" at bounding box center [664, 298] width 901 height 31
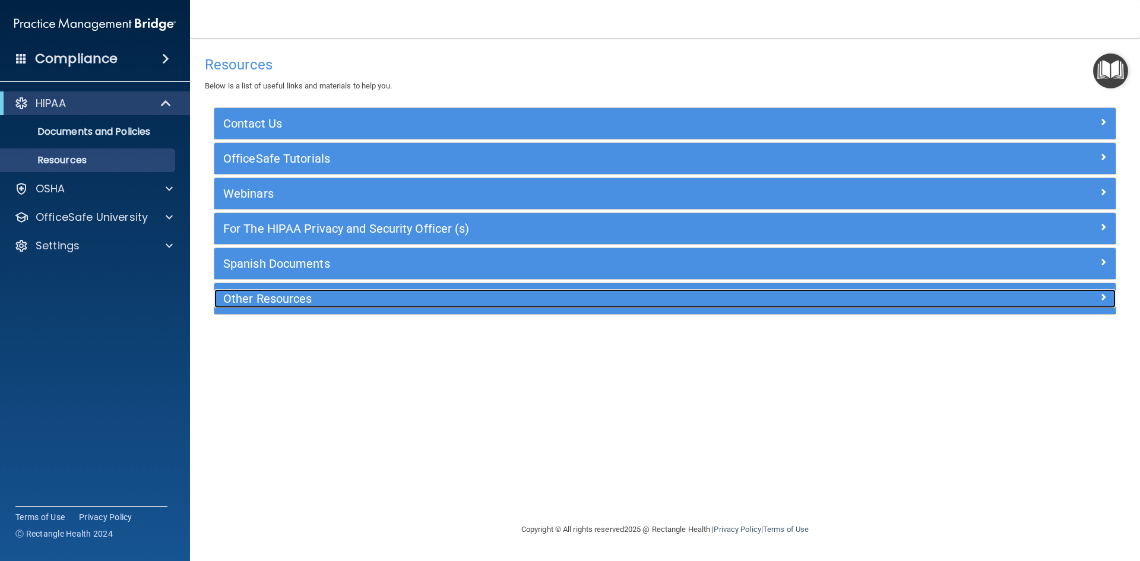
click at [364, 294] on h5 "Other Resources" at bounding box center [552, 298] width 658 height 13
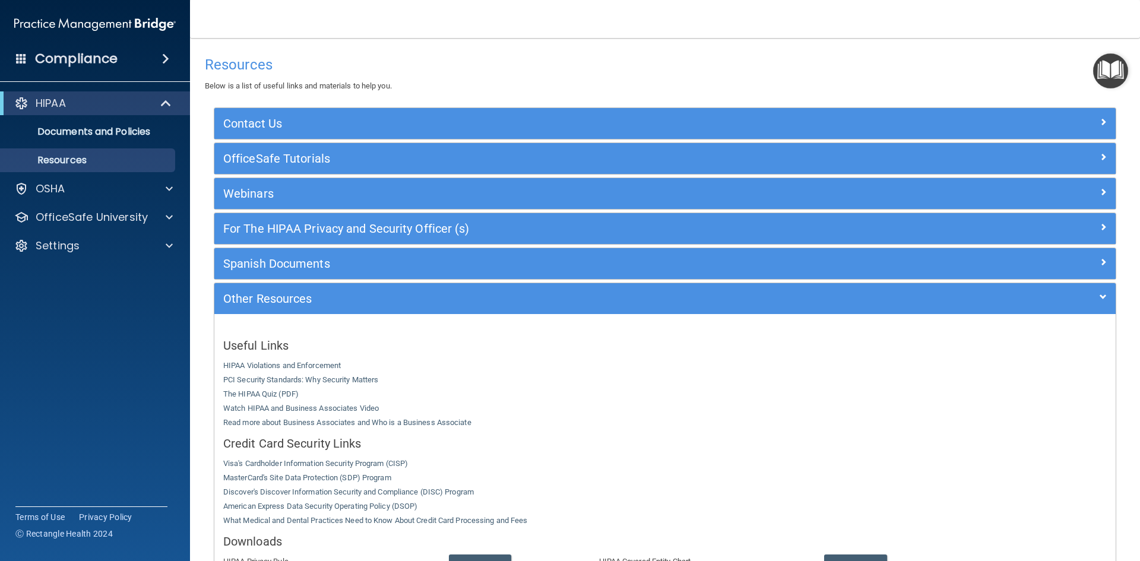
click at [159, 69] on div "Compliance" at bounding box center [95, 59] width 190 height 26
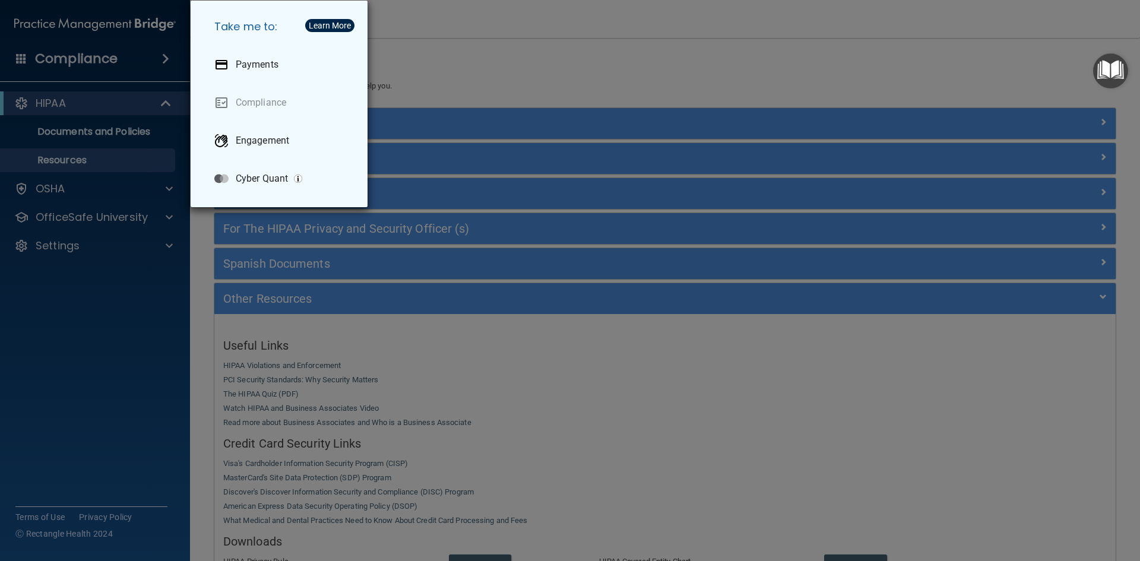
click at [121, 196] on div "Take me to: Payments Compliance Engagement Cyber Quant" at bounding box center [570, 280] width 1140 height 561
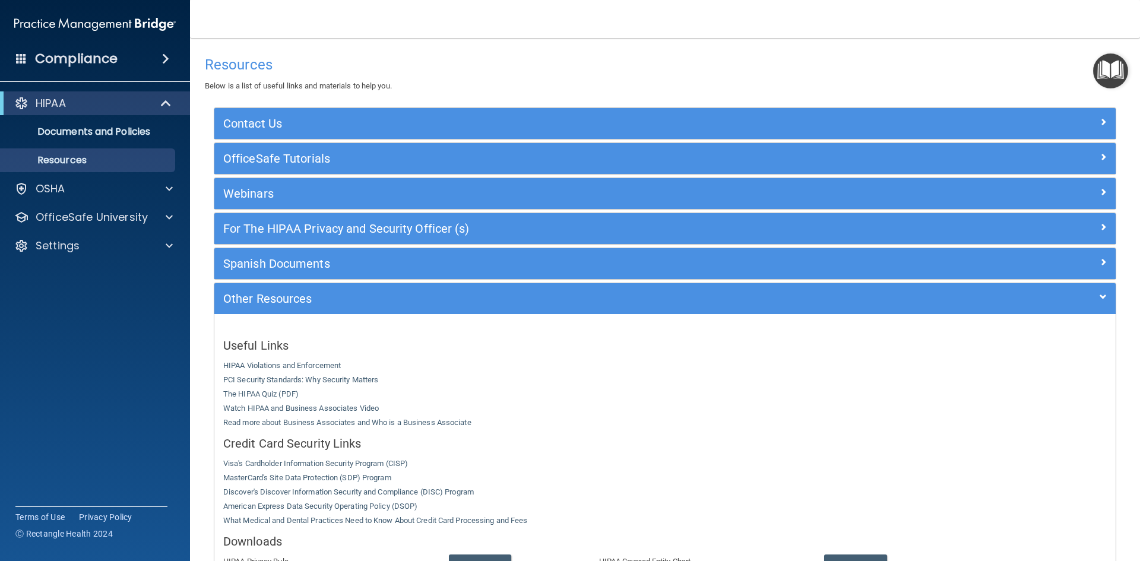
click at [121, 196] on div "OSHA" at bounding box center [95, 189] width 191 height 24
click at [160, 224] on div at bounding box center [168, 217] width 30 height 14
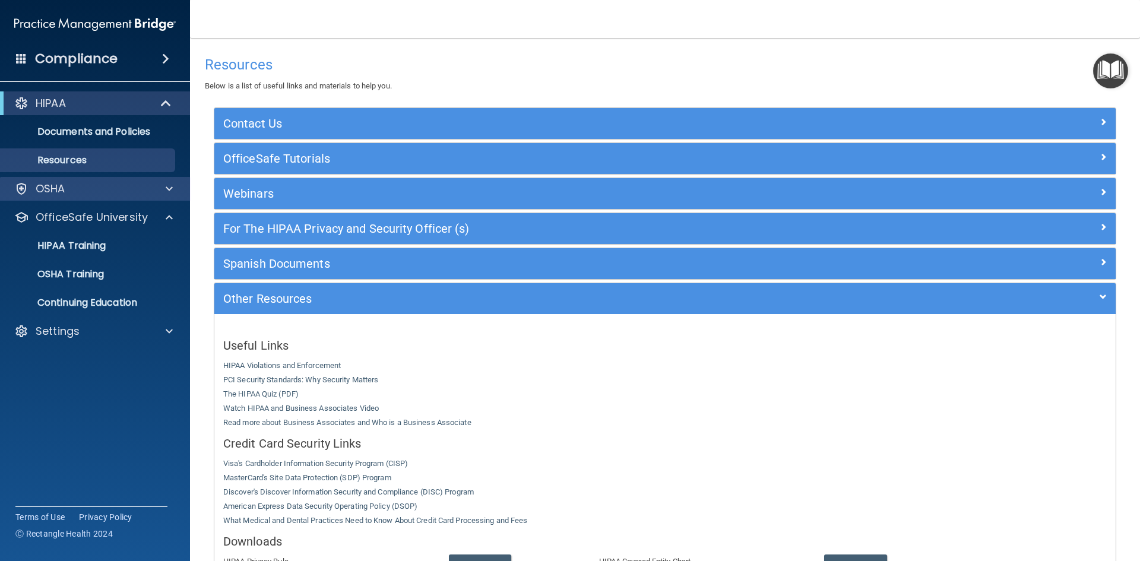
click at [142, 196] on div "OSHA" at bounding box center [95, 189] width 191 height 24
click at [160, 188] on div at bounding box center [168, 189] width 30 height 14
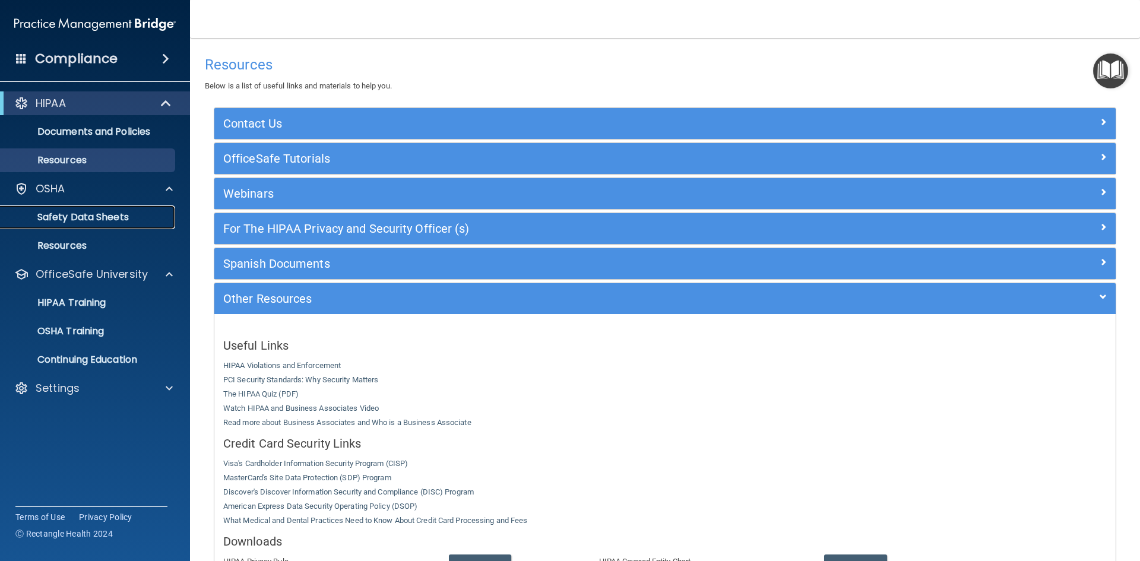
click at [141, 214] on p "Safety Data Sheets" at bounding box center [89, 217] width 162 height 12
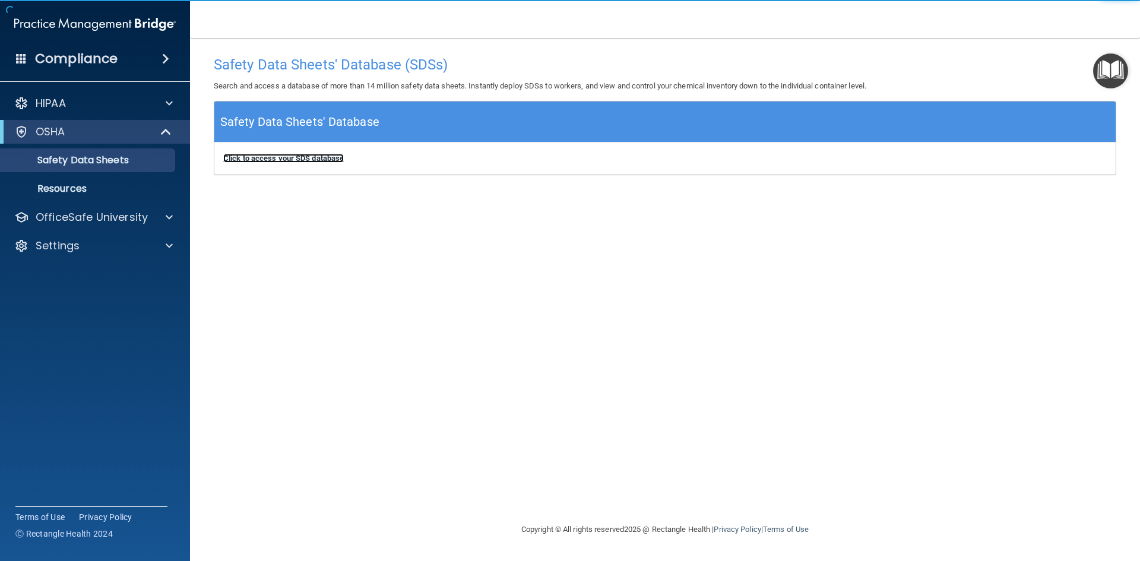
click at [328, 157] on b "Click to access your SDS database" at bounding box center [283, 158] width 120 height 9
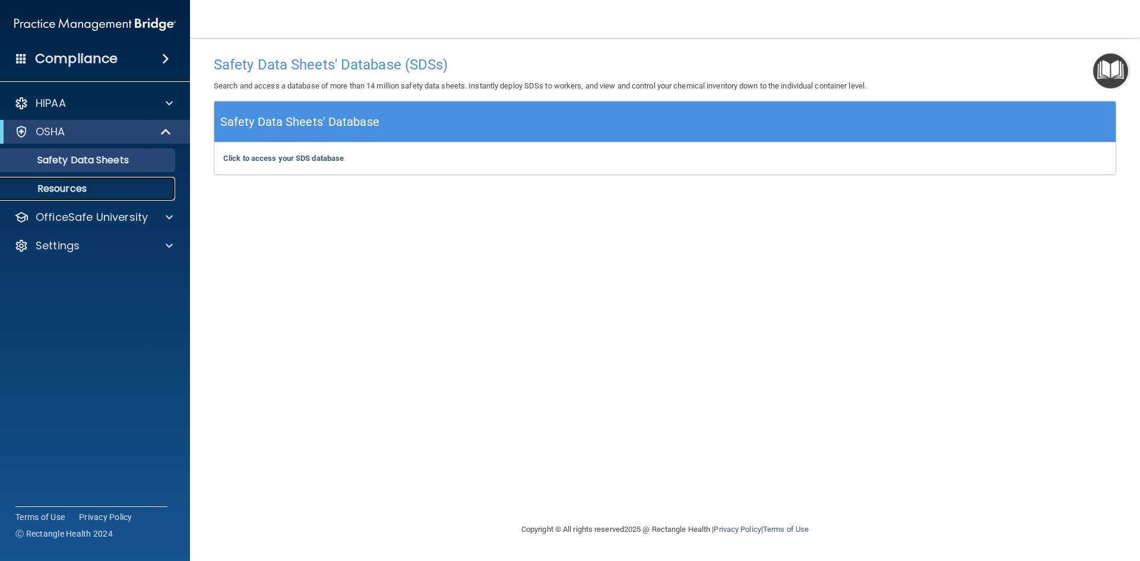
click at [78, 192] on p "Resources" at bounding box center [89, 189] width 162 height 12
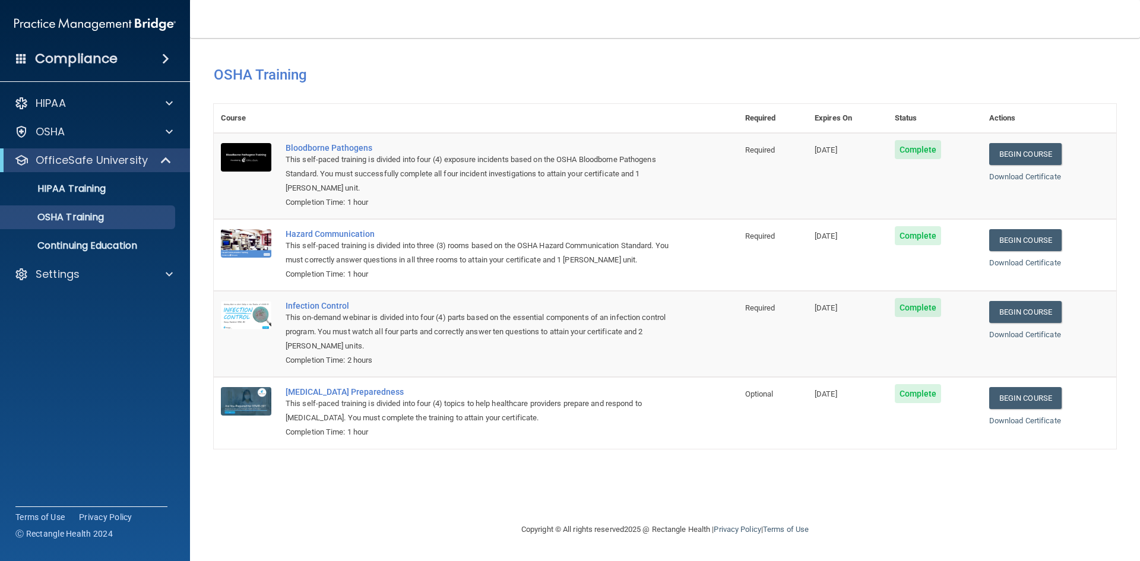
click at [18, 61] on span at bounding box center [21, 58] width 11 height 11
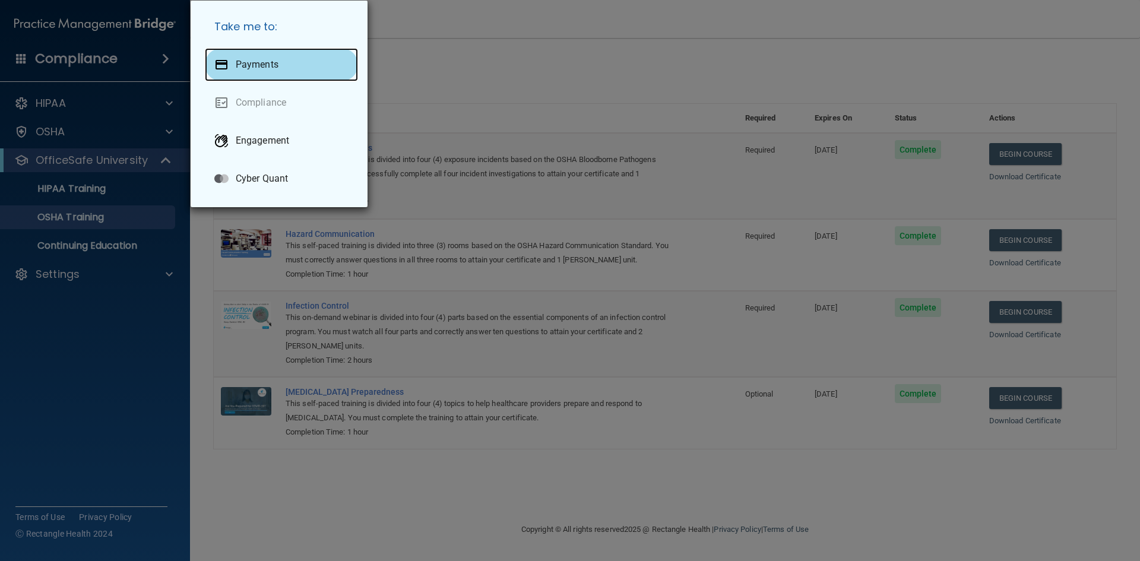
click at [236, 58] on div "Payments" at bounding box center [281, 64] width 153 height 33
click at [182, 67] on div "Take me to: Payments Compliance Engagement Cyber Quant" at bounding box center [570, 280] width 1140 height 561
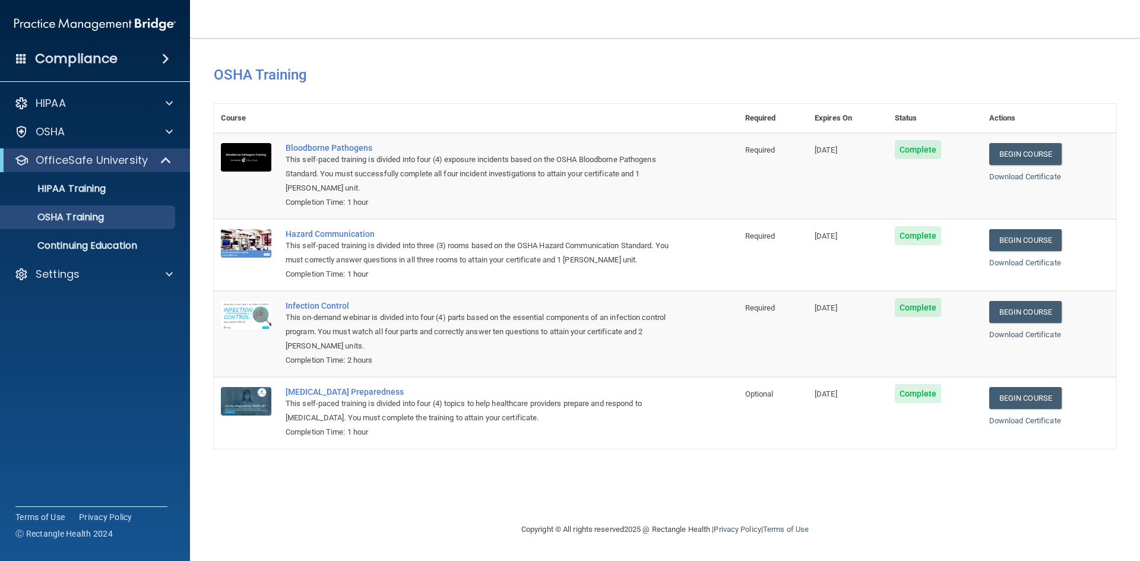
click at [178, 59] on div "Compliance" at bounding box center [95, 59] width 190 height 26
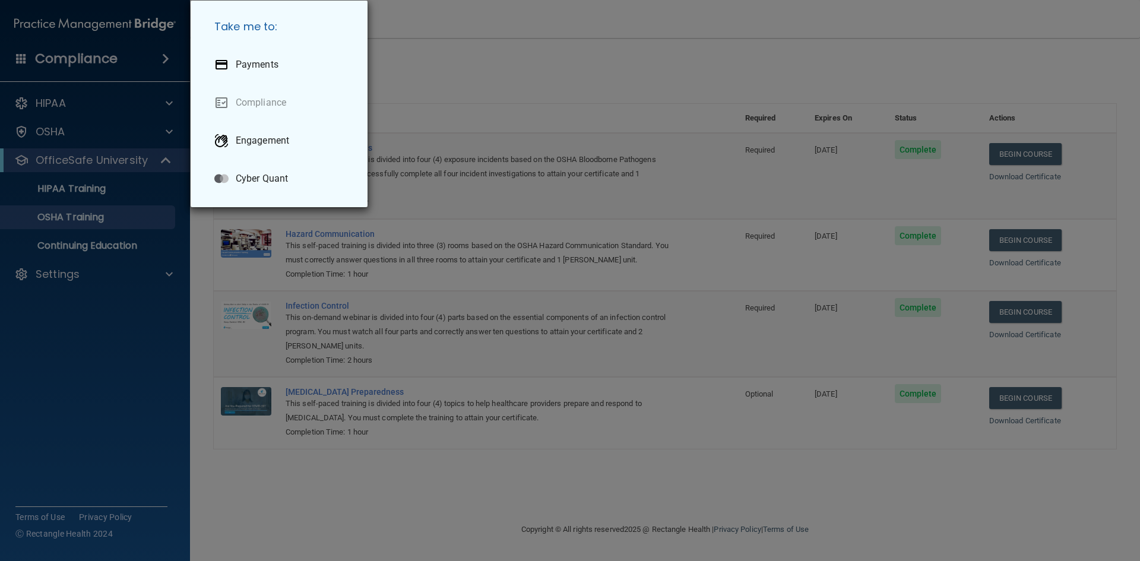
click at [175, 59] on div "Take me to: Payments Compliance Engagement Cyber Quant" at bounding box center [570, 280] width 1140 height 561
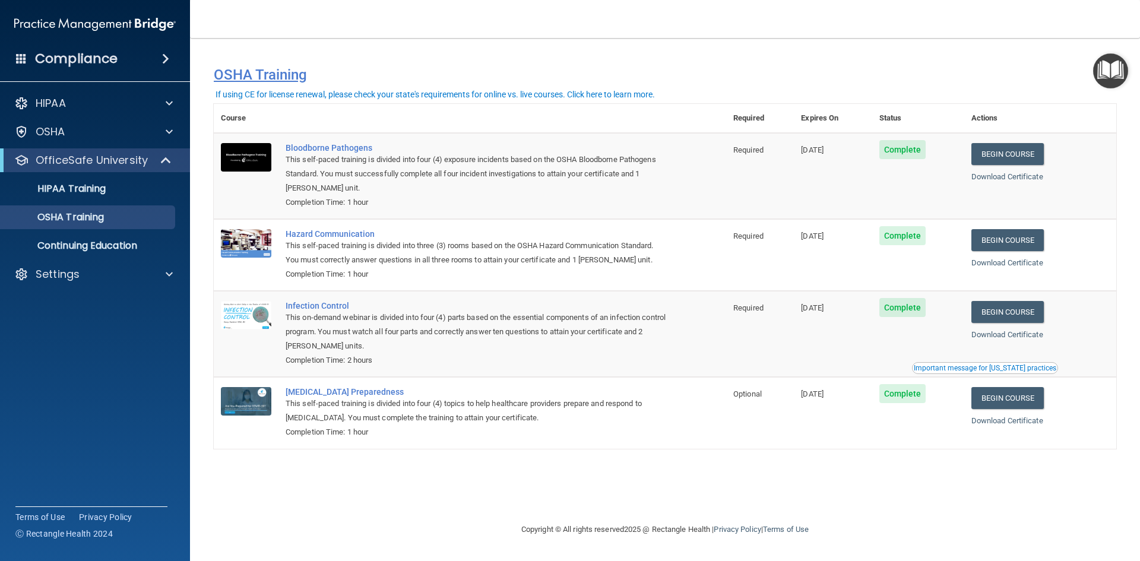
click at [281, 80] on h4 "OSHA Training" at bounding box center [665, 74] width 902 height 17
click at [283, 78] on h4 "OSHA Training" at bounding box center [665, 74] width 902 height 17
click at [99, 115] on div "HIPAA" at bounding box center [95, 103] width 191 height 24
click at [109, 110] on div "HIPAA" at bounding box center [95, 103] width 191 height 24
click at [183, 95] on div "HIPAA" at bounding box center [95, 103] width 191 height 24
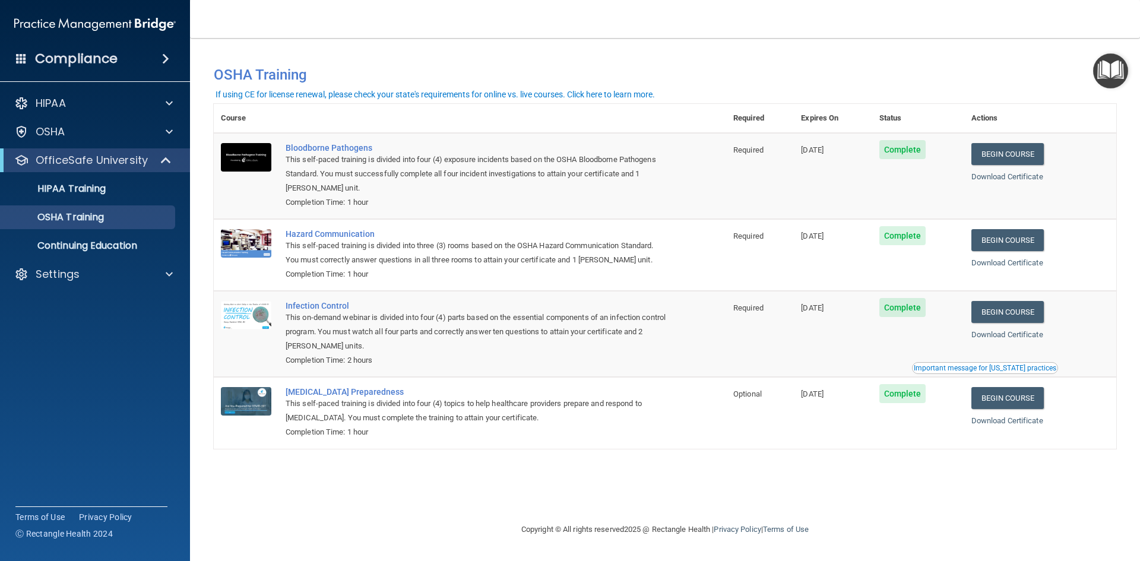
click at [920, 153] on span "Complete" at bounding box center [902, 149] width 47 height 19
click at [1014, 179] on link "Download Certificate" at bounding box center [1007, 176] width 72 height 9
click at [1030, 266] on link "Download Certificate" at bounding box center [1007, 262] width 72 height 9
click at [999, 334] on link "Download Certificate" at bounding box center [1007, 334] width 72 height 9
click at [1021, 425] on link "Download Certificate" at bounding box center [1007, 420] width 72 height 9
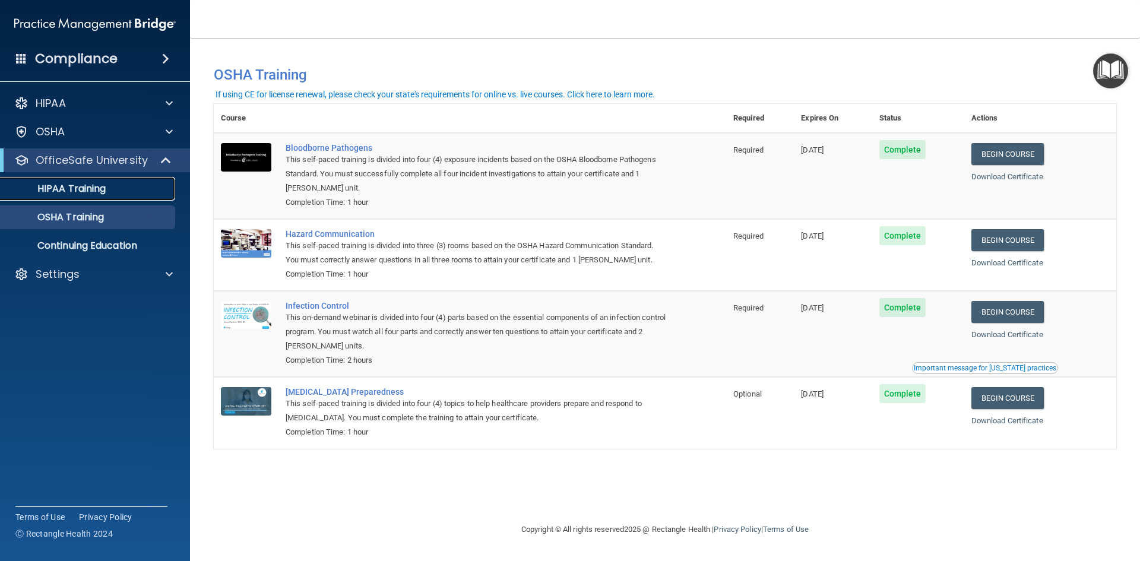
click at [96, 186] on p "HIPAA Training" at bounding box center [57, 189] width 98 height 12
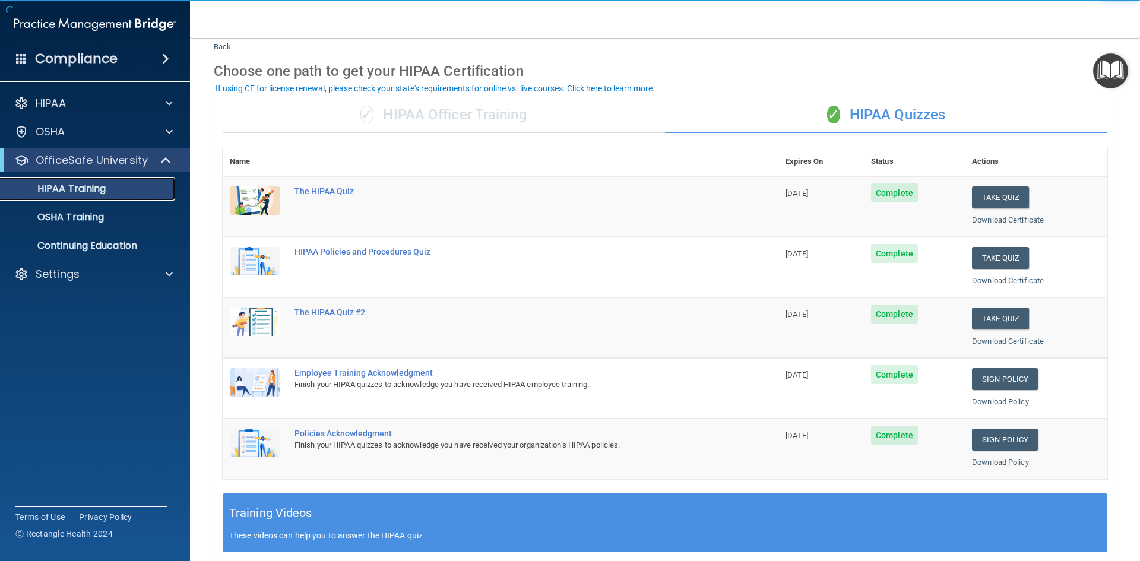
scroll to position [59, 0]
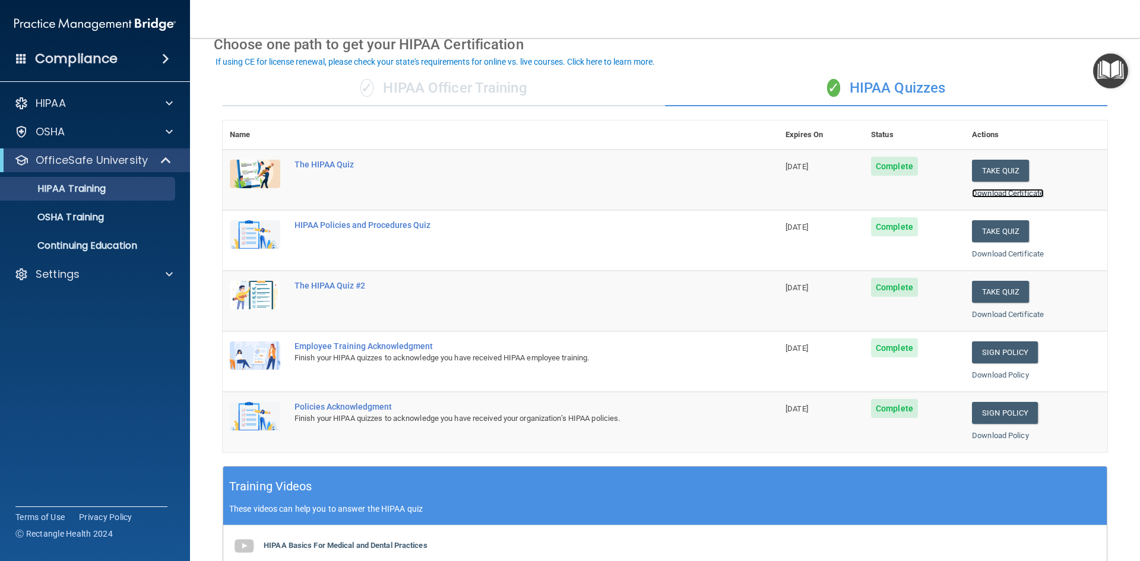
click at [972, 192] on link "Download Certificate" at bounding box center [1008, 193] width 72 height 9
click at [1025, 252] on link "Download Certificate" at bounding box center [1008, 253] width 72 height 9
click at [1028, 316] on link "Download Certificate" at bounding box center [1008, 314] width 72 height 9
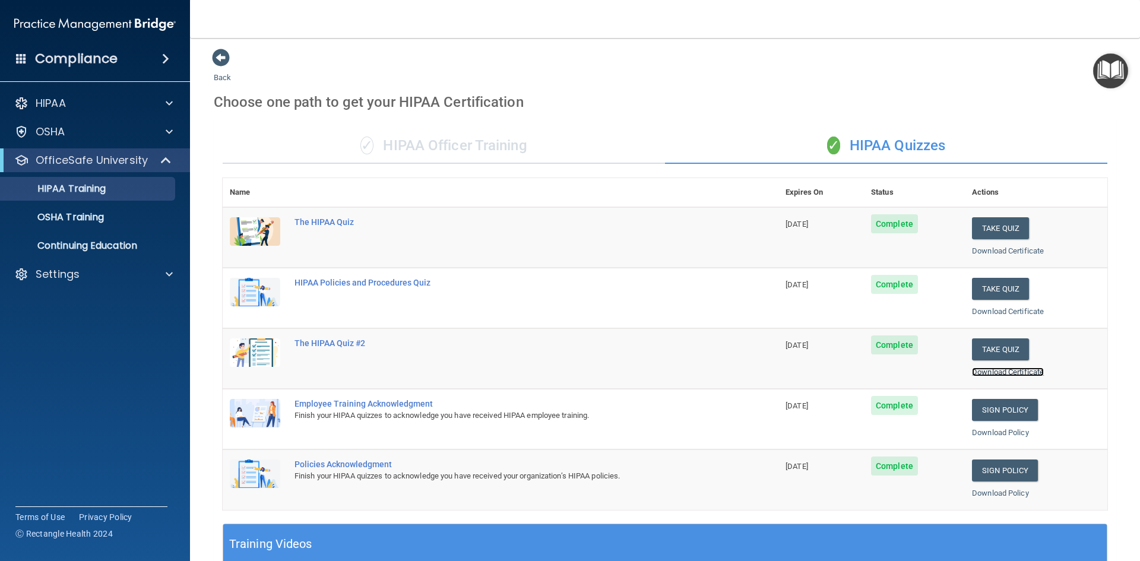
scroll to position [0, 0]
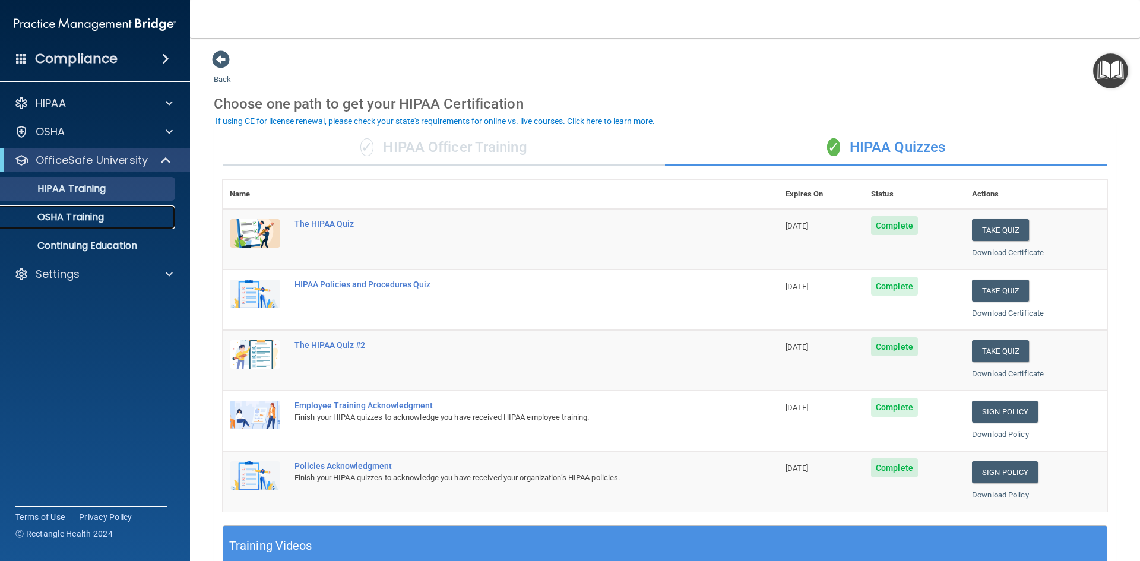
click at [100, 221] on p "OSHA Training" at bounding box center [56, 217] width 96 height 12
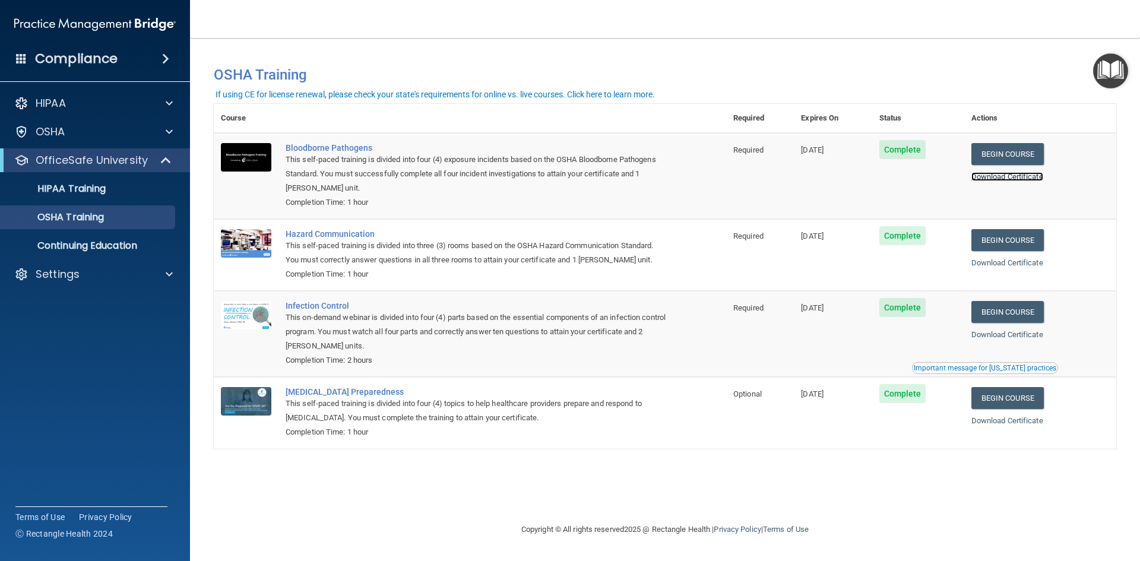
click at [994, 177] on link "Download Certificate" at bounding box center [1007, 176] width 72 height 9
click at [1035, 267] on link "Download Certificate" at bounding box center [1007, 262] width 72 height 9
click at [1025, 175] on link "Download Certificate" at bounding box center [1007, 176] width 72 height 9
